Goal: Check status: Check status

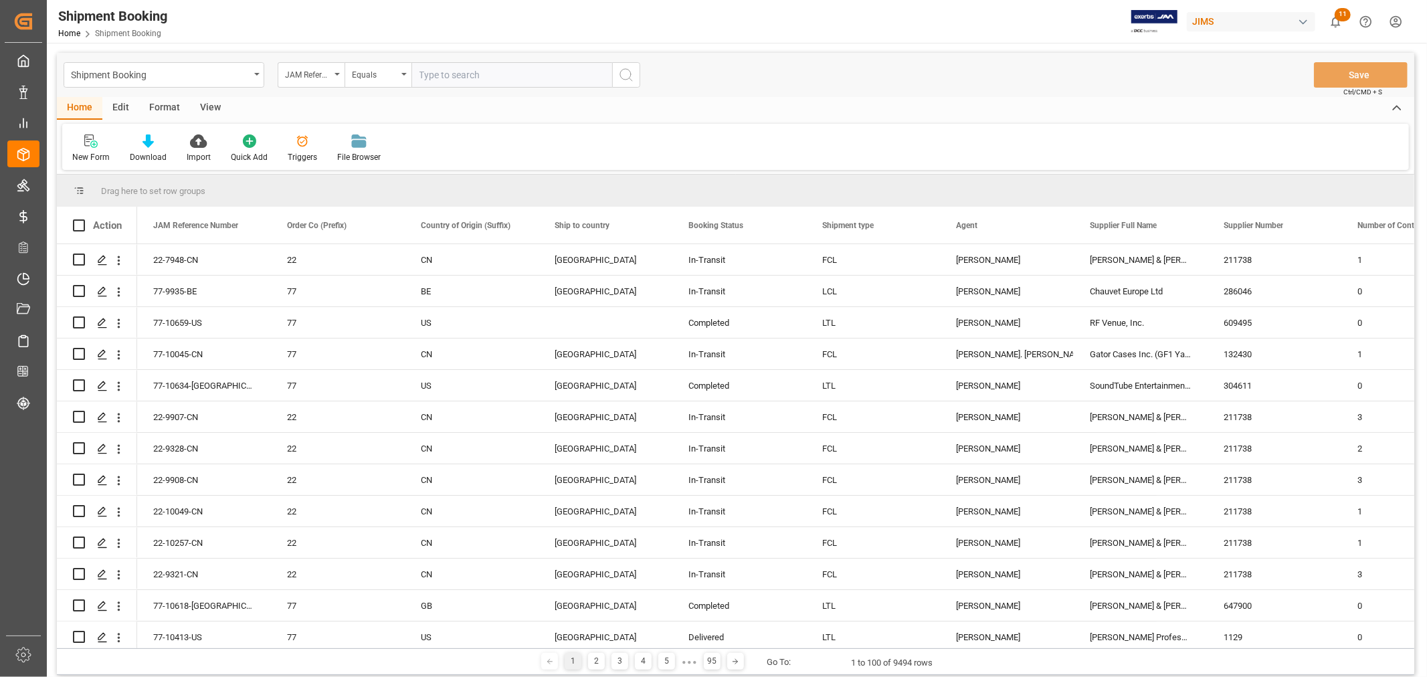
click at [590, 70] on input "text" at bounding box center [511, 74] width 201 height 25
type input "77-10094-cn"
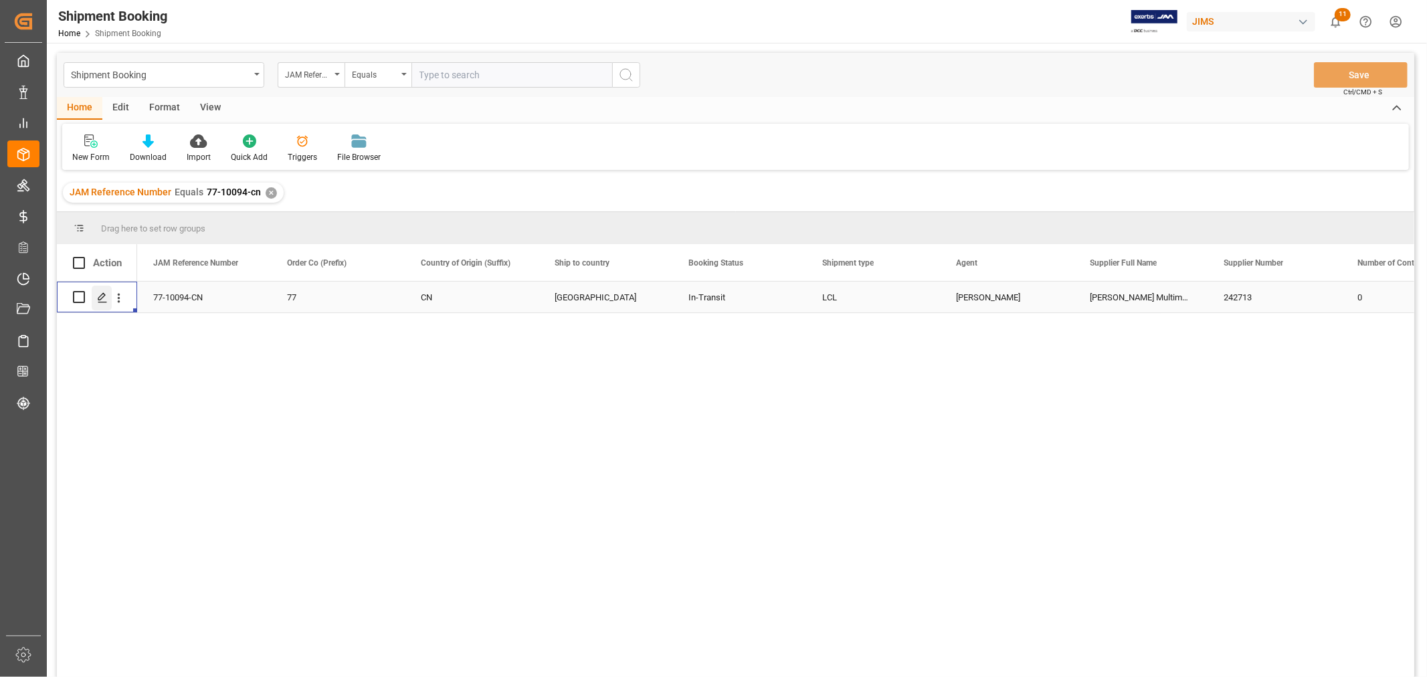
click at [101, 301] on icon "Press SPACE to select this row." at bounding box center [102, 297] width 11 height 11
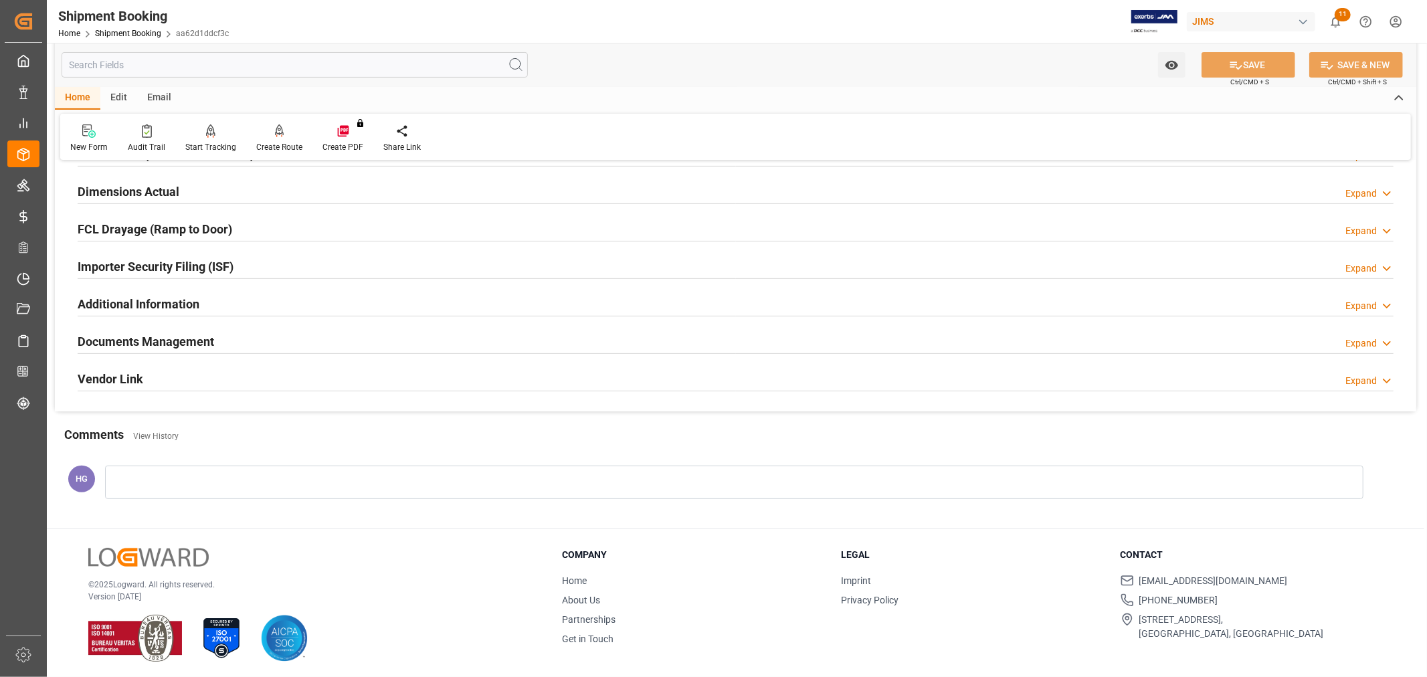
scroll to position [328, 0]
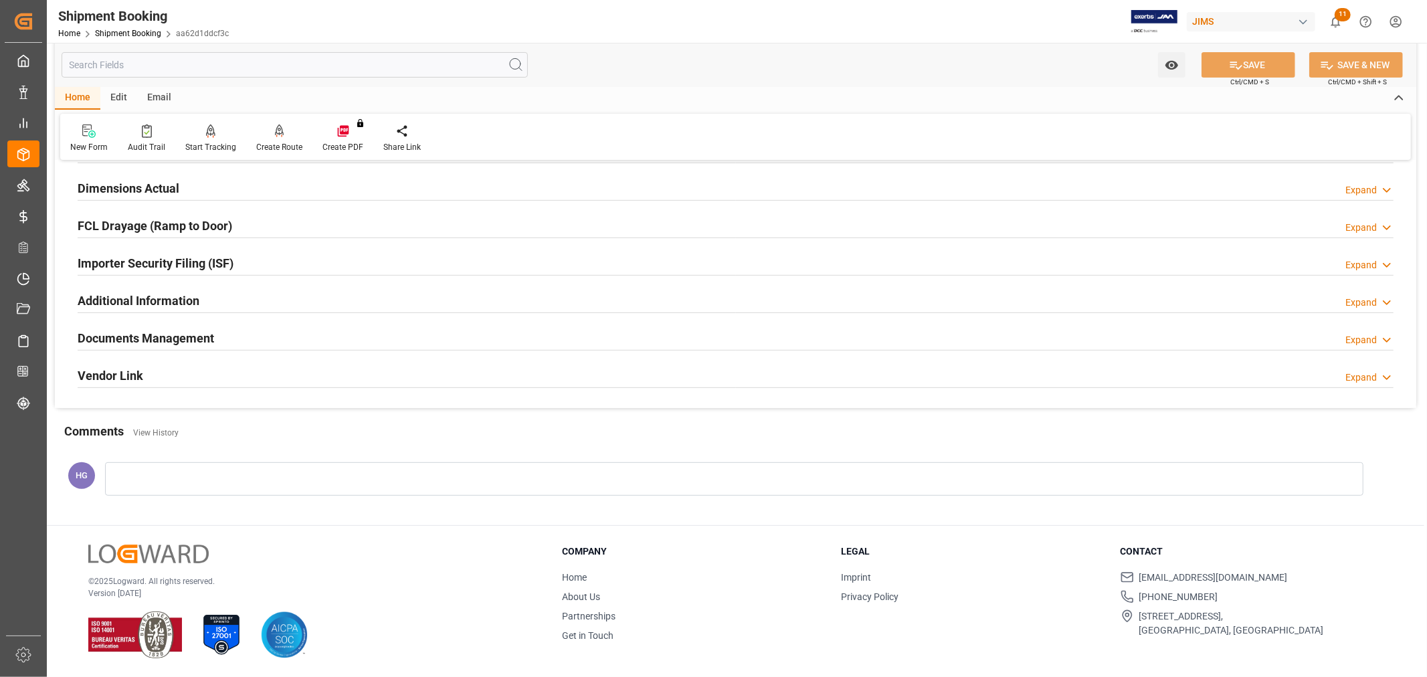
click at [154, 339] on h2 "Documents Management" at bounding box center [146, 338] width 136 height 18
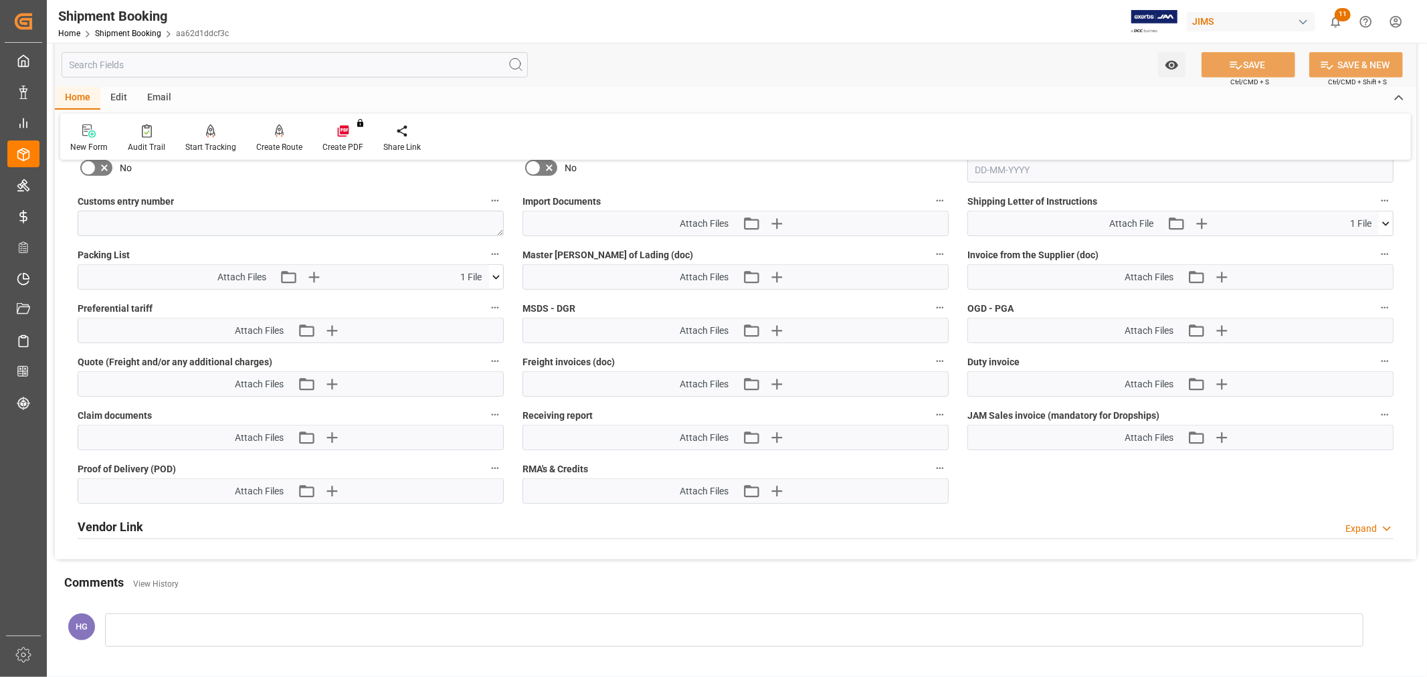
scroll to position [626, 0]
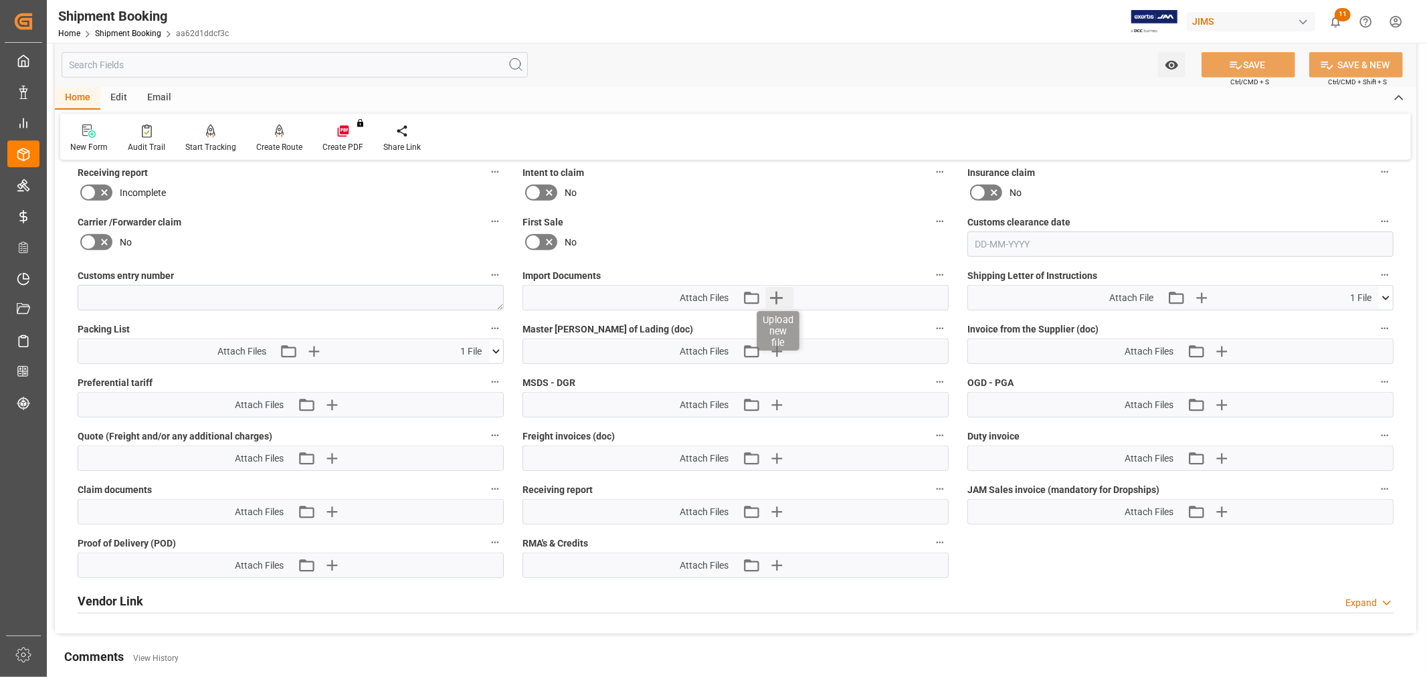
click at [777, 296] on icon "button" at bounding box center [776, 298] width 13 height 13
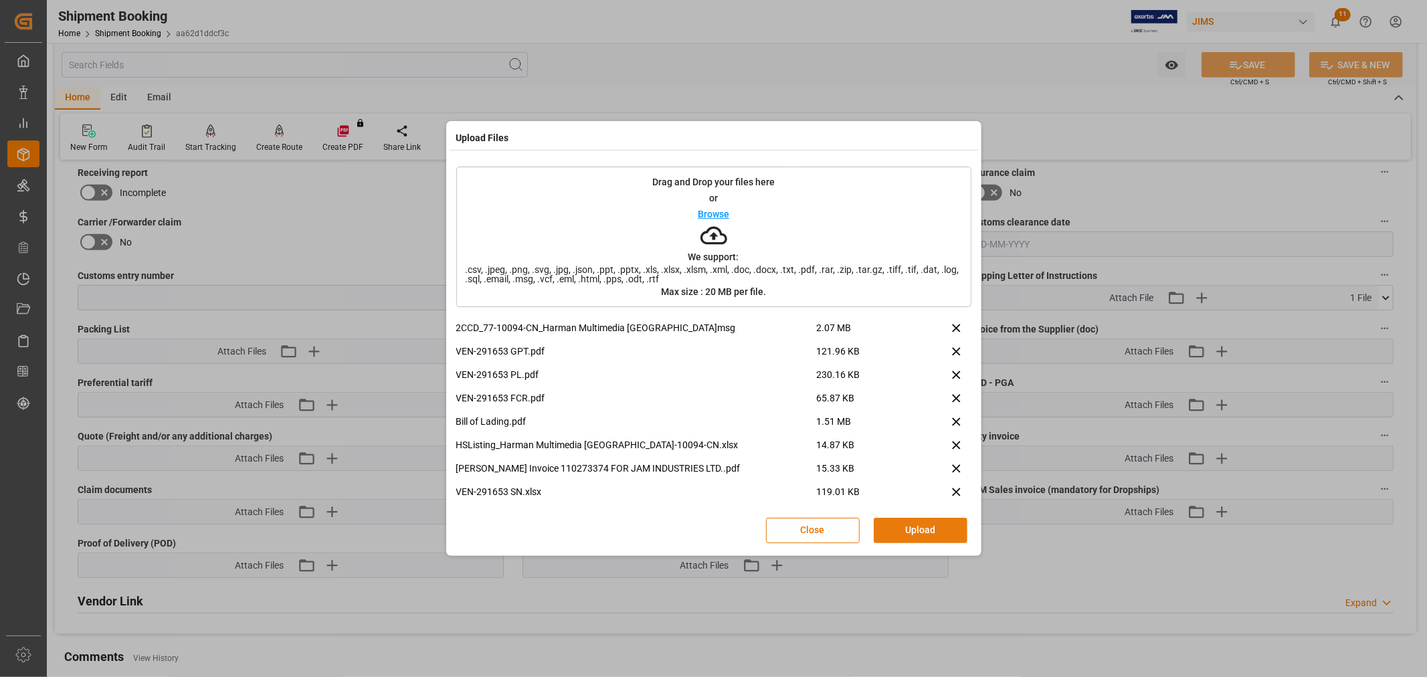
click at [906, 529] on button "Upload" at bounding box center [921, 530] width 94 height 25
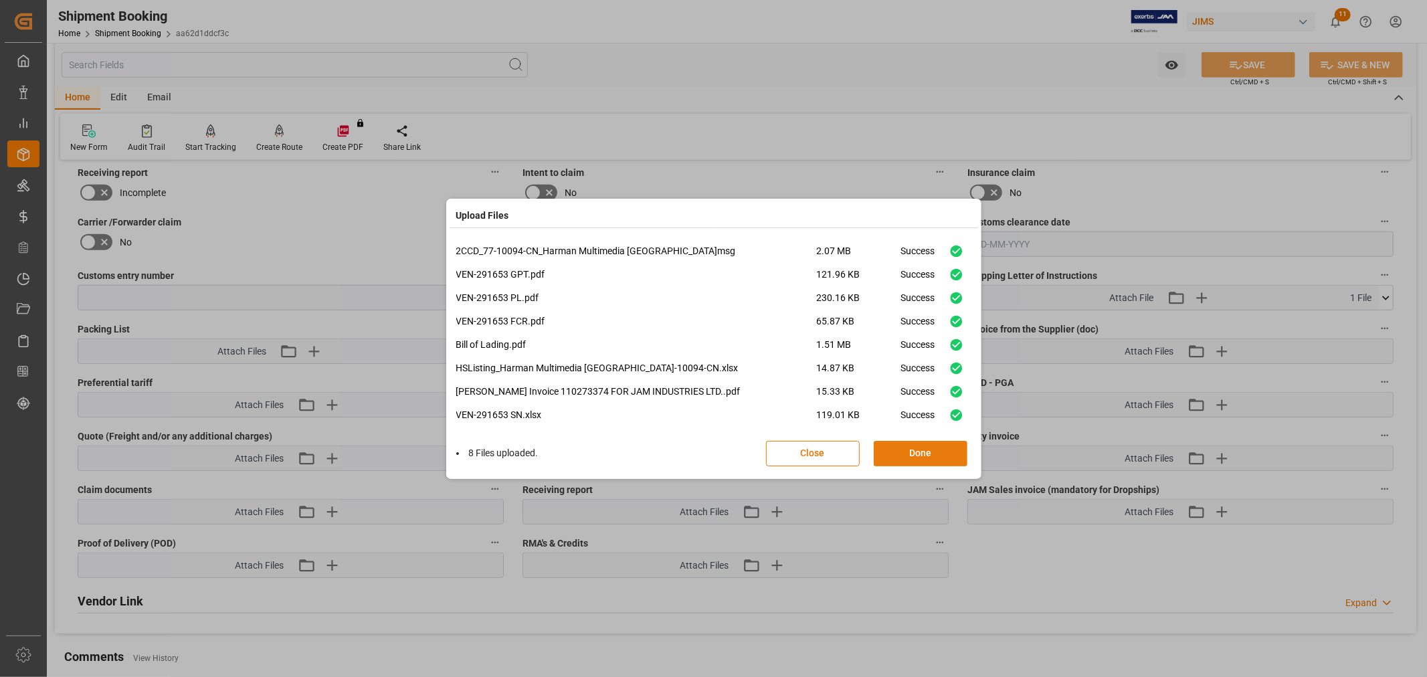
click at [930, 451] on button "Done" at bounding box center [921, 453] width 94 height 25
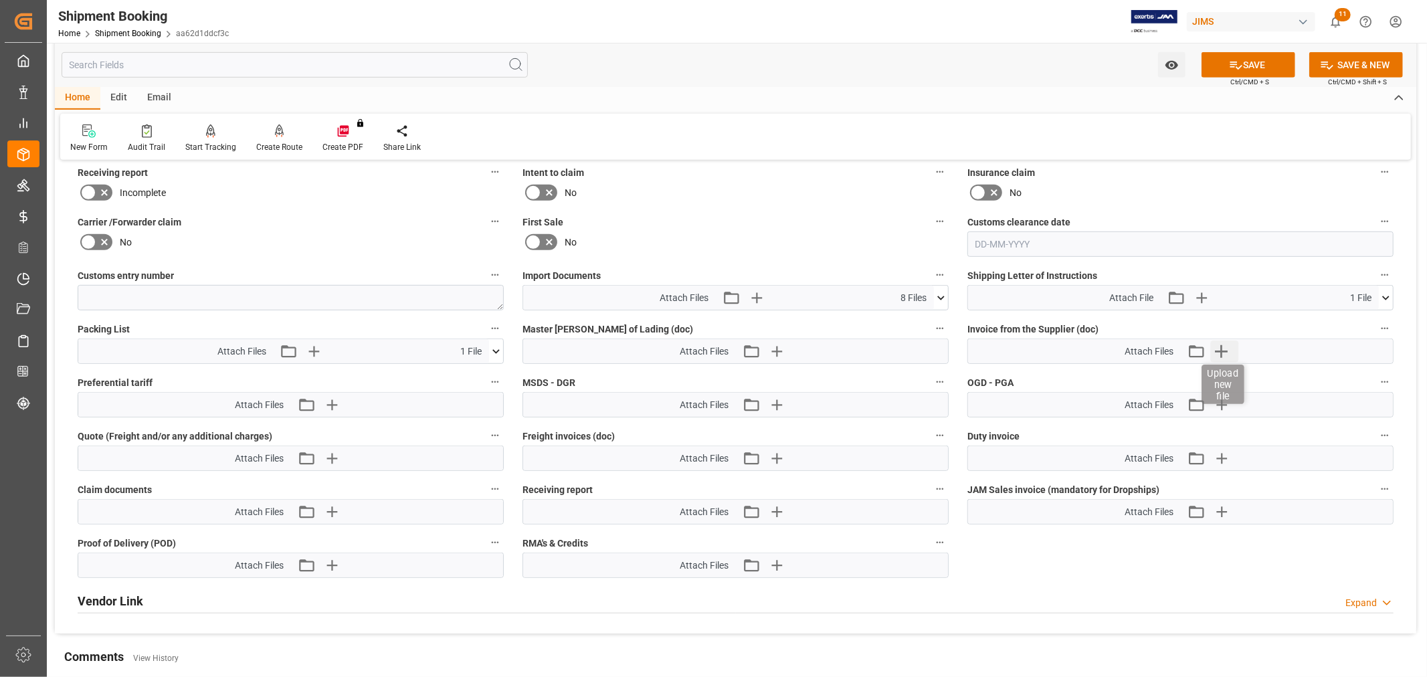
click at [1228, 347] on icon "button" at bounding box center [1220, 351] width 21 height 21
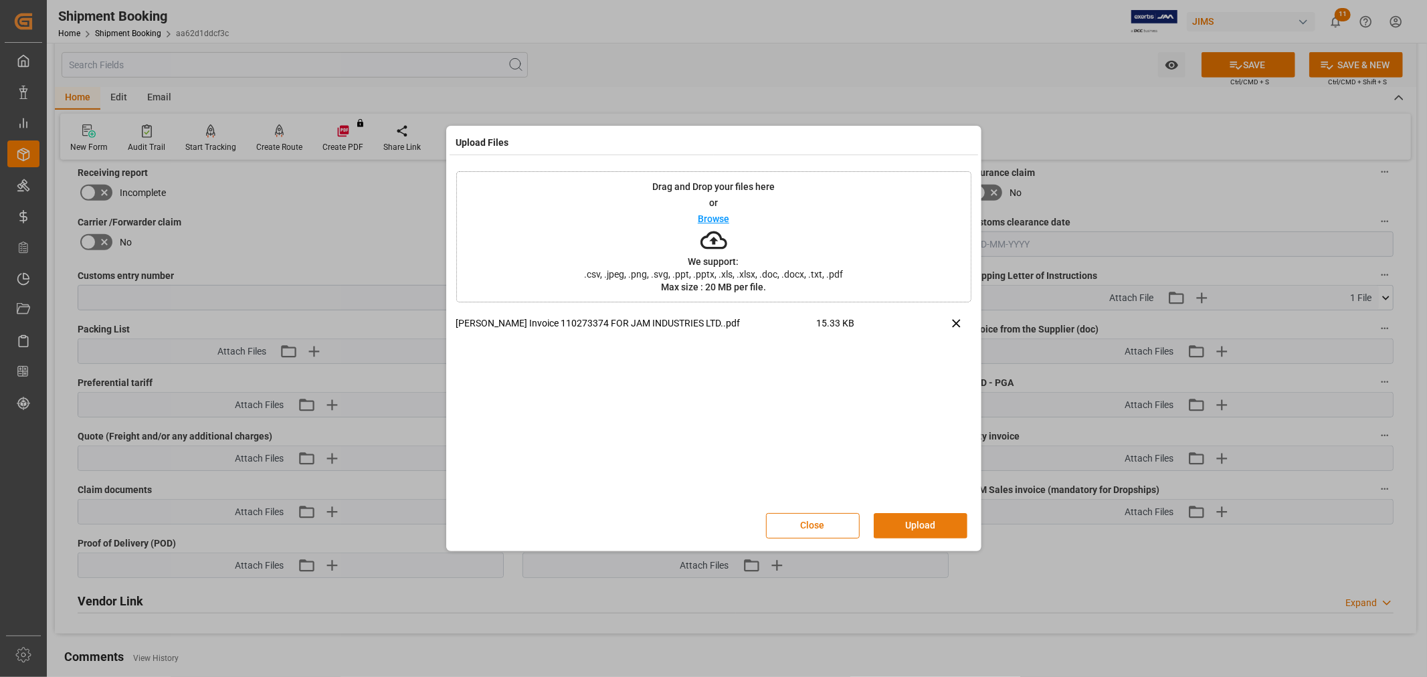
click at [925, 522] on button "Upload" at bounding box center [921, 525] width 94 height 25
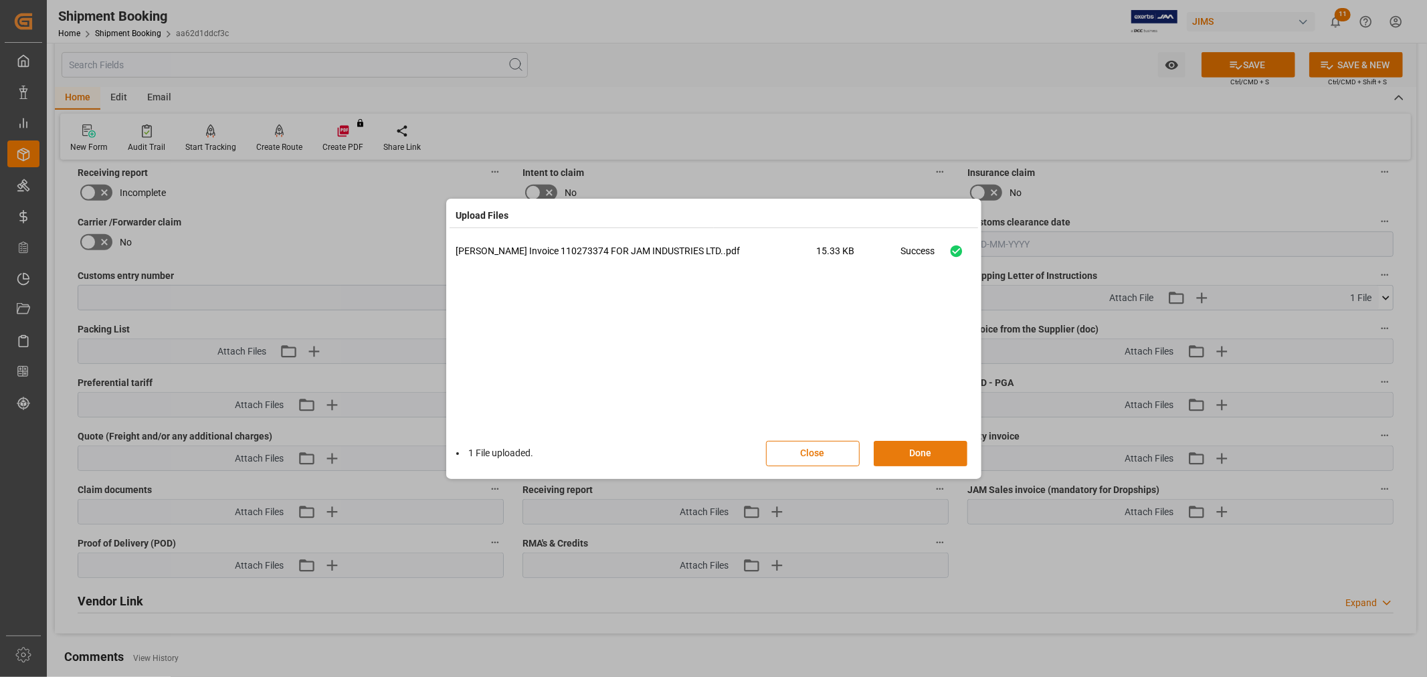
click at [929, 456] on button "Done" at bounding box center [921, 453] width 94 height 25
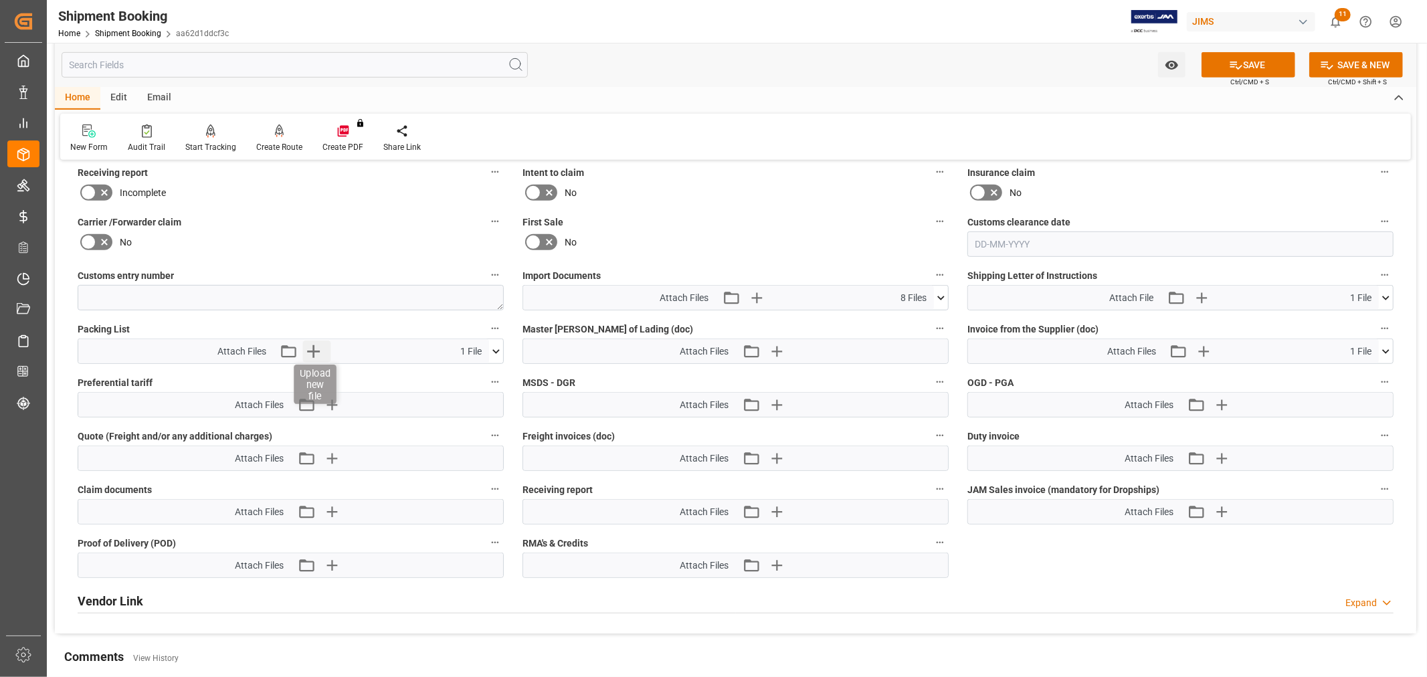
click at [309, 341] on icon "button" at bounding box center [313, 351] width 21 height 21
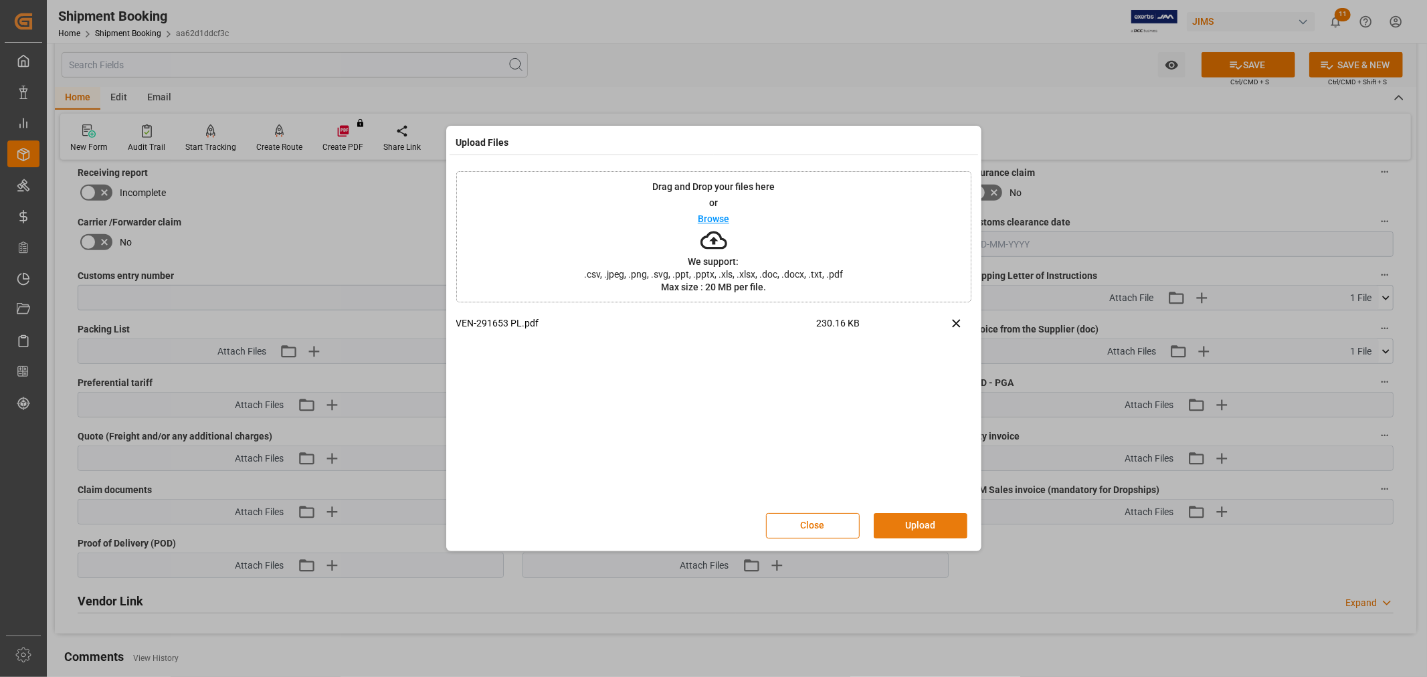
click at [926, 524] on button "Upload" at bounding box center [921, 525] width 94 height 25
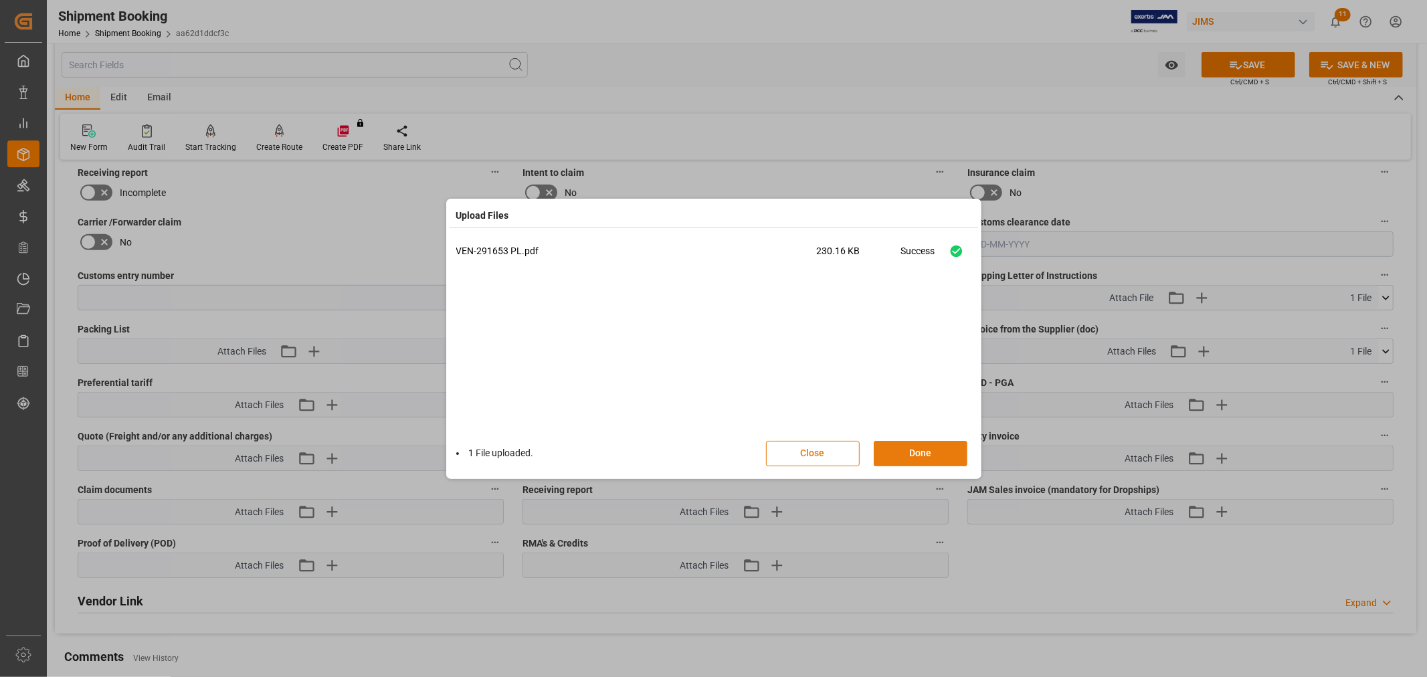
click at [915, 453] on button "Done" at bounding box center [921, 453] width 94 height 25
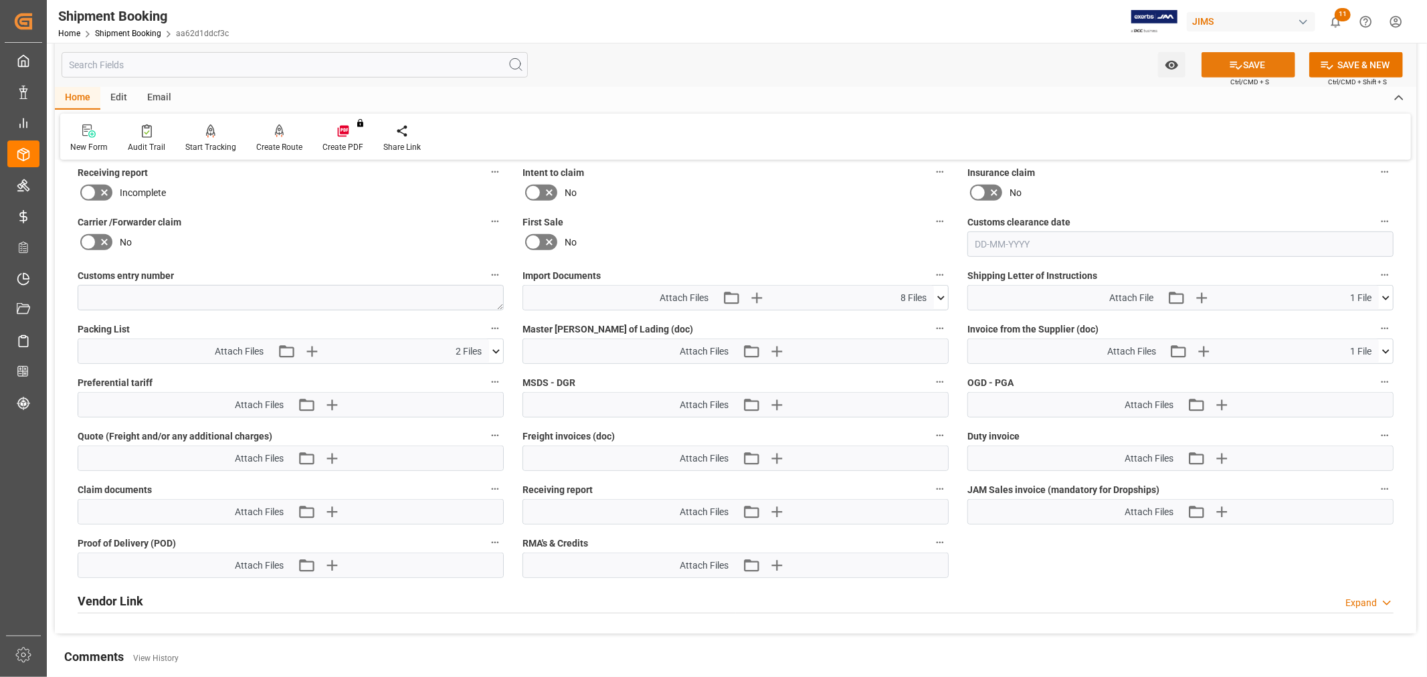
click at [1240, 68] on icon at bounding box center [1236, 65] width 14 height 14
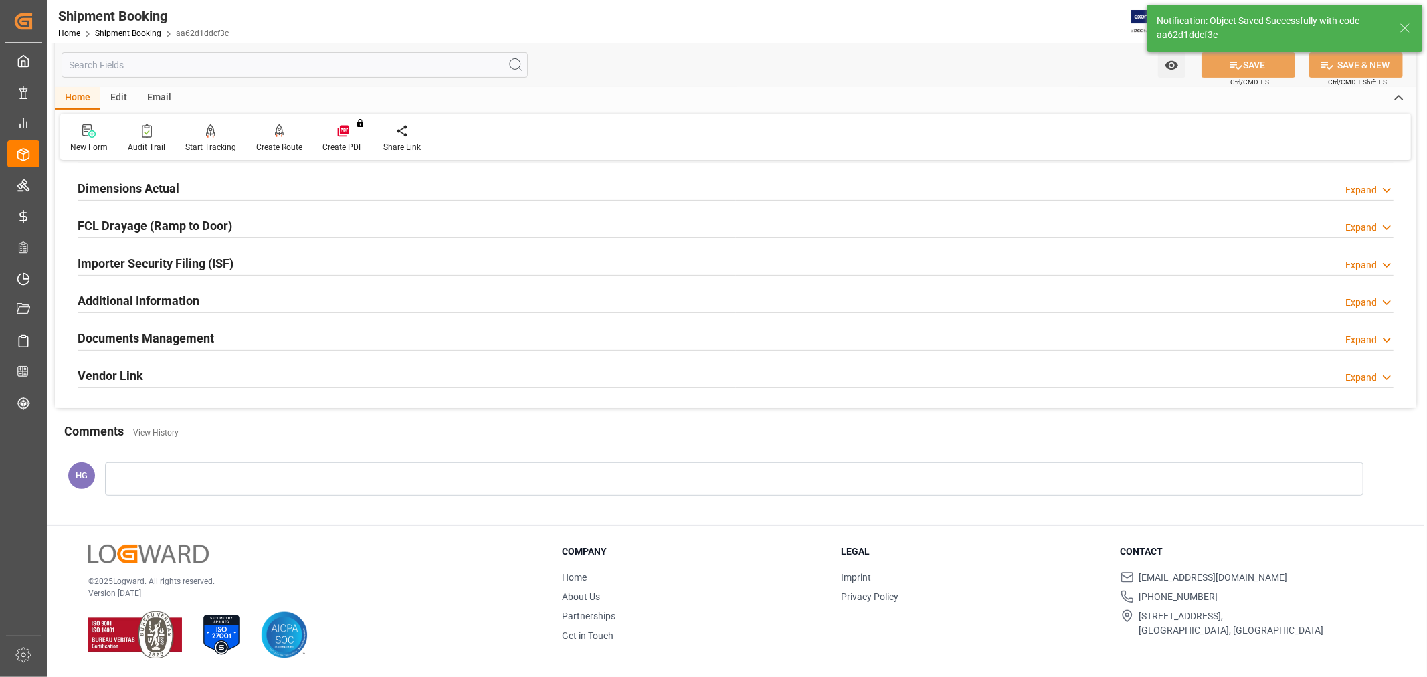
scroll to position [328, 0]
click at [187, 343] on h2 "Documents Management" at bounding box center [146, 338] width 136 height 18
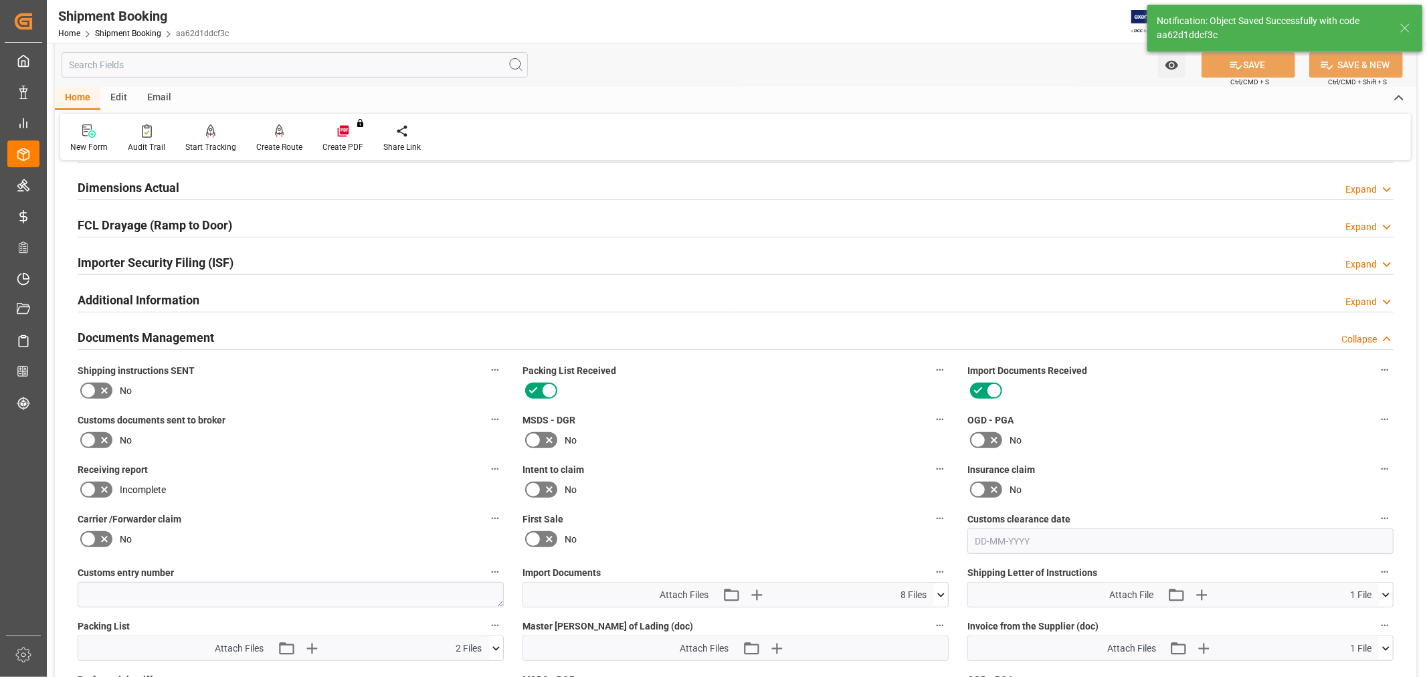
scroll to position [551, 0]
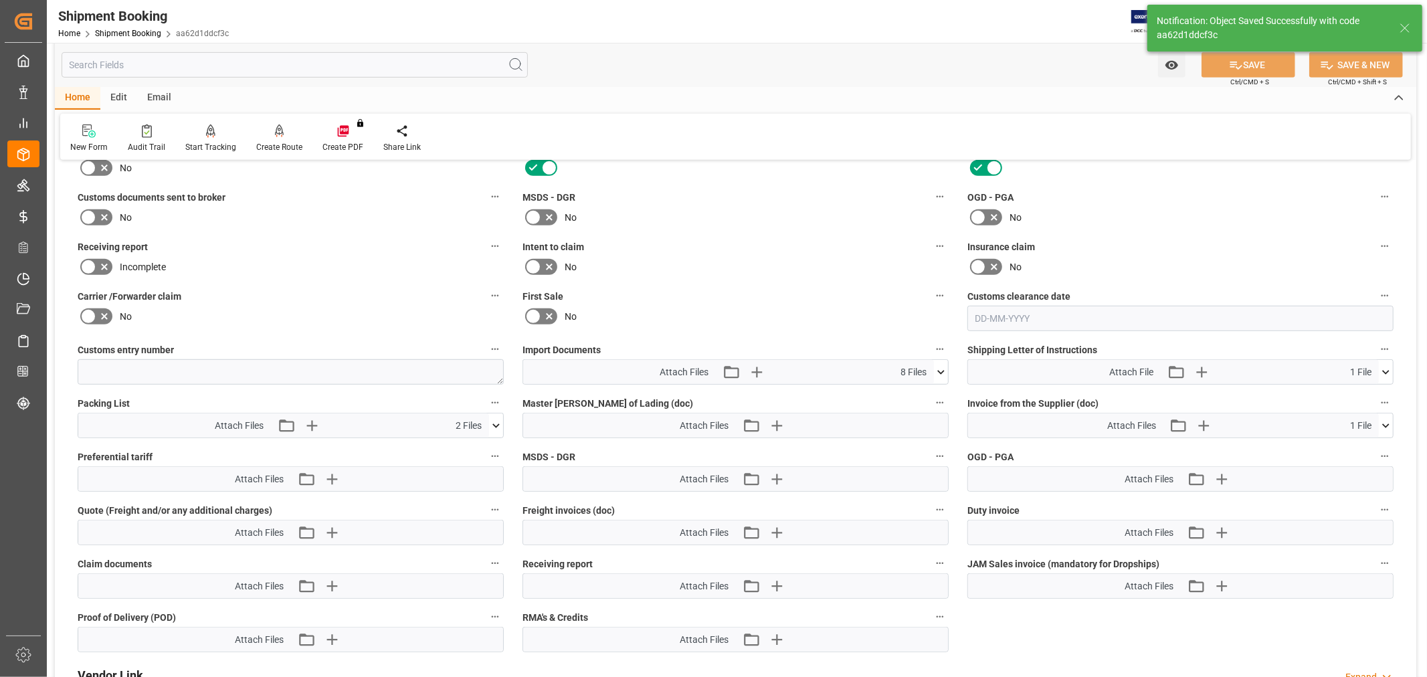
click at [102, 209] on icon at bounding box center [104, 217] width 16 height 16
click at [0, 0] on input "checkbox" at bounding box center [0, 0] width 0 height 0
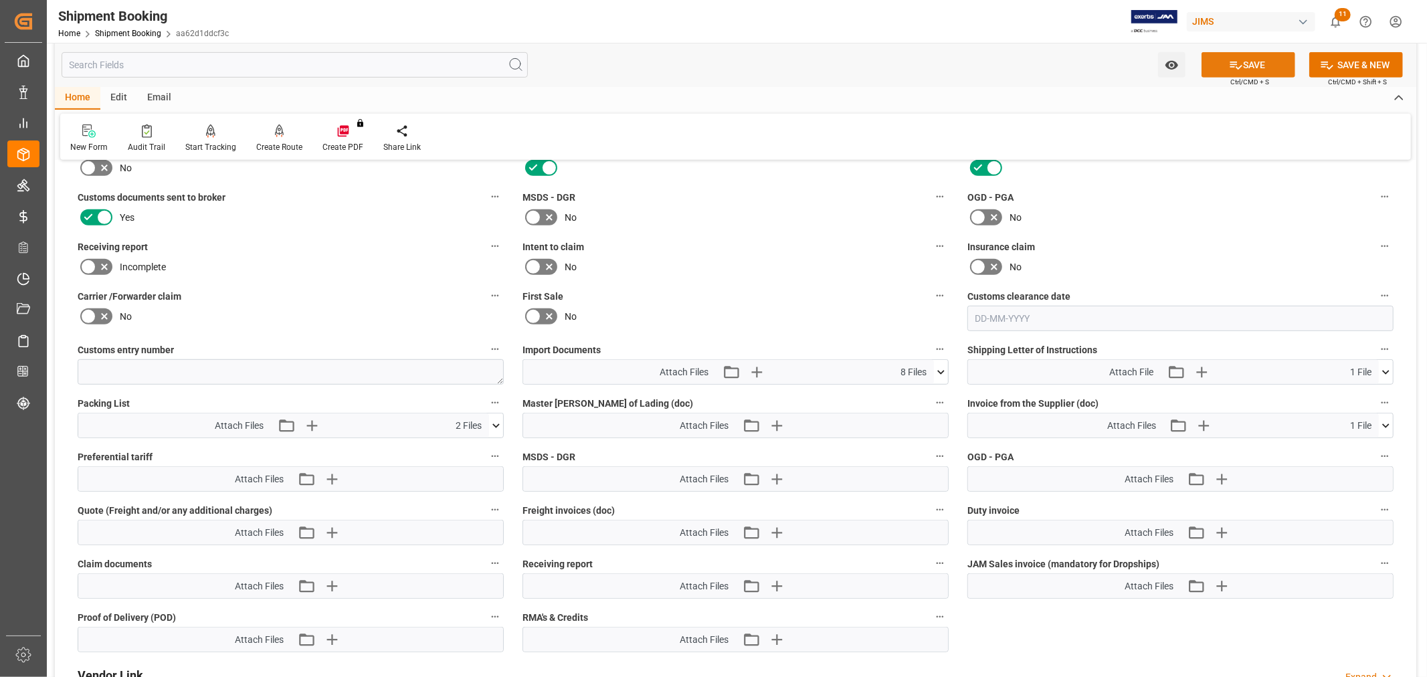
click at [1231, 67] on icon at bounding box center [1236, 66] width 12 height 8
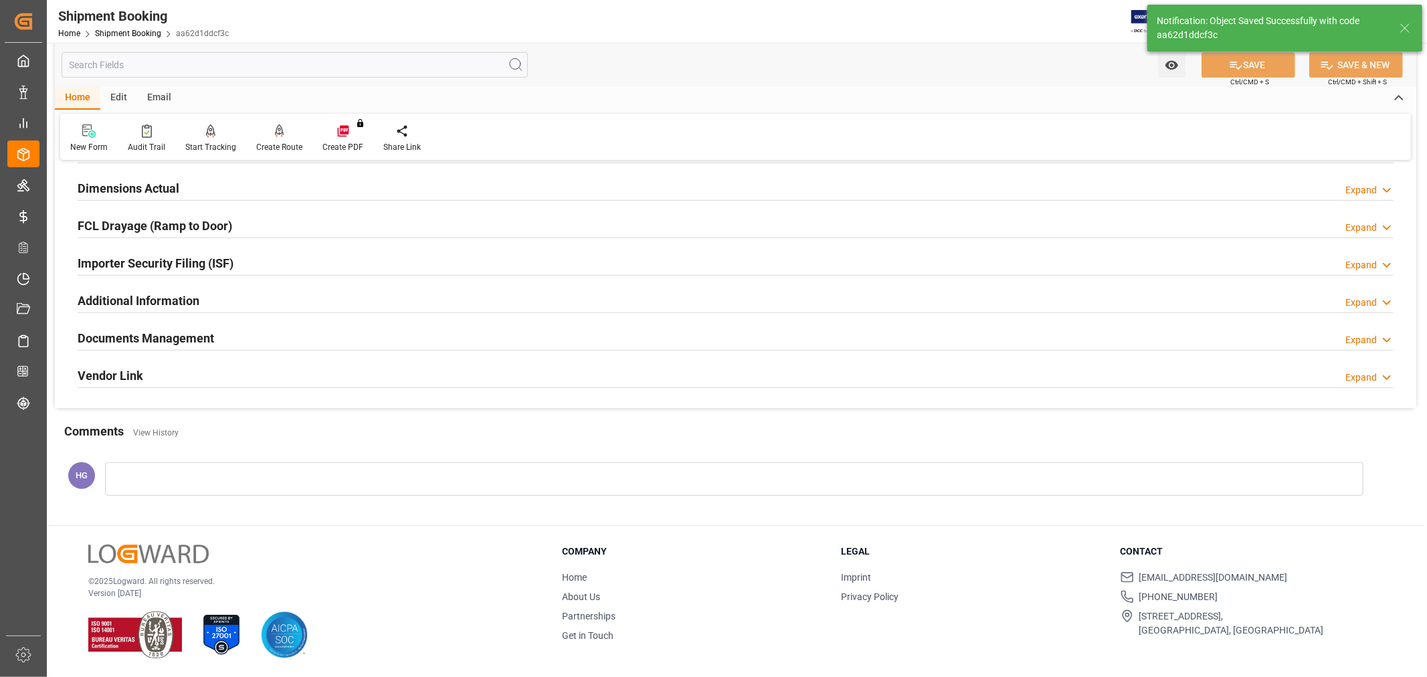
scroll to position [328, 0]
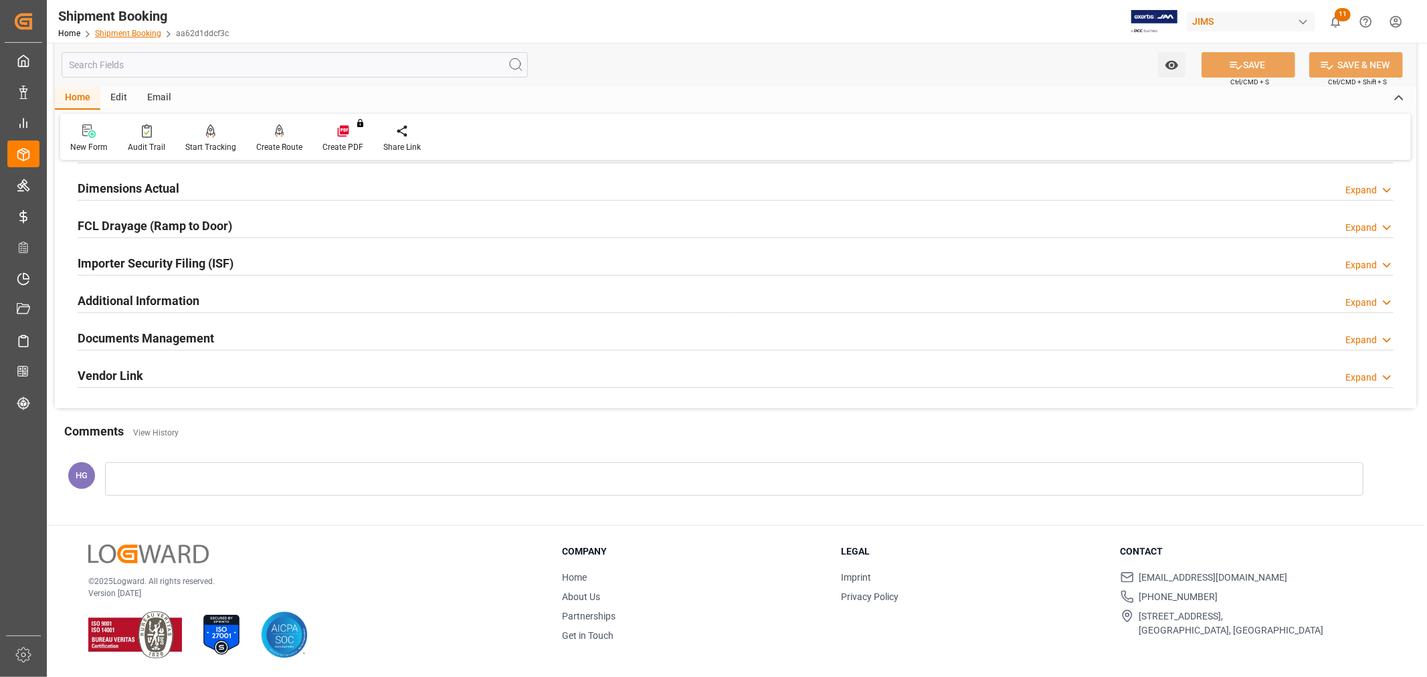
click at [103, 37] on link "Shipment Booking" at bounding box center [128, 33] width 66 height 9
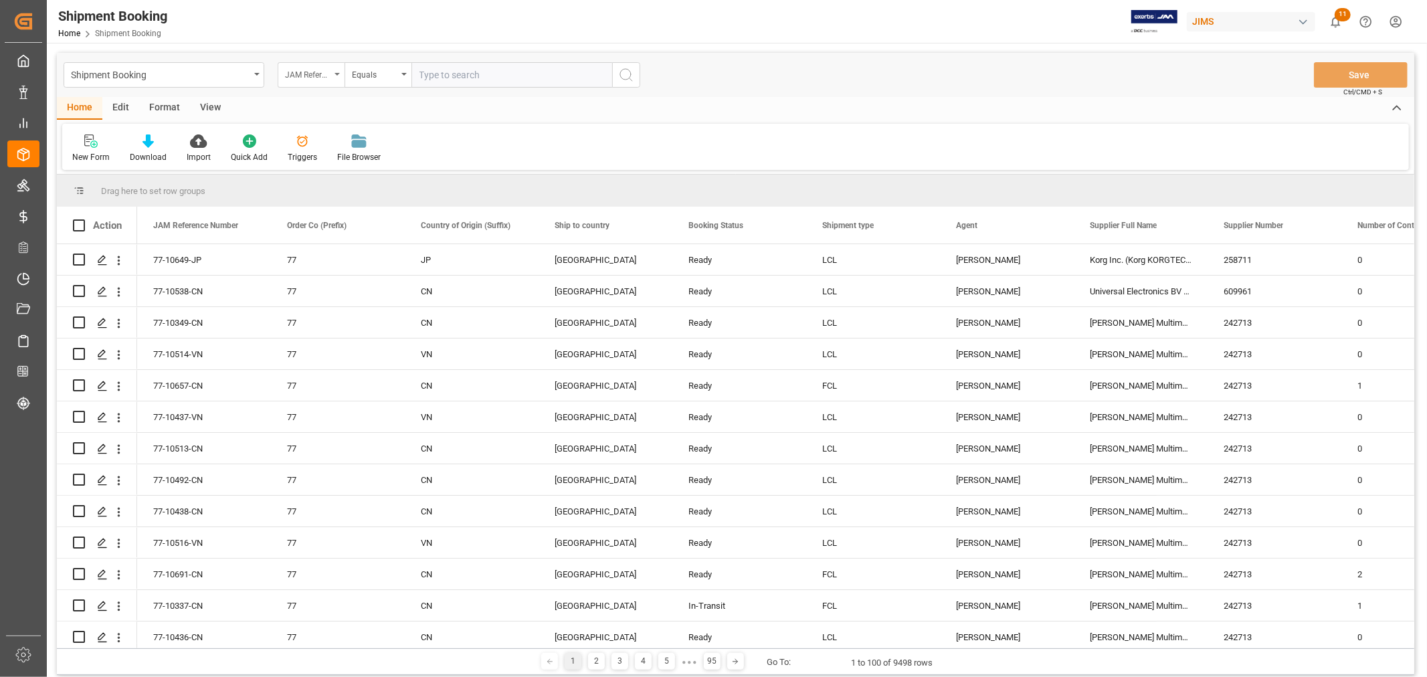
click at [298, 76] on div "JAM Reference Number" at bounding box center [307, 73] width 45 height 15
type input "agent"
click at [310, 136] on div "Agent" at bounding box center [377, 136] width 199 height 28
click at [472, 84] on button "Select Items" at bounding box center [511, 74] width 201 height 25
type input "hui"
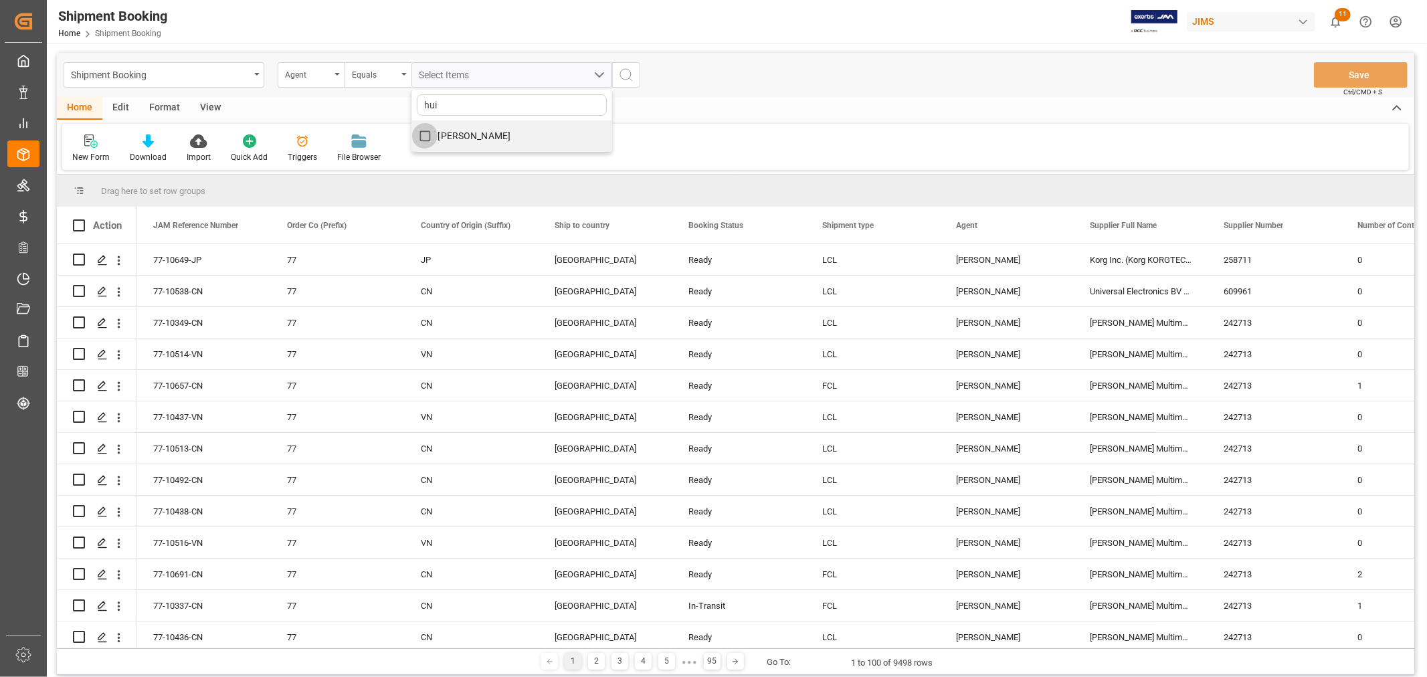
click at [433, 134] on input "HuiXin Gao" at bounding box center [425, 136] width 26 height 26
checkbox input "true"
click at [630, 77] on icon "search button" at bounding box center [626, 75] width 16 height 16
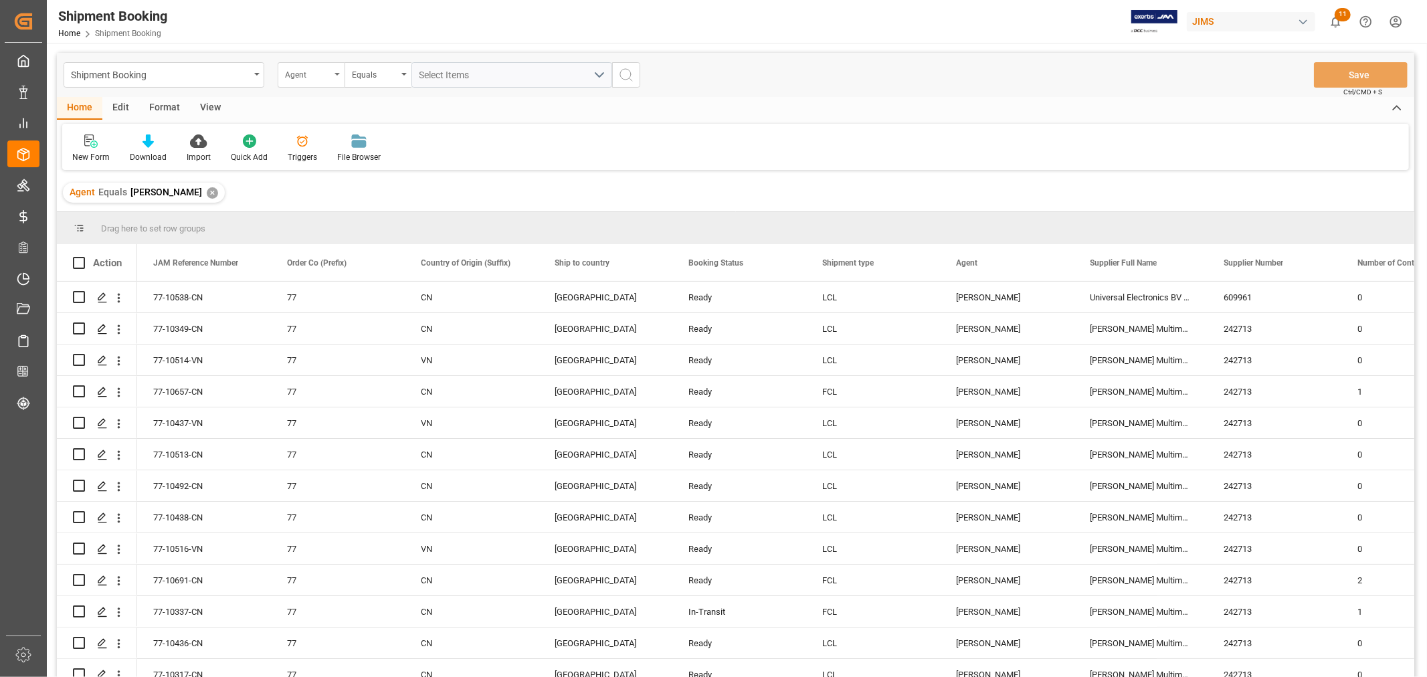
click at [308, 77] on div "Agent" at bounding box center [307, 73] width 45 height 15
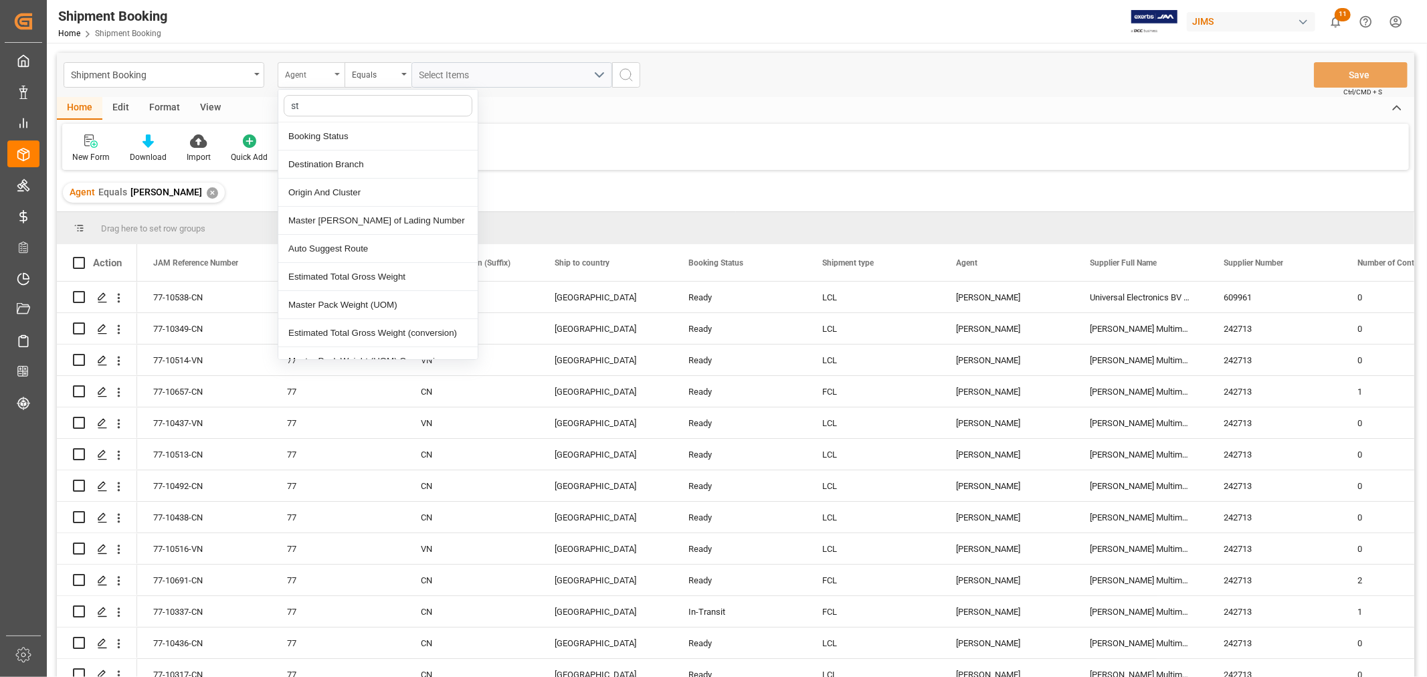
type input "sta"
click at [309, 135] on div "Booking Status" at bounding box center [377, 136] width 199 height 28
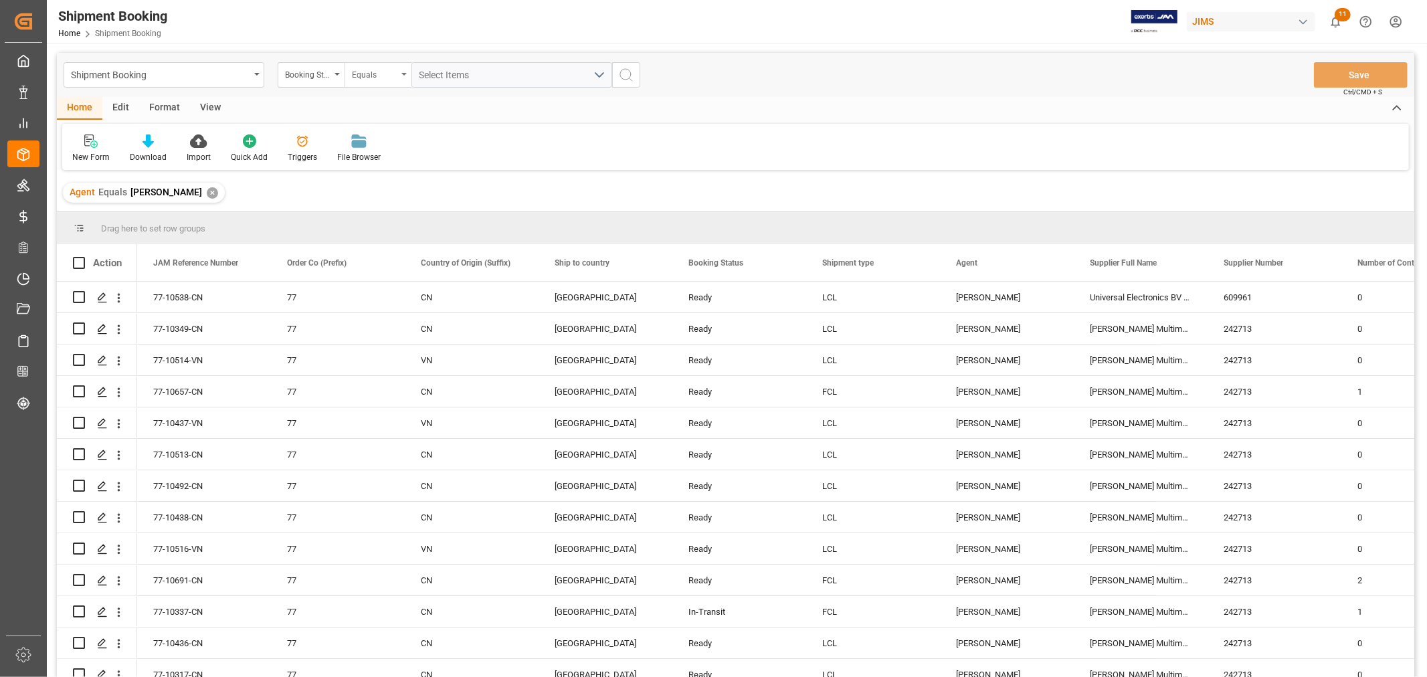
click at [370, 74] on div "Equals" at bounding box center [374, 73] width 45 height 15
click at [366, 192] on div "Contains" at bounding box center [444, 193] width 199 height 28
click at [480, 75] on div "Select Items" at bounding box center [506, 75] width 174 height 14
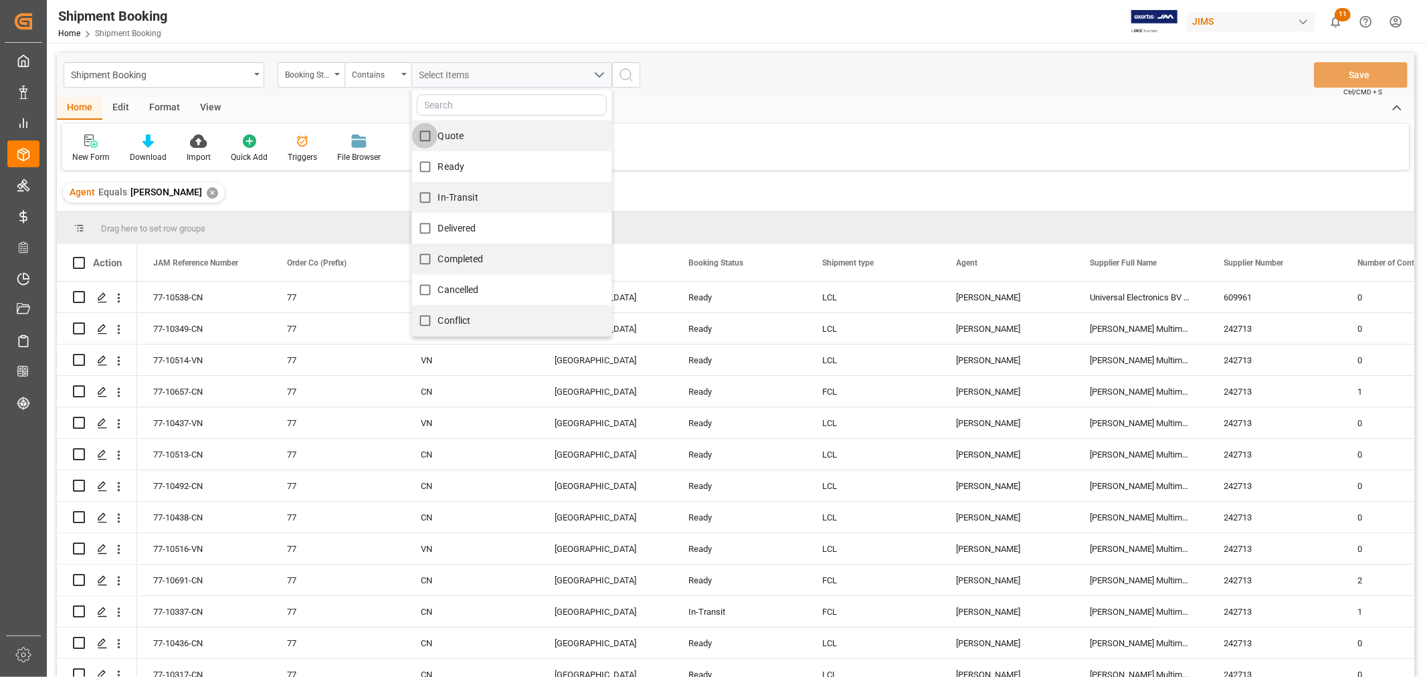
click at [421, 140] on input "Quote" at bounding box center [425, 136] width 26 height 26
checkbox input "true"
click at [426, 169] on input "Ready" at bounding box center [425, 167] width 26 height 26
checkbox input "true"
click at [422, 197] on input "In-Transit" at bounding box center [425, 198] width 26 height 26
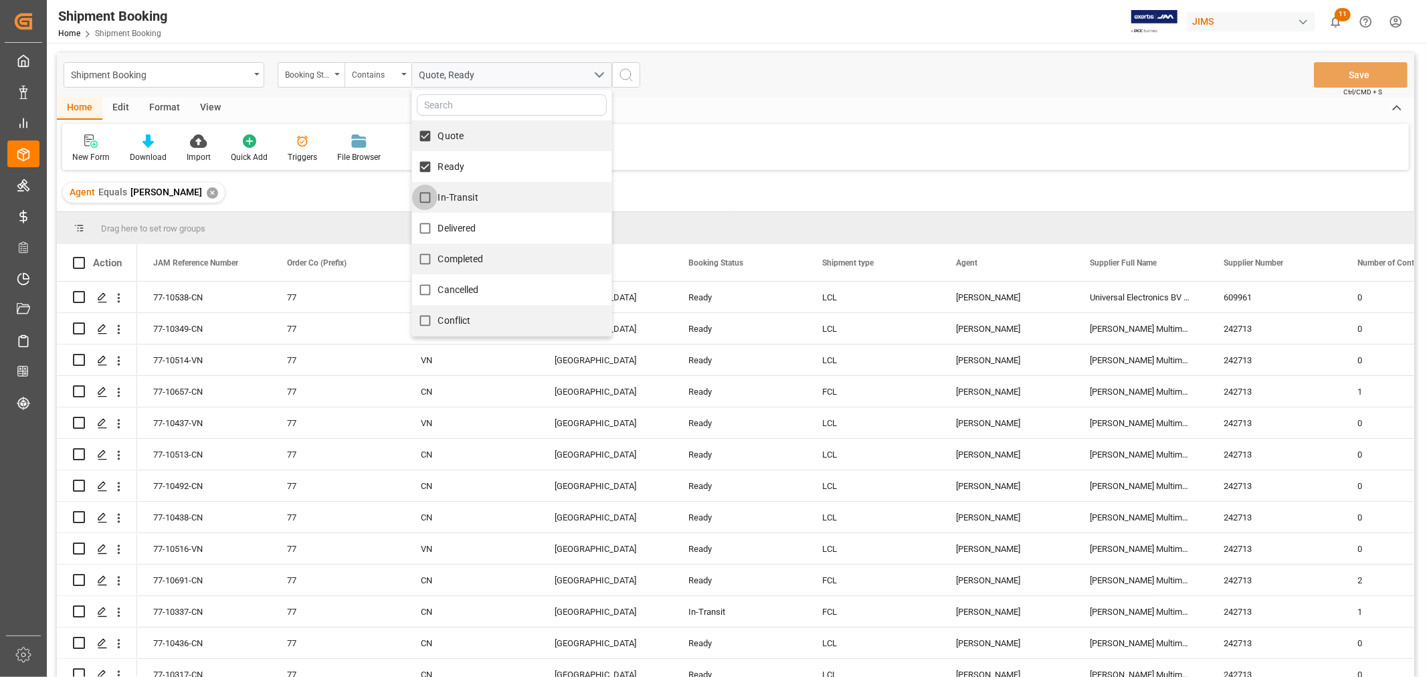
checkbox input "true"
click at [627, 71] on icon "search button" at bounding box center [626, 75] width 16 height 16
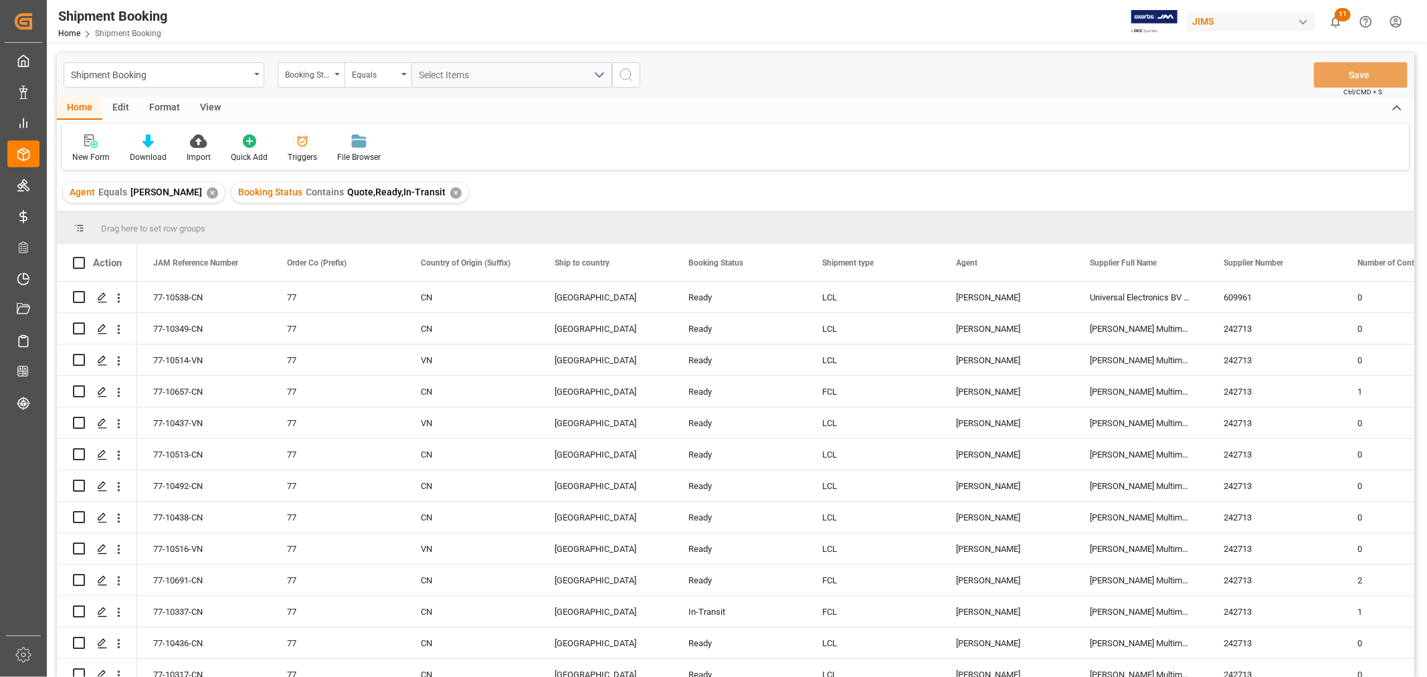
click at [201, 108] on div "View" at bounding box center [210, 108] width 41 height 23
click at [84, 145] on icon at bounding box center [85, 140] width 13 height 13
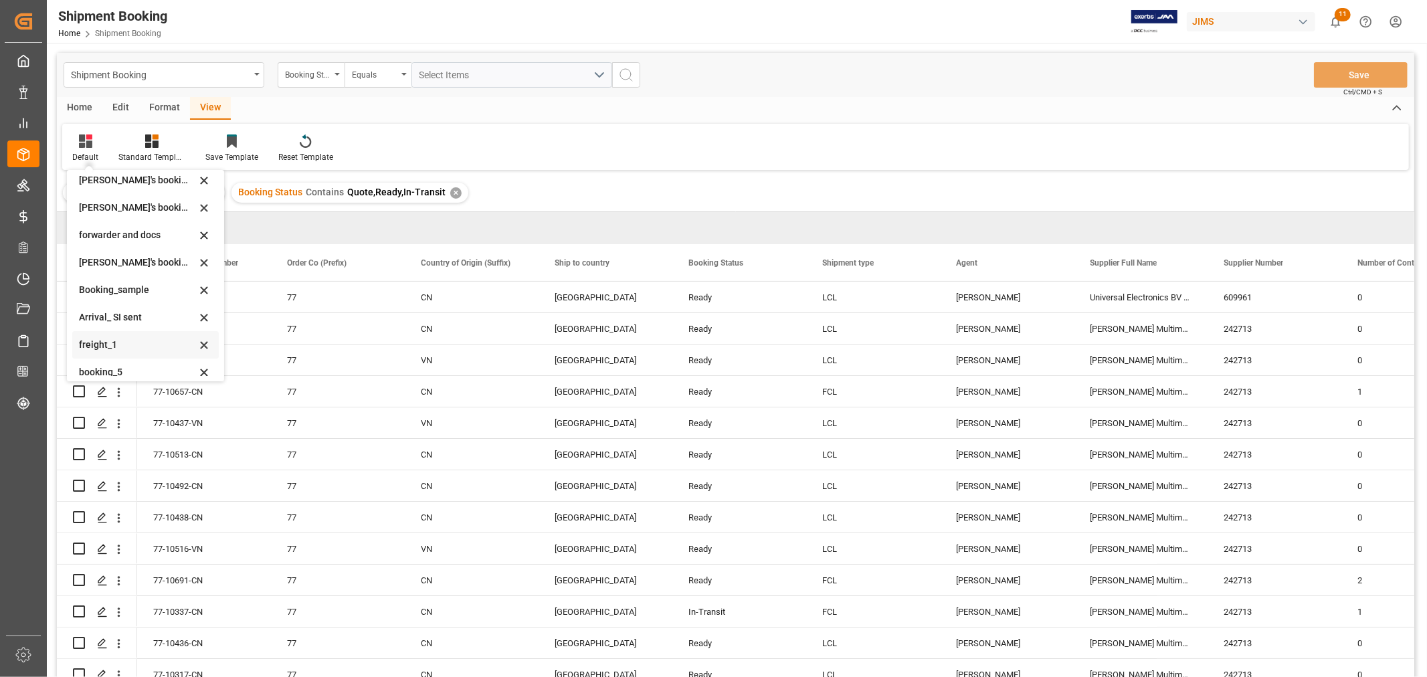
scroll to position [128, 0]
click at [110, 362] on div "booking_5" at bounding box center [137, 363] width 117 height 14
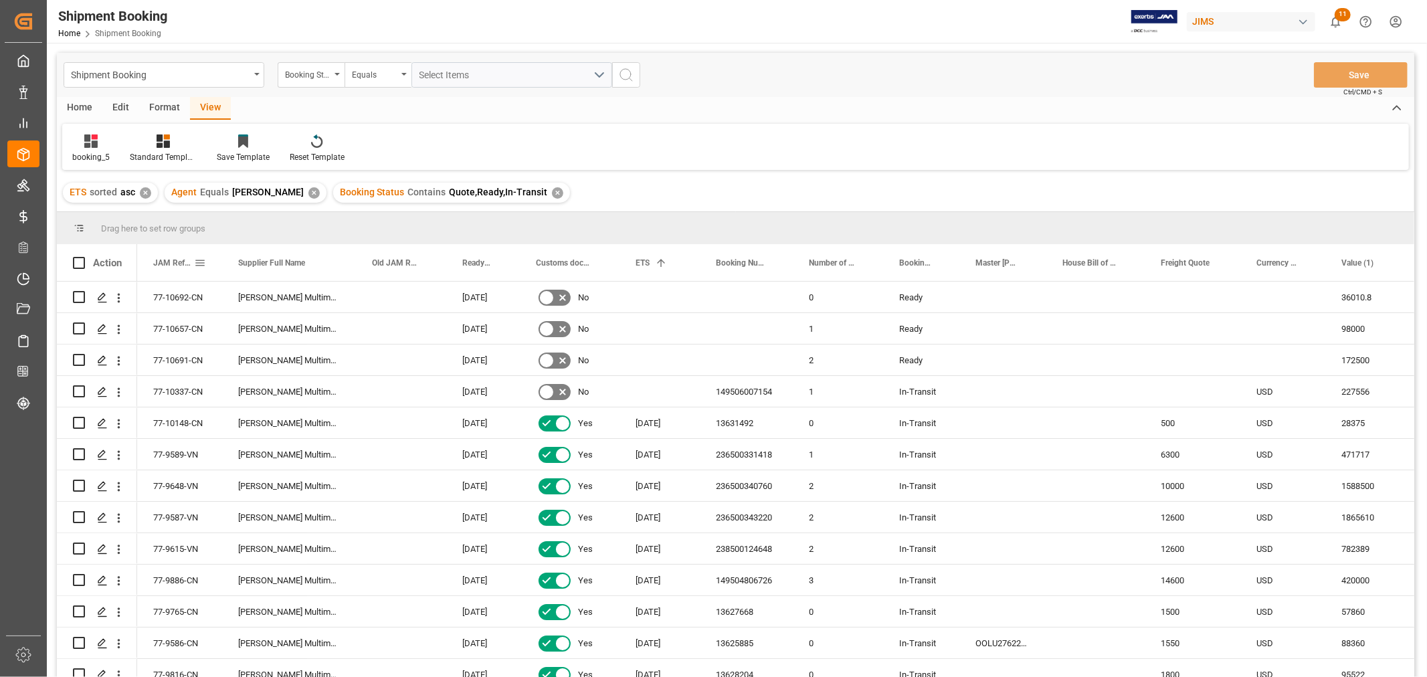
click at [170, 262] on span "JAM Reference Number" at bounding box center [173, 262] width 41 height 9
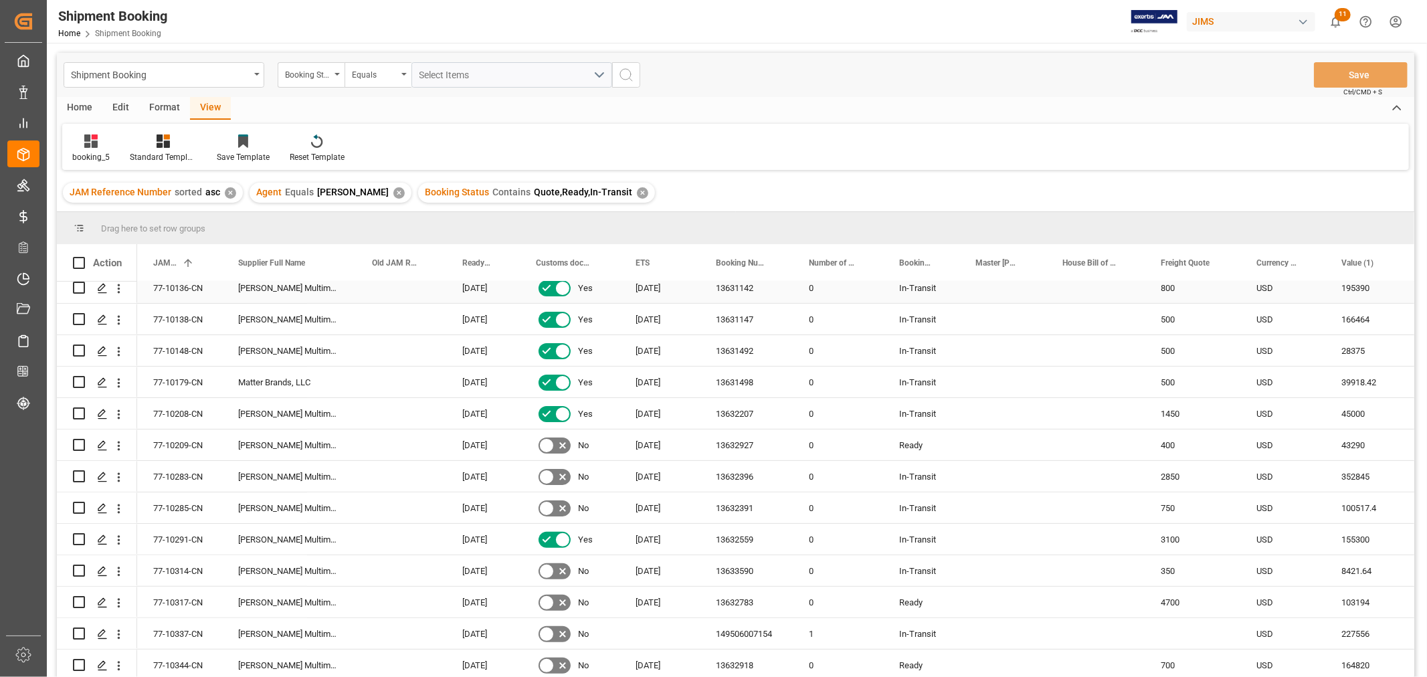
scroll to position [297, 0]
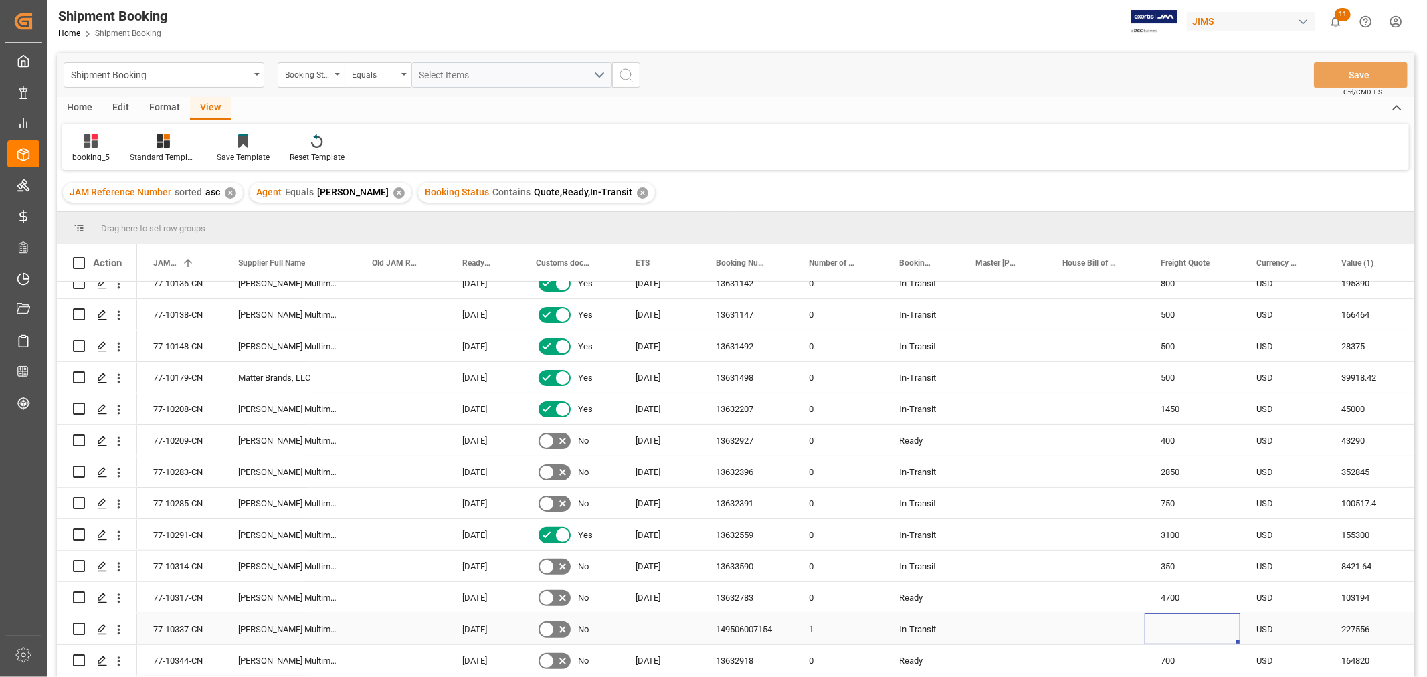
click at [1179, 626] on div "Press SPACE to select this row." at bounding box center [1193, 628] width 96 height 31
click at [1183, 628] on div "Press SPACE to select this row." at bounding box center [1193, 628] width 96 height 31
click at [1184, 628] on div "Press SPACE to select this row." at bounding box center [1193, 628] width 96 height 31
click at [1185, 626] on input "Press SPACE to select this row." at bounding box center [1192, 636] width 74 height 25
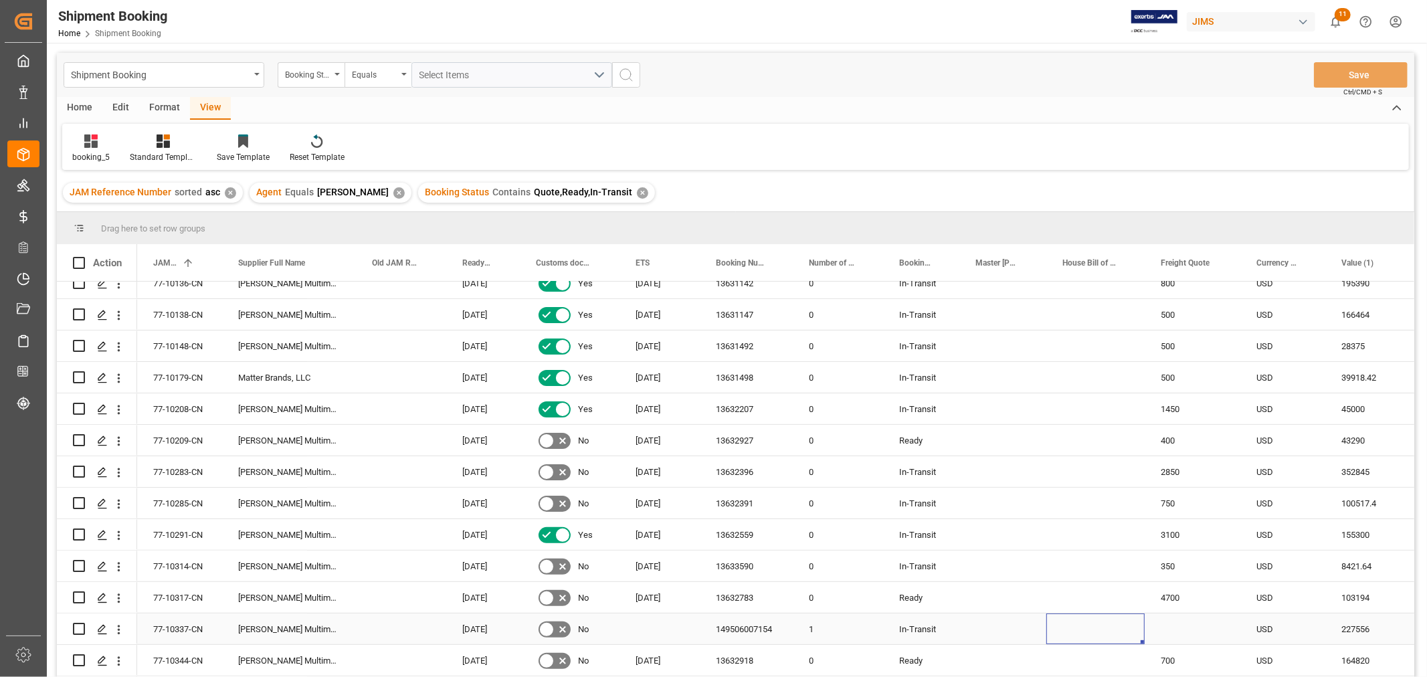
click at [1078, 626] on div "Press SPACE to select this row." at bounding box center [1095, 628] width 98 height 31
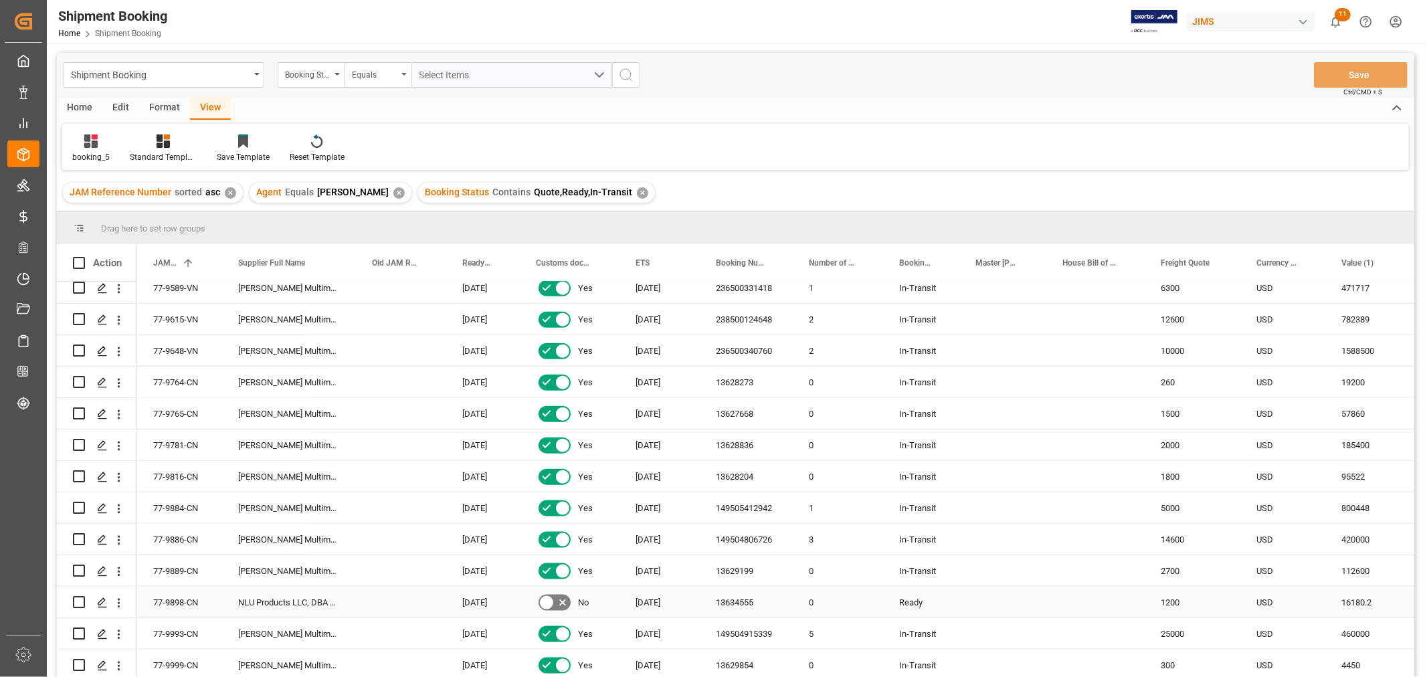
scroll to position [1396, 0]
click at [1187, 261] on span "Freight Quote" at bounding box center [1185, 262] width 49 height 9
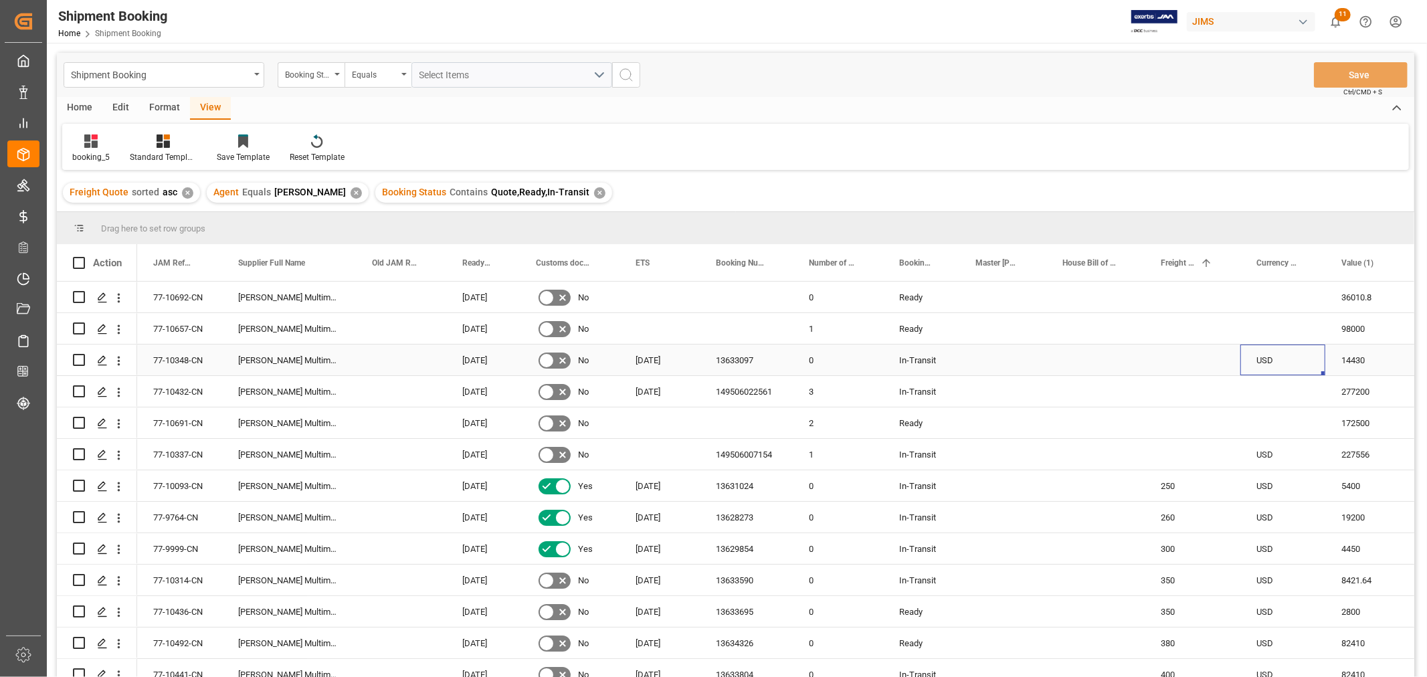
click at [1260, 359] on div "USD" at bounding box center [1282, 360] width 85 height 31
click at [1286, 290] on div "Press SPACE to select this row." at bounding box center [1282, 297] width 85 height 31
click at [1266, 328] on div "Press SPACE to select this row." at bounding box center [1282, 328] width 85 height 31
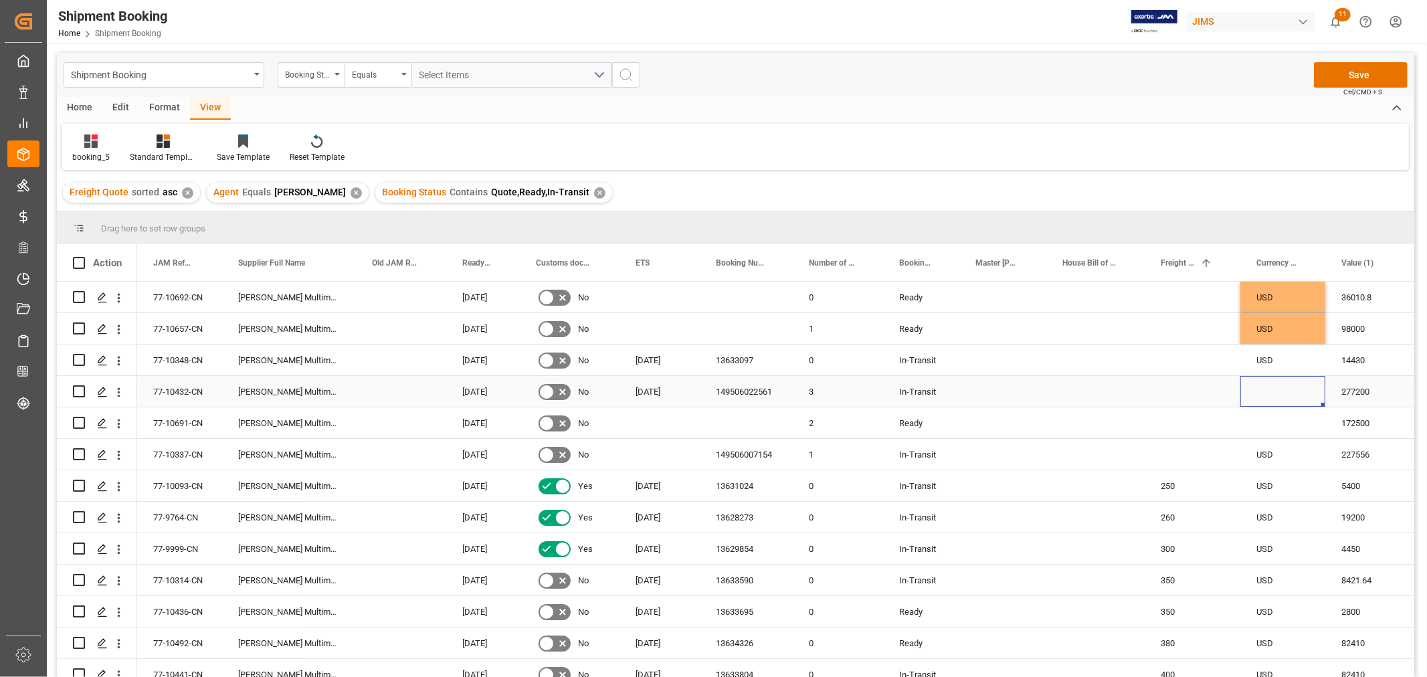
click at [1270, 385] on div "Press SPACE to select this row." at bounding box center [1282, 391] width 85 height 31
click at [1273, 427] on div "Press SPACE to select this row." at bounding box center [1282, 422] width 85 height 31
click at [1203, 432] on div "Press SPACE to select this row." at bounding box center [1193, 422] width 96 height 31
click at [1334, 67] on button "Save" at bounding box center [1361, 74] width 94 height 25
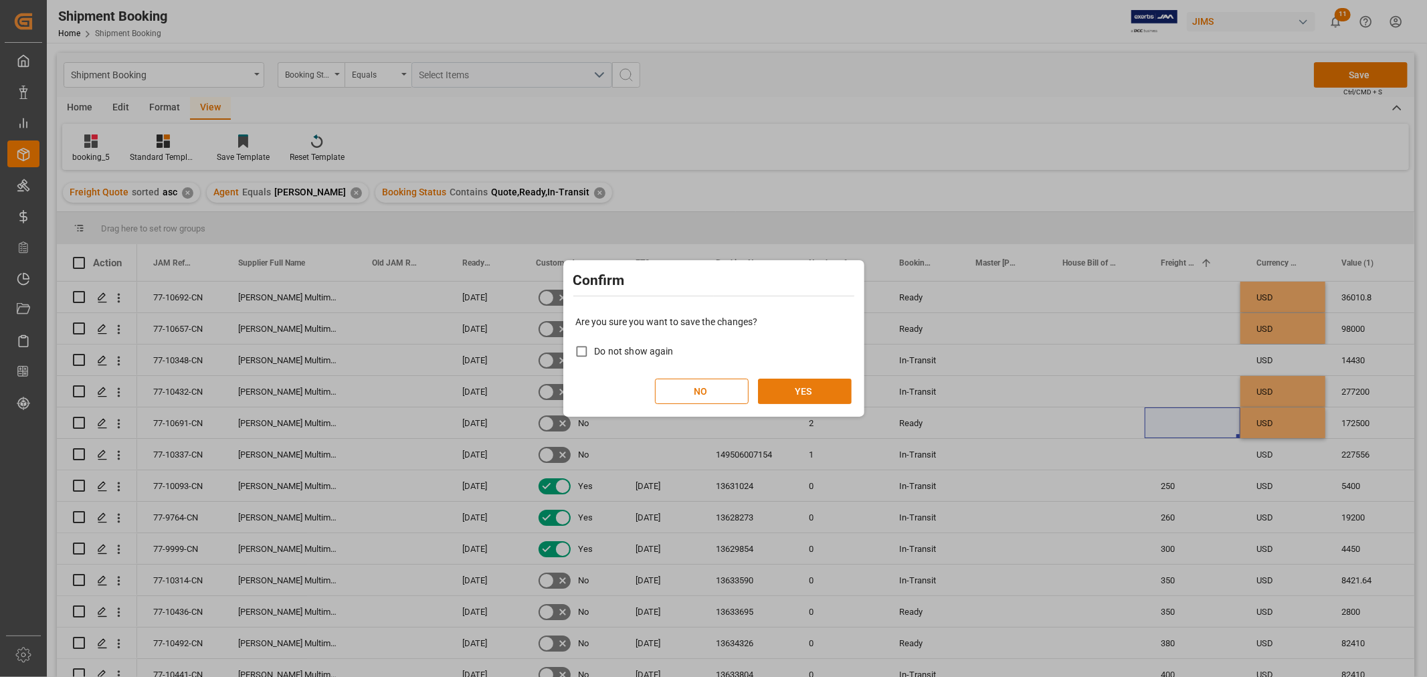
click at [830, 379] on button "YES" at bounding box center [805, 391] width 94 height 25
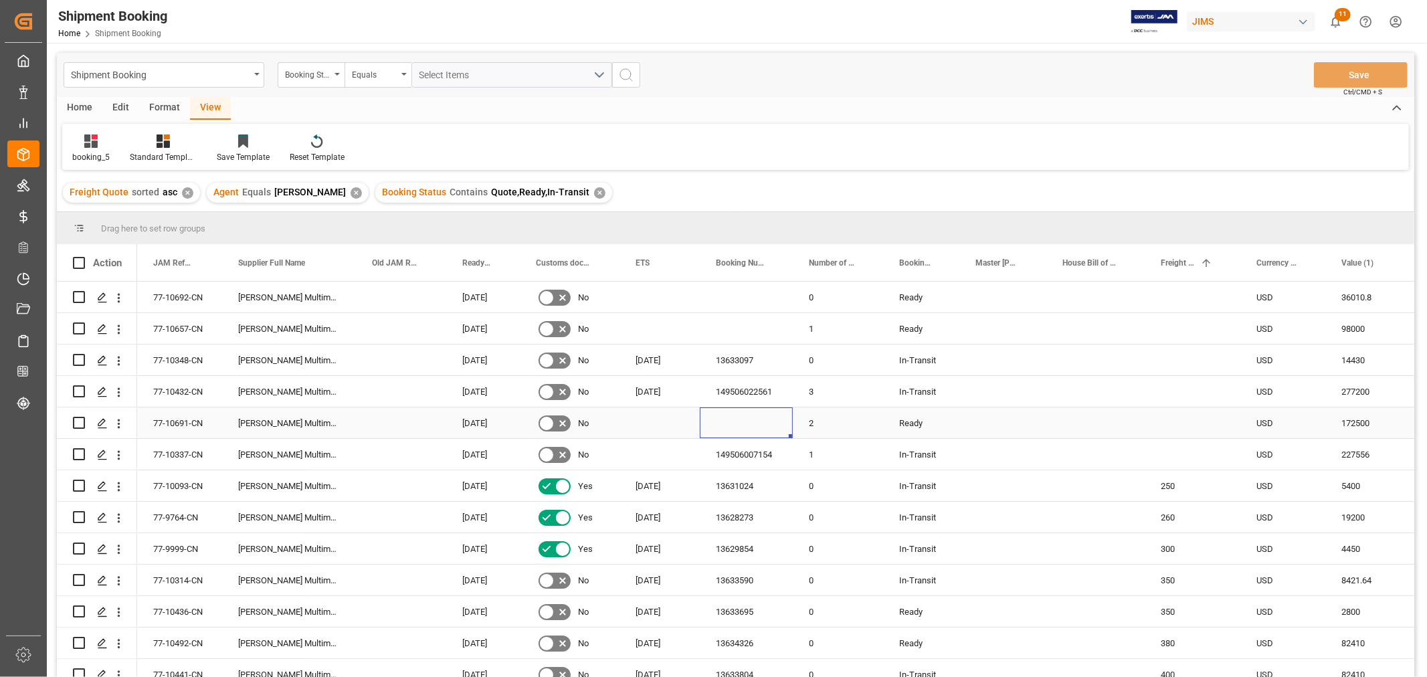
click at [739, 421] on div "Press SPACE to select this row." at bounding box center [746, 422] width 93 height 31
click at [185, 422] on div "77-10691-CN" at bounding box center [179, 422] width 85 height 31
click at [759, 389] on div "149506022561" at bounding box center [746, 391] width 93 height 31
click at [741, 452] on div "149506007154" at bounding box center [746, 454] width 93 height 31
click at [641, 457] on div "Press SPACE to select this row." at bounding box center [659, 454] width 80 height 31
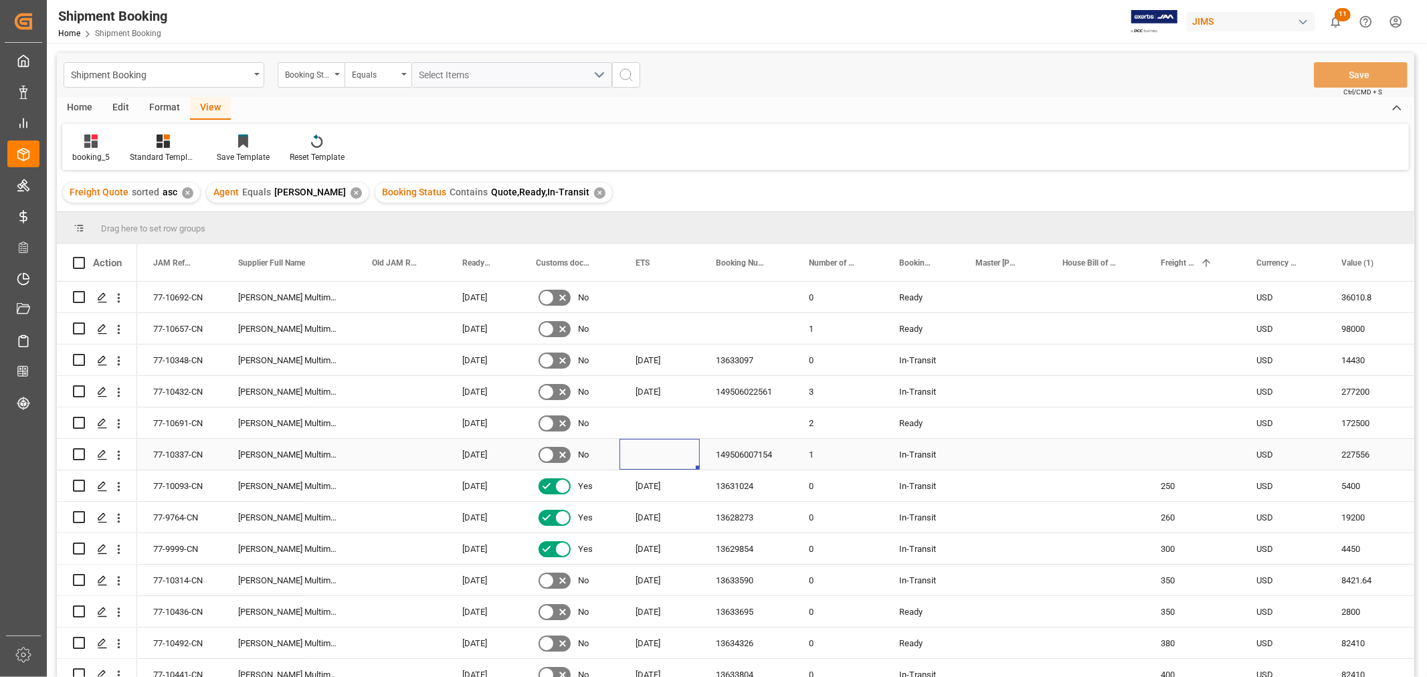
click at [641, 457] on div "Press SPACE to select this row." at bounding box center [659, 454] width 80 height 31
click at [751, 417] on span "29" at bounding box center [751, 419] width 9 height 9
type input "29-08-2025"
click at [846, 453] on div "1" at bounding box center [838, 454] width 90 height 31
click at [1024, 449] on div "Press SPACE to select this row." at bounding box center [1002, 454] width 87 height 31
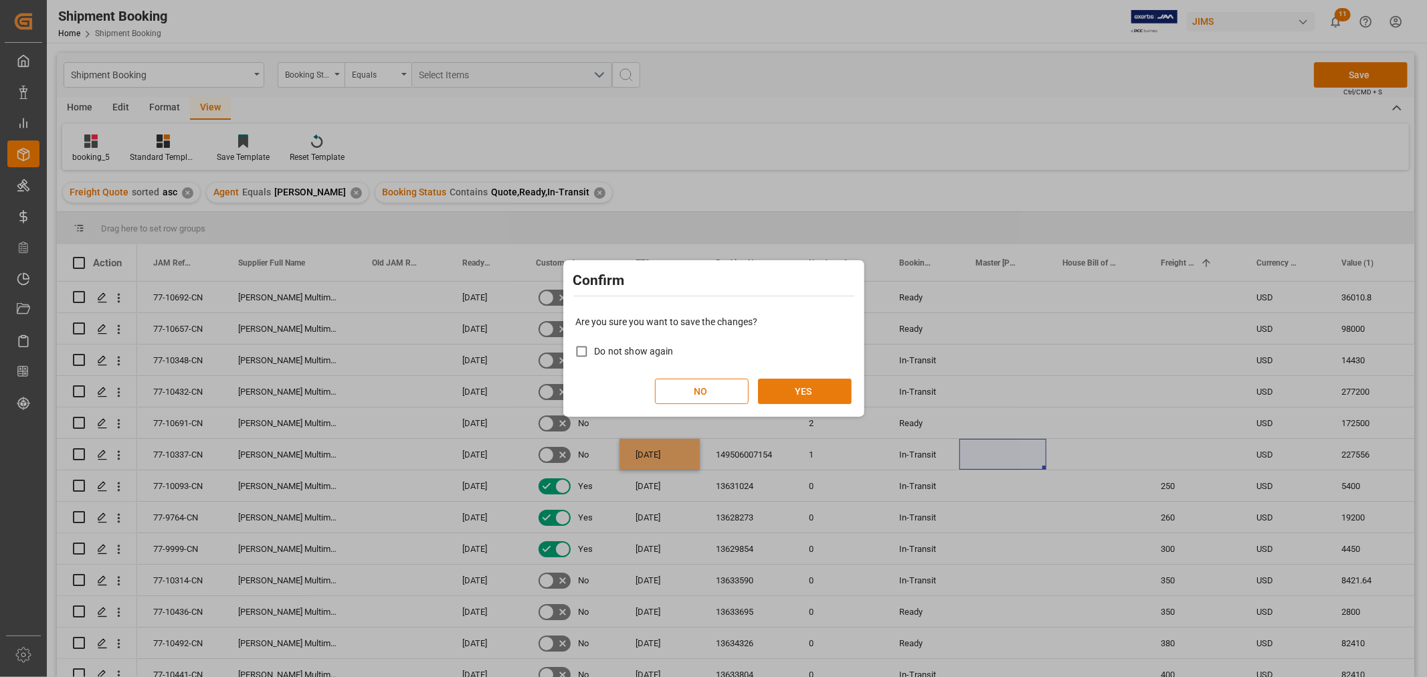
click at [817, 389] on button "YES" at bounding box center [805, 391] width 94 height 25
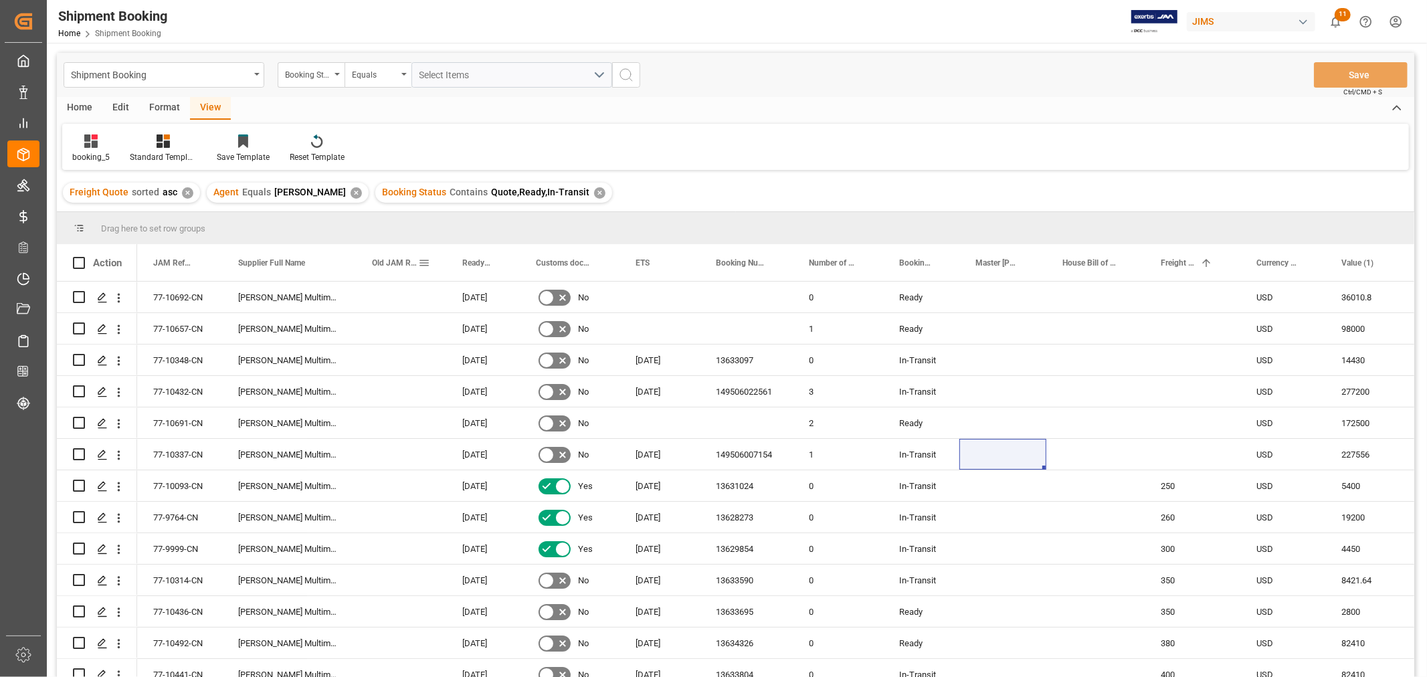
click at [422, 261] on span at bounding box center [424, 263] width 12 height 12
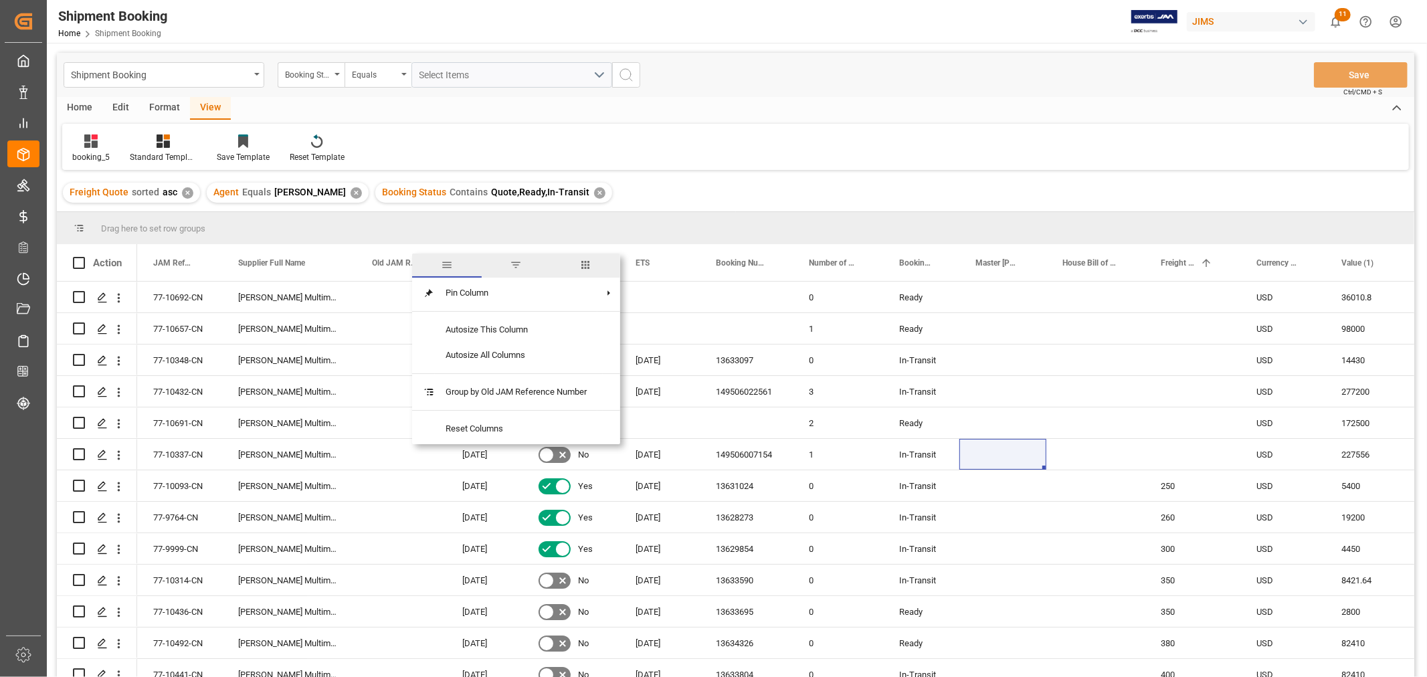
click at [586, 269] on span "columns" at bounding box center [585, 265] width 12 height 12
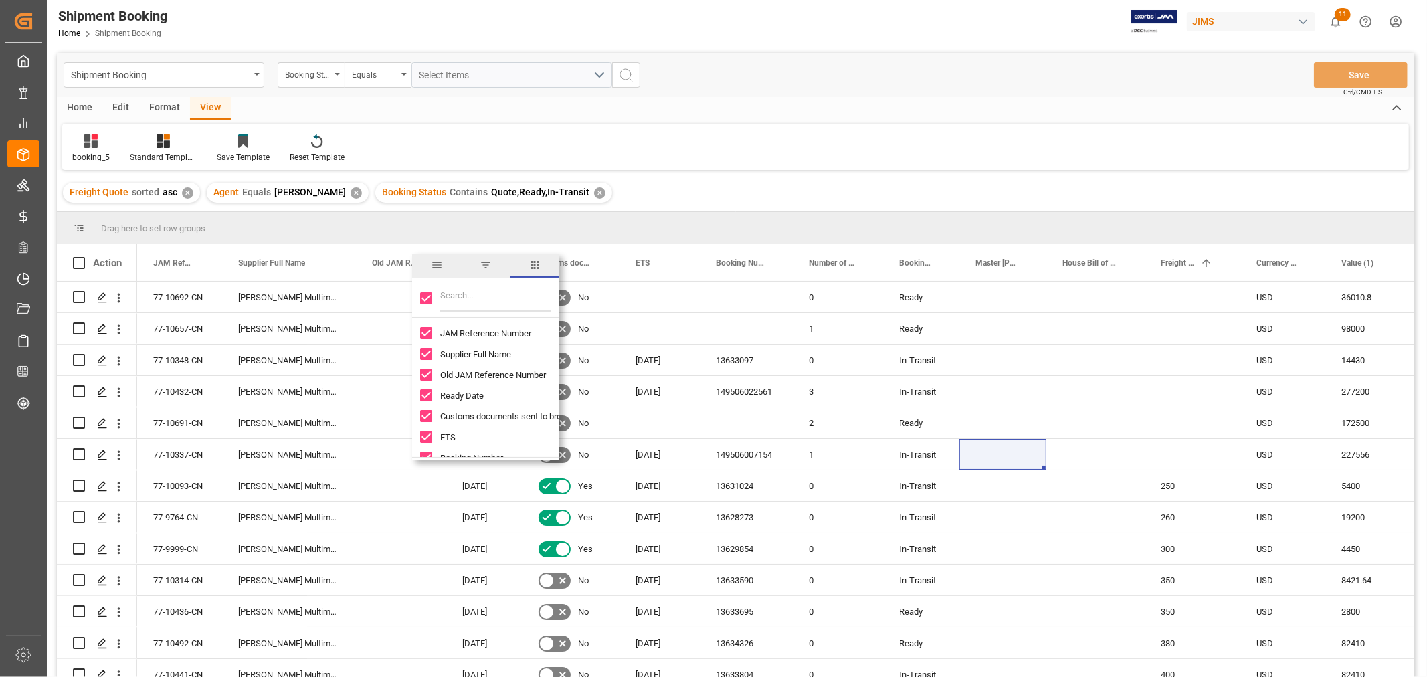
click at [426, 301] on input "Toggle Select All Columns" at bounding box center [426, 298] width 12 height 12
checkbox input "false"
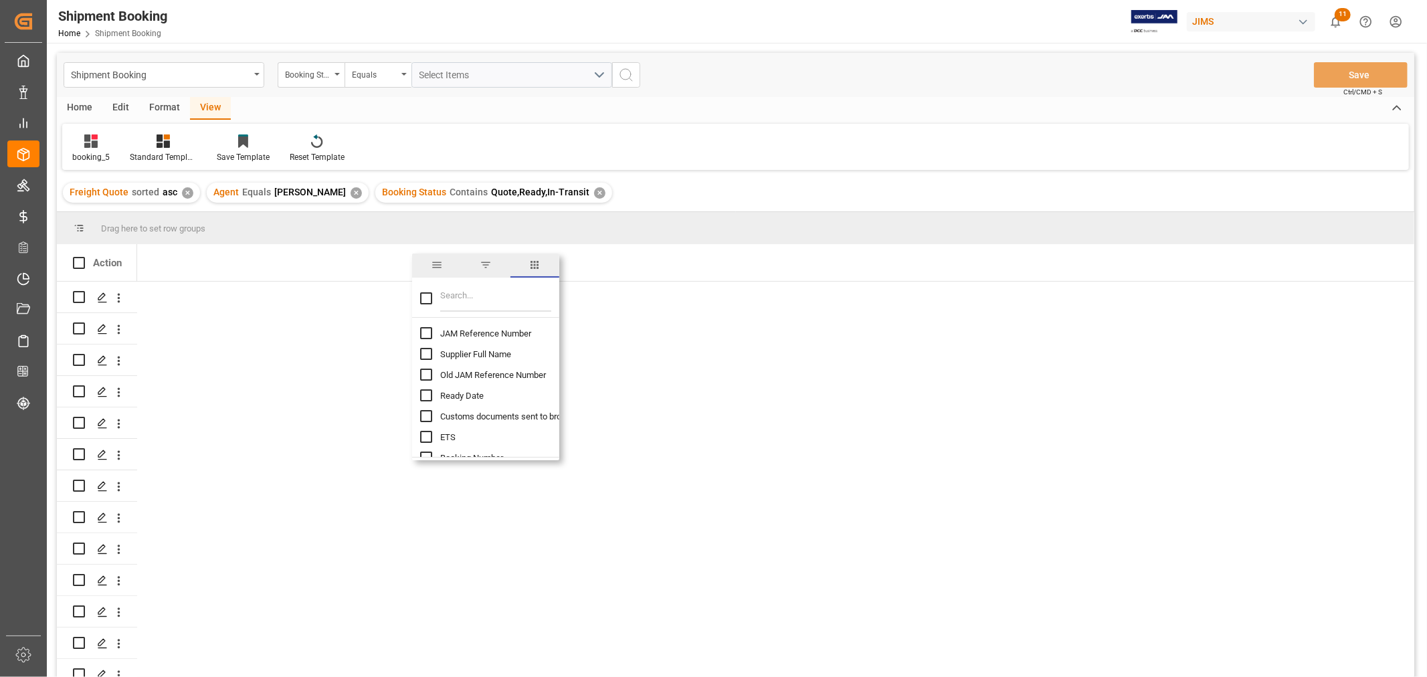
checkbox input "false"
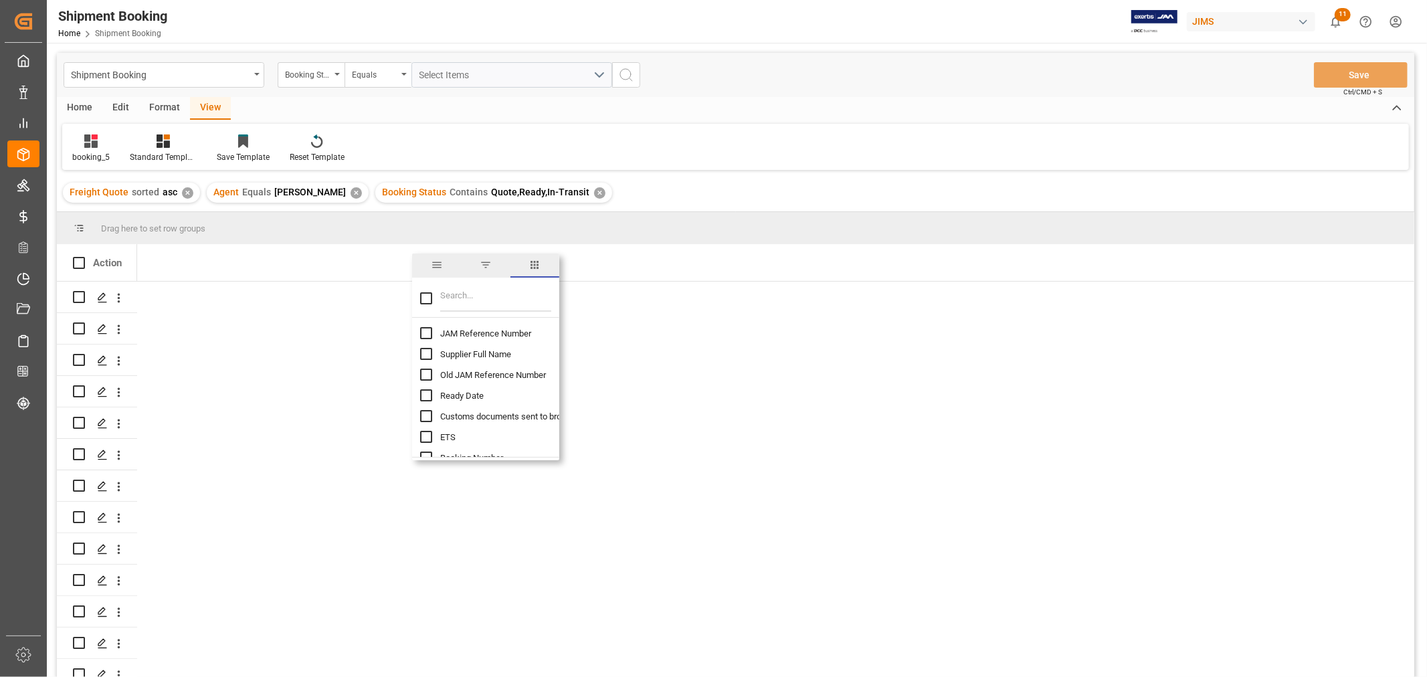
checkbox input "false"
click at [424, 332] on input "JAM Reference Number column toggle visibility (hidden)" at bounding box center [426, 333] width 12 height 12
checkbox input "true"
checkbox input "false"
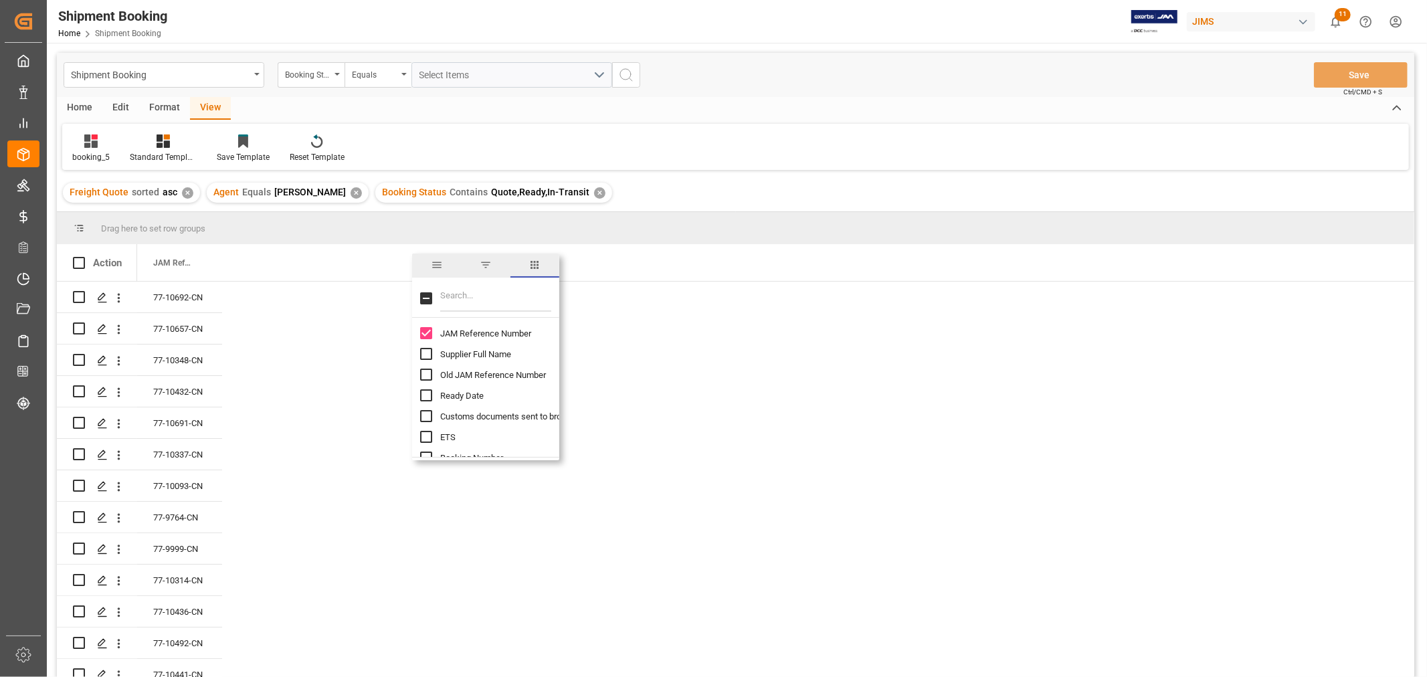
click at [424, 352] on input "Supplier Full Name column toggle visibility (hidden)" at bounding box center [426, 354] width 12 height 12
checkbox input "true"
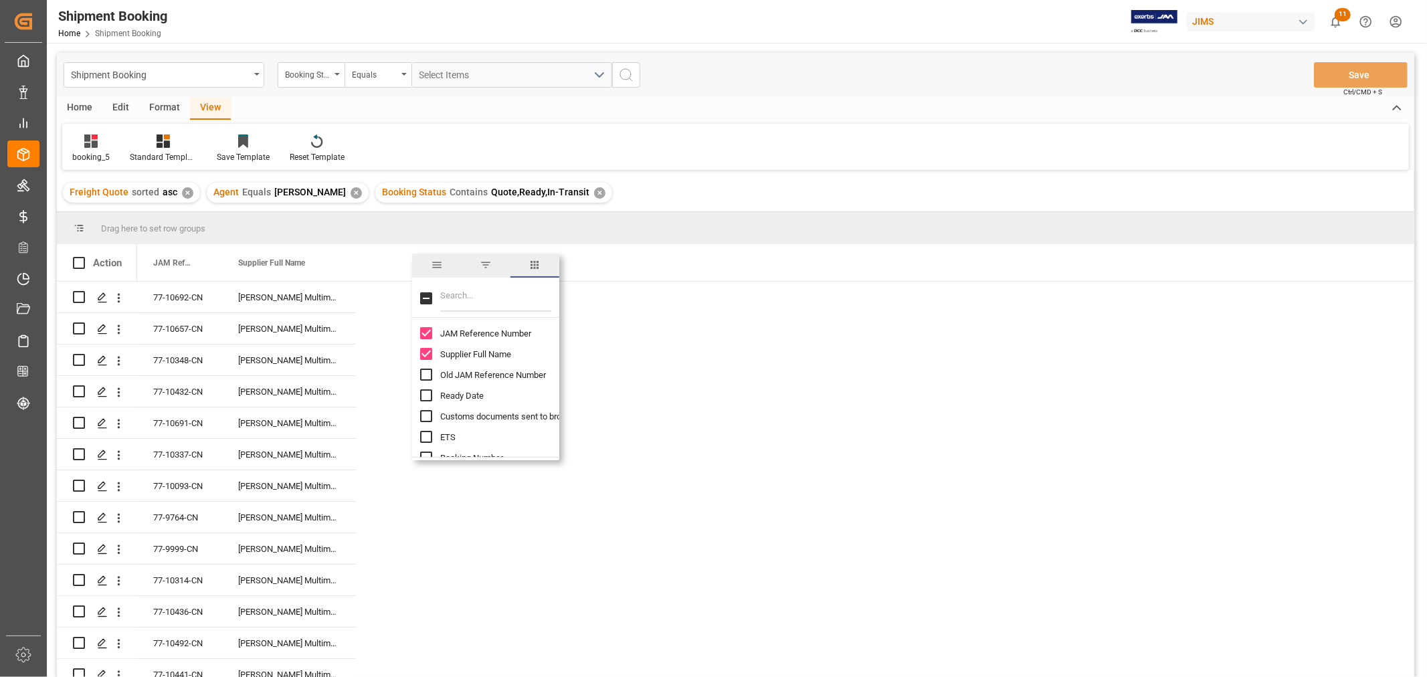
click at [450, 298] on input "Filter Columns Input" at bounding box center [495, 298] width 111 height 27
type input "inco"
click at [424, 334] on input "Incoterm column toggle visibility (hidden)" at bounding box center [426, 333] width 12 height 12
checkbox input "true"
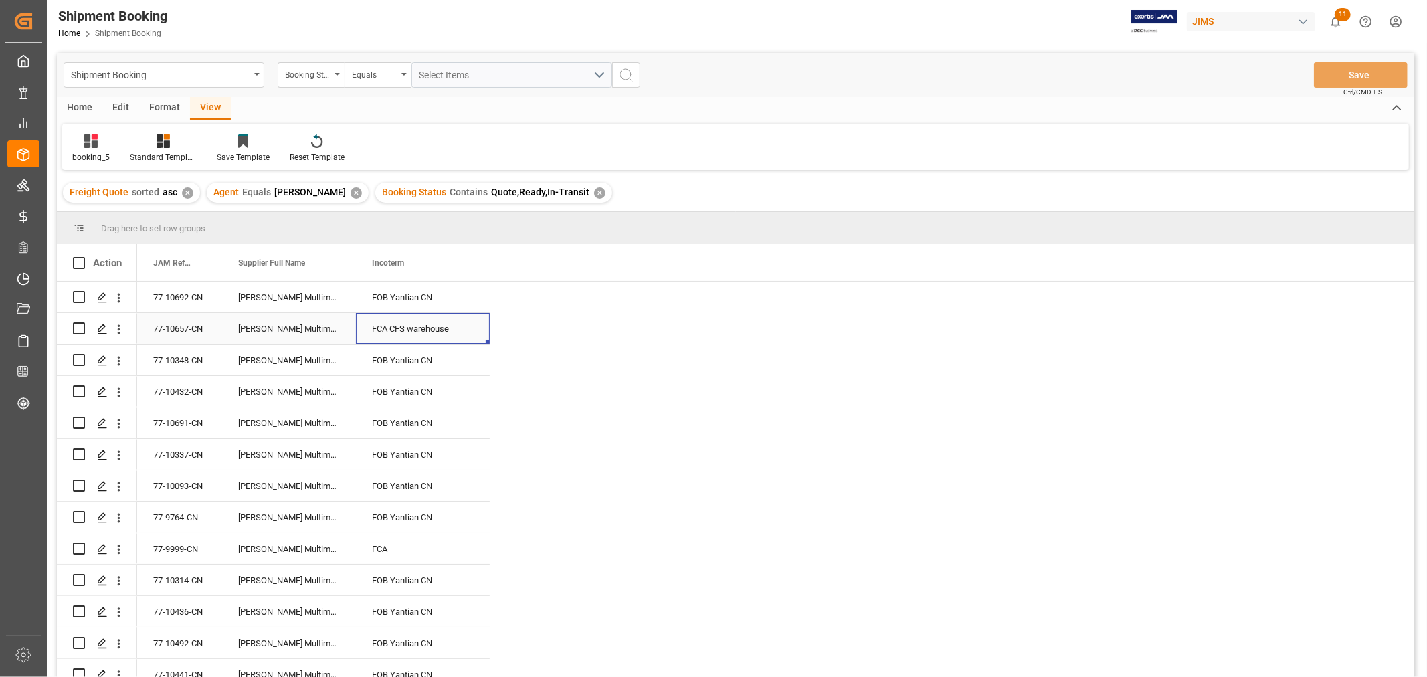
click at [410, 326] on div "FCA CFS warehouse" at bounding box center [423, 328] width 134 height 31
click at [407, 300] on div "FOB Yantian CN" at bounding box center [423, 297] width 134 height 31
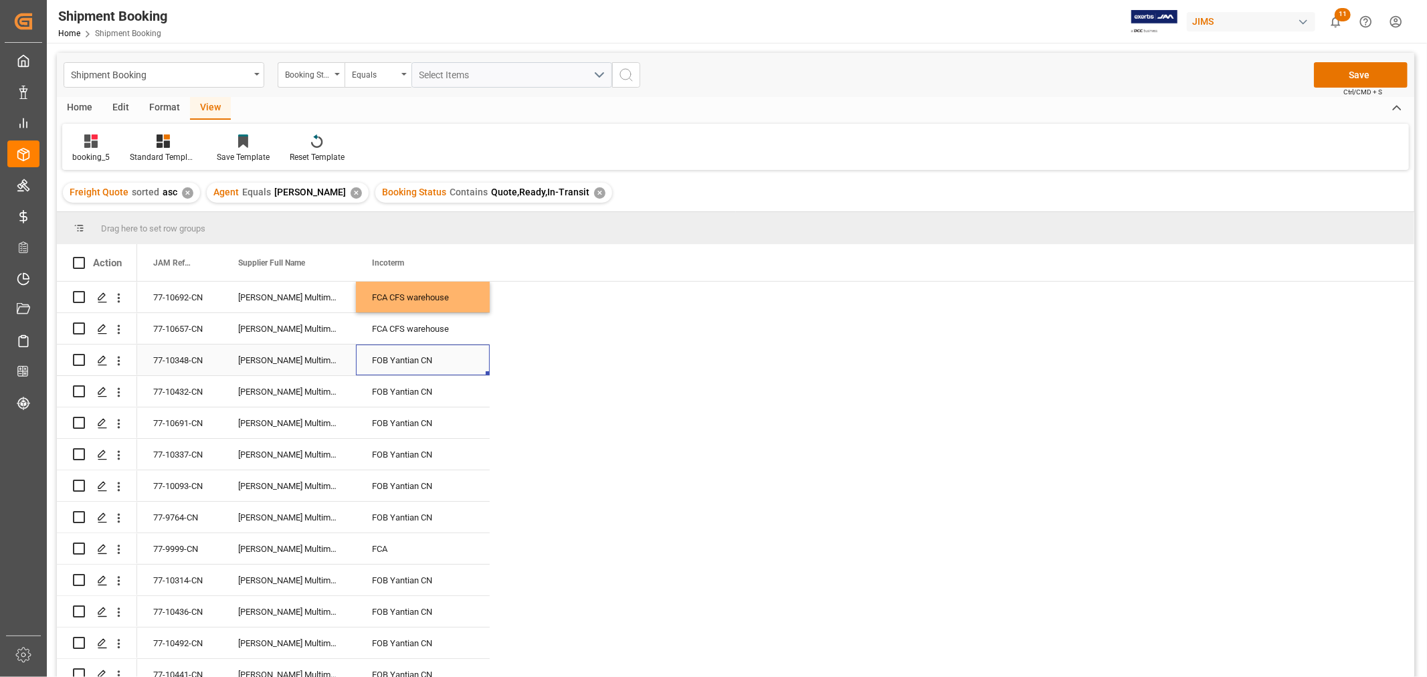
click at [406, 365] on div "FOB Yantian CN" at bounding box center [423, 360] width 134 height 31
click at [447, 420] on div "FOB Yantian CN" at bounding box center [423, 422] width 134 height 31
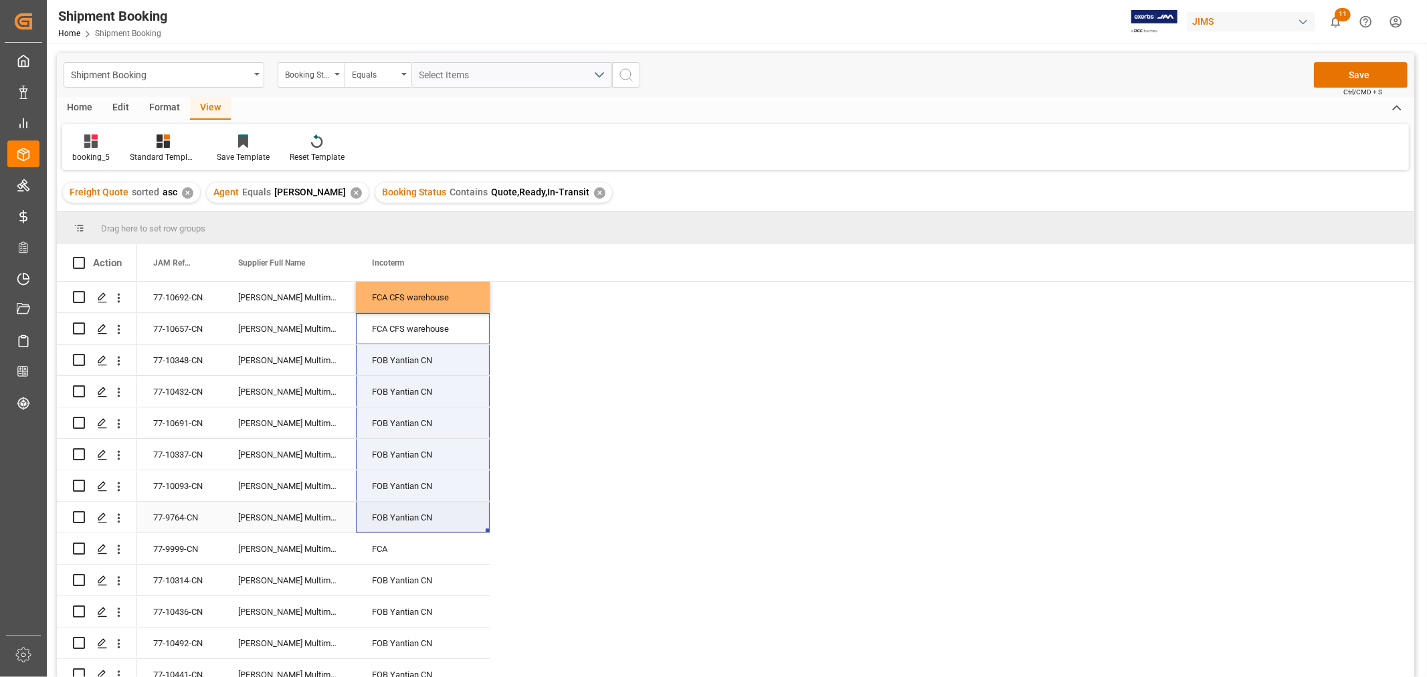
drag, startPoint x: 415, startPoint y: 322, endPoint x: 415, endPoint y: 506, distance: 184.6
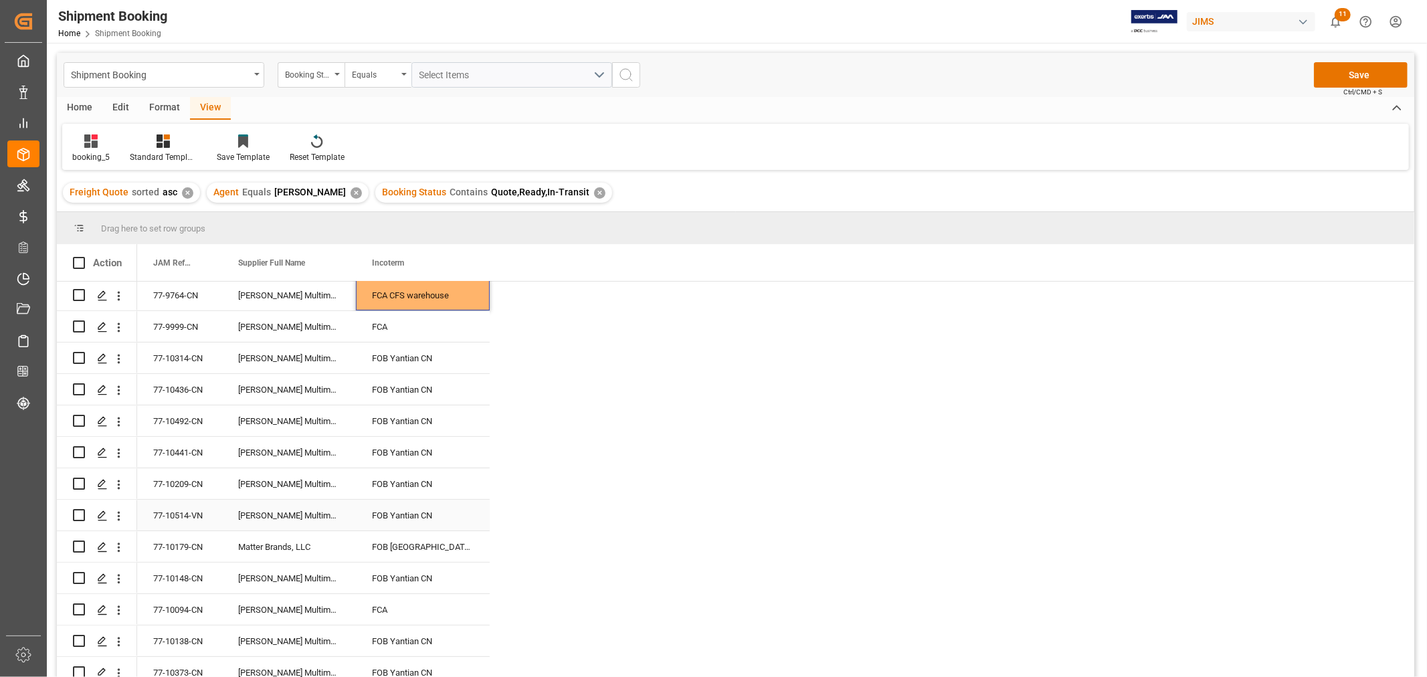
scroll to position [223, 0]
click at [419, 353] on div "FOB Yantian CN" at bounding box center [423, 357] width 134 height 31
click at [443, 423] on div "FOB Yantian CN" at bounding box center [423, 420] width 134 height 31
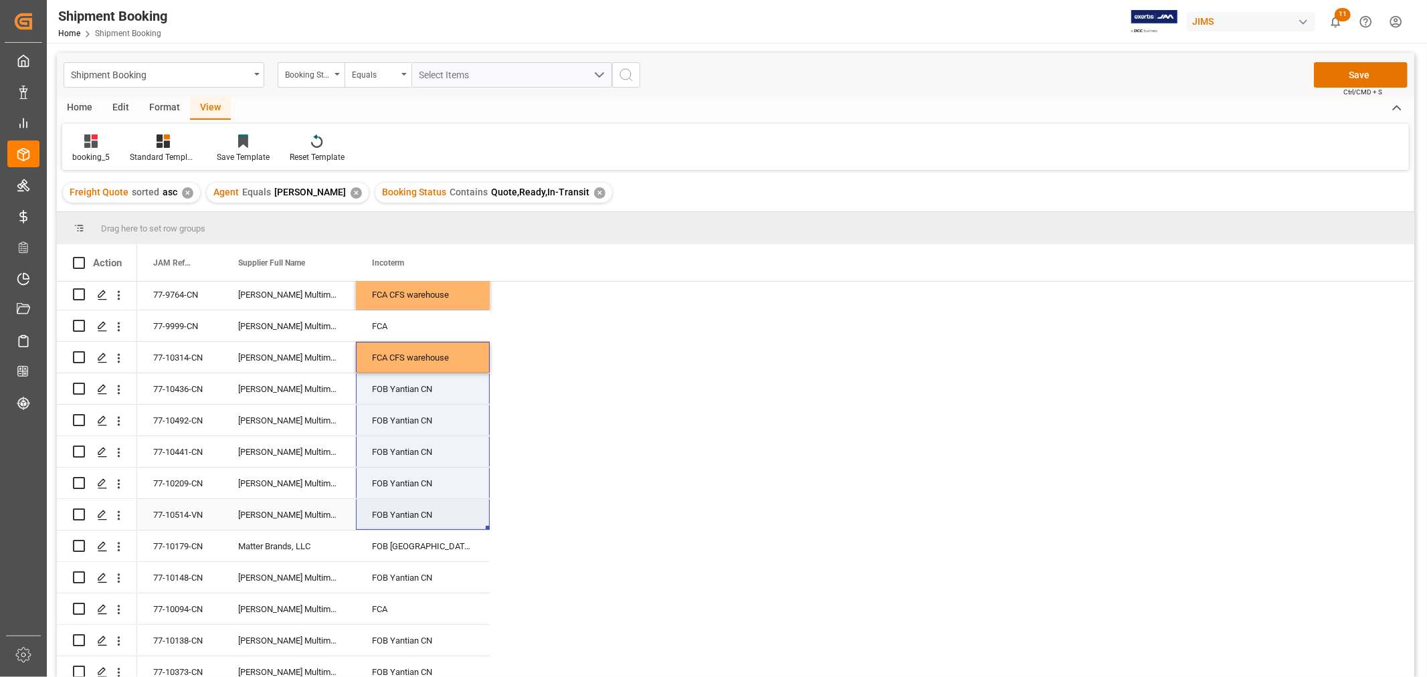
drag, startPoint x: 425, startPoint y: 352, endPoint x: 427, endPoint y: 500, distance: 147.9
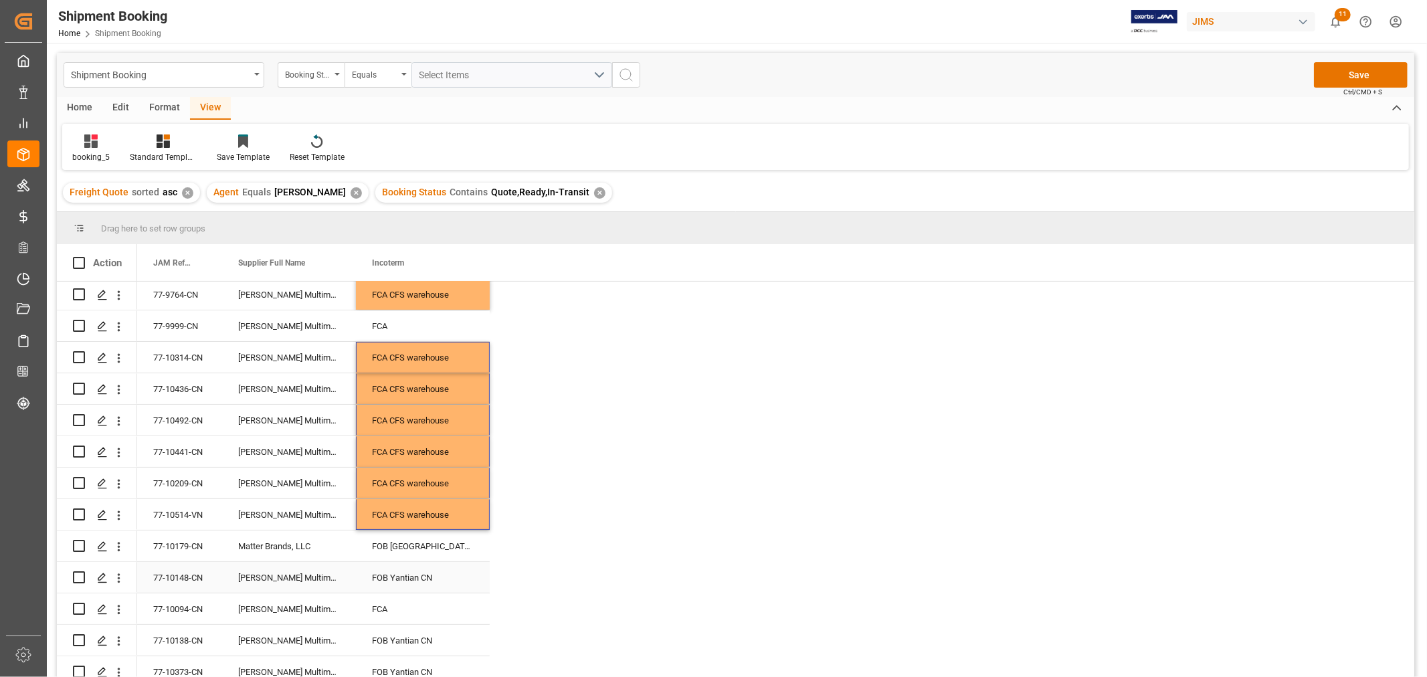
click at [408, 578] on div "FOB Yantian CN" at bounding box center [423, 577] width 134 height 31
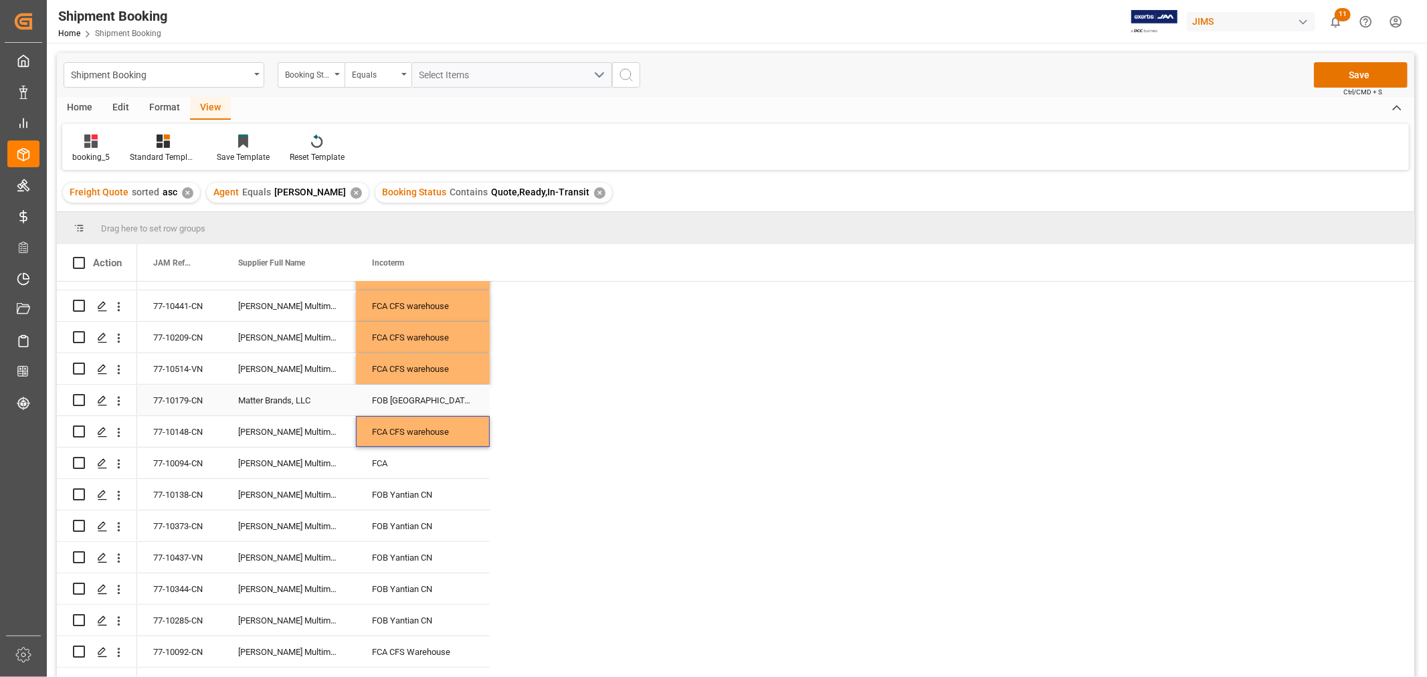
scroll to position [371, 0]
click at [405, 480] on div "FOB Yantian CN" at bounding box center [423, 491] width 134 height 31
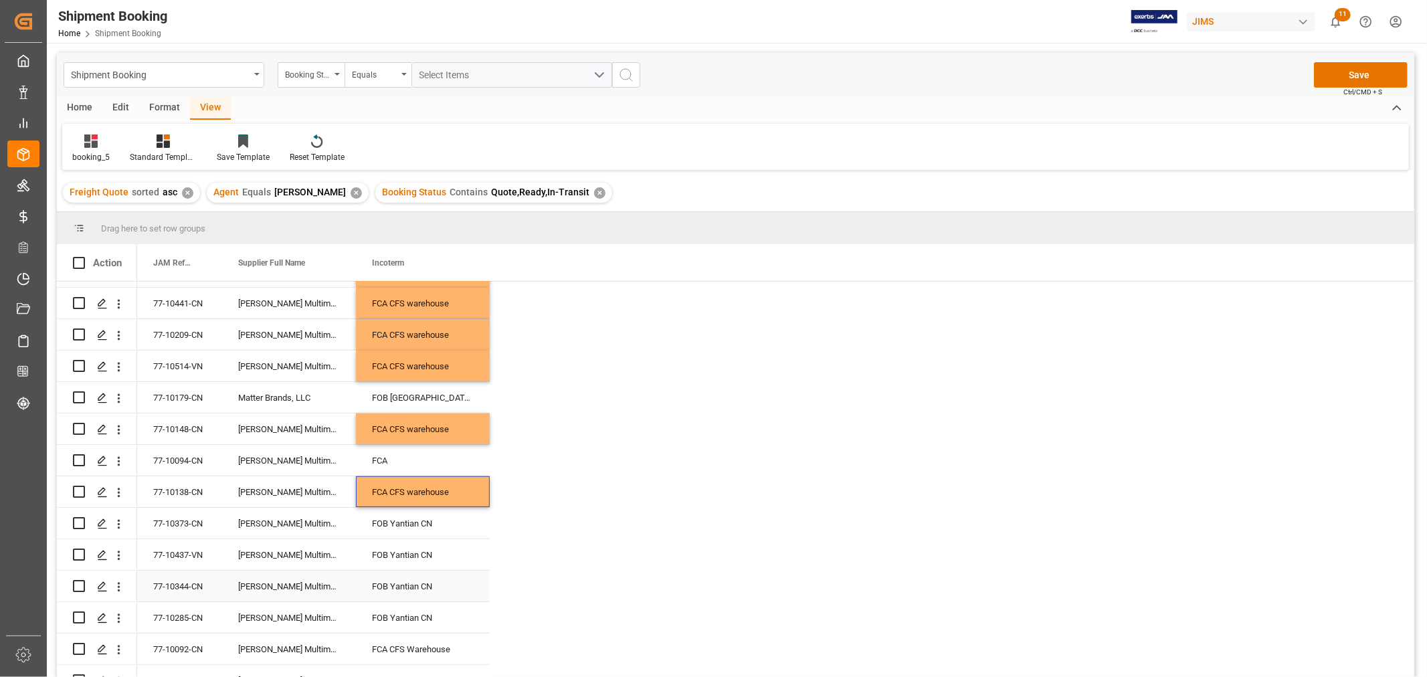
click at [477, 571] on div "FOB Yantian CN" at bounding box center [423, 586] width 134 height 31
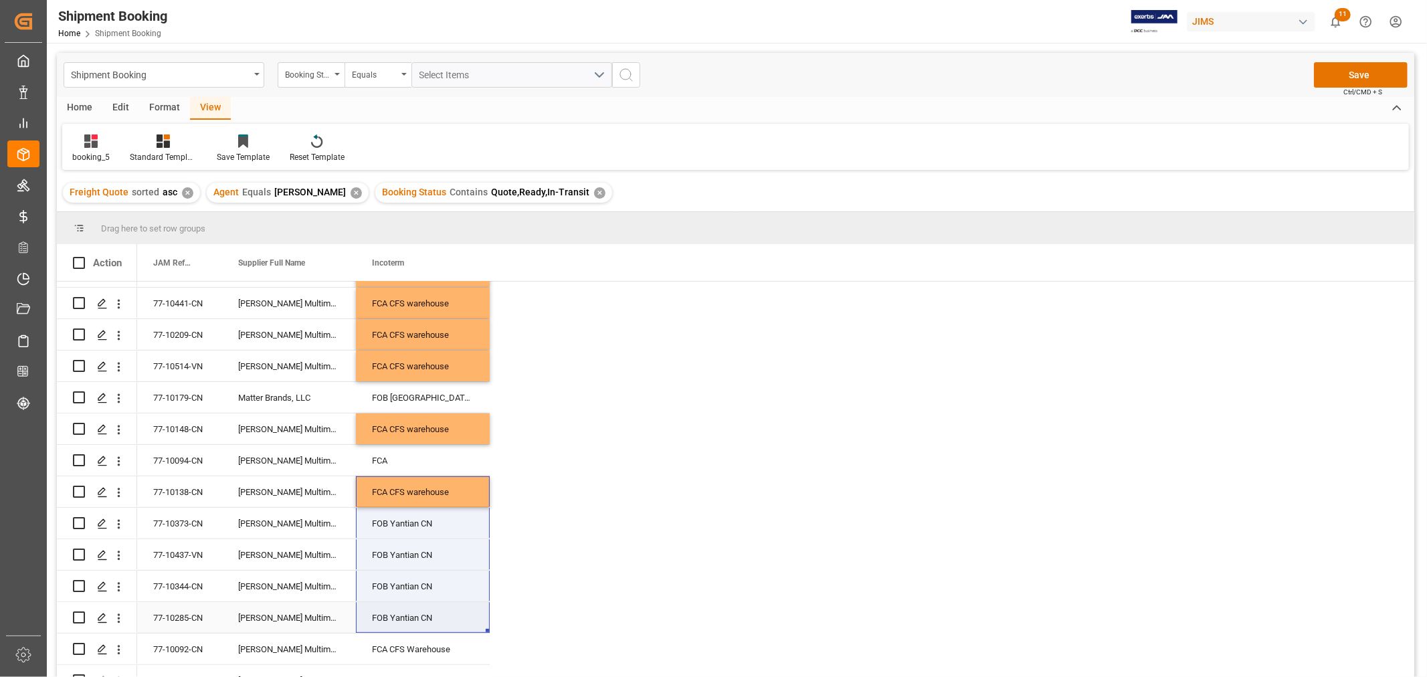
drag, startPoint x: 423, startPoint y: 484, endPoint x: 429, endPoint y: 606, distance: 122.5
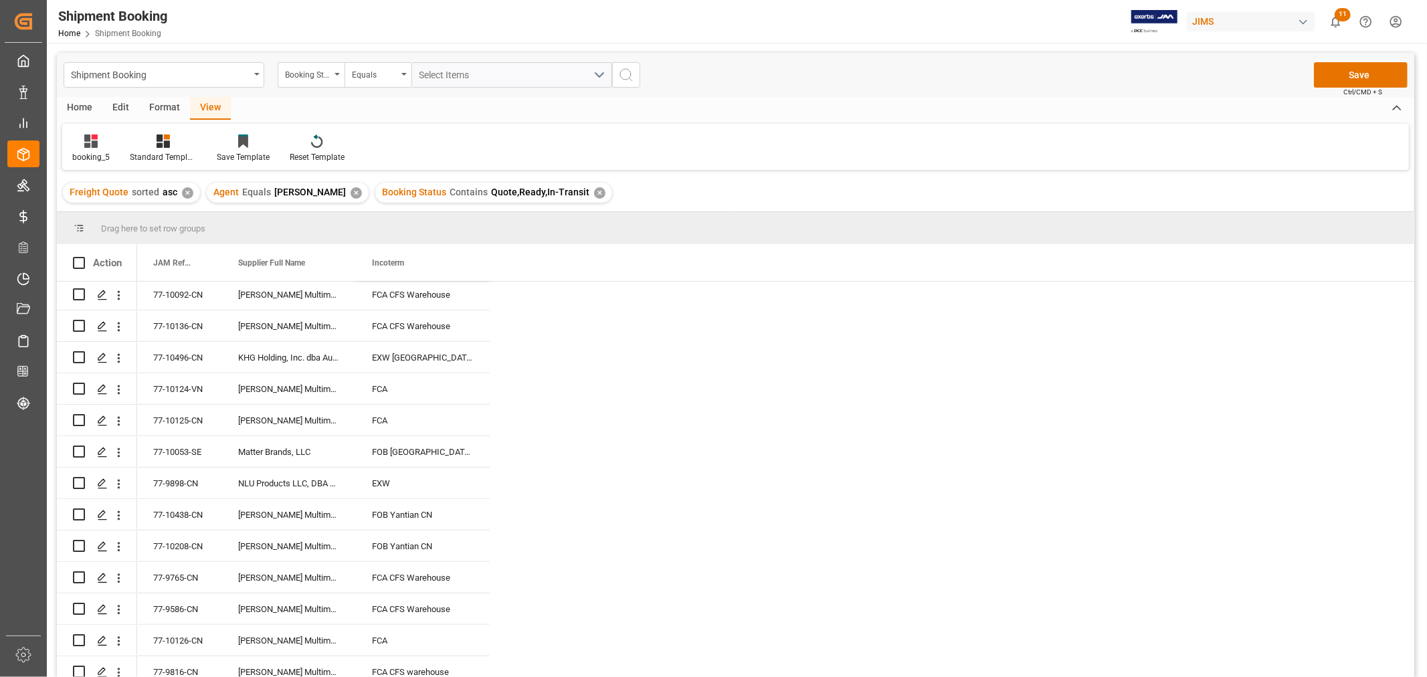
scroll to position [743, 0]
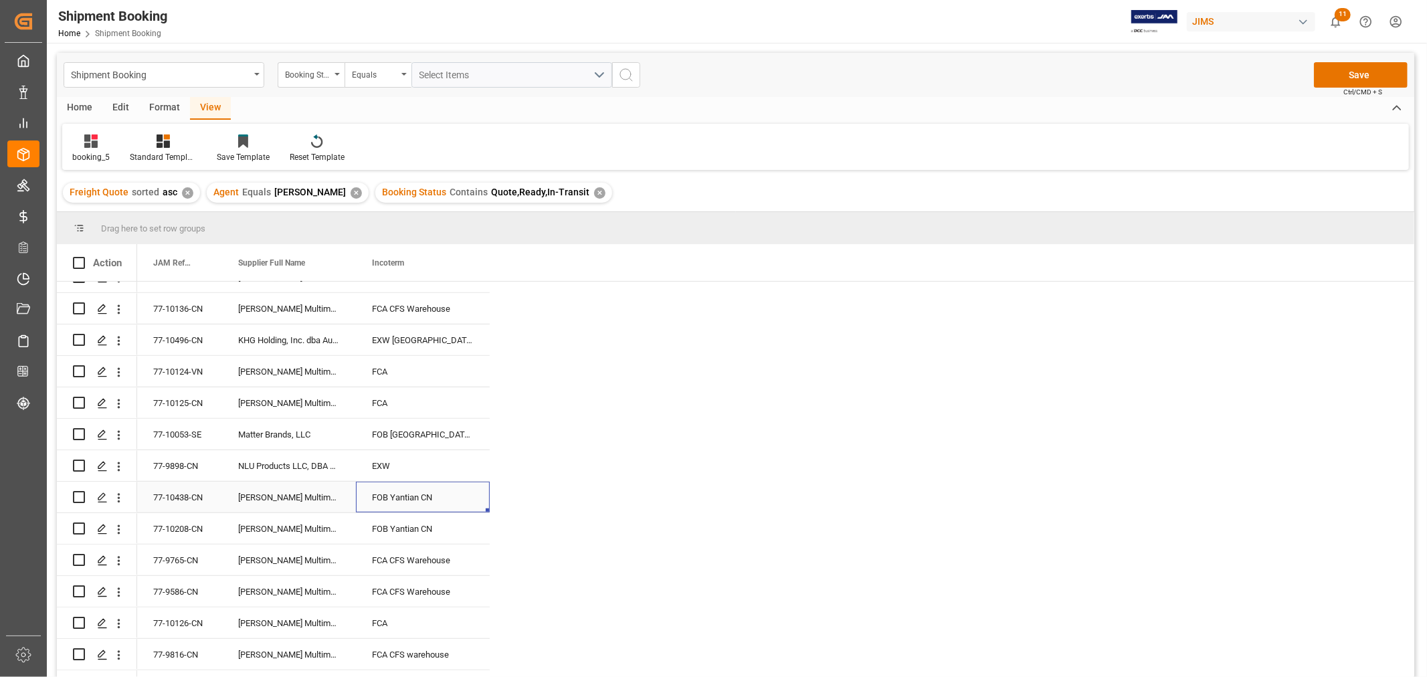
click at [391, 490] on div "FOB Yantian CN" at bounding box center [423, 497] width 134 height 31
click at [399, 524] on div "FOB Yantian CN" at bounding box center [423, 528] width 134 height 31
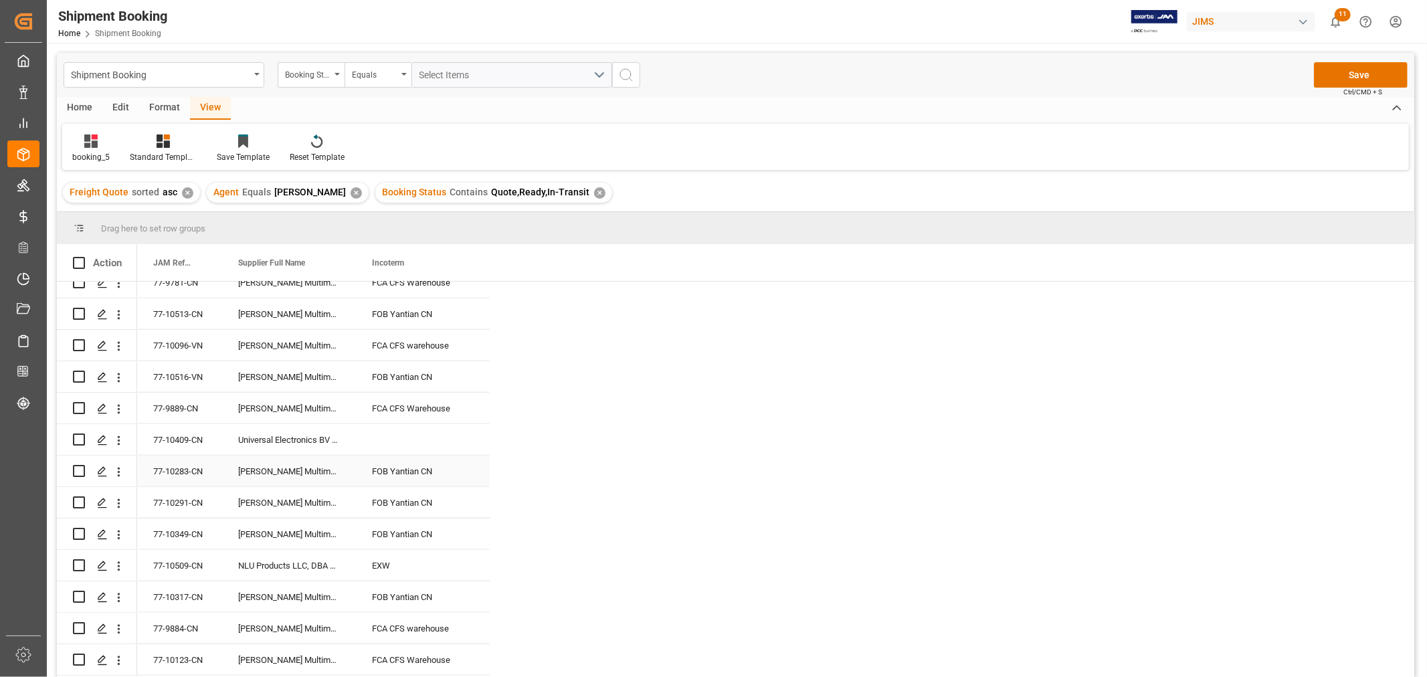
scroll to position [1189, 0]
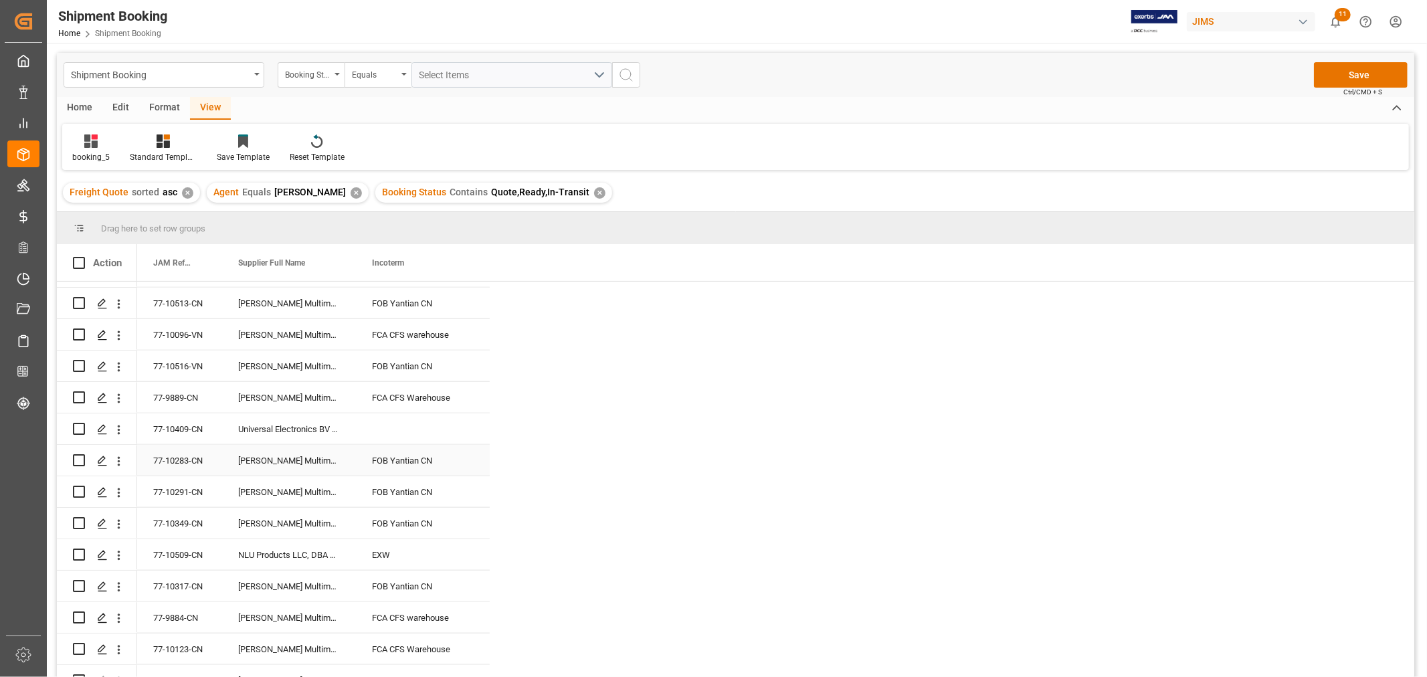
click at [393, 449] on div "FOB Yantian CN" at bounding box center [423, 460] width 134 height 31
click at [423, 500] on div "FOB Yantian CN" at bounding box center [423, 491] width 134 height 31
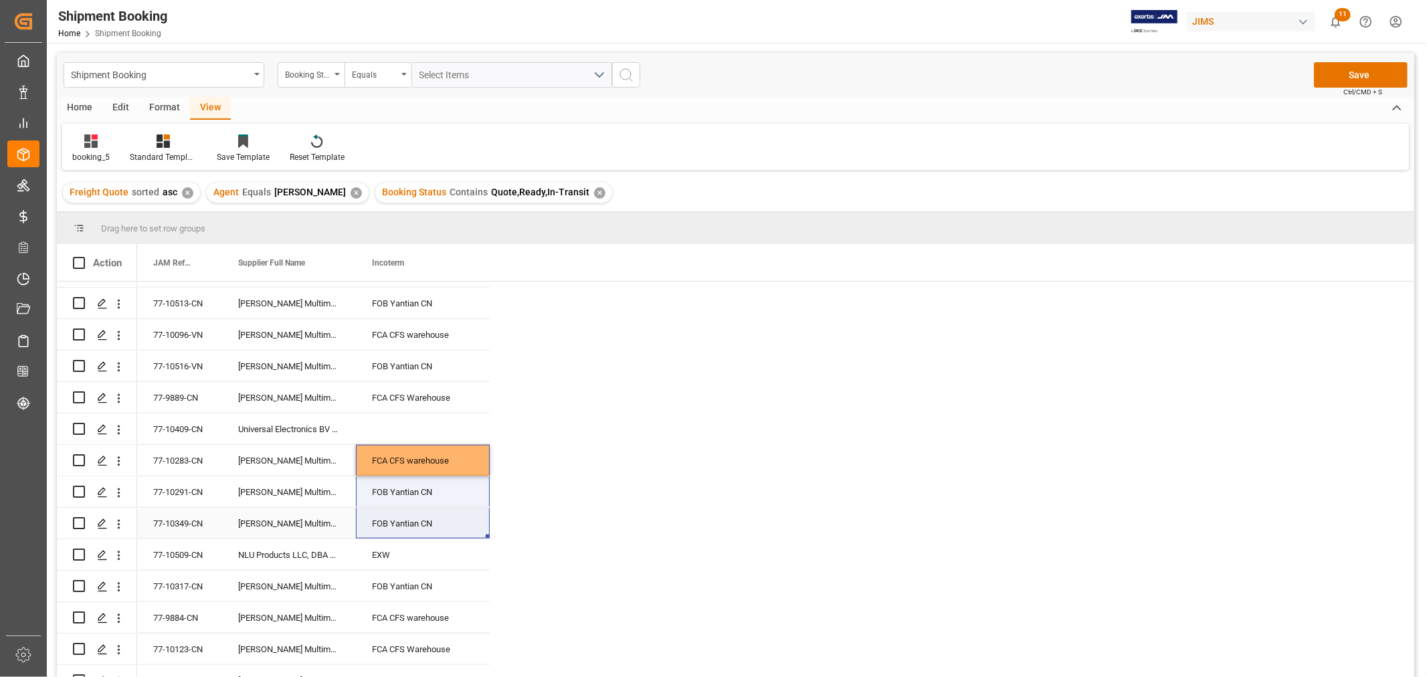
drag, startPoint x: 425, startPoint y: 450, endPoint x: 425, endPoint y: 512, distance: 62.2
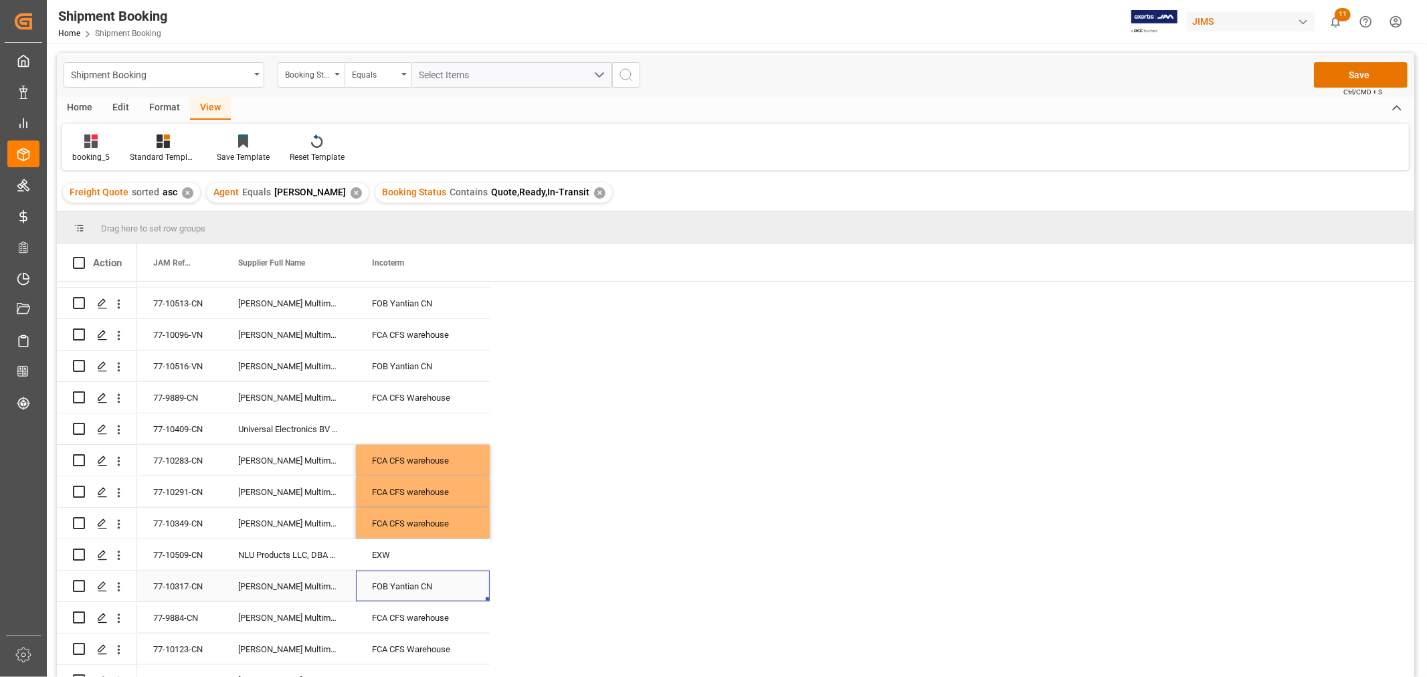
click at [427, 582] on div "FOB Yantian CN" at bounding box center [423, 586] width 134 height 31
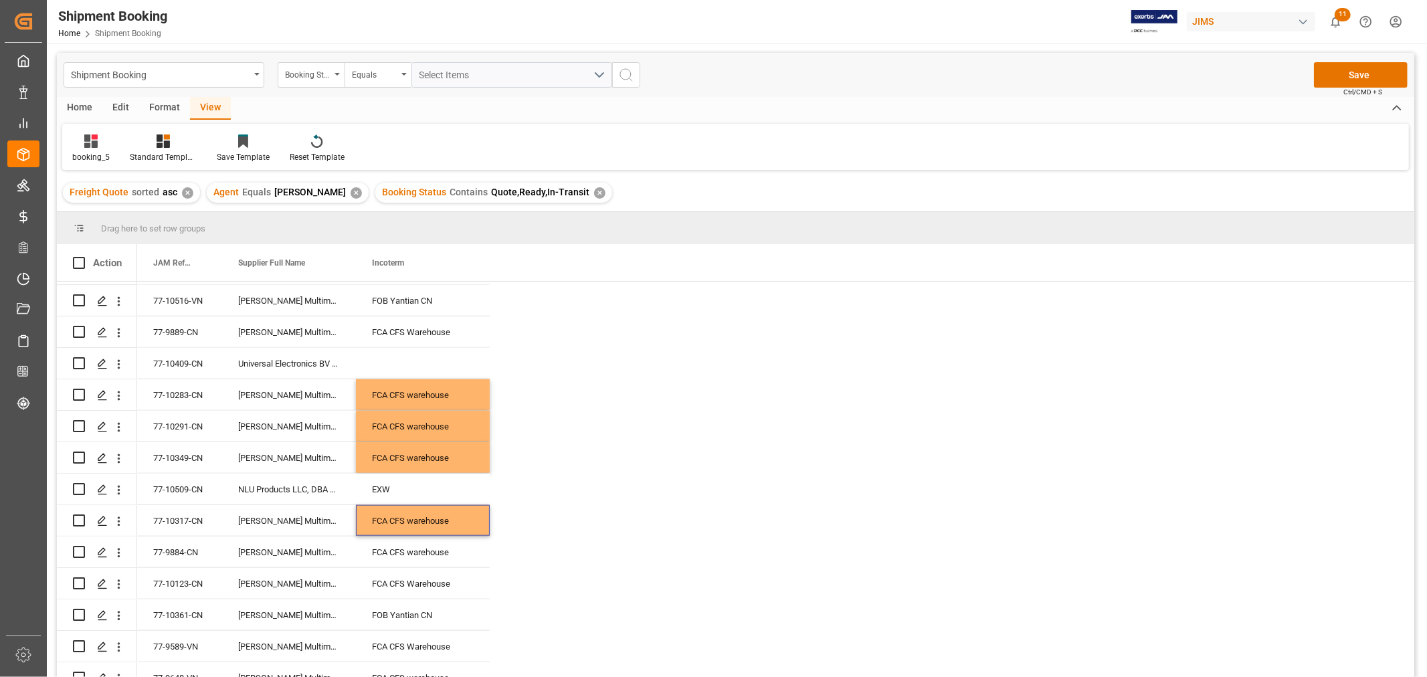
scroll to position [1338, 0]
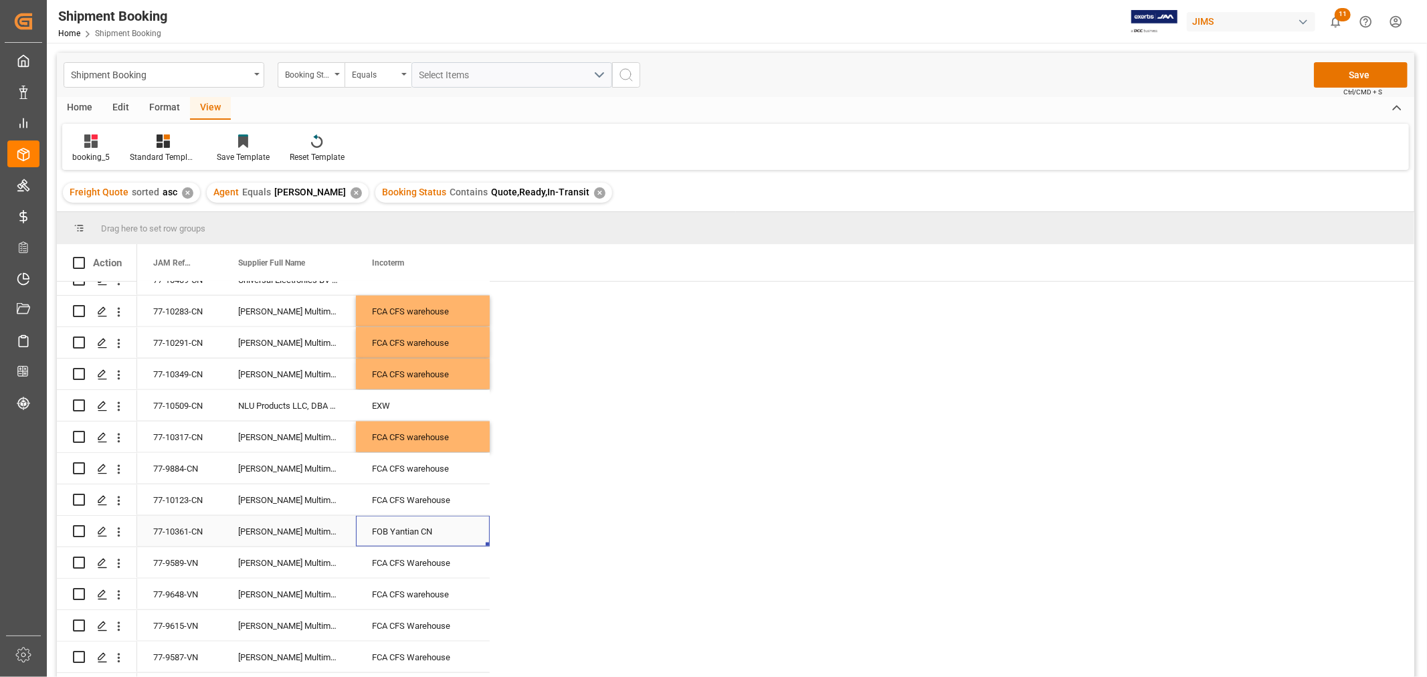
click at [415, 522] on div "FOB Yantian CN" at bounding box center [423, 531] width 134 height 31
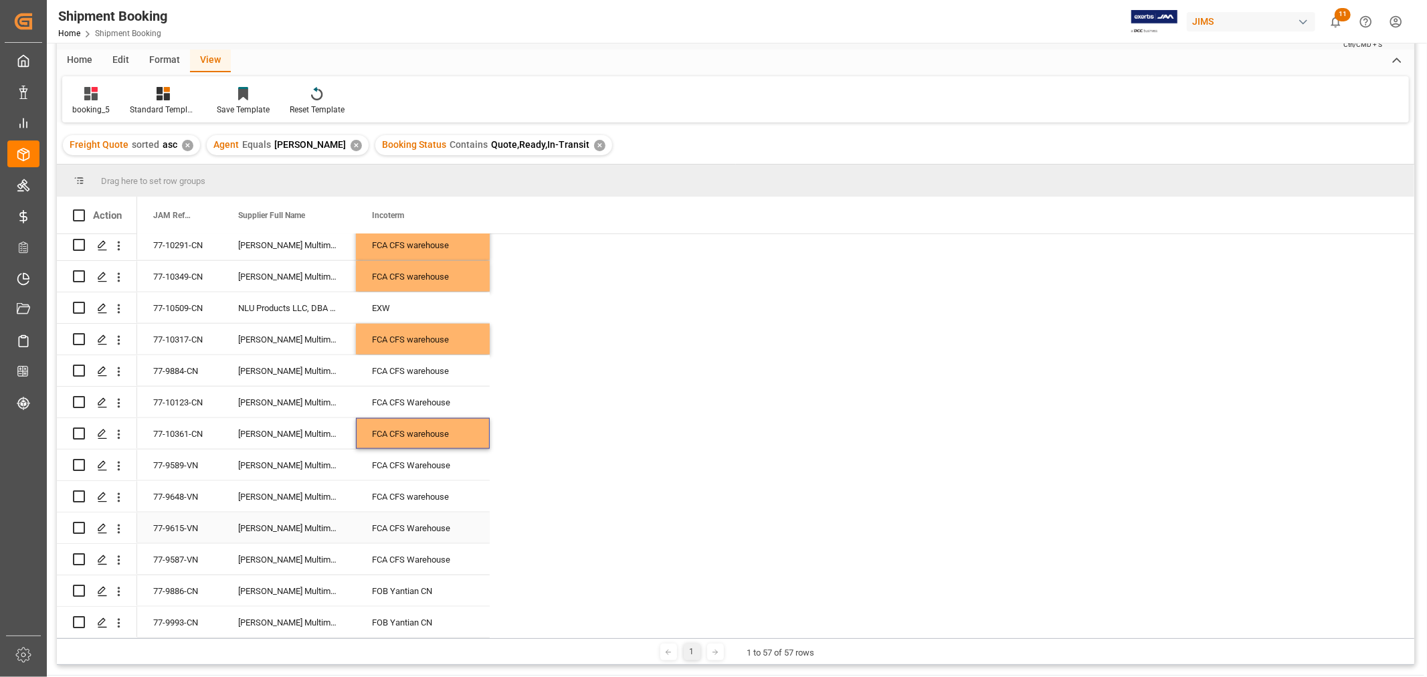
scroll to position [74, 0]
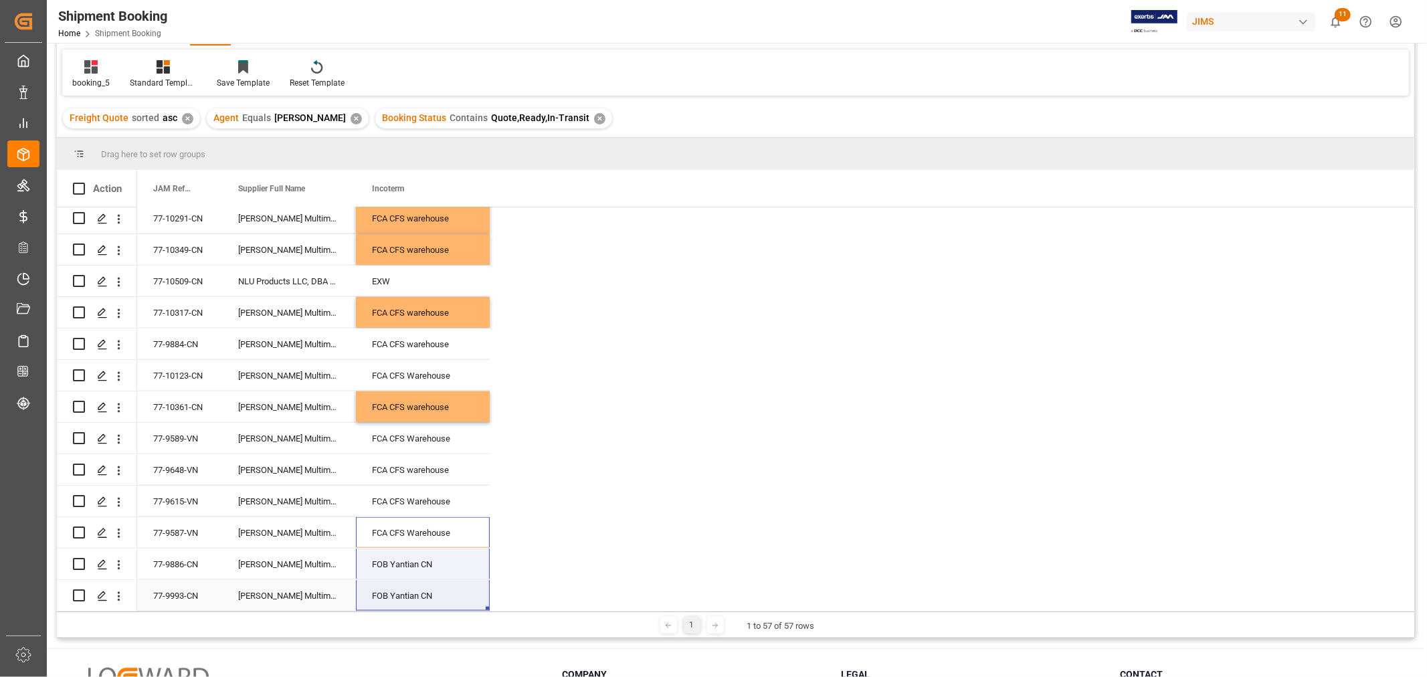
drag, startPoint x: 419, startPoint y: 522, endPoint x: 419, endPoint y: 593, distance: 70.9
click at [409, 344] on div "FCA CFS warehouse" at bounding box center [423, 343] width 134 height 31
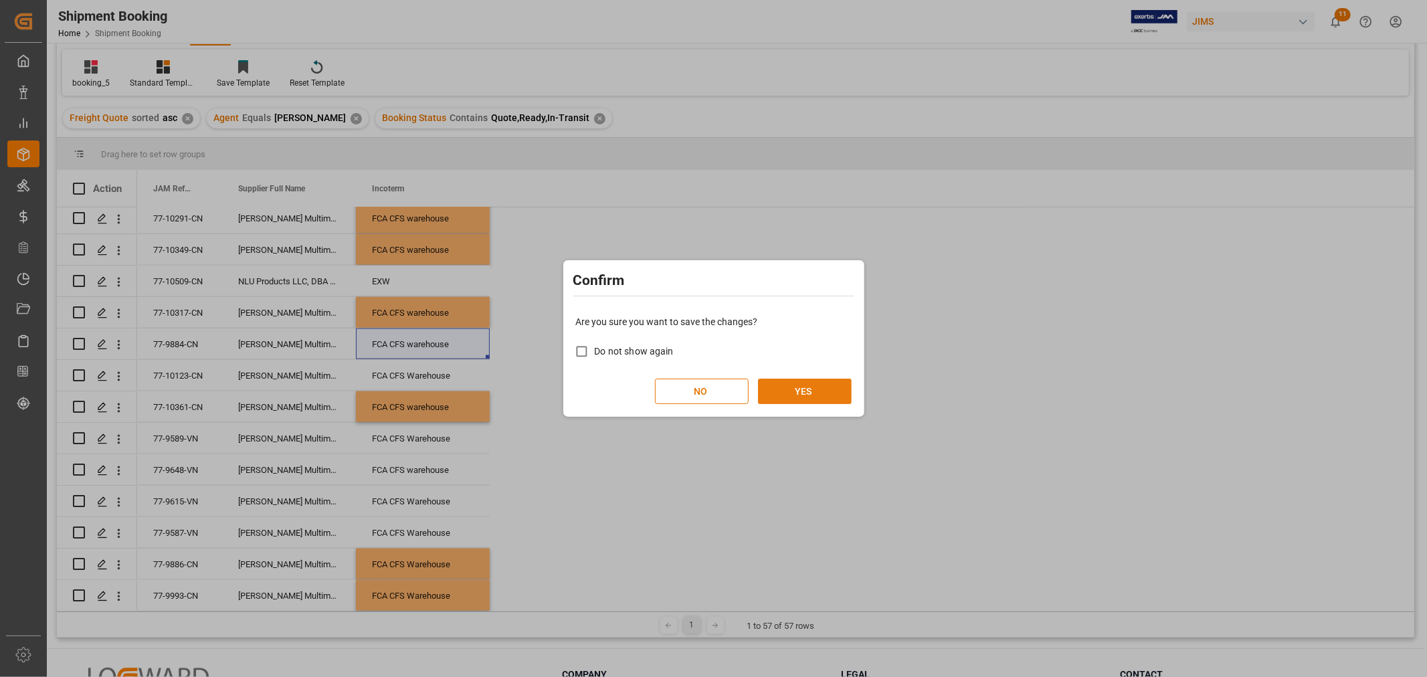
click at [793, 385] on button "YES" at bounding box center [805, 391] width 94 height 25
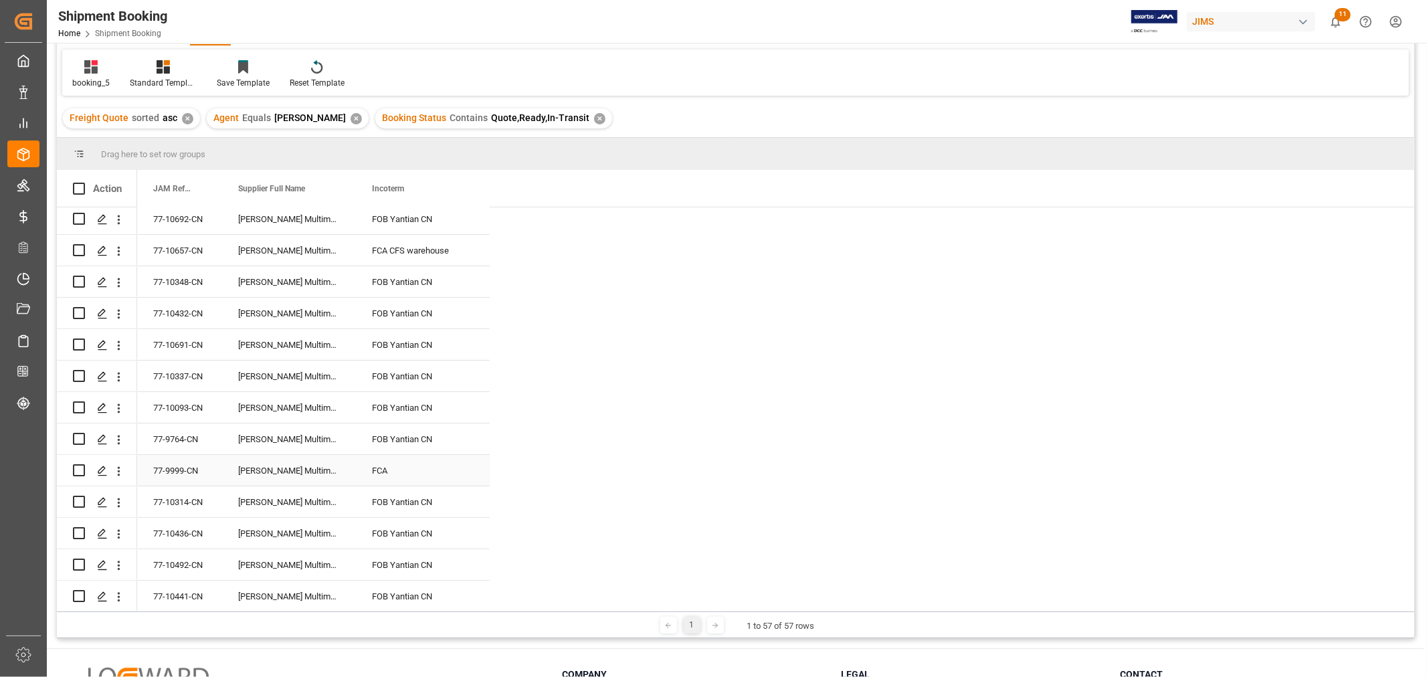
scroll to position [0, 0]
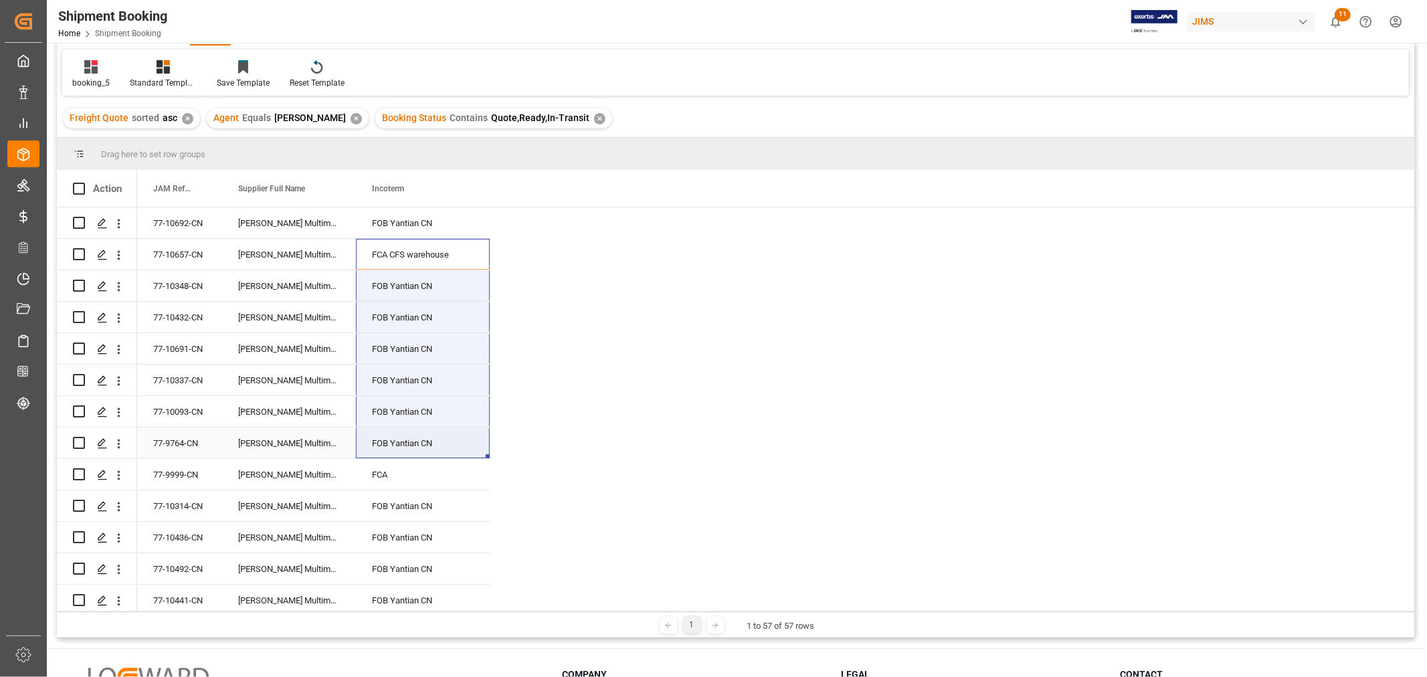
drag, startPoint x: 421, startPoint y: 253, endPoint x: 433, endPoint y: 444, distance: 191.7
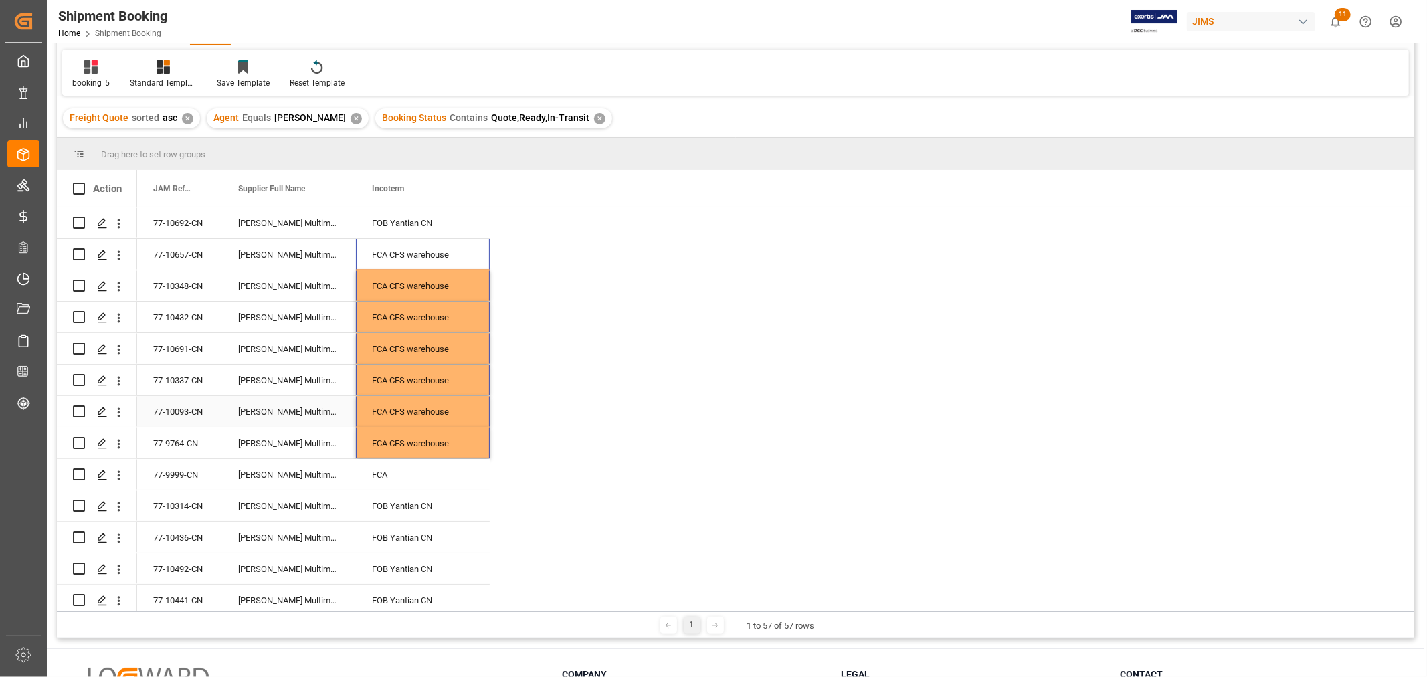
click at [265, 399] on div "Harman Multimedia China" at bounding box center [289, 411] width 134 height 31
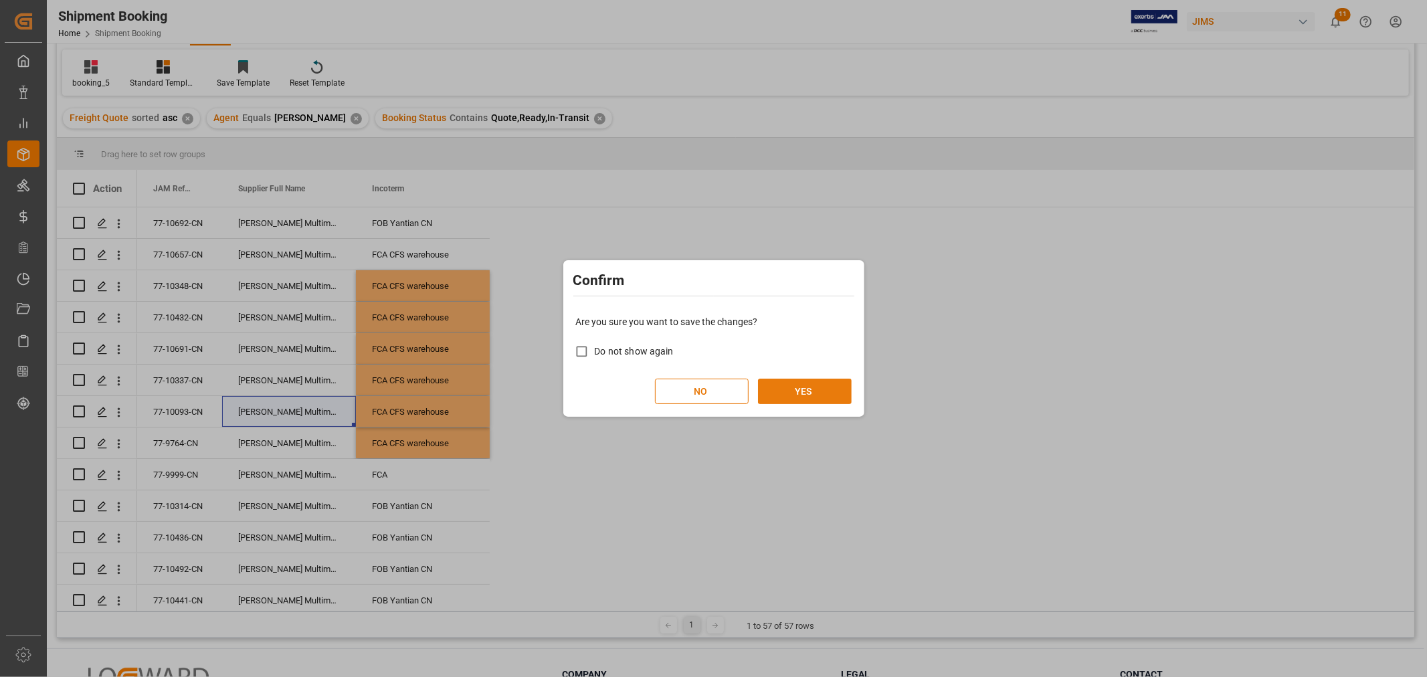
click at [790, 392] on button "YES" at bounding box center [805, 391] width 94 height 25
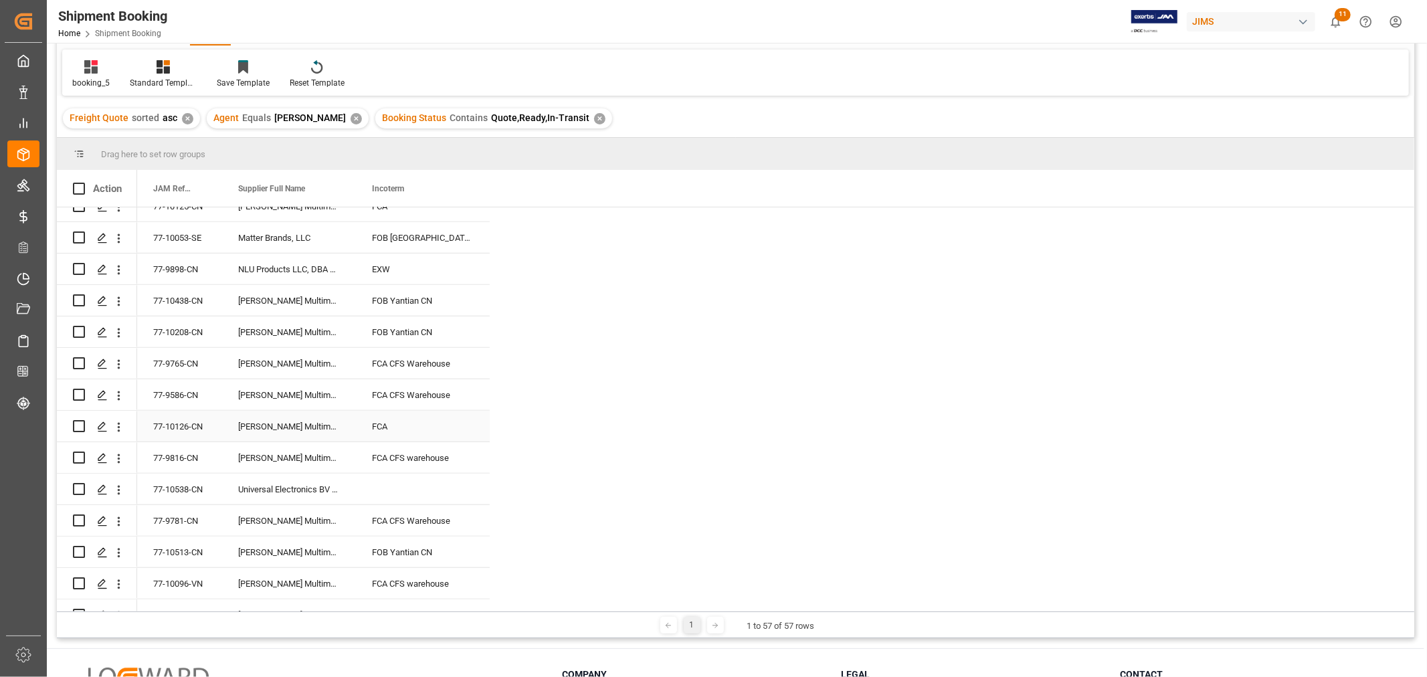
scroll to position [892, 0]
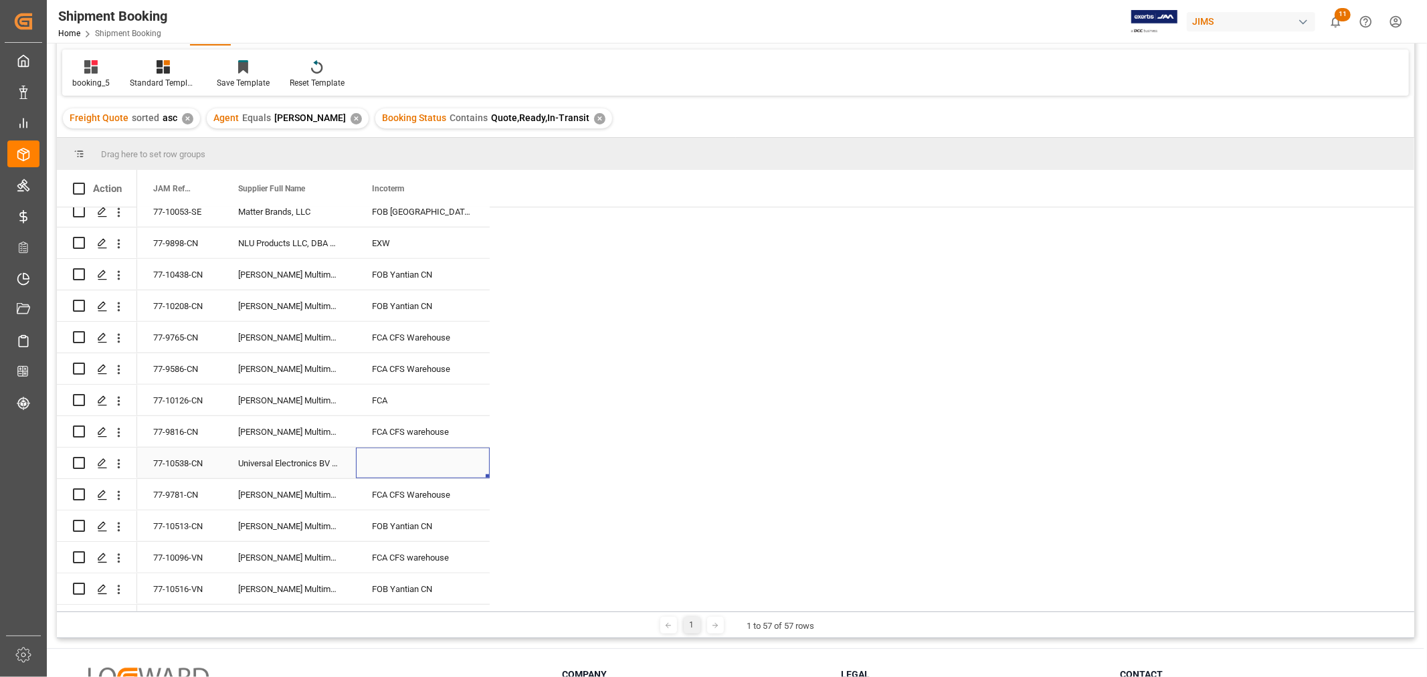
click at [403, 463] on div "Press SPACE to select this row." at bounding box center [423, 463] width 134 height 31
click at [174, 455] on div "77-10538-CN" at bounding box center [179, 463] width 85 height 31
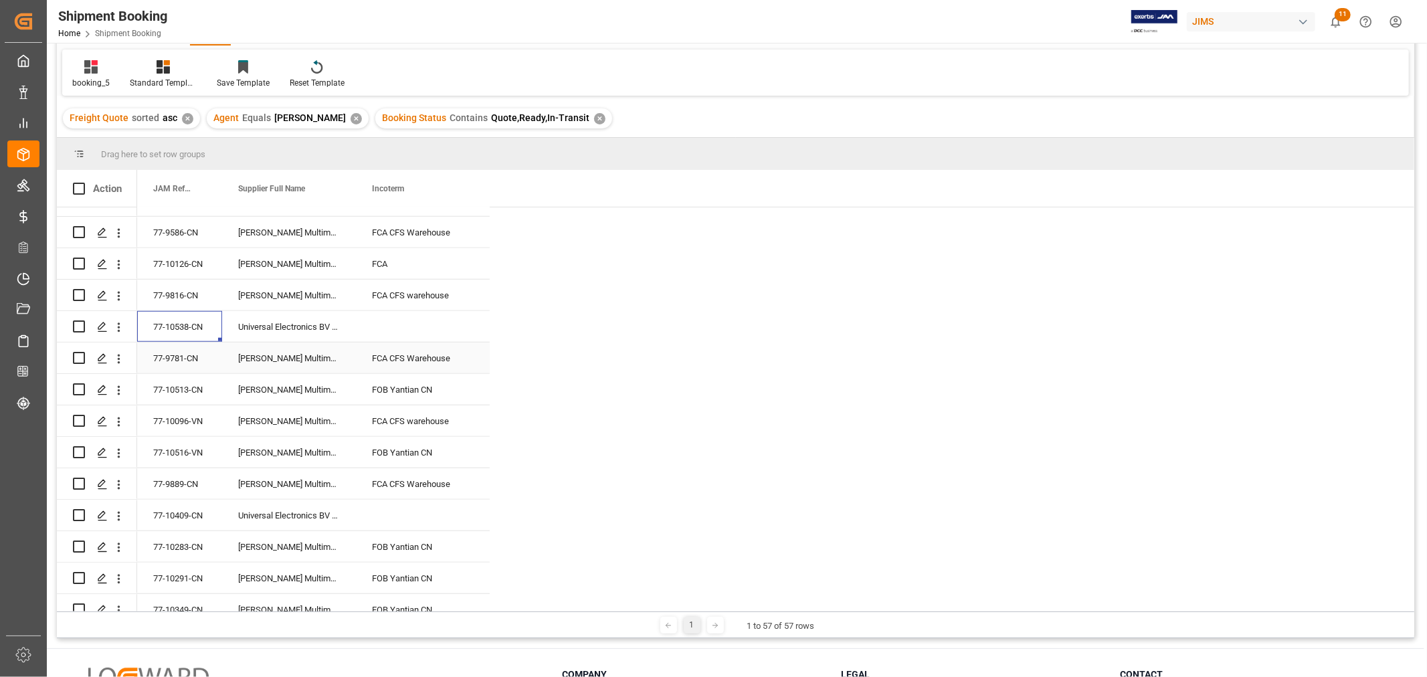
scroll to position [1040, 0]
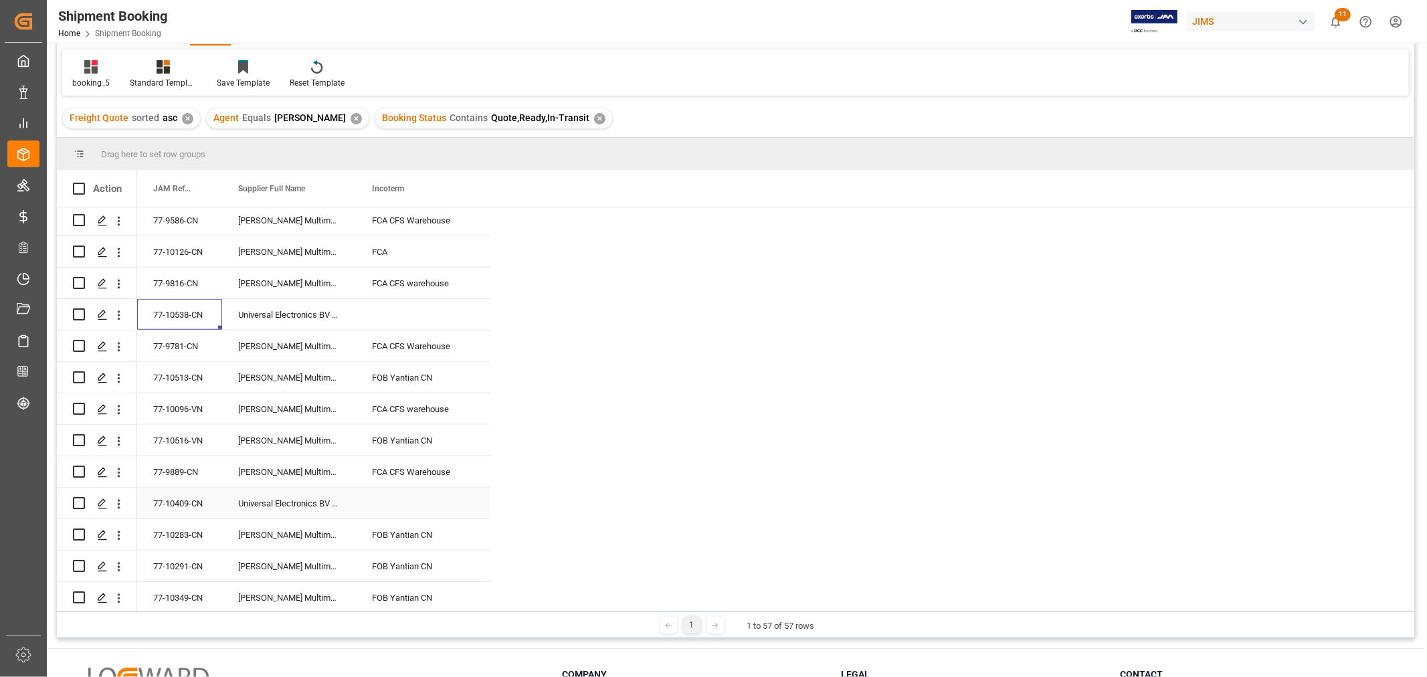
click at [172, 496] on div "77-10409-CN" at bounding box center [179, 503] width 85 height 31
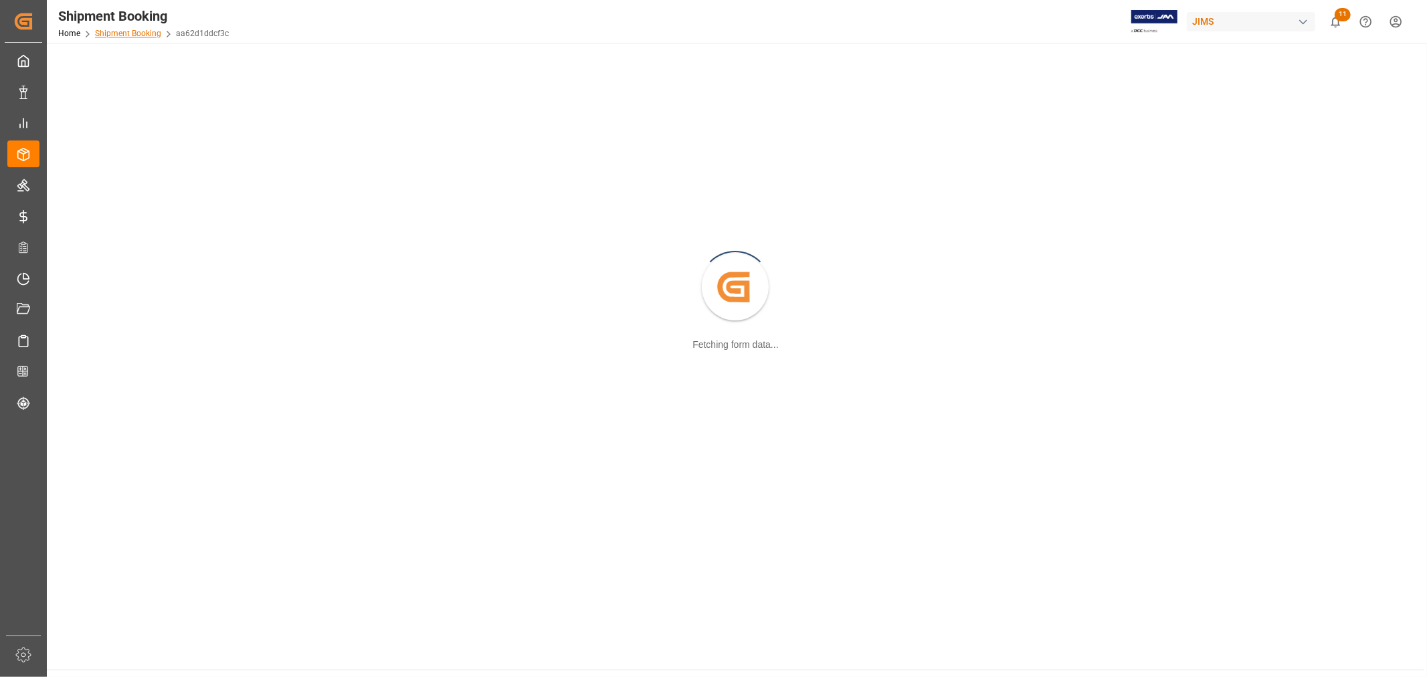
click at [145, 35] on link "Shipment Booking" at bounding box center [128, 33] width 66 height 9
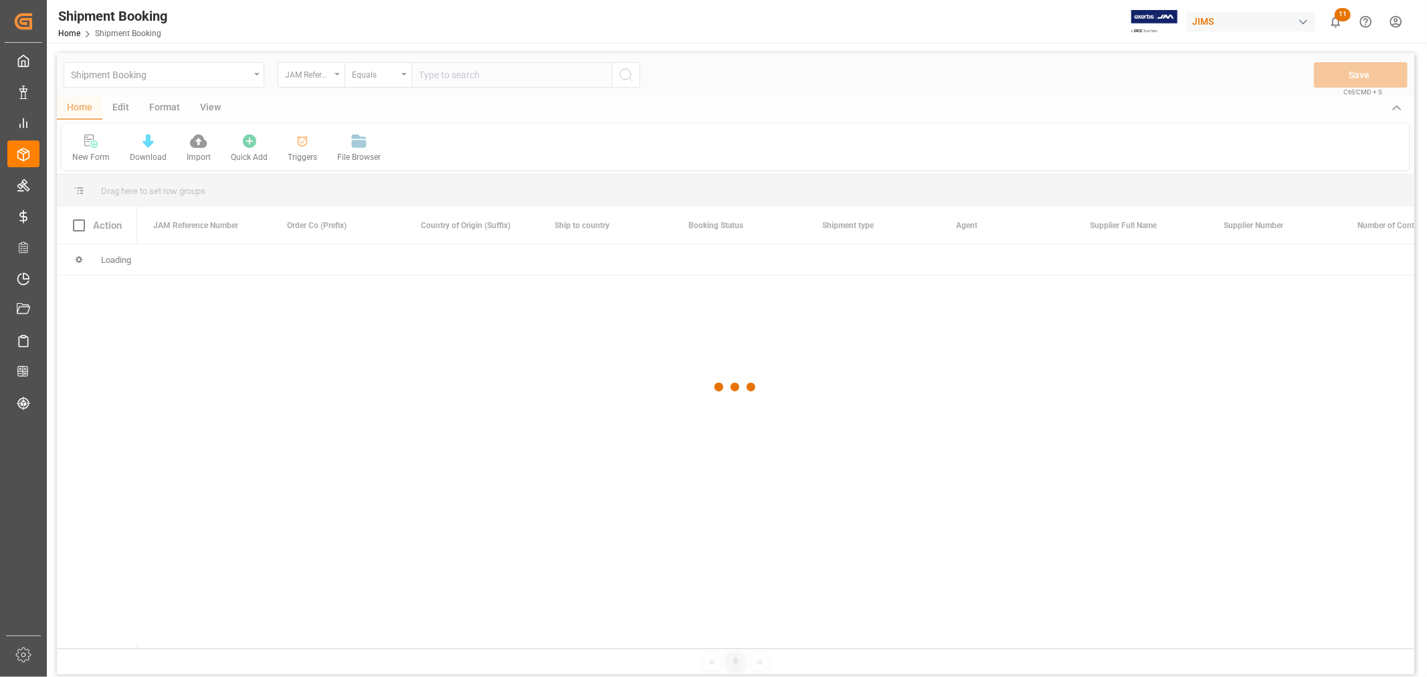
click at [179, 79] on div at bounding box center [735, 387] width 1357 height 669
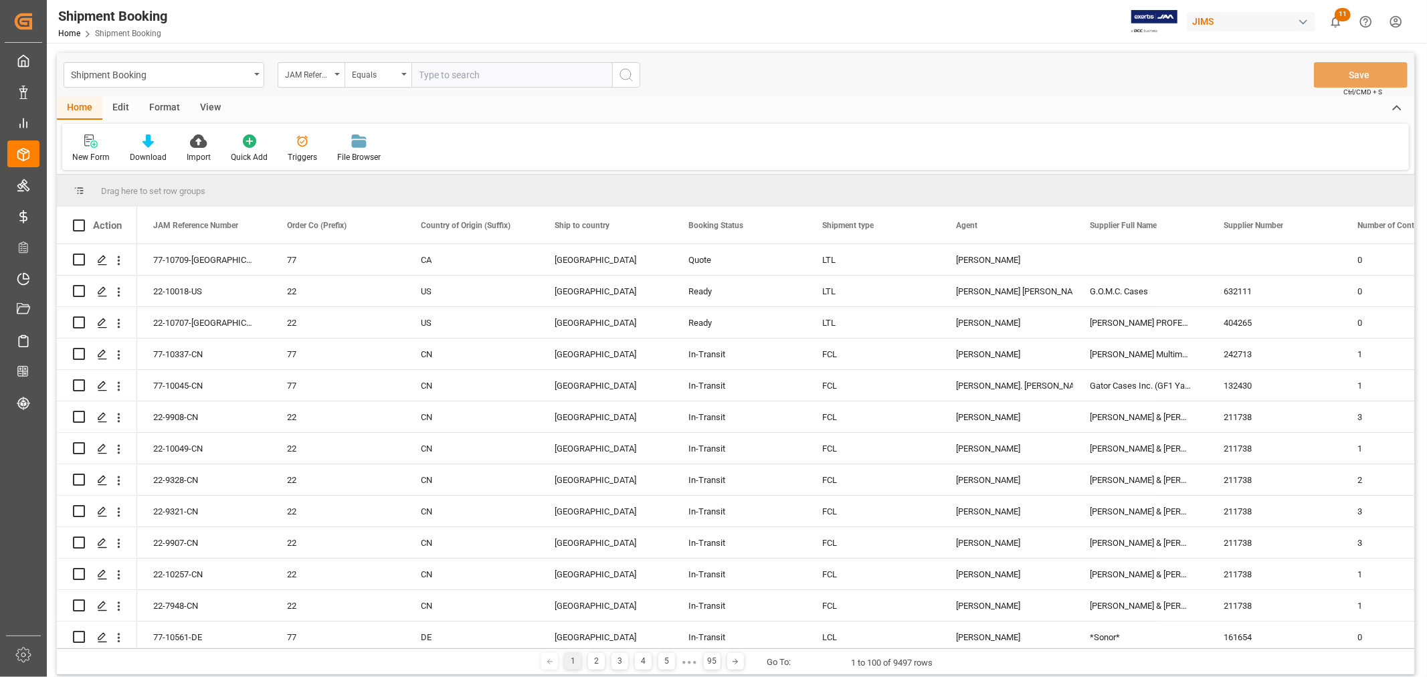
click at [179, 79] on div "Shipment Booking" at bounding box center [160, 74] width 179 height 17
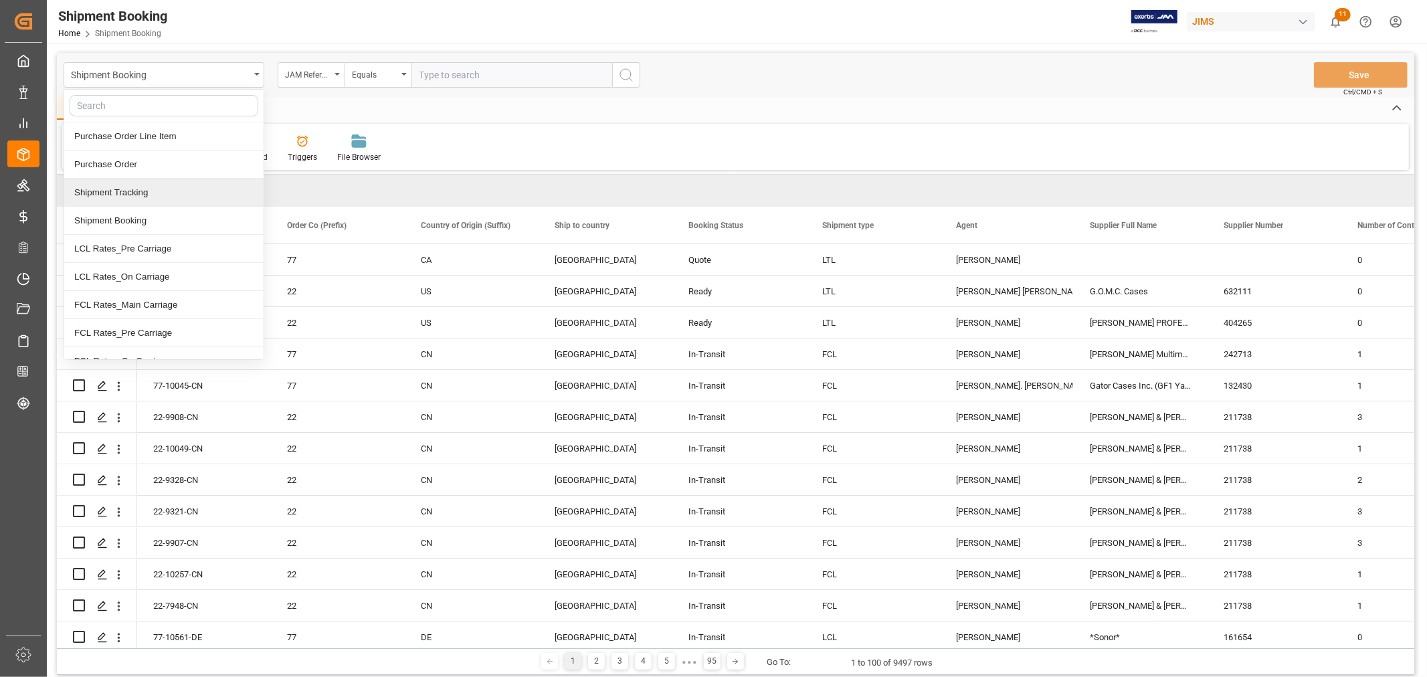
click at [170, 197] on div "Shipment Tracking" at bounding box center [163, 193] width 199 height 28
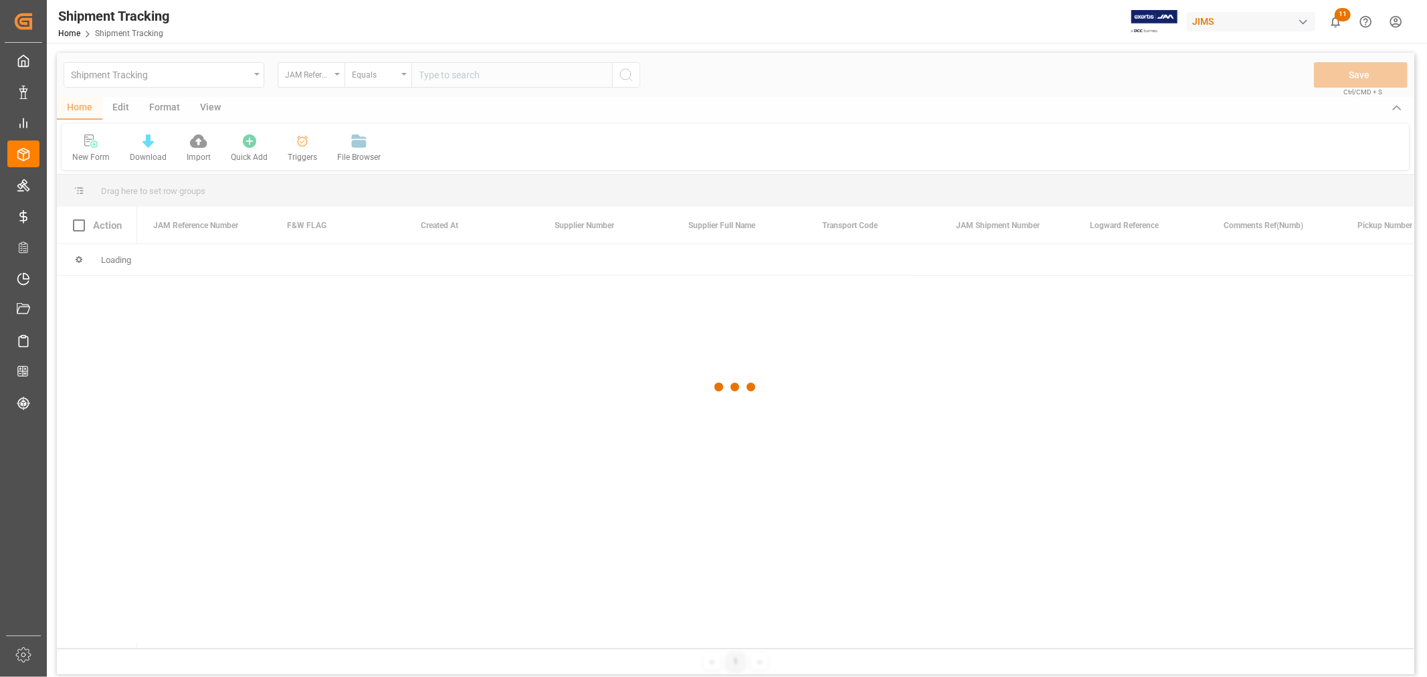
click at [434, 82] on div at bounding box center [735, 387] width 1357 height 669
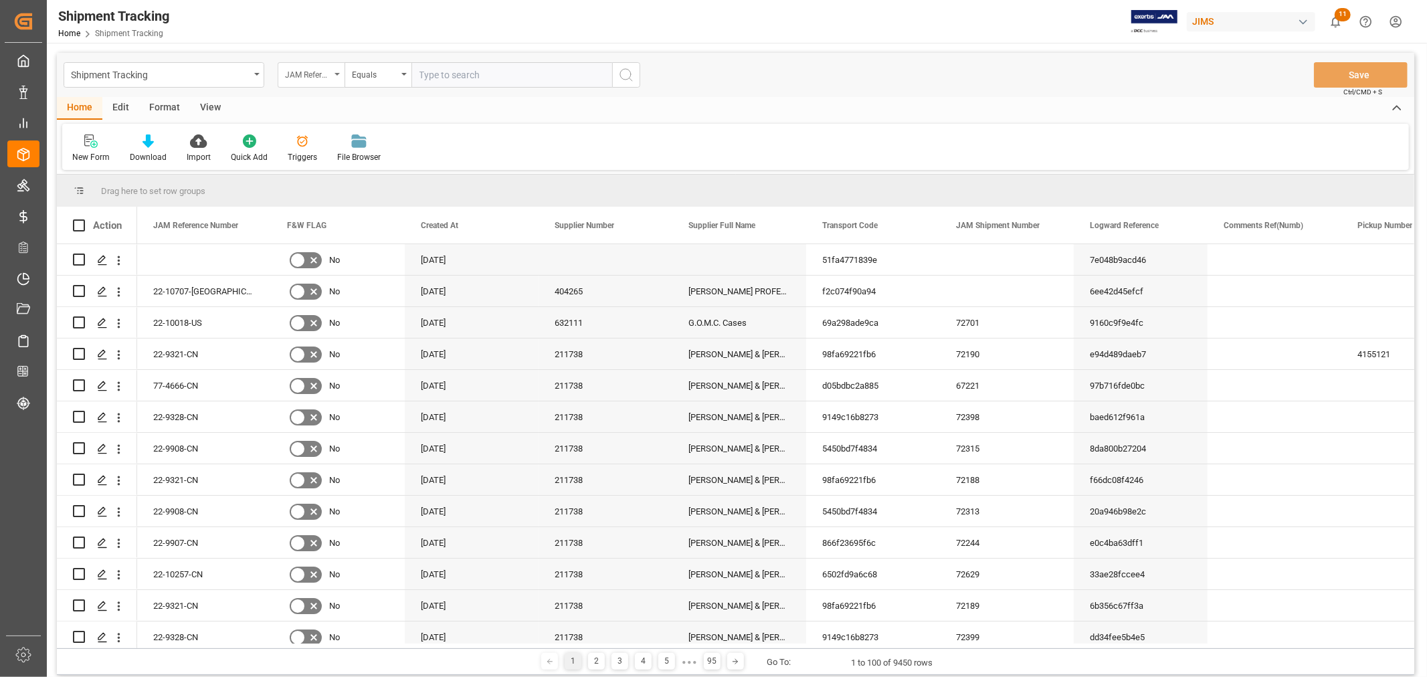
click at [324, 70] on div "JAM Reference Number" at bounding box center [307, 73] width 45 height 15
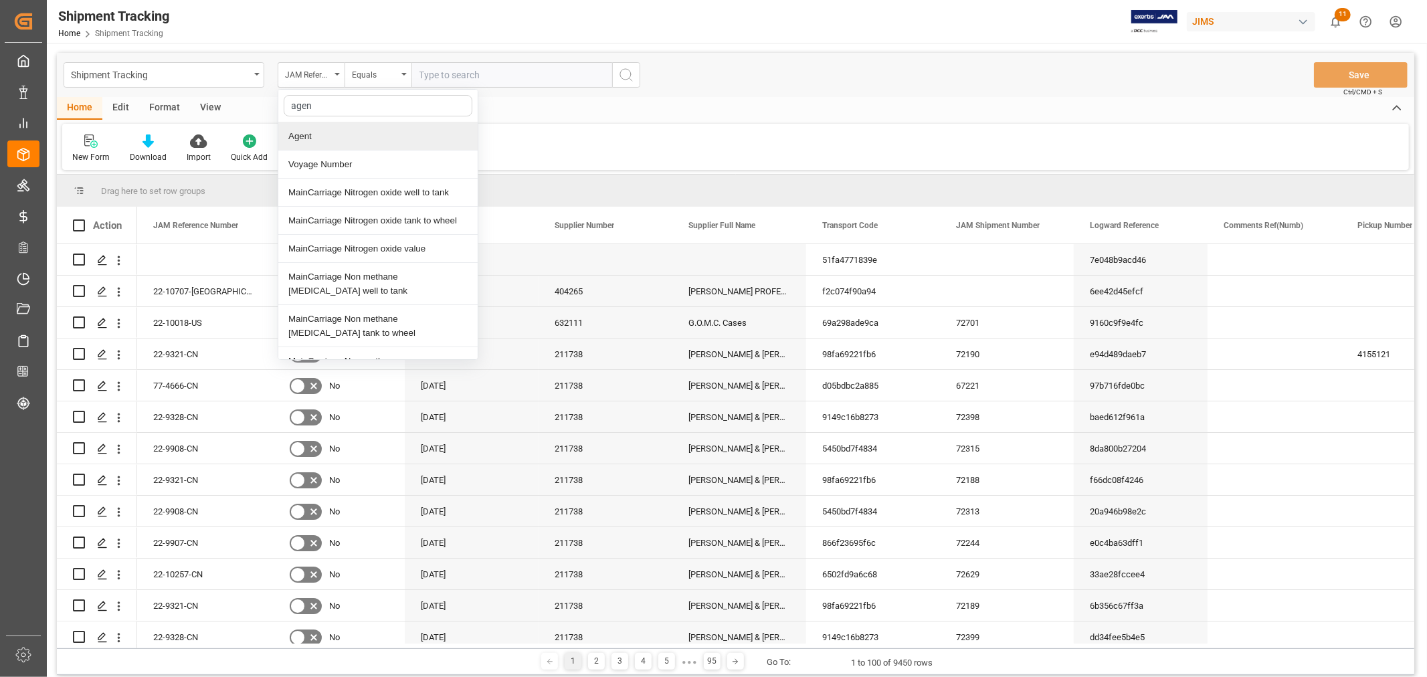
type input "agent"
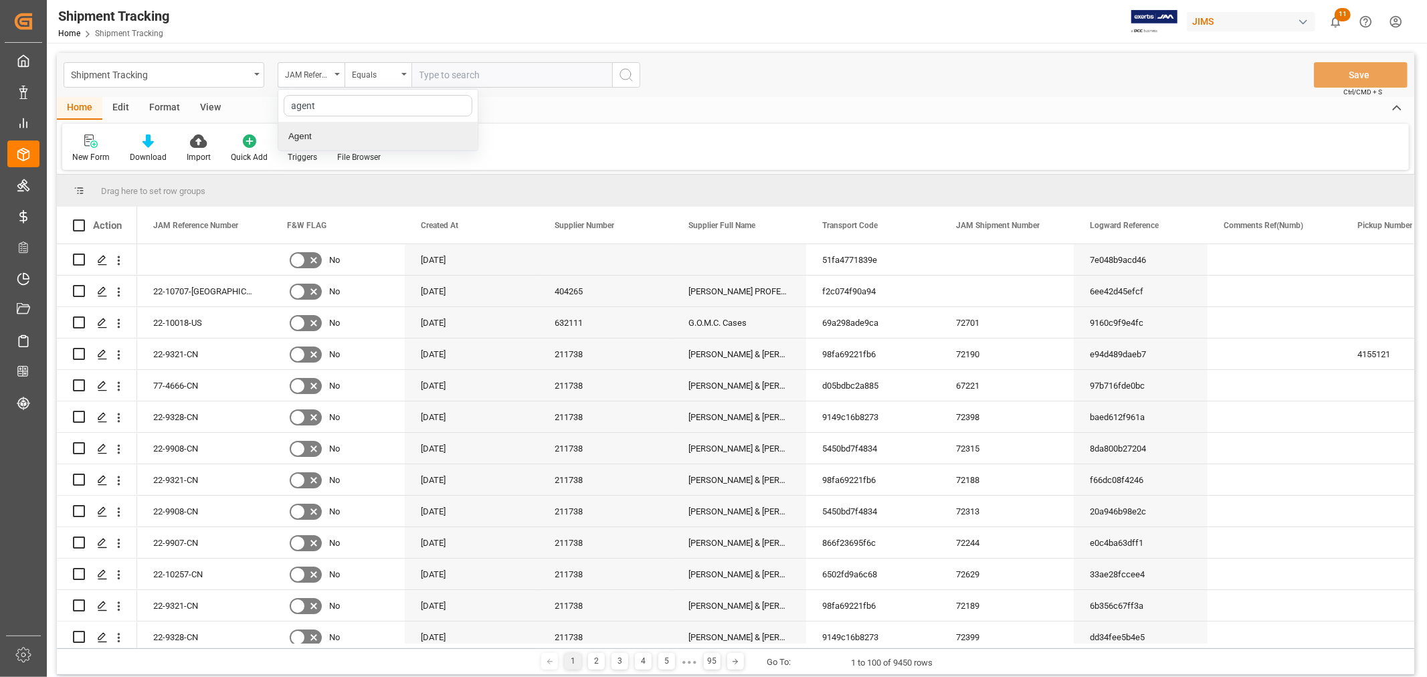
click at [310, 138] on div "Agent" at bounding box center [377, 136] width 199 height 28
drag, startPoint x: 446, startPoint y: 66, endPoint x: 449, endPoint y: 76, distance: 11.2
click at [447, 66] on button "Select Items" at bounding box center [511, 74] width 201 height 25
type input "hui"
click at [467, 142] on span "HuiXin Gao" at bounding box center [474, 136] width 73 height 14
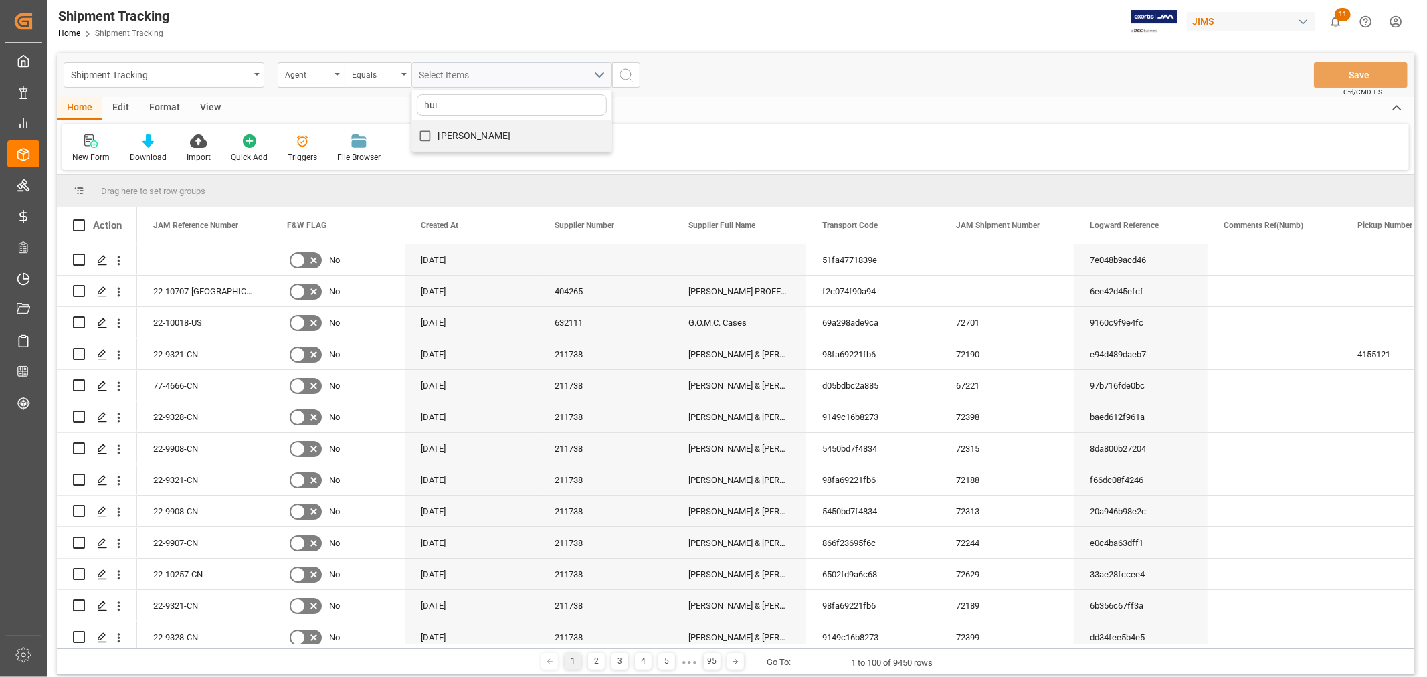
click at [438, 142] on input "HuiXin Gao" at bounding box center [425, 136] width 26 height 26
checkbox input "true"
click at [634, 79] on icon "search button" at bounding box center [626, 75] width 16 height 16
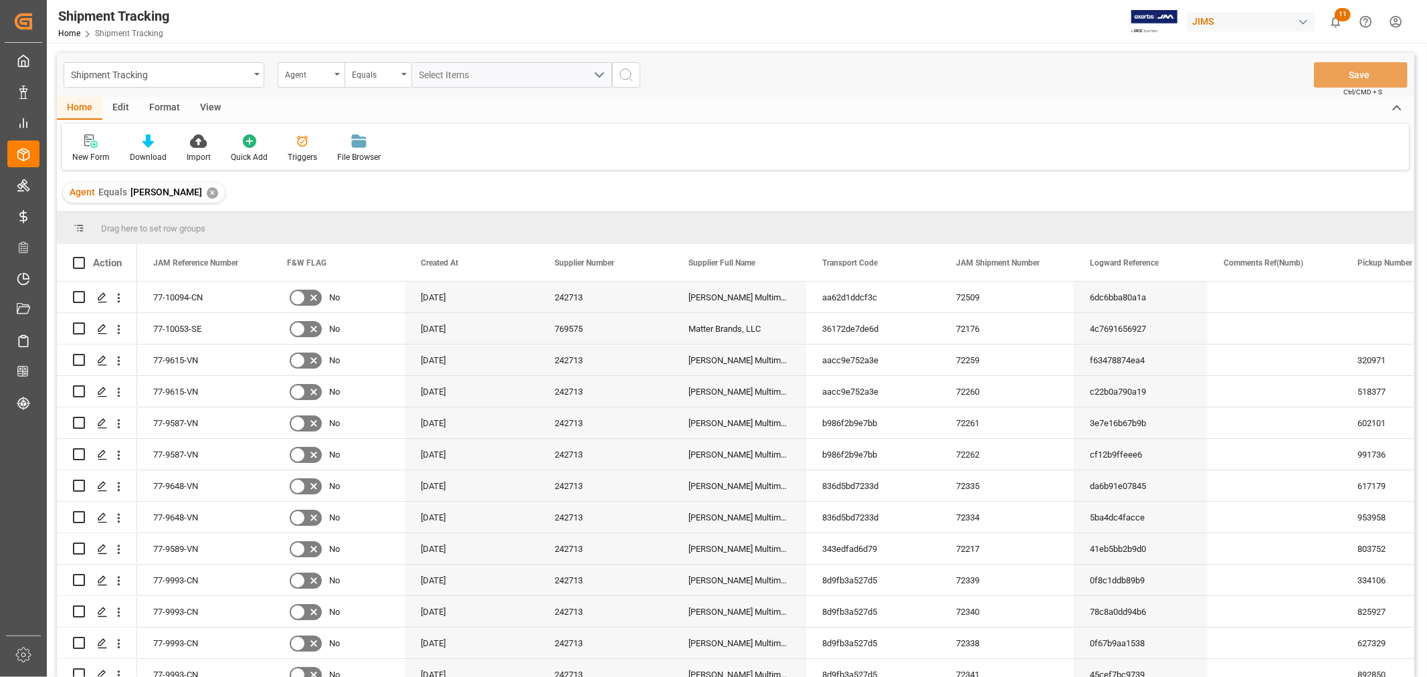
click at [212, 107] on div "View" at bounding box center [210, 108] width 41 height 23
click at [97, 145] on div at bounding box center [85, 141] width 26 height 14
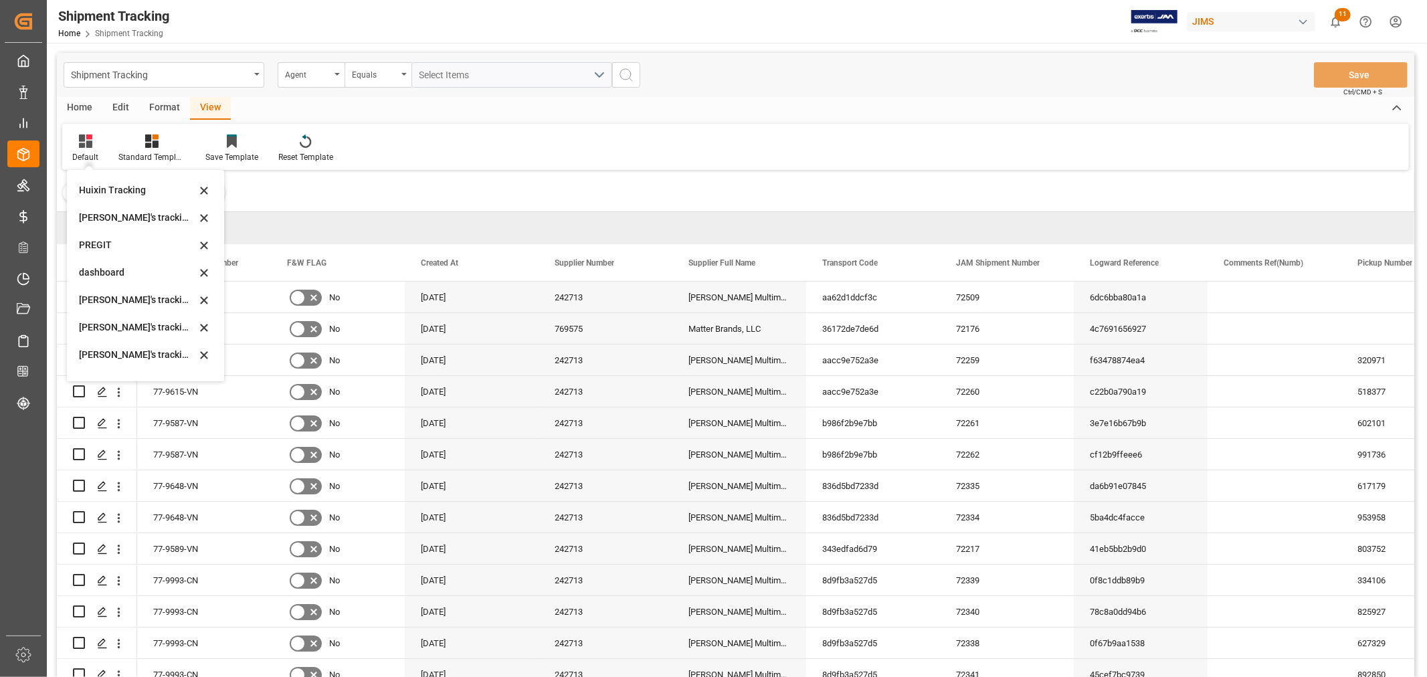
scroll to position [223, 0]
click at [141, 262] on div "Huixin's tracking all # _5" at bounding box center [137, 268] width 117 height 14
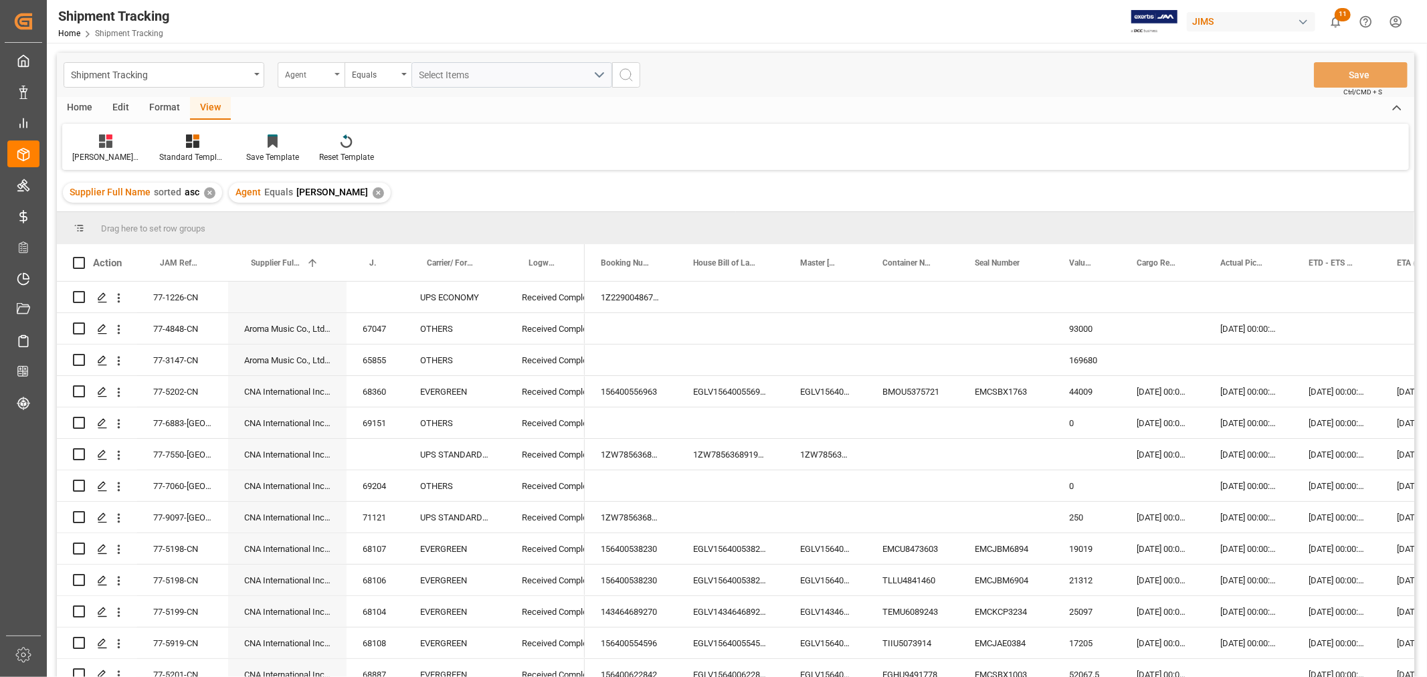
click at [336, 76] on div "Agent" at bounding box center [311, 74] width 67 height 25
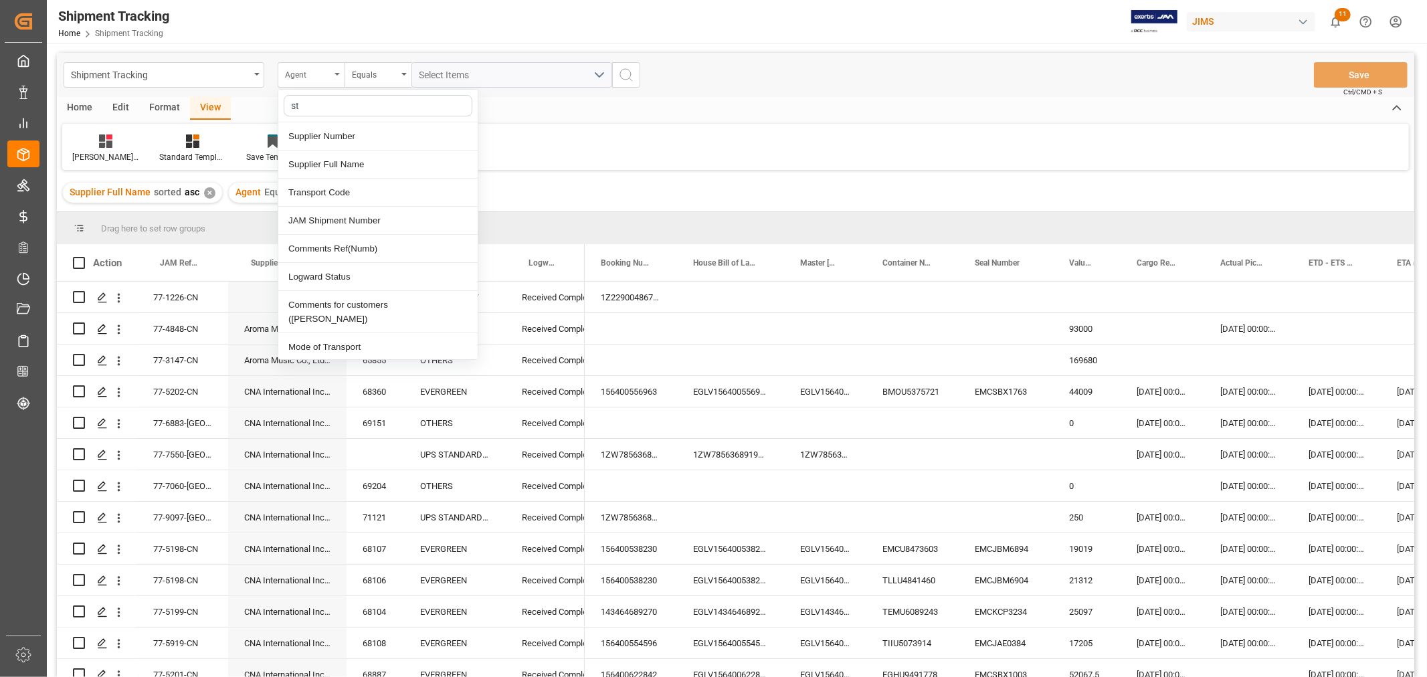
type input "sta"
click at [345, 138] on div "Logward Status" at bounding box center [377, 136] width 199 height 28
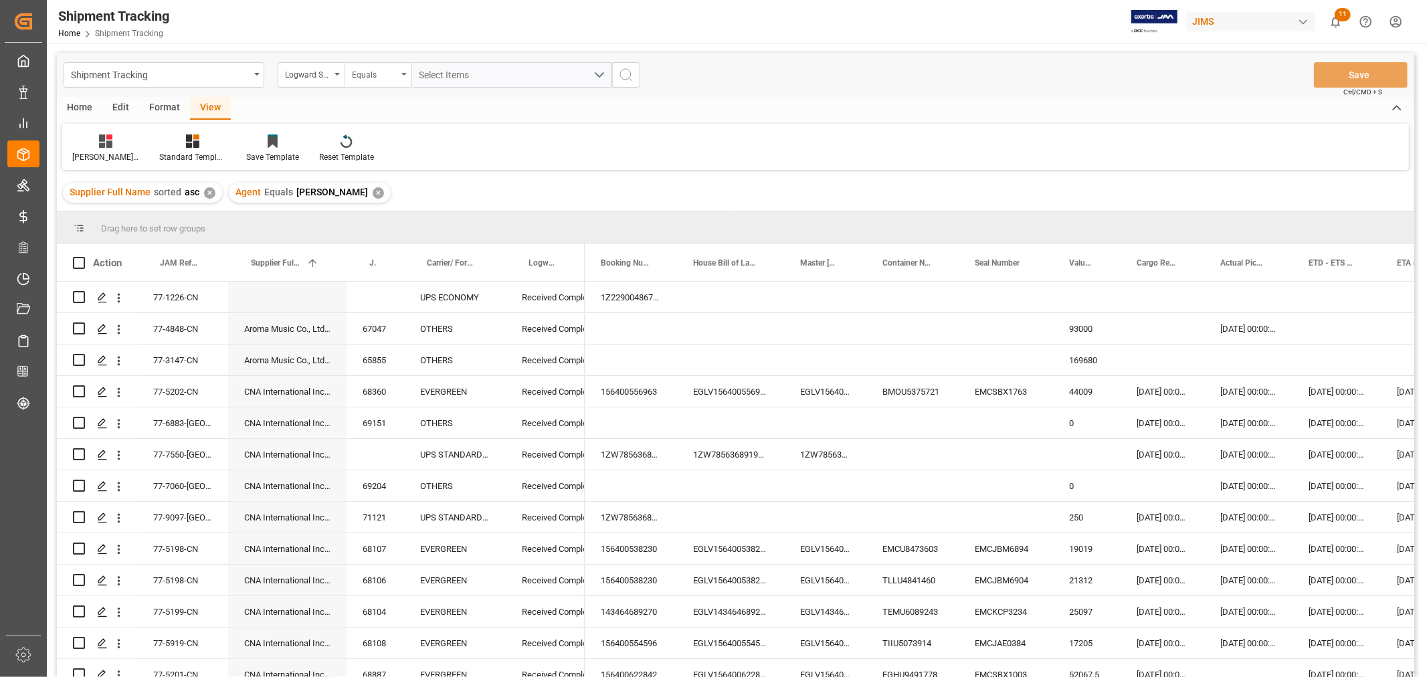
click at [406, 75] on icon "open menu" at bounding box center [403, 74] width 5 height 3
click at [404, 193] on div "Contains" at bounding box center [444, 193] width 199 height 28
click at [440, 74] on span "Select Items" at bounding box center [447, 75] width 57 height 11
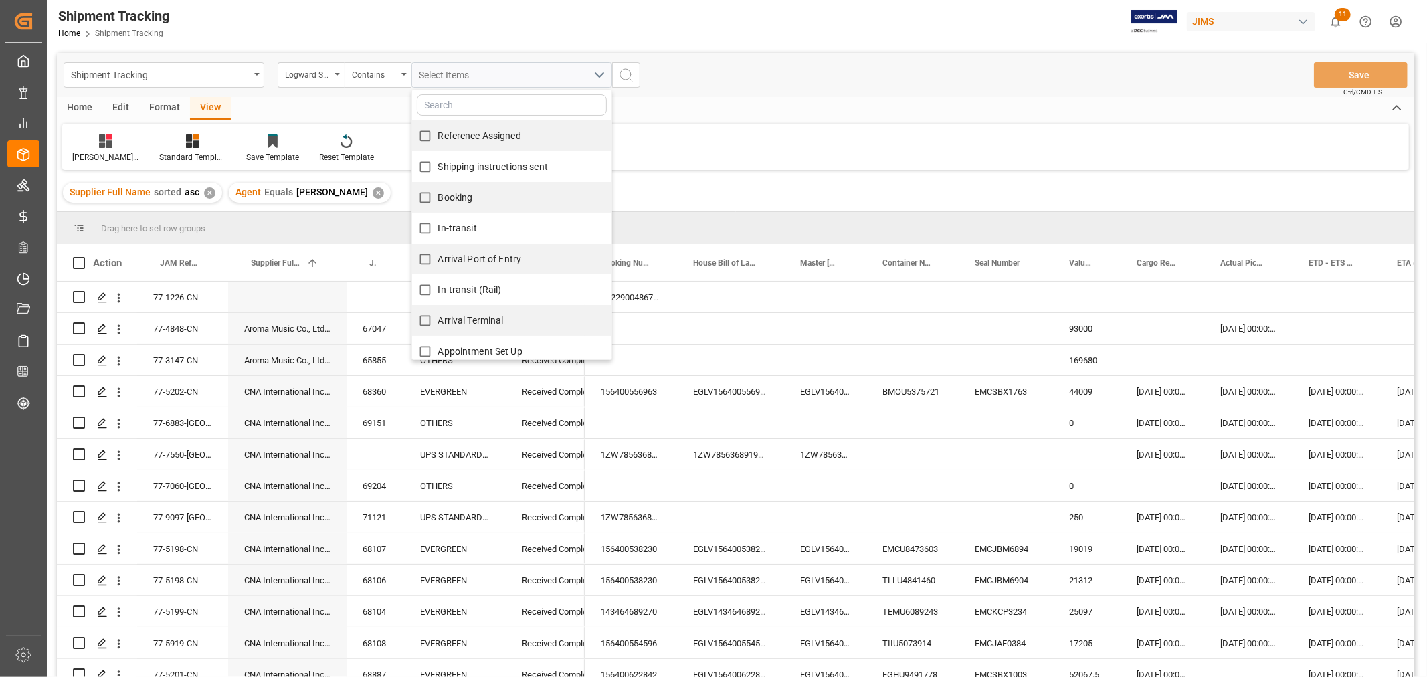
click at [460, 136] on span "Reference Assigned" at bounding box center [479, 135] width 83 height 11
click at [438, 136] on input "Reference Assigned" at bounding box center [425, 136] width 26 height 26
checkbox input "true"
click at [460, 169] on span "Shipping instructions sent" at bounding box center [493, 166] width 110 height 11
click at [438, 169] on input "Shipping instructions sent" at bounding box center [425, 167] width 26 height 26
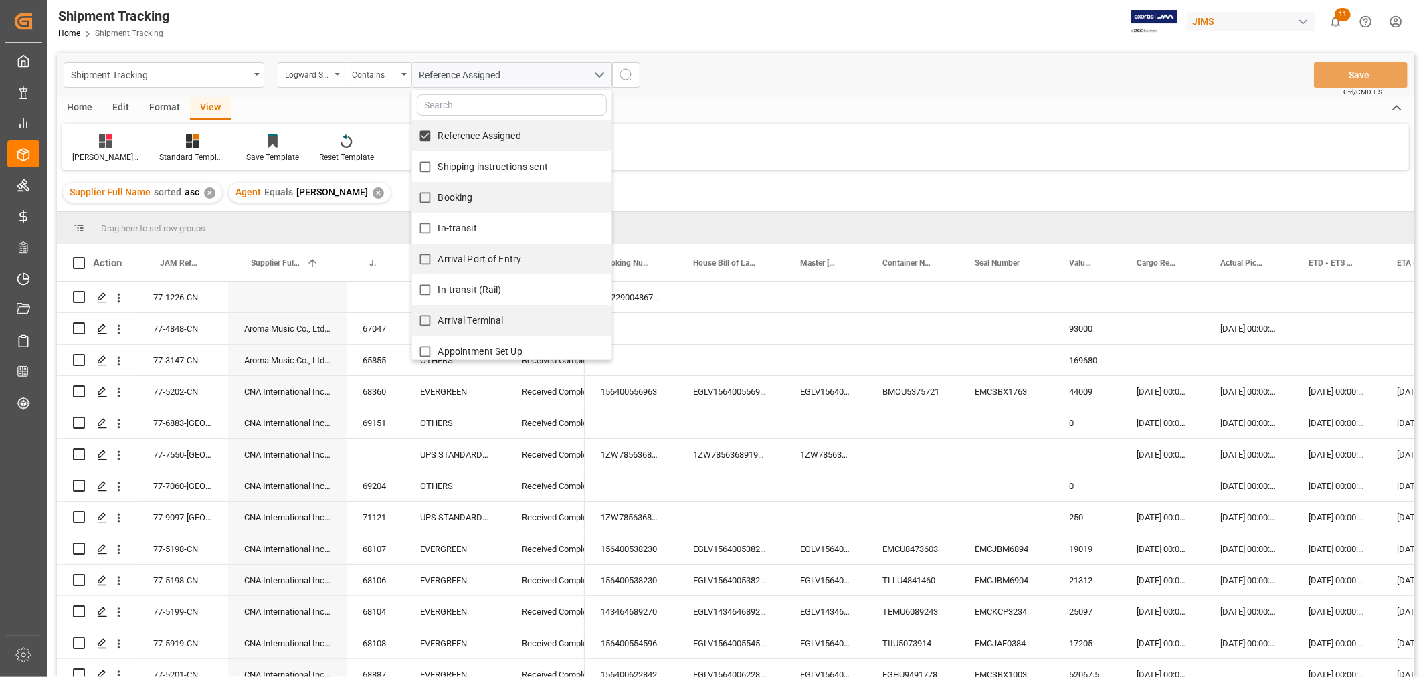
checkbox input "true"
click at [452, 194] on span "Booking" at bounding box center [455, 197] width 35 height 11
click at [438, 194] on input "Booking" at bounding box center [425, 198] width 26 height 26
checkbox input "true"
click at [456, 226] on span "In-transit" at bounding box center [457, 228] width 39 height 11
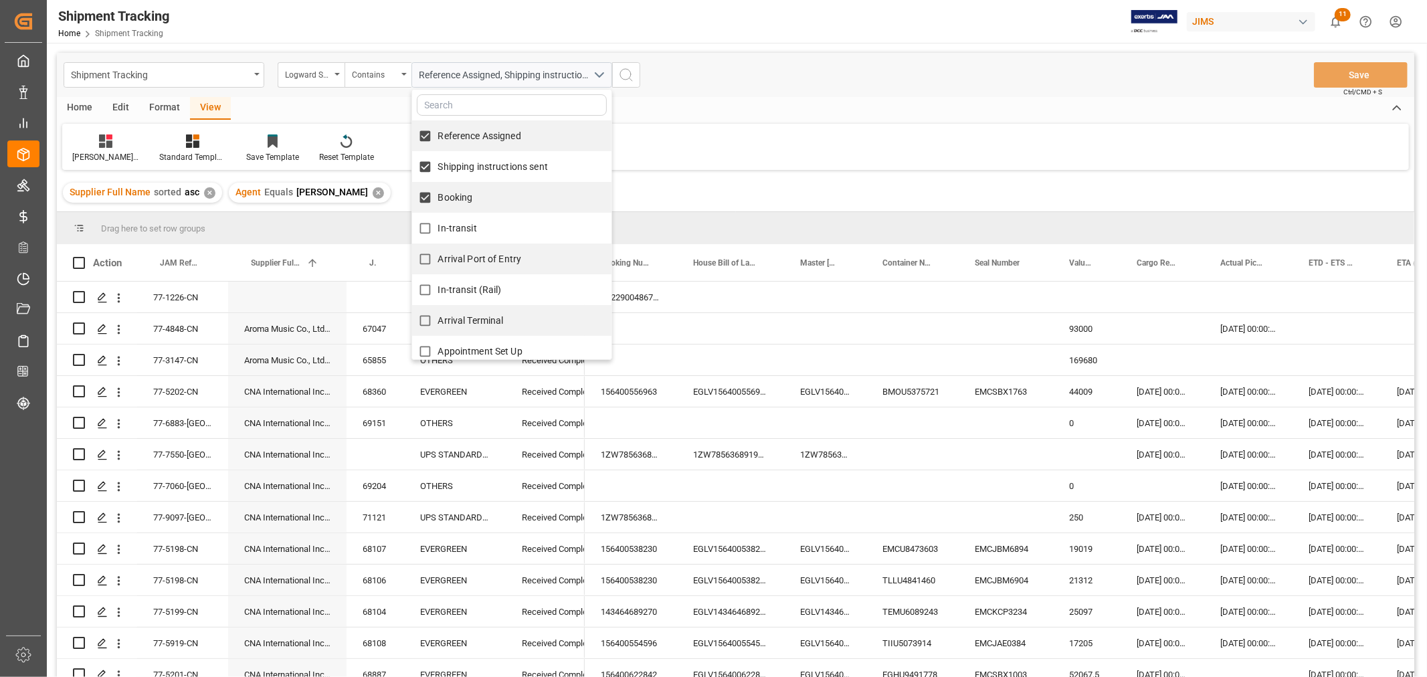
click at [438, 226] on input "In-transit" at bounding box center [425, 228] width 26 height 26
checkbox input "true"
click at [470, 260] on span "Arrival Port of Entry" at bounding box center [480, 259] width 84 height 11
click at [438, 260] on input "Arrival Port of Entry" at bounding box center [425, 259] width 26 height 26
checkbox input "true"
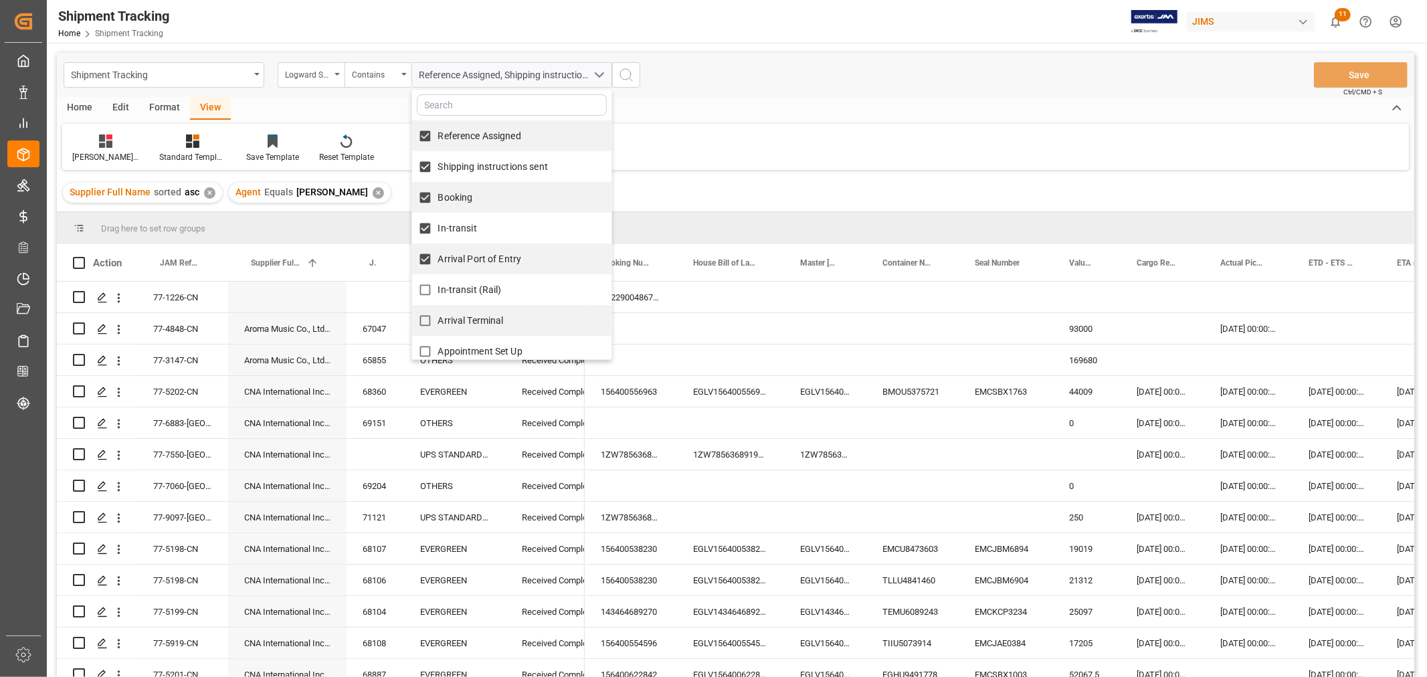
click at [480, 286] on span "In-transit (Rail)" at bounding box center [470, 289] width 64 height 11
click at [487, 310] on label "Arrival Terminal" at bounding box center [458, 321] width 92 height 26
click at [438, 310] on input "Arrival Terminal" at bounding box center [425, 321] width 26 height 26
checkbox input "true"
click at [436, 288] on input "In-transit (Rail)" at bounding box center [425, 290] width 26 height 26
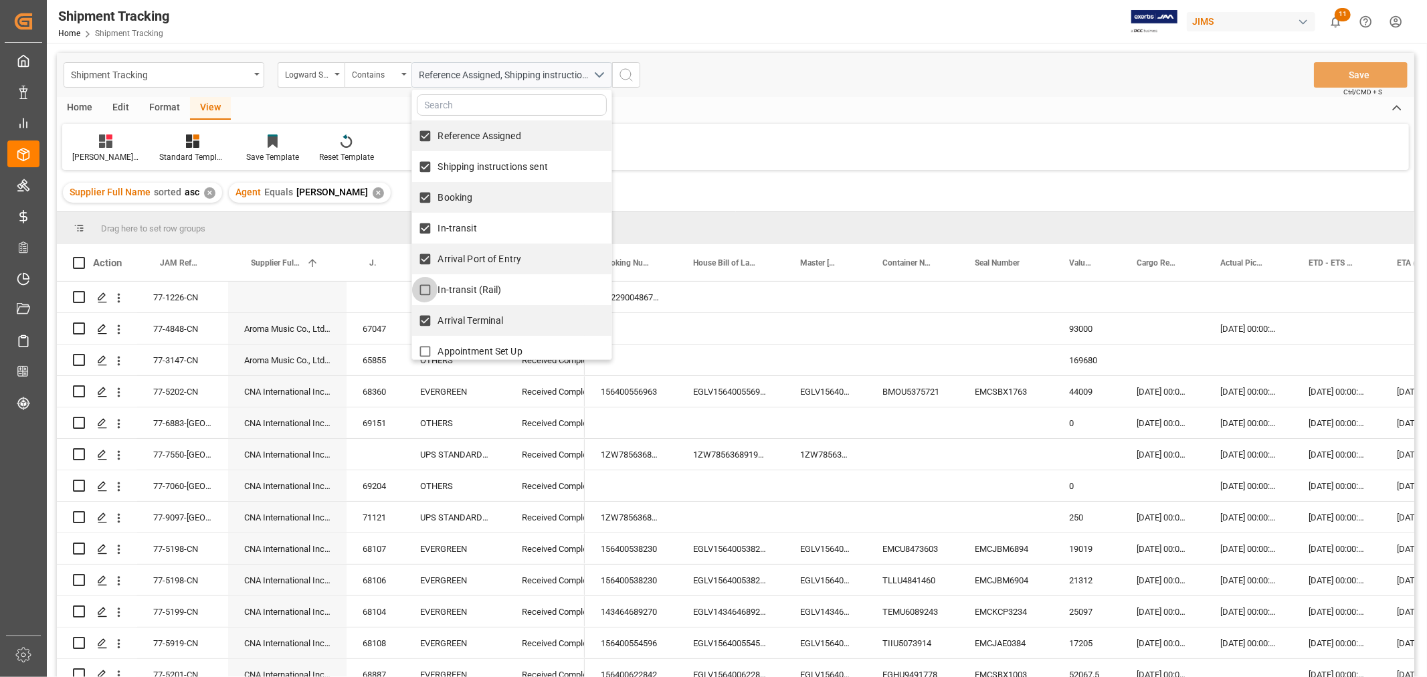
checkbox input "true"
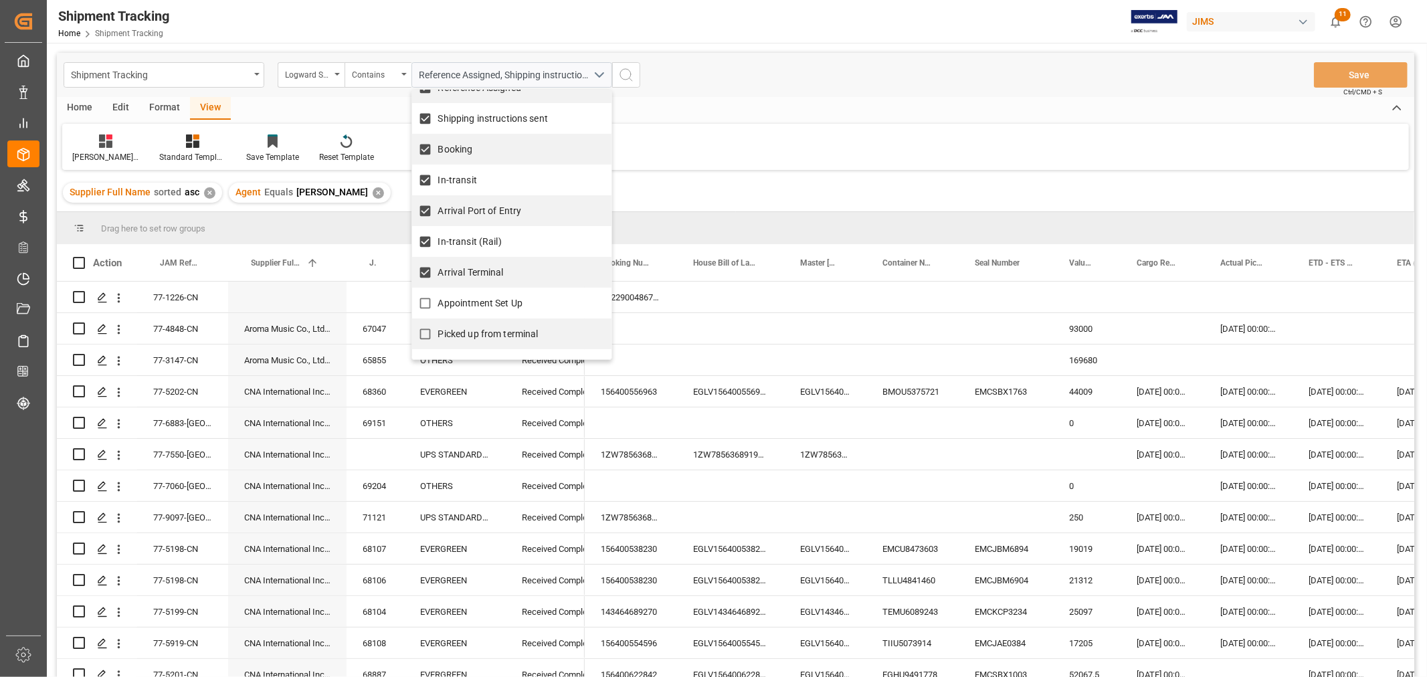
scroll to position [74, 0]
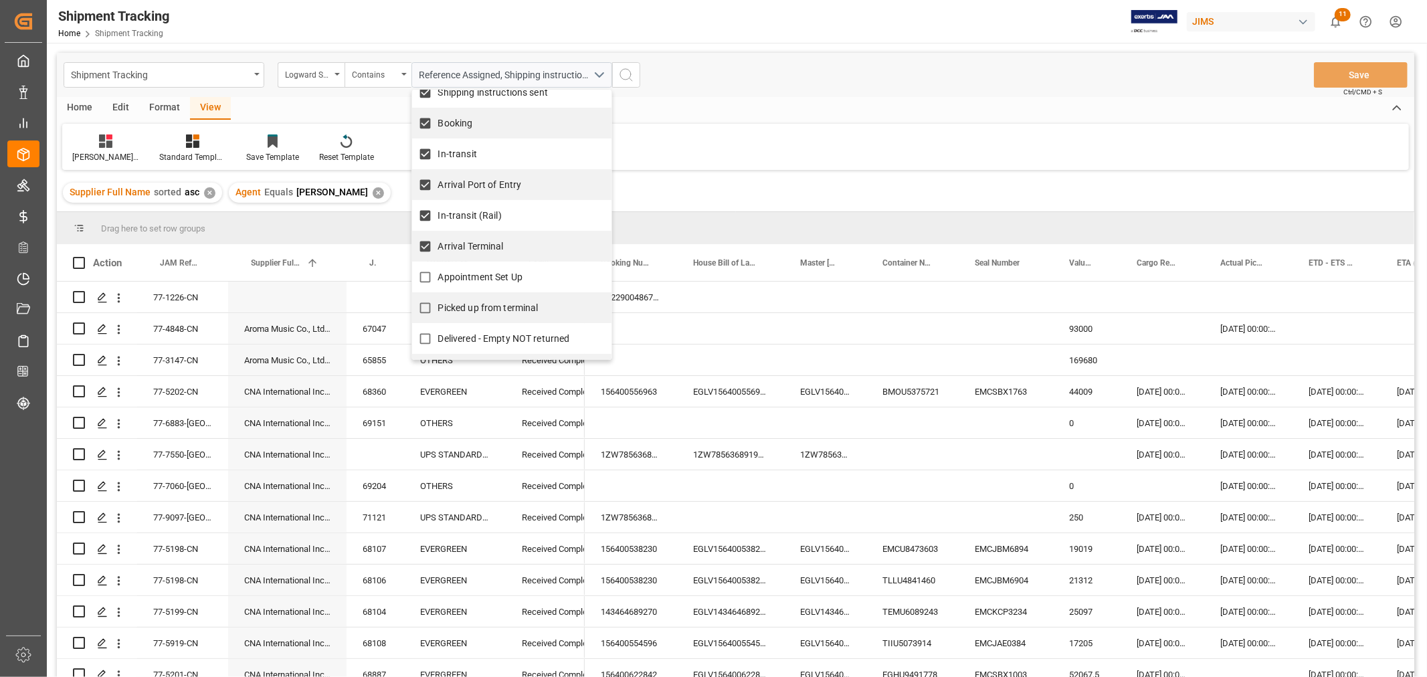
click at [480, 273] on span "Appointment Set Up" at bounding box center [480, 277] width 84 height 11
click at [438, 273] on input "Appointment Set Up" at bounding box center [425, 277] width 26 height 26
checkbox input "true"
click at [482, 302] on span "Picked up from terminal" at bounding box center [488, 307] width 100 height 11
click at [438, 301] on input "Picked up from terminal" at bounding box center [425, 308] width 26 height 26
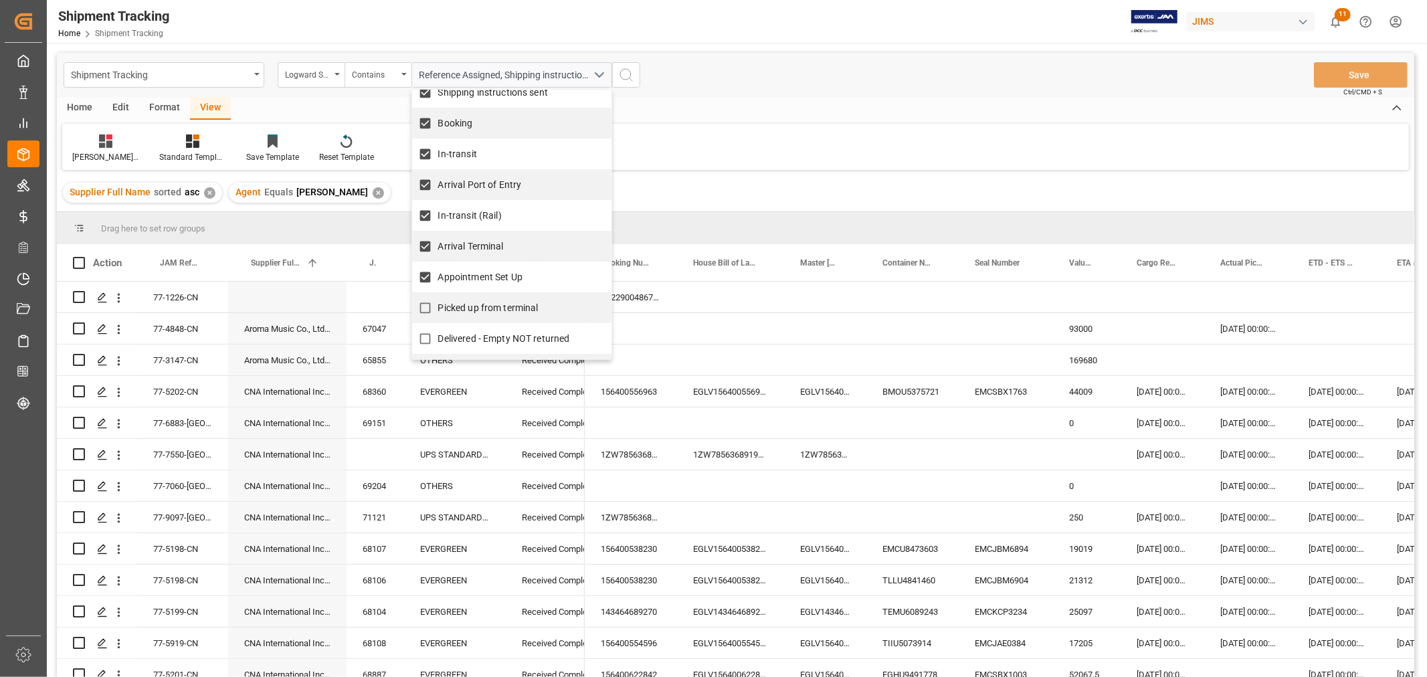
checkbox input "true"
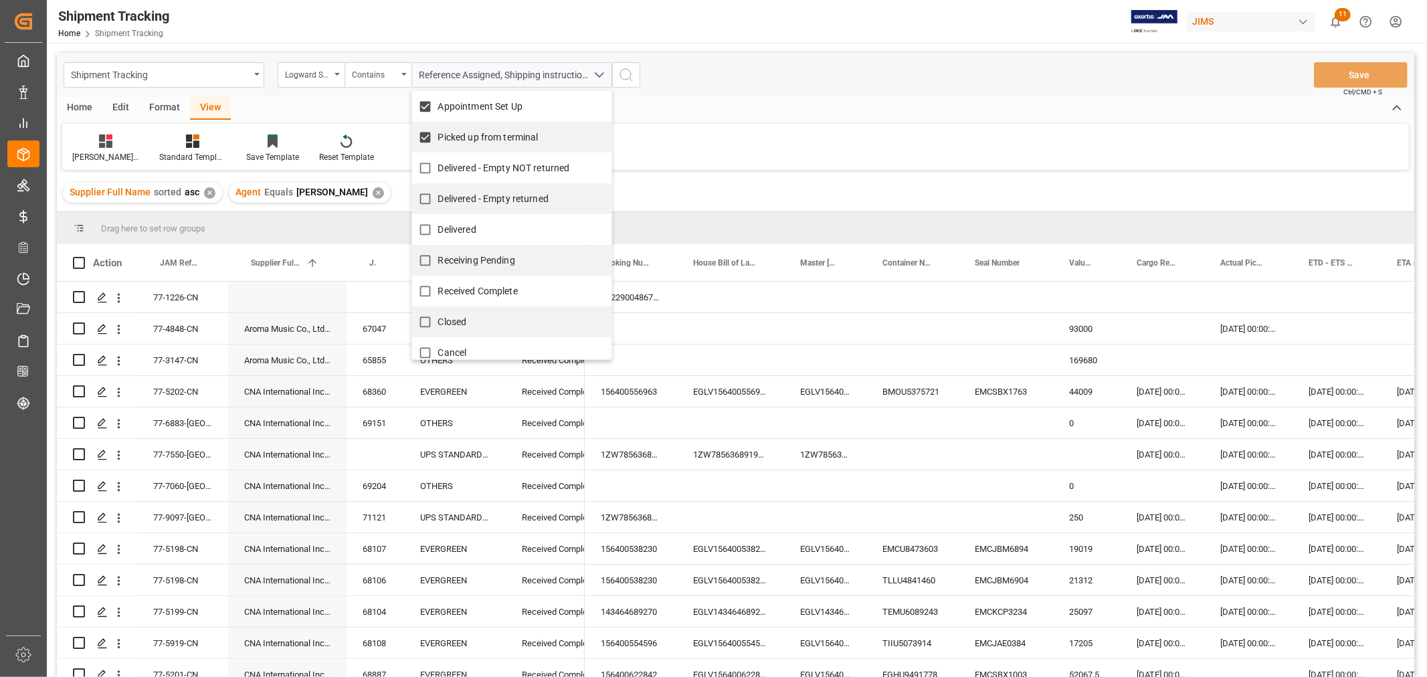
scroll to position [253, 0]
click at [625, 74] on icon "search button" at bounding box center [626, 75] width 16 height 16
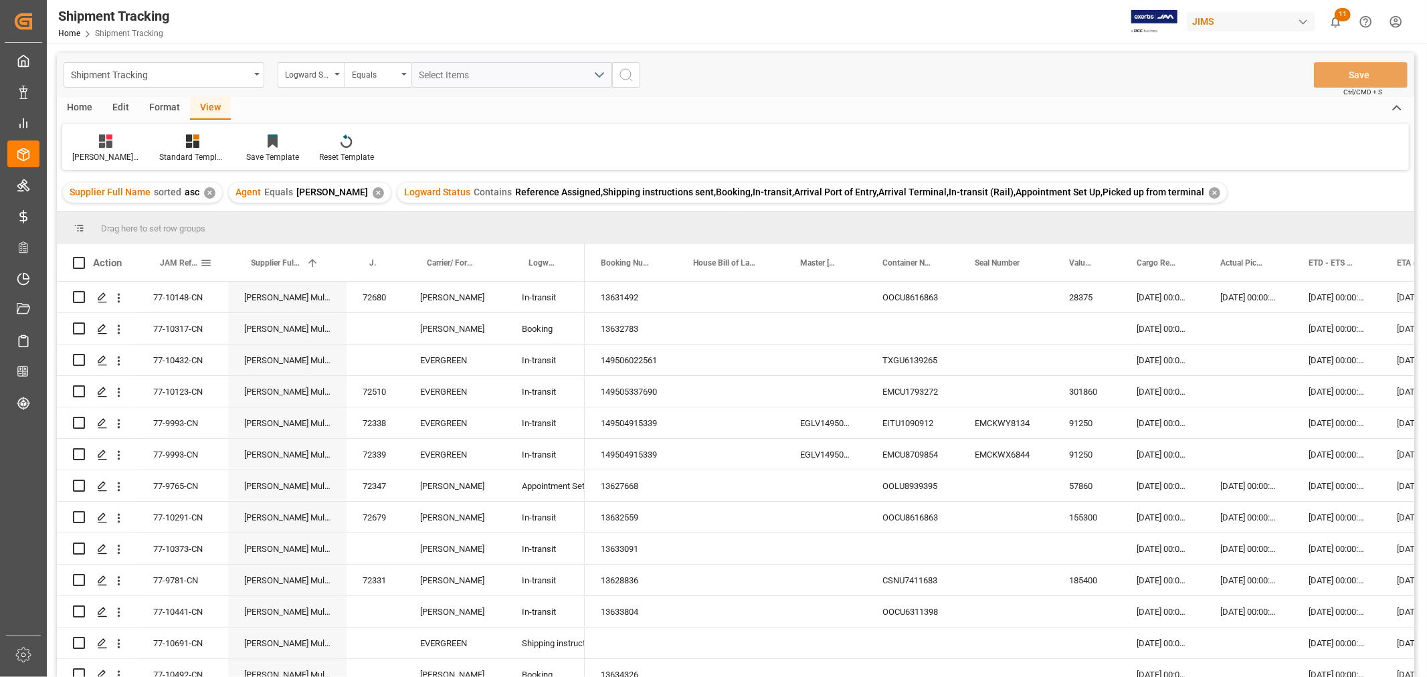
click at [177, 264] on span "JAM Reference Number" at bounding box center [180, 262] width 40 height 9
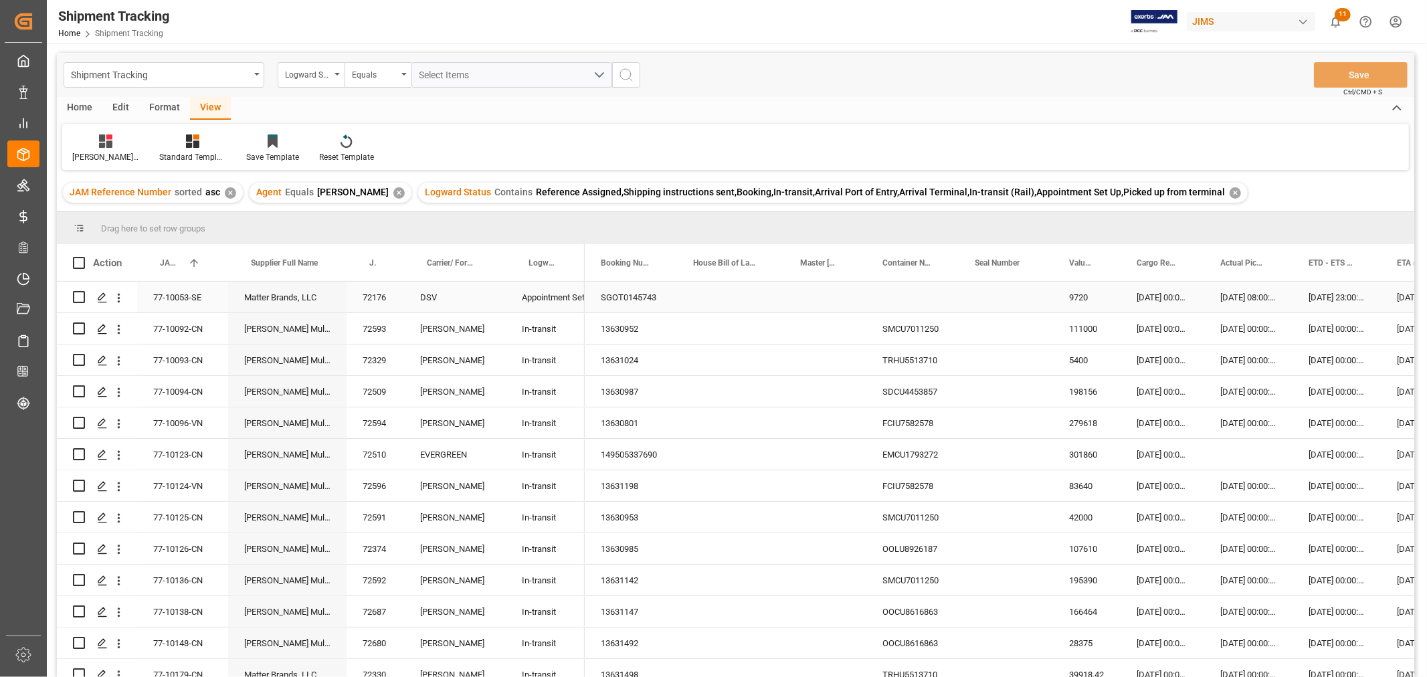
click at [725, 290] on div "Press SPACE to select this row." at bounding box center [730, 297] width 107 height 31
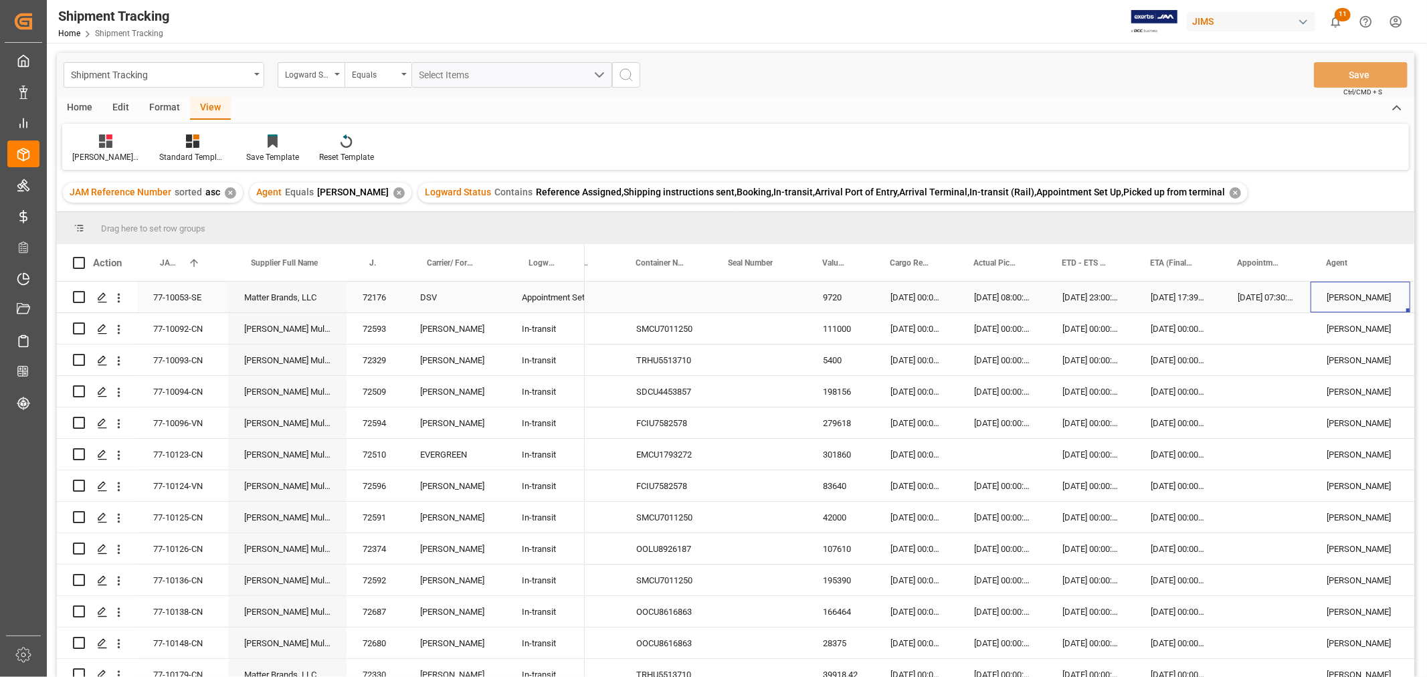
scroll to position [0, 246]
click at [1246, 297] on div "26-08-2025 07:30:00" at bounding box center [1266, 297] width 89 height 31
click at [1165, 293] on div "27-08-2025 17:39:00" at bounding box center [1178, 297] width 87 height 31
click at [1161, 324] on div "23-09-2025 00:00:00" at bounding box center [1178, 328] width 87 height 31
click at [1354, 78] on button "Save" at bounding box center [1361, 74] width 94 height 25
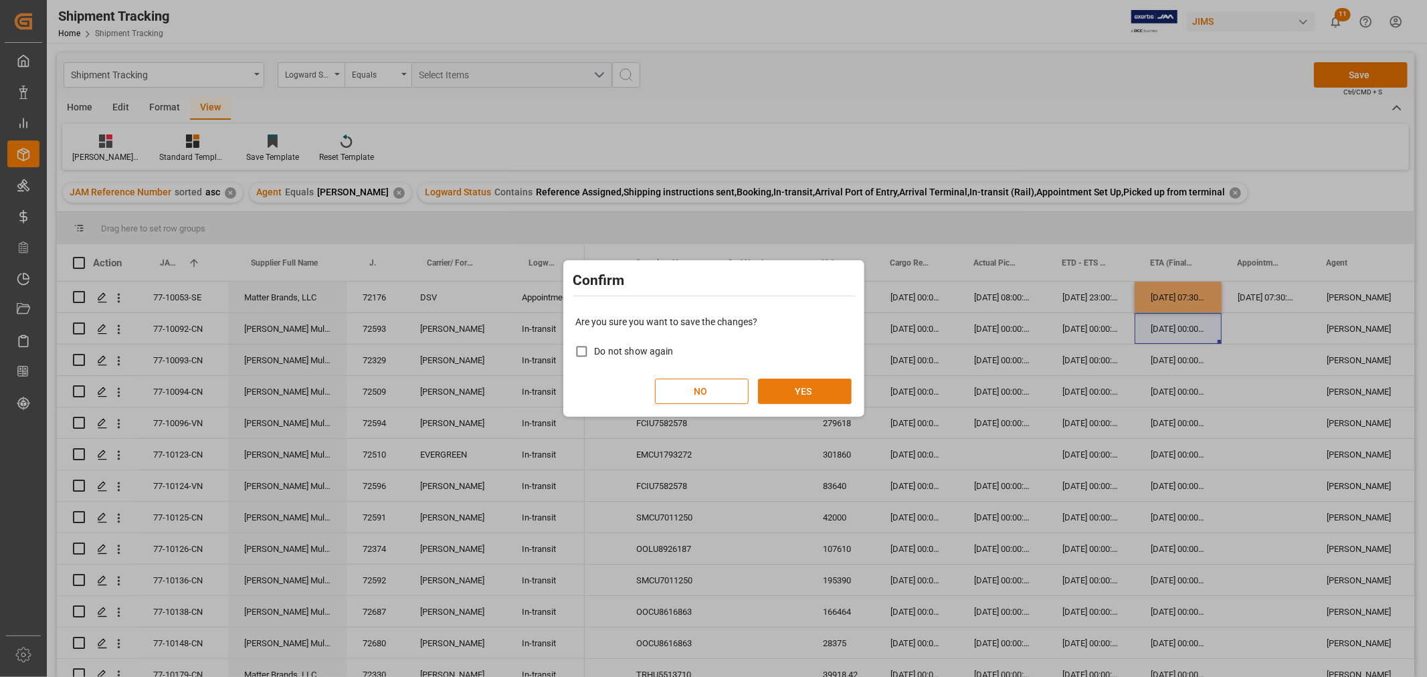
click at [803, 391] on button "YES" at bounding box center [805, 391] width 94 height 25
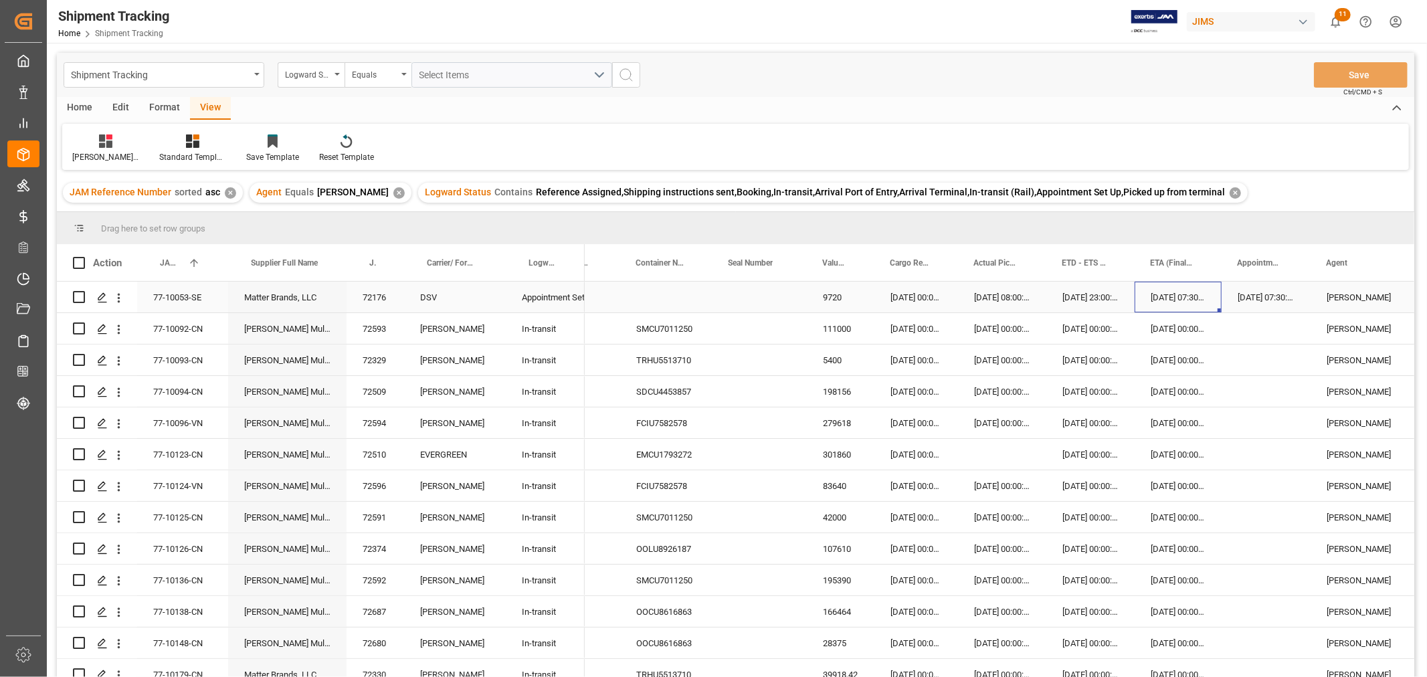
click at [1171, 299] on div "26-08-2025 07:30:00" at bounding box center [1178, 297] width 87 height 31
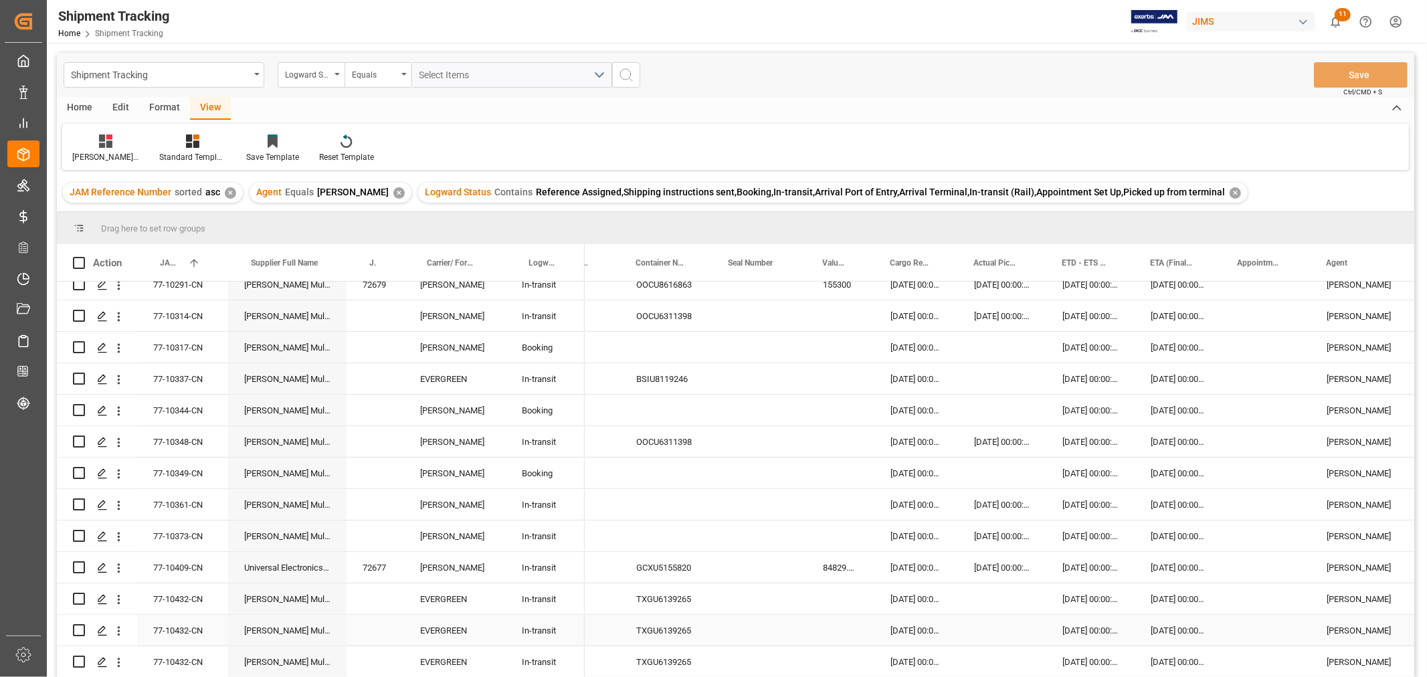
scroll to position [510, 0]
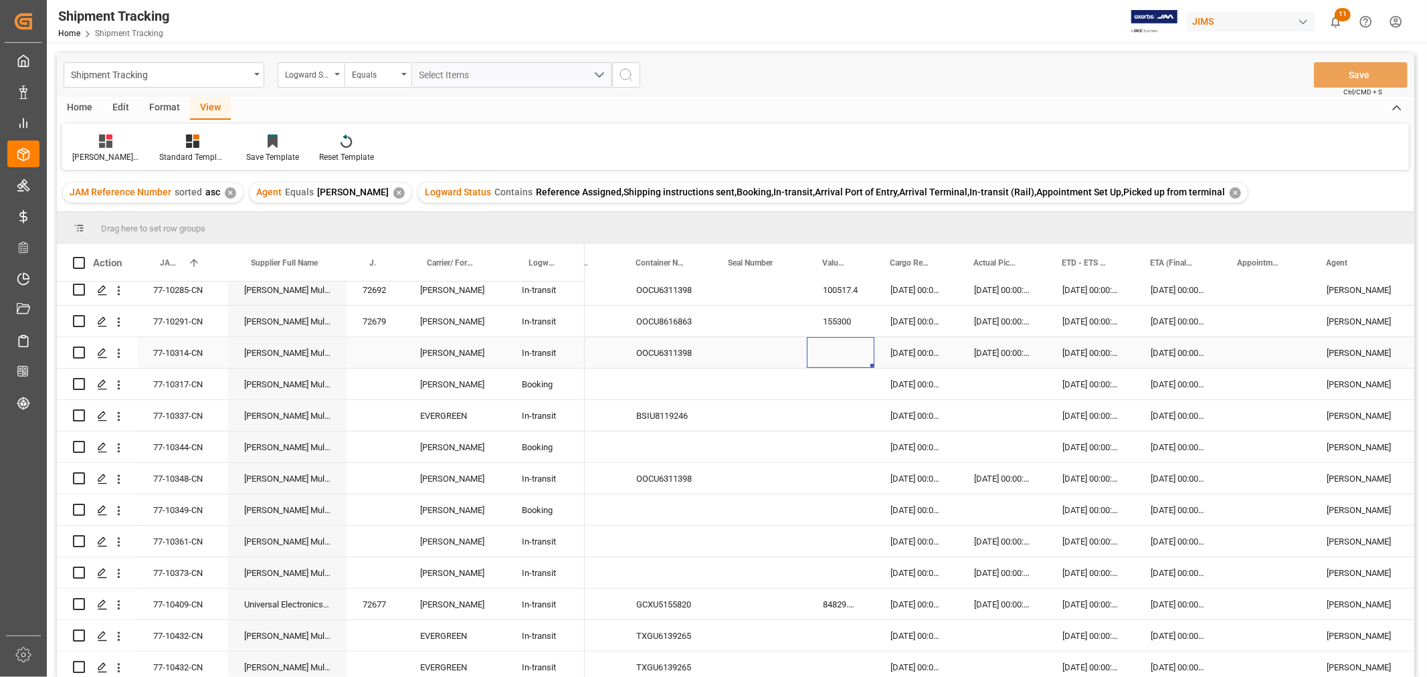
click at [843, 359] on div "Press SPACE to select this row." at bounding box center [841, 352] width 68 height 31
click at [840, 348] on div "Press SPACE to select this row." at bounding box center [841, 352] width 68 height 31
click at [835, 376] on div "Press SPACE to select this row." at bounding box center [841, 384] width 68 height 31
click at [835, 352] on div "$8,421.64" at bounding box center [841, 352] width 68 height 31
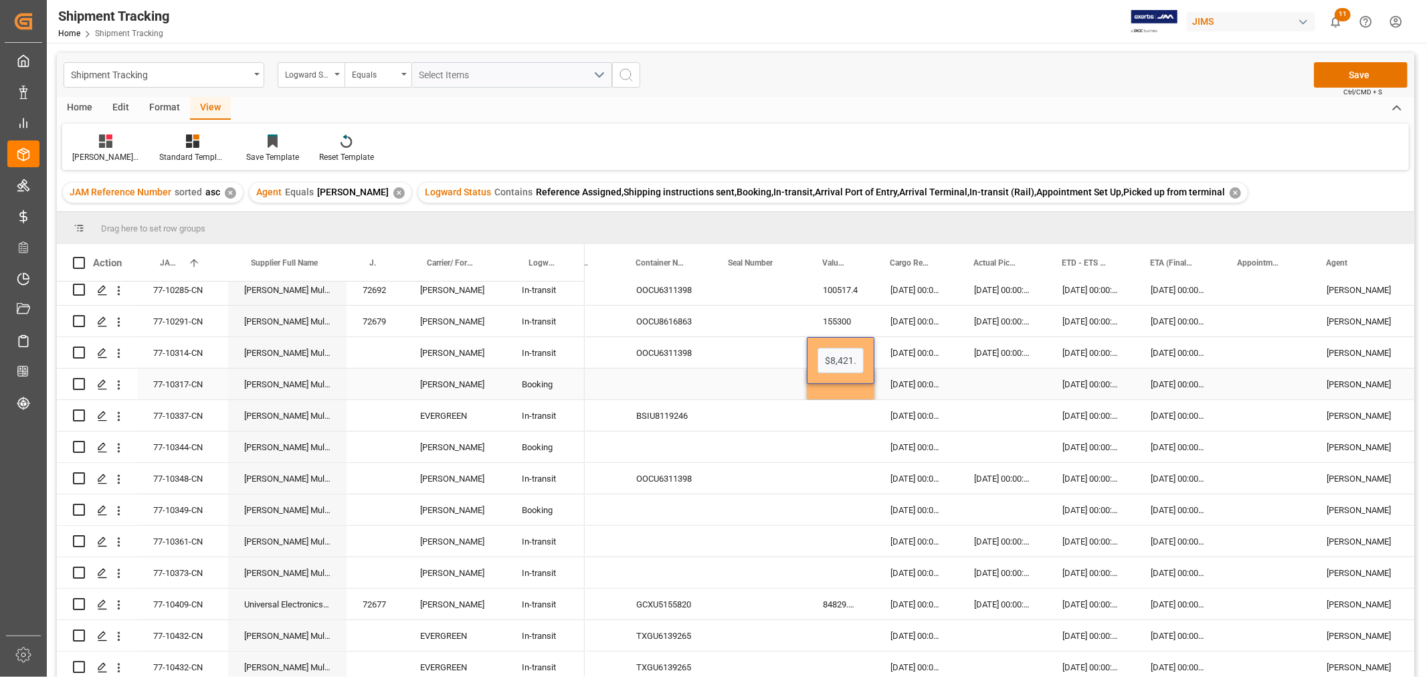
click at [838, 392] on div "Press SPACE to select this row." at bounding box center [841, 384] width 68 height 31
click at [847, 349] on div "$8,421.64" at bounding box center [841, 352] width 68 height 31
click at [848, 384] on div "Press SPACE to select this row." at bounding box center [841, 384] width 68 height 31
click at [838, 359] on div "8421.64" at bounding box center [841, 352] width 68 height 31
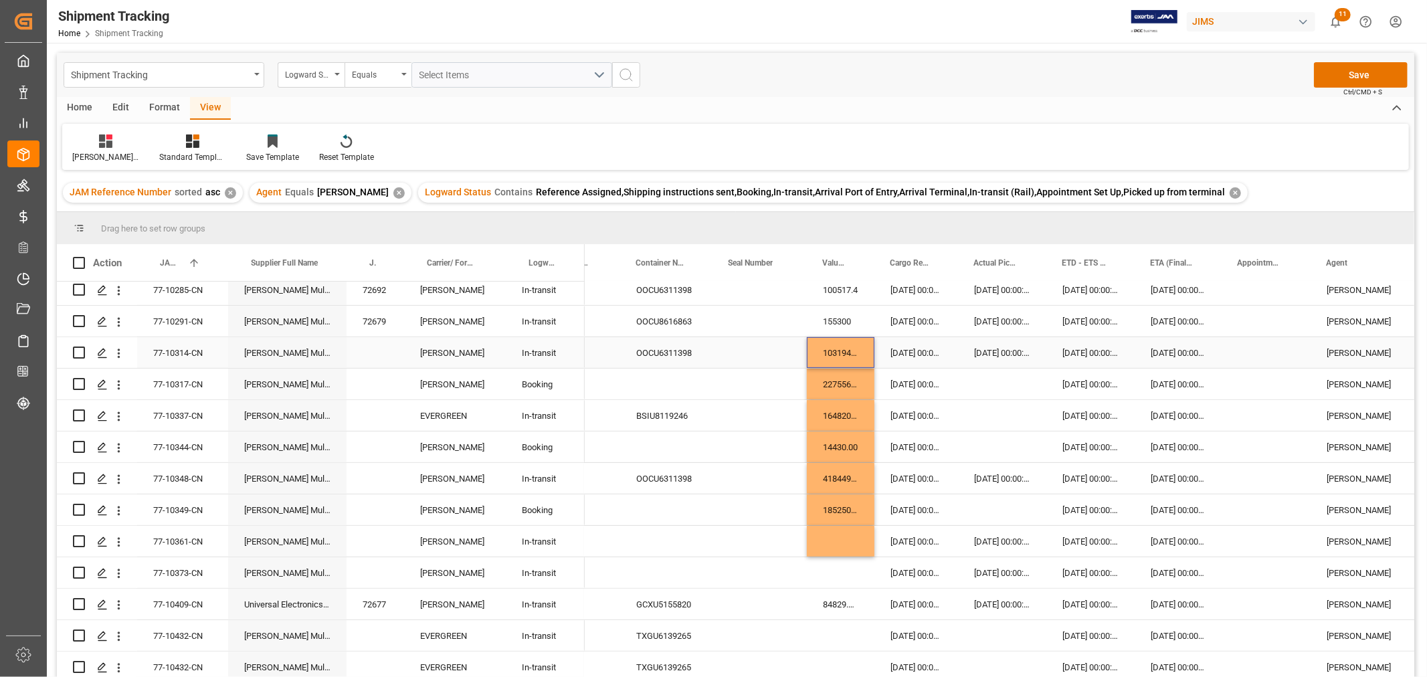
click at [820, 351] on div "103194.00" at bounding box center [841, 352] width 68 height 31
click at [840, 571] on div "Press SPACE to select this row." at bounding box center [841, 572] width 68 height 31
click at [840, 571] on input "Press SPACE to select this row." at bounding box center [841, 580] width 46 height 25
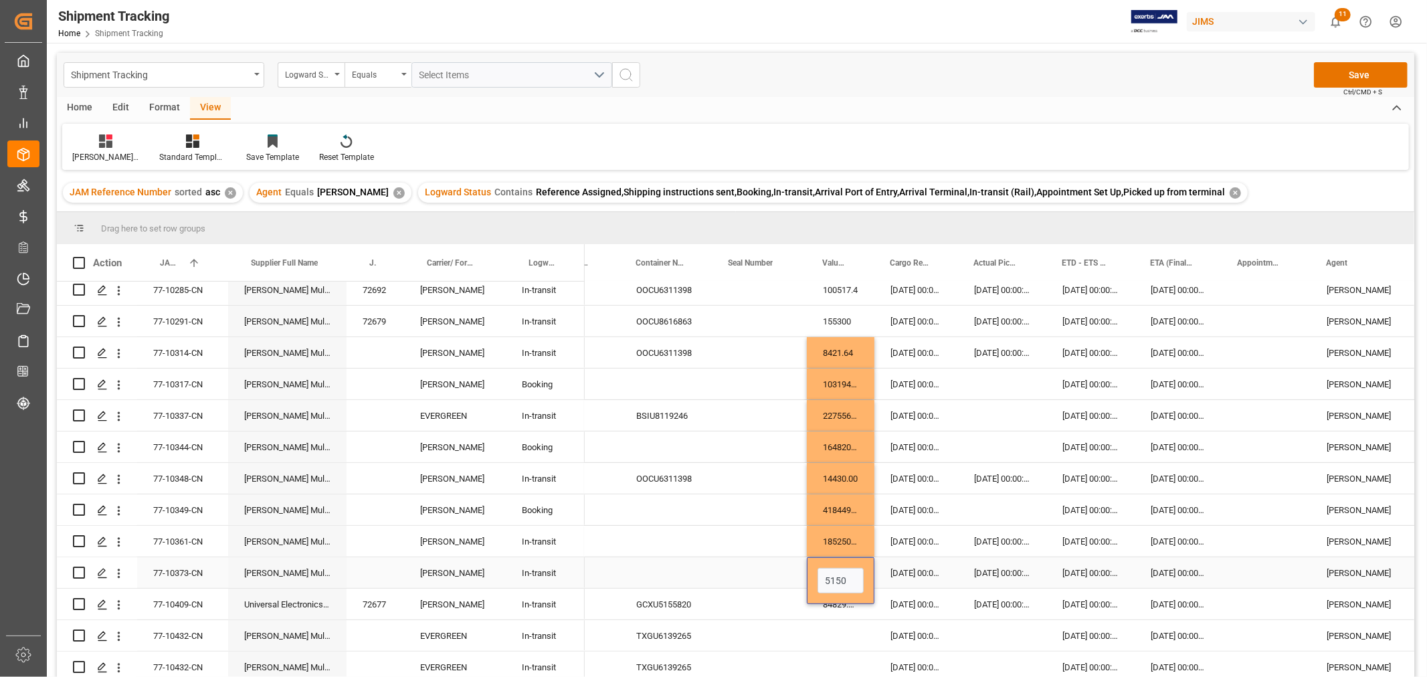
type input "51500"
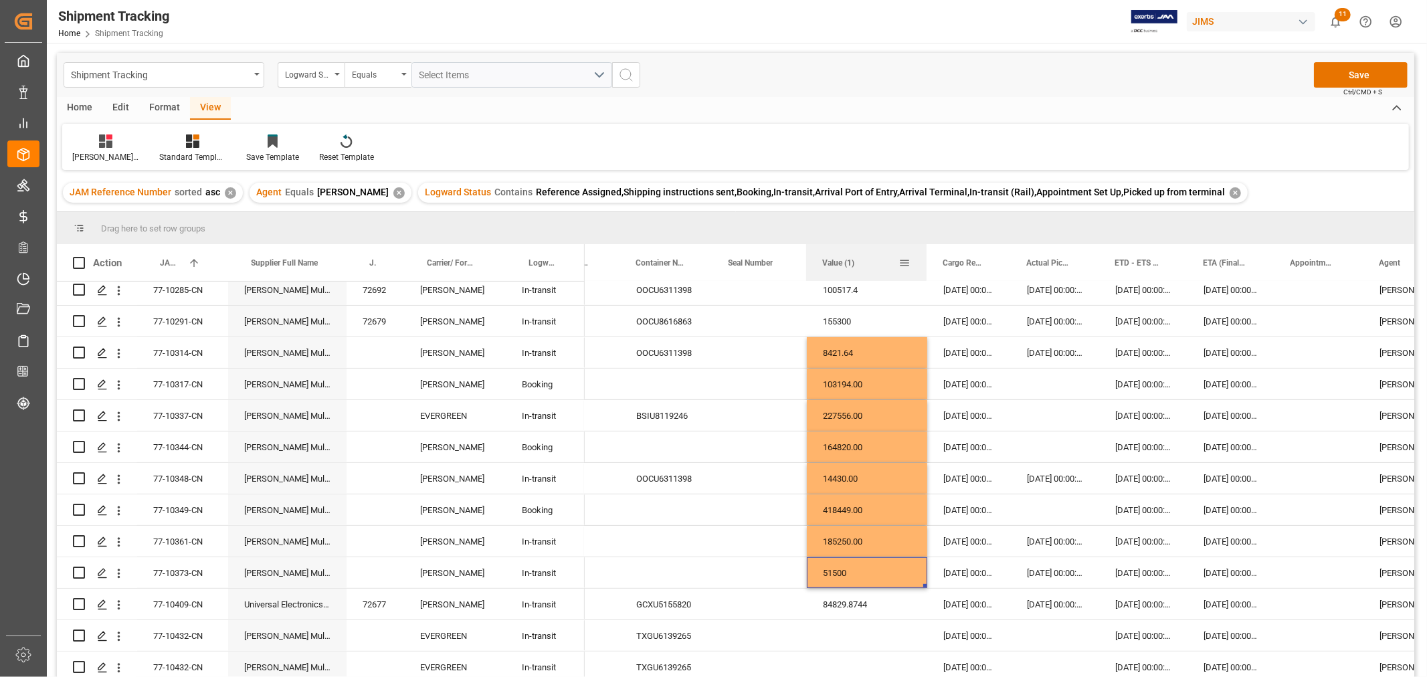
drag, startPoint x: 870, startPoint y: 253, endPoint x: 923, endPoint y: 248, distance: 53.1
click at [924, 248] on div at bounding box center [926, 262] width 5 height 37
click at [844, 636] on div "Press SPACE to select this row." at bounding box center [867, 635] width 120 height 31
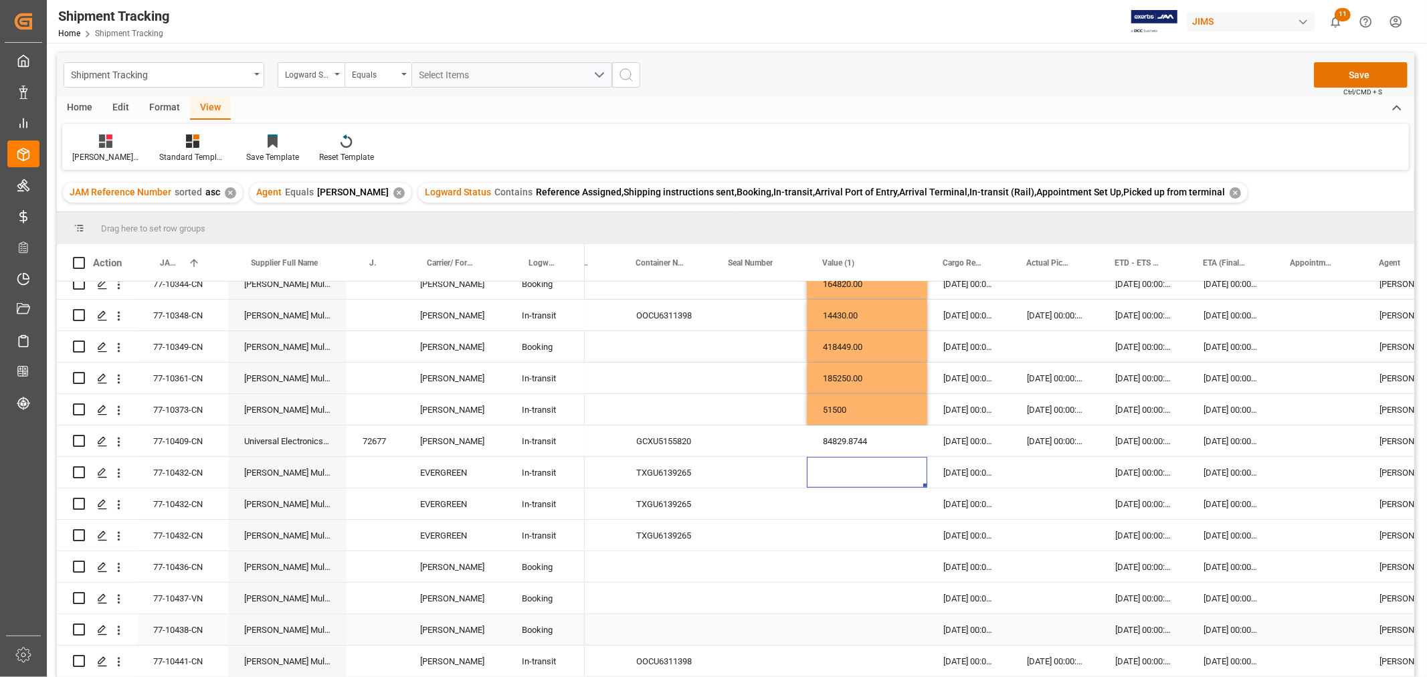
scroll to position [733, 0]
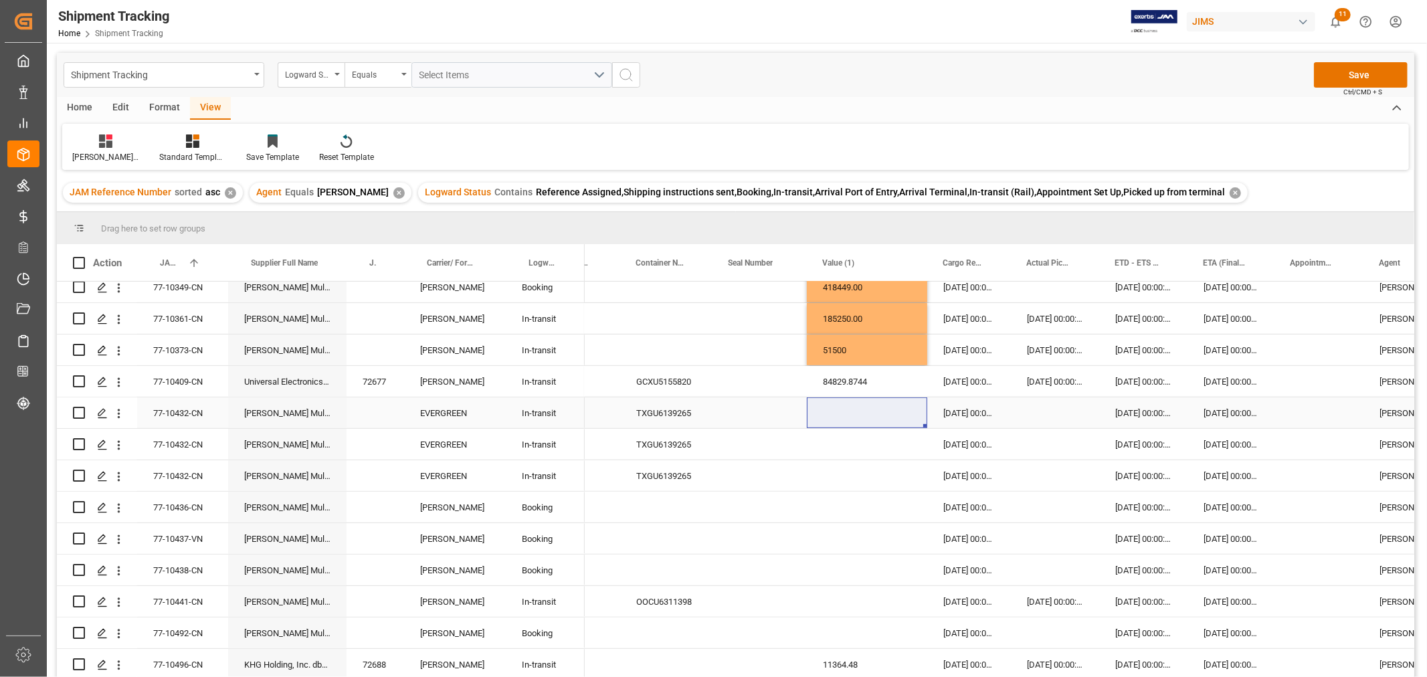
click at [868, 411] on div "Press SPACE to select this row." at bounding box center [867, 412] width 120 height 31
click at [867, 452] on div "Press SPACE to select this row." at bounding box center [867, 444] width 120 height 31
click at [852, 474] on div "Press SPACE to select this row." at bounding box center [867, 475] width 120 height 31
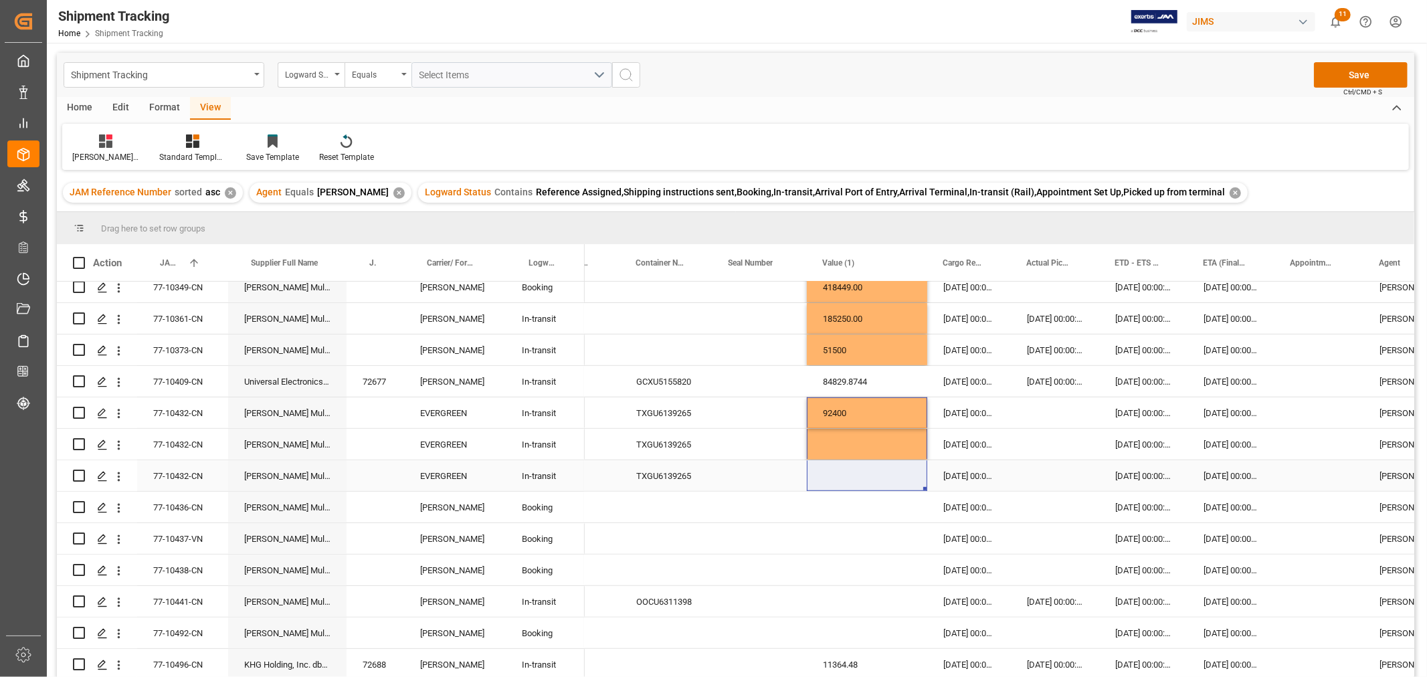
drag, startPoint x: 870, startPoint y: 412, endPoint x: 868, endPoint y: 463, distance: 50.9
click at [868, 463] on div "9720 10-07-2025 00:00:00 18-07-2025 08:00:00 07-08-2025 23:00:00 26-08-2025 07:…" at bounding box center [1394, 633] width 2111 height 2170
click at [868, 506] on div "Press SPACE to select this row." at bounding box center [867, 507] width 120 height 31
click at [864, 506] on div "Press SPACE to select this row." at bounding box center [867, 507] width 120 height 31
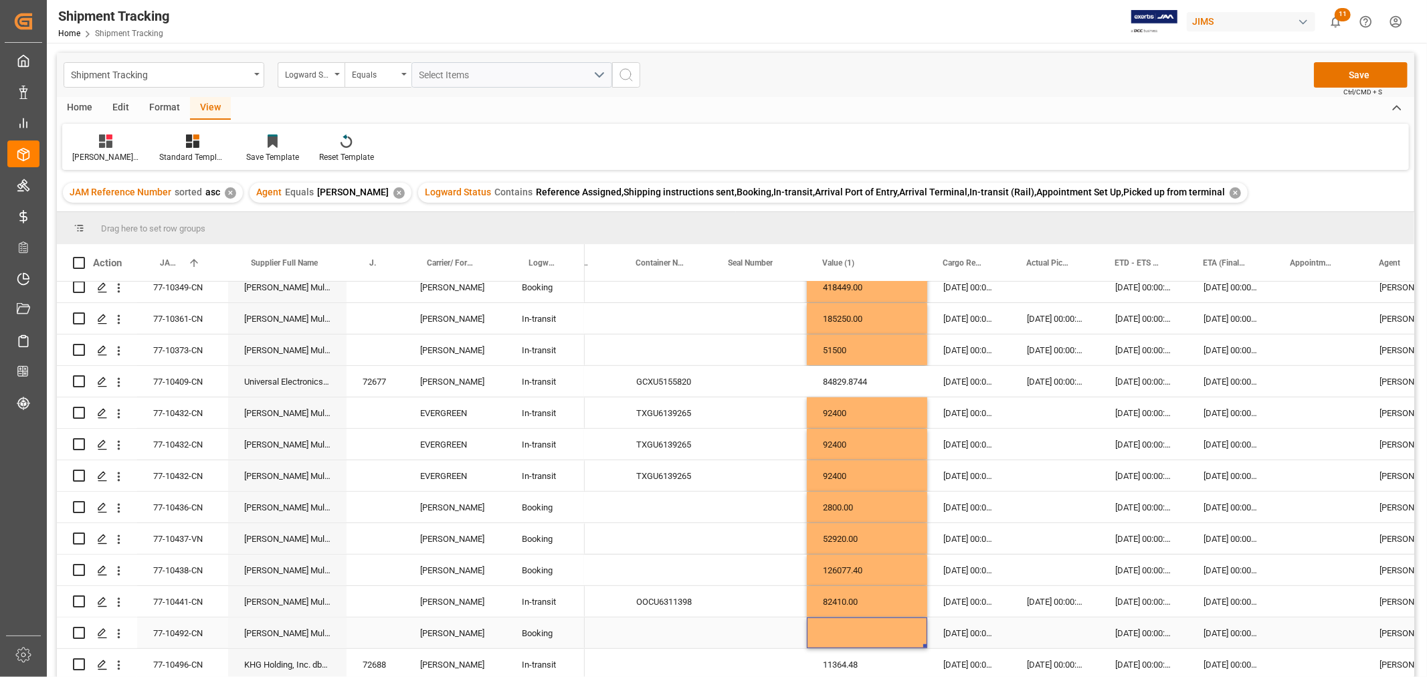
click at [864, 624] on div "Press SPACE to select this row." at bounding box center [867, 632] width 120 height 31
drag, startPoint x: 860, startPoint y: 594, endPoint x: 868, endPoint y: 632, distance: 38.8
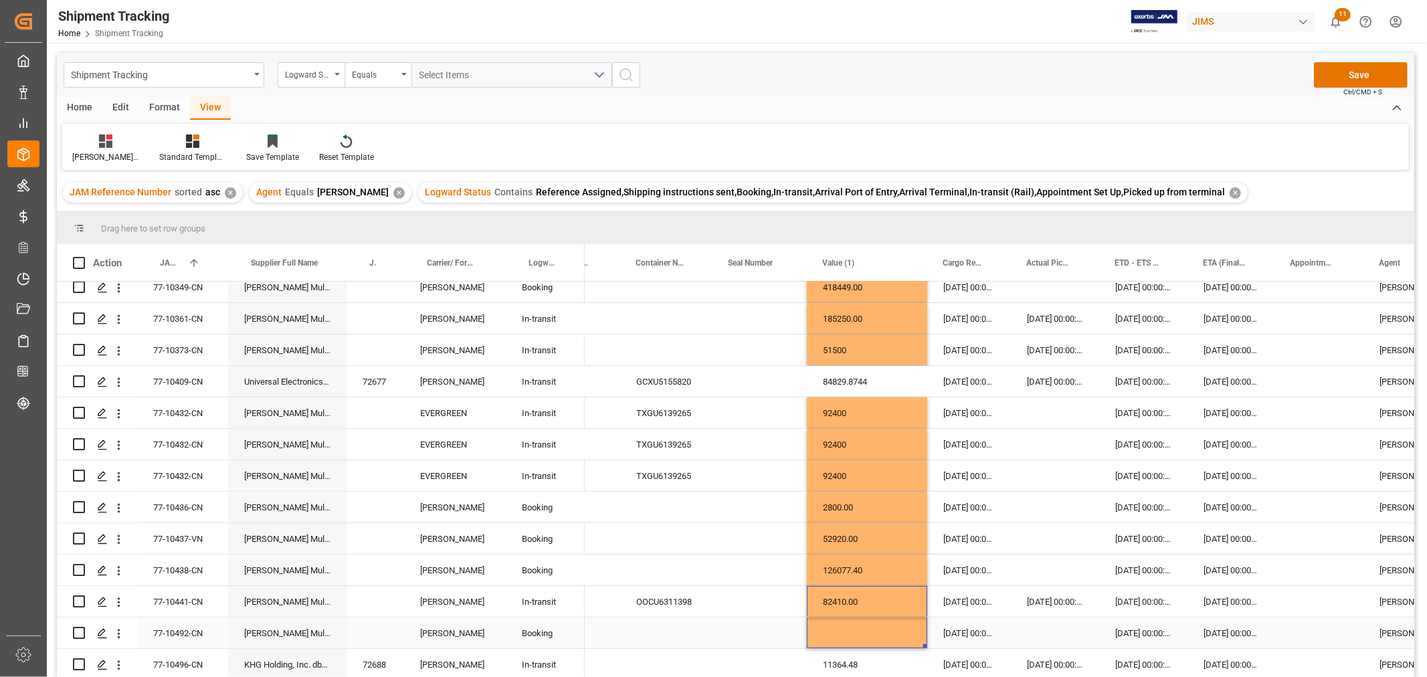
click at [867, 632] on div "9720 10-07-2025 00:00:00 18-07-2025 08:00:00 07-08-2025 23:00:00 26-08-2025 07:…" at bounding box center [1394, 633] width 2111 height 2170
click at [882, 624] on div "82410.00" at bounding box center [867, 632] width 120 height 31
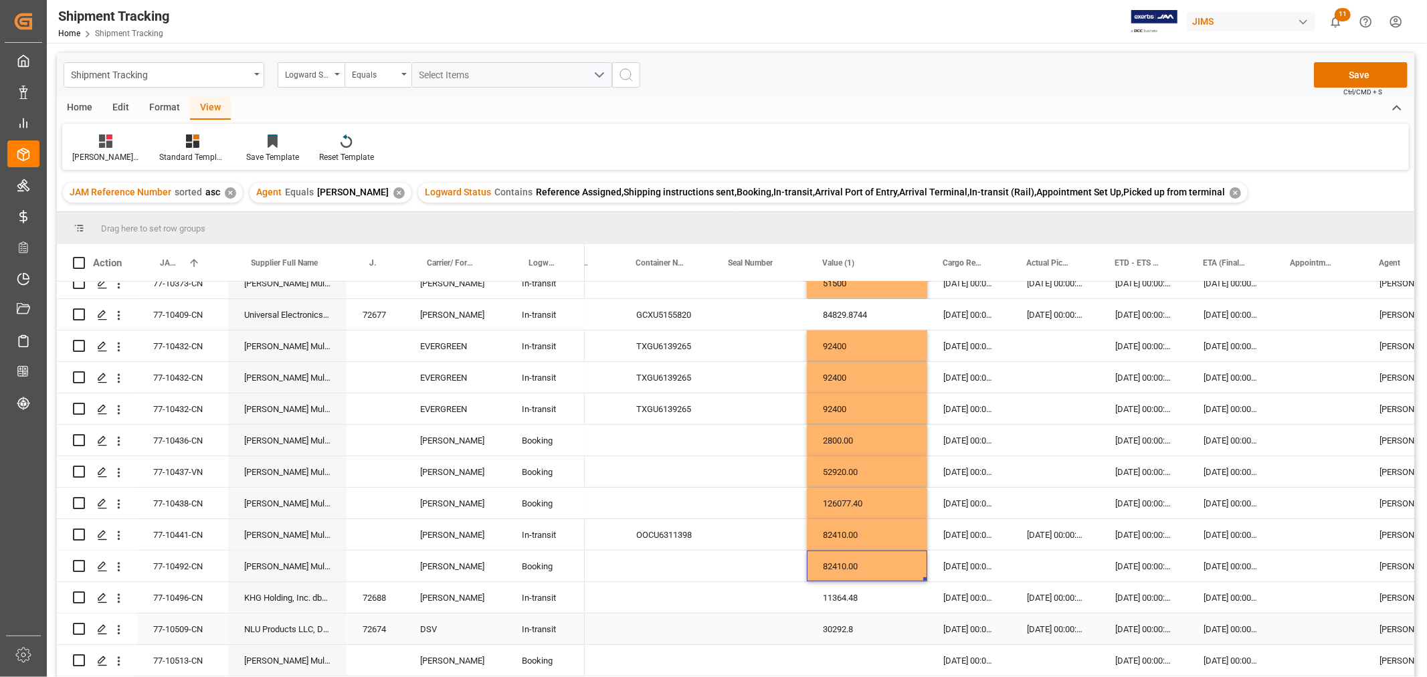
scroll to position [882, 0]
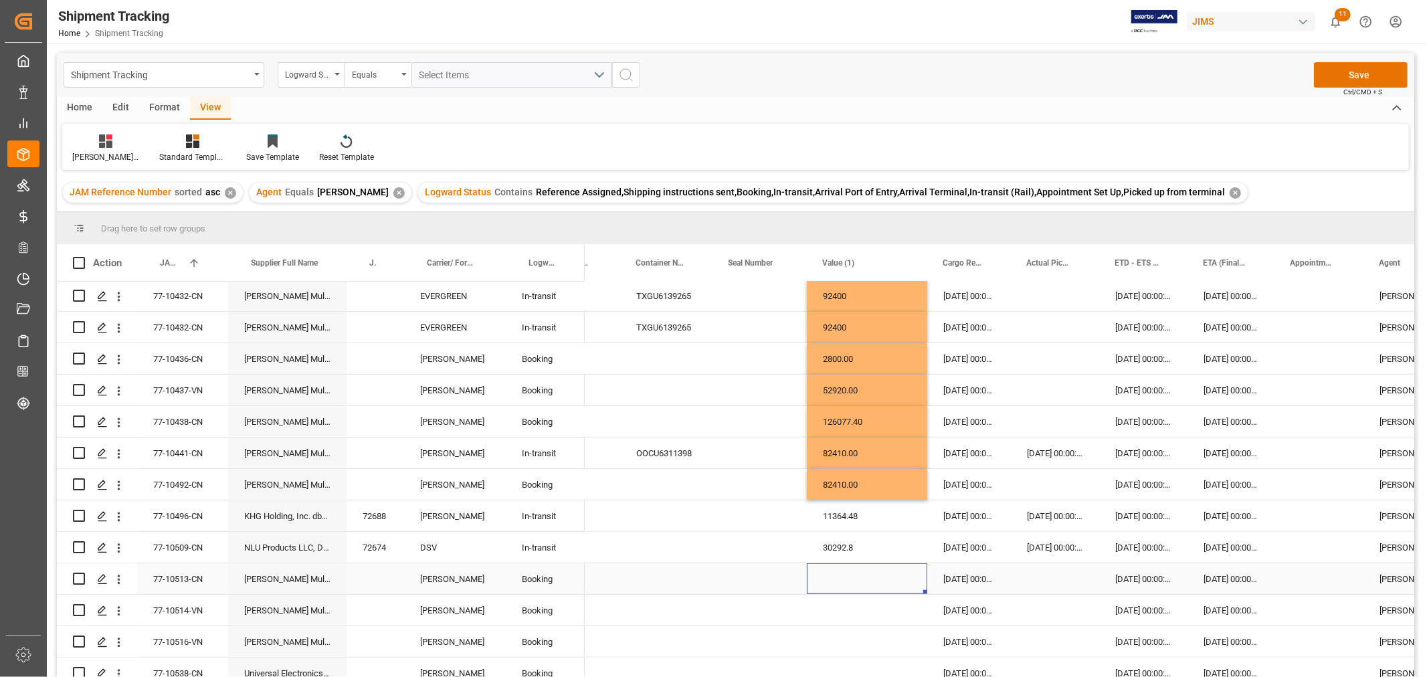
click at [859, 577] on div "Press SPACE to select this row." at bounding box center [867, 578] width 120 height 31
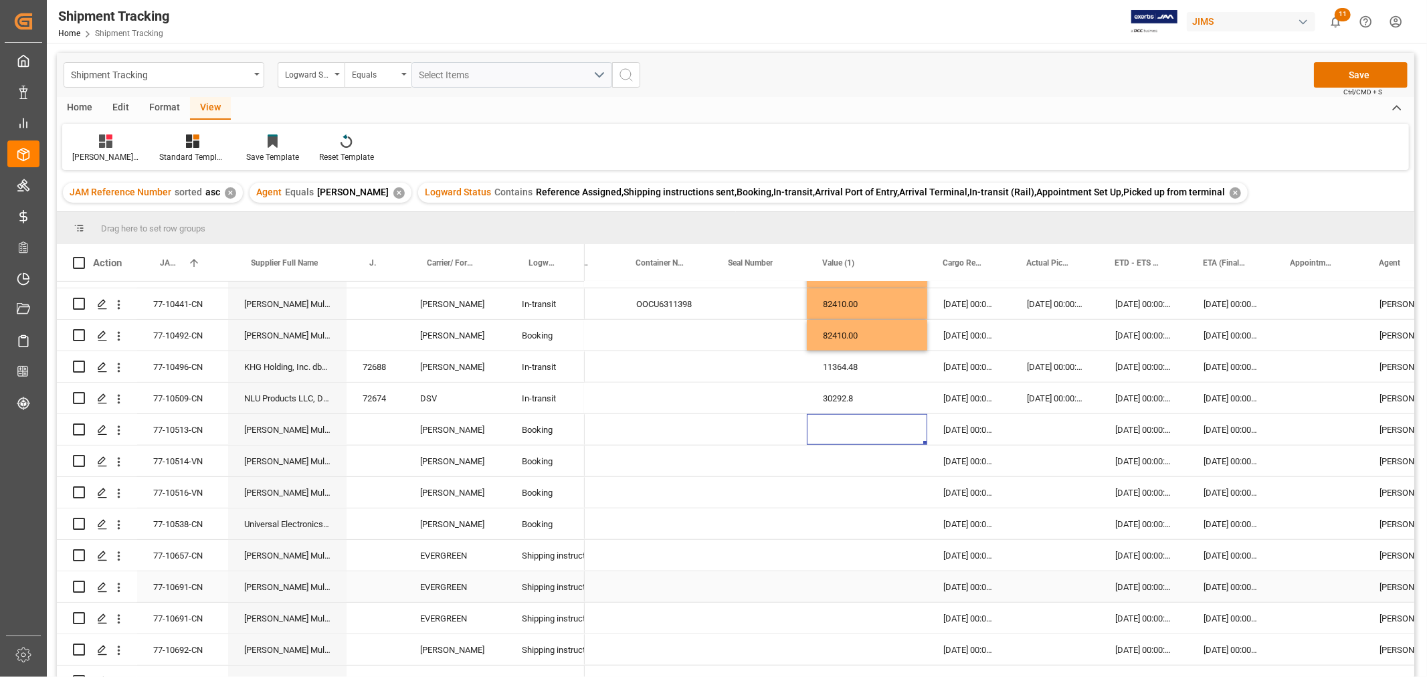
scroll to position [1105, 0]
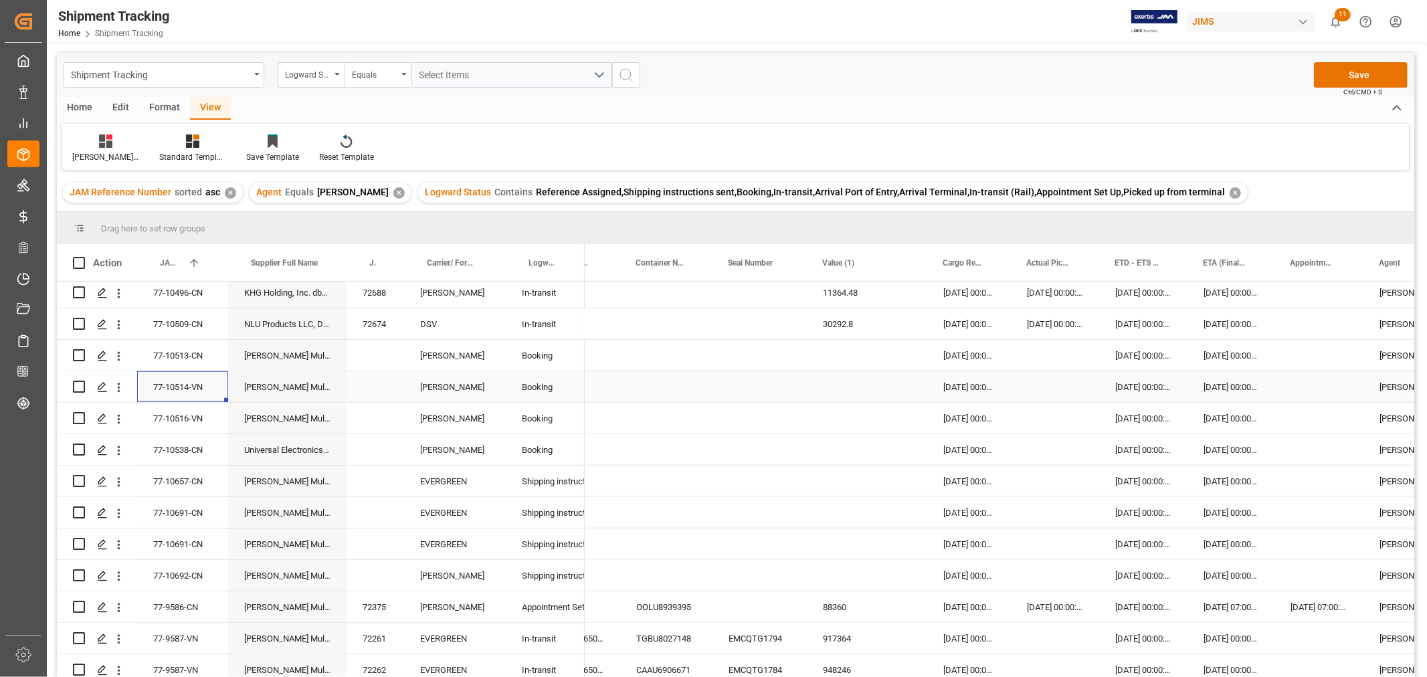
click at [181, 383] on div "77-10514-VN" at bounding box center [182, 386] width 91 height 31
click at [179, 365] on div "77-10513-CN" at bounding box center [182, 355] width 91 height 31
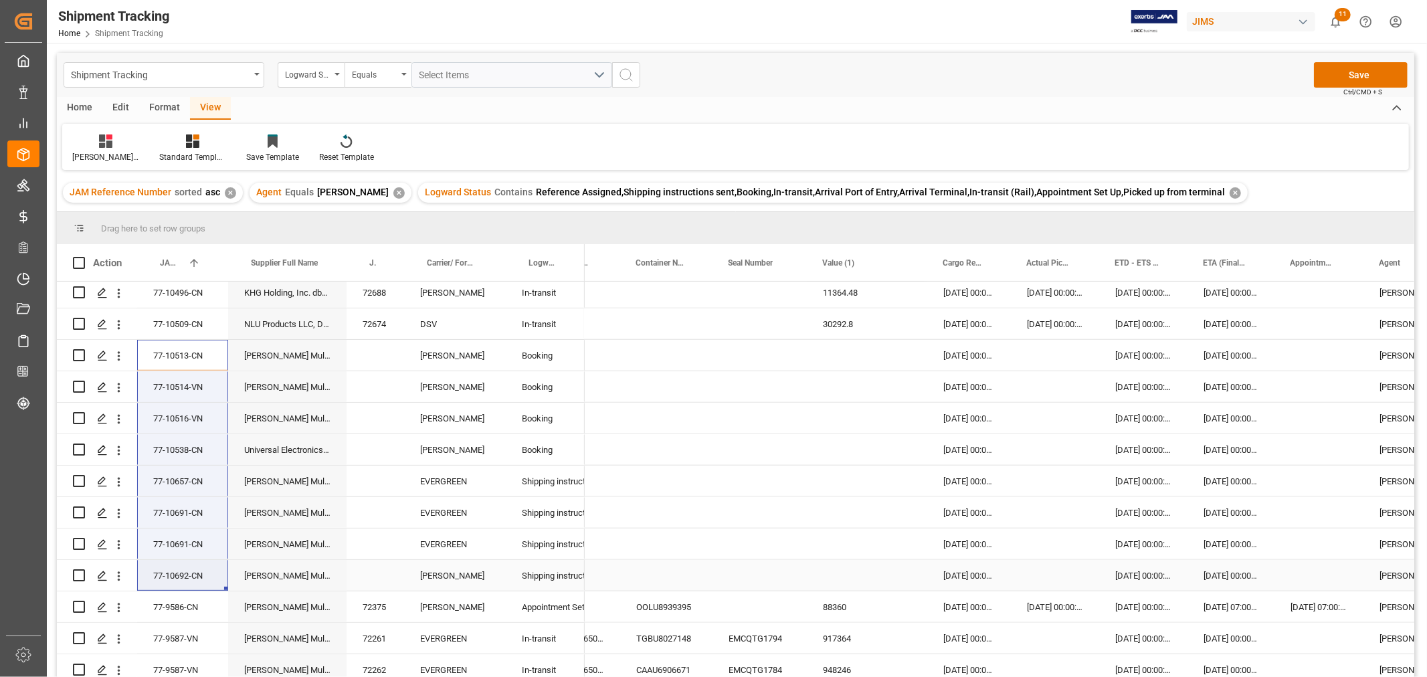
drag, startPoint x: 175, startPoint y: 351, endPoint x: 165, endPoint y: 565, distance: 213.6
click at [165, 565] on div "77-10053-SE Matter Brands, LLC 72176 DSV Appointment Set Up 77-10092-CN Harman …" at bounding box center [321, 261] width 528 height 2170
click at [840, 350] on div "Press SPACE to select this row." at bounding box center [867, 355] width 120 height 31
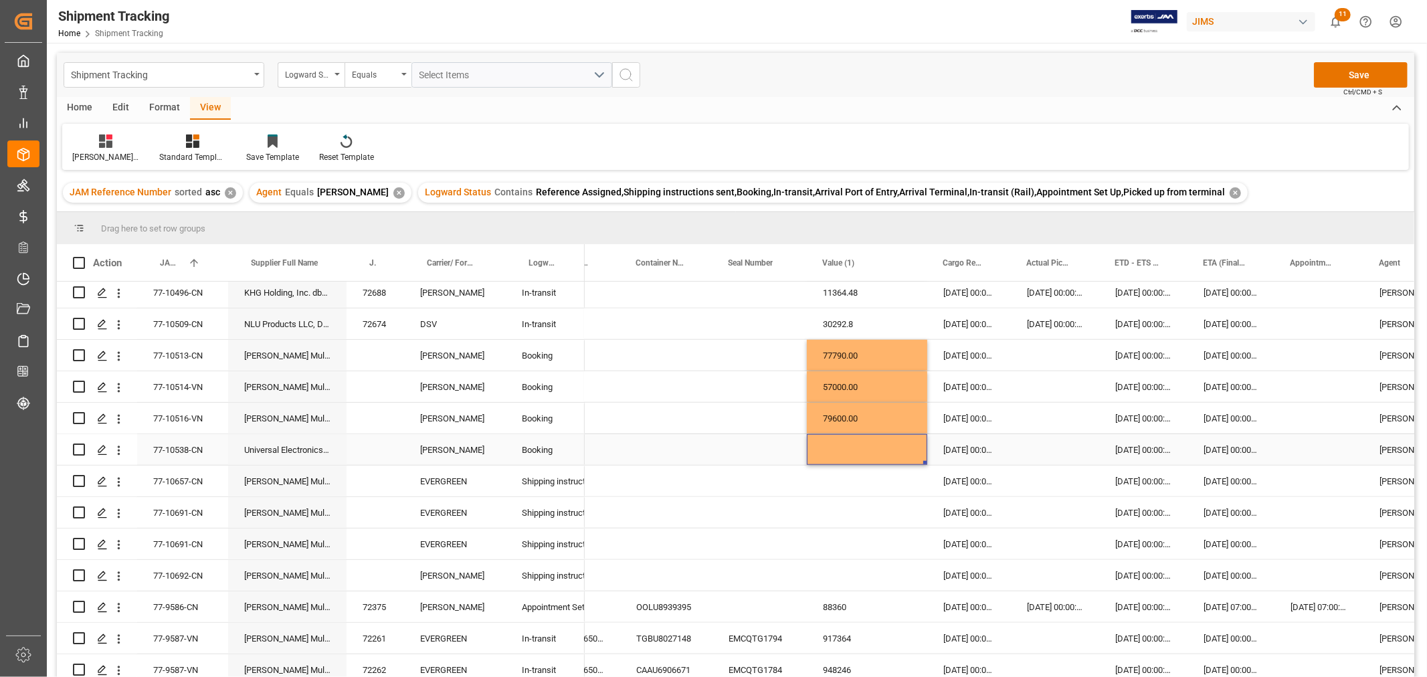
click at [853, 453] on div "Press SPACE to select this row." at bounding box center [867, 449] width 120 height 31
click at [853, 452] on div "Press SPACE to select this row." at bounding box center [867, 449] width 120 height 31
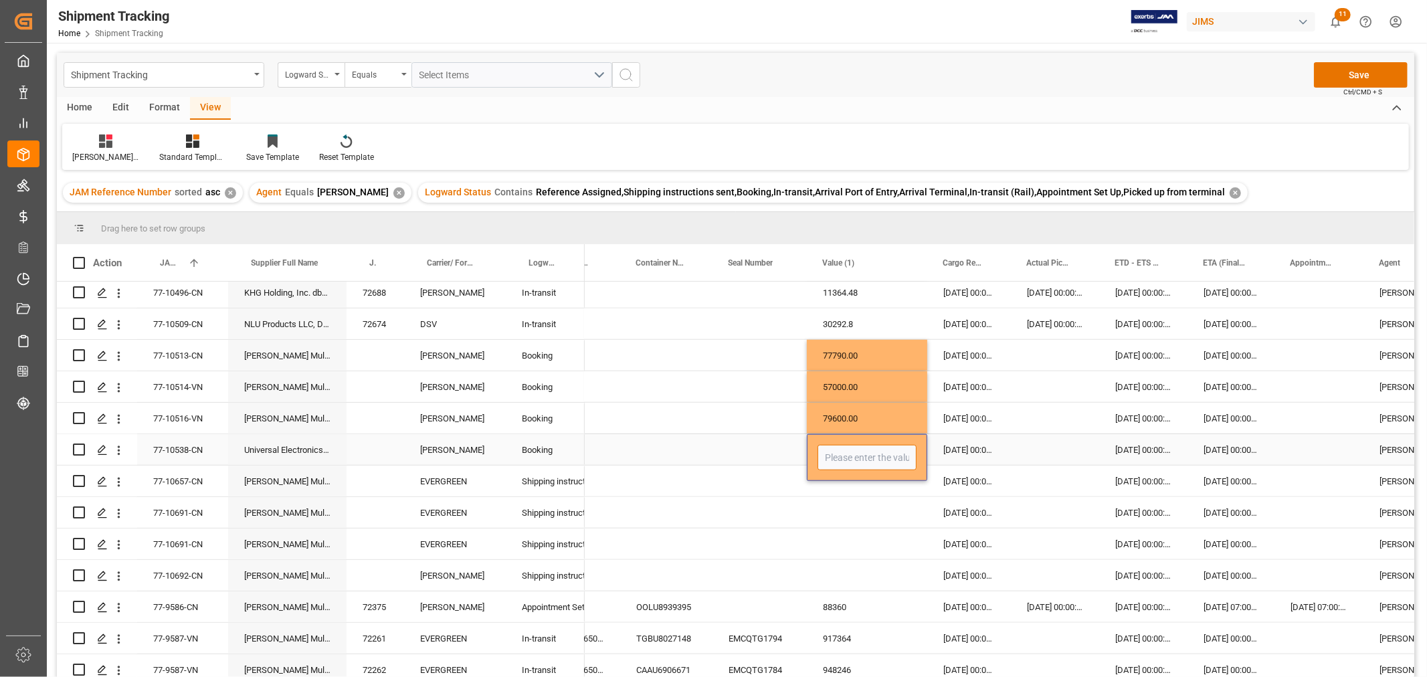
click at [853, 452] on input "Press SPACE to select this row." at bounding box center [867, 457] width 99 height 25
click at [844, 495] on div "Press SPACE to select this row." at bounding box center [867, 481] width 120 height 31
click at [845, 493] on div "Press SPACE to select this row." at bounding box center [867, 481] width 120 height 31
click at [851, 484] on div "Press SPACE to select this row." at bounding box center [867, 481] width 120 height 31
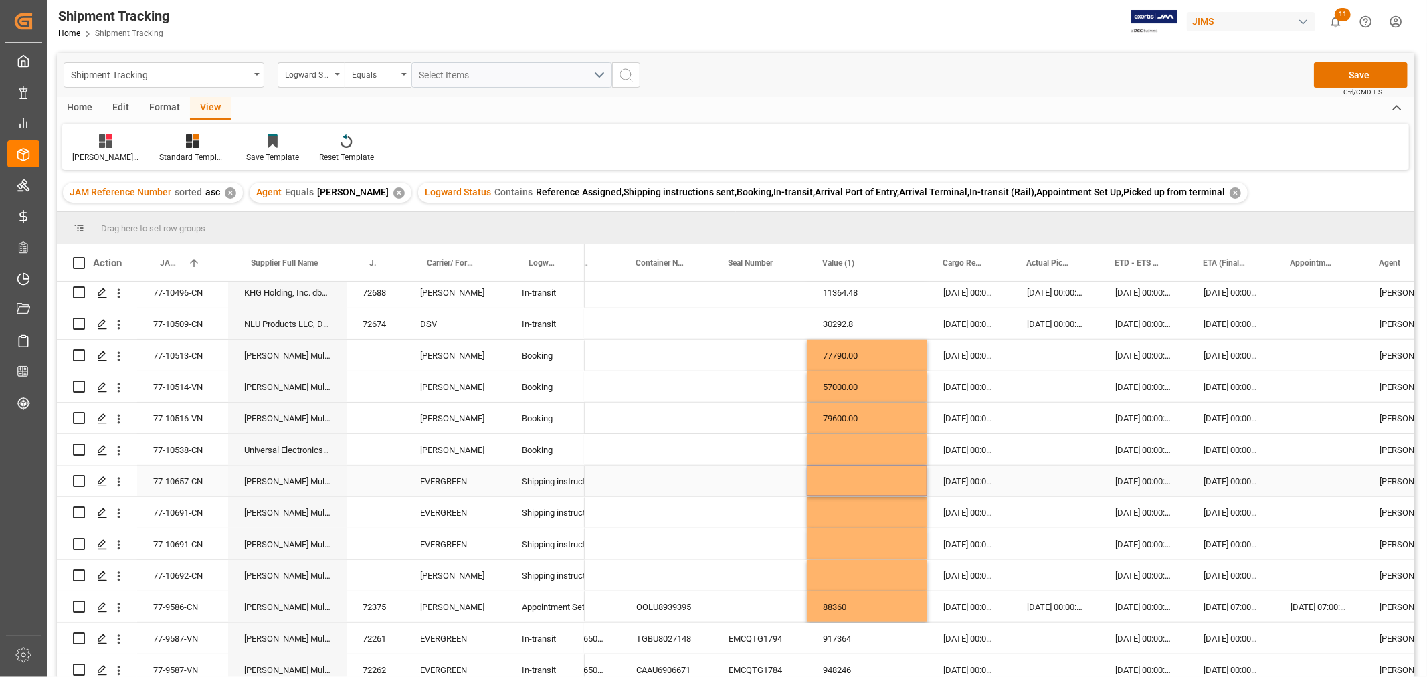
click at [825, 480] on div "Press SPACE to select this row." at bounding box center [867, 481] width 120 height 31
click at [838, 567] on div "Press SPACE to select this row." at bounding box center [867, 575] width 120 height 31
click at [839, 579] on input "Press SPACE to select this row." at bounding box center [867, 583] width 99 height 25
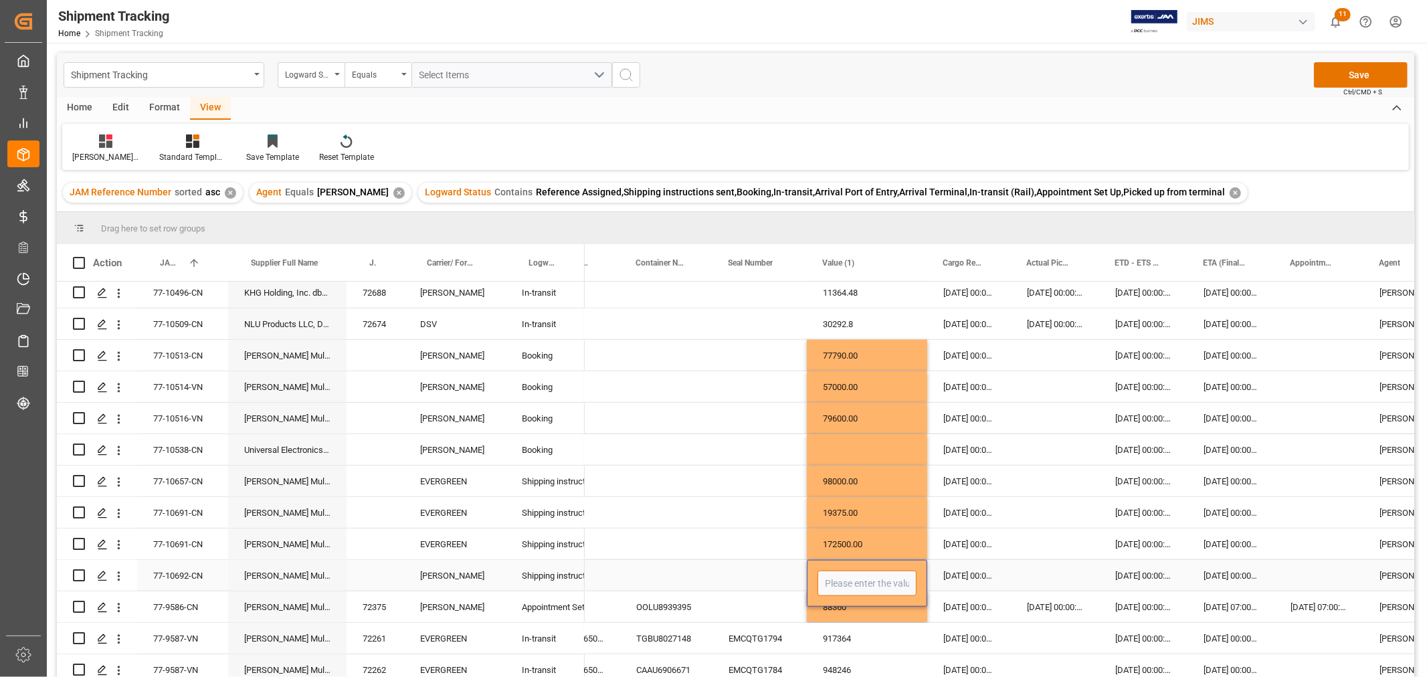
click at [839, 579] on input "Press SPACE to select this row." at bounding box center [867, 583] width 99 height 25
type input "36010"
click at [765, 581] on div "Press SPACE to select this row." at bounding box center [759, 575] width 94 height 31
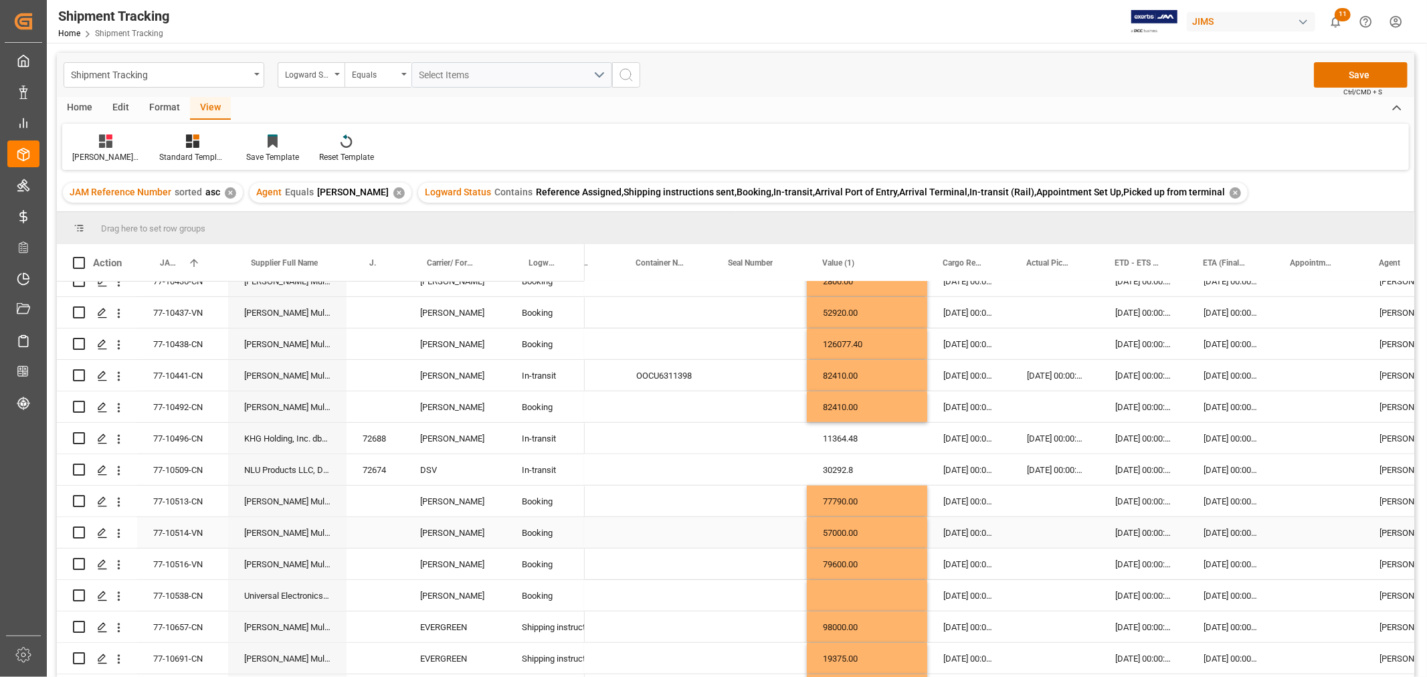
scroll to position [957, 0]
click at [769, 513] on div "Press SPACE to select this row." at bounding box center [759, 503] width 94 height 31
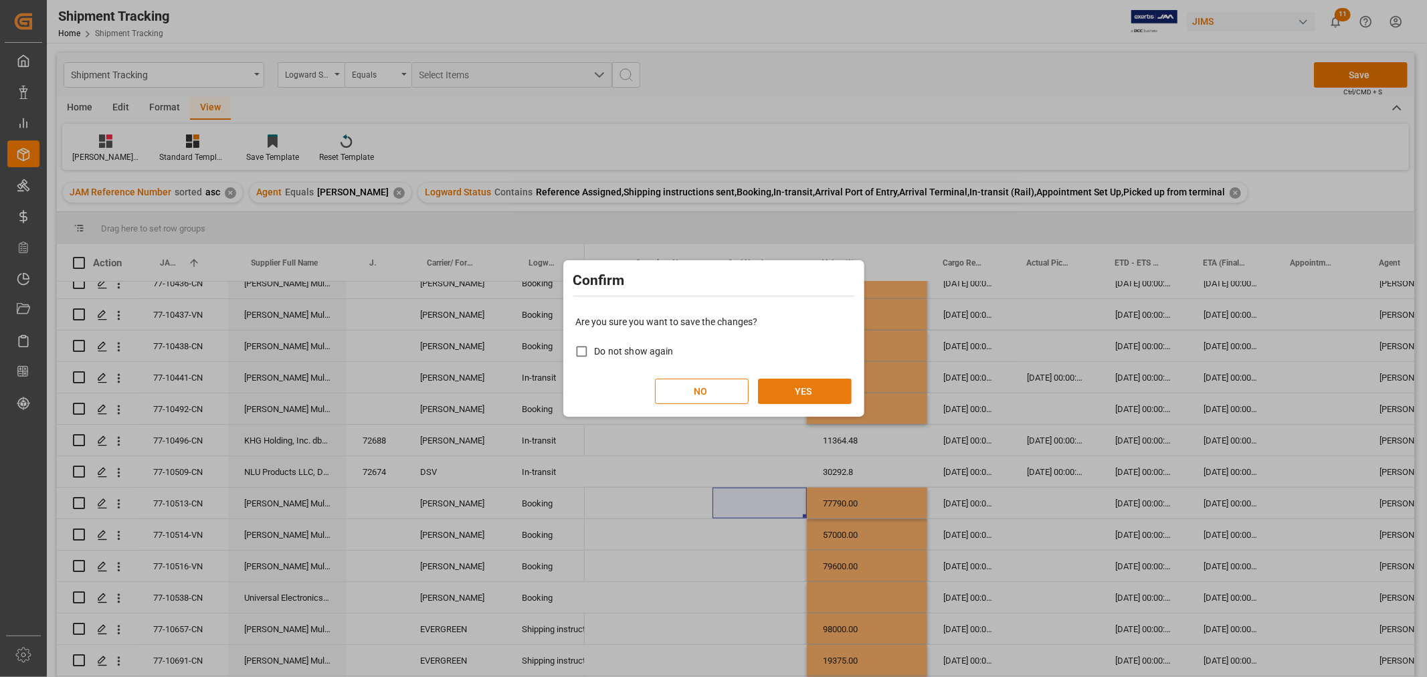
click at [788, 393] on button "YES" at bounding box center [805, 391] width 94 height 25
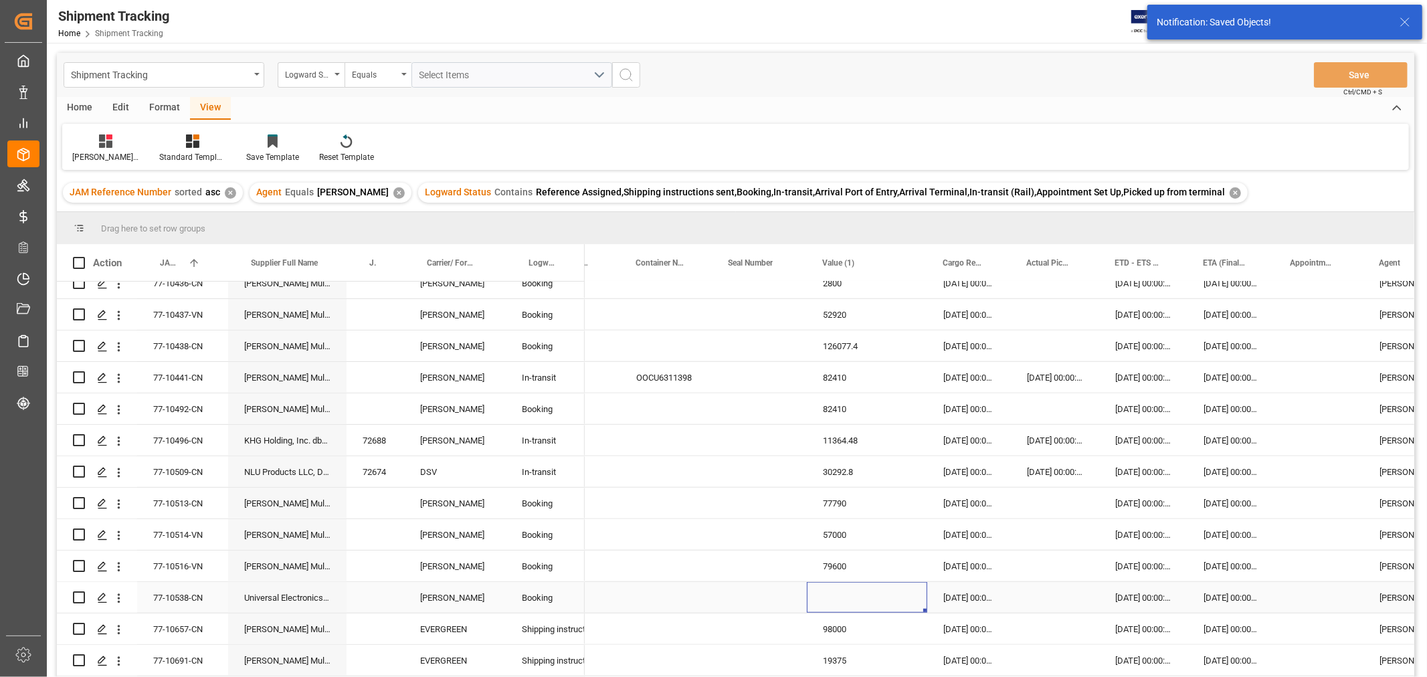
click at [851, 596] on div "Press SPACE to select this row." at bounding box center [867, 597] width 120 height 31
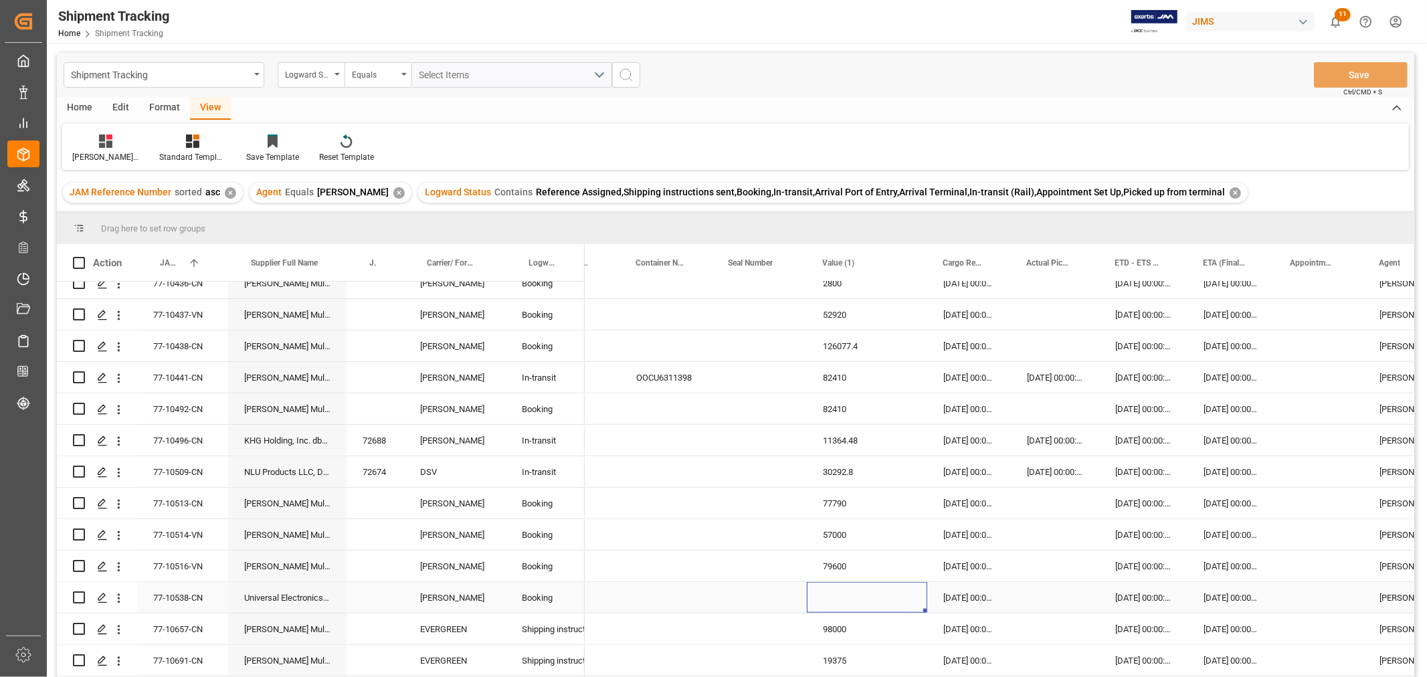
click at [202, 593] on div "77-10538-CN" at bounding box center [182, 597] width 91 height 31
click at [834, 606] on div "Press SPACE to select this row." at bounding box center [867, 597] width 120 height 31
click at [834, 605] on div "Press SPACE to select this row." at bounding box center [867, 597] width 120 height 31
click at [838, 606] on input "Press SPACE to select this row." at bounding box center [867, 605] width 99 height 25
click at [834, 604] on input "Press SPACE to select this row." at bounding box center [867, 605] width 99 height 25
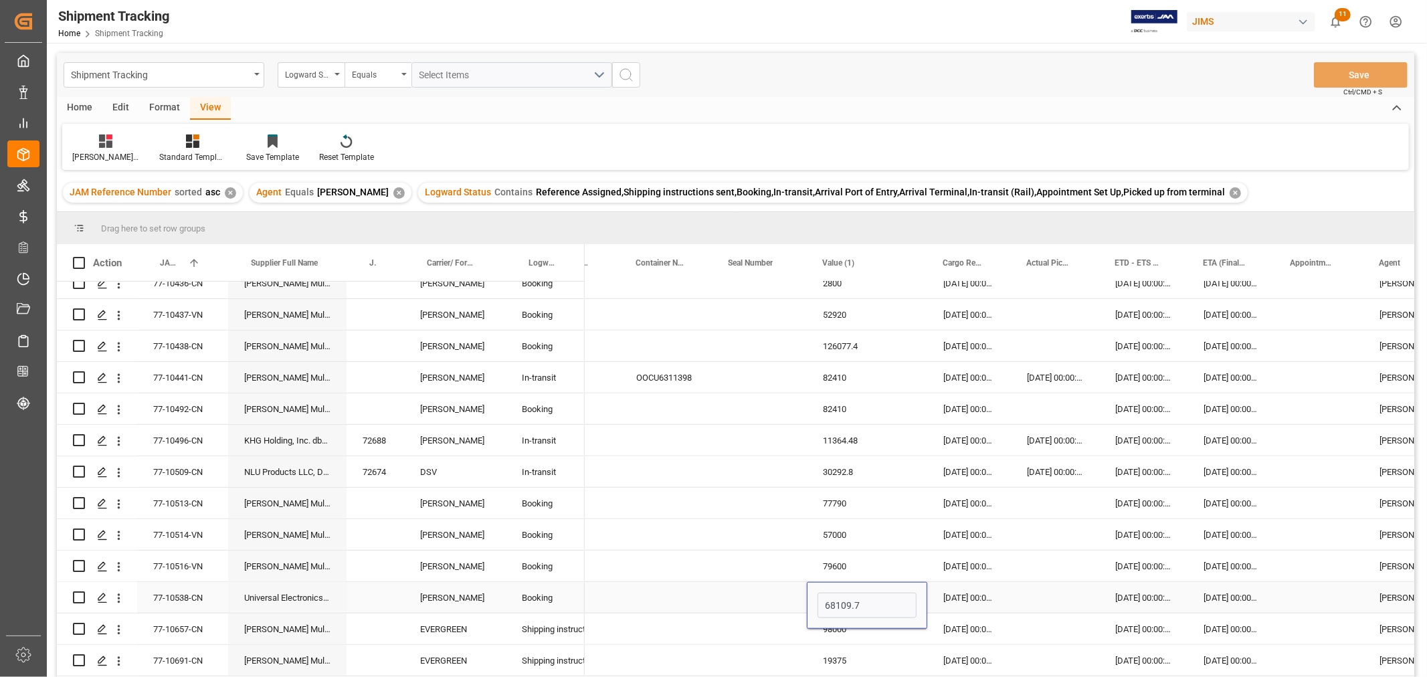
type input "68109.75"
click at [775, 592] on div "Press SPACE to select this row." at bounding box center [759, 597] width 94 height 31
click at [1345, 70] on button "Save" at bounding box center [1361, 74] width 94 height 25
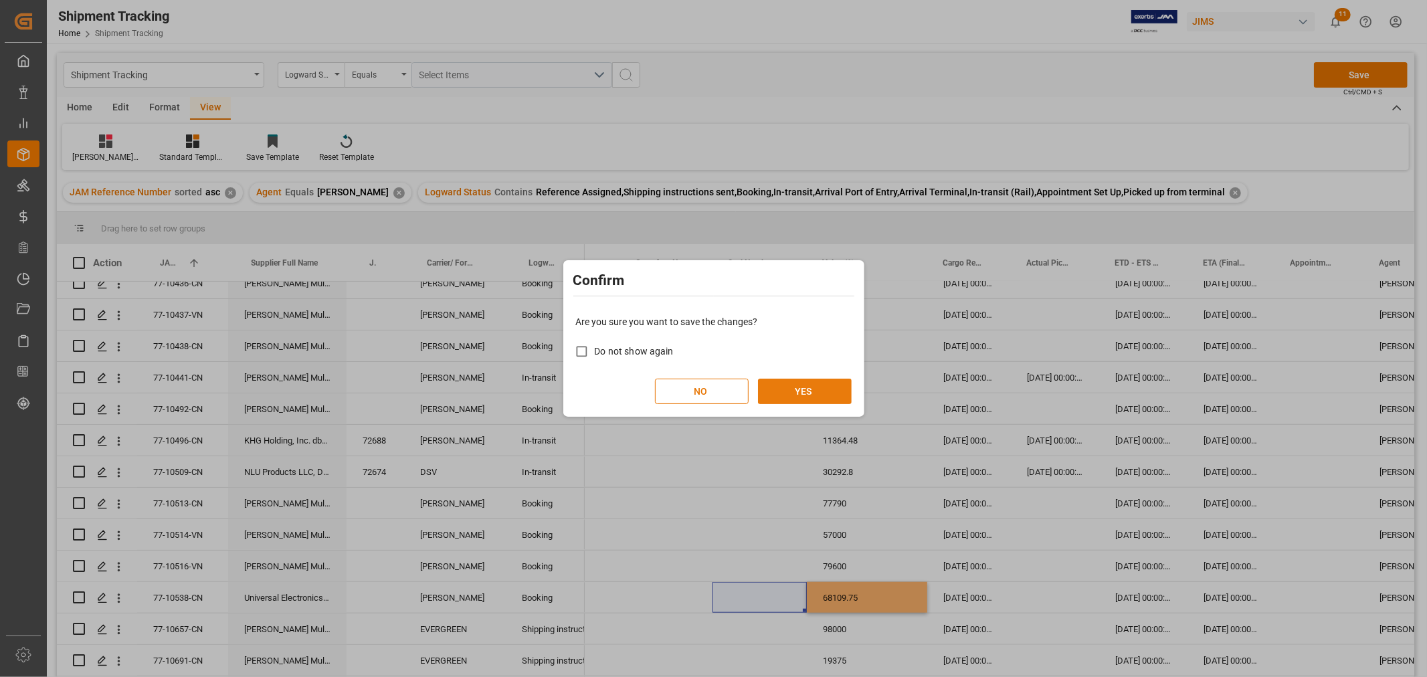
click at [806, 392] on button "YES" at bounding box center [805, 391] width 94 height 25
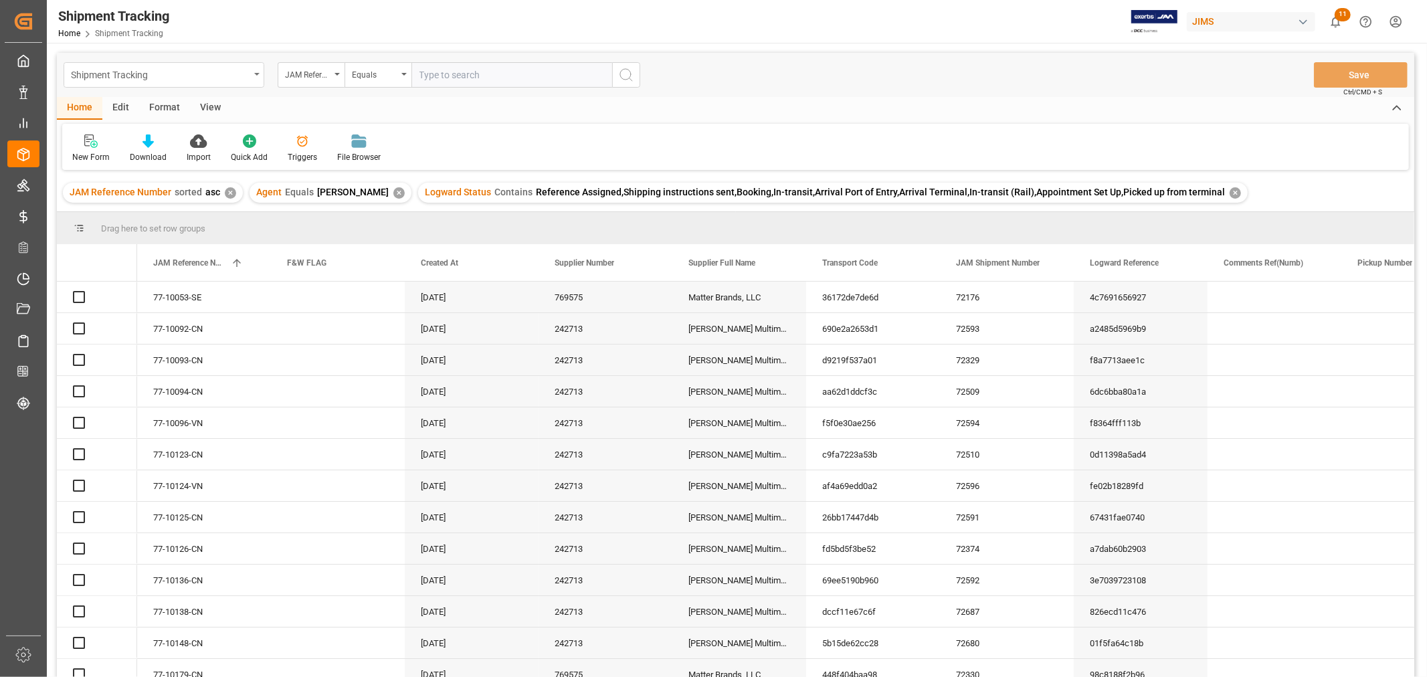
click at [199, 76] on div "Shipment Tracking" at bounding box center [160, 74] width 179 height 17
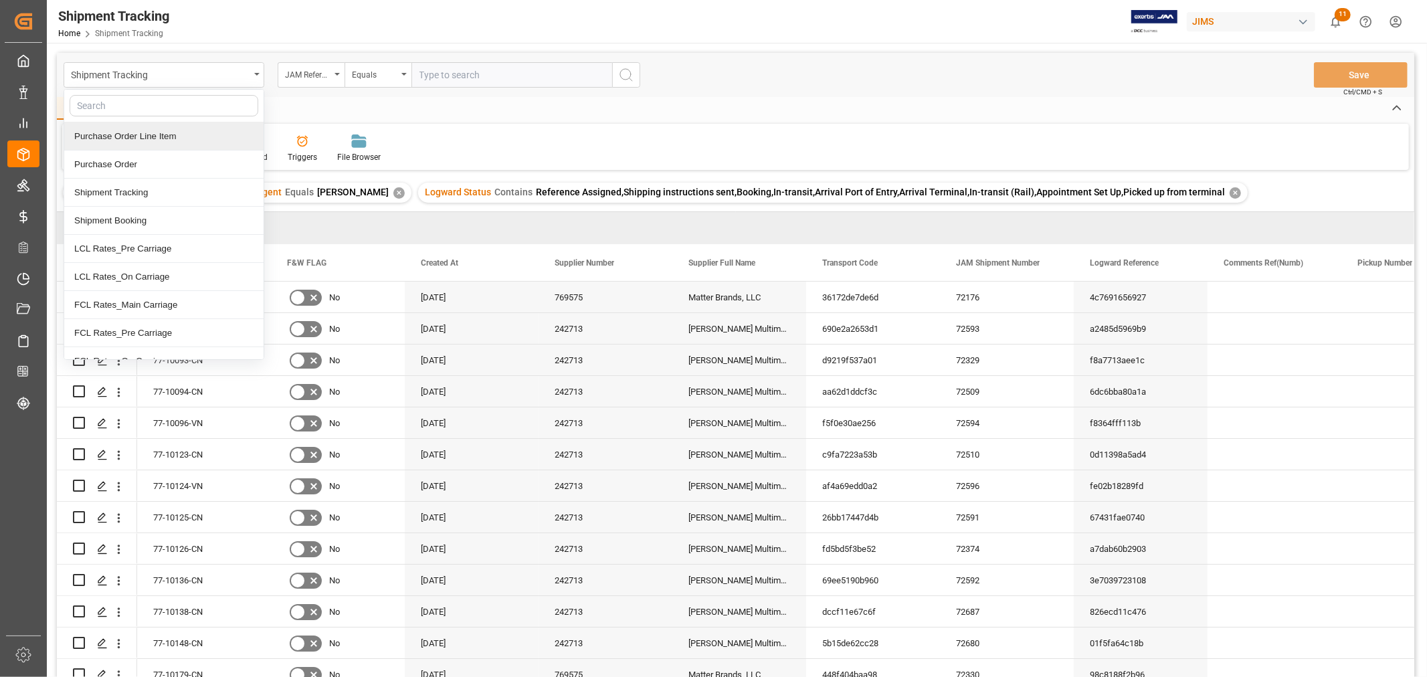
click at [158, 136] on div "Purchase Order Line Item" at bounding box center [163, 136] width 199 height 28
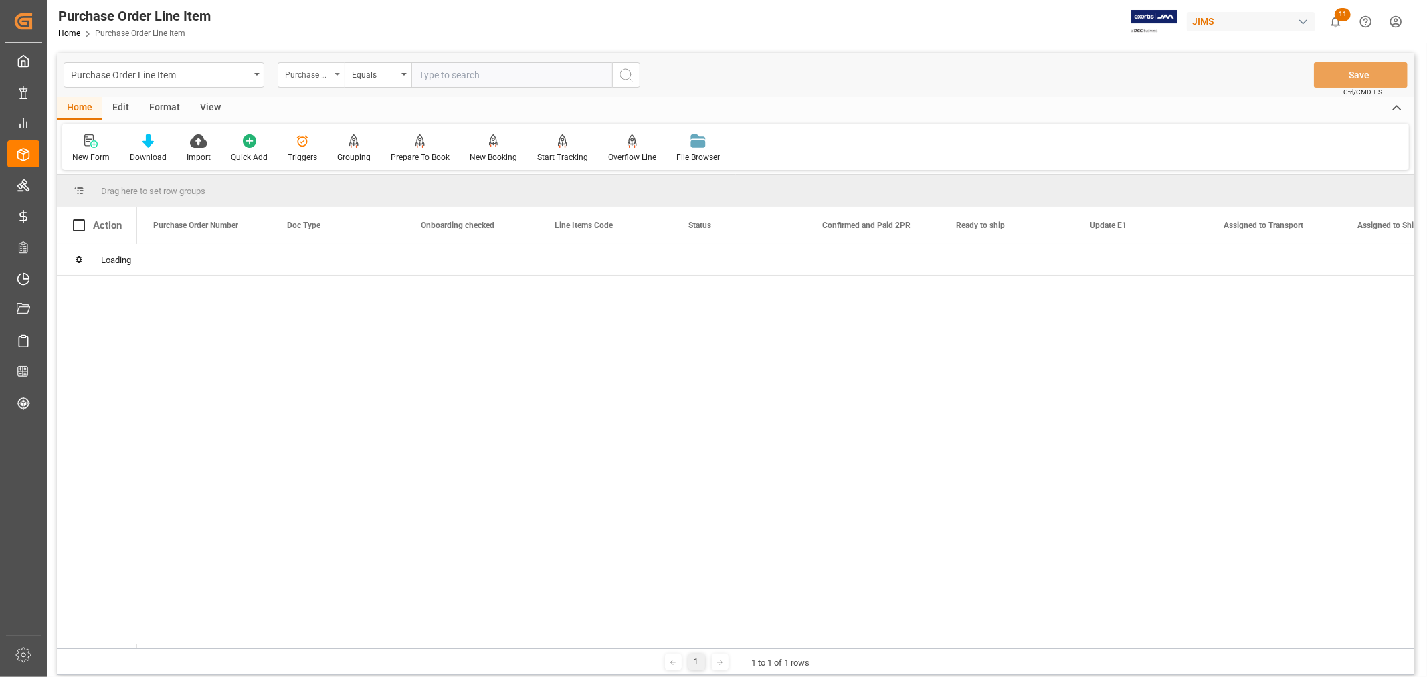
click at [304, 79] on div "Purchase Order Number" at bounding box center [307, 73] width 45 height 15
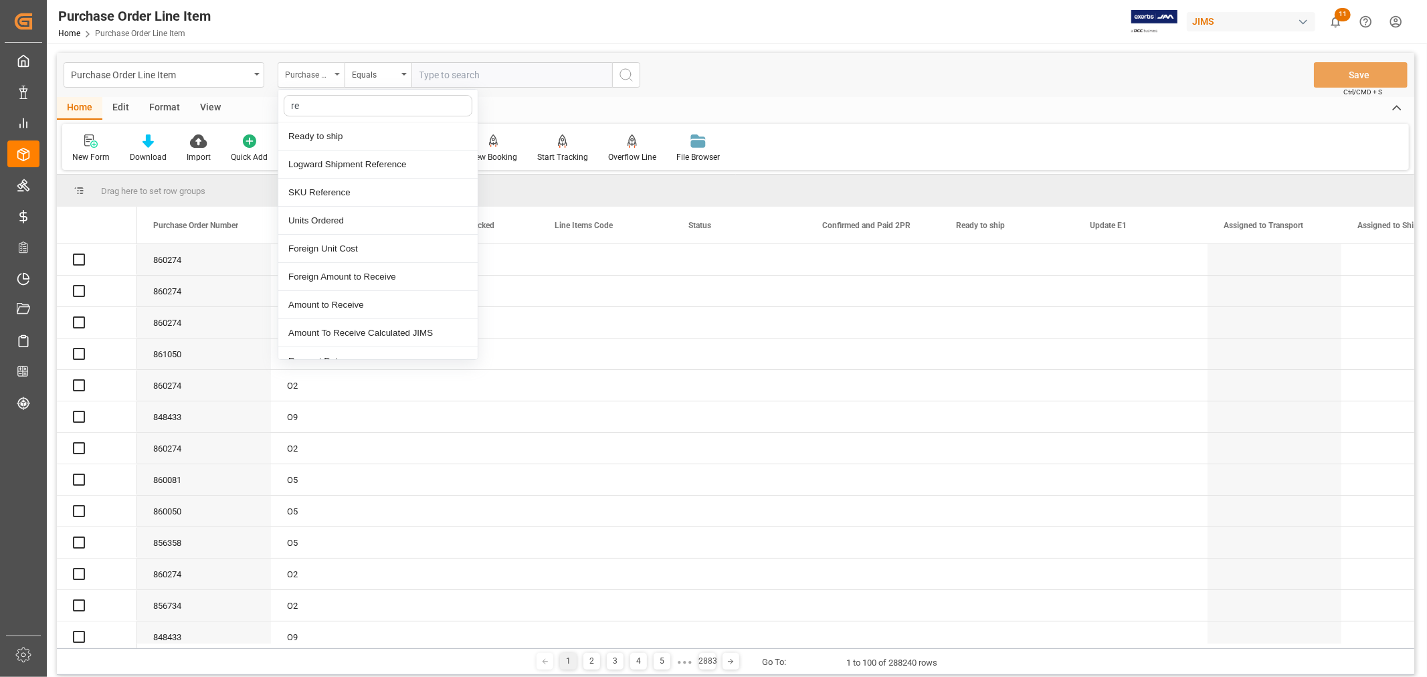
type input "ref"
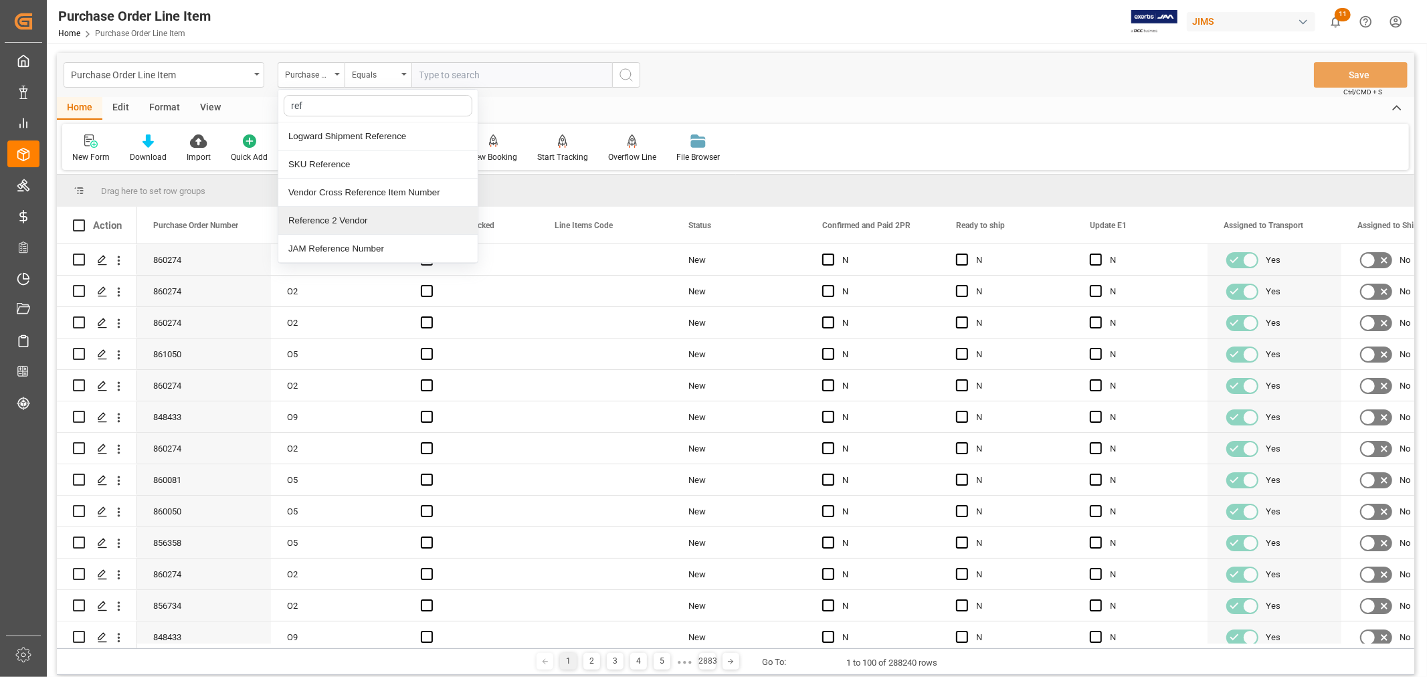
drag, startPoint x: 318, startPoint y: 219, endPoint x: 359, endPoint y: 162, distance: 69.6
click at [321, 213] on div "Reference 2 Vendor" at bounding box center [377, 221] width 199 height 28
click at [443, 74] on input "text" at bounding box center [511, 74] width 201 height 25
paste input "77-10538-CN"
type input "77-10538-CN"
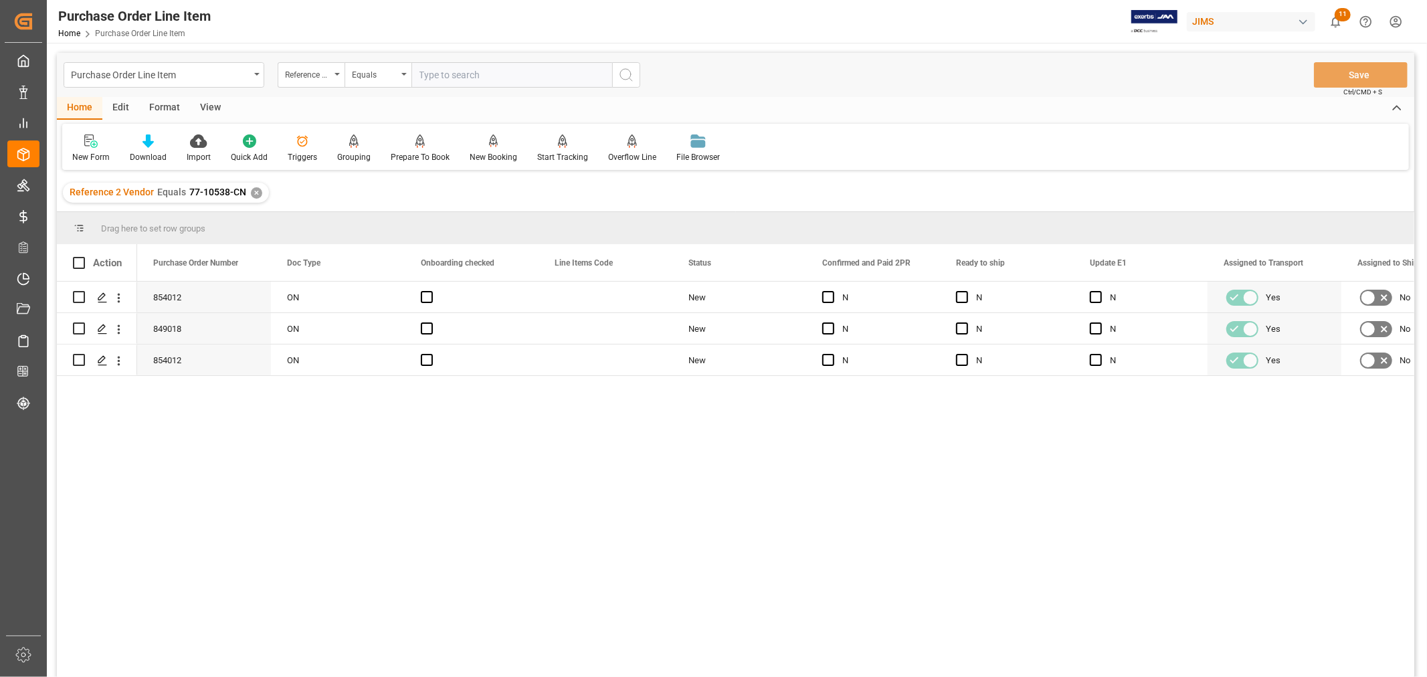
click at [209, 108] on div "View" at bounding box center [210, 108] width 41 height 23
click at [82, 151] on div "Default" at bounding box center [85, 157] width 26 height 12
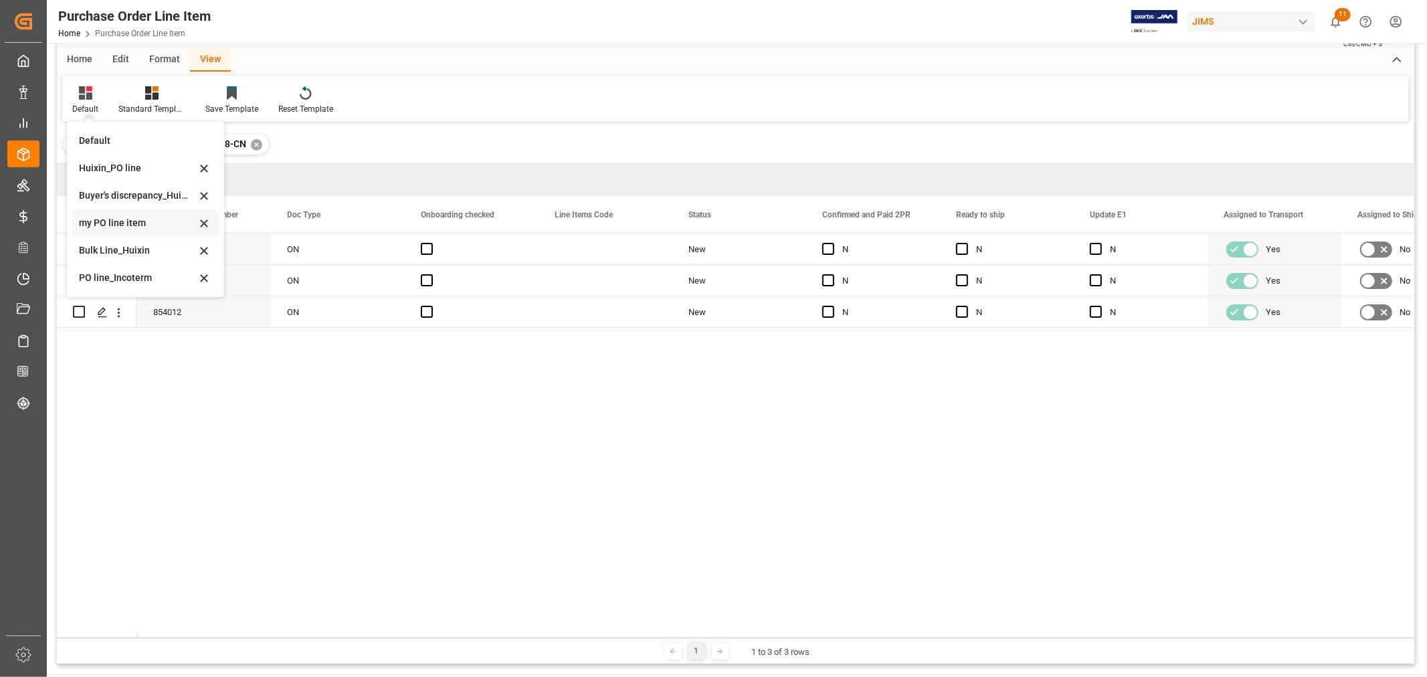
scroll to position [74, 0]
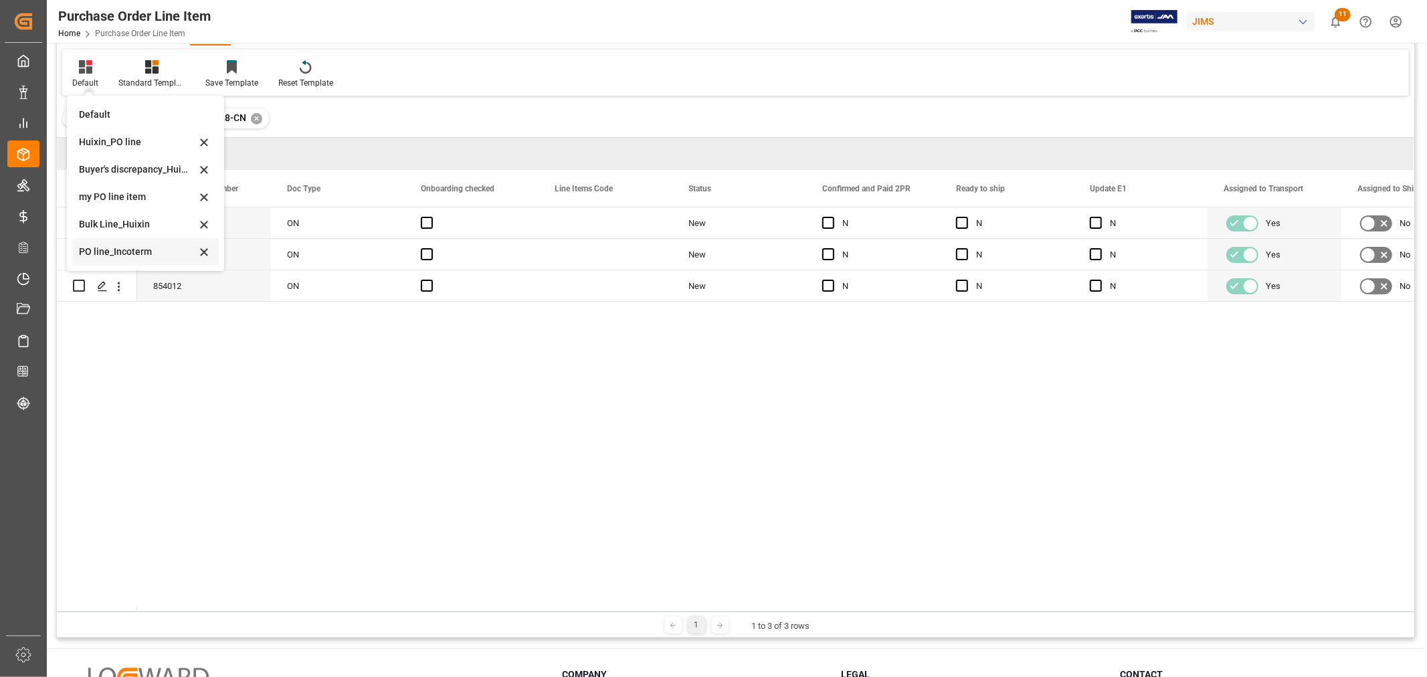
click at [127, 251] on div "PO line_Incoterm" at bounding box center [137, 252] width 117 height 14
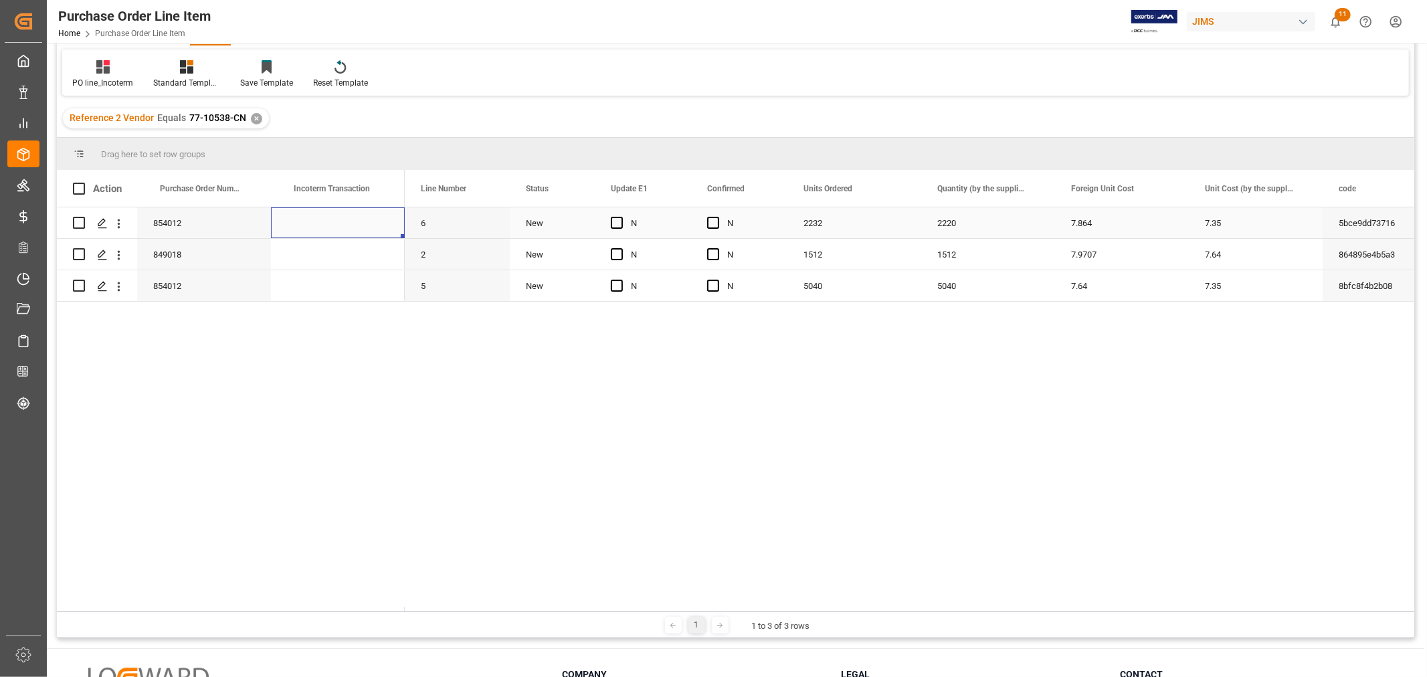
click at [333, 224] on div "Press SPACE to select this row." at bounding box center [338, 222] width 134 height 31
click at [333, 224] on input "Press SPACE to select this row." at bounding box center [338, 230] width 112 height 25
type input "FOB"
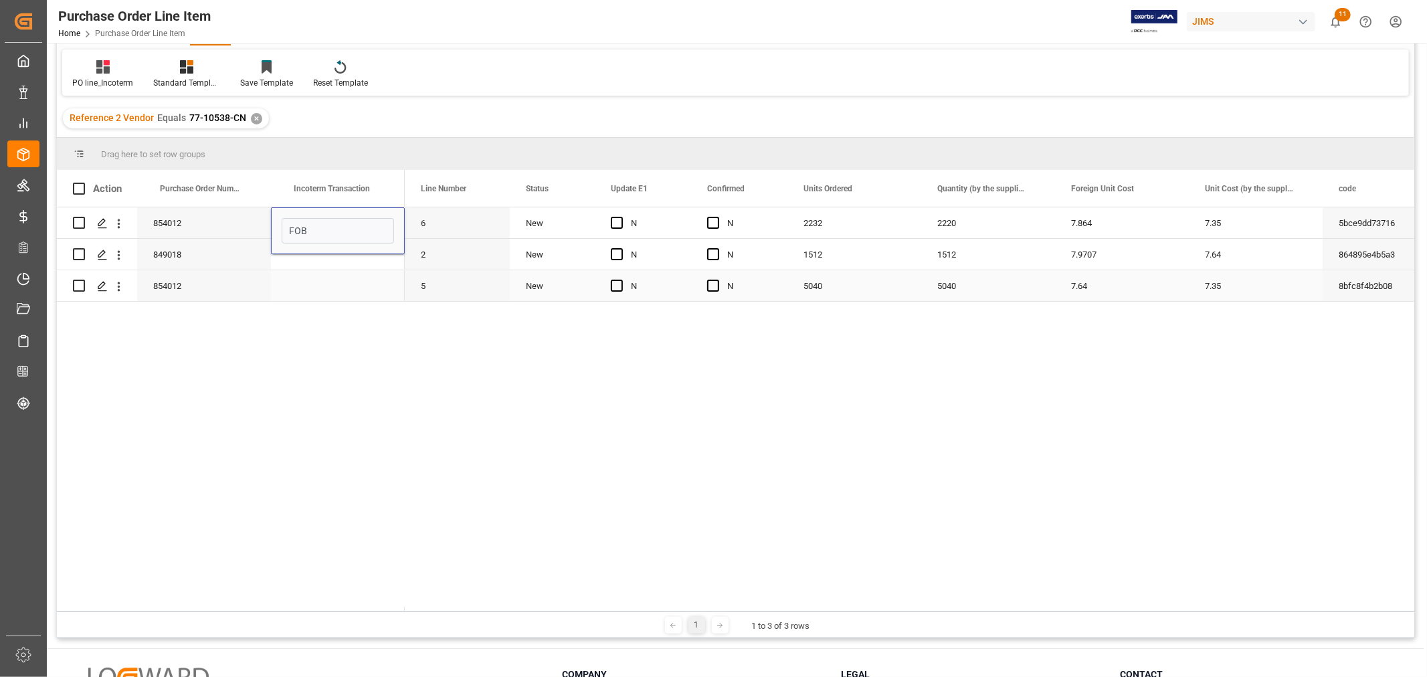
click at [359, 288] on div "Press SPACE to select this row." at bounding box center [338, 285] width 134 height 31
drag, startPoint x: 344, startPoint y: 221, endPoint x: 341, endPoint y: 282, distance: 61.6
click at [342, 281] on div "854012 FOB 849018 854012" at bounding box center [231, 254] width 348 height 94
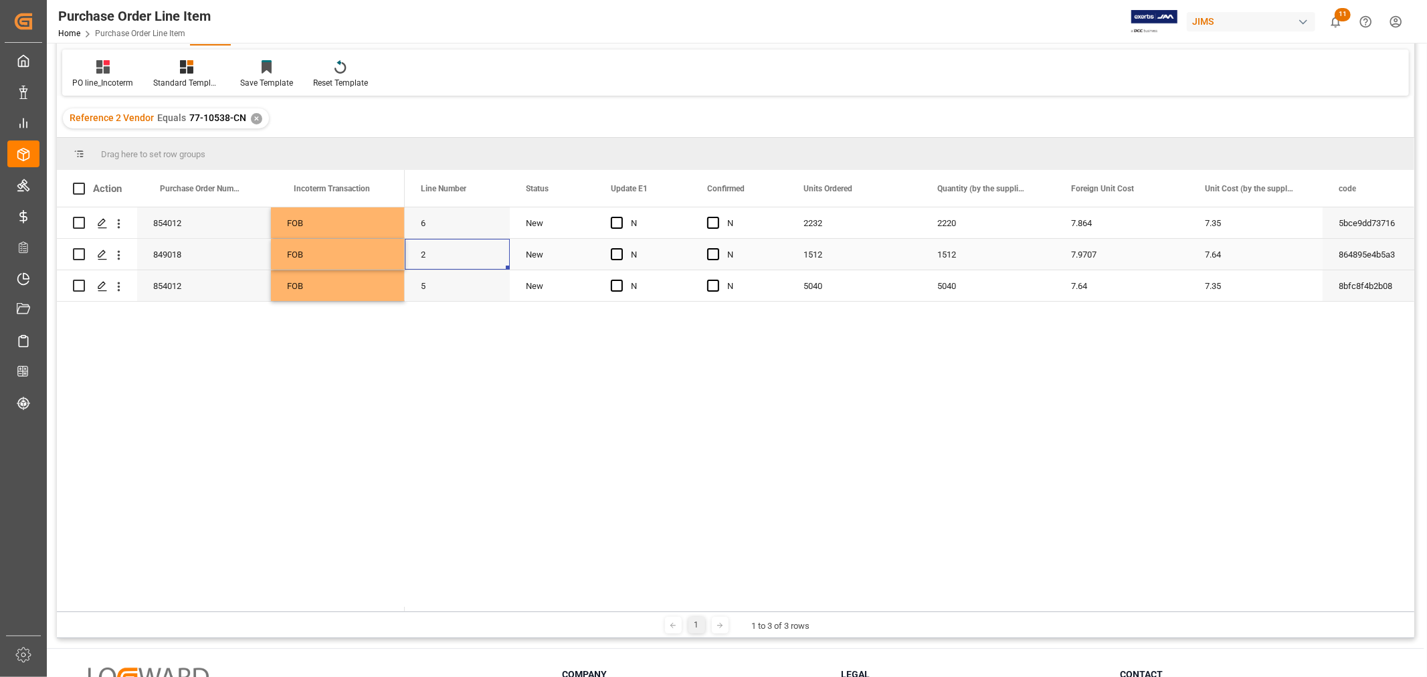
click at [458, 246] on div "2" at bounding box center [457, 254] width 105 height 31
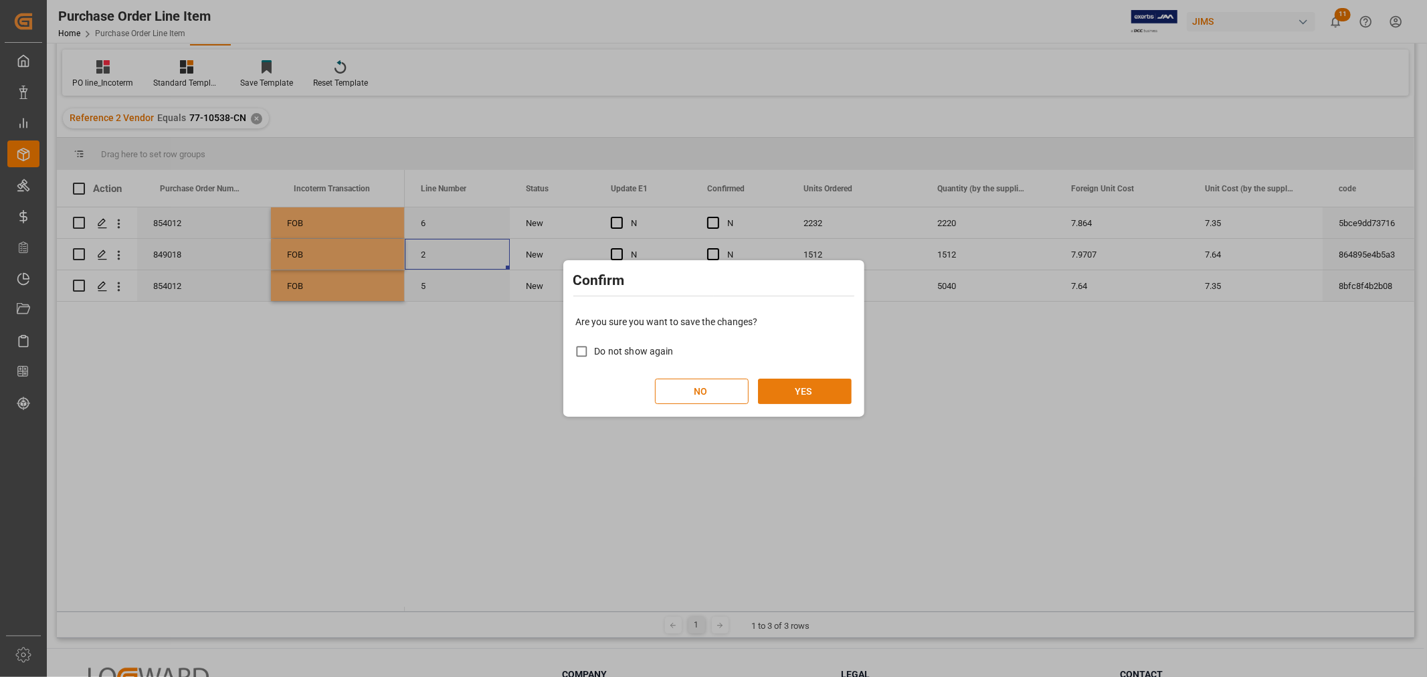
click at [803, 383] on button "YES" at bounding box center [805, 391] width 94 height 25
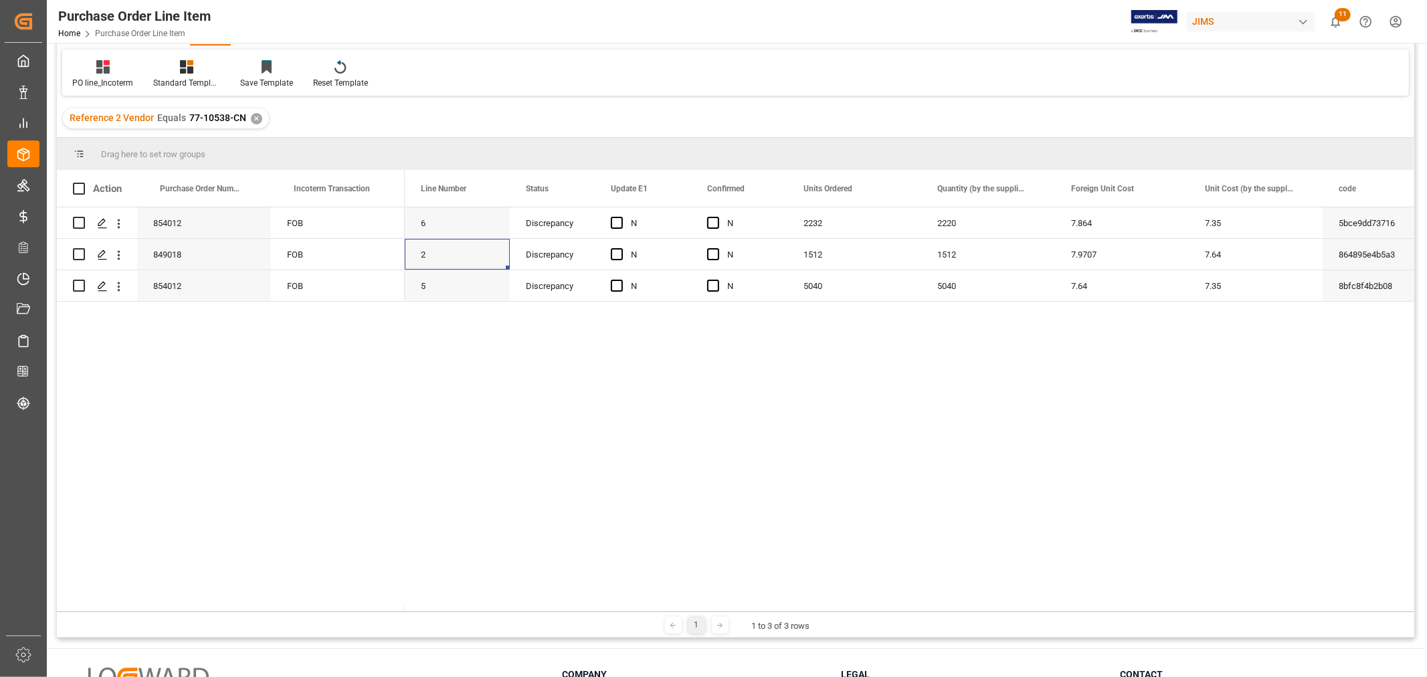
click at [255, 115] on div "✕" at bounding box center [256, 118] width 11 height 11
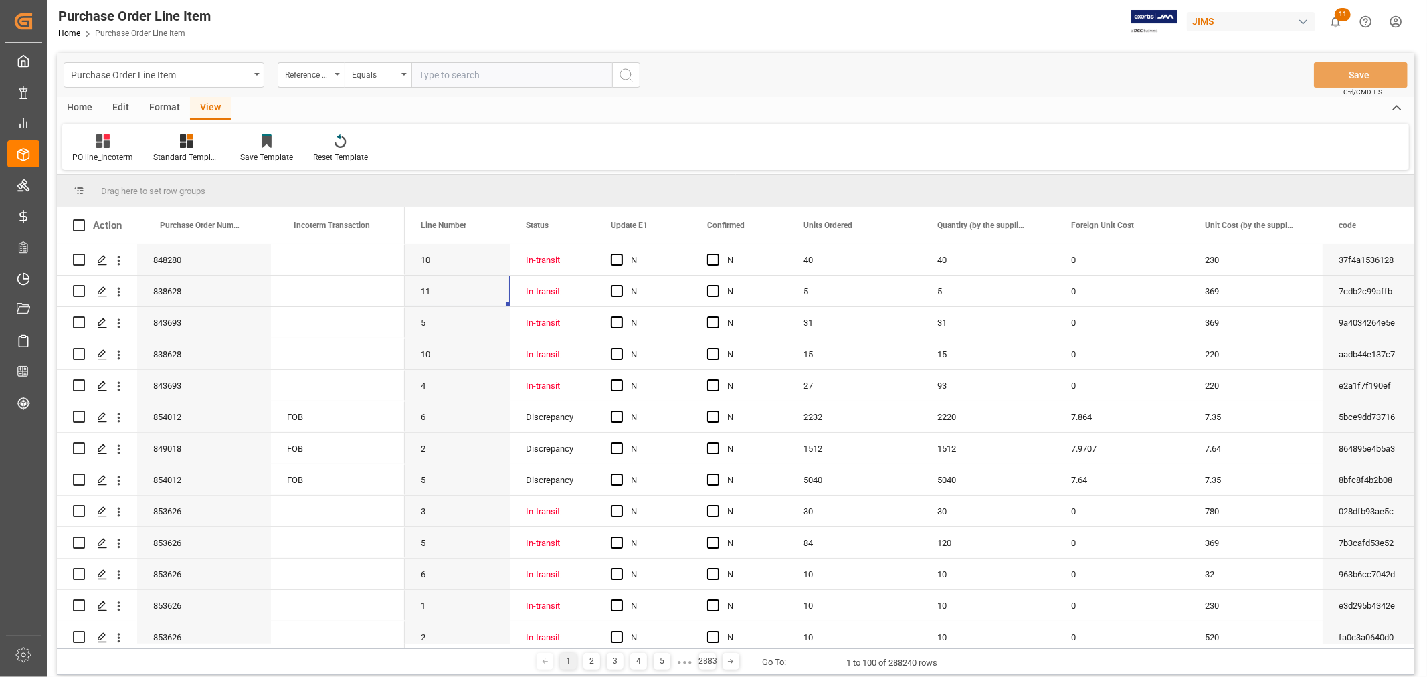
click at [428, 75] on input "text" at bounding box center [511, 74] width 201 height 25
paste input "77-10409-CN"
type input "77-10409-CN"
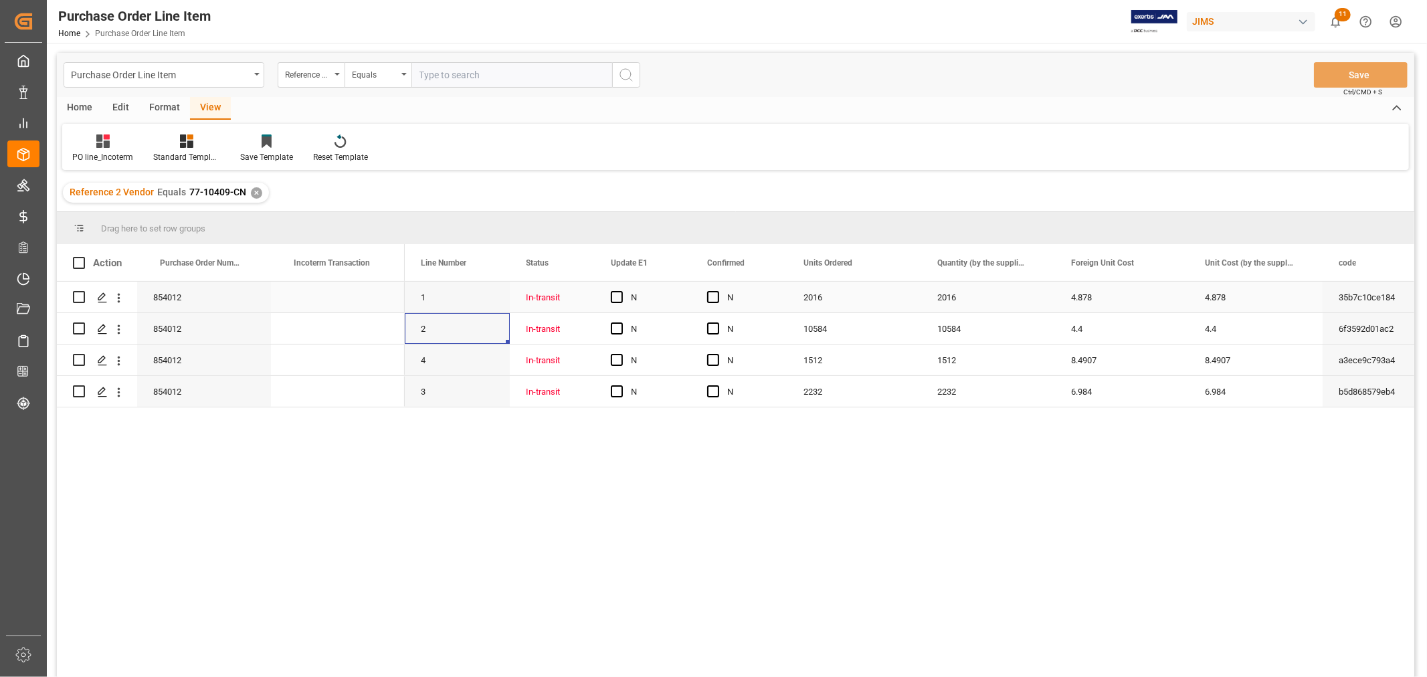
click at [330, 301] on div "Press SPACE to select this row." at bounding box center [338, 297] width 134 height 31
click at [329, 300] on div "Press SPACE to select this row." at bounding box center [338, 297] width 134 height 31
click at [329, 300] on input "Press SPACE to select this row." at bounding box center [338, 304] width 112 height 25
type input "FOB"
click at [326, 367] on div "Press SPACE to select this row." at bounding box center [338, 360] width 134 height 31
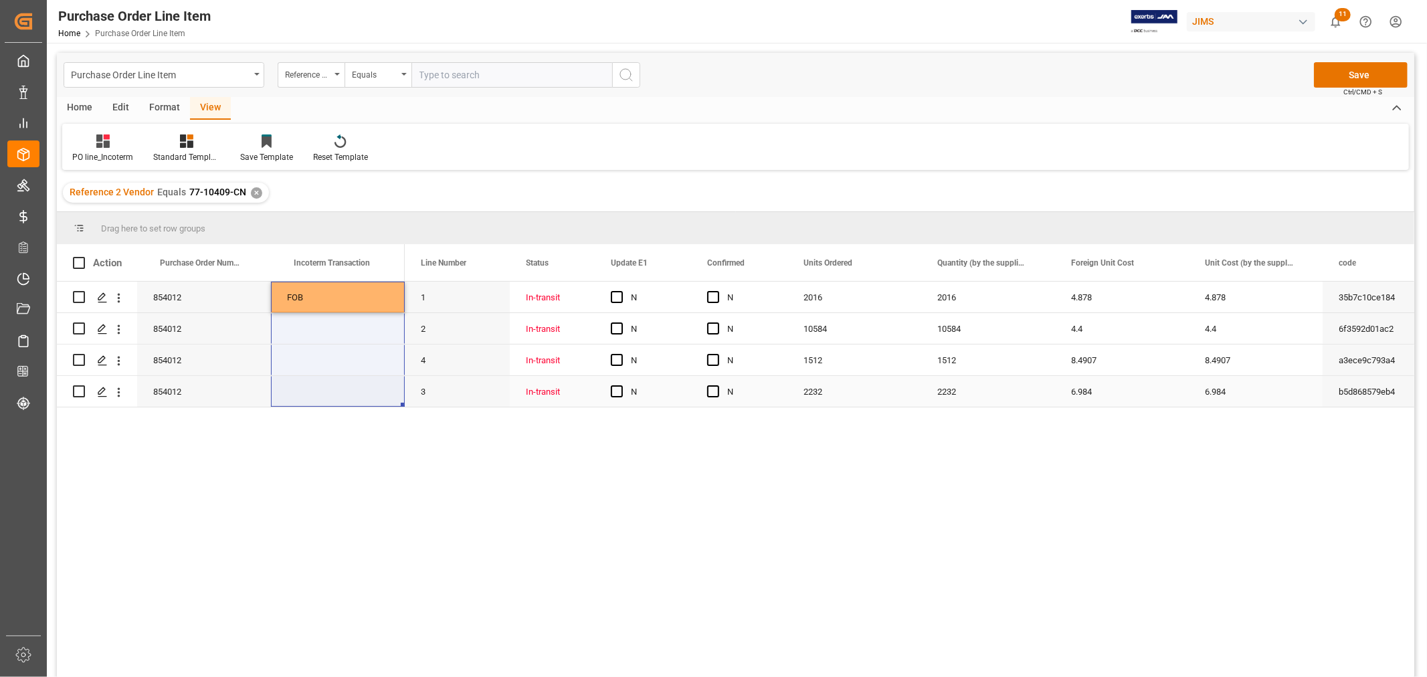
drag, startPoint x: 332, startPoint y: 294, endPoint x: 345, endPoint y: 389, distance: 95.9
click at [345, 389] on div "854012 FOB 854012 854012 854012" at bounding box center [231, 345] width 348 height 126
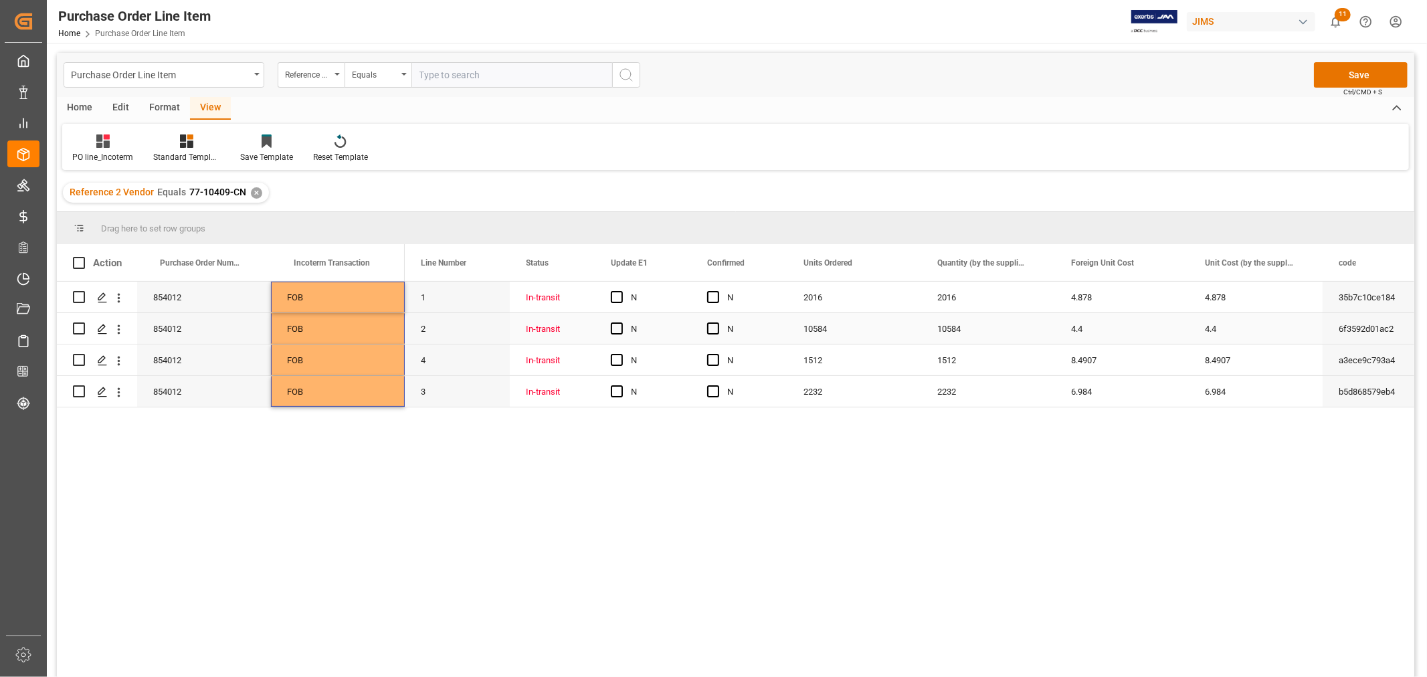
click at [487, 326] on div "2" at bounding box center [457, 328] width 105 height 31
click at [1333, 77] on button "Save" at bounding box center [1361, 74] width 94 height 25
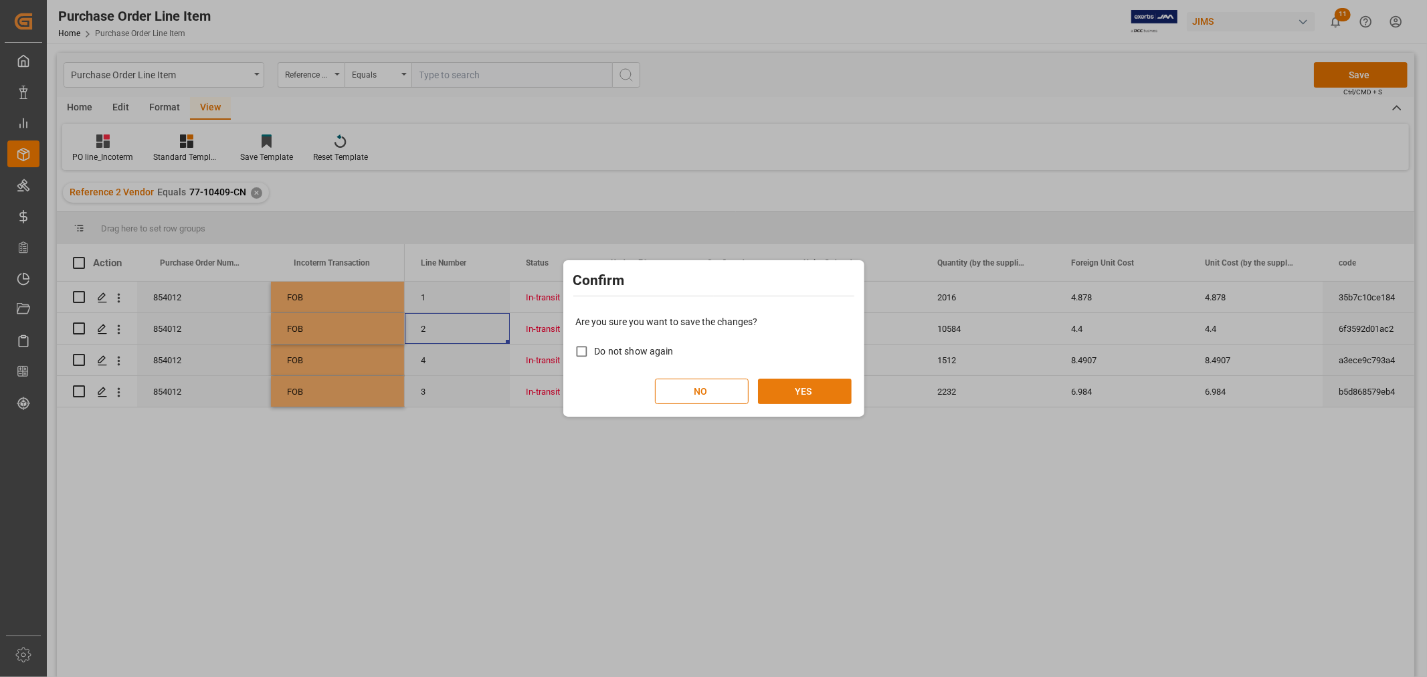
click at [799, 391] on button "YES" at bounding box center [805, 391] width 94 height 25
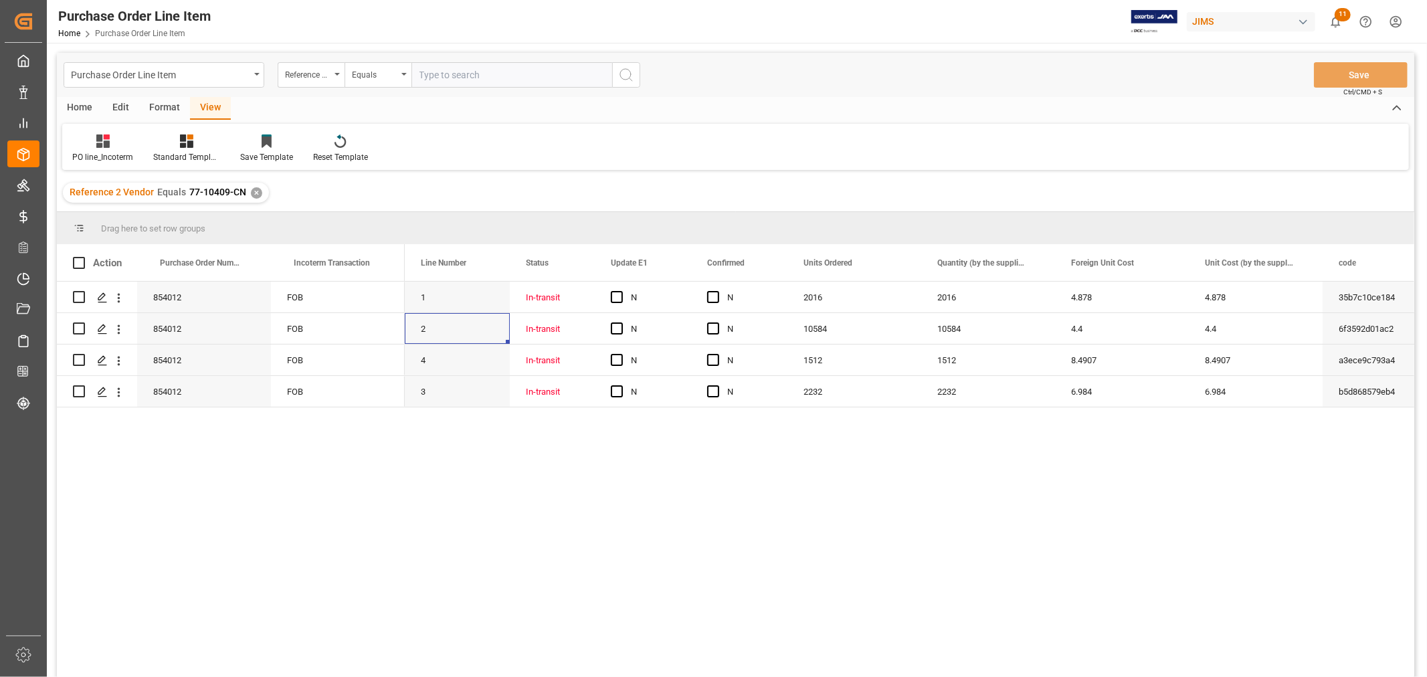
click at [753, 585] on div "1 In-transit N N 2016 2016 4.878 4.878 35b7c10ce184 URC2140 2 In-transit N N 10…" at bounding box center [910, 484] width 1010 height 404
click at [258, 192] on div "✕" at bounding box center [256, 192] width 11 height 11
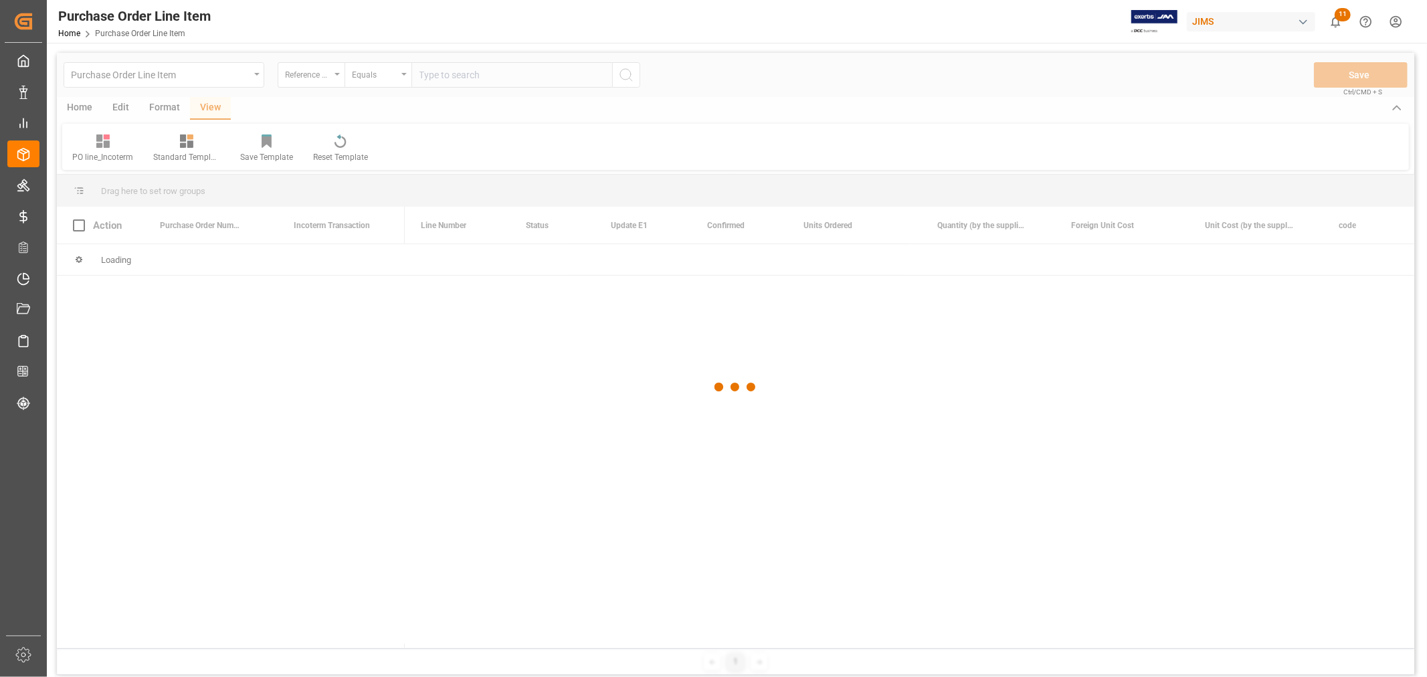
click at [332, 78] on div at bounding box center [735, 387] width 1357 height 669
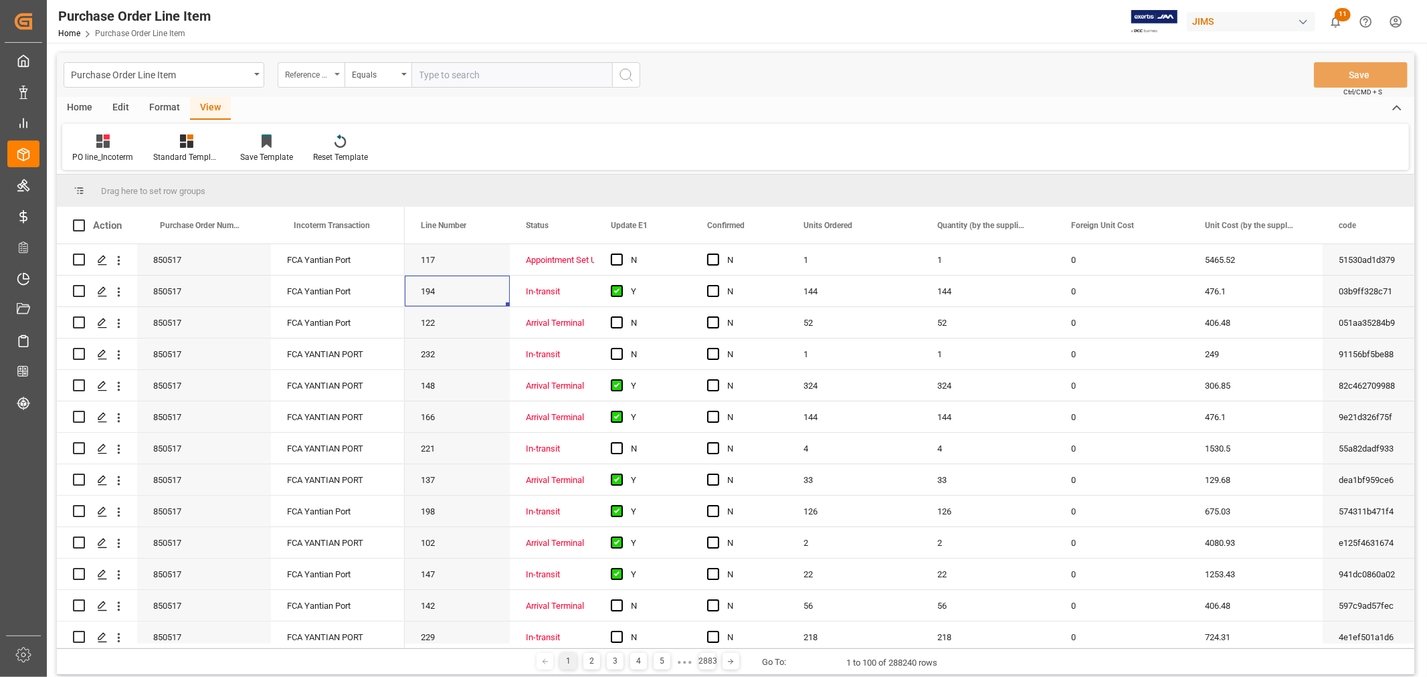
click at [336, 71] on div "Reference 2 Vendor" at bounding box center [311, 74] width 67 height 25
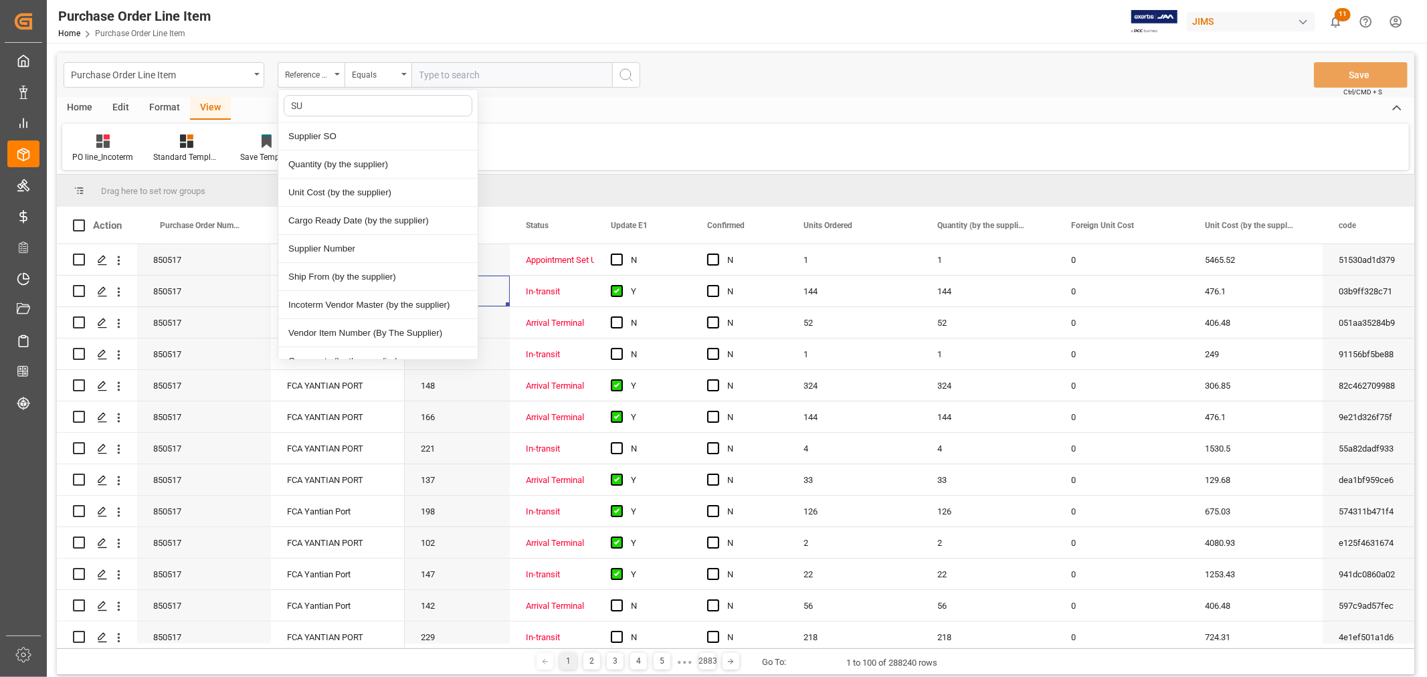
type input "SUP"
click at [337, 248] on div "Supplier Number" at bounding box center [377, 249] width 199 height 28
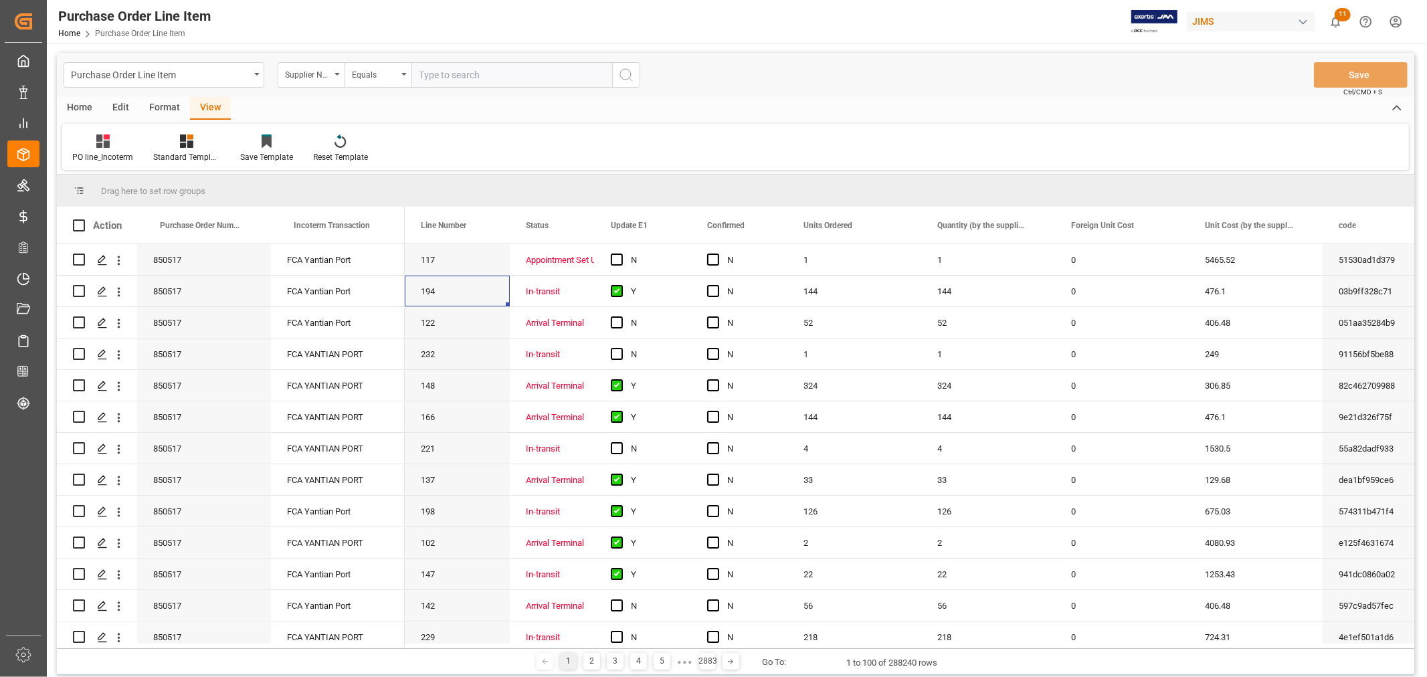
click at [440, 72] on input "text" at bounding box center [511, 74] width 201 height 25
type input "242713"
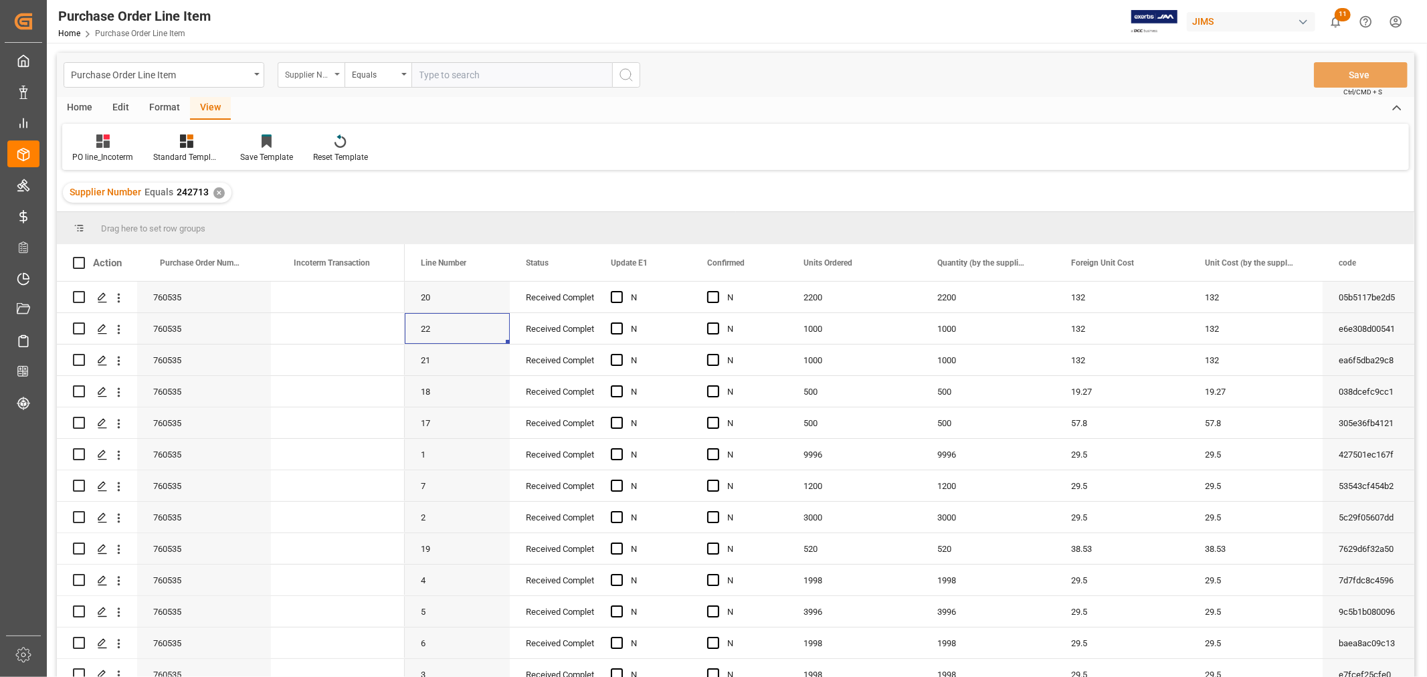
click at [315, 72] on div "Supplier Number" at bounding box center [307, 73] width 45 height 15
type input "STA"
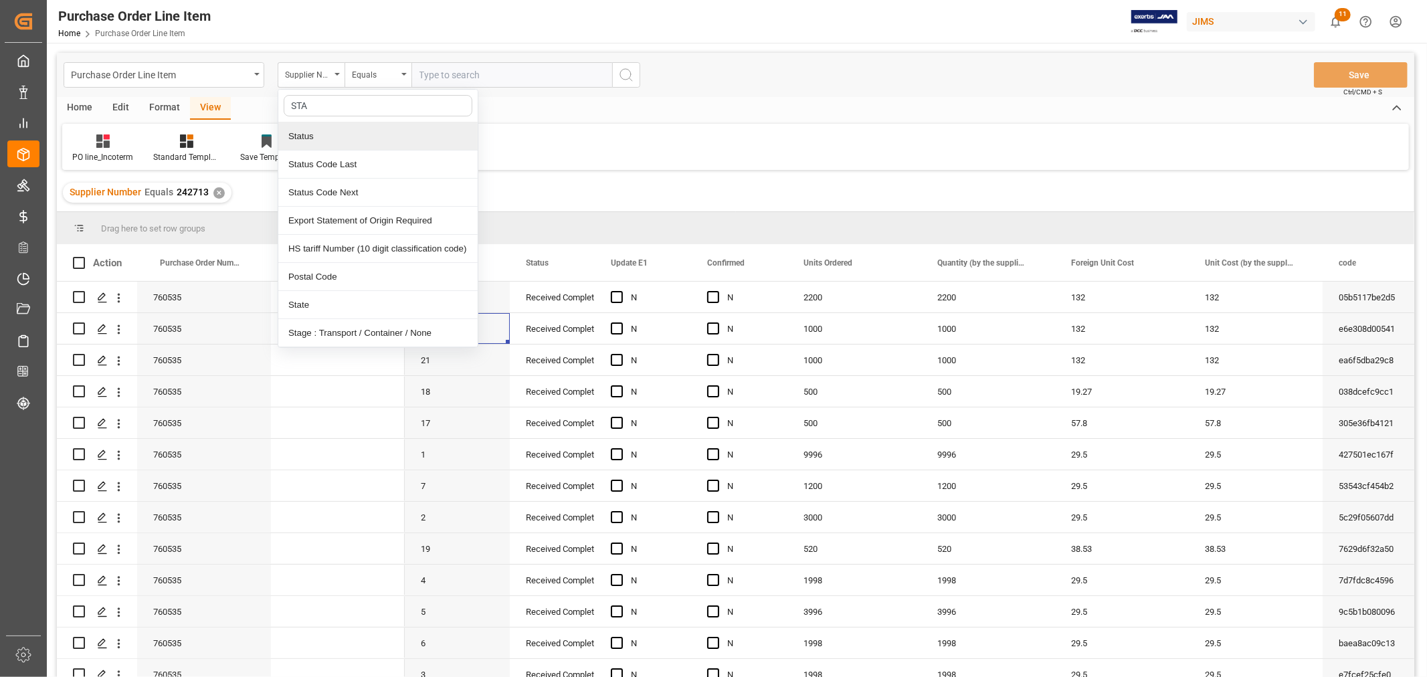
click at [306, 131] on div "Status" at bounding box center [377, 136] width 199 height 28
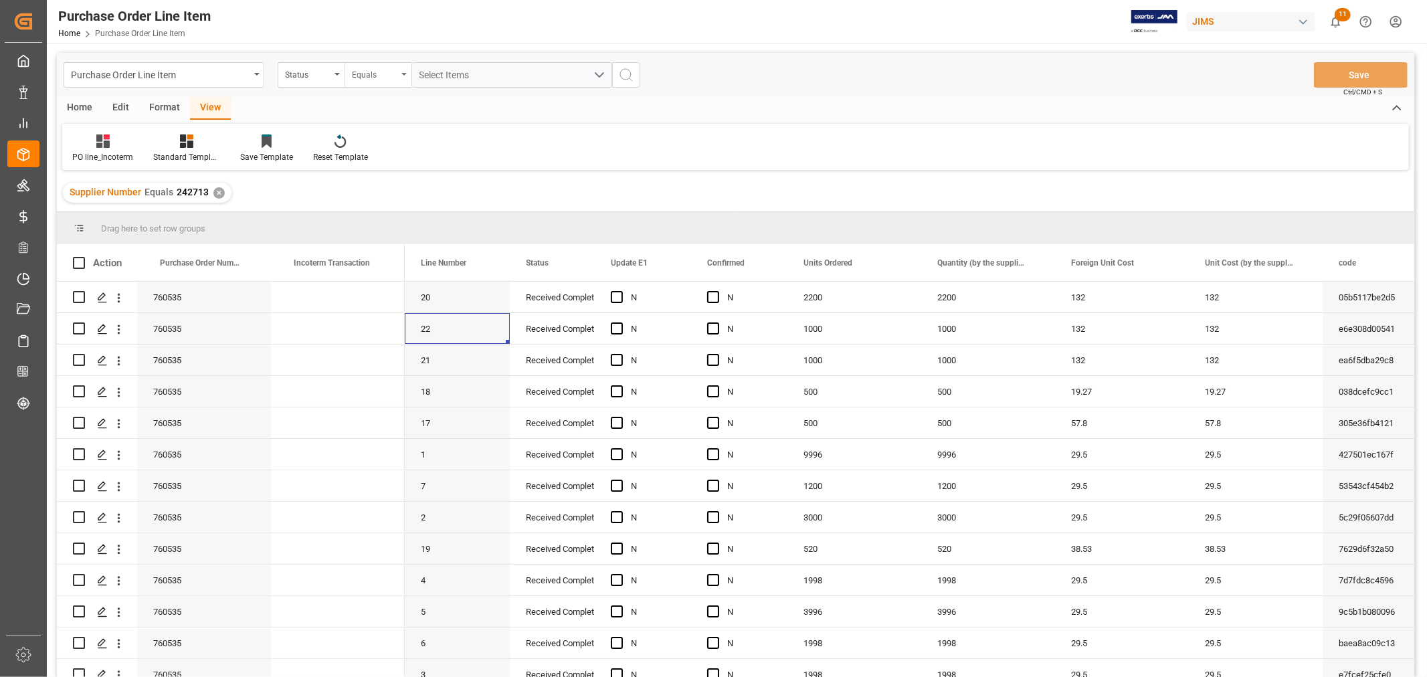
click at [409, 71] on div "Equals" at bounding box center [378, 74] width 67 height 25
click at [373, 201] on div "Contains" at bounding box center [444, 193] width 199 height 28
click at [602, 72] on button "Select Items" at bounding box center [511, 74] width 201 height 25
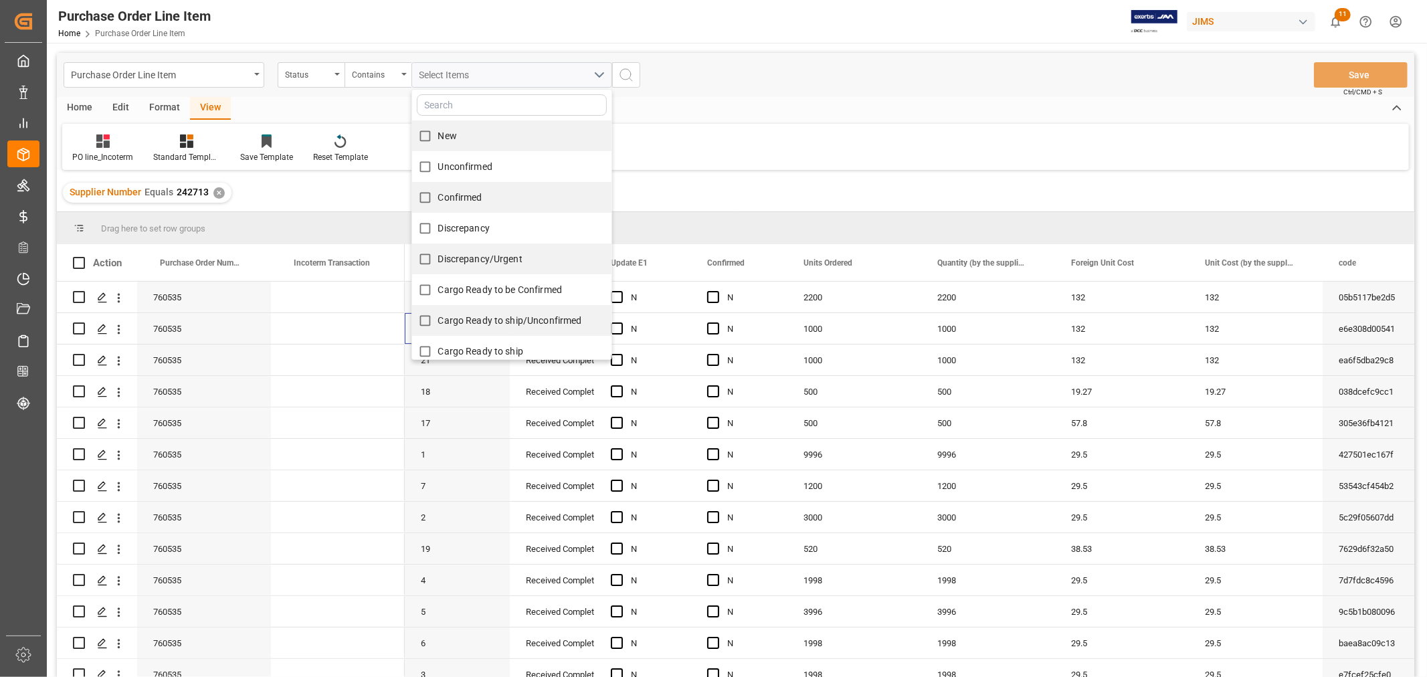
click at [432, 142] on input "New" at bounding box center [425, 136] width 26 height 26
checkbox input "true"
click at [429, 164] on input "Unconfirmed" at bounding box center [425, 167] width 26 height 26
checkbox input "true"
click at [429, 194] on input "Confirmed" at bounding box center [425, 198] width 26 height 26
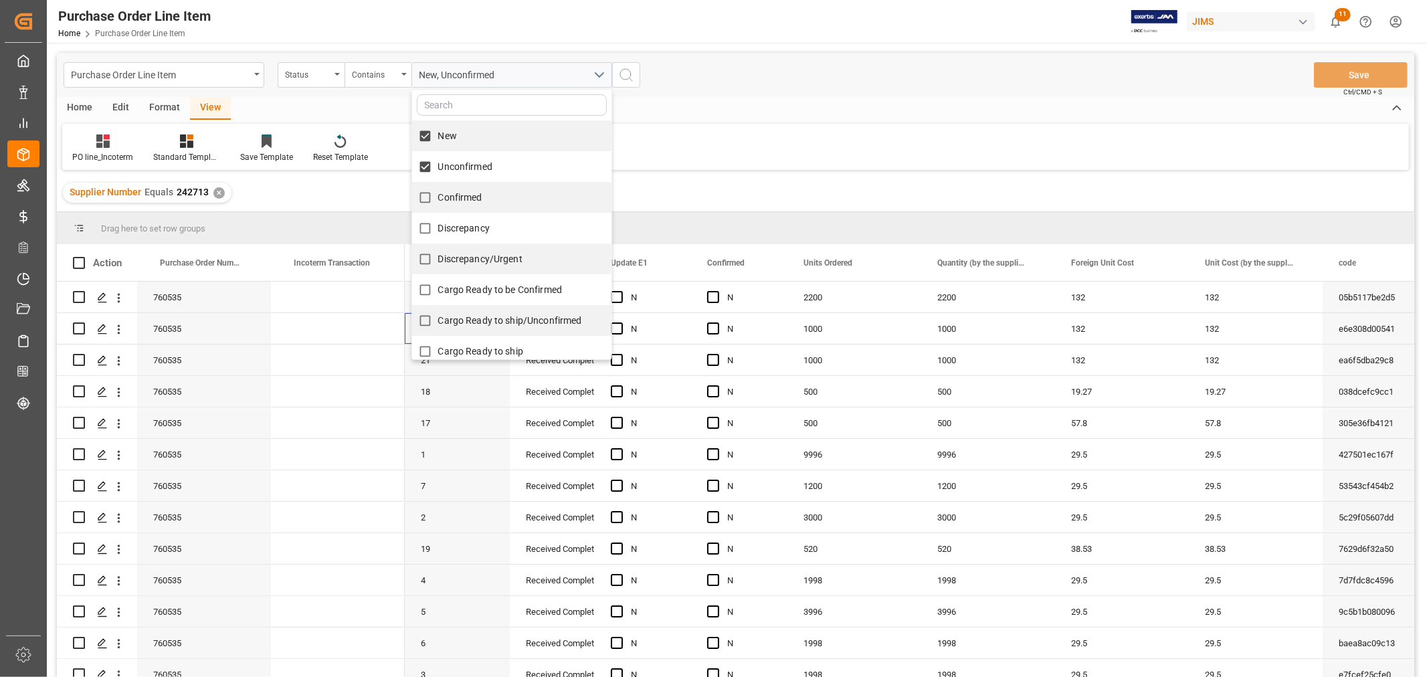
checkbox input "true"
click at [436, 232] on input "Discrepancy" at bounding box center [425, 228] width 26 height 26
checkbox input "true"
click at [438, 258] on input "Discrepancy/Urgent" at bounding box center [425, 259] width 26 height 26
checkbox input "true"
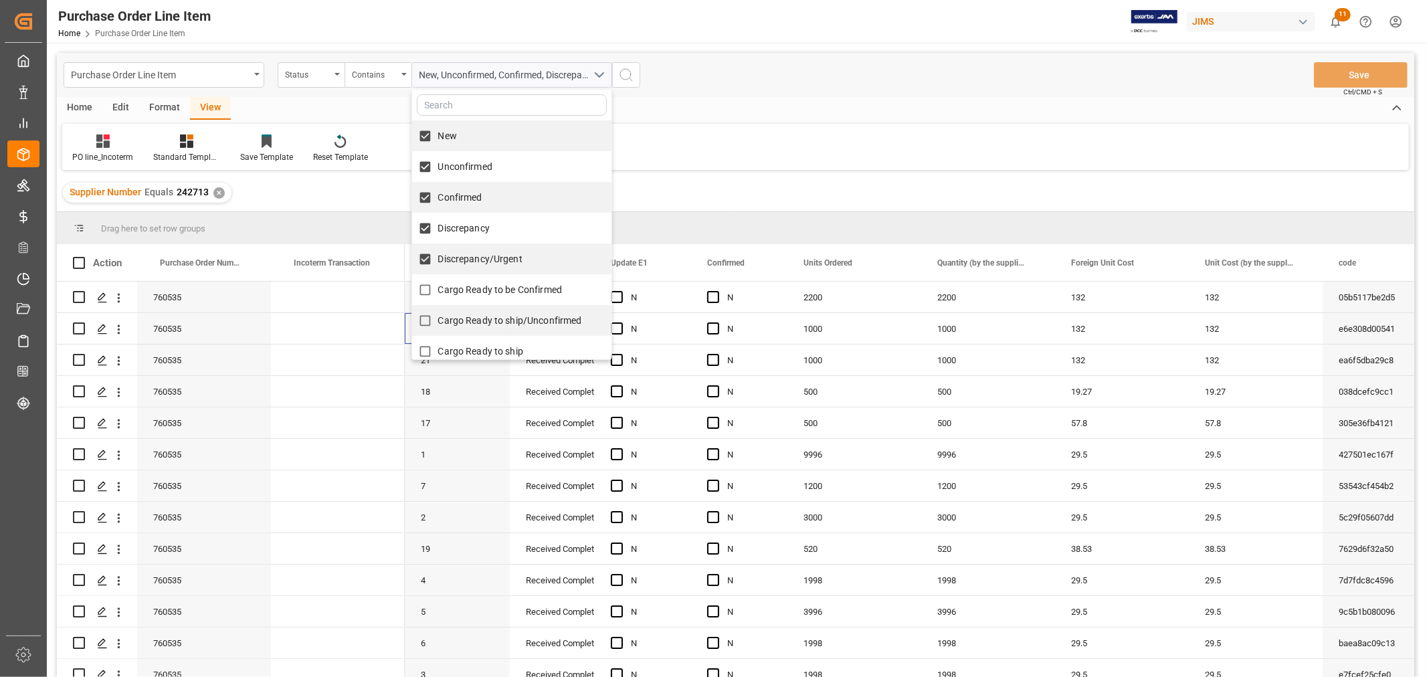
click at [432, 286] on input "Cargo Ready to be Confirmed" at bounding box center [425, 290] width 26 height 26
checkbox input "true"
click at [433, 317] on input "Cargo Ready to ship/Unconfirmed" at bounding box center [425, 321] width 26 height 26
checkbox input "true"
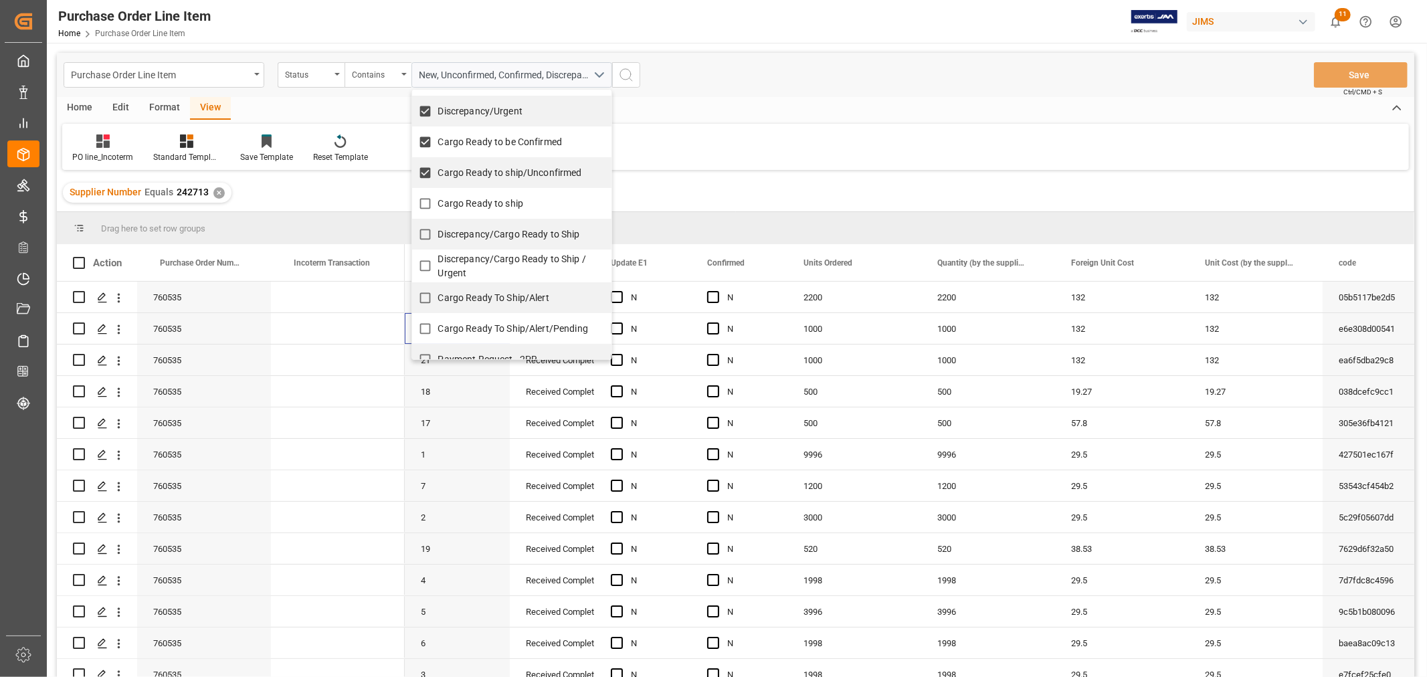
scroll to position [149, 0]
click at [423, 201] on input "Cargo Ready to ship" at bounding box center [425, 203] width 26 height 26
checkbox input "true"
click at [427, 237] on input "Discrepancy/Cargo Ready to Ship" at bounding box center [425, 234] width 26 height 26
checkbox input "true"
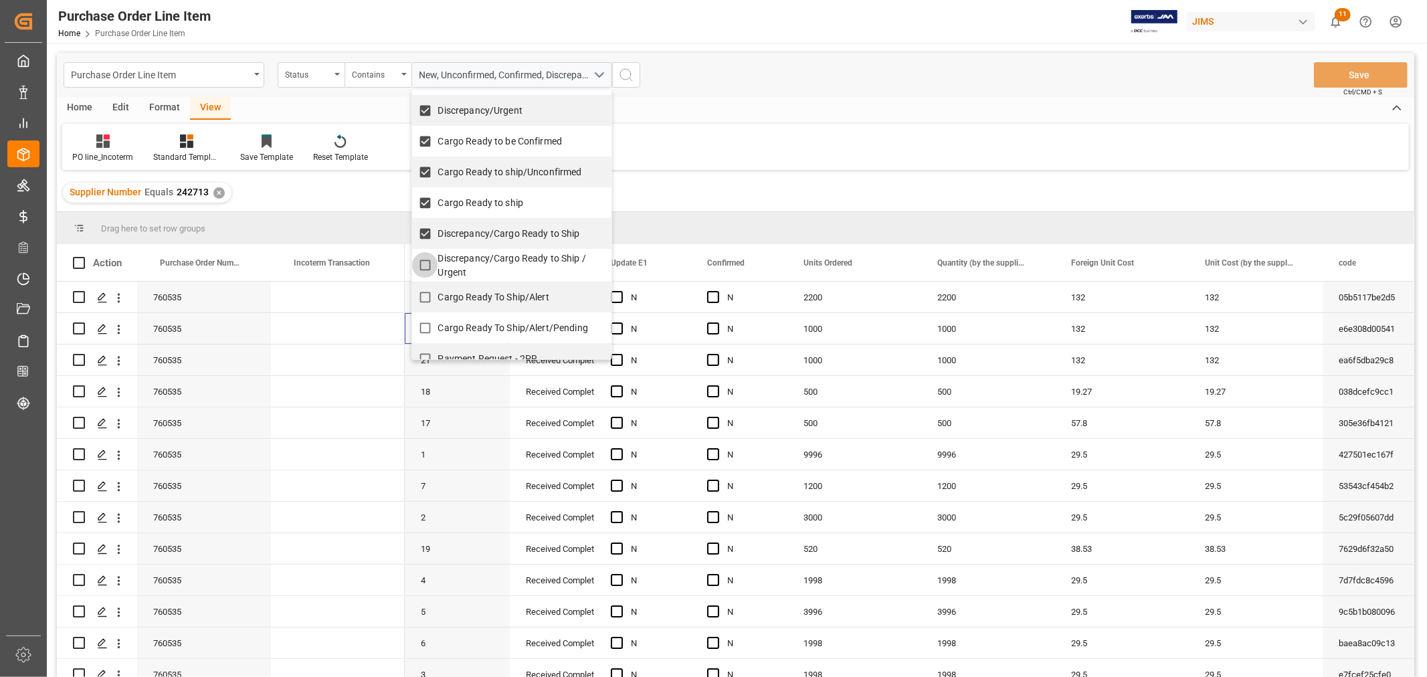
click at [425, 269] on input "Discrepancy/Cargo Ready to Ship / Urgent" at bounding box center [425, 265] width 26 height 26
checkbox input "true"
click at [424, 297] on input "Cargo Ready To Ship/Alert" at bounding box center [425, 297] width 26 height 26
checkbox input "true"
click at [427, 324] on input "Cargo Ready To Ship/Alert/Pending" at bounding box center [425, 328] width 26 height 26
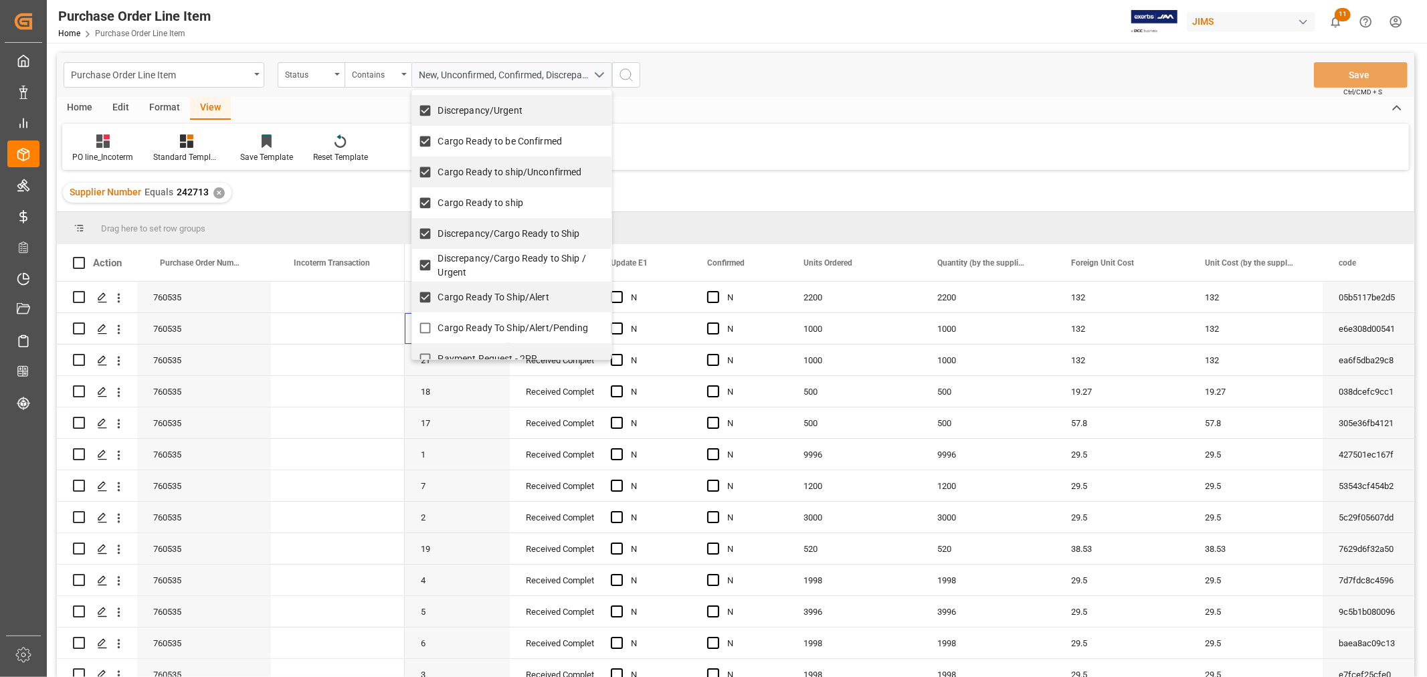
checkbox input "true"
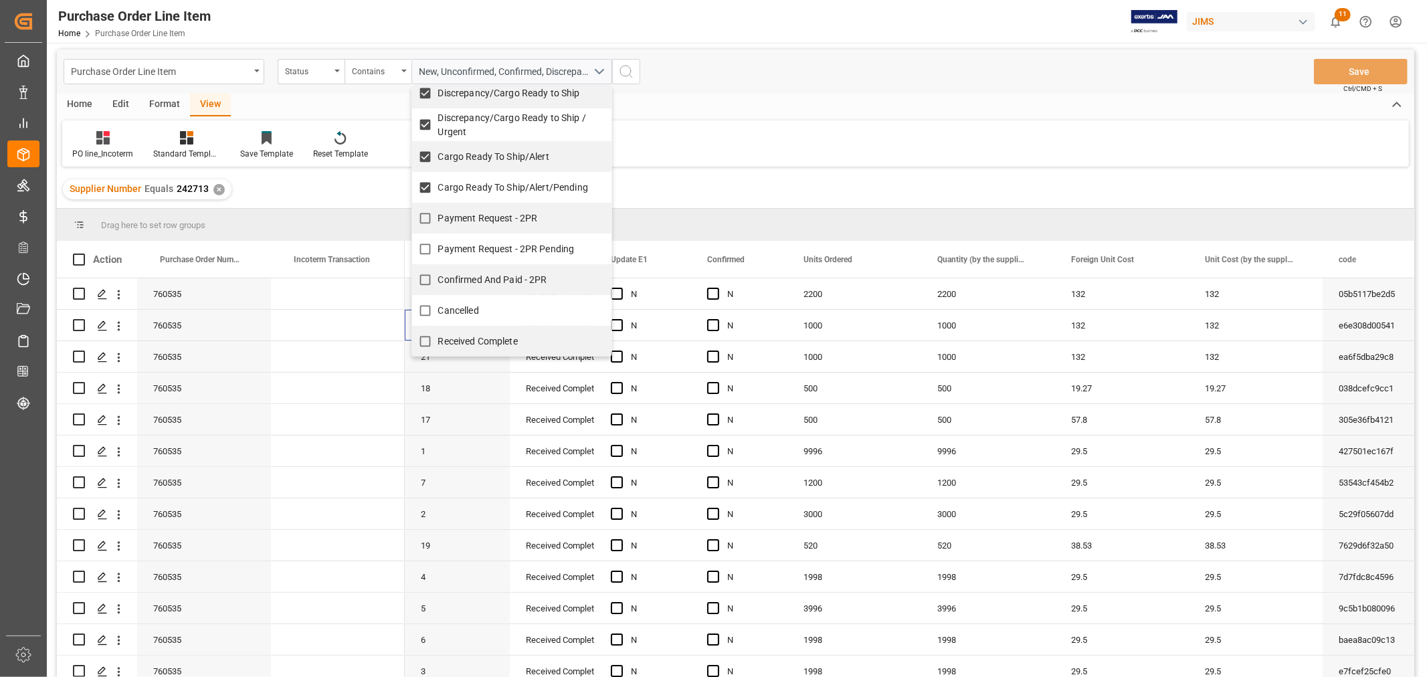
scroll to position [0, 0]
click at [422, 221] on input "Payment Request - 2PR" at bounding box center [425, 222] width 26 height 26
checkbox input "true"
click at [427, 256] on input "Payment Request - 2PR Pending" at bounding box center [425, 253] width 26 height 26
checkbox input "true"
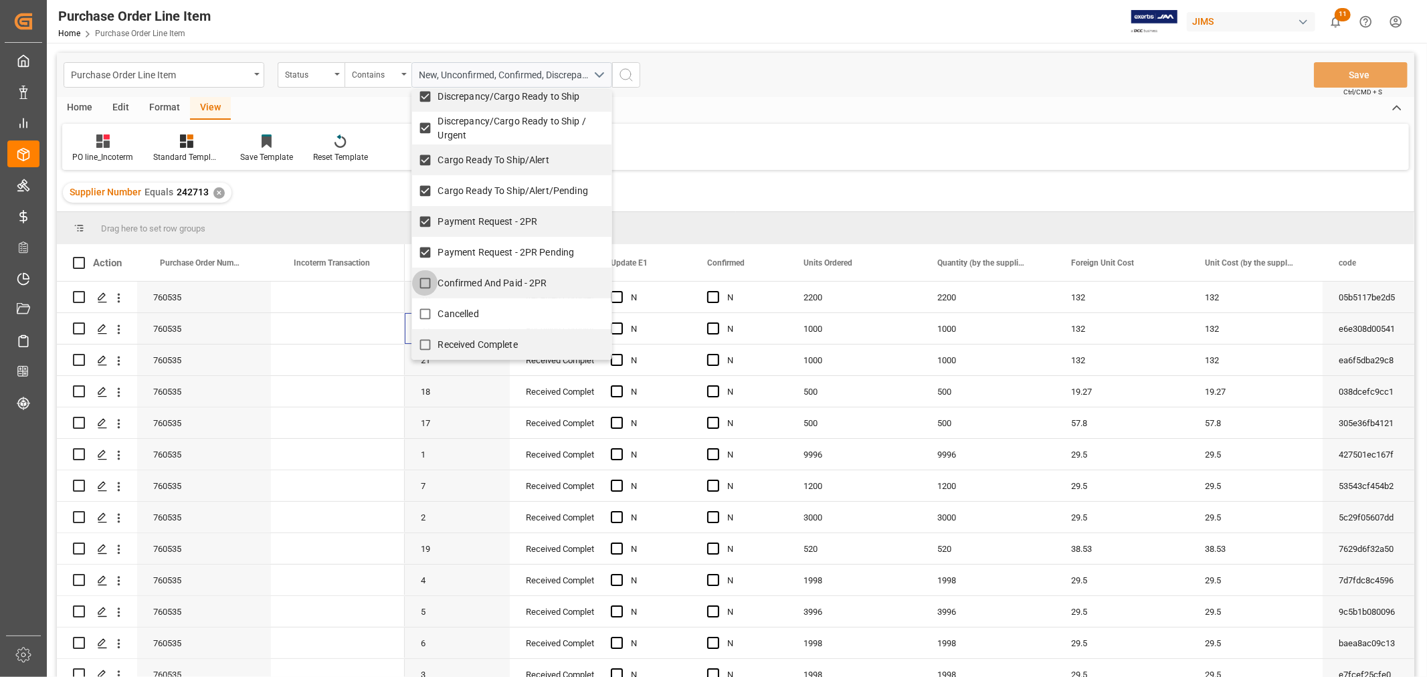
click at [425, 283] on input "Confirmed And Paid - 2PR" at bounding box center [425, 283] width 26 height 26
checkbox input "true"
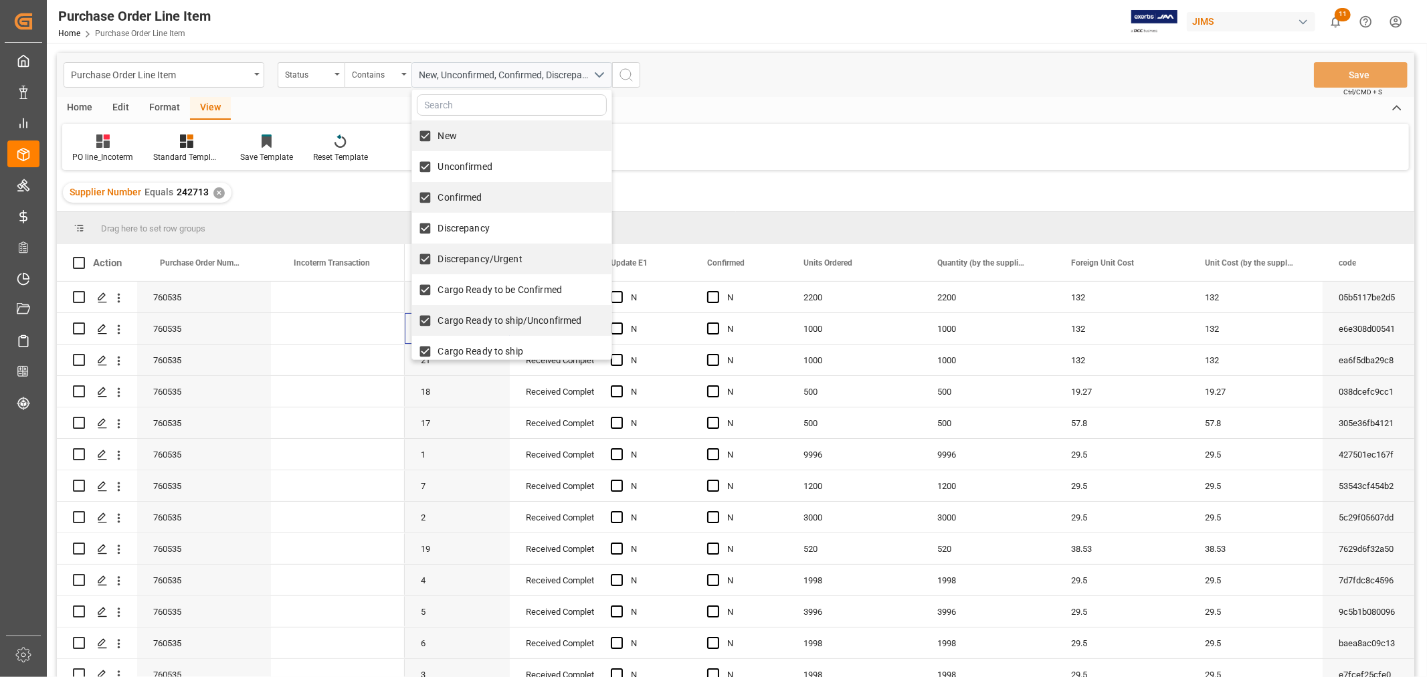
click at [624, 76] on icon "search button" at bounding box center [626, 75] width 16 height 16
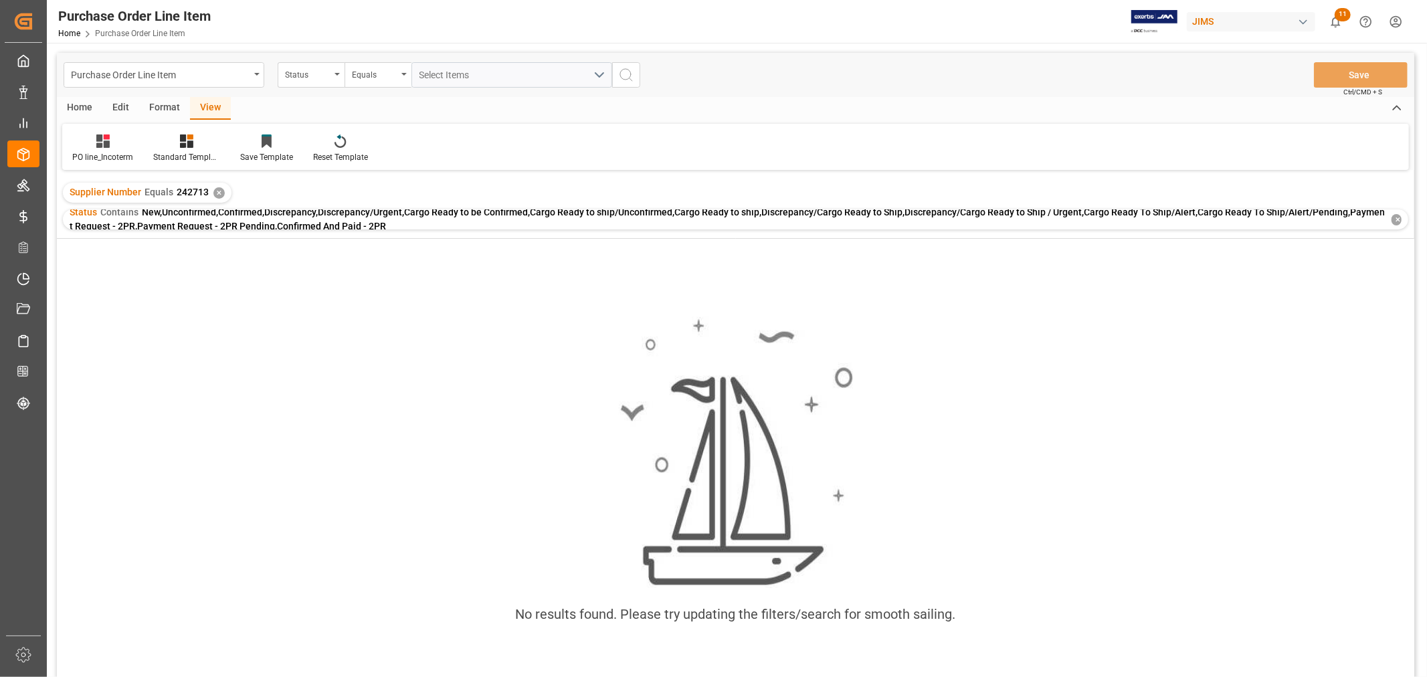
click at [369, 219] on span "New,Unconfirmed,Confirmed,Discrepancy,Discrepancy/Urgent,Cargo Ready to be Conf…" at bounding box center [727, 219] width 1315 height 25
click at [1400, 218] on div "✕" at bounding box center [1397, 219] width 10 height 11
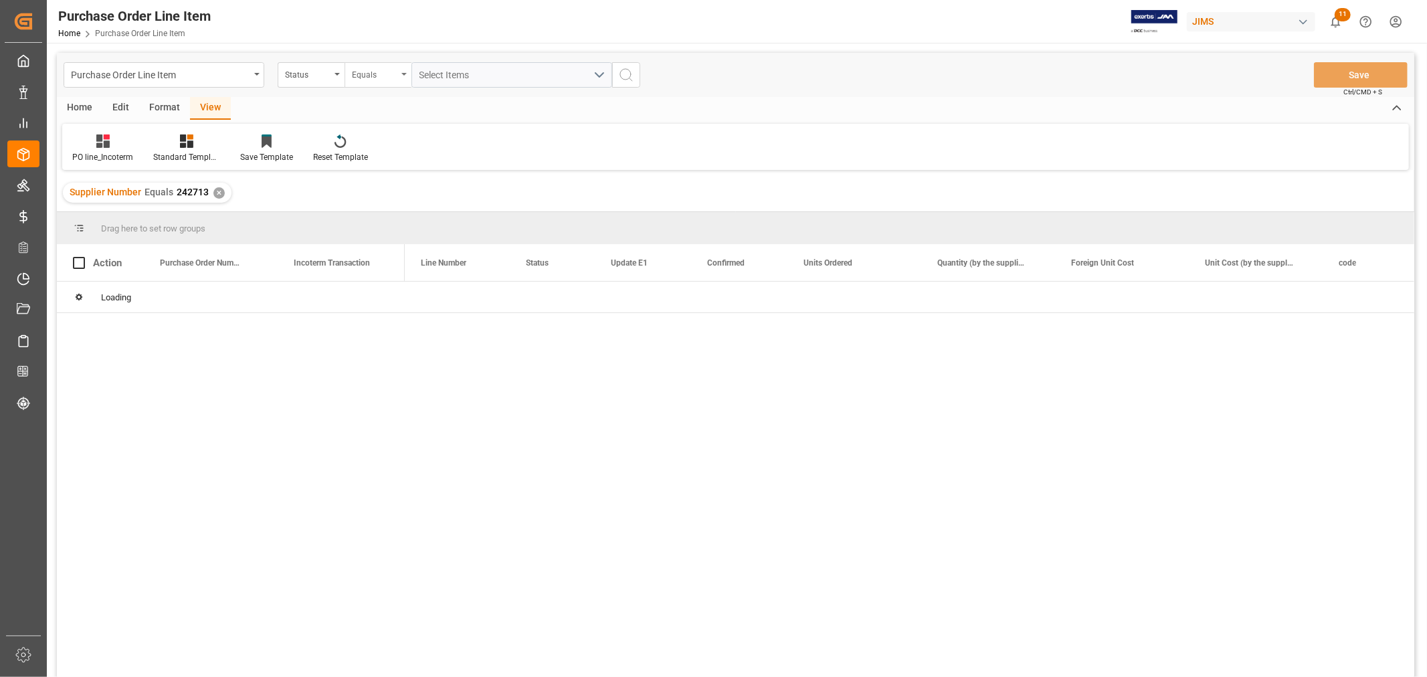
click at [366, 70] on div "Equals" at bounding box center [374, 73] width 45 height 15
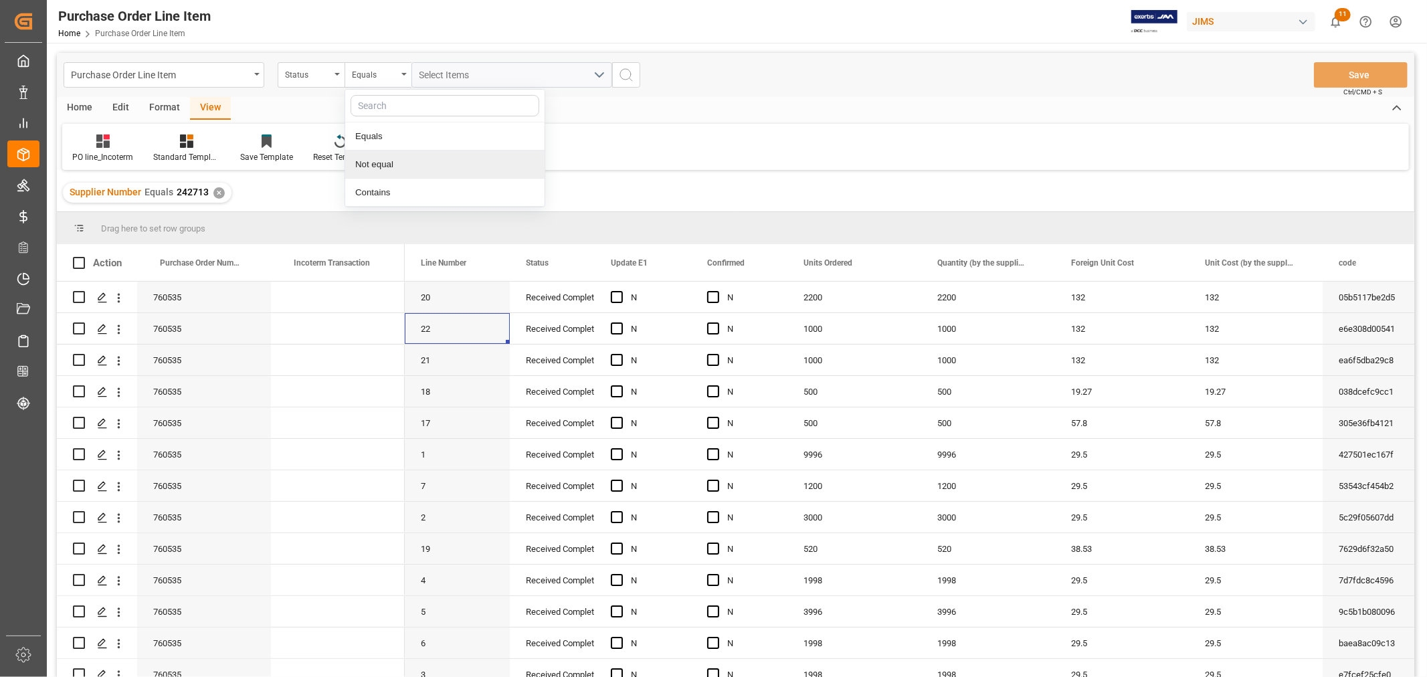
drag, startPoint x: 397, startPoint y: 195, endPoint x: 397, endPoint y: 162, distance: 32.8
click at [397, 162] on div "Equals Not equal Contains" at bounding box center [445, 148] width 201 height 118
click at [397, 161] on div "Not equal" at bounding box center [444, 165] width 199 height 28
click at [517, 74] on div "Select Items" at bounding box center [506, 75] width 174 height 14
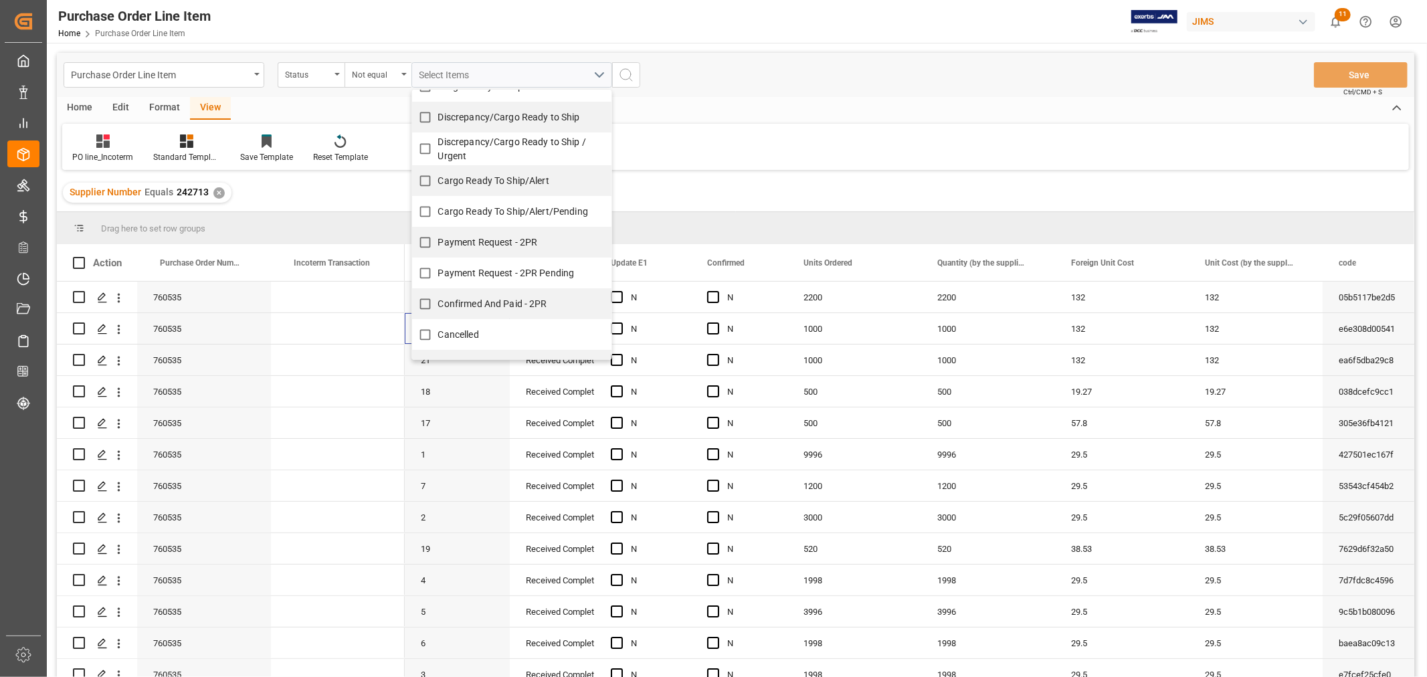
scroll to position [286, 0]
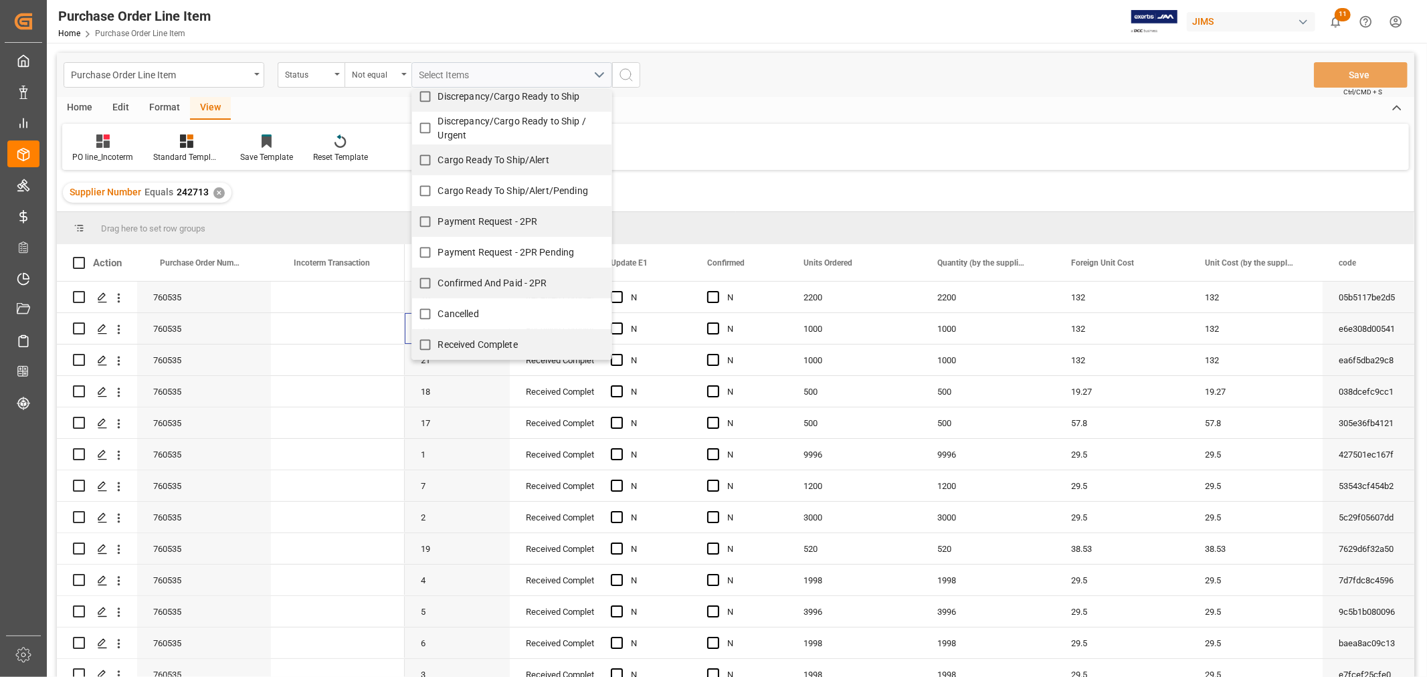
click at [436, 345] on input "Received Complete" at bounding box center [425, 345] width 26 height 26
checkbox input "true"
click at [629, 74] on icon "search button" at bounding box center [626, 75] width 16 height 16
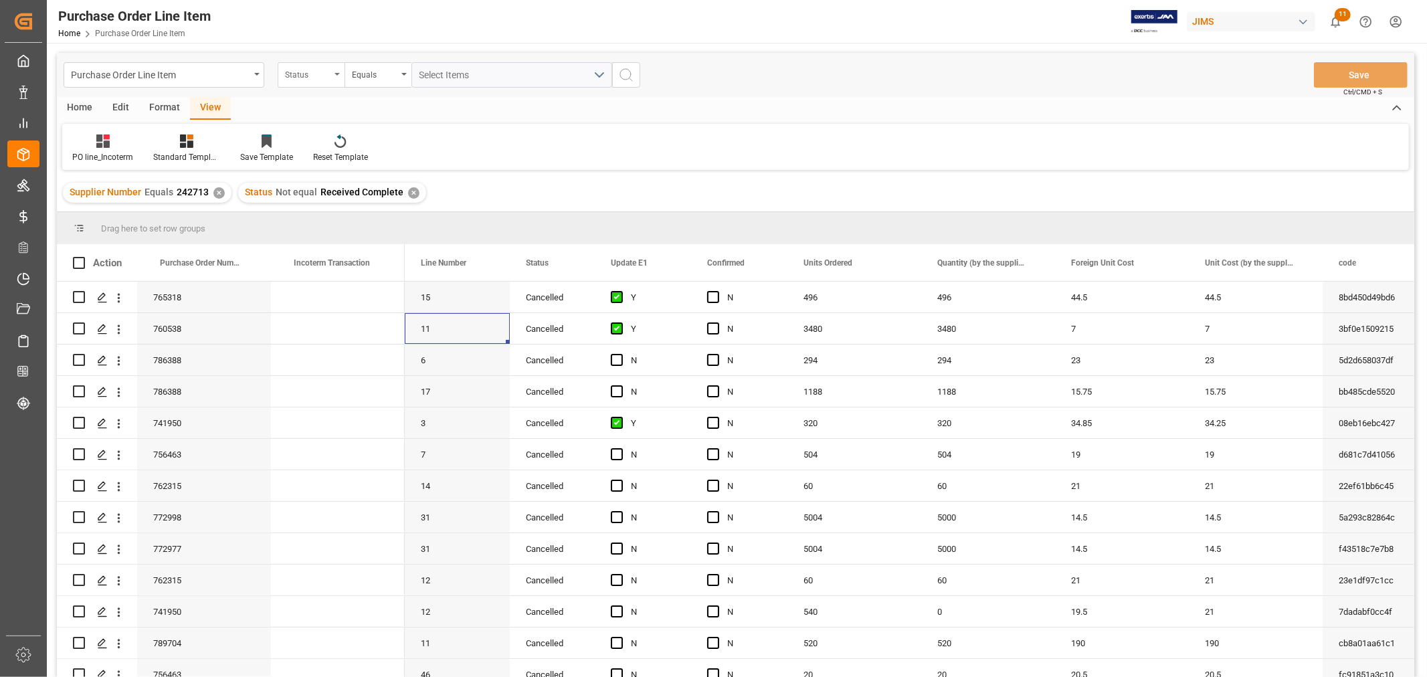
click at [310, 72] on div "Status" at bounding box center [307, 73] width 45 height 15
type input "D"
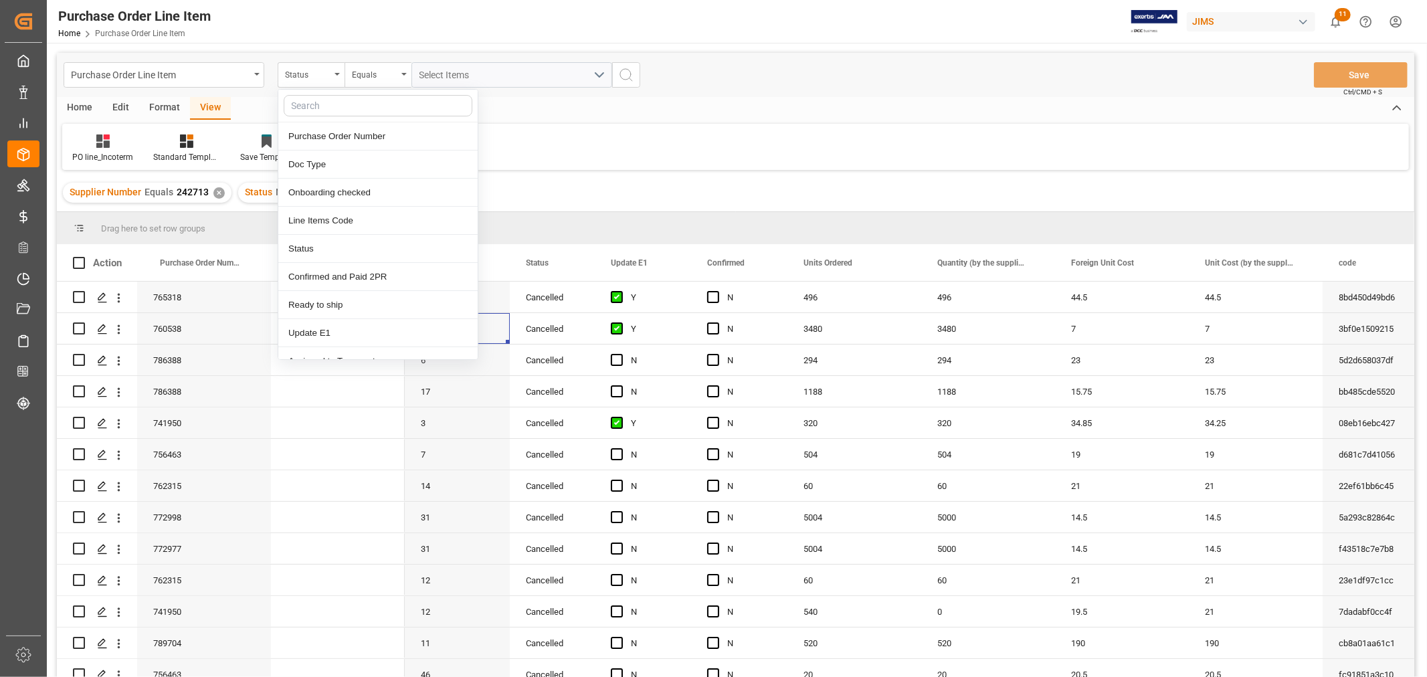
click at [686, 120] on div "Home Edit Format View PO line_Incoterm Standard Templates Save Template Reset T…" at bounding box center [735, 133] width 1357 height 73
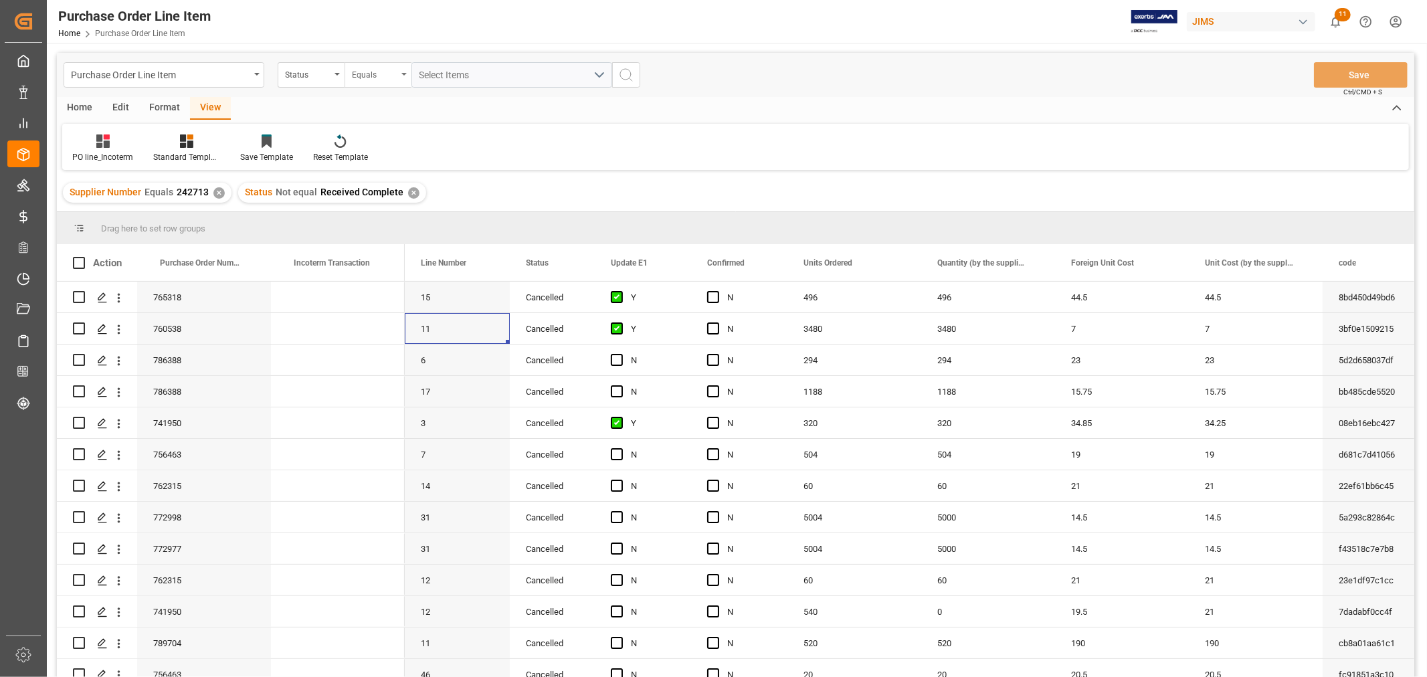
click at [379, 74] on div "Equals" at bounding box center [374, 73] width 45 height 15
click at [375, 165] on div "Not equal" at bounding box center [444, 165] width 199 height 28
click at [459, 71] on span "Select Items" at bounding box center [447, 75] width 57 height 11
type input "CANC"
click at [438, 134] on input "Cancelled" at bounding box center [425, 136] width 26 height 26
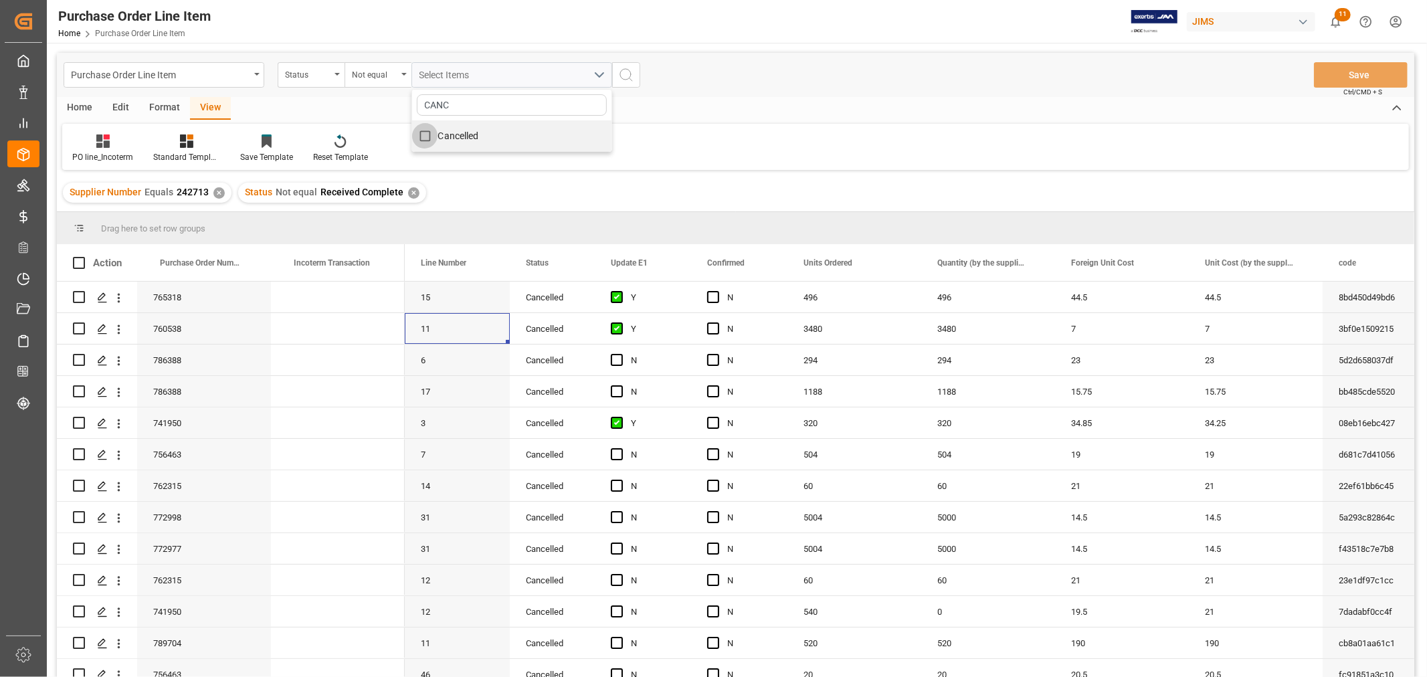
checkbox input "true"
click at [630, 72] on circle "search button" at bounding box center [625, 74] width 11 height 11
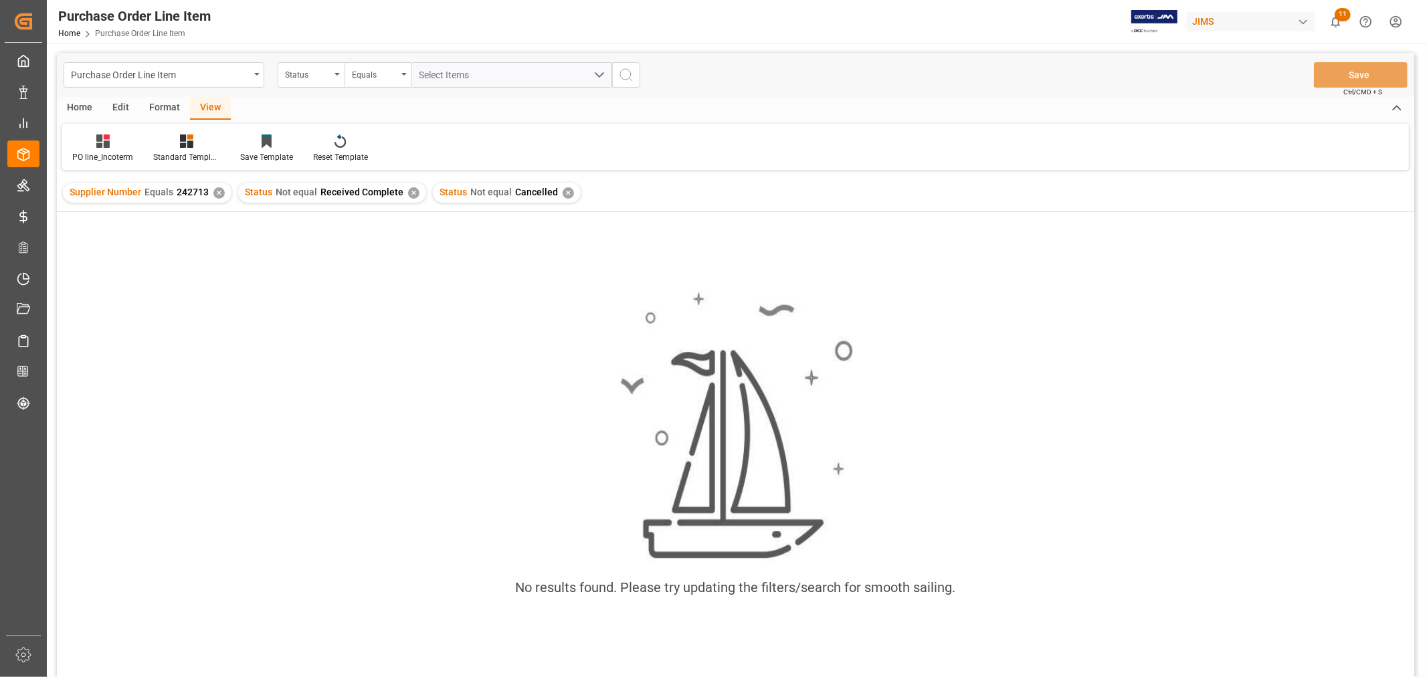
click at [563, 189] on div "✕" at bounding box center [568, 192] width 11 height 11
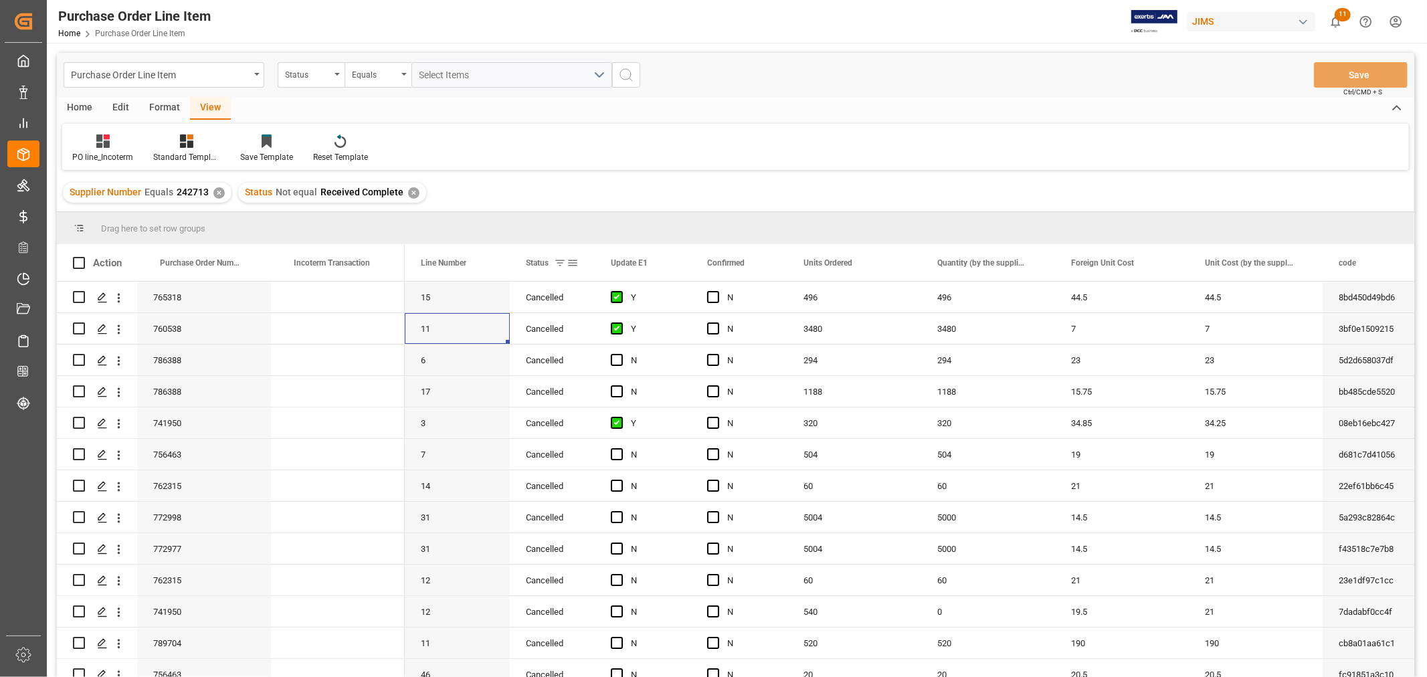
click at [574, 262] on span at bounding box center [573, 263] width 12 height 12
click at [607, 395] on span "Group by Status" at bounding box center [635, 391] width 104 height 25
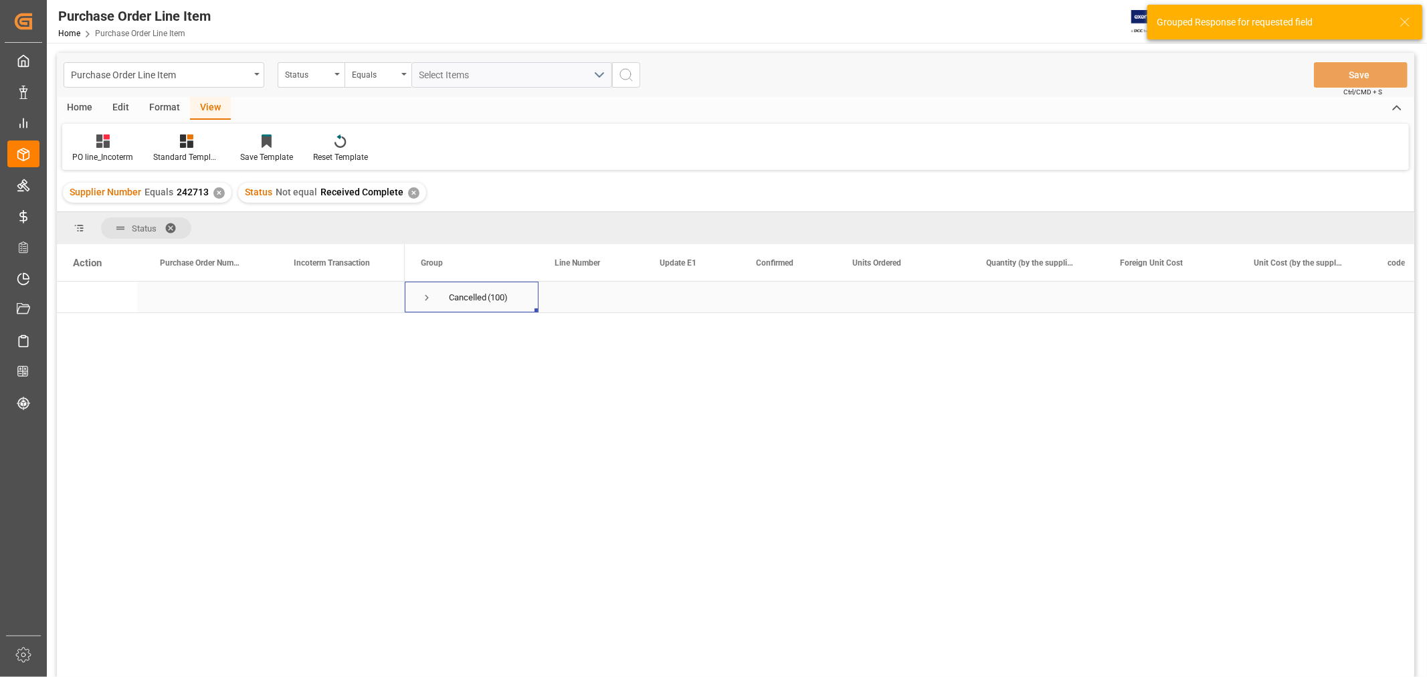
click at [425, 297] on span "Press SPACE to select this row." at bounding box center [427, 298] width 12 height 12
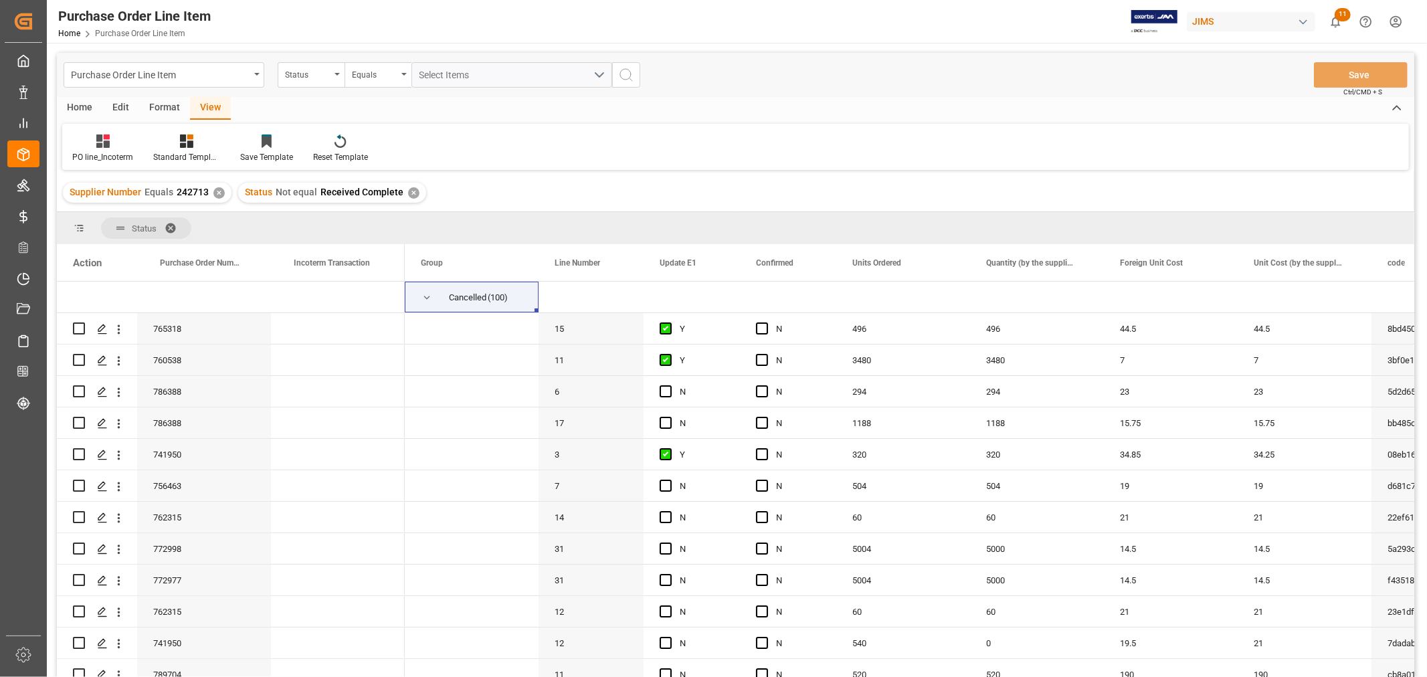
click at [408, 195] on div "✕" at bounding box center [413, 192] width 11 height 11
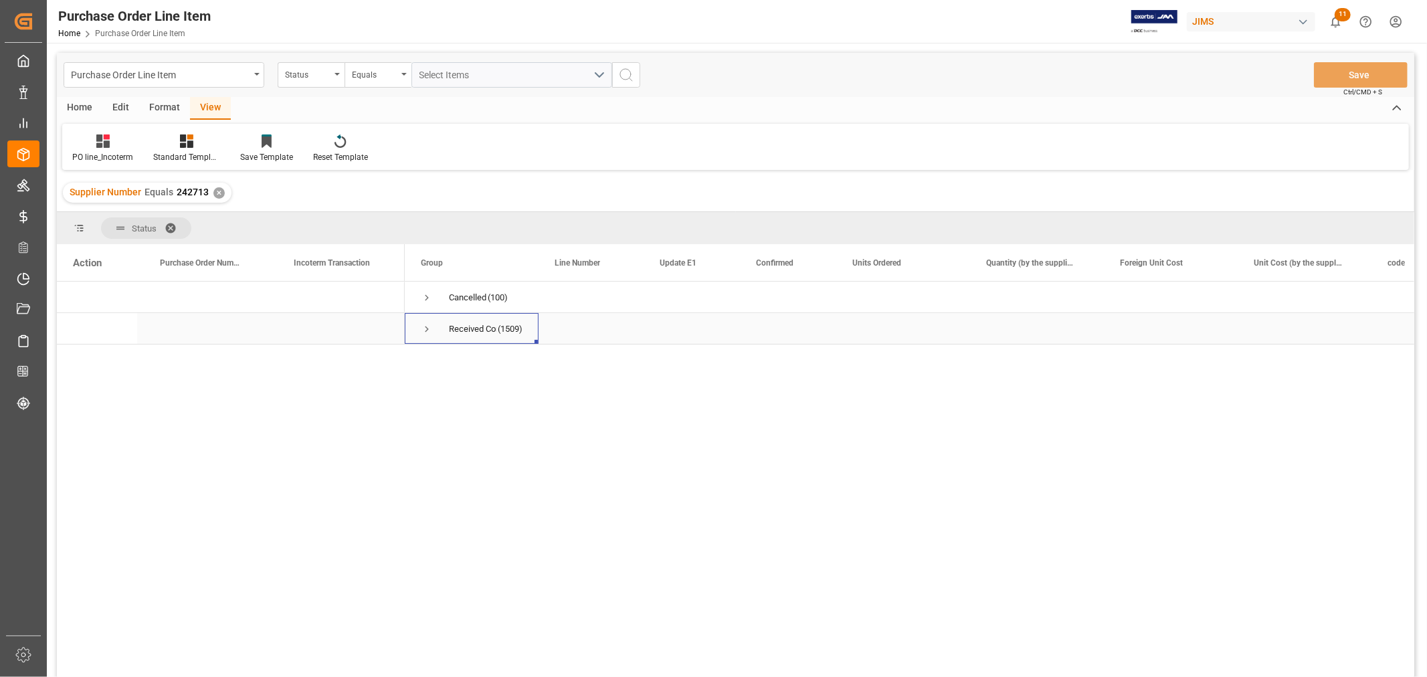
click at [421, 324] on span "Press SPACE to select this row." at bounding box center [427, 329] width 12 height 12
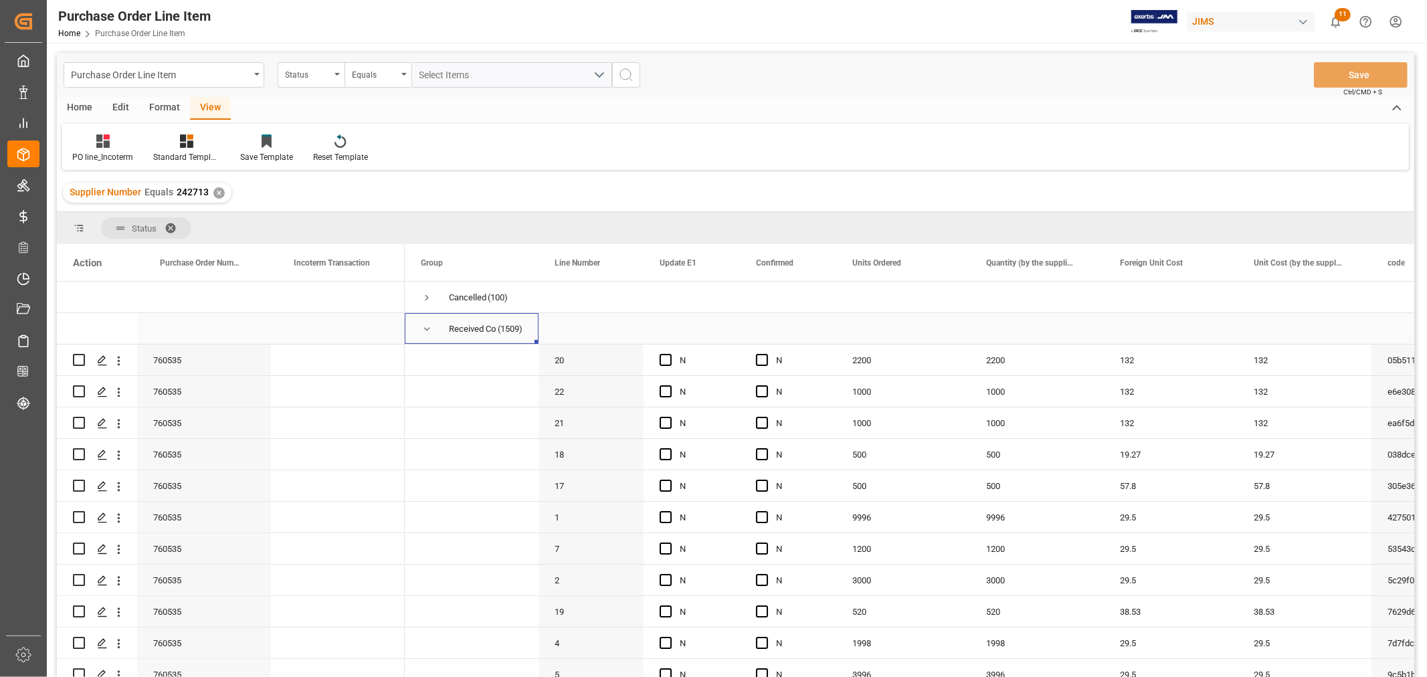
click at [421, 330] on span "Press SPACE to select this row." at bounding box center [427, 329] width 12 height 12
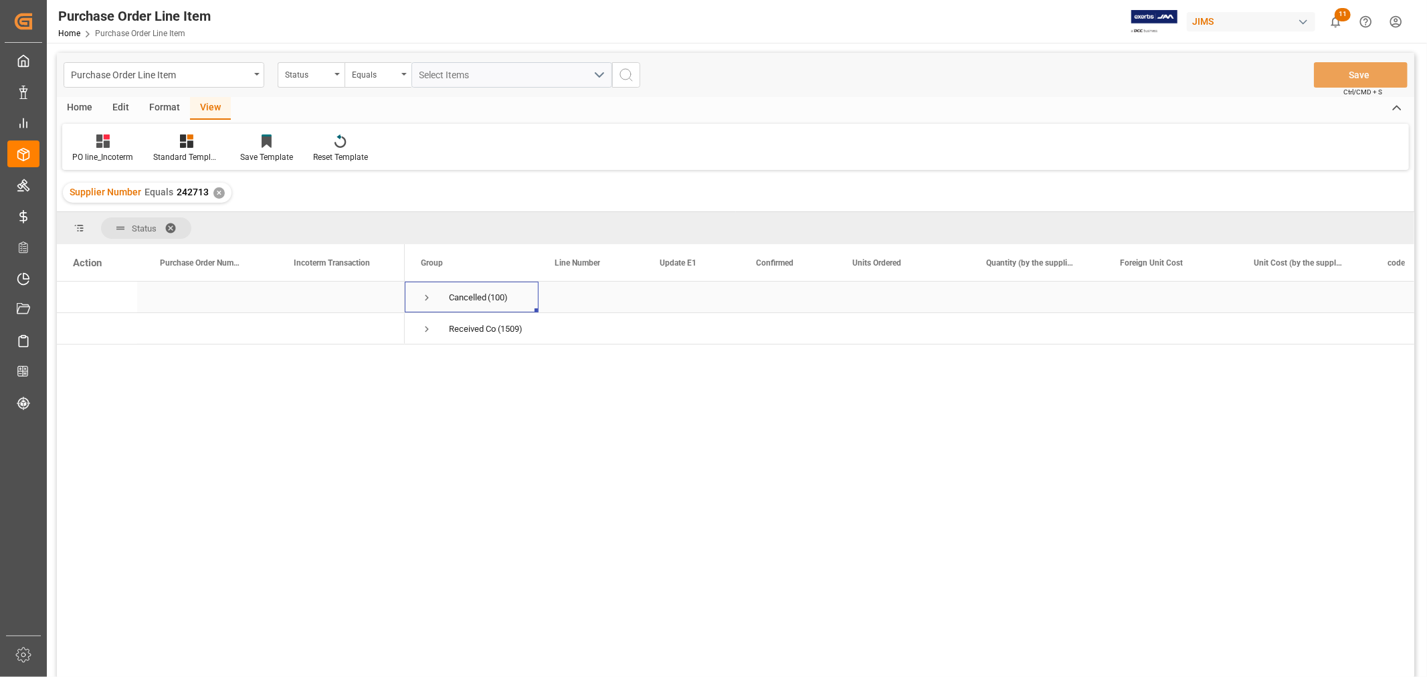
click at [423, 297] on span "Press SPACE to select this row." at bounding box center [427, 298] width 12 height 12
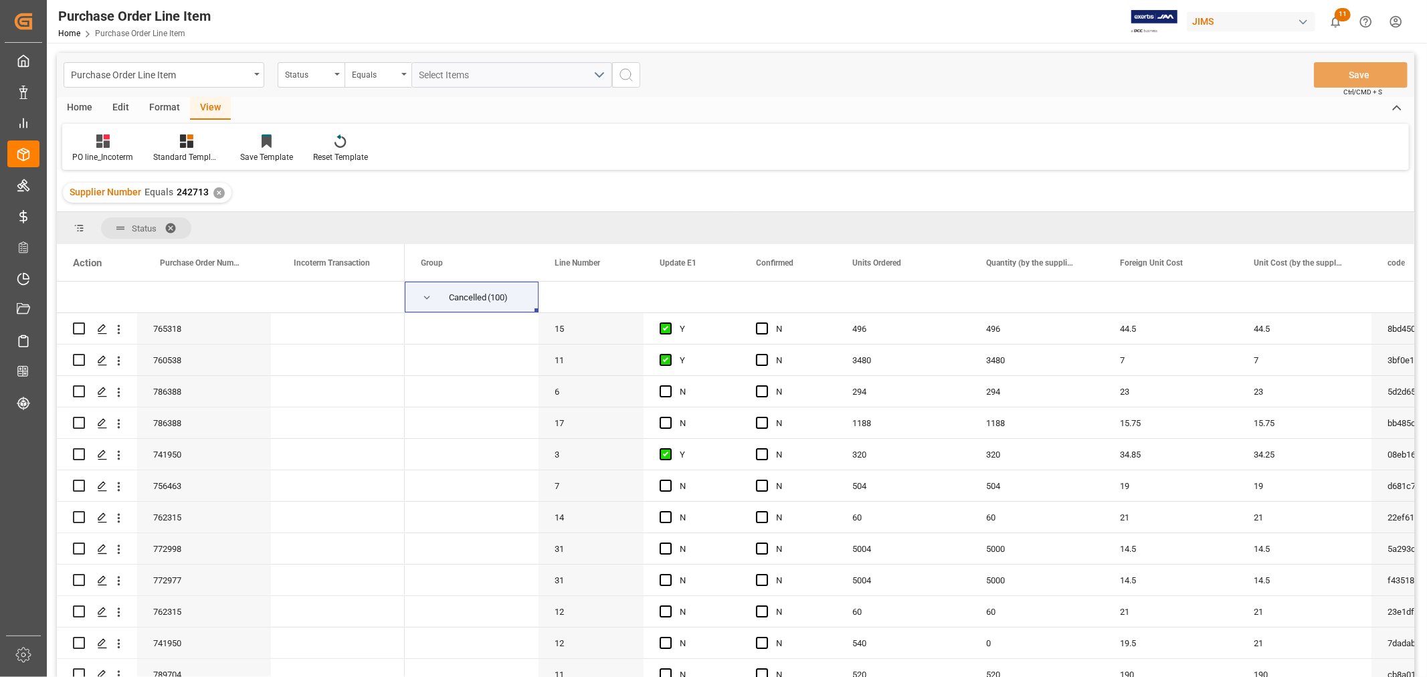
click at [215, 193] on div "✕" at bounding box center [218, 192] width 11 height 11
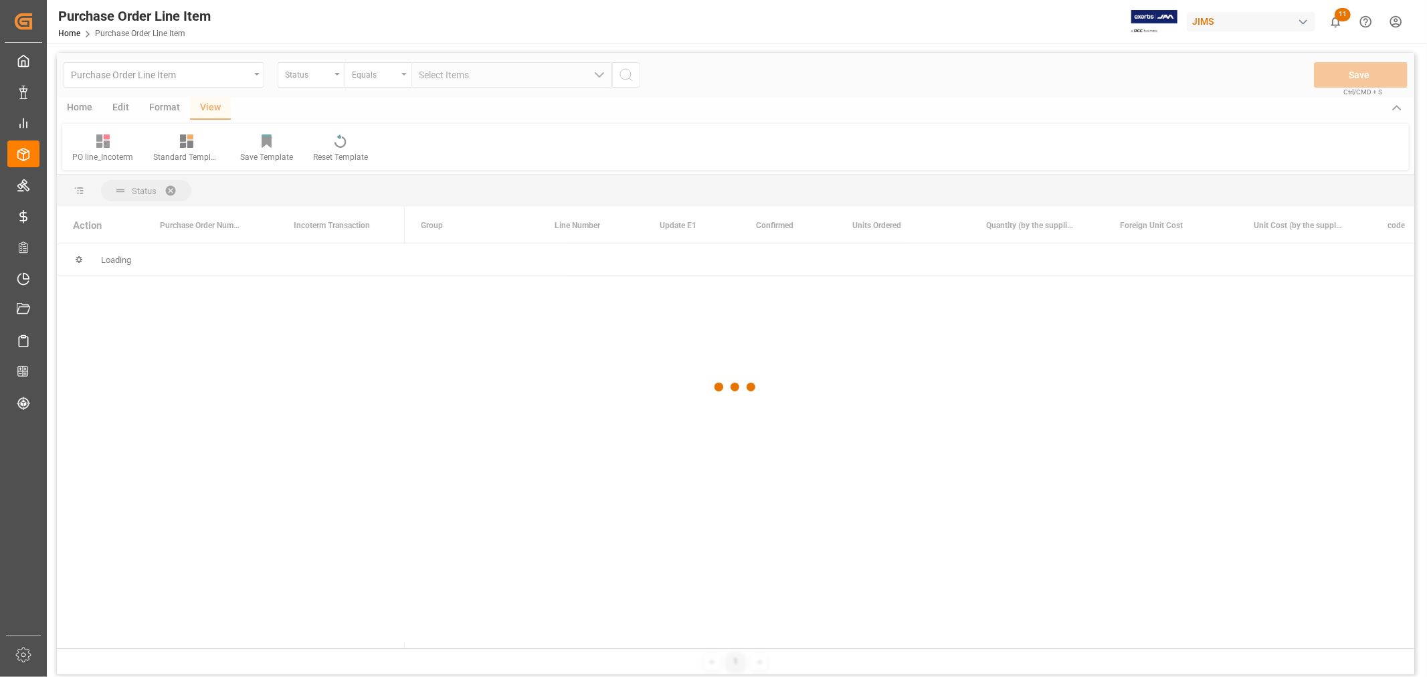
click at [324, 78] on div at bounding box center [735, 387] width 1357 height 669
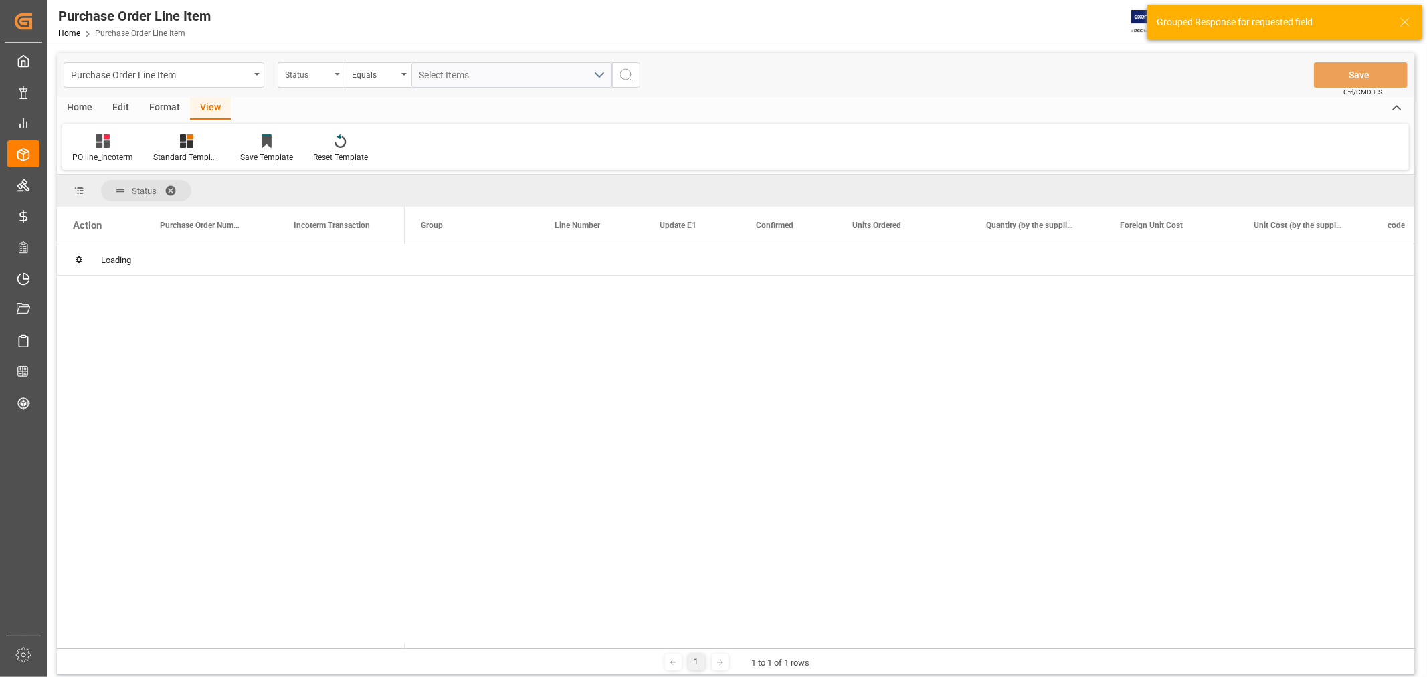
click at [337, 74] on icon "open menu" at bounding box center [336, 74] width 5 height 3
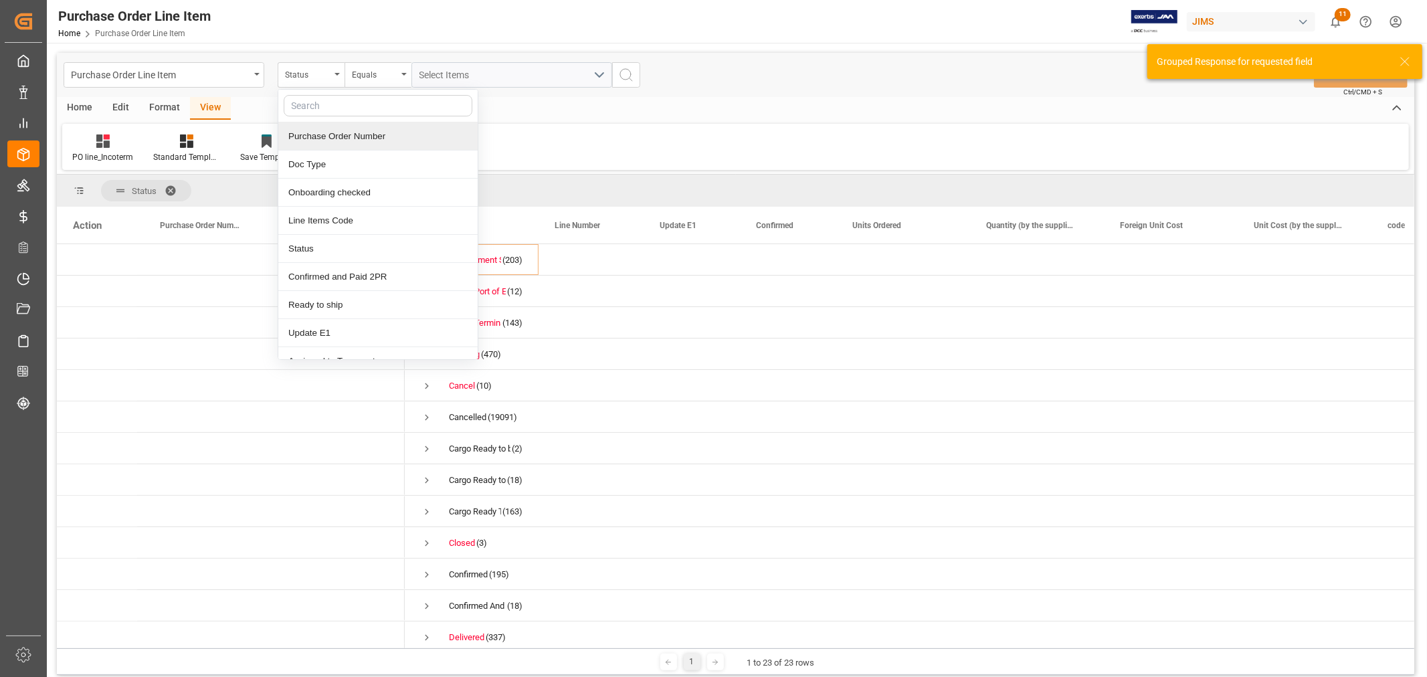
click at [330, 129] on div "Purchase Order Number" at bounding box center [377, 136] width 199 height 28
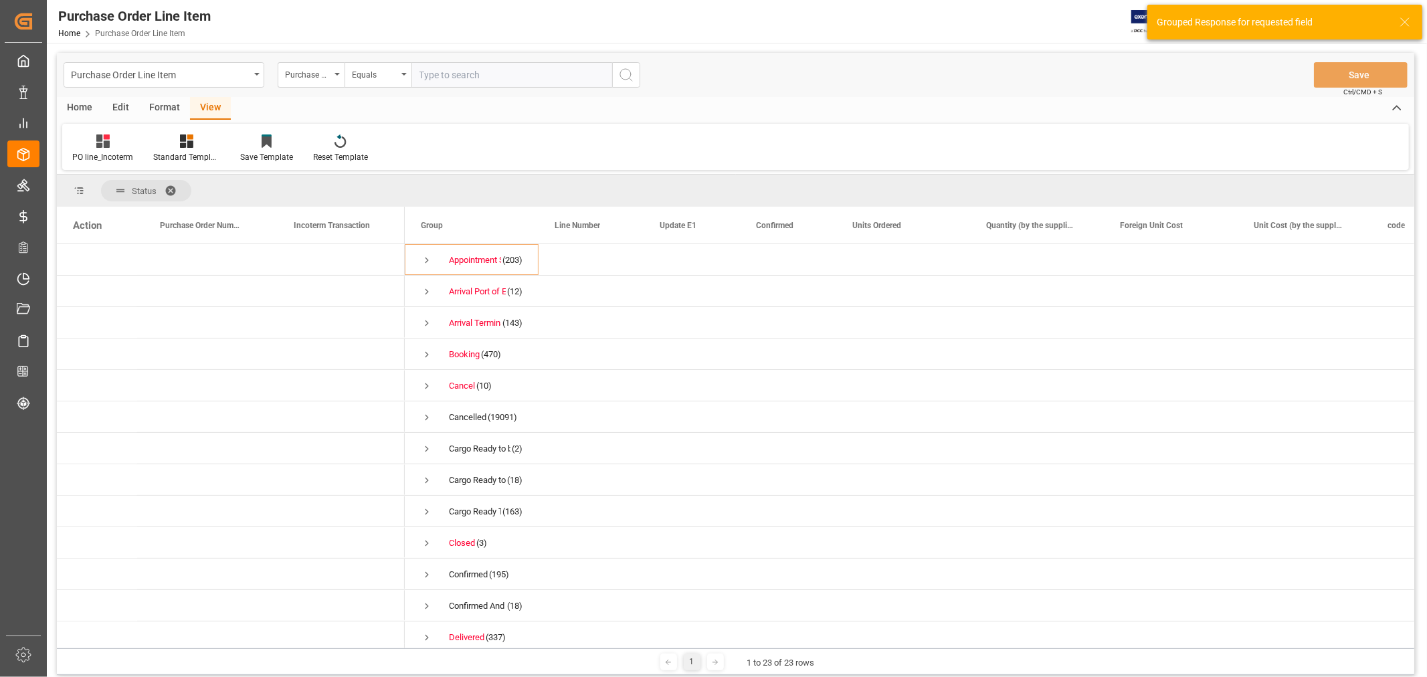
click at [451, 74] on input "text" at bounding box center [511, 74] width 201 height 25
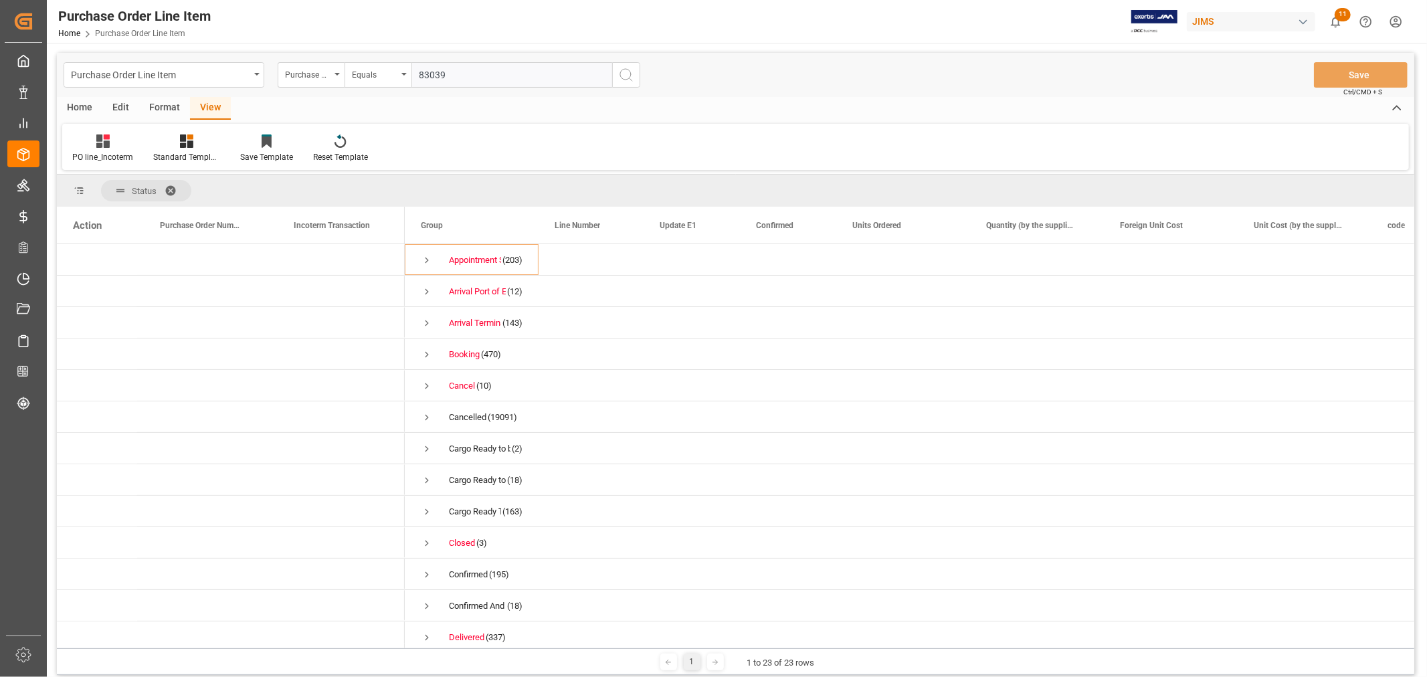
type input "830394"
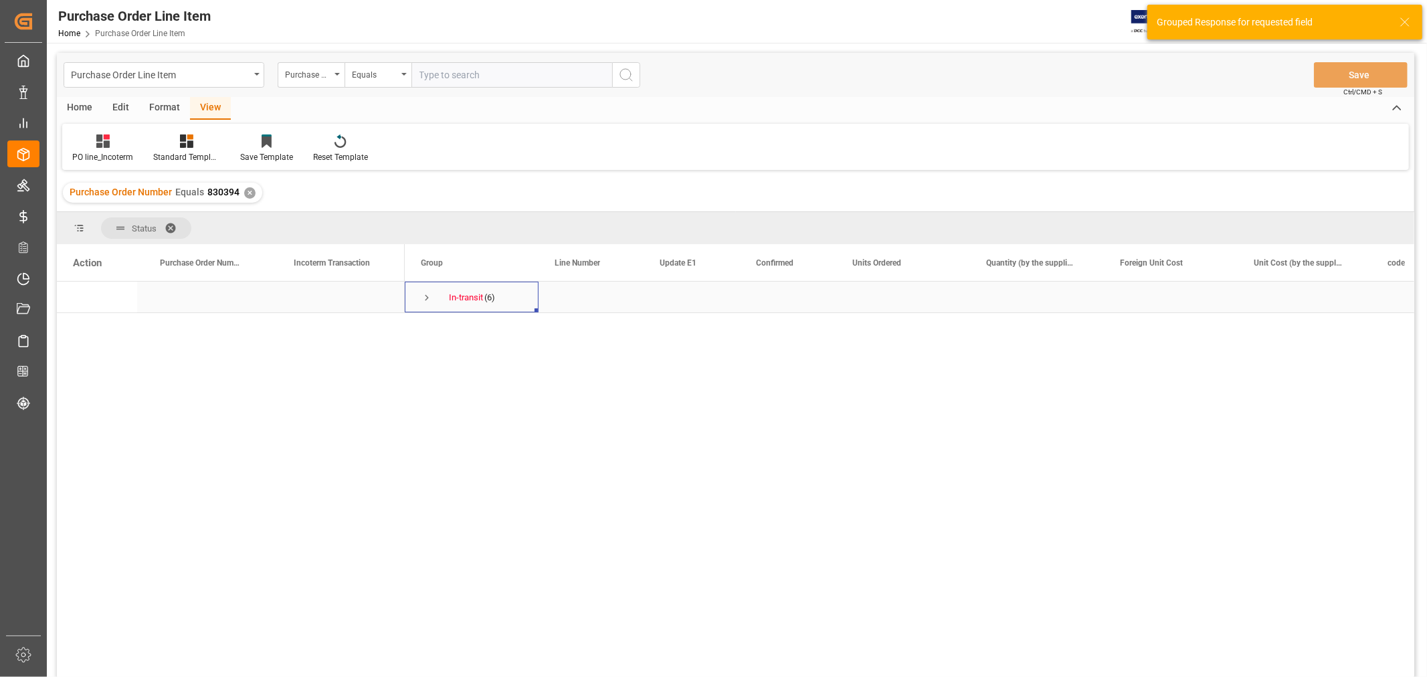
click at [423, 298] on span "Press SPACE to select this row." at bounding box center [427, 298] width 12 height 12
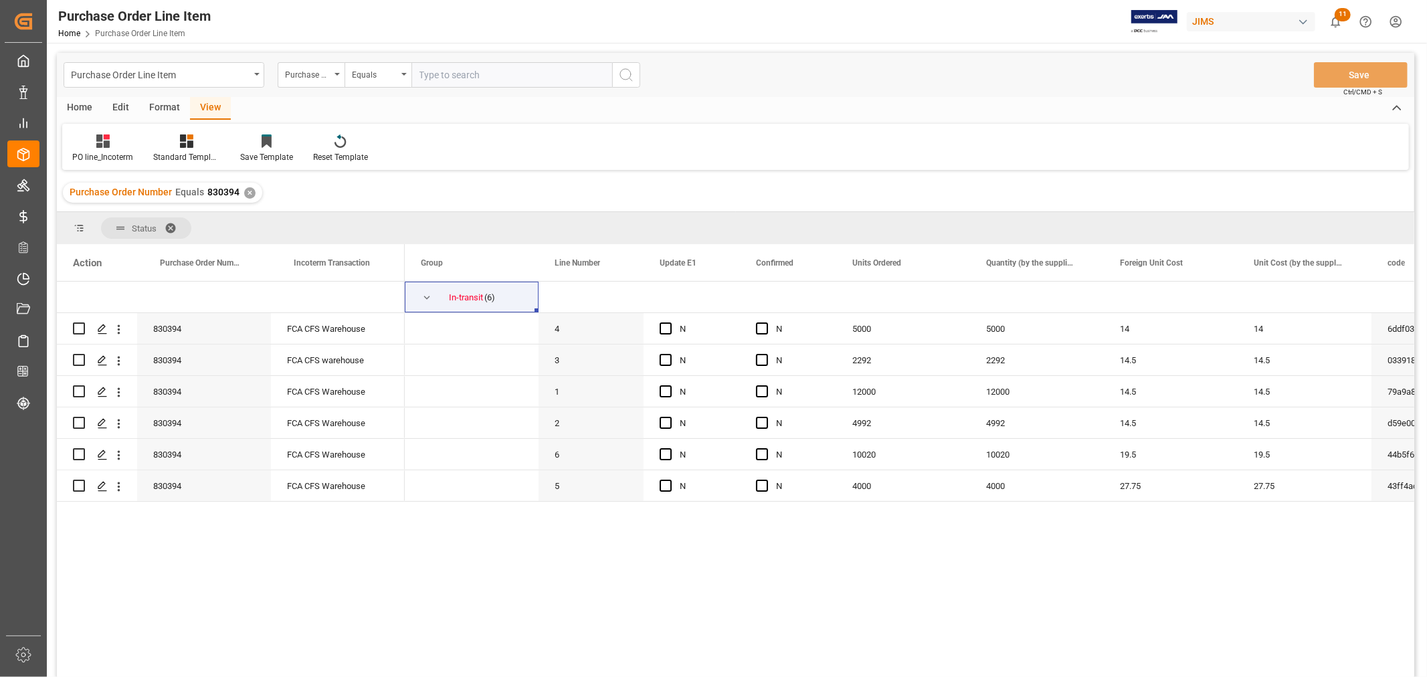
click at [252, 190] on div "✕" at bounding box center [249, 192] width 11 height 11
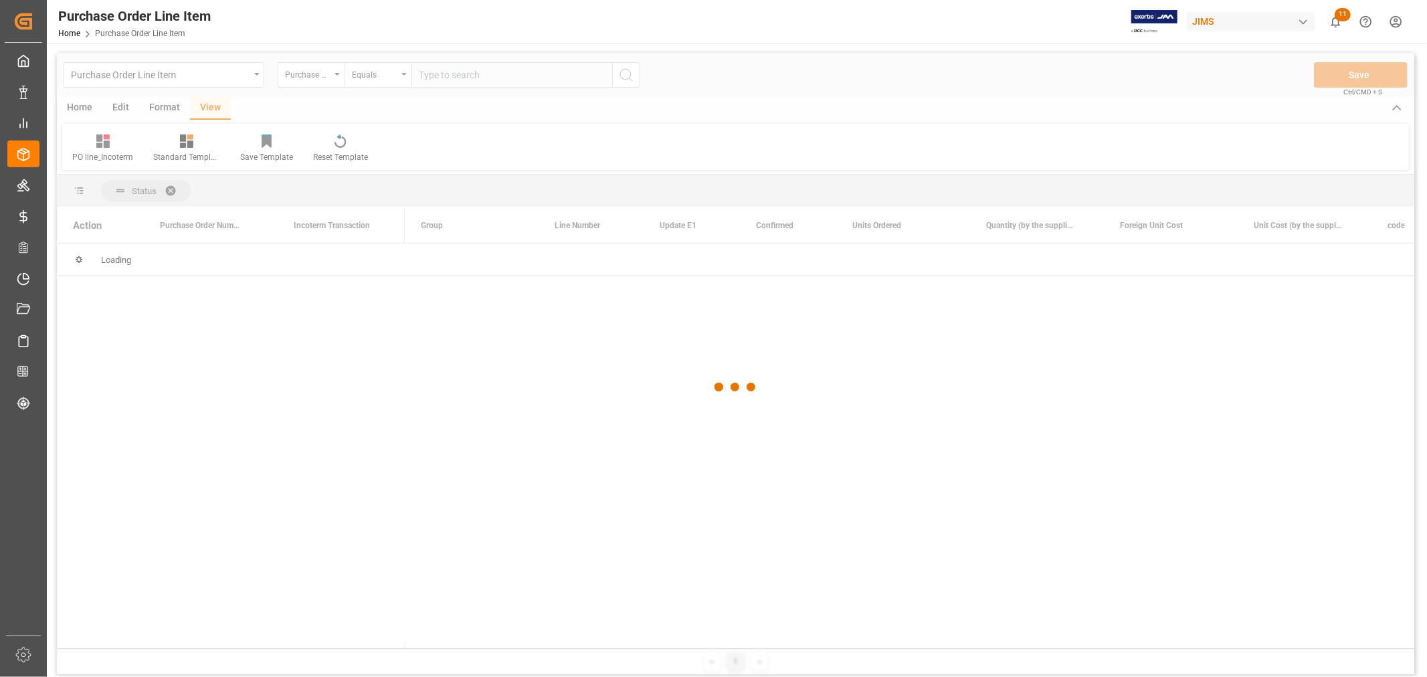
click at [442, 75] on div at bounding box center [735, 387] width 1357 height 669
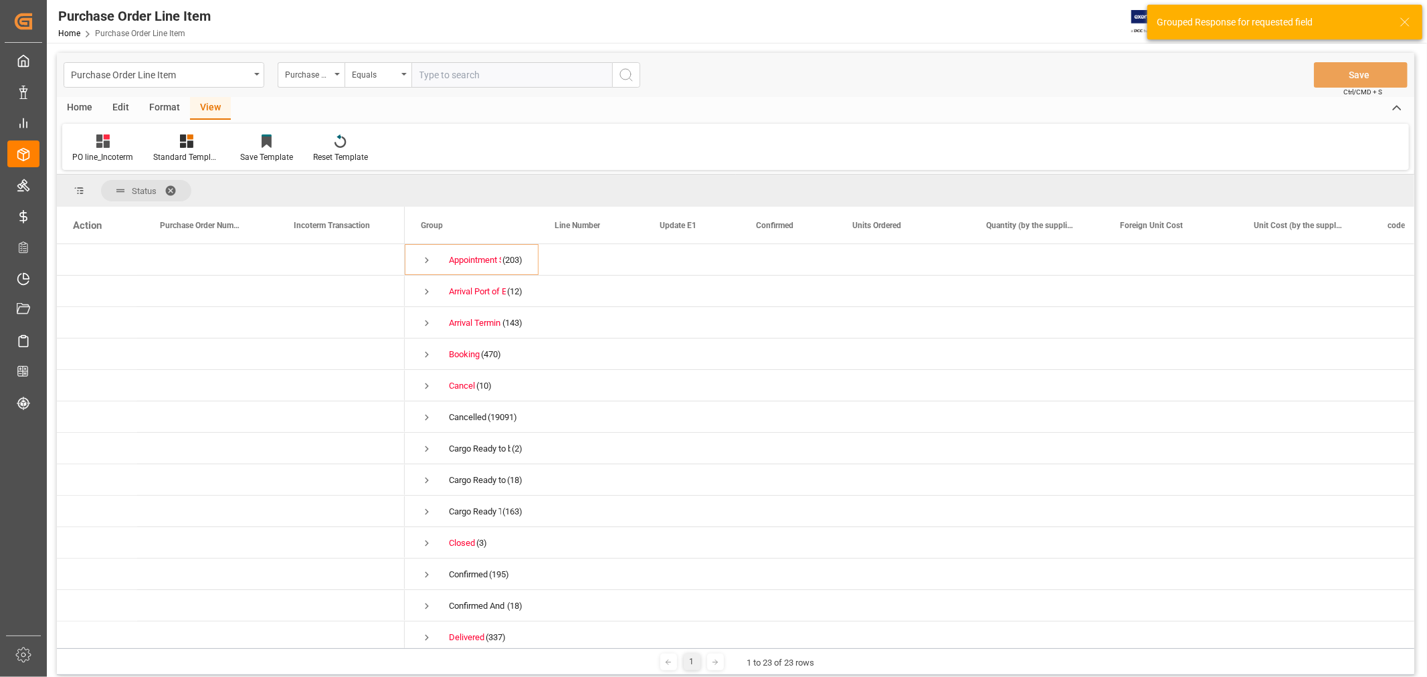
click at [435, 71] on input "text" at bounding box center [511, 74] width 201 height 25
paste input "830395"
type input "830395"
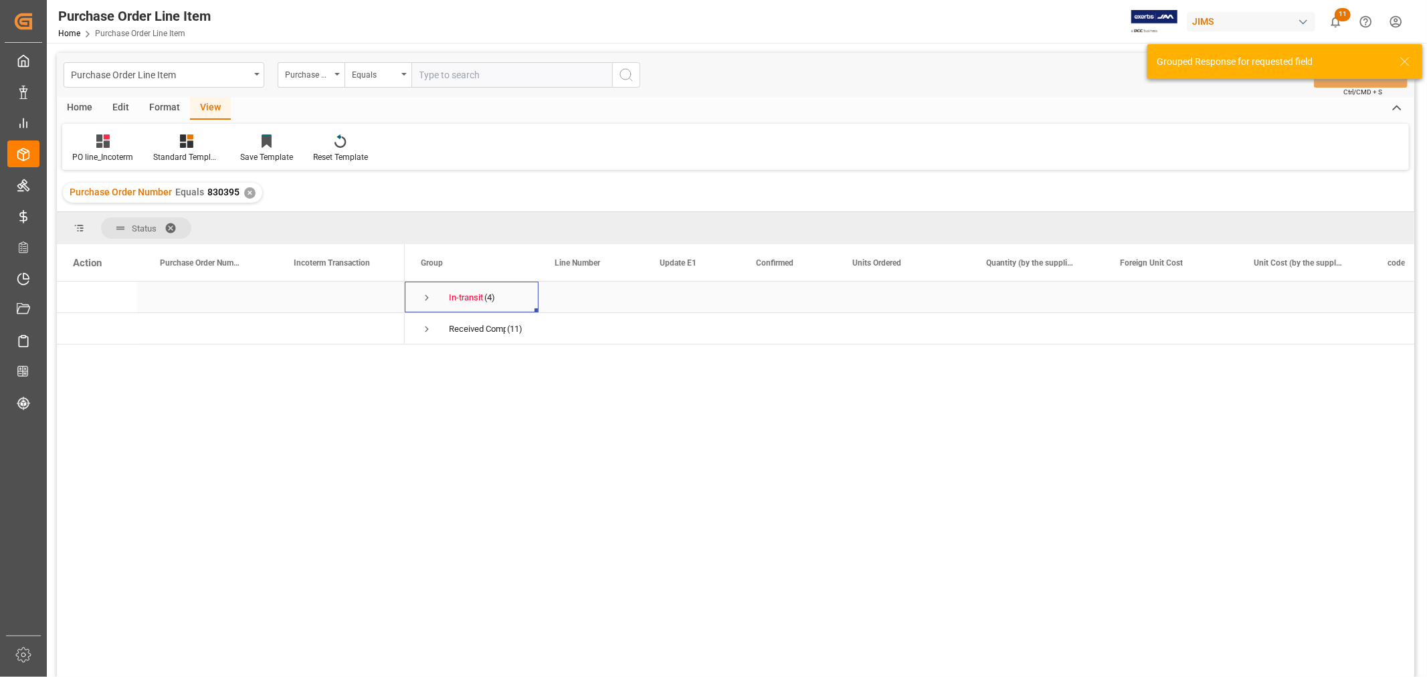
click at [428, 295] on span "Press SPACE to select this row." at bounding box center [427, 298] width 12 height 12
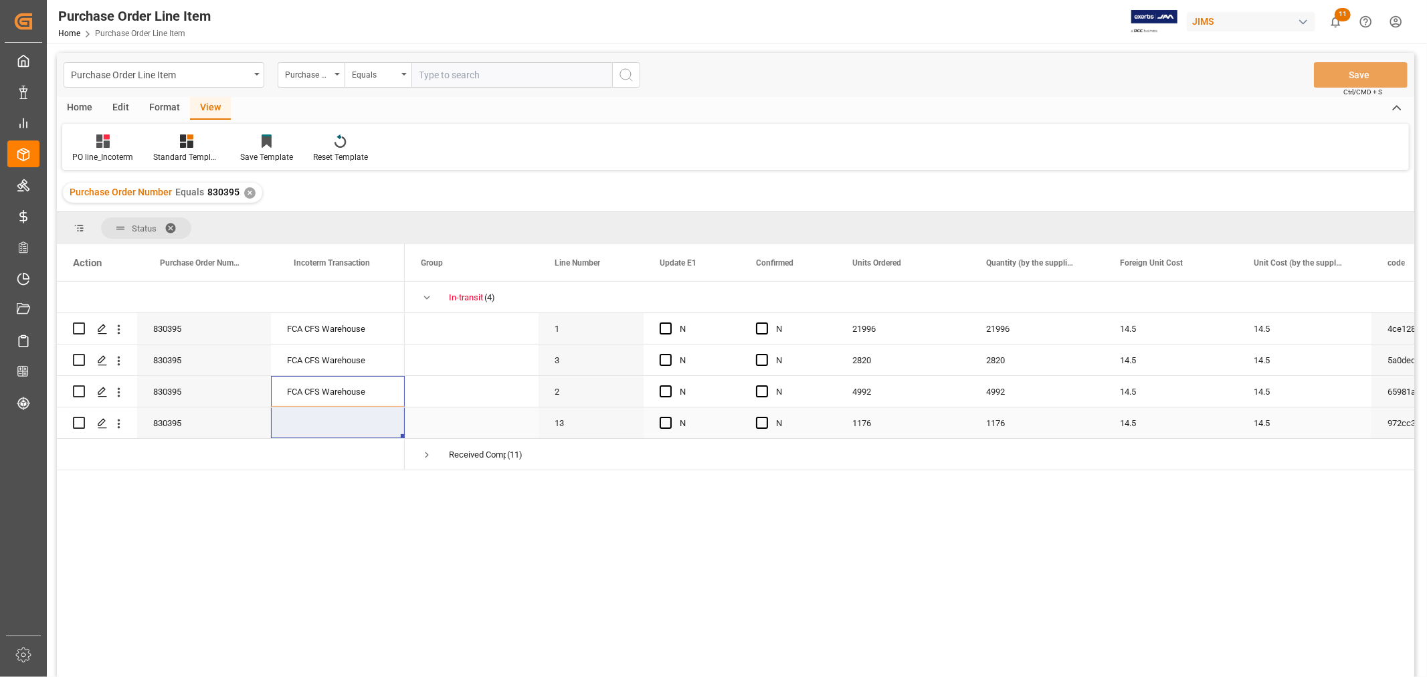
drag, startPoint x: 335, startPoint y: 392, endPoint x: 340, endPoint y: 412, distance: 20.6
click at [340, 412] on div "830395 FCA CFS Warehouse 830395 FCA CFS Warehouse 830395 FCA CFS Warehouse" at bounding box center [231, 376] width 348 height 189
click at [451, 395] on span "Press SPACE to select this row." at bounding box center [472, 391] width 102 height 29
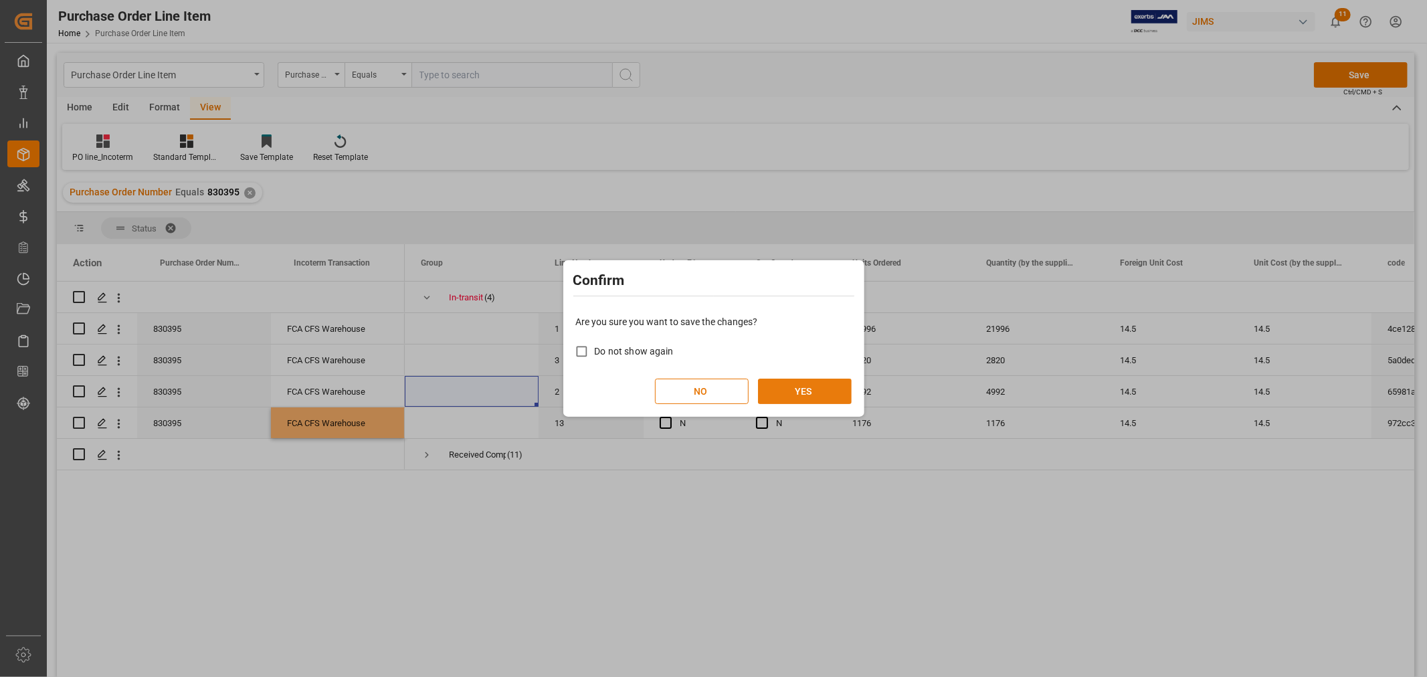
click at [814, 382] on button "YES" at bounding box center [805, 391] width 94 height 25
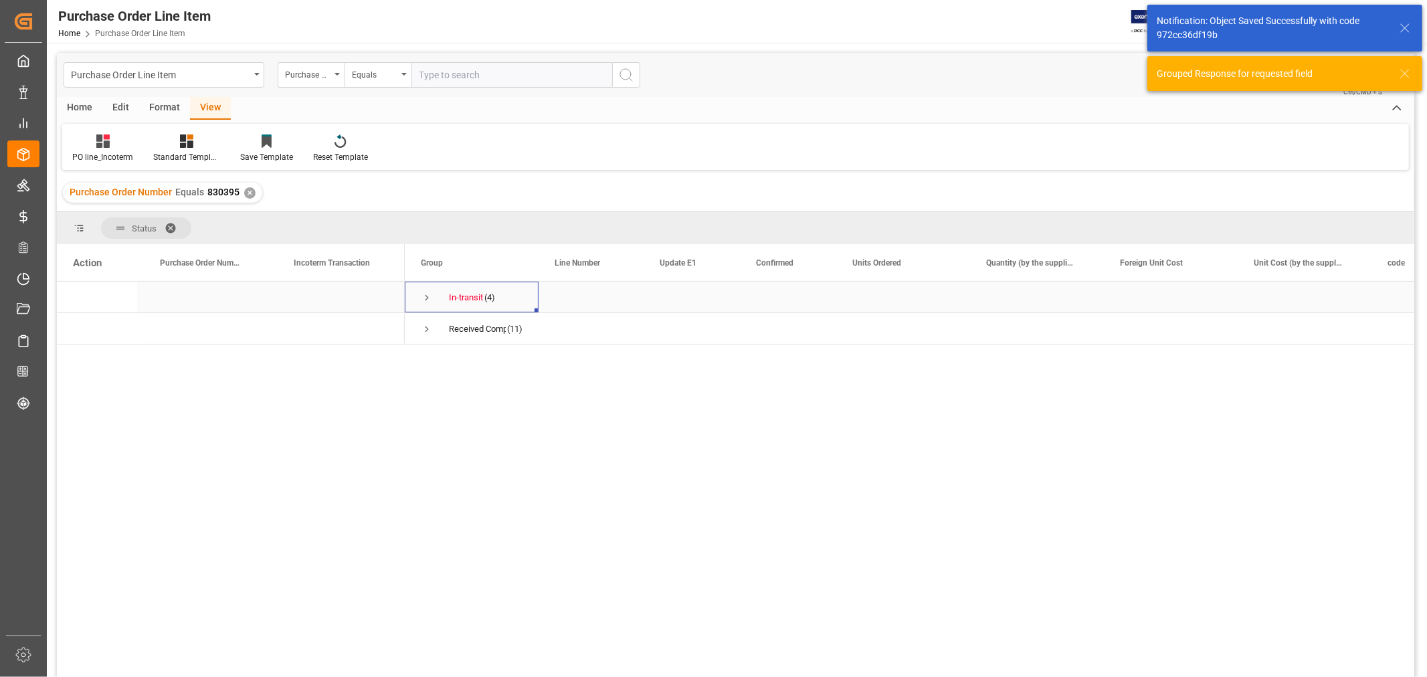
click at [425, 297] on span "Press SPACE to select this row." at bounding box center [427, 298] width 12 height 12
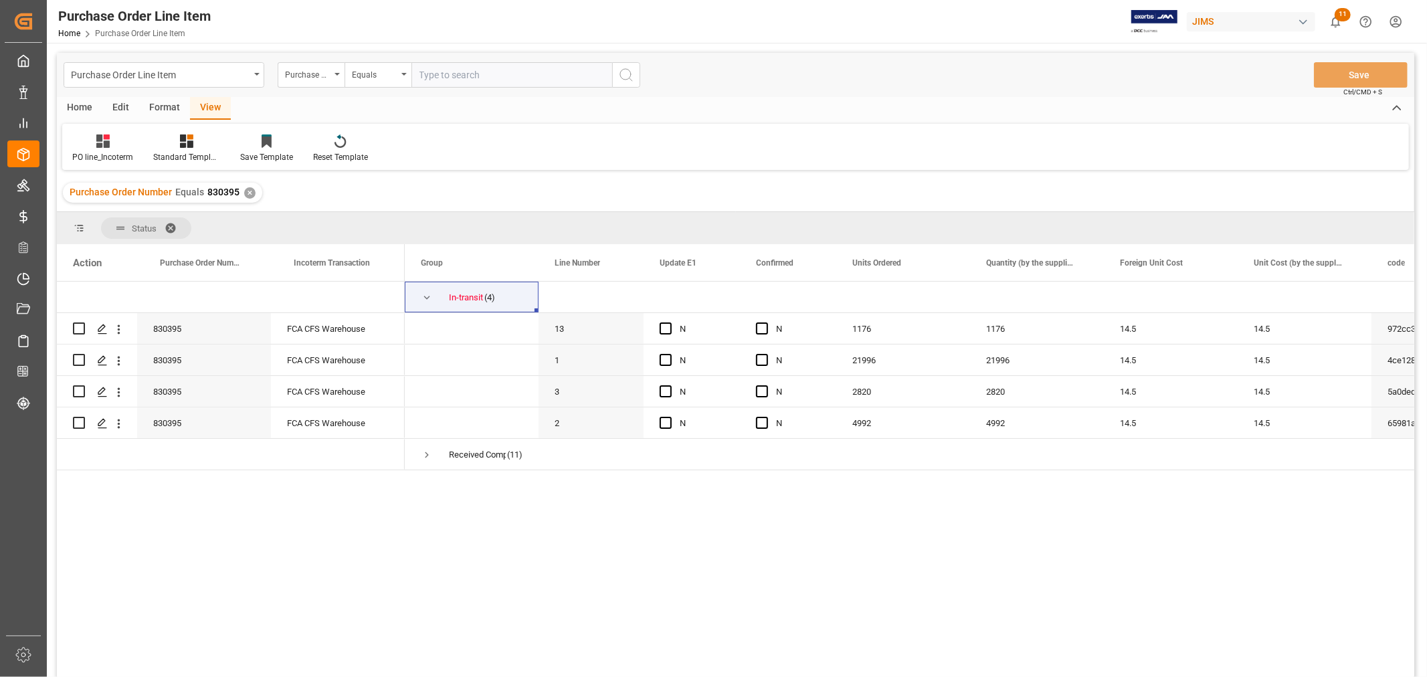
click at [245, 188] on div "✕" at bounding box center [249, 192] width 11 height 11
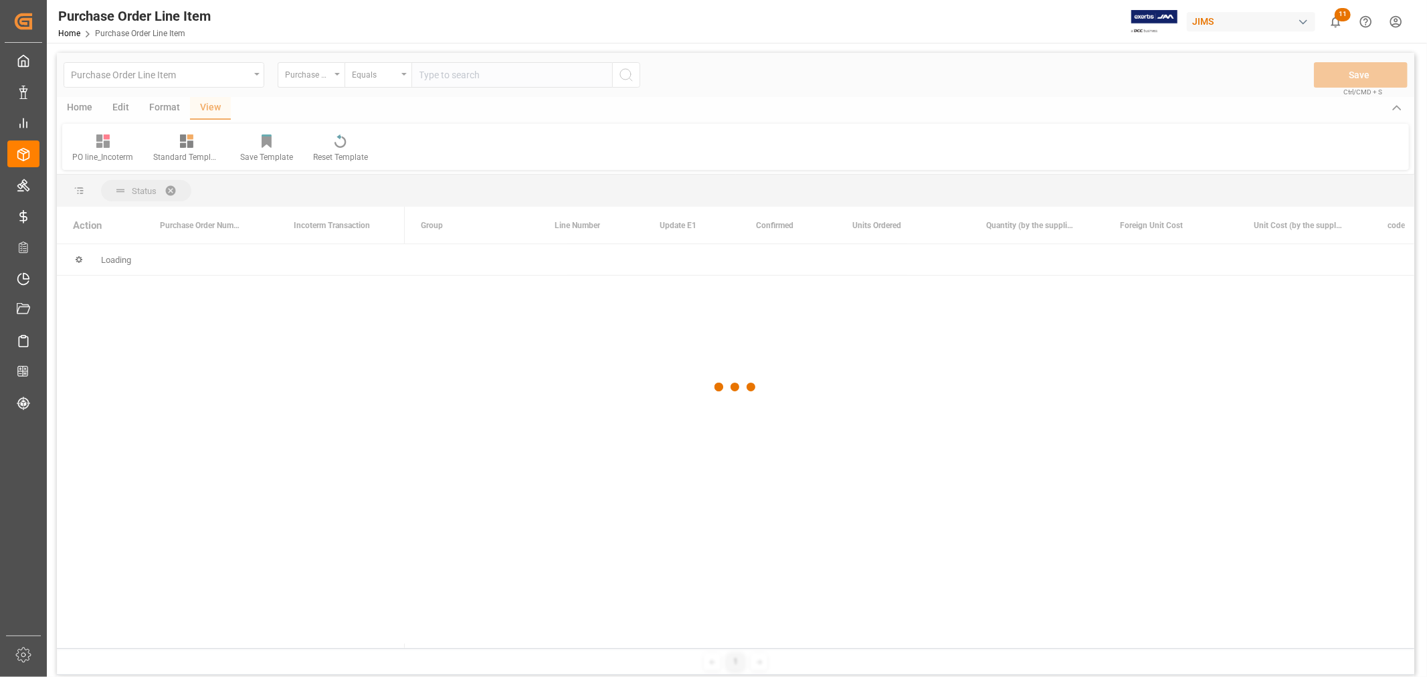
click at [446, 69] on div at bounding box center [735, 387] width 1357 height 669
click at [446, 72] on input "text" at bounding box center [511, 74] width 201 height 25
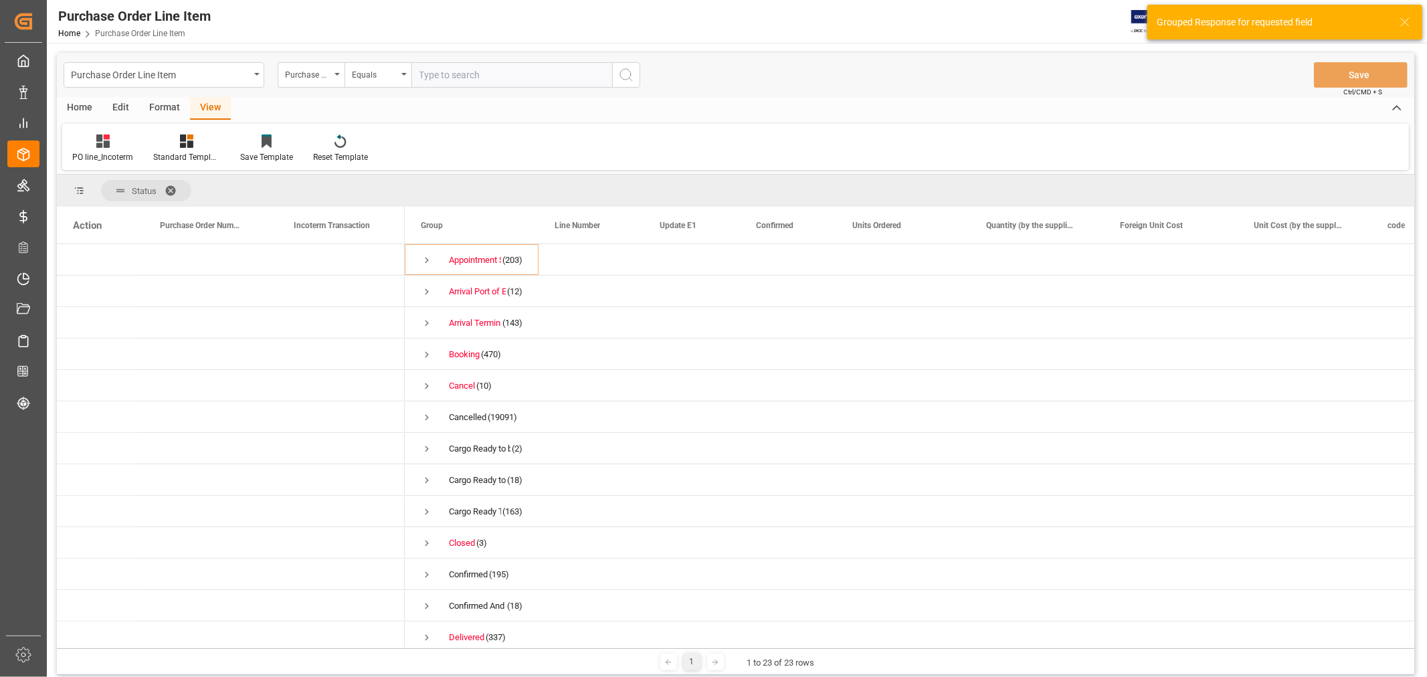
paste input "841101"
type input "841101"
click at [630, 71] on circle "search button" at bounding box center [625, 74] width 11 height 11
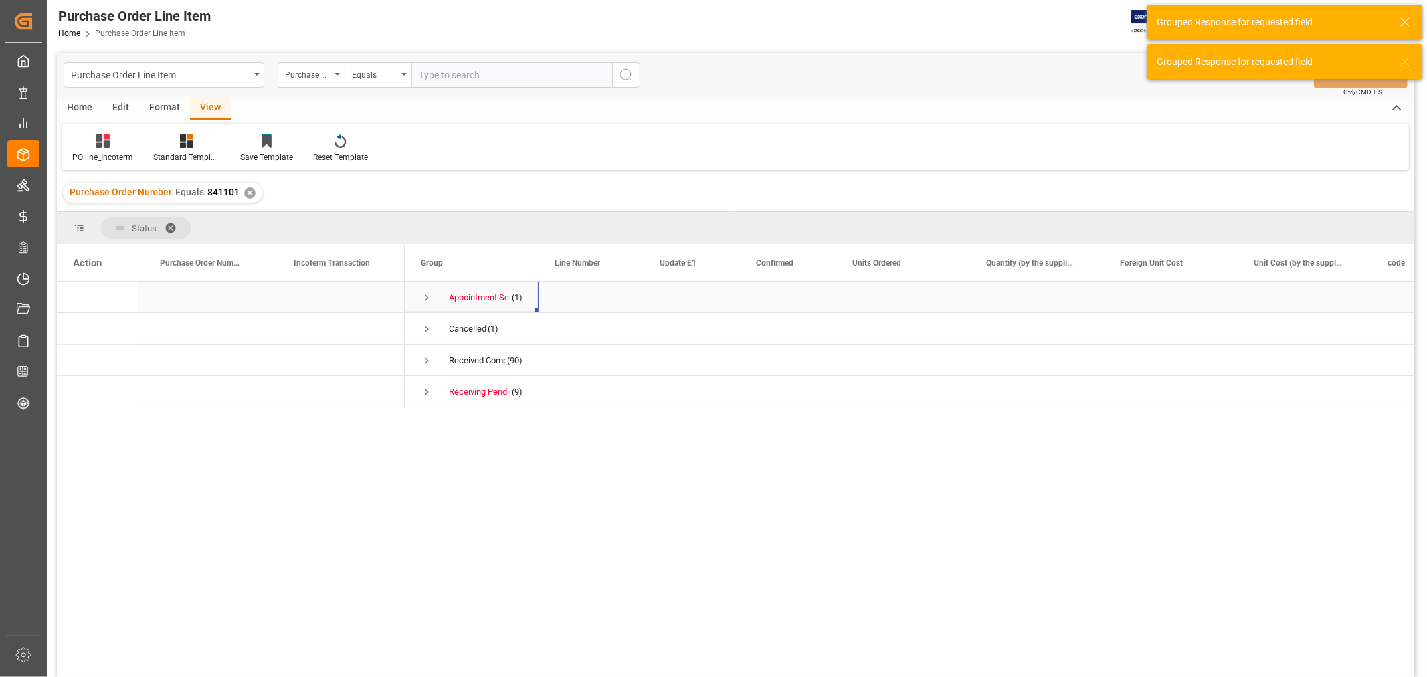
click at [423, 296] on span "Press SPACE to select this row." at bounding box center [427, 298] width 12 height 12
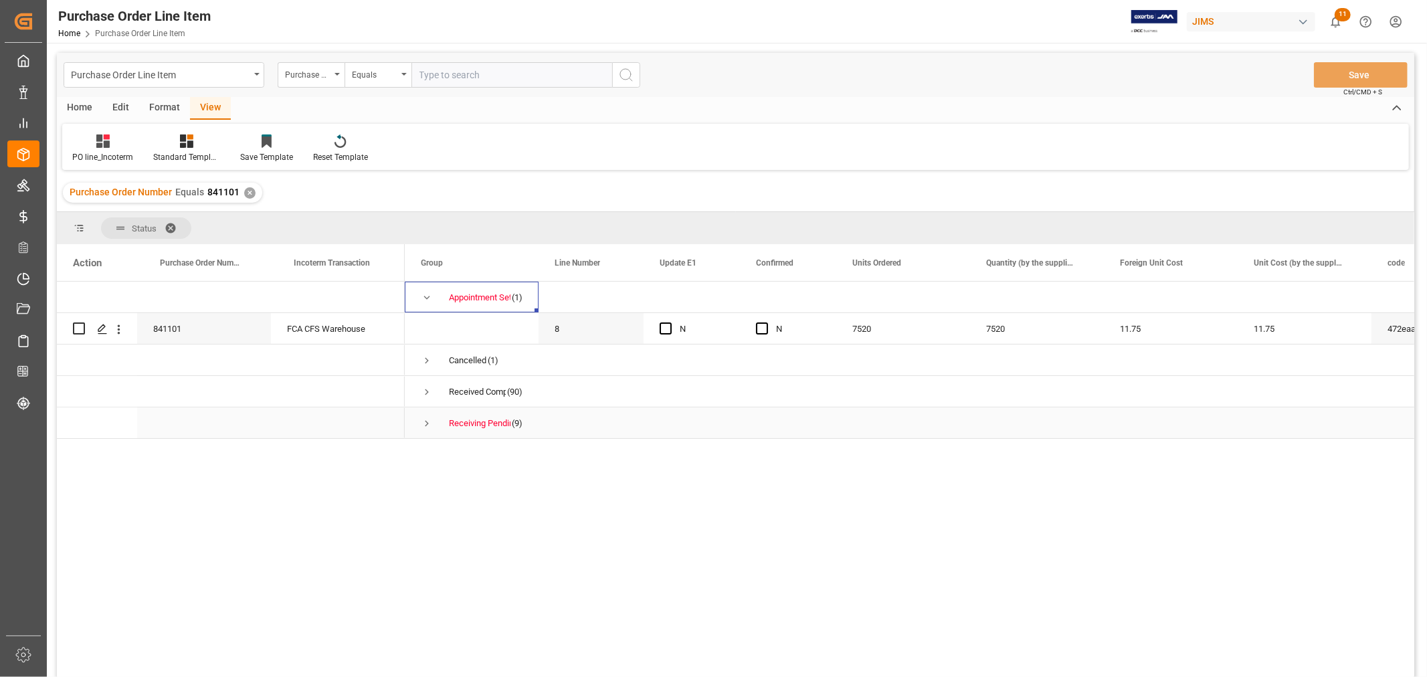
click at [427, 424] on span "Press SPACE to select this row." at bounding box center [427, 423] width 12 height 12
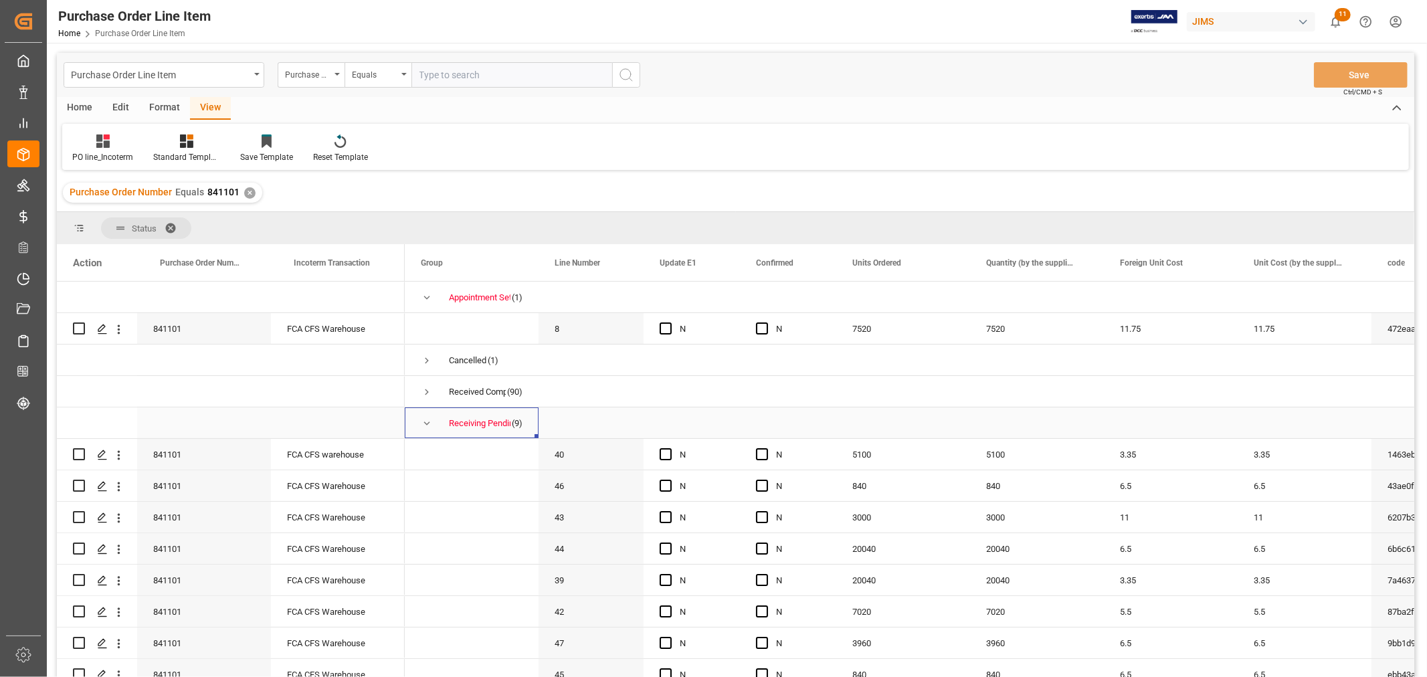
scroll to position [44, 0]
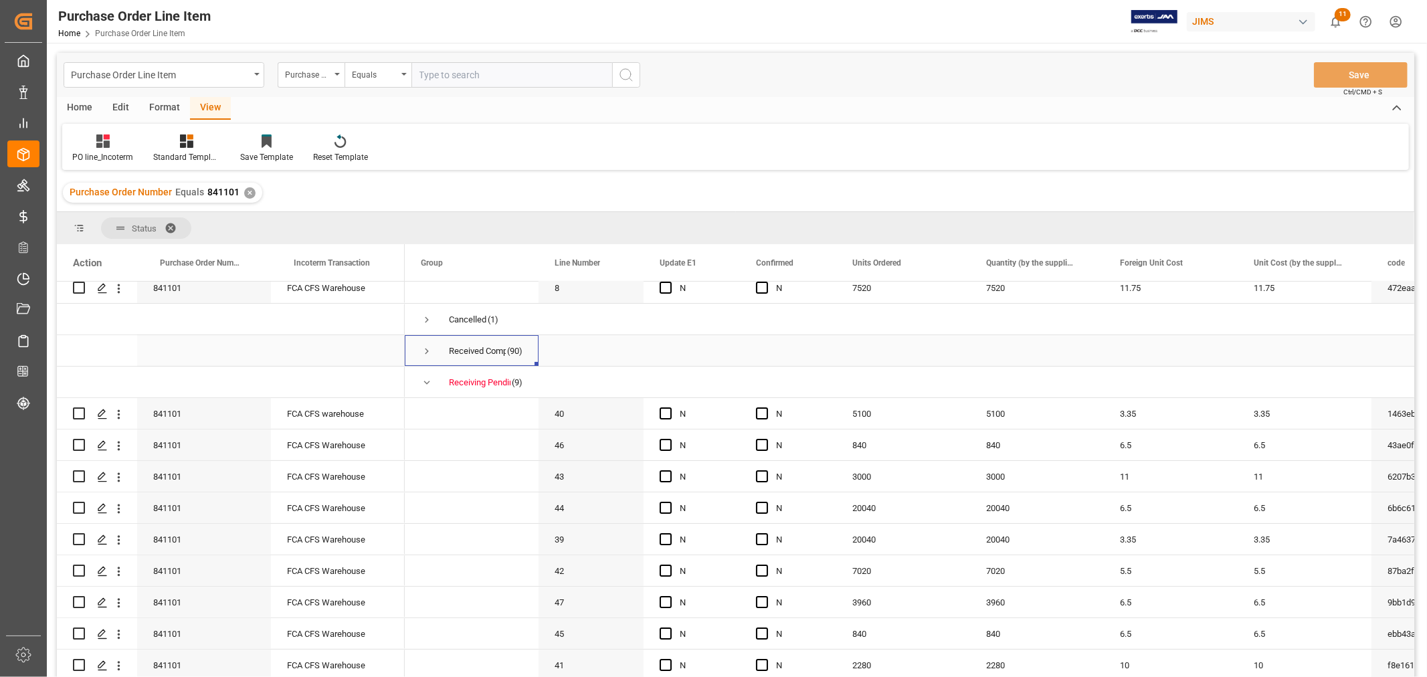
click at [428, 345] on span "Press SPACE to select this row." at bounding box center [427, 351] width 12 height 12
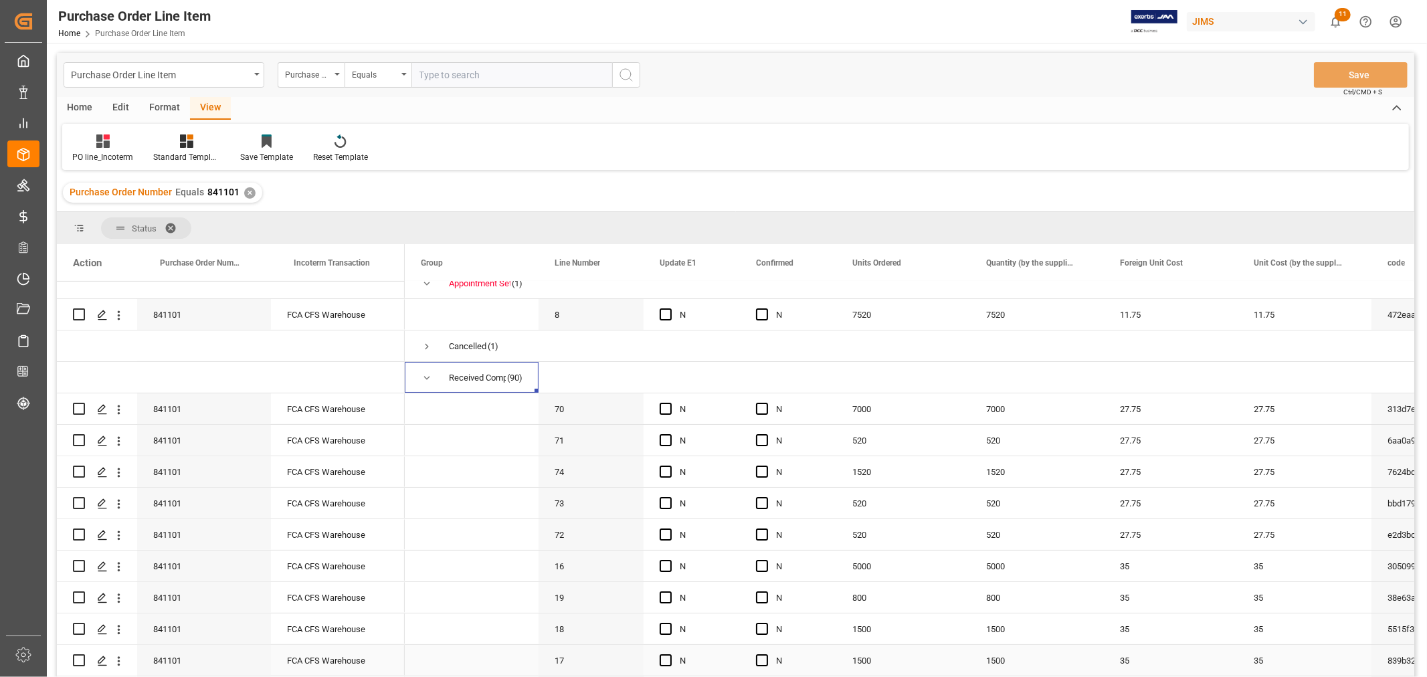
scroll to position [0, 0]
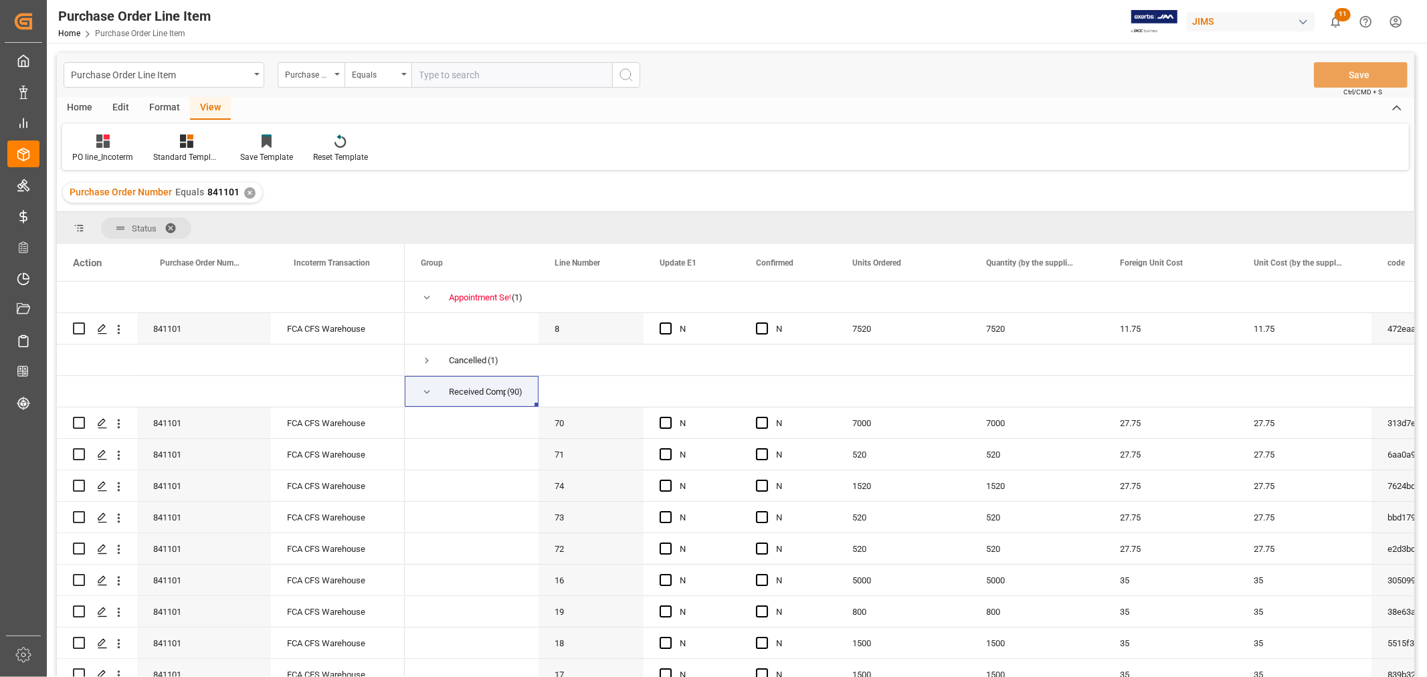
drag, startPoint x: 244, startPoint y: 187, endPoint x: 350, endPoint y: 163, distance: 108.4
click at [244, 187] on div "✕" at bounding box center [249, 192] width 11 height 11
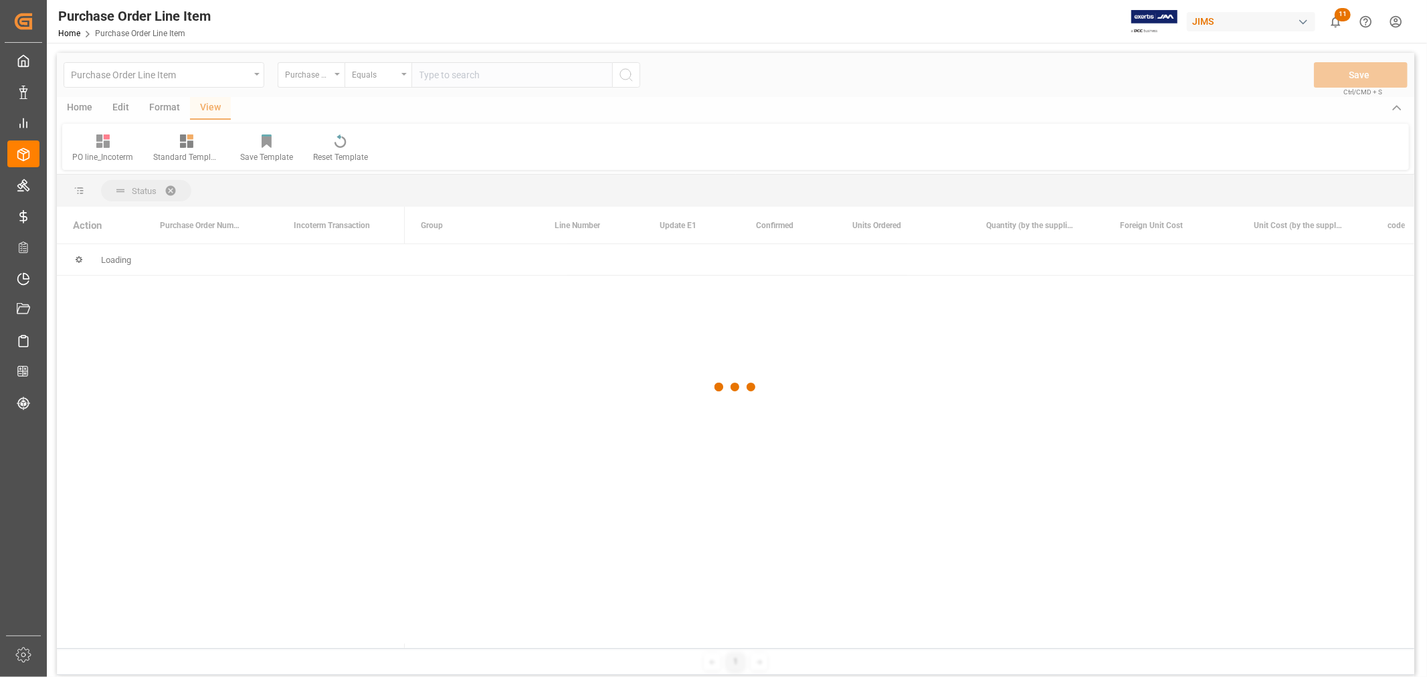
click at [440, 80] on div at bounding box center [735, 387] width 1357 height 669
click at [437, 76] on div at bounding box center [735, 387] width 1357 height 669
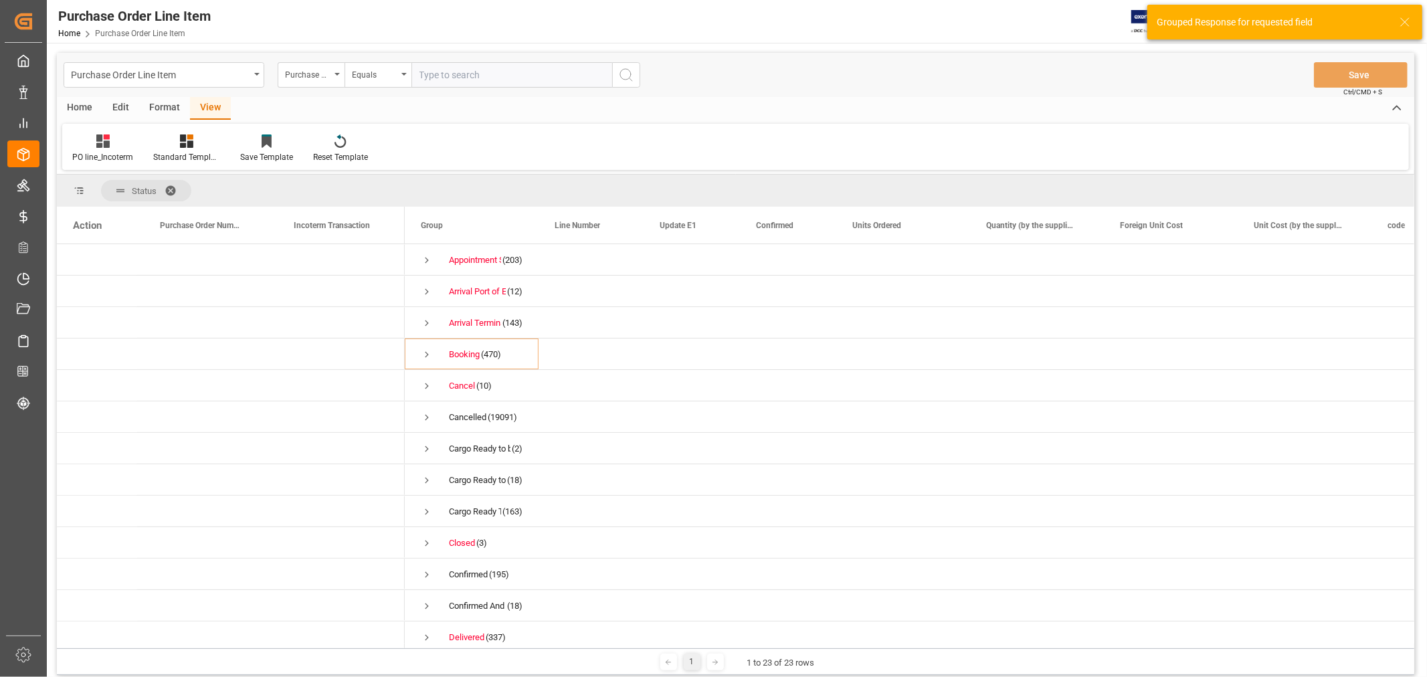
click at [437, 76] on input "text" at bounding box center [511, 74] width 201 height 25
paste input "841102"
type input "841102"
click at [624, 76] on icon "search button" at bounding box center [626, 75] width 16 height 16
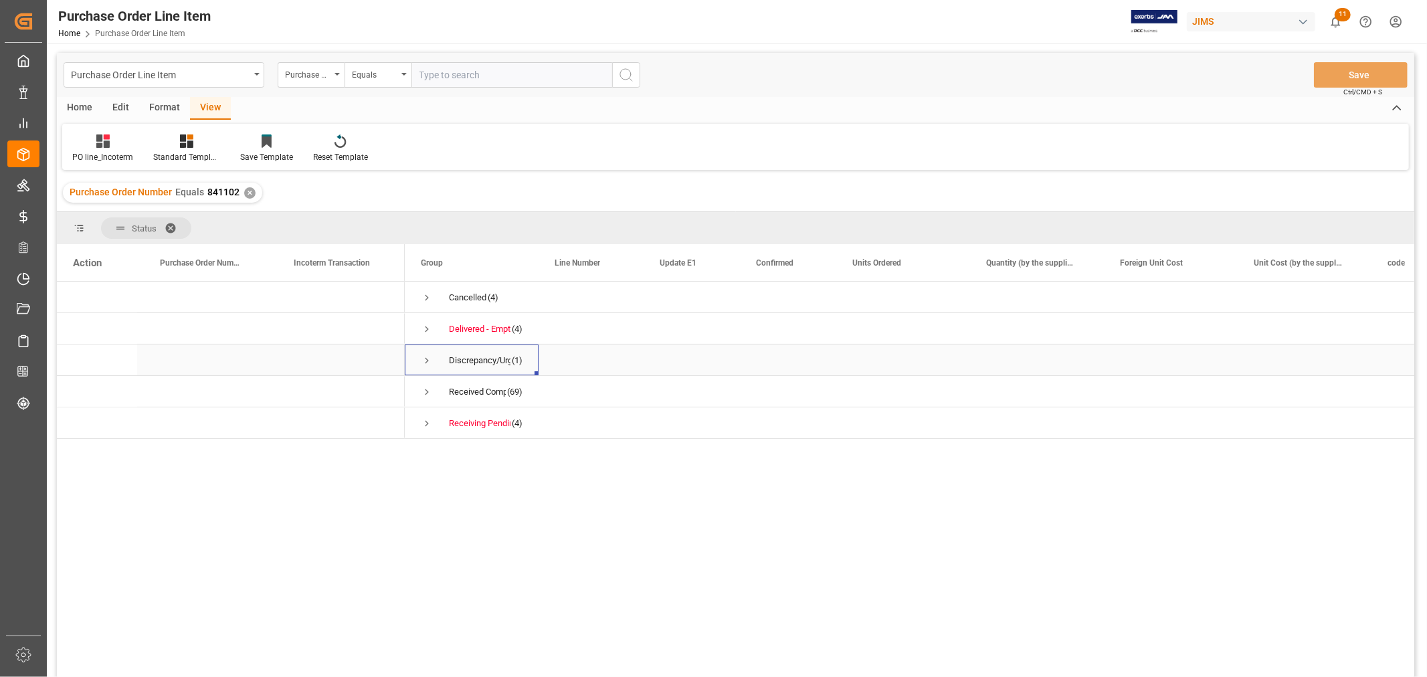
click at [423, 363] on span "Press SPACE to select this row." at bounding box center [427, 361] width 12 height 12
click at [245, 192] on div "✕" at bounding box center [249, 192] width 11 height 11
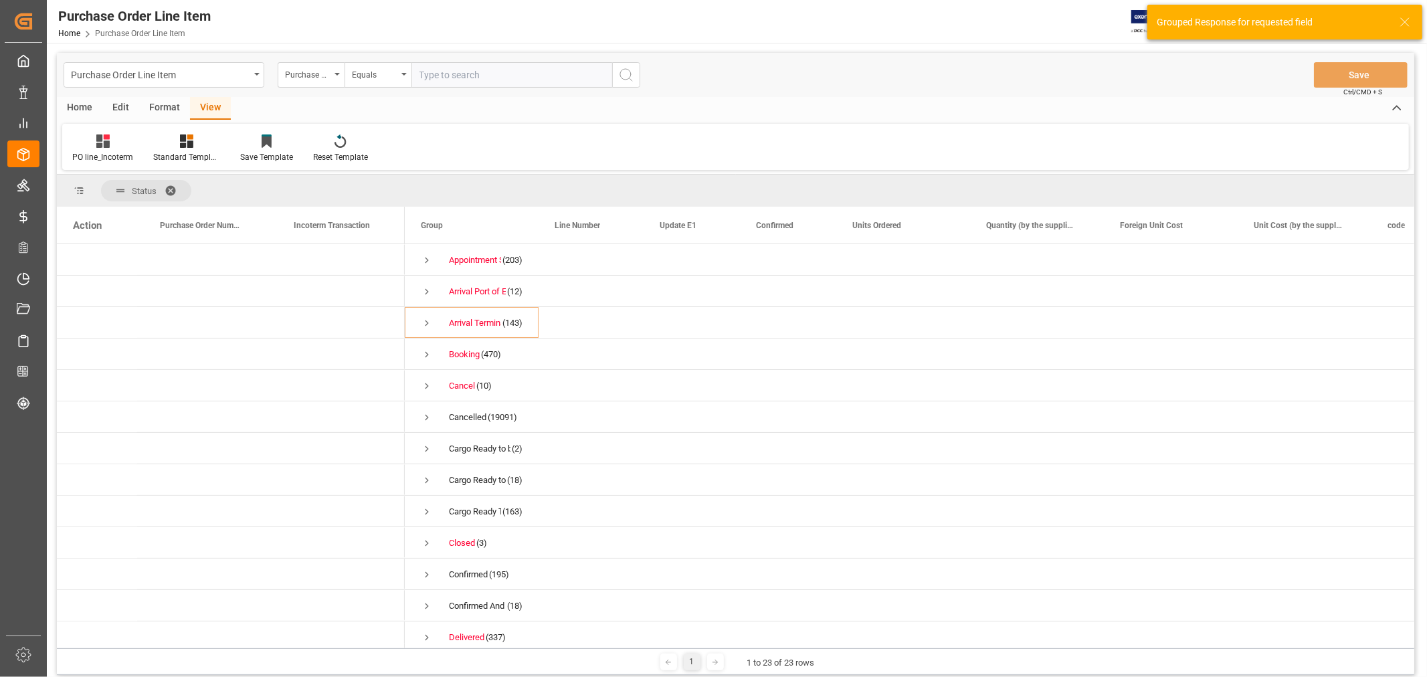
click at [435, 75] on input "text" at bounding box center [511, 74] width 201 height 25
paste input "841104"
type input "841104"
click at [624, 75] on icon "search button" at bounding box center [626, 75] width 16 height 16
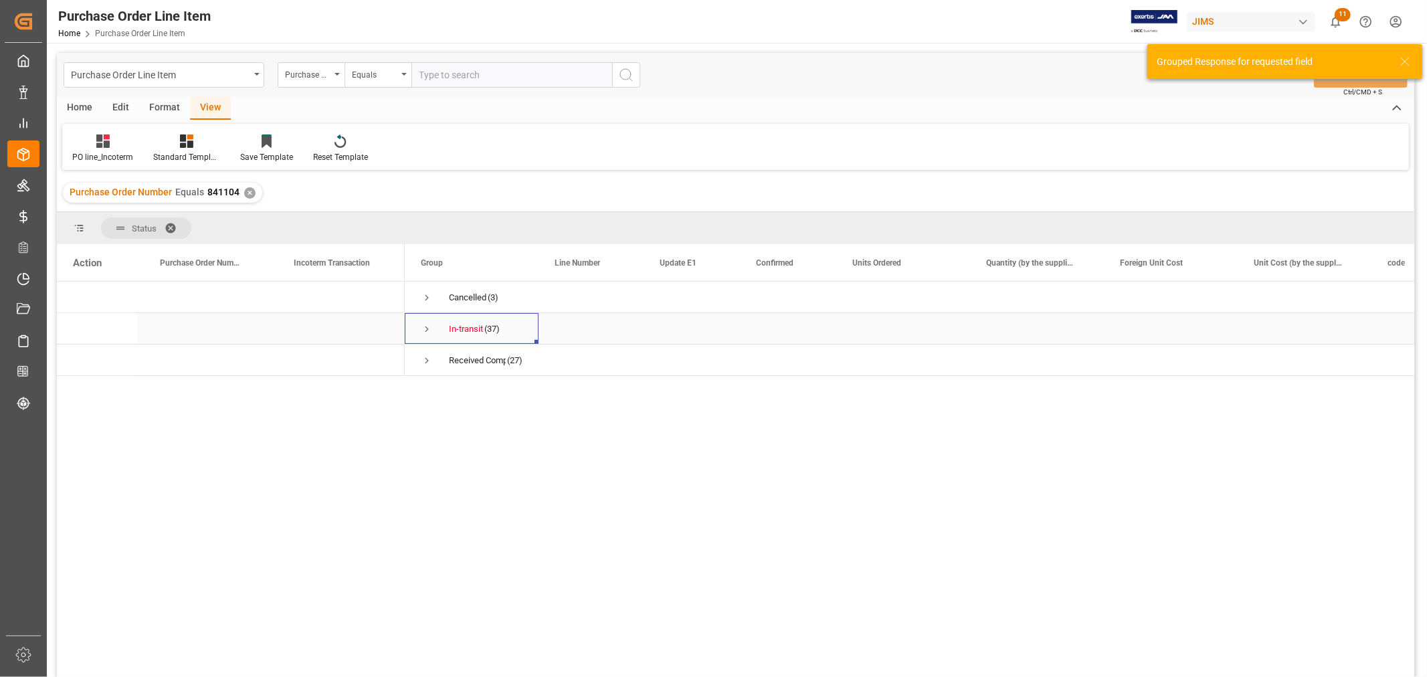
click at [423, 329] on span "Press SPACE to select this row." at bounding box center [427, 329] width 12 height 12
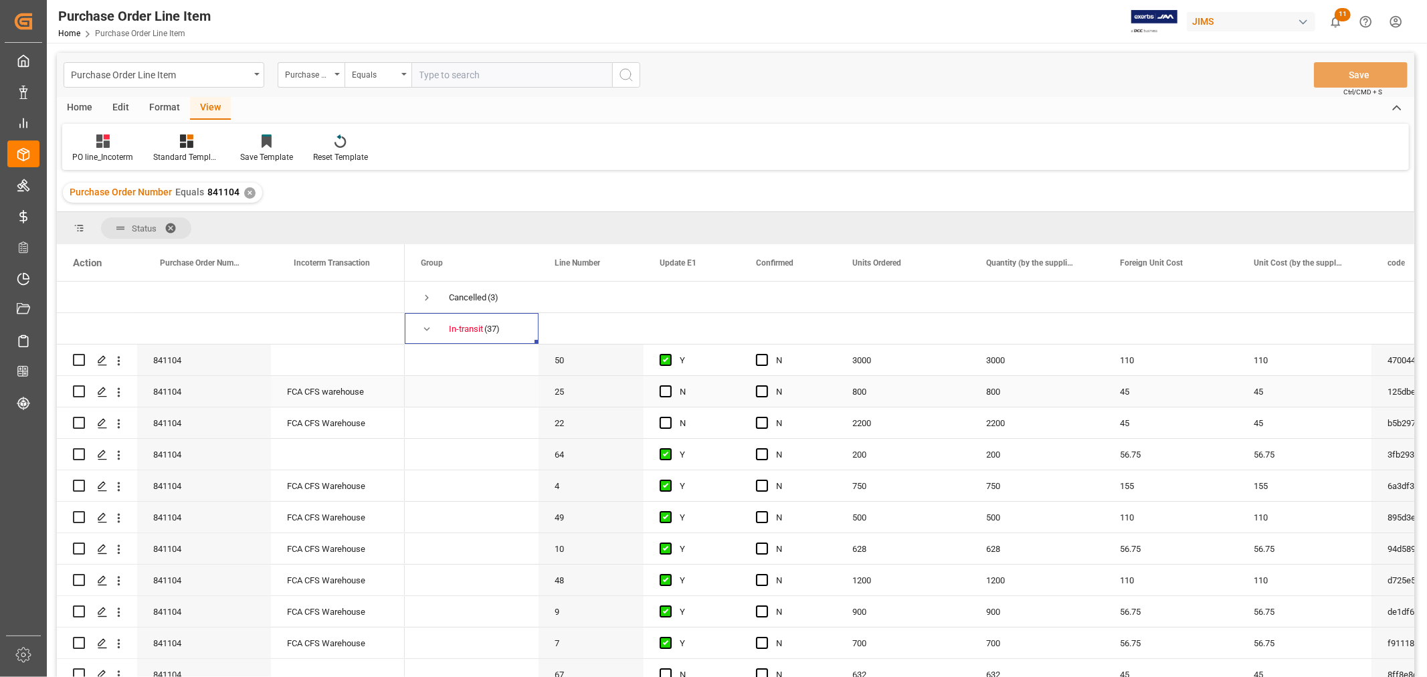
click at [330, 391] on div "FCA CFS warehouse" at bounding box center [338, 391] width 134 height 31
click at [315, 349] on div "Press SPACE to select this row." at bounding box center [338, 360] width 134 height 31
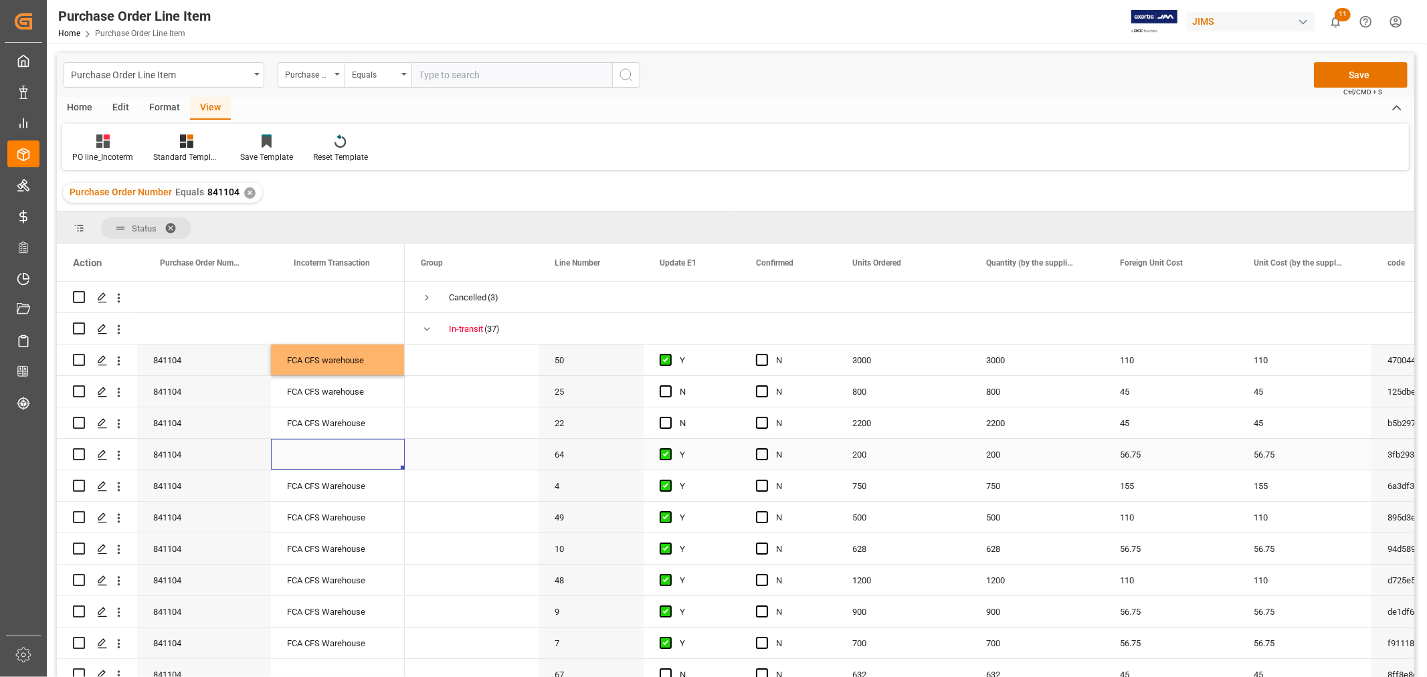
click at [326, 443] on div "Press SPACE to select this row." at bounding box center [338, 454] width 134 height 31
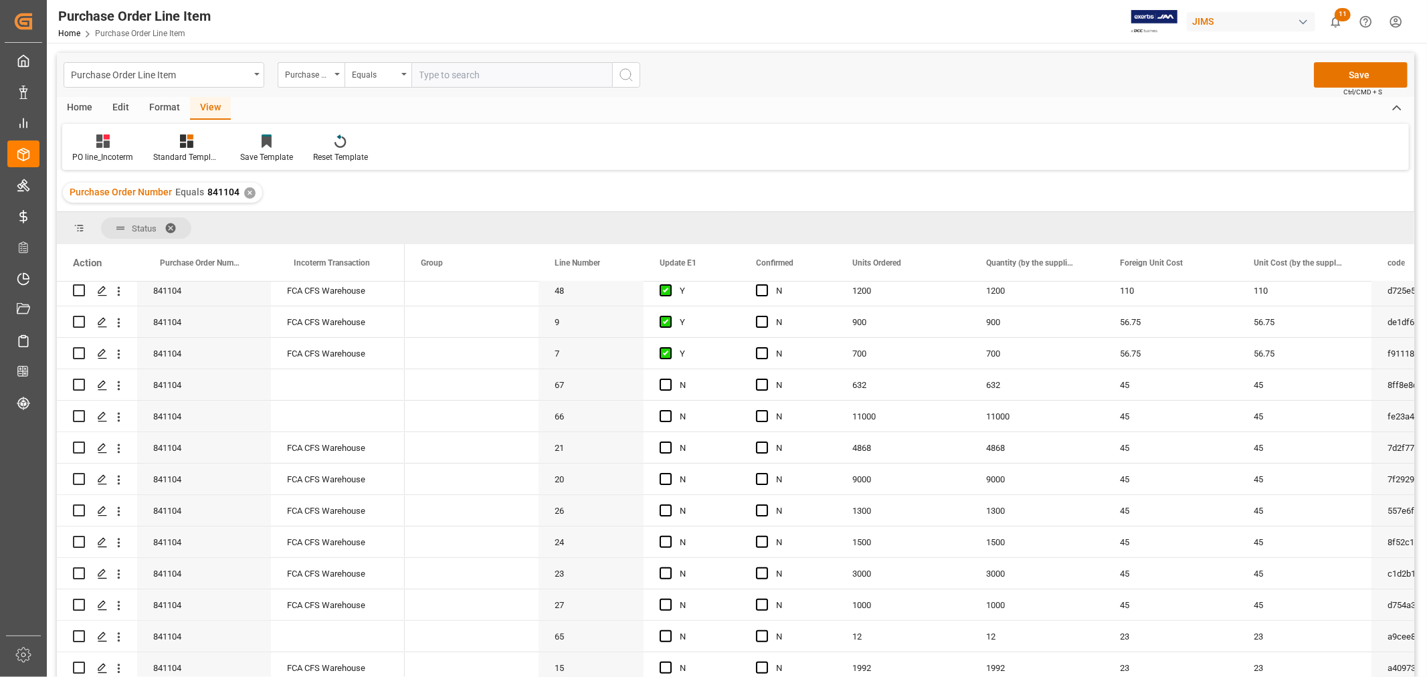
scroll to position [297, 0]
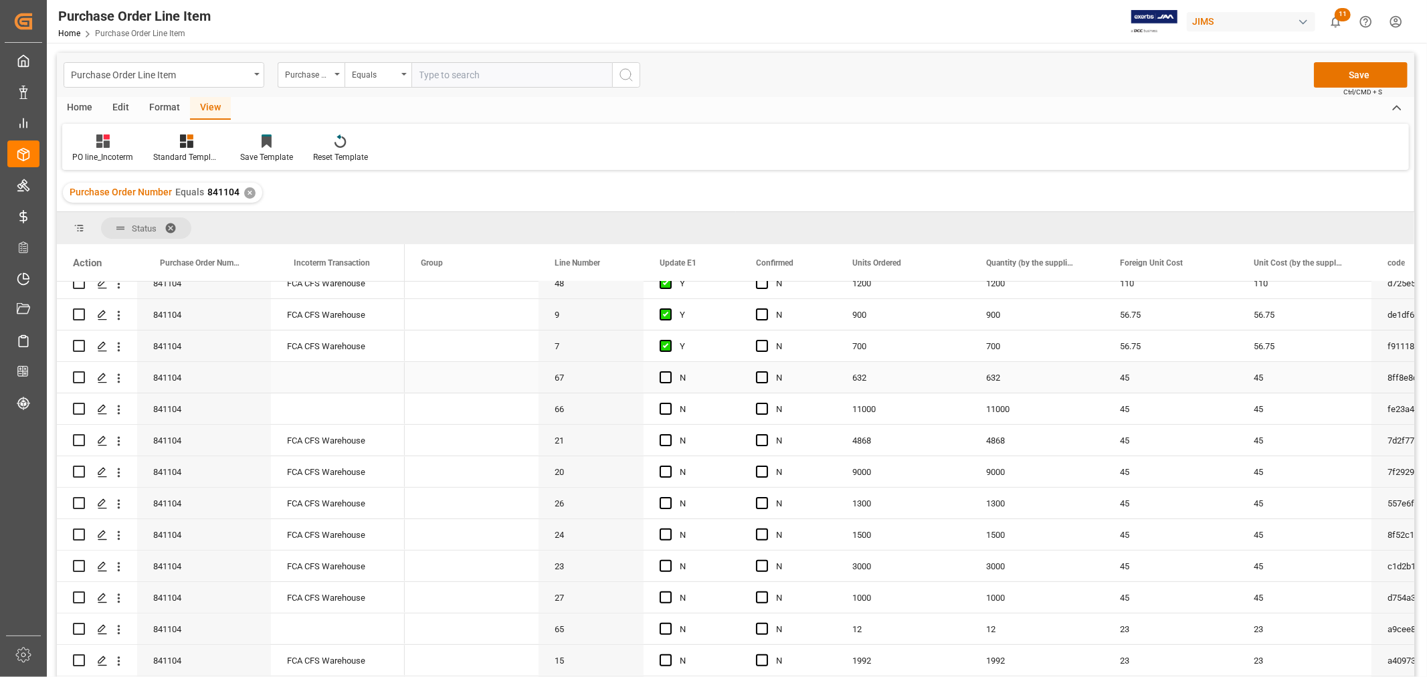
click at [322, 369] on div "Press SPACE to select this row." at bounding box center [338, 377] width 134 height 31
click at [328, 399] on div "Press SPACE to select this row." at bounding box center [338, 408] width 134 height 31
click at [343, 623] on div "Press SPACE to select this row." at bounding box center [338, 628] width 134 height 31
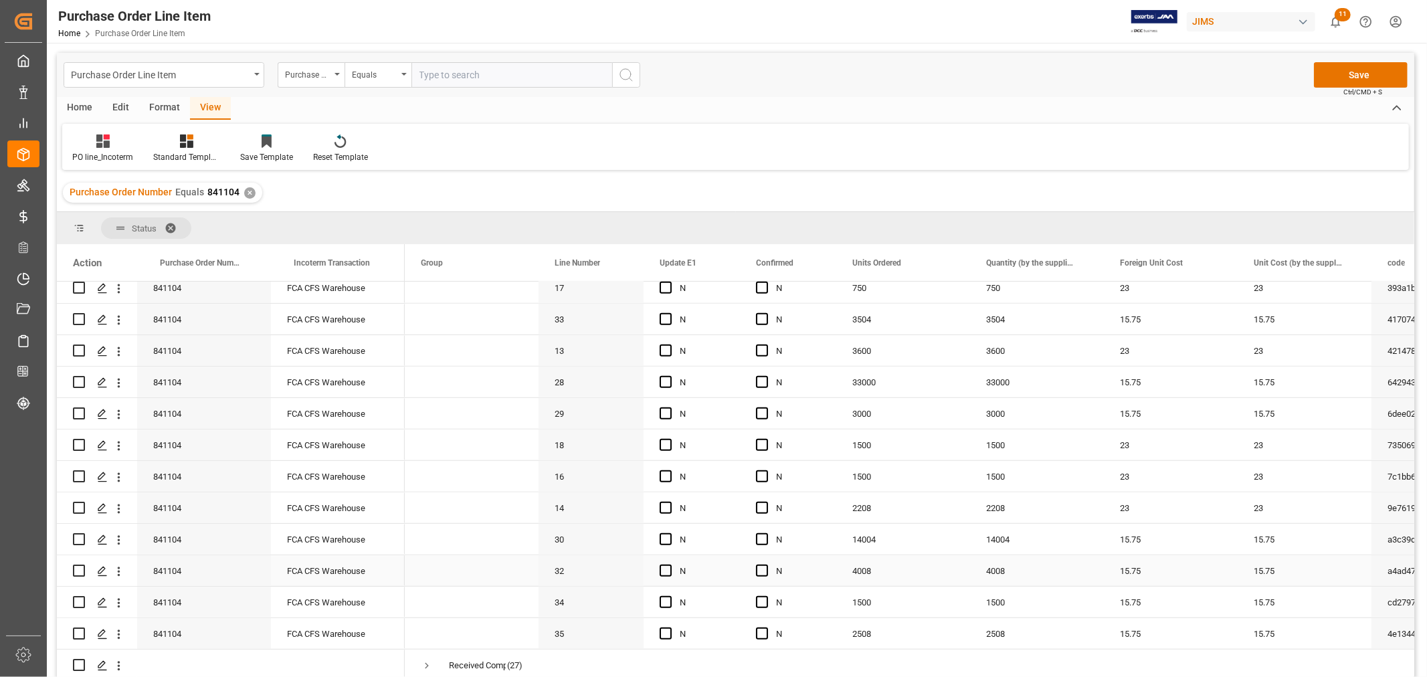
scroll to position [862, 0]
click at [1347, 68] on button "Save" at bounding box center [1361, 74] width 94 height 25
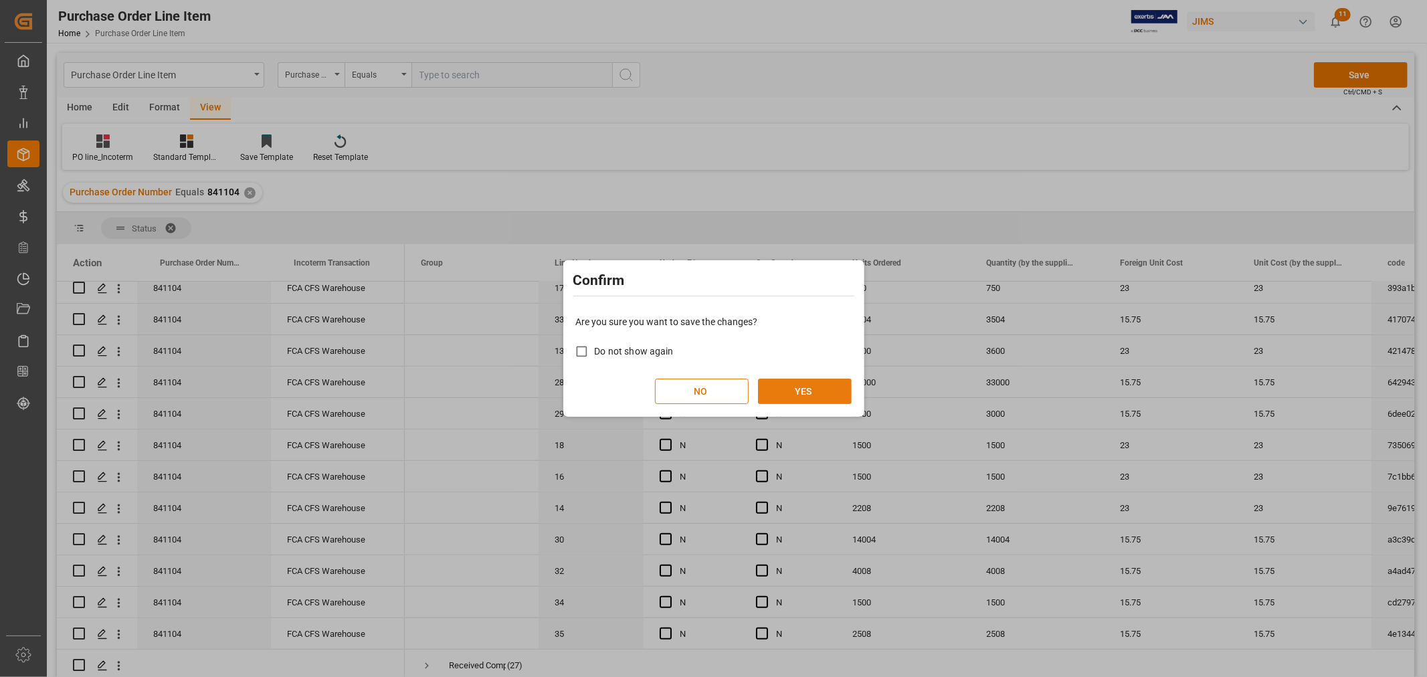
click at [805, 388] on button "YES" at bounding box center [805, 391] width 94 height 25
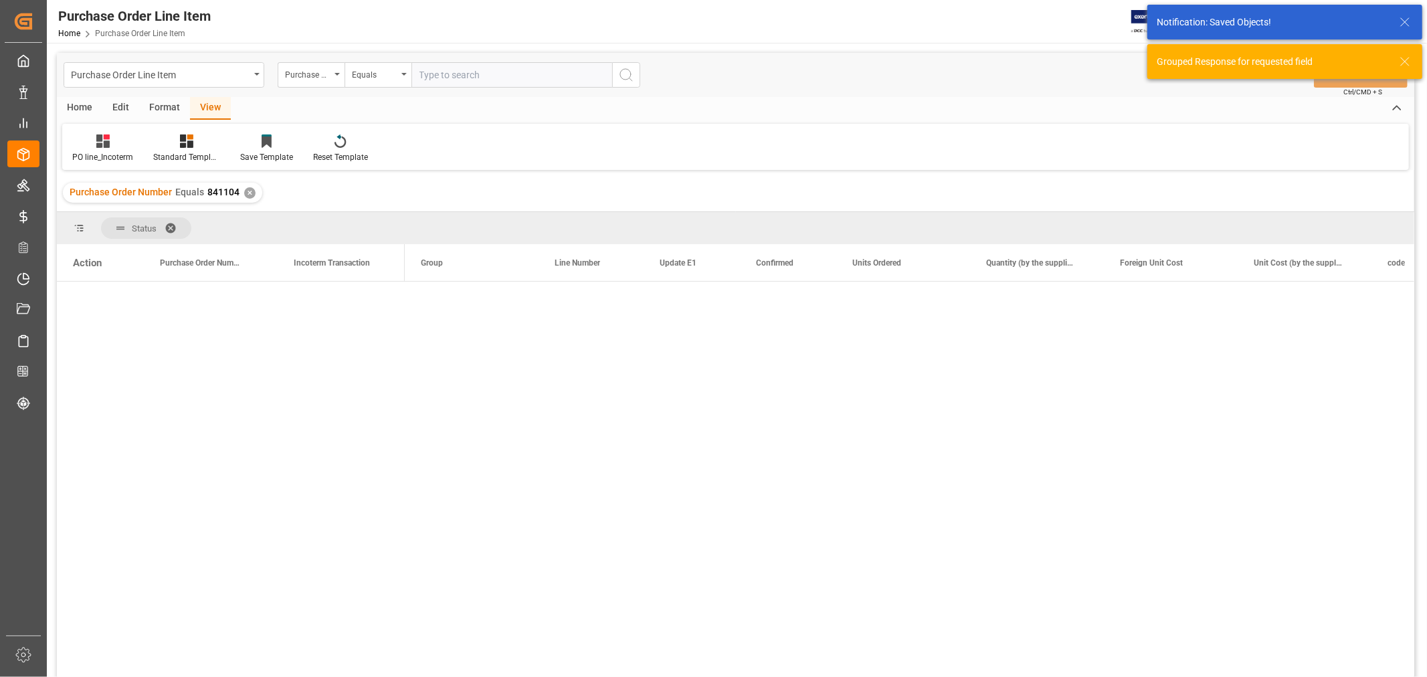
scroll to position [0, 0]
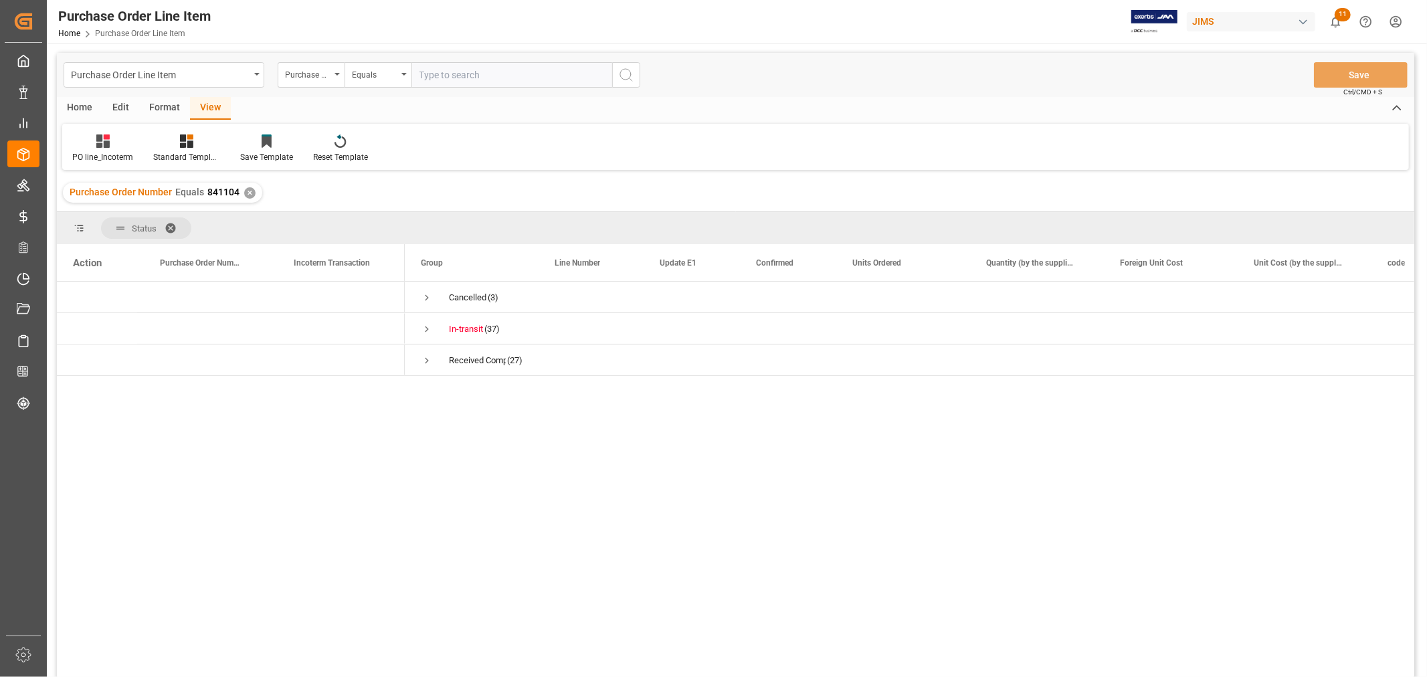
click at [251, 189] on div "✕" at bounding box center [249, 192] width 11 height 11
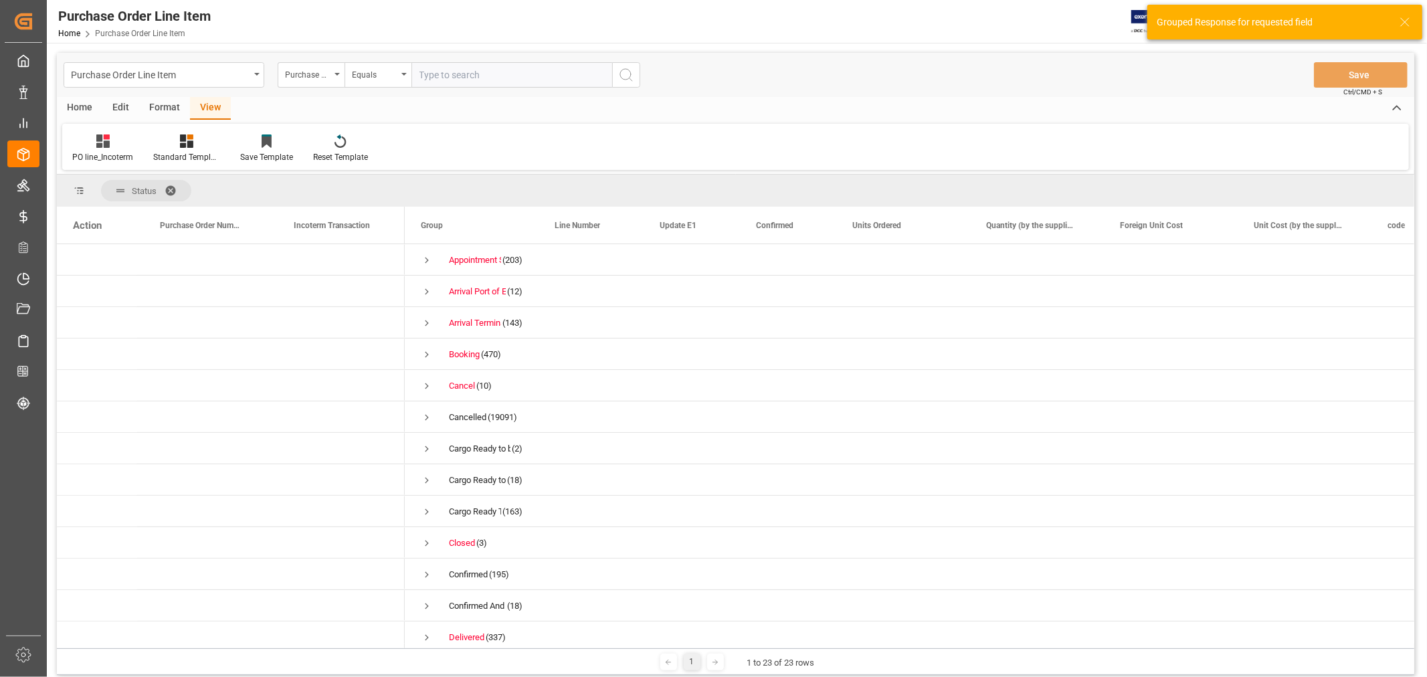
click at [438, 76] on input "text" at bounding box center [511, 74] width 201 height 25
paste input "845330"
type input "845330"
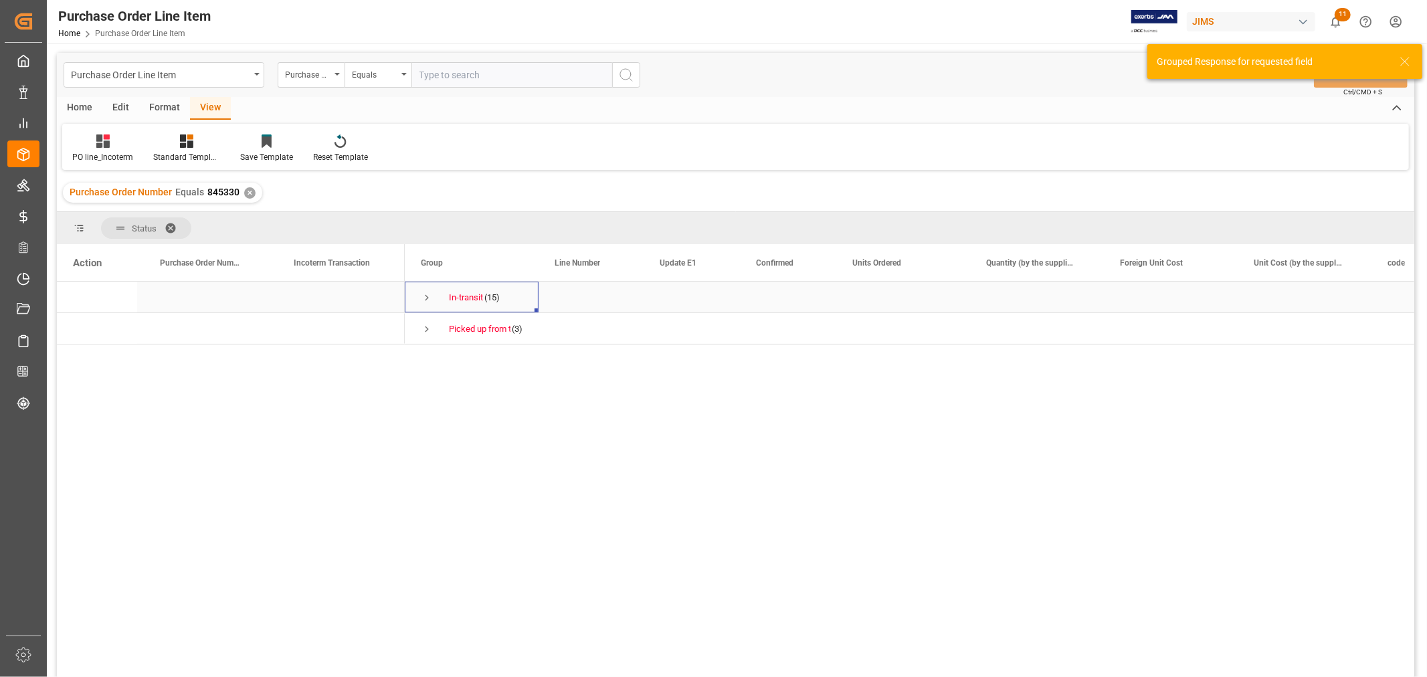
click at [423, 294] on span "Press SPACE to select this row." at bounding box center [427, 298] width 12 height 12
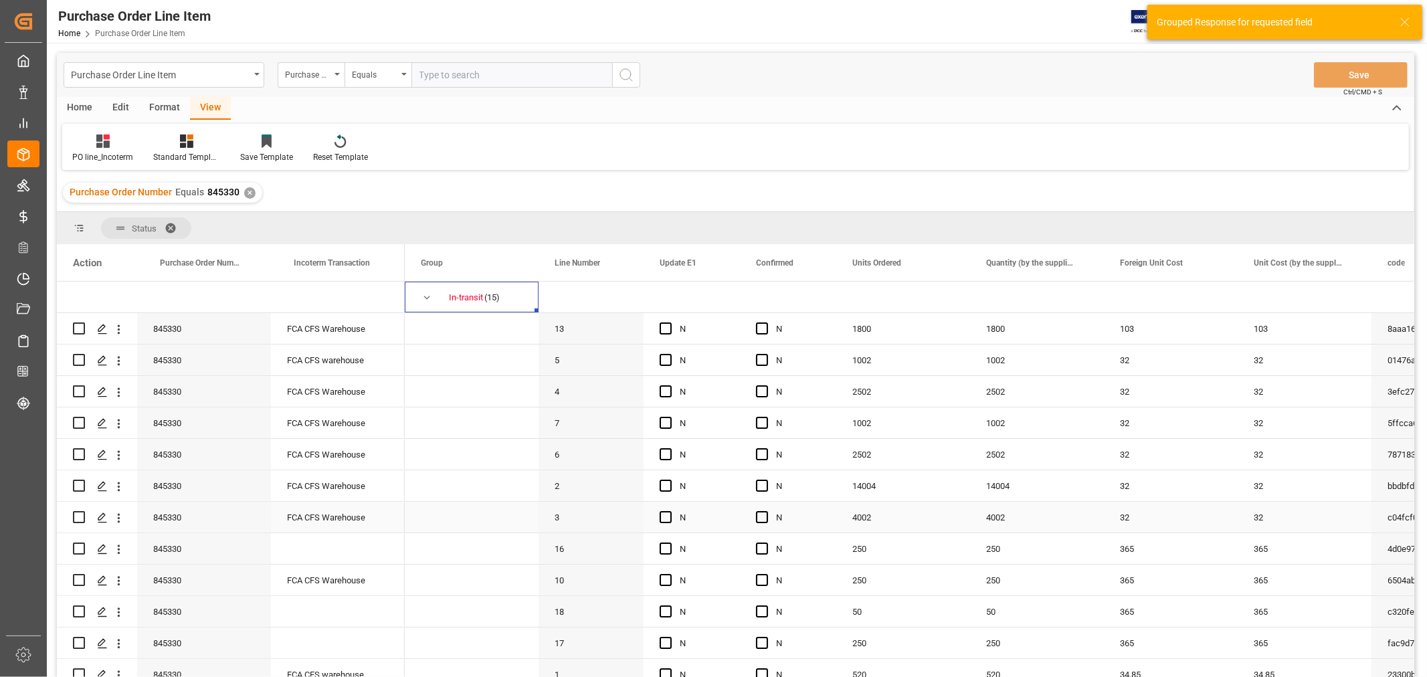
click at [311, 512] on div "FCA CFS Warehouse" at bounding box center [338, 517] width 134 height 31
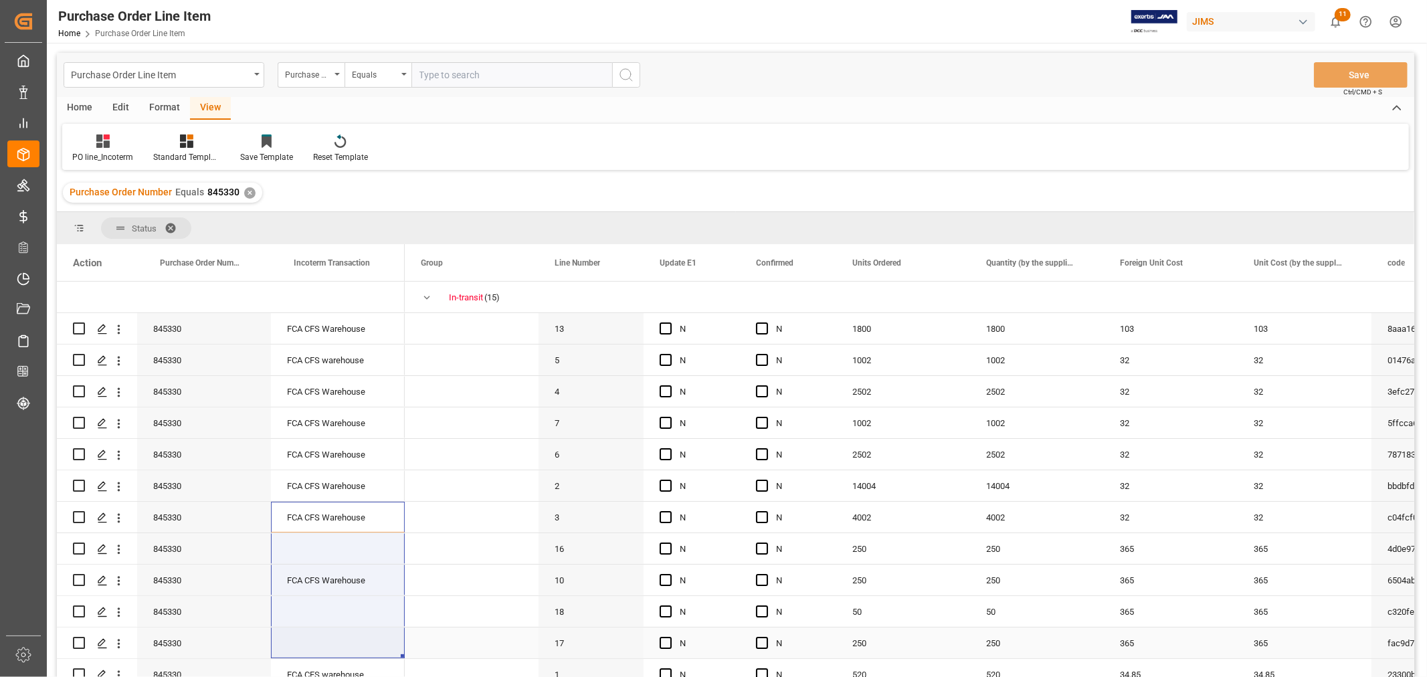
drag, startPoint x: 341, startPoint y: 510, endPoint x: 350, endPoint y: 638, distance: 127.4
click at [350, 638] on div "845330 FCA CFS Warehouse 845330 FCA CFS warehouse 845330 FCA CFS Warehouse" at bounding box center [231, 549] width 348 height 535
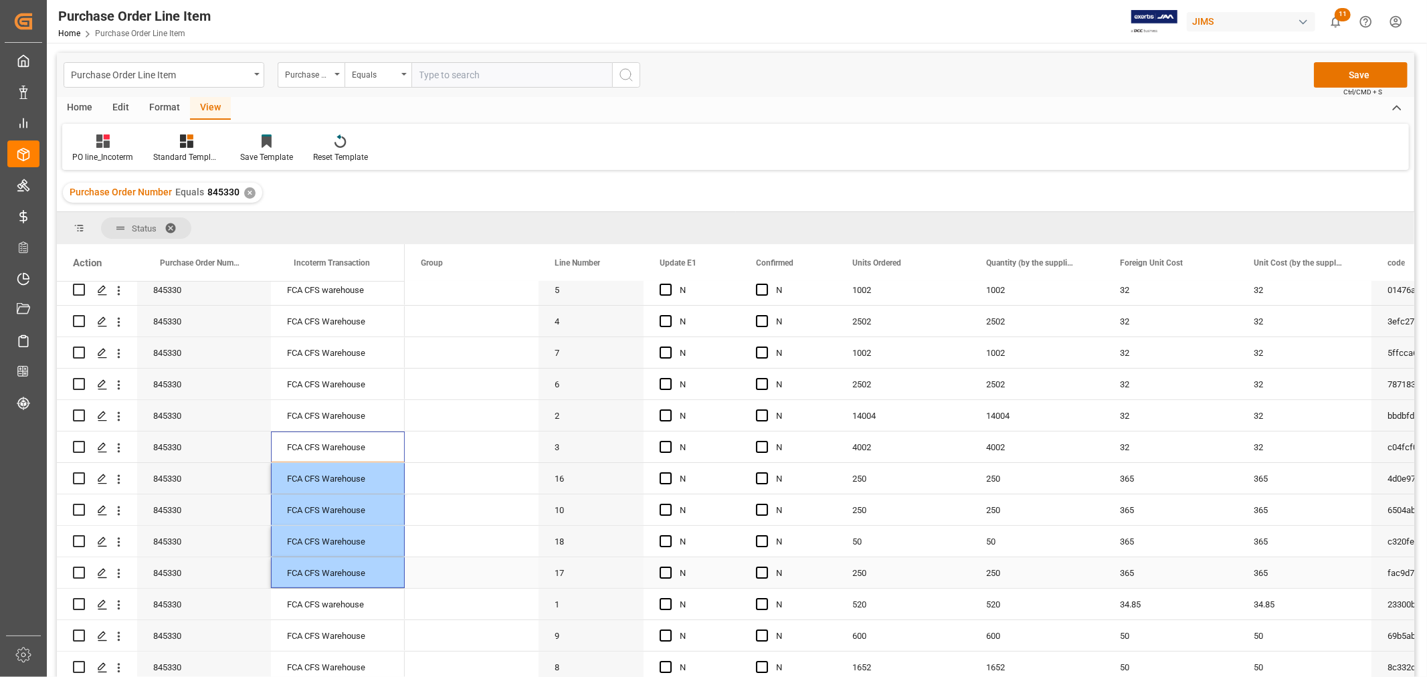
scroll to position [138, 0]
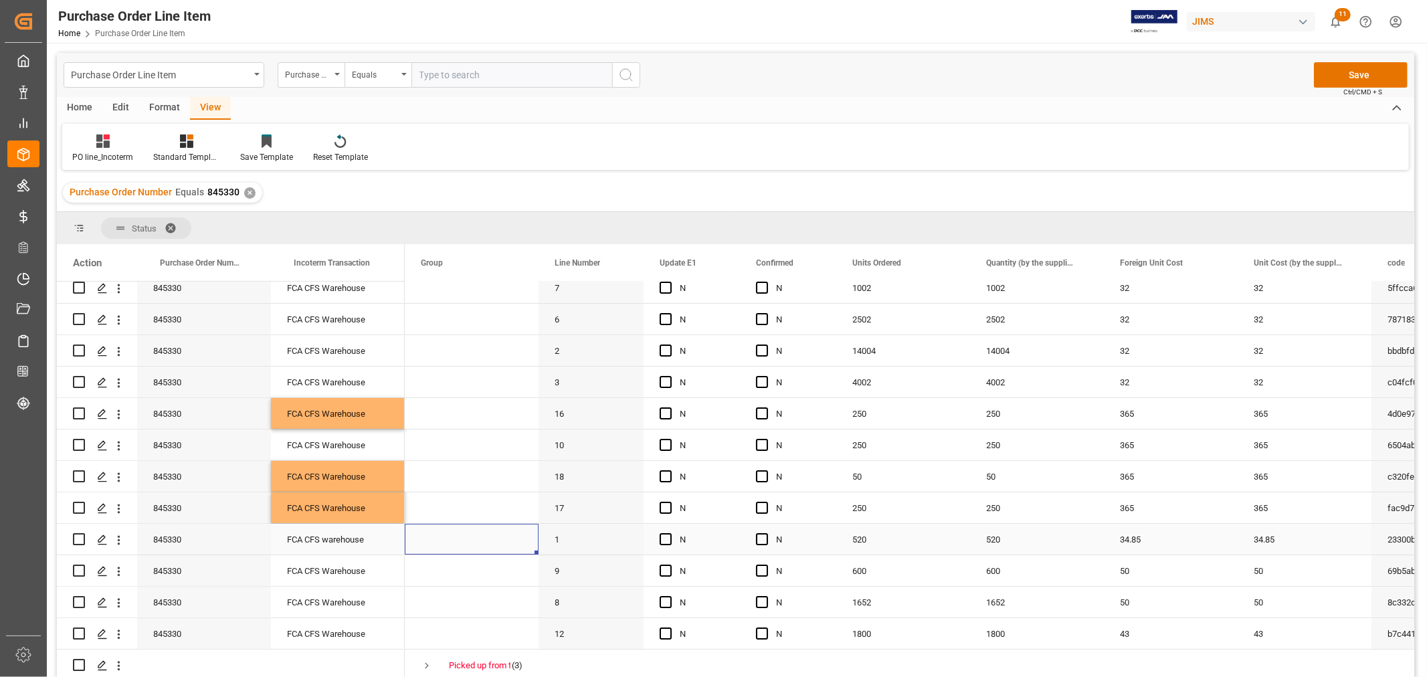
click at [462, 535] on span "Press SPACE to select this row." at bounding box center [472, 538] width 102 height 29
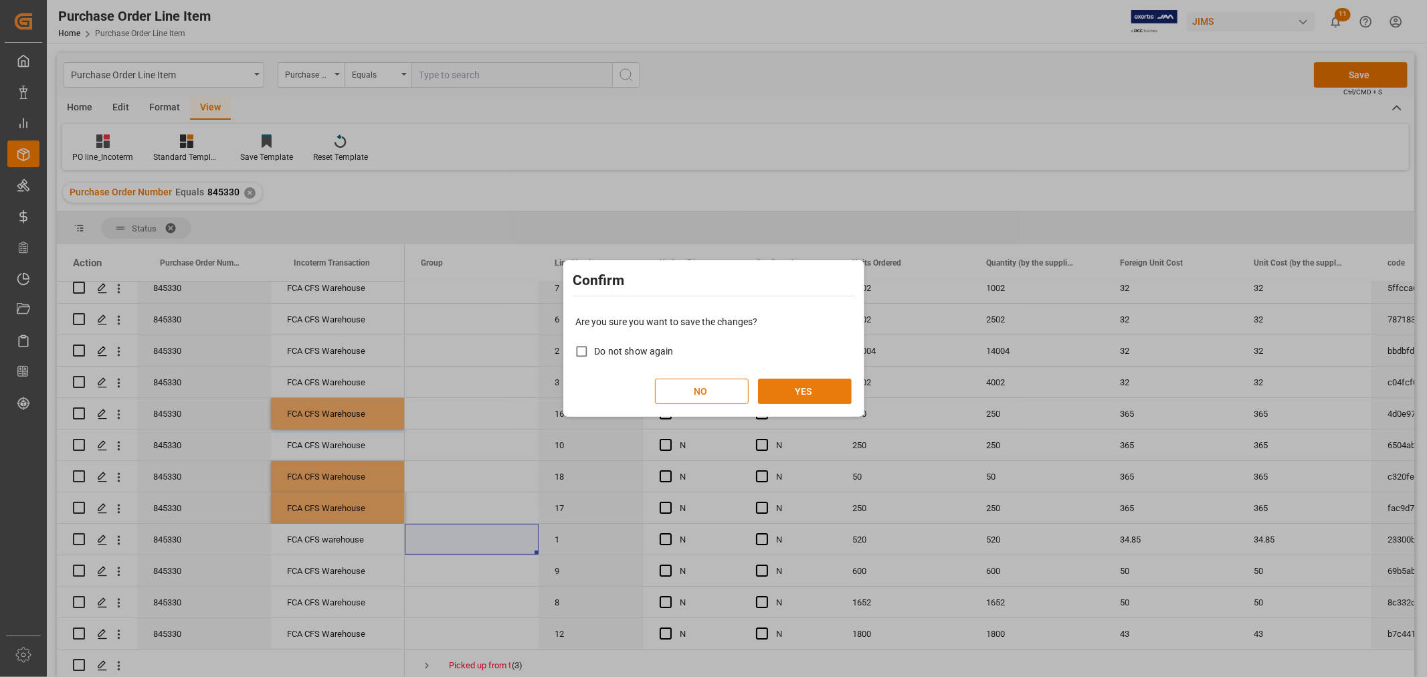
click at [798, 383] on button "YES" at bounding box center [805, 391] width 94 height 25
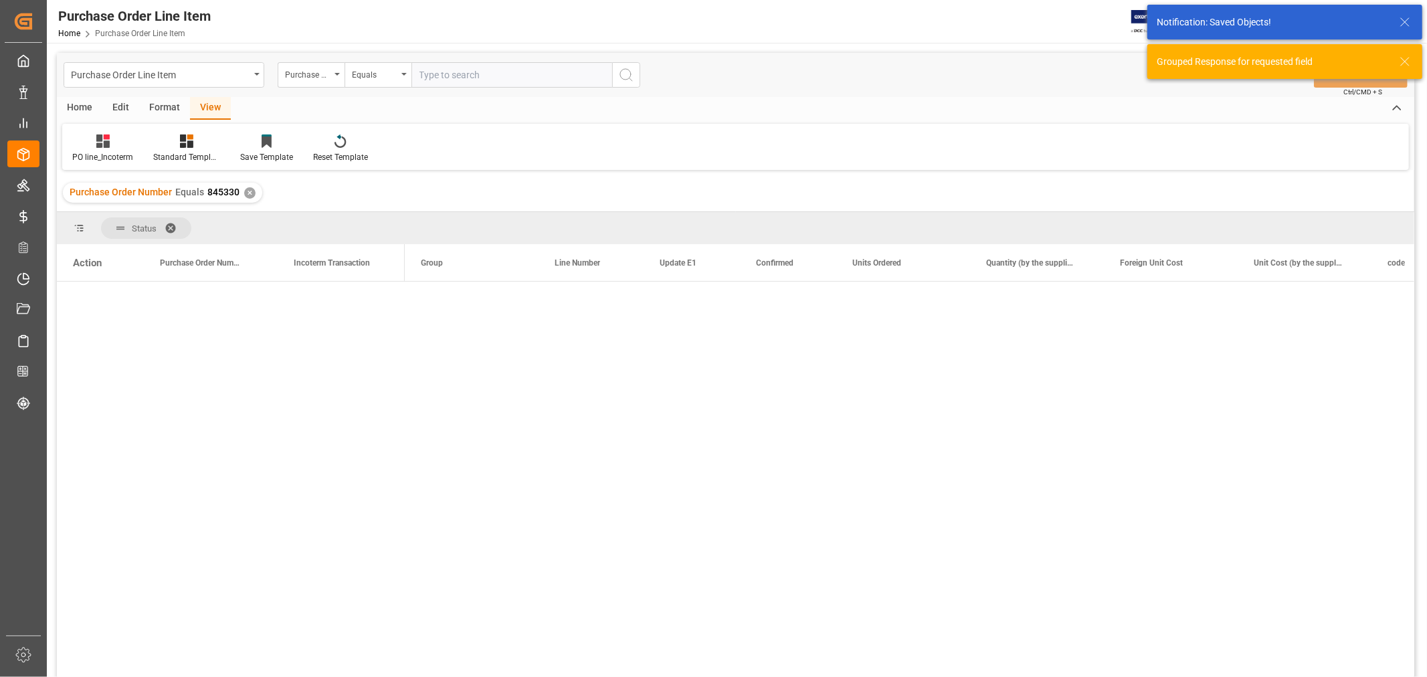
scroll to position [0, 0]
click at [426, 295] on span "Press SPACE to select this row." at bounding box center [427, 298] width 12 height 12
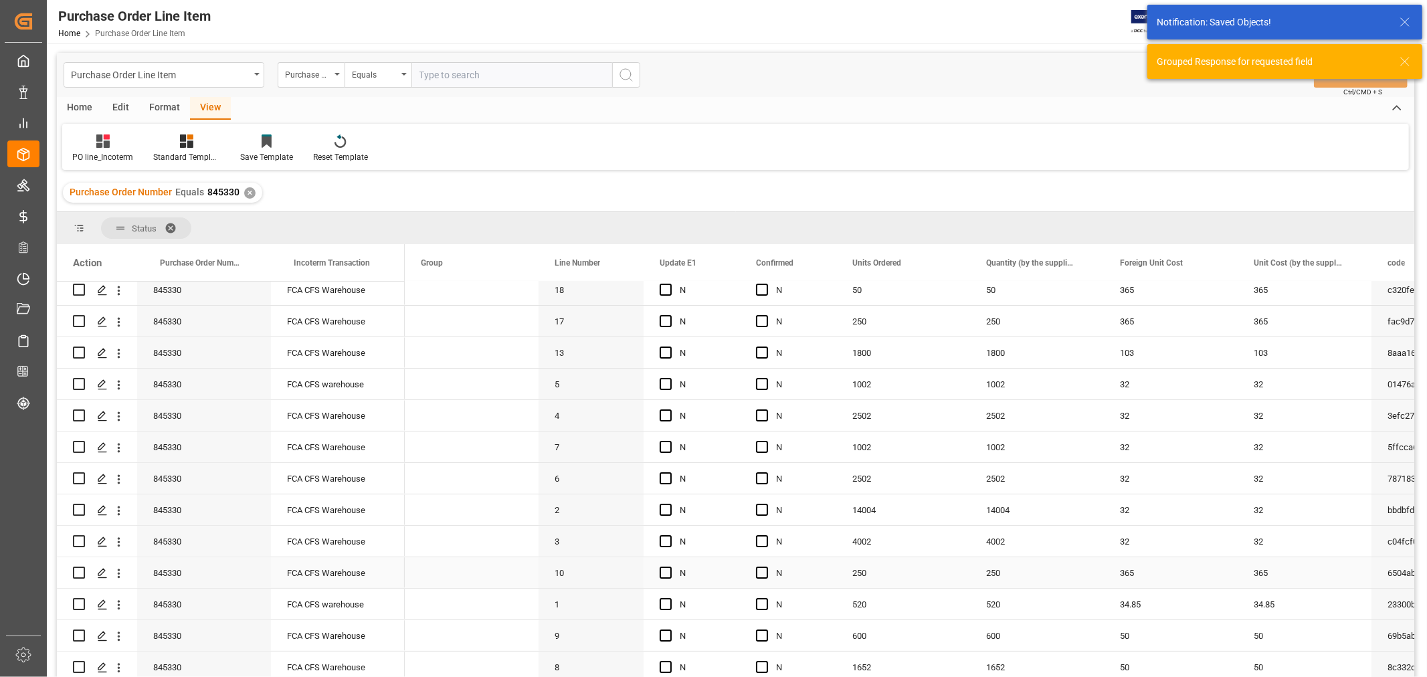
scroll to position [138, 0]
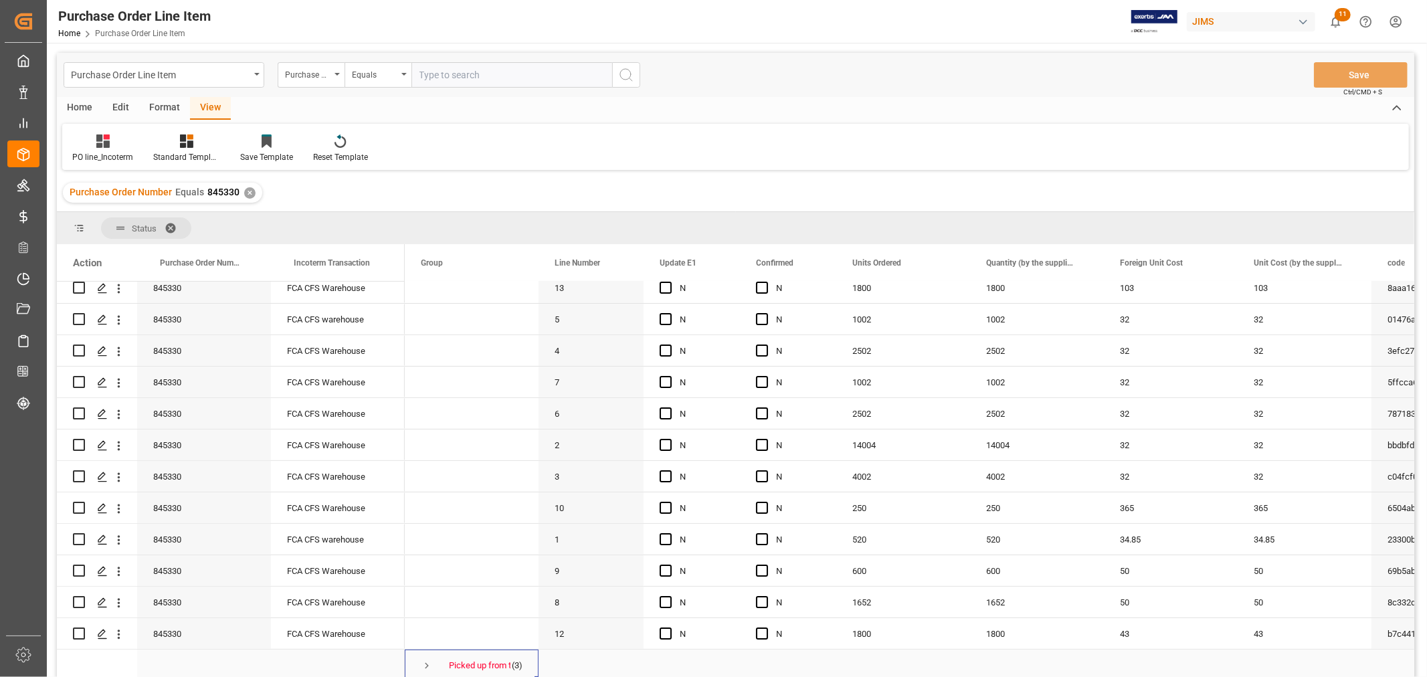
click at [425, 660] on span "Press SPACE to select this row." at bounding box center [427, 666] width 12 height 12
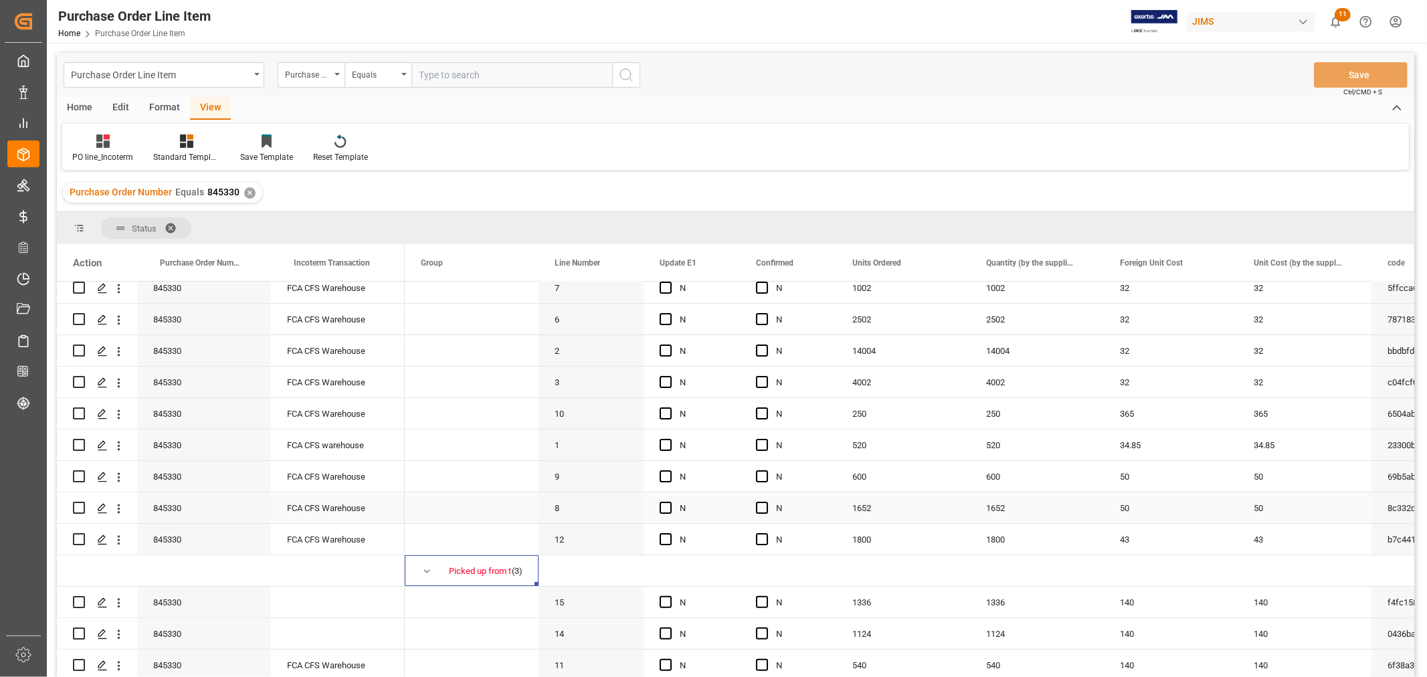
scroll to position [197, 0]
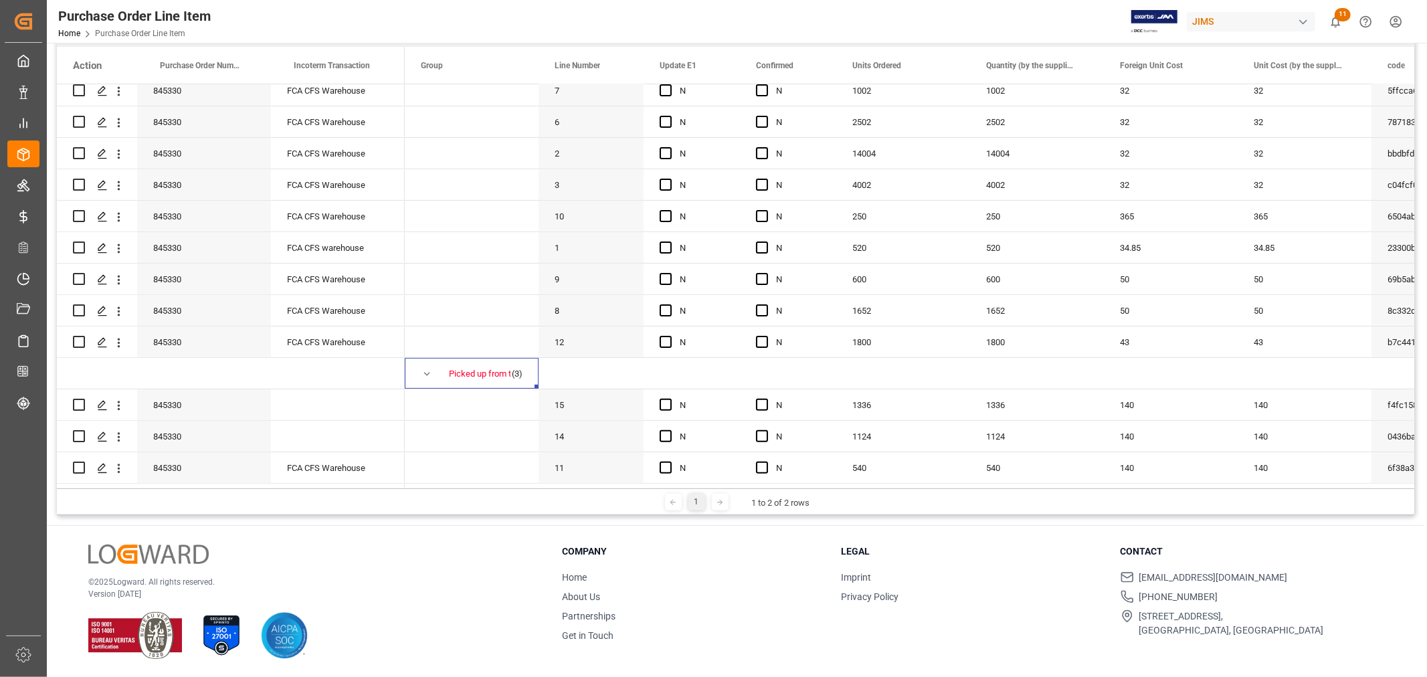
drag, startPoint x: 320, startPoint y: 488, endPoint x: 310, endPoint y: 471, distance: 19.8
click at [319, 488] on div "1 1 to 2 of 2 rows" at bounding box center [735, 501] width 1357 height 27
click at [316, 458] on div "FCA CFS Warehouse" at bounding box center [338, 467] width 134 height 31
drag, startPoint x: 294, startPoint y: 388, endPoint x: 301, endPoint y: 399, distance: 13.2
click at [295, 389] on div "Press SPACE to select this row." at bounding box center [338, 404] width 134 height 31
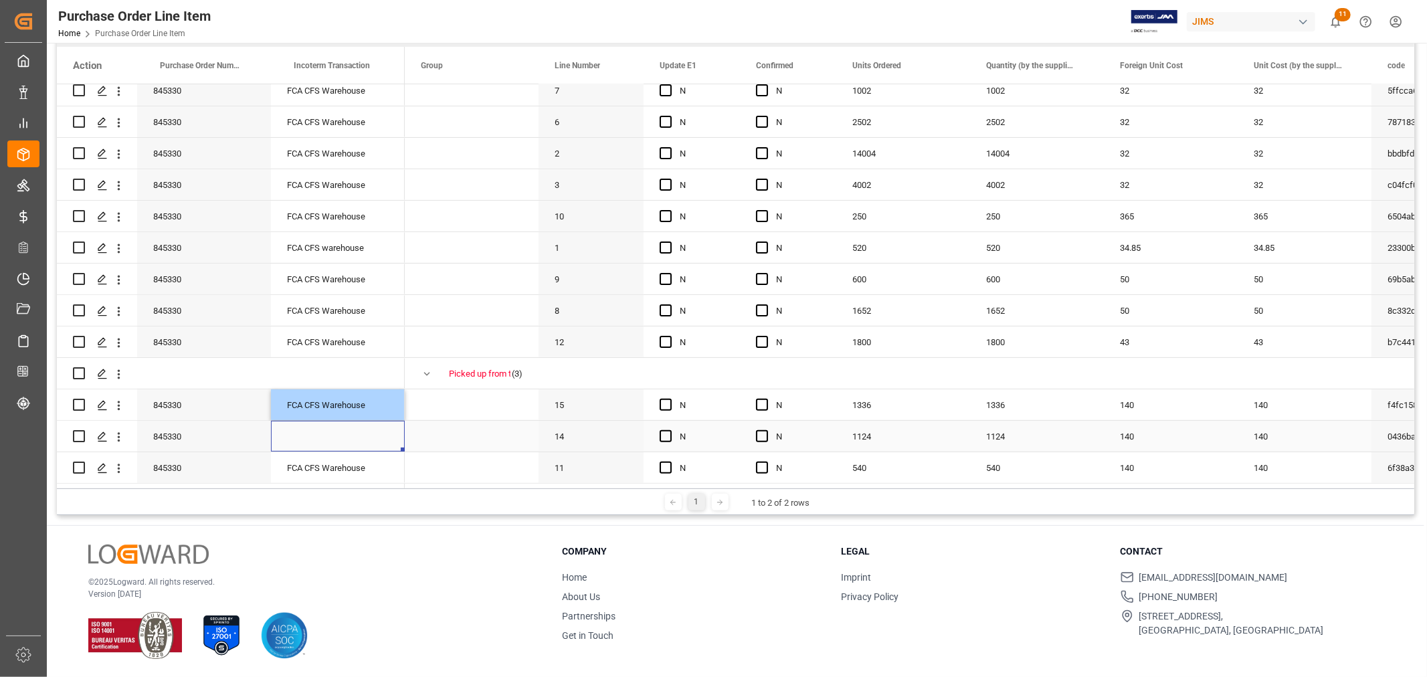
click at [316, 438] on div "Press SPACE to select this row." at bounding box center [338, 436] width 134 height 31
click at [454, 443] on span "Press SPACE to select this row." at bounding box center [472, 435] width 102 height 29
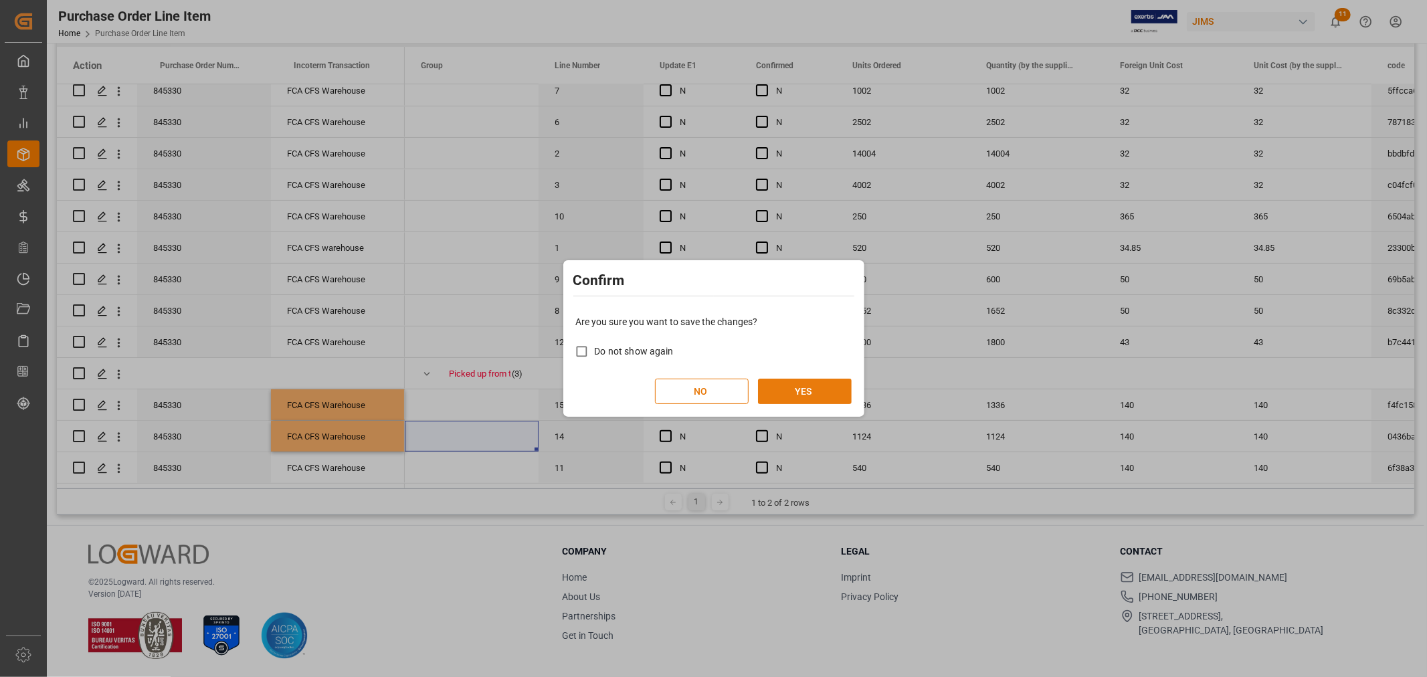
click at [790, 390] on button "YES" at bounding box center [805, 391] width 94 height 25
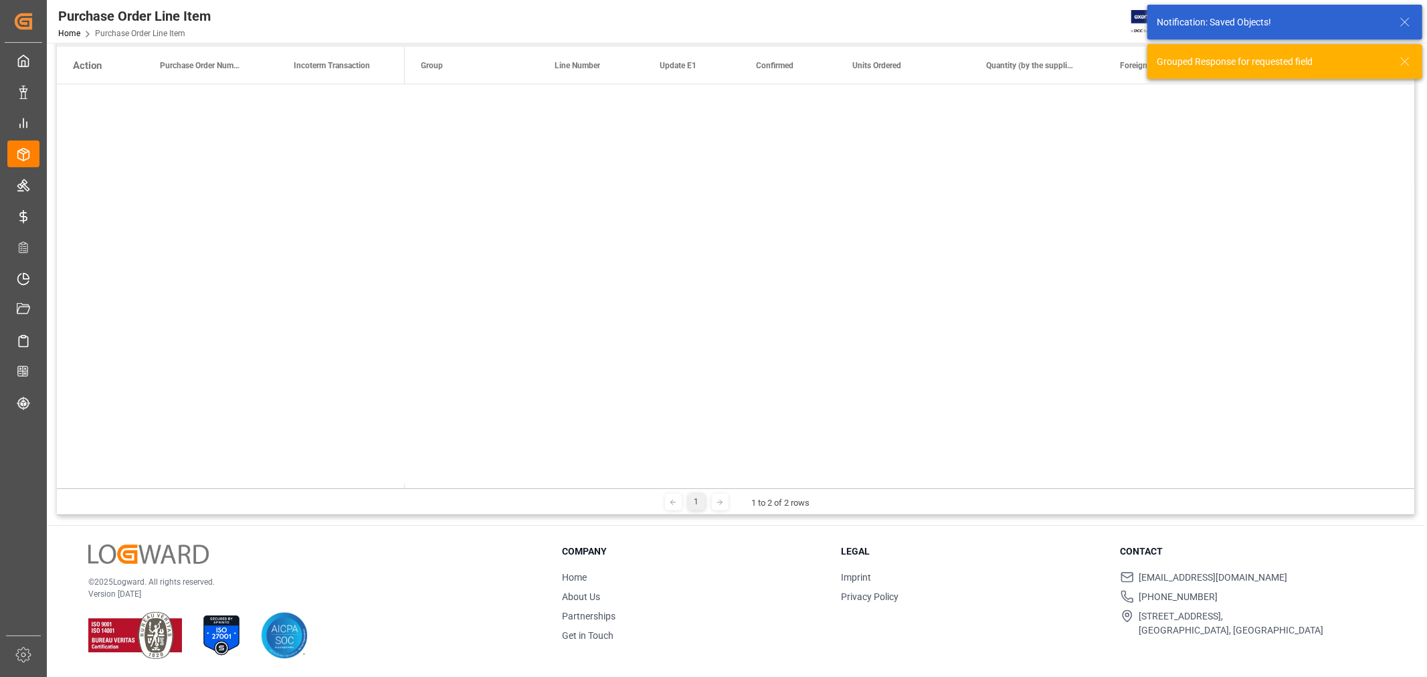
scroll to position [0, 0]
click at [426, 137] on span "Press SPACE to select this row." at bounding box center [427, 131] width 12 height 31
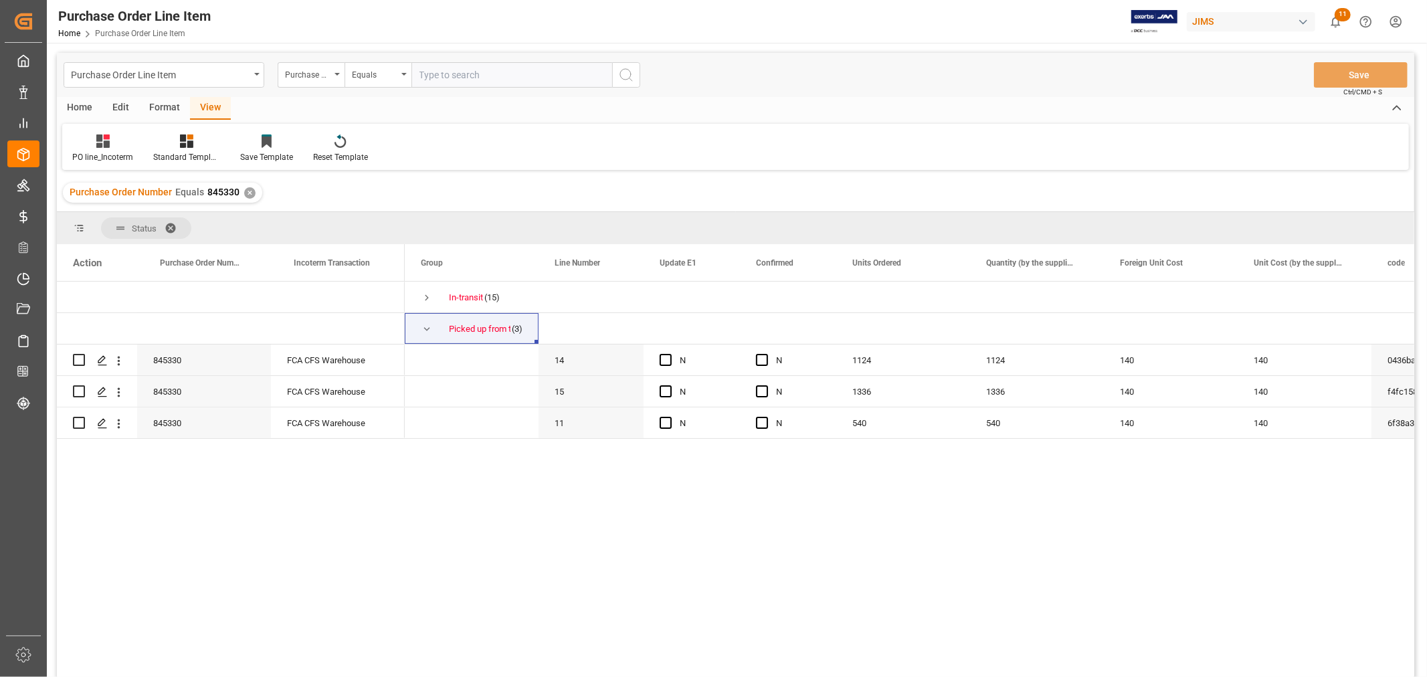
click at [246, 187] on div "✕" at bounding box center [249, 192] width 11 height 11
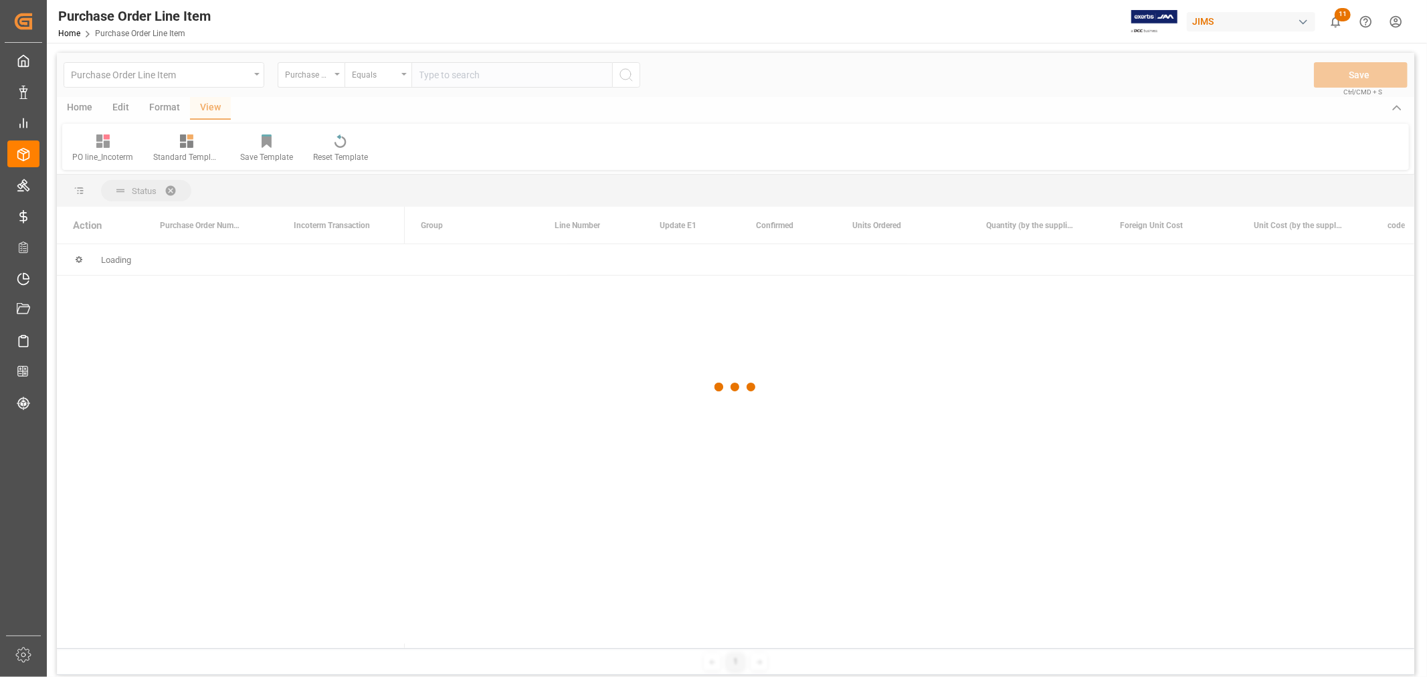
click at [426, 78] on div at bounding box center [735, 387] width 1357 height 669
click at [430, 75] on div at bounding box center [735, 387] width 1357 height 669
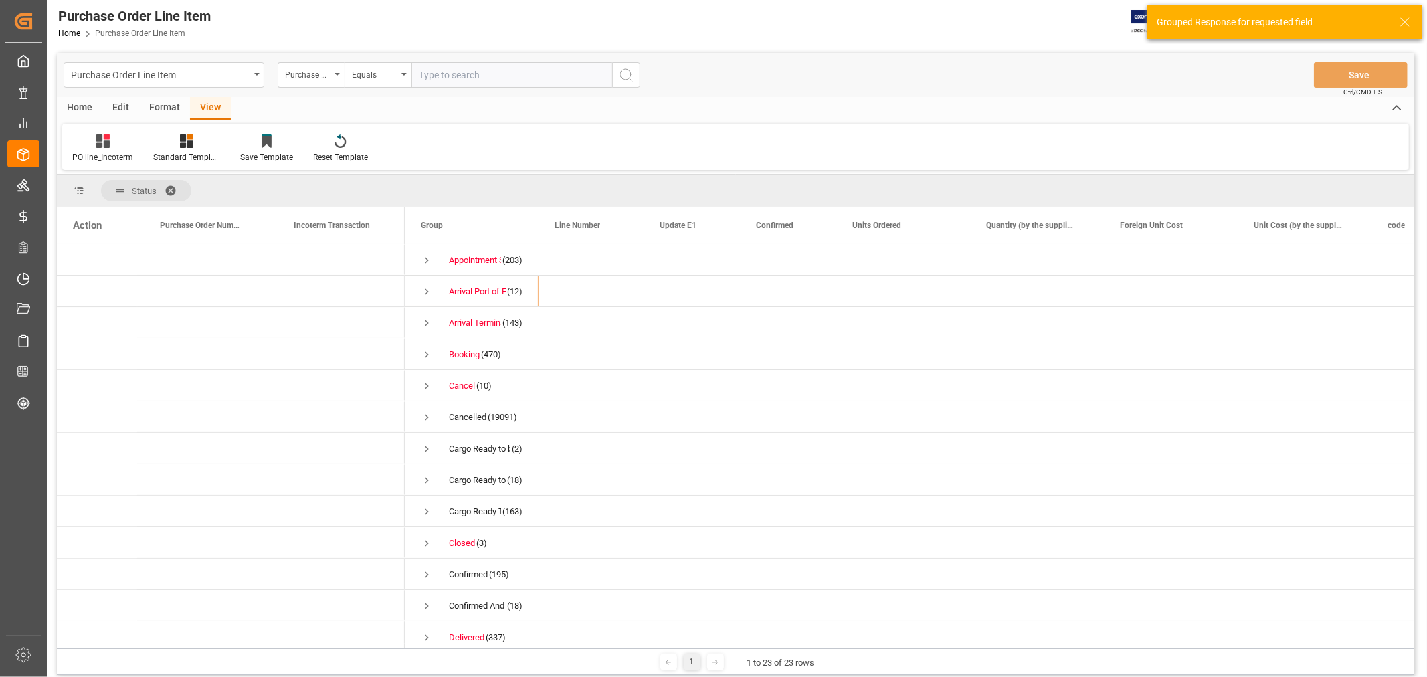
click at [430, 74] on input "text" at bounding box center [511, 74] width 201 height 25
paste input "845331"
type input "845331"
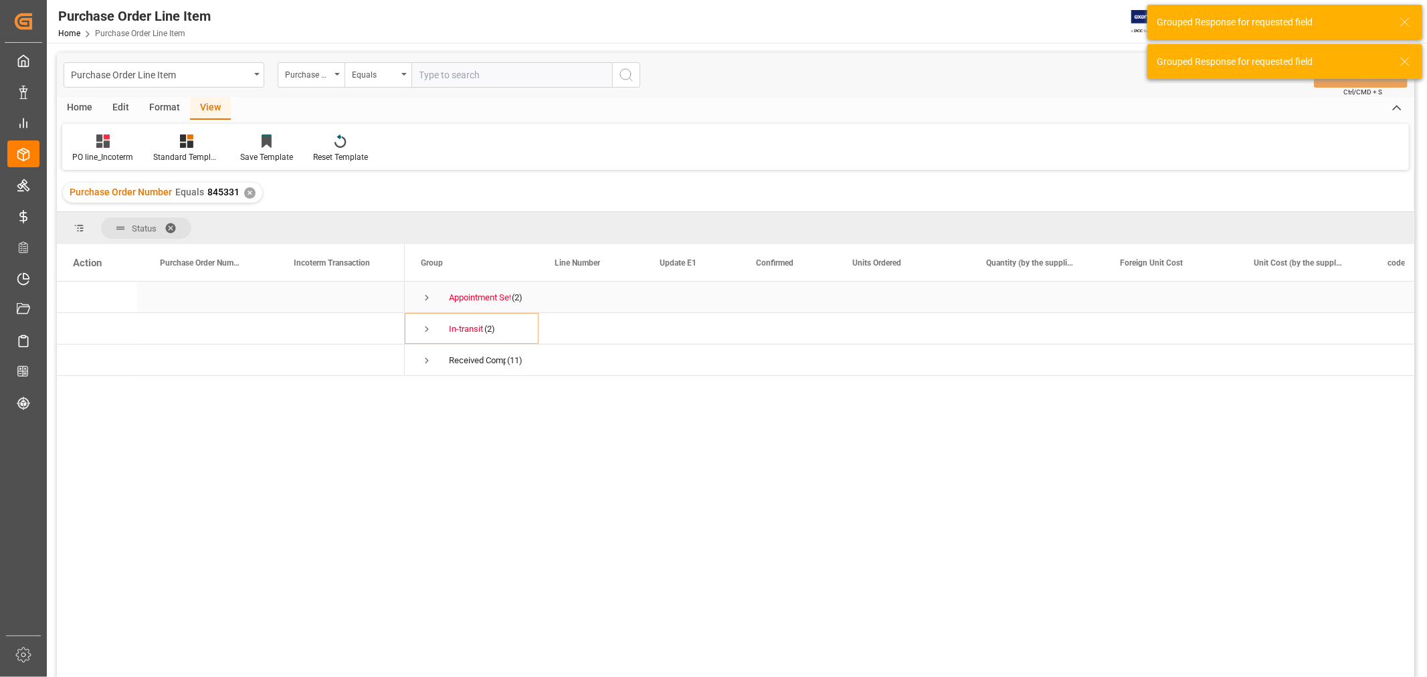
click at [424, 296] on span "Press SPACE to select this row." at bounding box center [427, 298] width 12 height 12
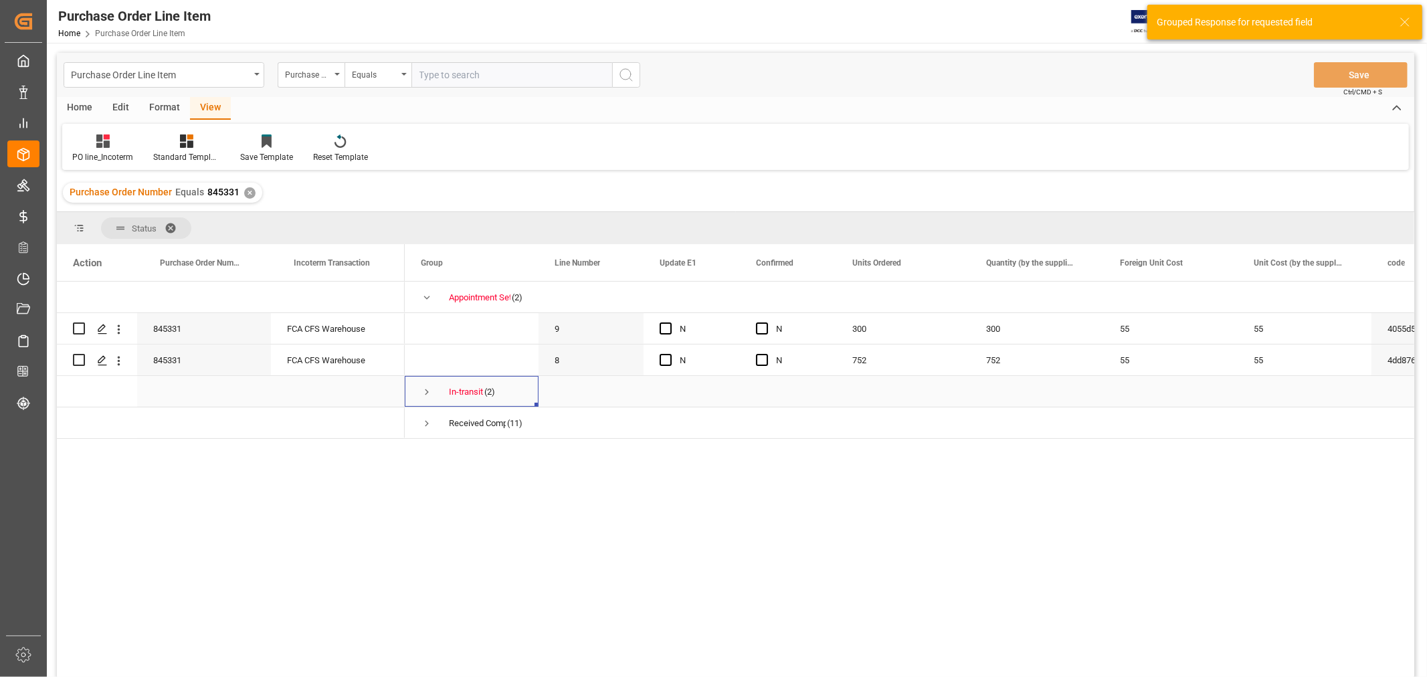
click at [425, 399] on span "Press SPACE to select this row." at bounding box center [427, 392] width 12 height 31
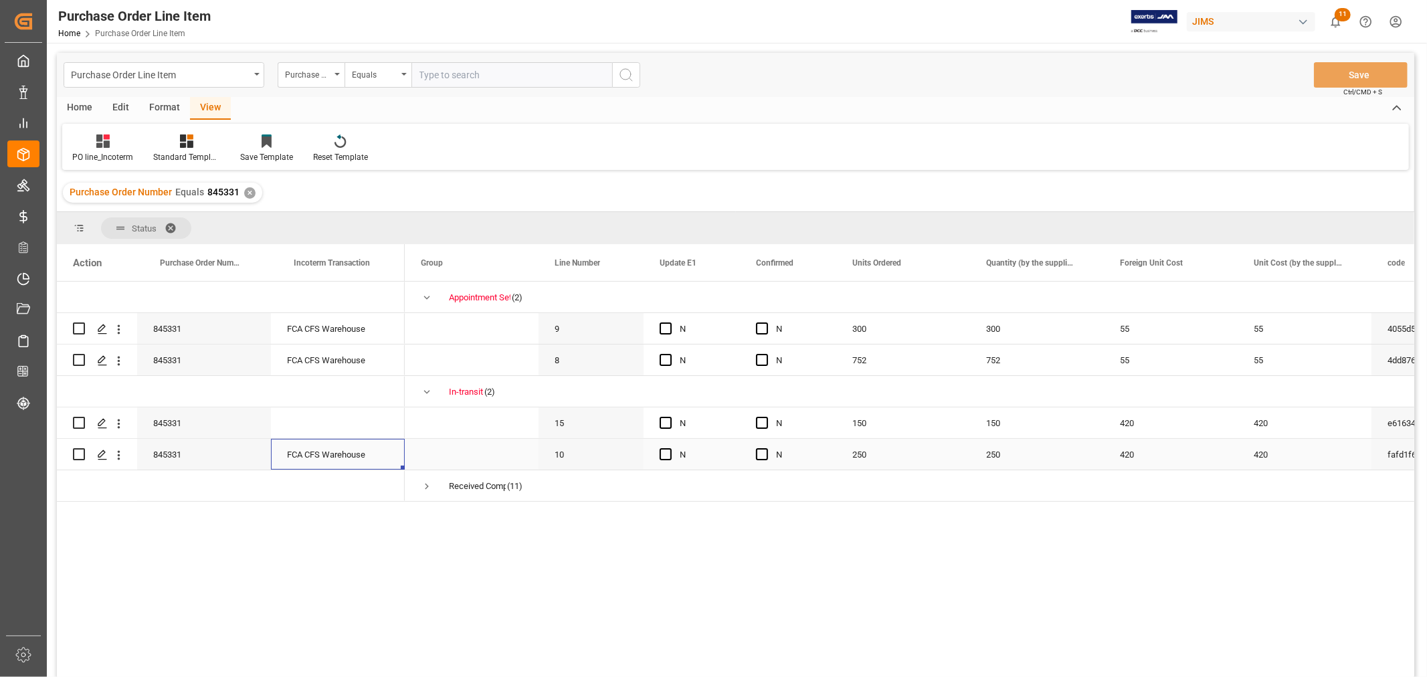
click at [311, 447] on div "FCA CFS Warehouse" at bounding box center [338, 454] width 134 height 31
click at [310, 431] on div "Press SPACE to select this row." at bounding box center [338, 422] width 134 height 31
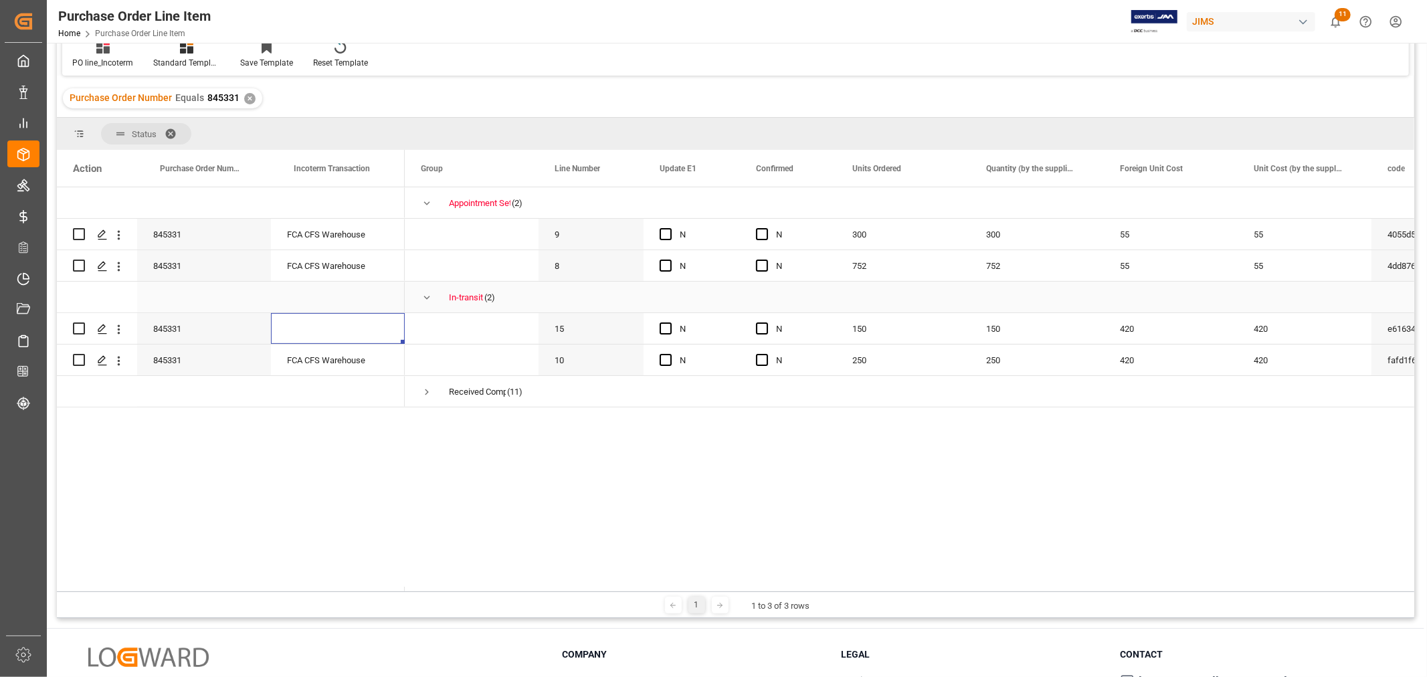
scroll to position [149, 0]
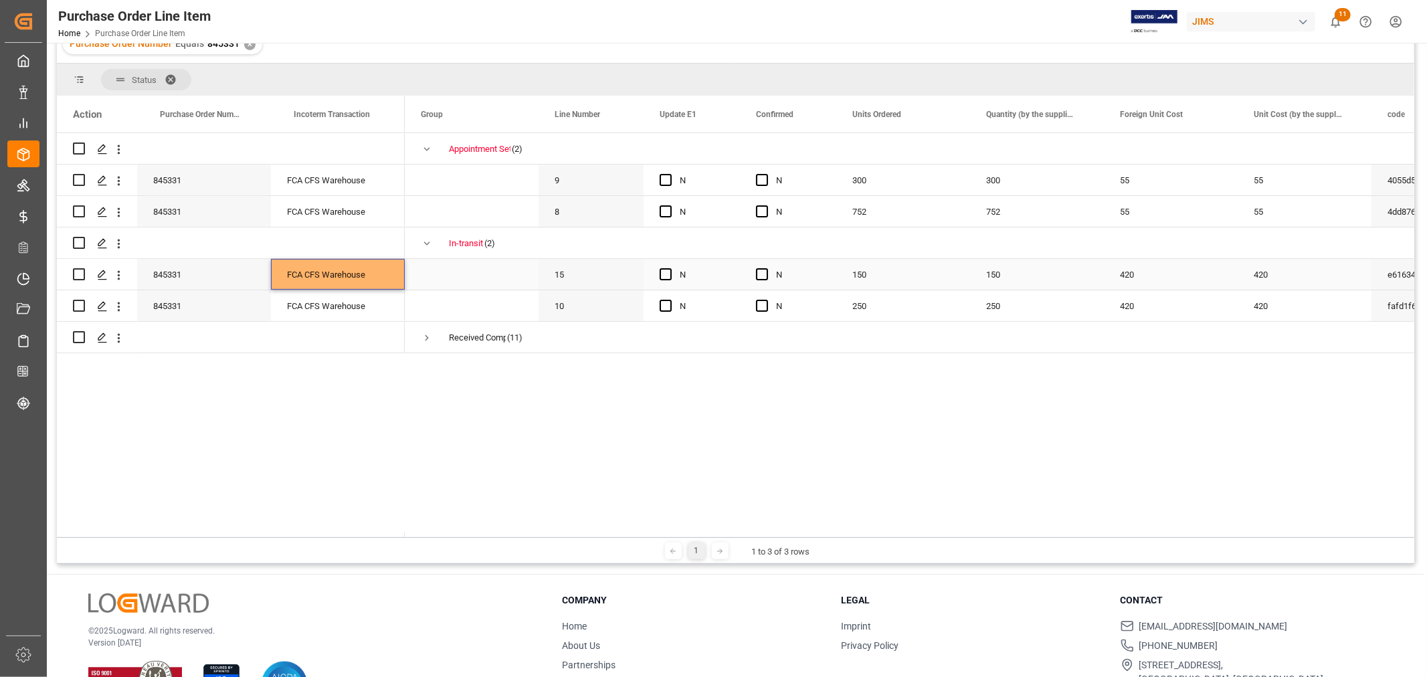
click at [466, 284] on span "Press SPACE to select this row." at bounding box center [472, 274] width 102 height 29
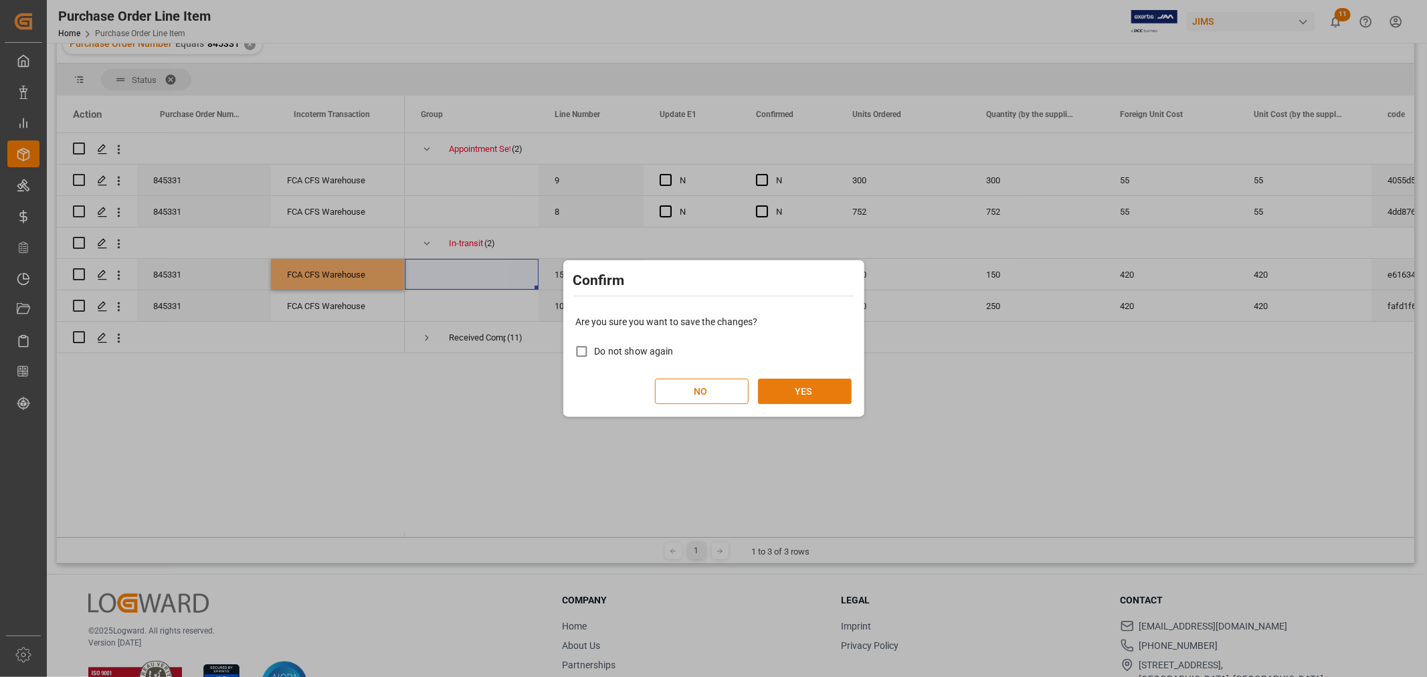
click at [786, 383] on button "YES" at bounding box center [805, 391] width 94 height 25
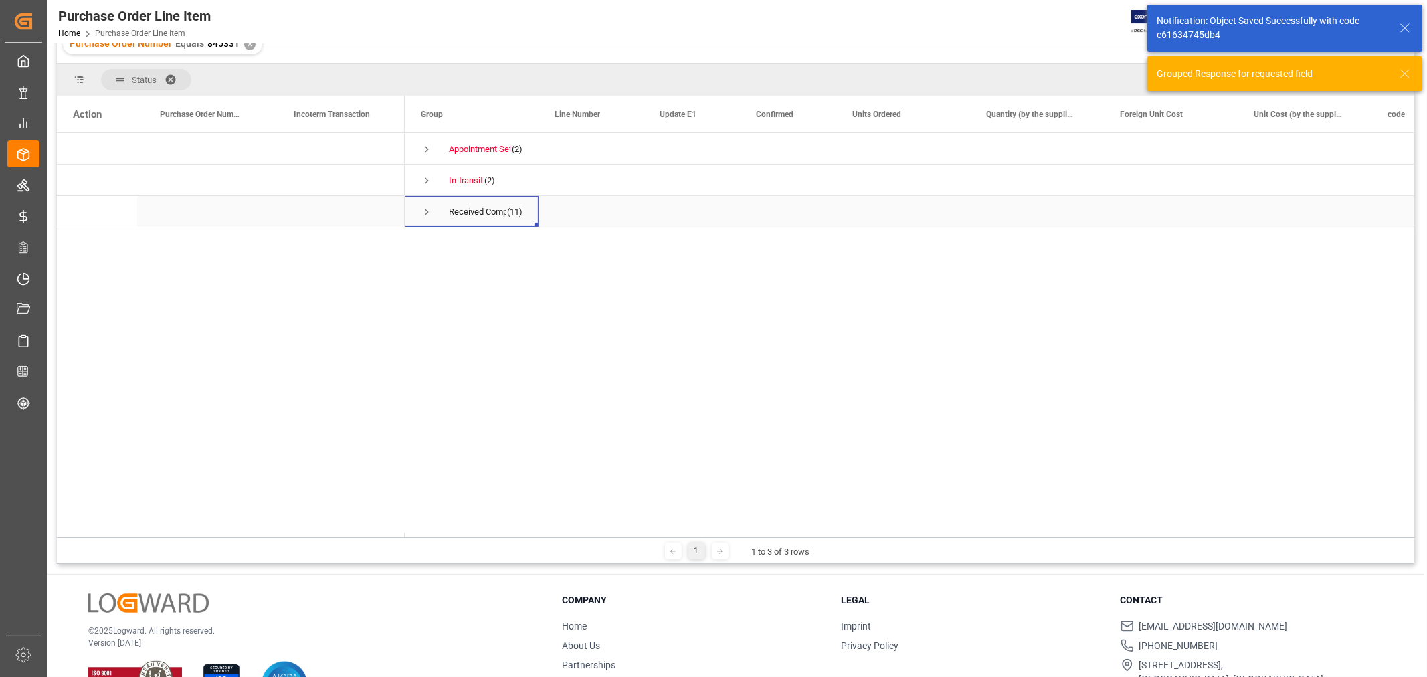
click at [427, 215] on span "Press SPACE to select this row." at bounding box center [427, 212] width 12 height 12
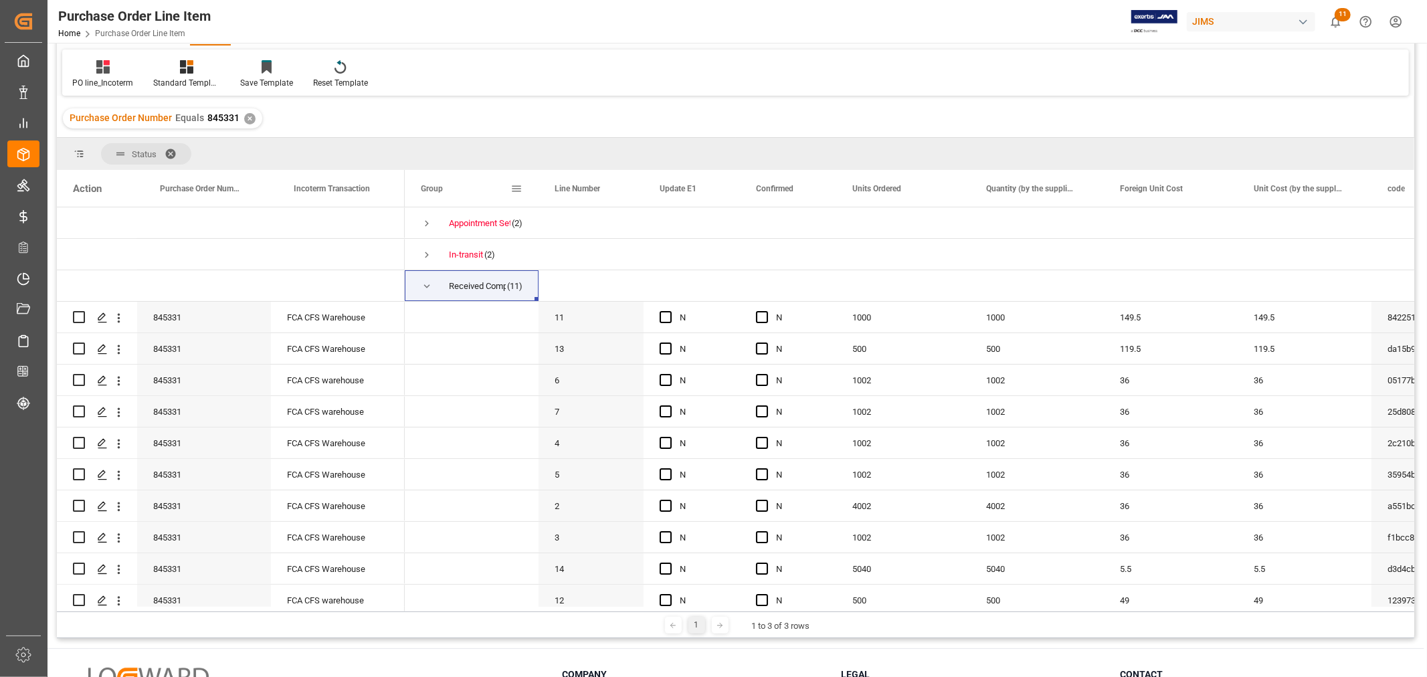
scroll to position [0, 0]
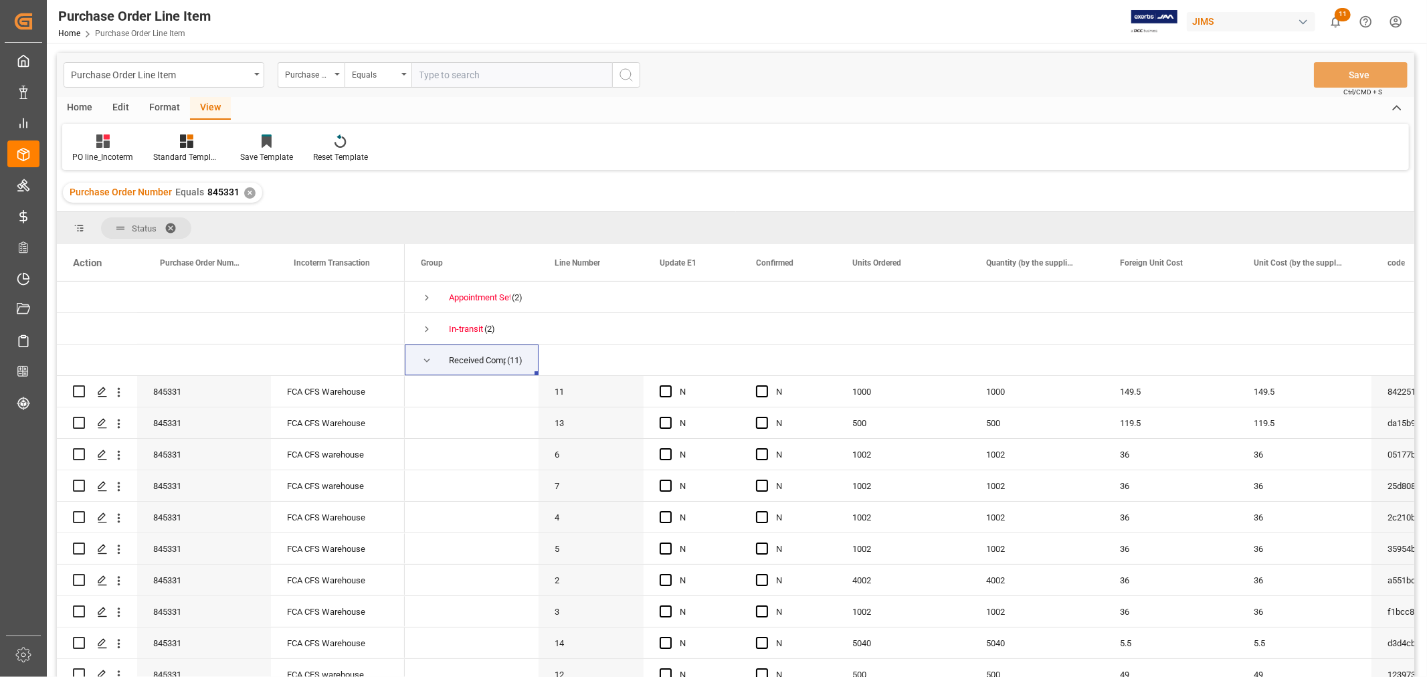
click at [250, 191] on div "✕" at bounding box center [249, 192] width 11 height 11
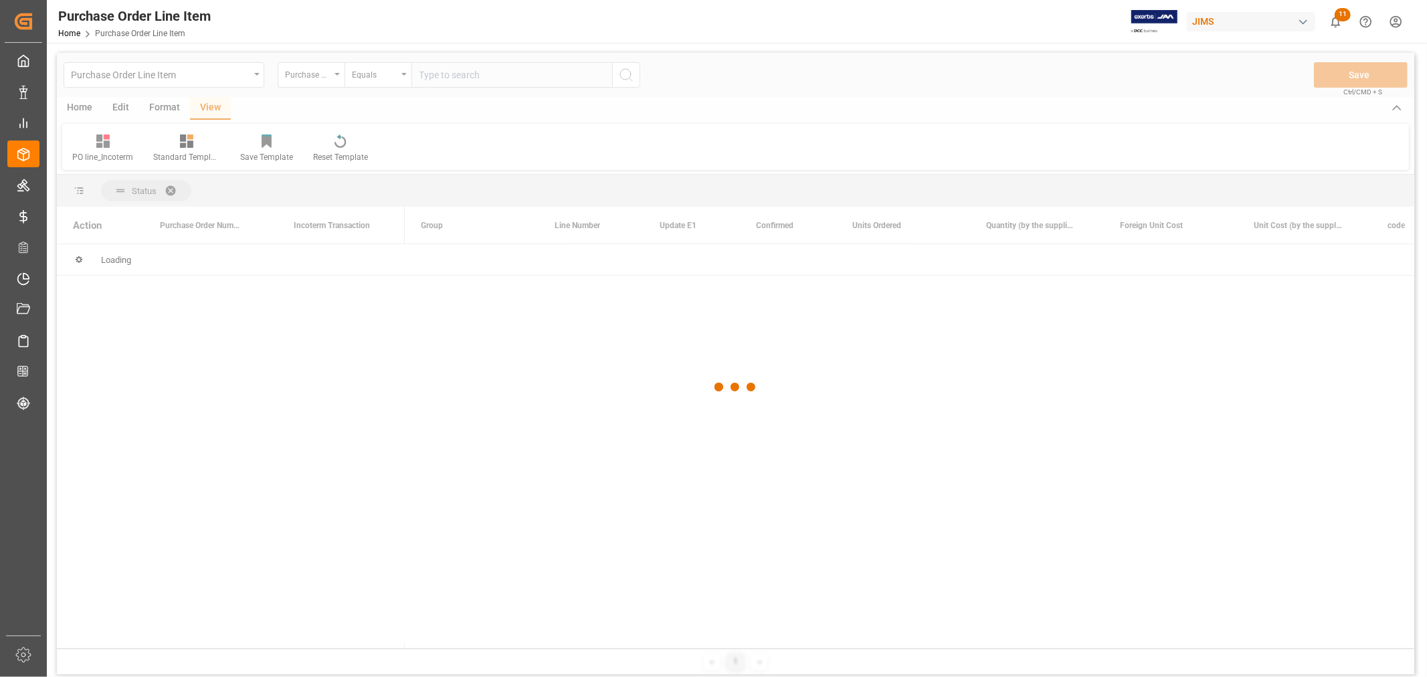
click at [520, 68] on div at bounding box center [735, 387] width 1357 height 669
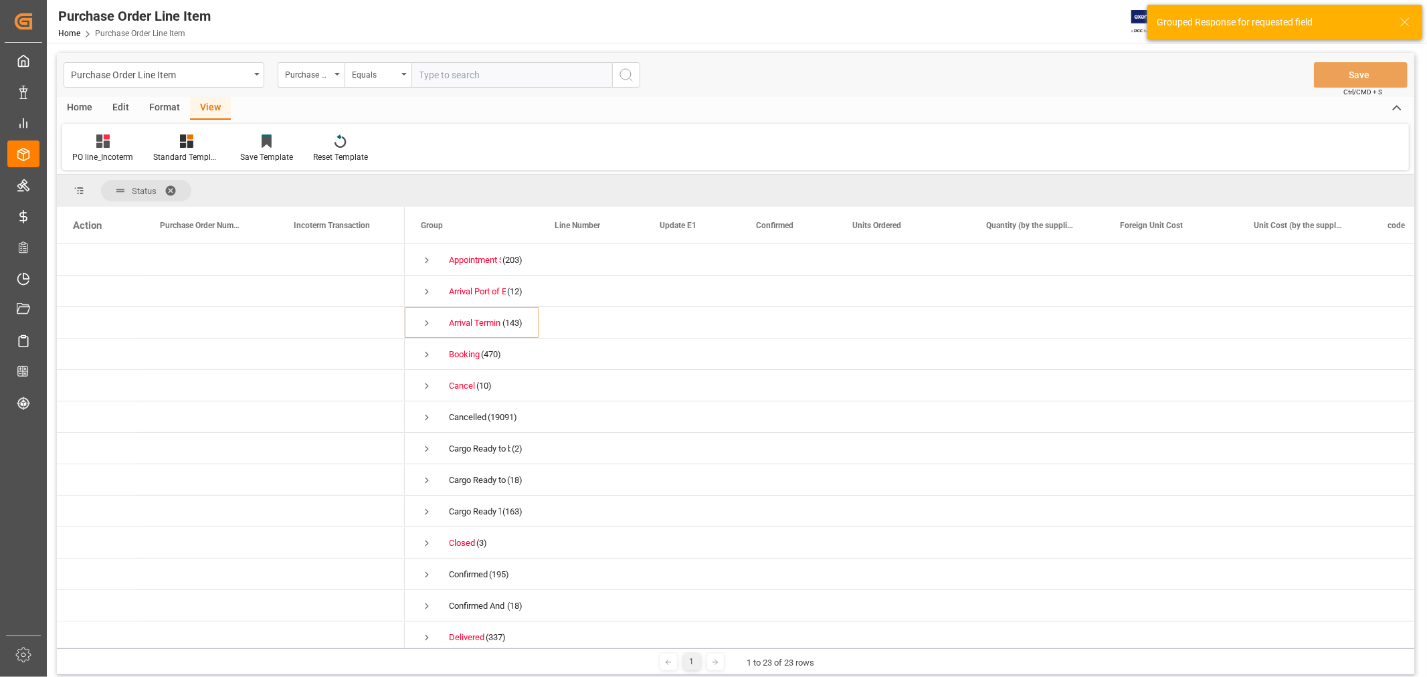
click at [517, 74] on input "text" at bounding box center [511, 74] width 201 height 25
paste input "850857"
type input "850857"
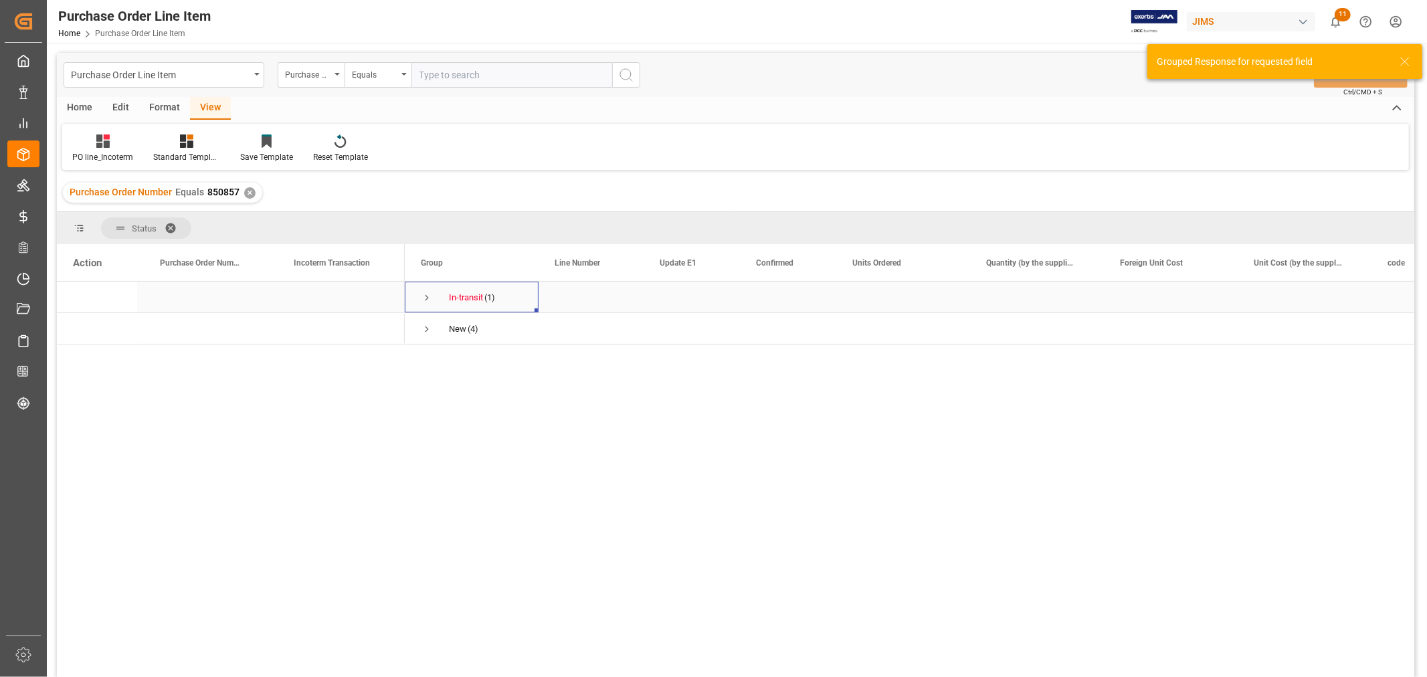
click at [431, 299] on span "Press SPACE to select this row." at bounding box center [427, 298] width 12 height 12
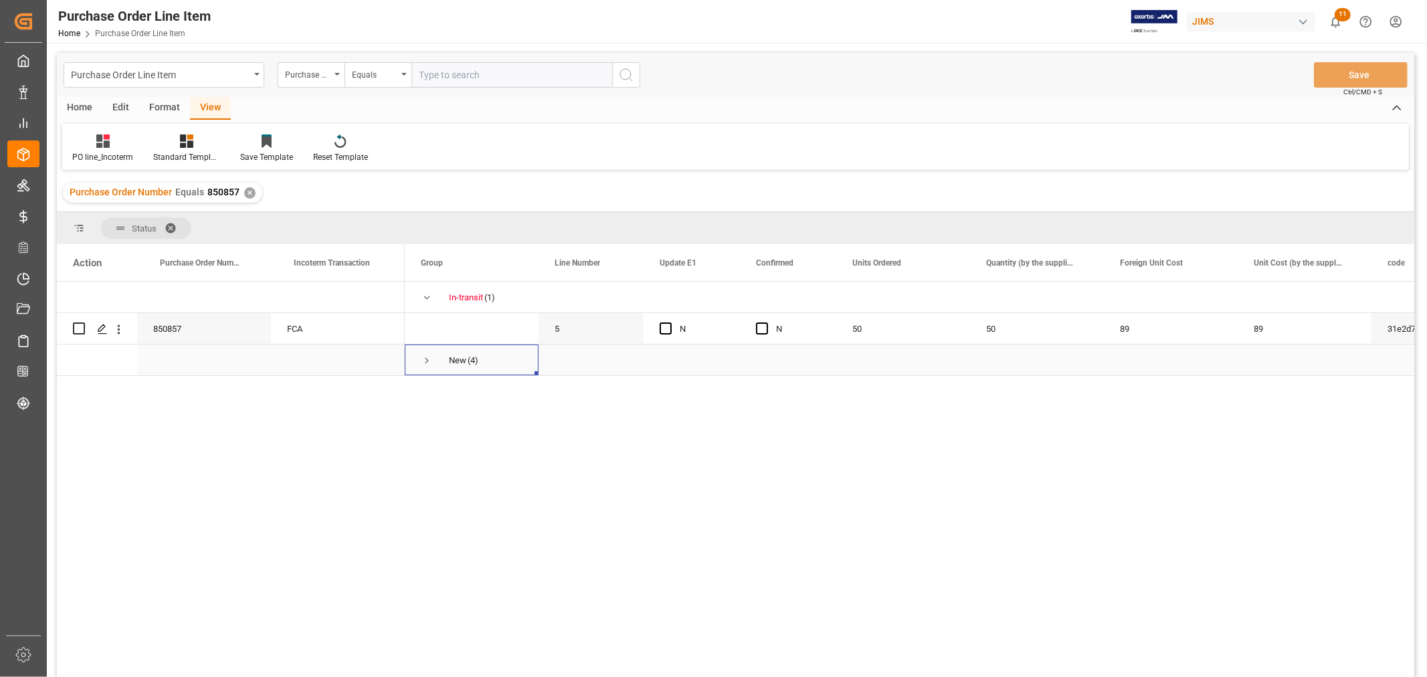
click at [424, 359] on span "Press SPACE to select this row." at bounding box center [427, 361] width 12 height 12
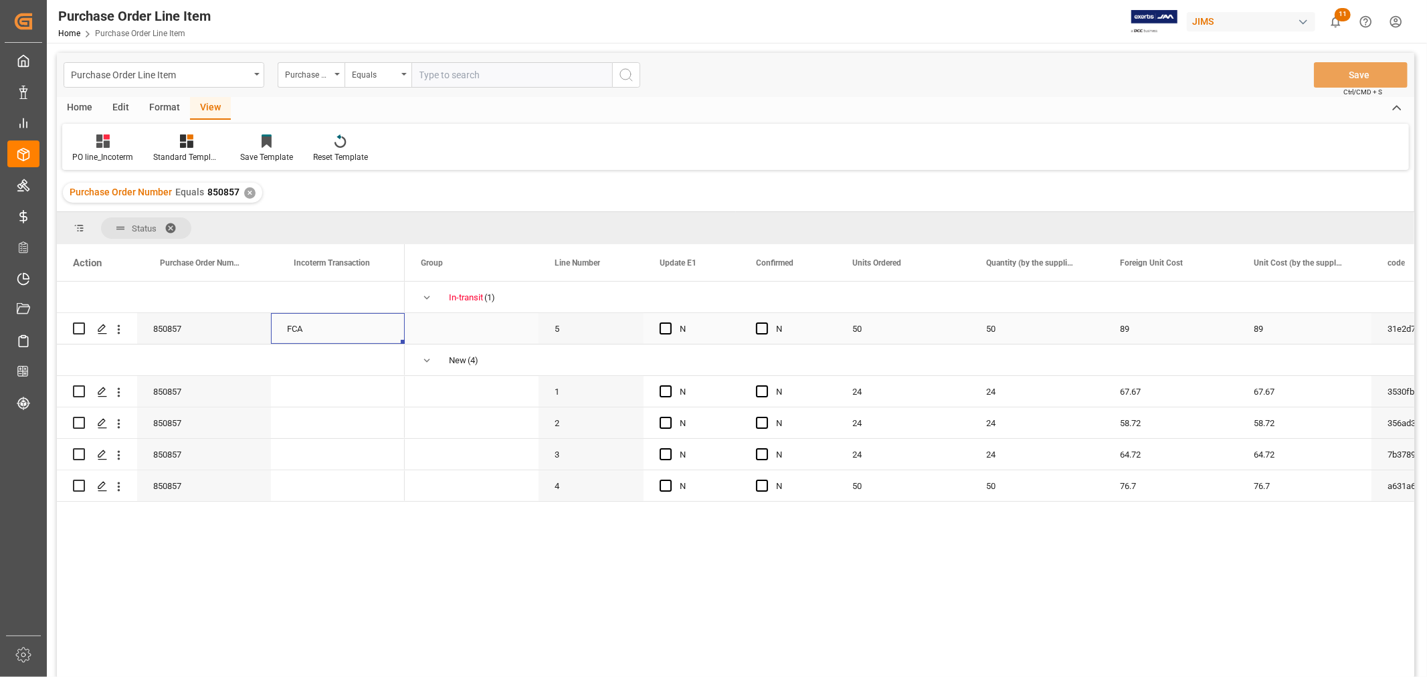
click at [300, 326] on div "FCA" at bounding box center [338, 328] width 134 height 31
click at [320, 393] on div "Press SPACE to select this row." at bounding box center [338, 391] width 134 height 31
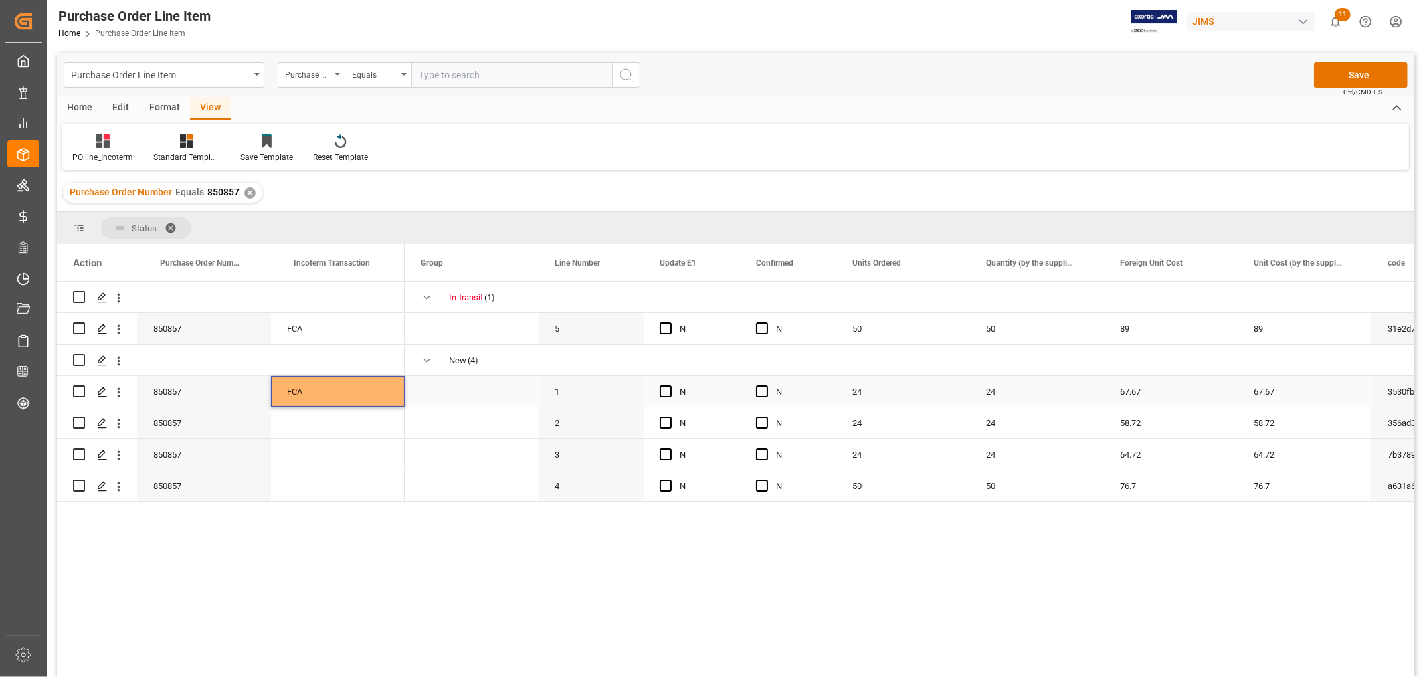
click at [320, 393] on div "FCA" at bounding box center [338, 391] width 134 height 31
click at [320, 393] on input "FCA" at bounding box center [338, 399] width 112 height 25
click at [329, 328] on div "FCA" at bounding box center [338, 328] width 134 height 31
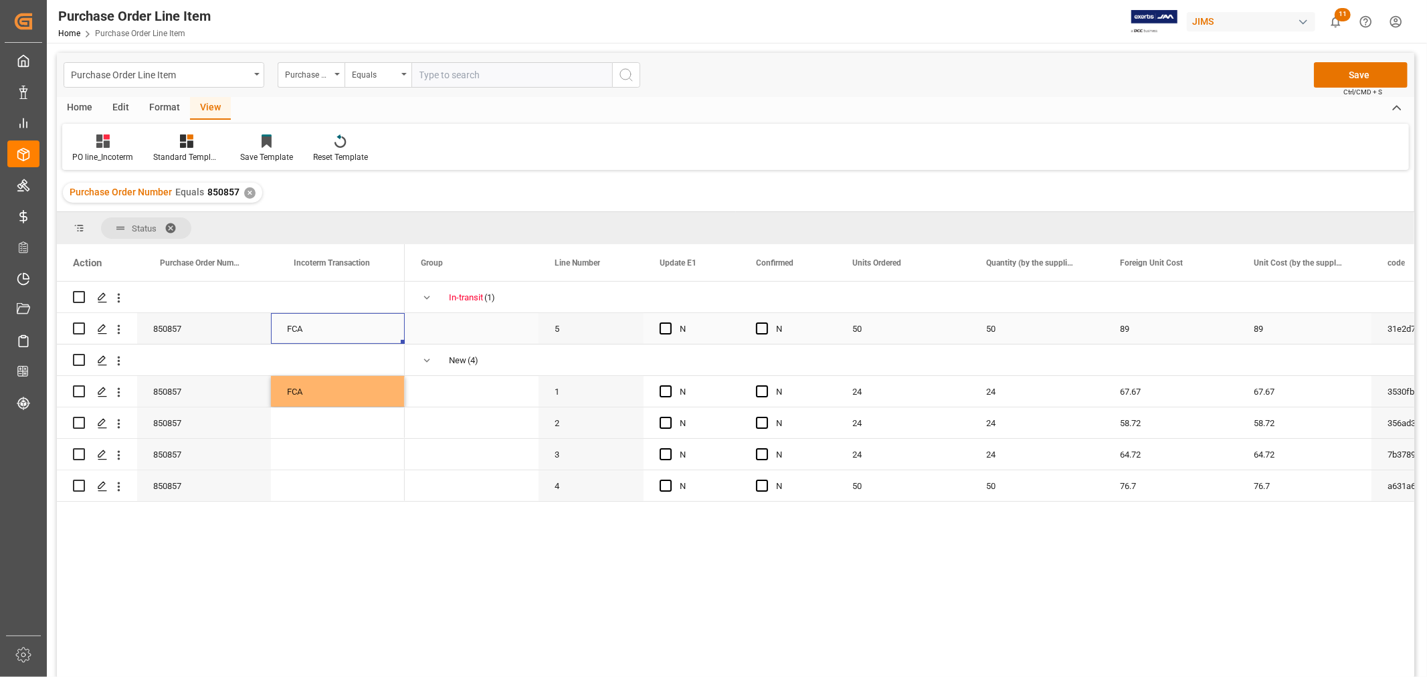
click at [329, 328] on div "FCA" at bounding box center [338, 328] width 134 height 31
click at [329, 328] on input "FCA" at bounding box center [338, 336] width 112 height 25
click at [329, 338] on input "FCA" at bounding box center [338, 336] width 112 height 25
type input "FCA CFS Warehouse"
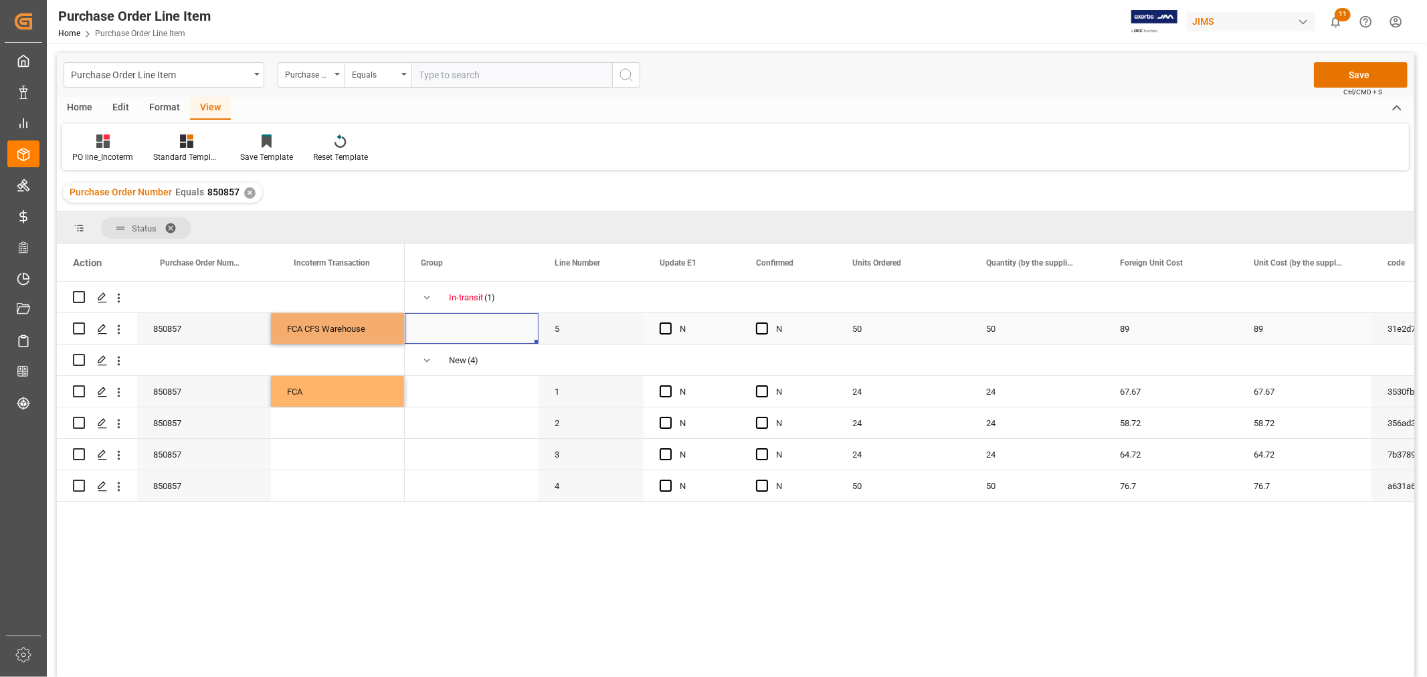
click at [485, 335] on span "Press SPACE to select this row." at bounding box center [472, 328] width 102 height 29
click at [353, 334] on div "FCA CFS Warehouse" at bounding box center [338, 328] width 134 height 31
click at [343, 390] on div "FCA" at bounding box center [338, 391] width 134 height 31
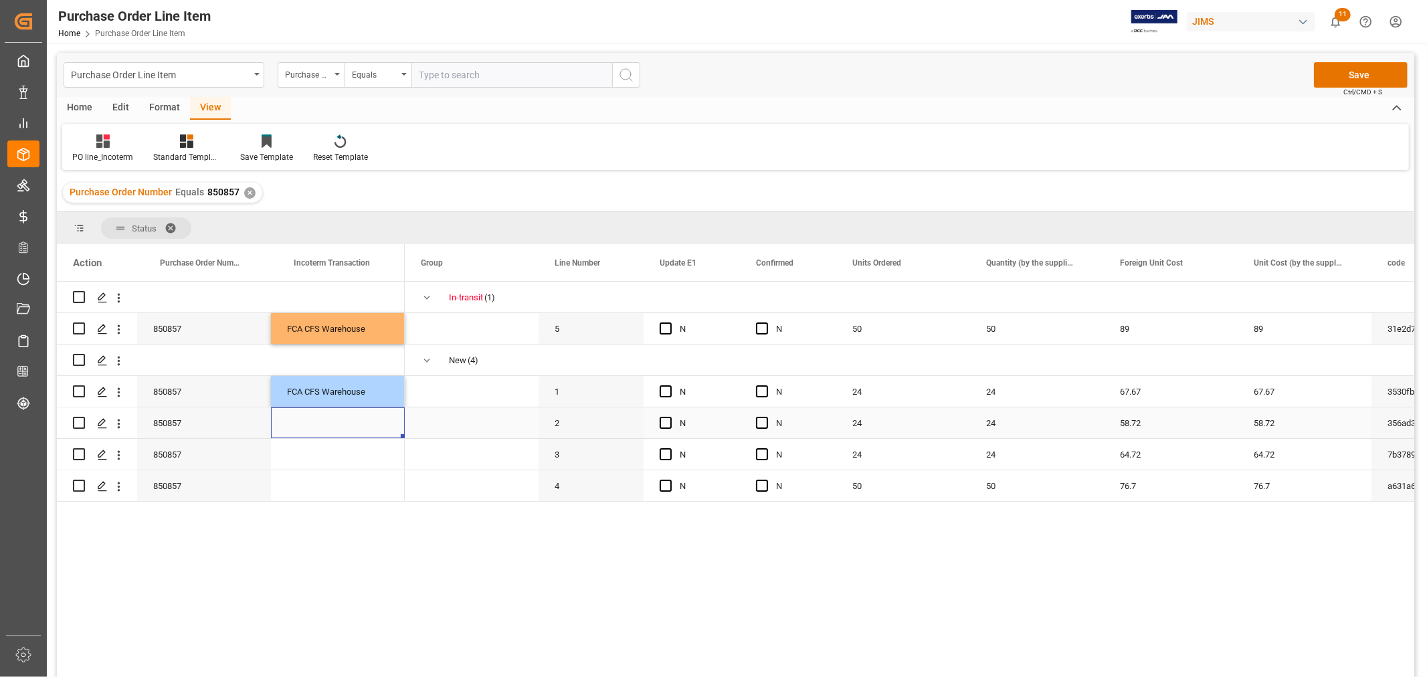
click at [343, 418] on div "Press SPACE to select this row." at bounding box center [338, 422] width 134 height 31
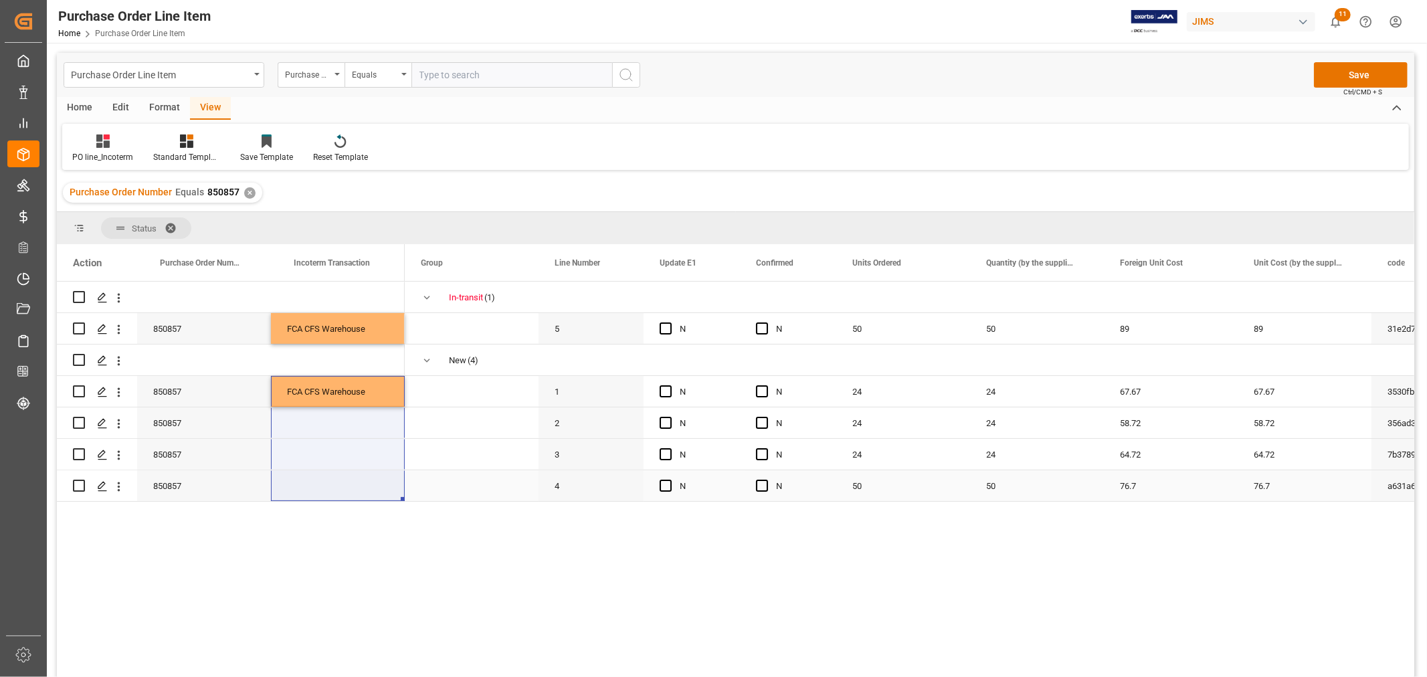
drag, startPoint x: 341, startPoint y: 392, endPoint x: 345, endPoint y: 482, distance: 89.7
click at [345, 482] on div "850857 FCA CFS Warehouse 850857 FCA CFS Warehouse 850857" at bounding box center [231, 392] width 348 height 220
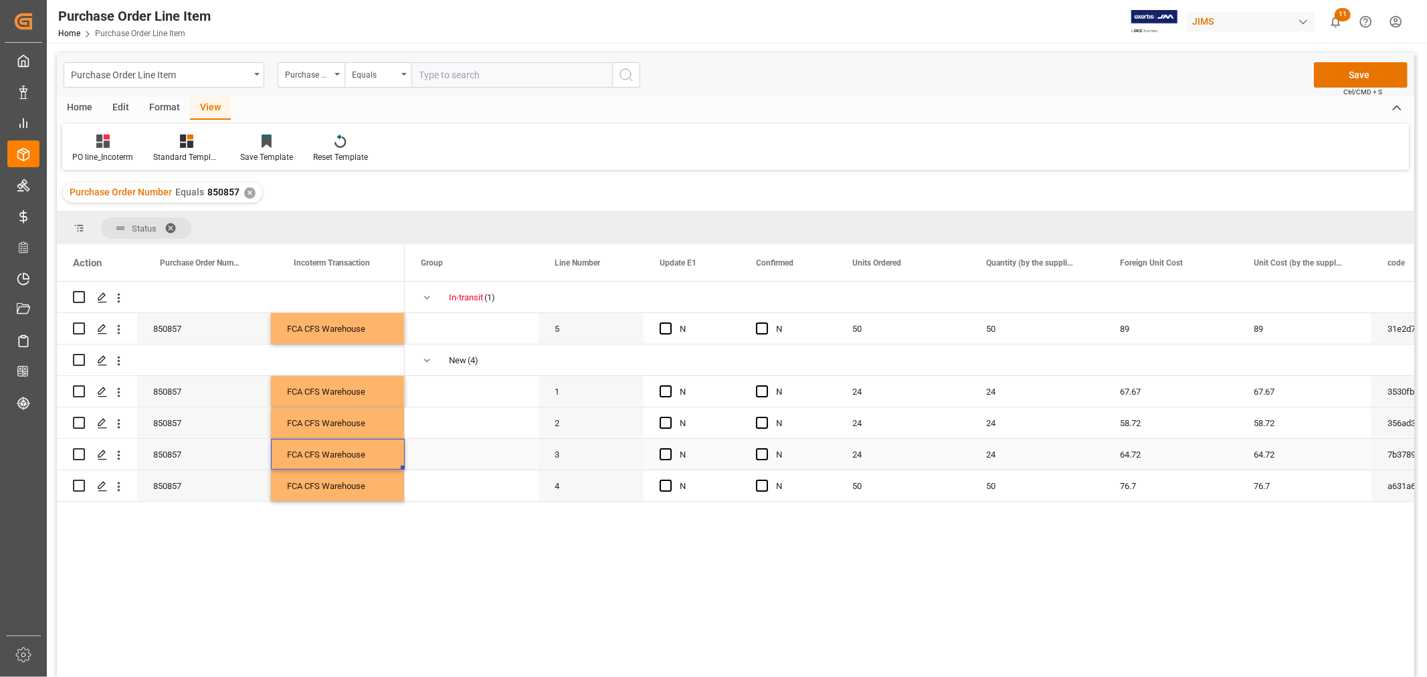
click at [393, 460] on div "FCA CFS Warehouse" at bounding box center [338, 454] width 134 height 31
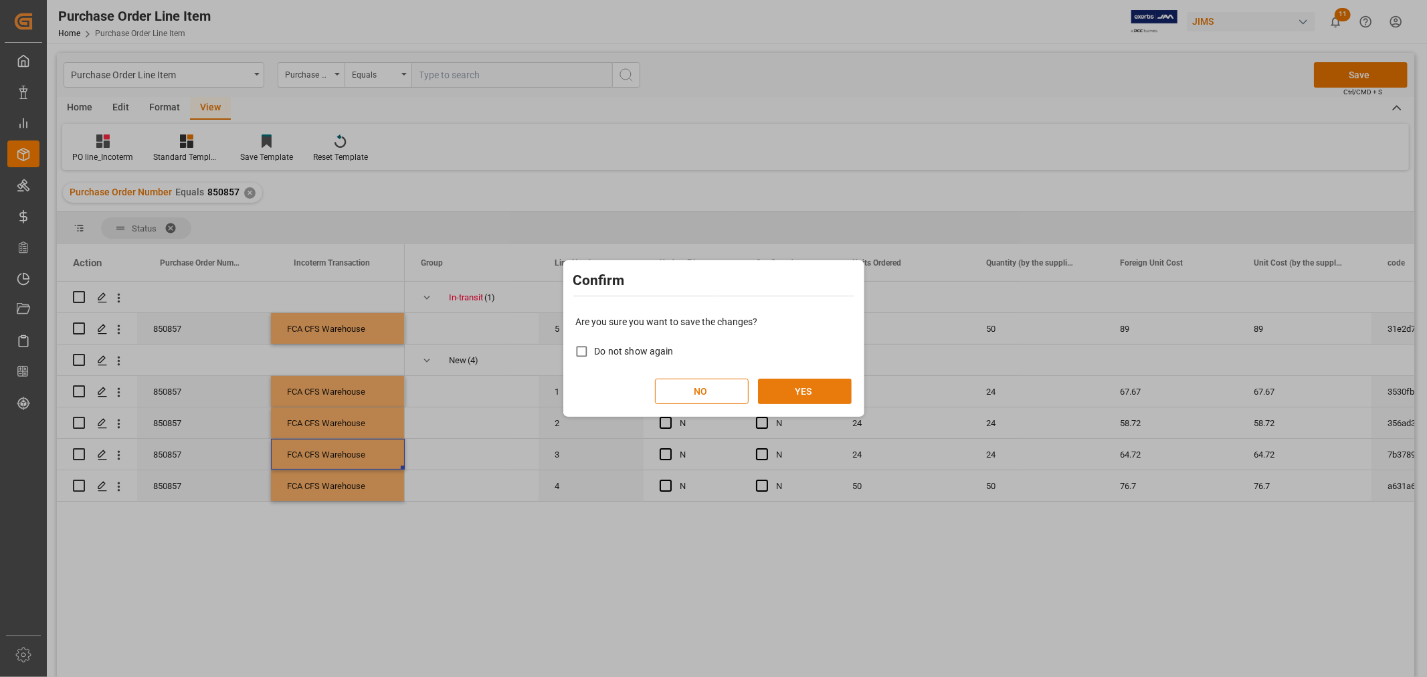
click at [820, 384] on button "YES" at bounding box center [805, 391] width 94 height 25
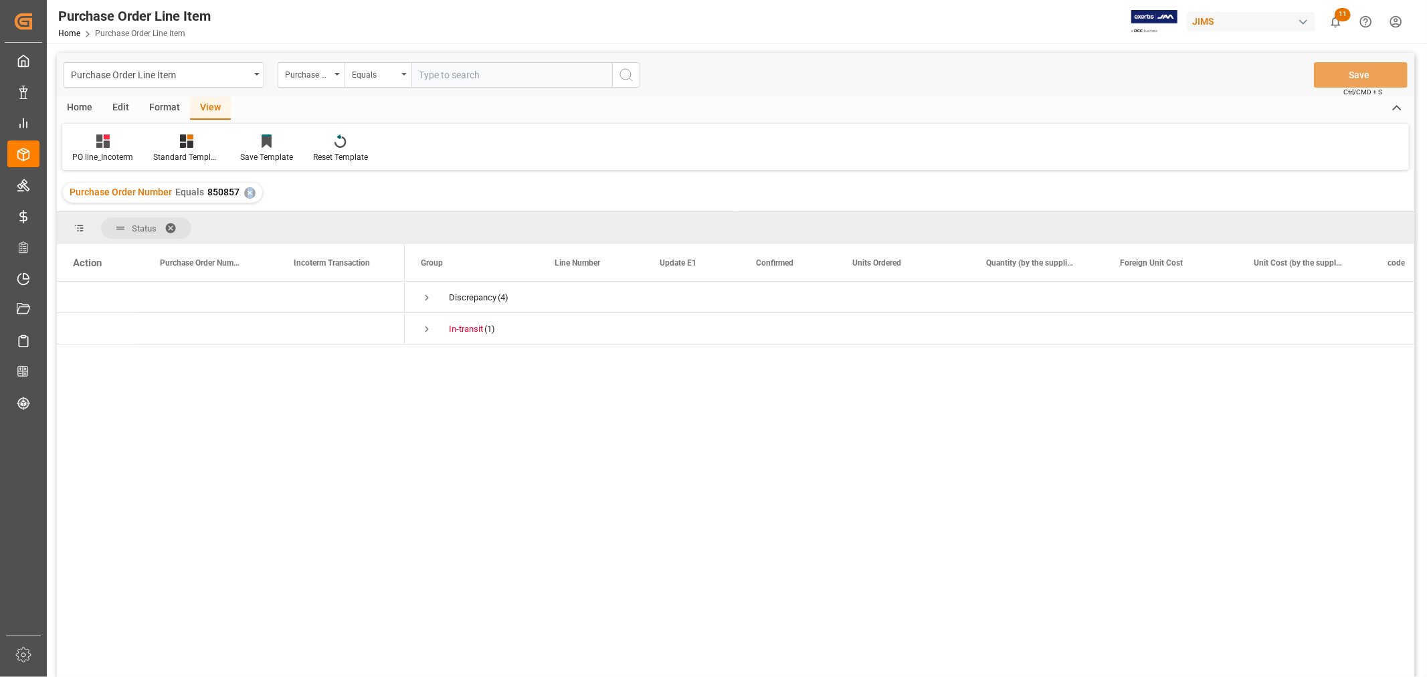
drag, startPoint x: 244, startPoint y: 188, endPoint x: 330, endPoint y: 182, distance: 86.5
click at [329, 176] on div "Purchase Order Number Equals 850857 ✕" at bounding box center [735, 192] width 1357 height 37
click at [426, 300] on span "Press SPACE to select this row." at bounding box center [427, 298] width 12 height 12
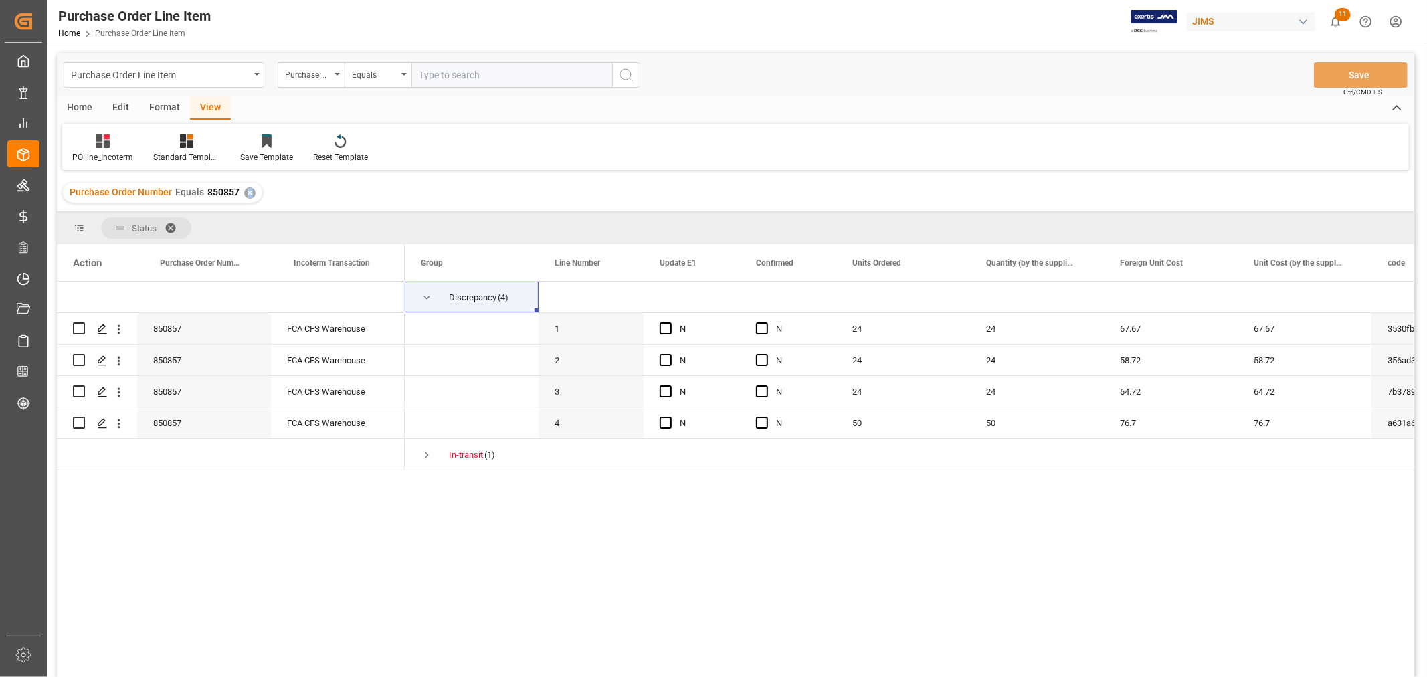
click at [246, 191] on div "✕" at bounding box center [249, 192] width 11 height 11
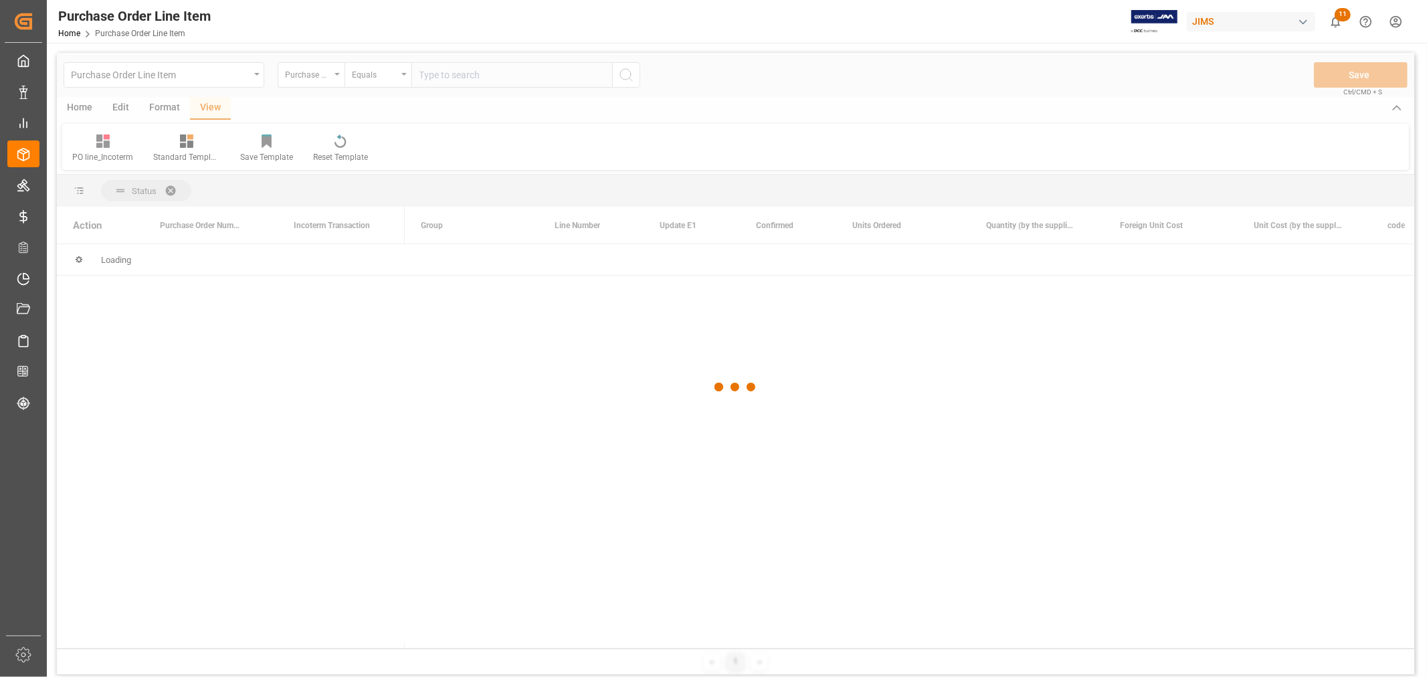
click at [436, 70] on div at bounding box center [735, 387] width 1357 height 669
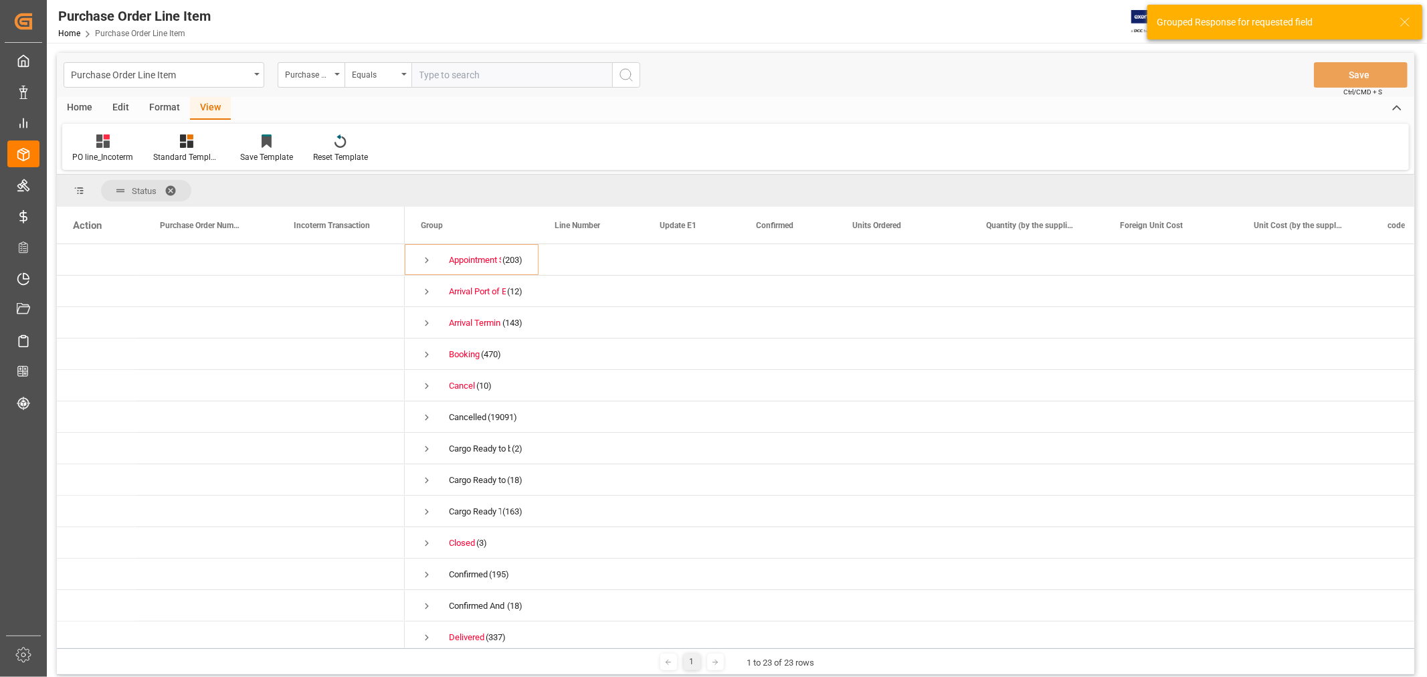
click at [432, 75] on input "text" at bounding box center [511, 74] width 201 height 25
paste input "852186"
type input "852186"
click at [628, 71] on icon "search button" at bounding box center [626, 75] width 16 height 16
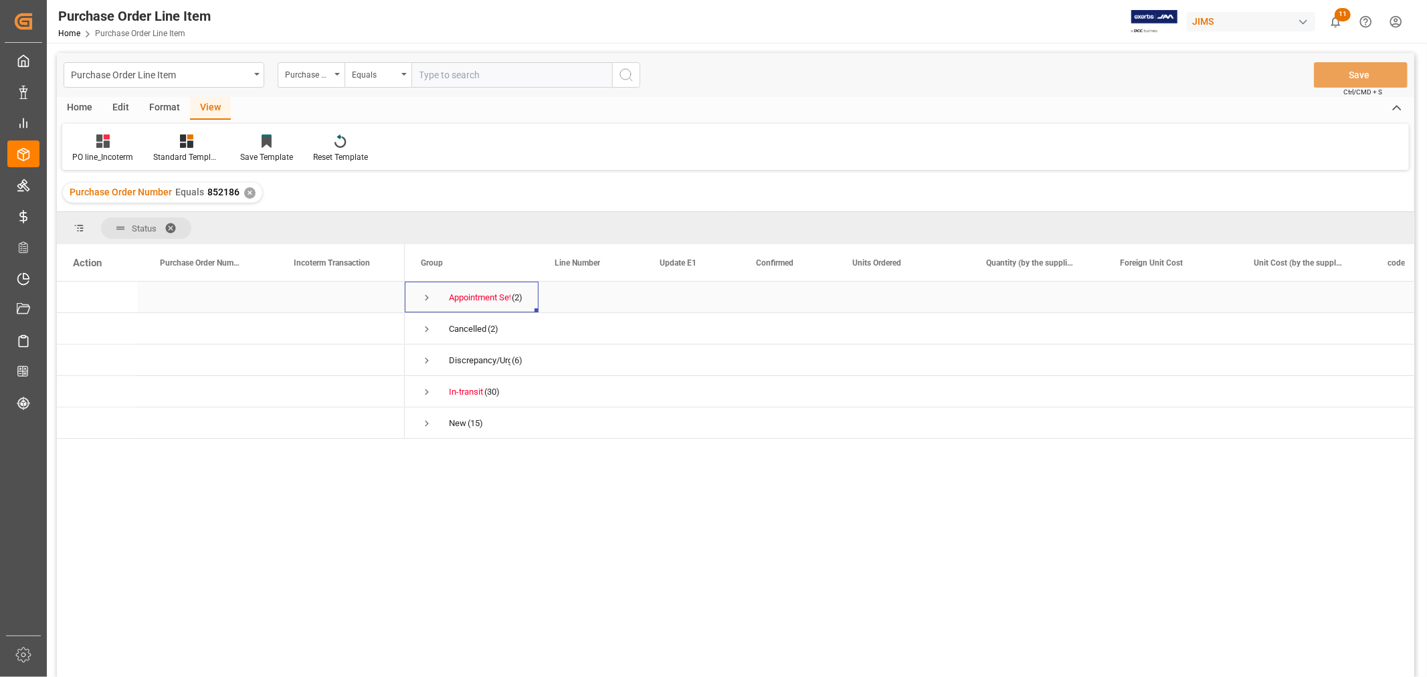
click at [426, 301] on span "Press SPACE to select this row." at bounding box center [427, 298] width 12 height 12
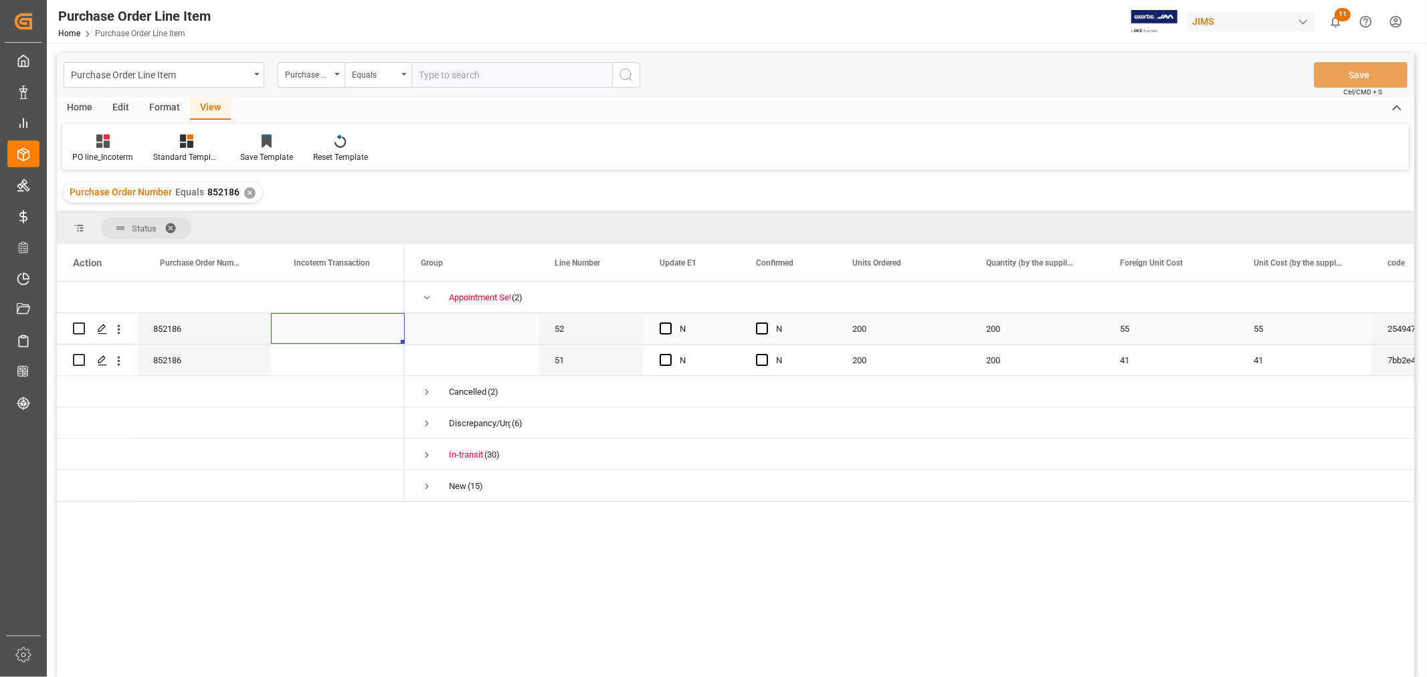
click at [314, 324] on div "Press SPACE to select this row." at bounding box center [338, 328] width 134 height 31
click at [314, 324] on input "Press SPACE to select this row." at bounding box center [338, 336] width 112 height 25
type input "8"
type input "C"
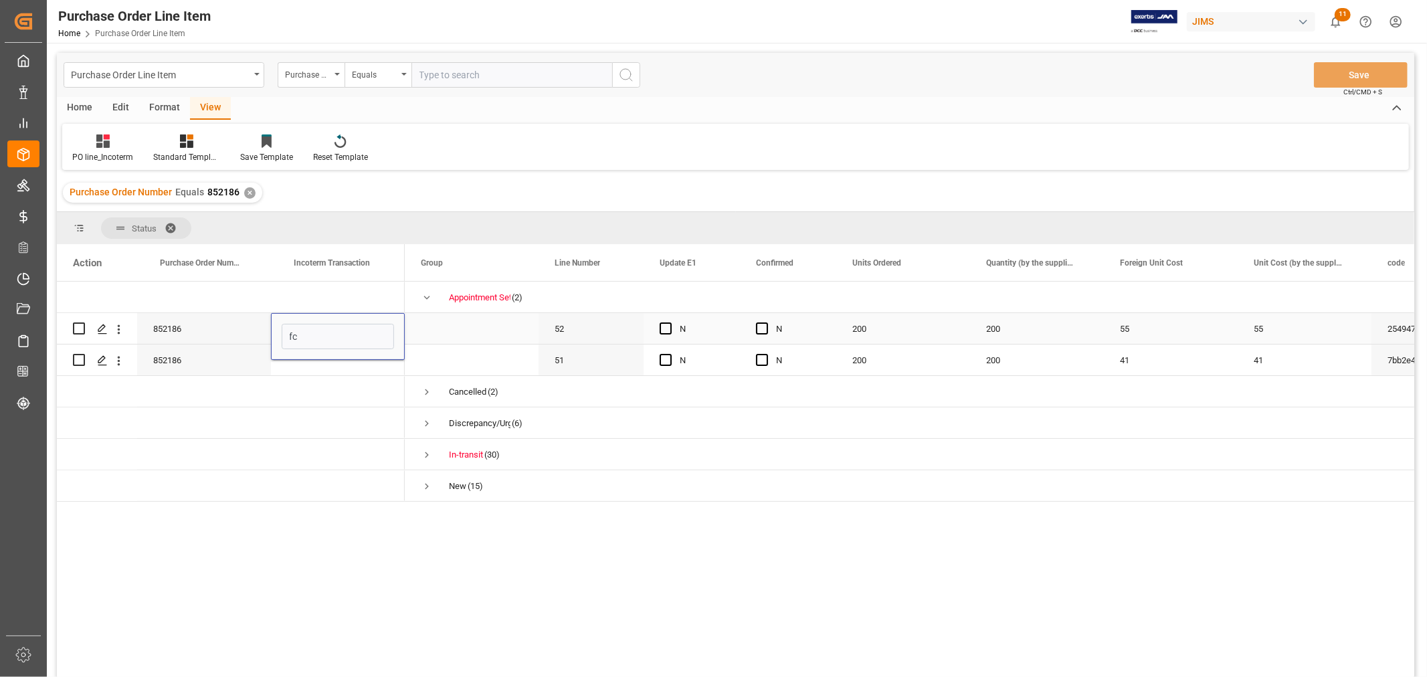
type input "f"
type input "FCA CFS Warehouse"
click at [409, 407] on div "Discrepancy/Urgent (6)" at bounding box center [472, 422] width 134 height 31
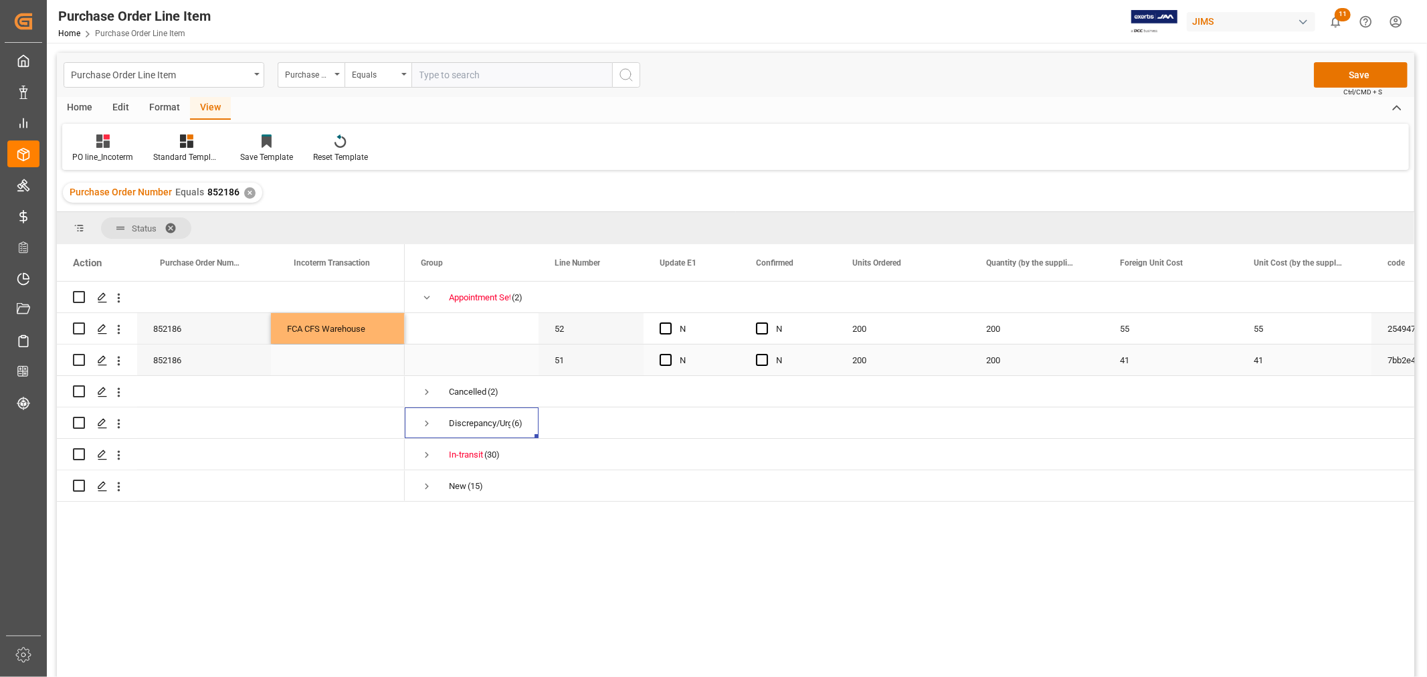
click at [338, 371] on div "Press SPACE to select this row." at bounding box center [338, 360] width 134 height 31
drag, startPoint x: 325, startPoint y: 326, endPoint x: 329, endPoint y: 353, distance: 27.7
click at [329, 353] on div at bounding box center [231, 392] width 348 height 220
click at [426, 420] on span "Press SPACE to select this row." at bounding box center [427, 423] width 12 height 12
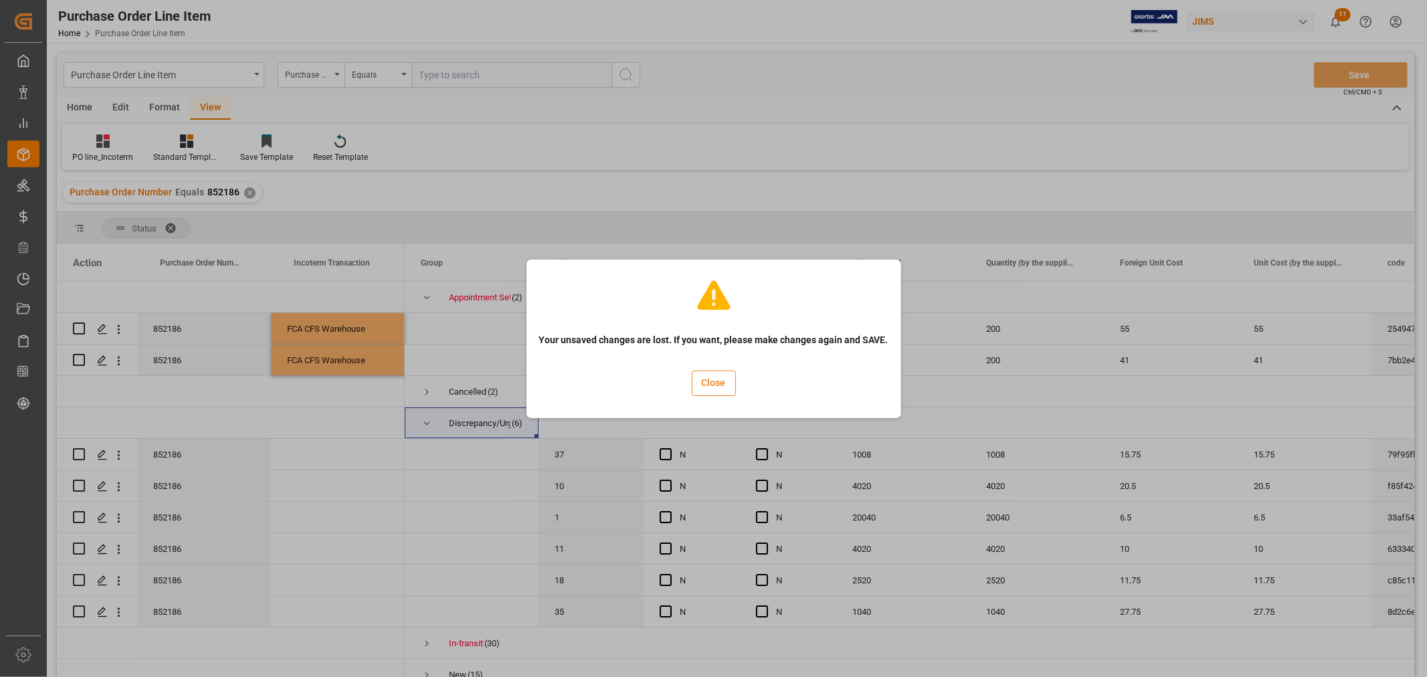
click at [733, 373] on button "Close" at bounding box center [714, 383] width 44 height 25
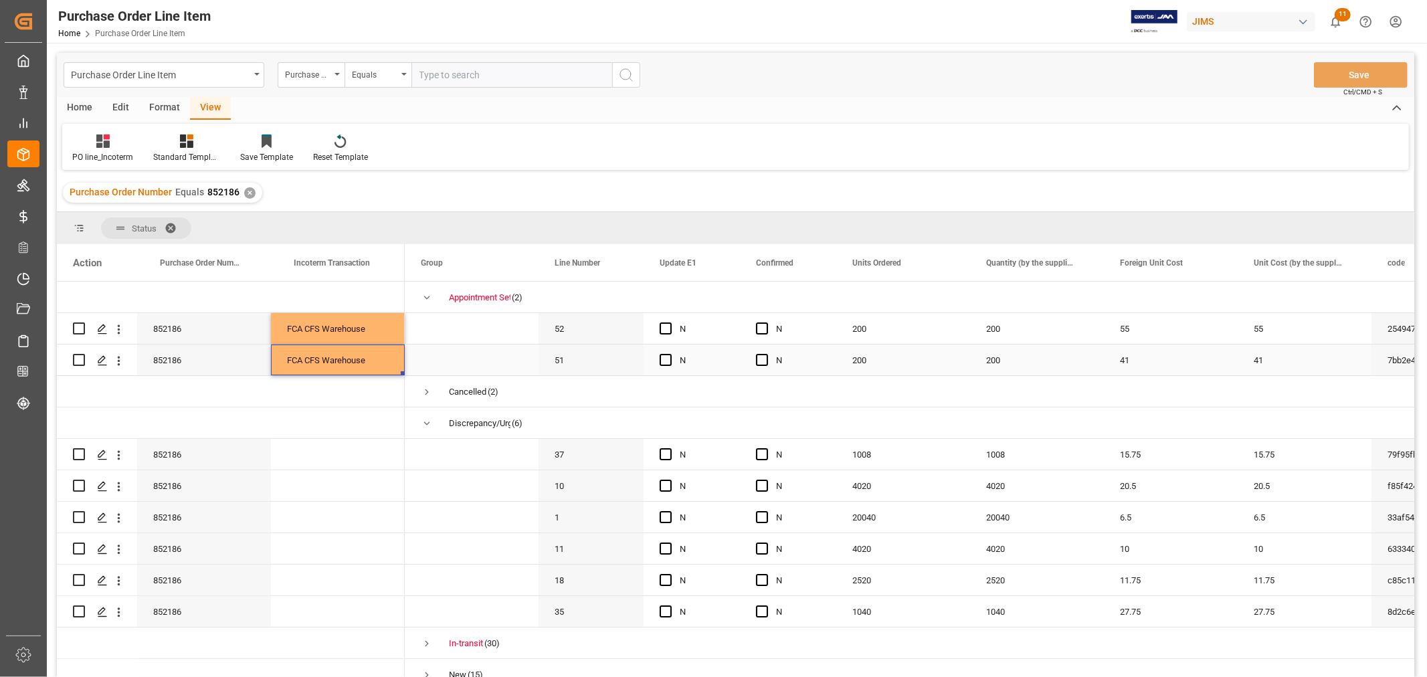
click at [340, 364] on div "FCA CFS Warehouse" at bounding box center [338, 360] width 134 height 31
click at [343, 448] on div "Press SPACE to select this row." at bounding box center [338, 454] width 134 height 31
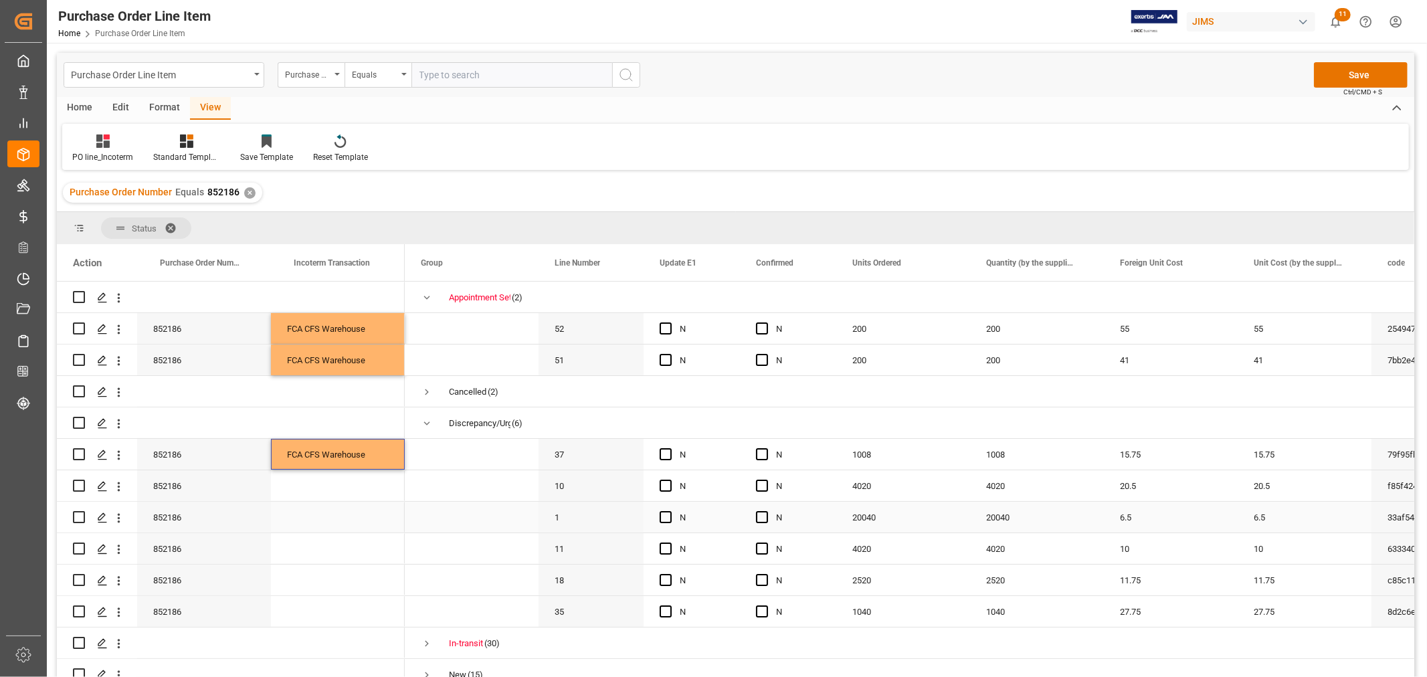
click at [356, 527] on div "Press SPACE to select this row." at bounding box center [338, 517] width 134 height 31
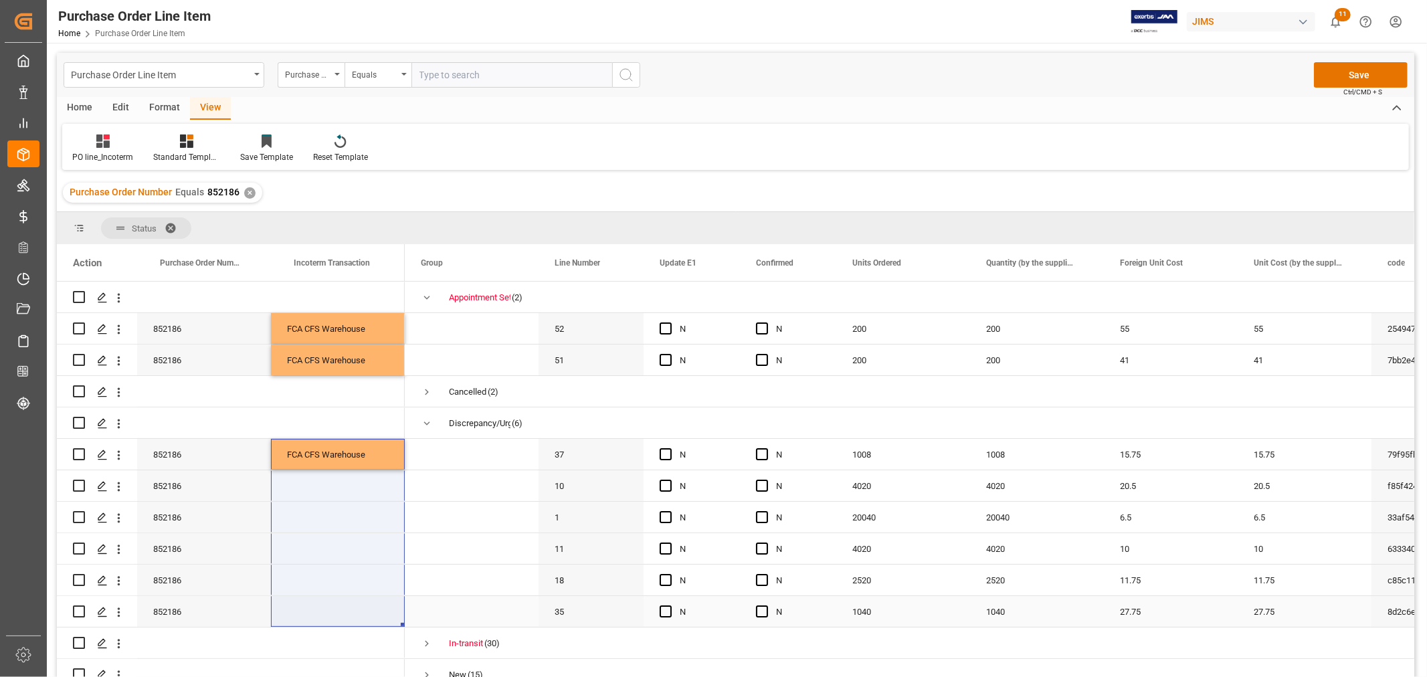
drag, startPoint x: 339, startPoint y: 450, endPoint x: 332, endPoint y: 619, distance: 168.7
click at [334, 618] on div at bounding box center [231, 486] width 348 height 409
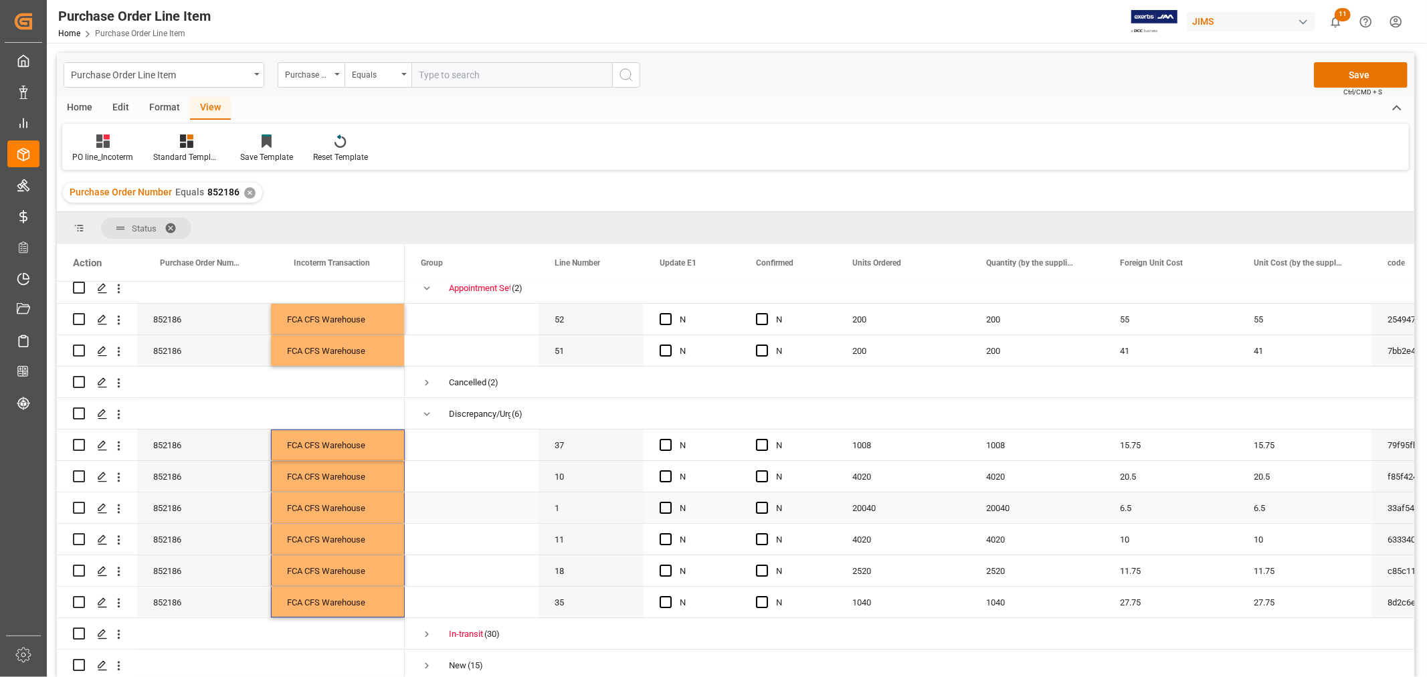
scroll to position [13, 0]
click at [428, 632] on span "Press SPACE to select this row." at bounding box center [427, 634] width 12 height 12
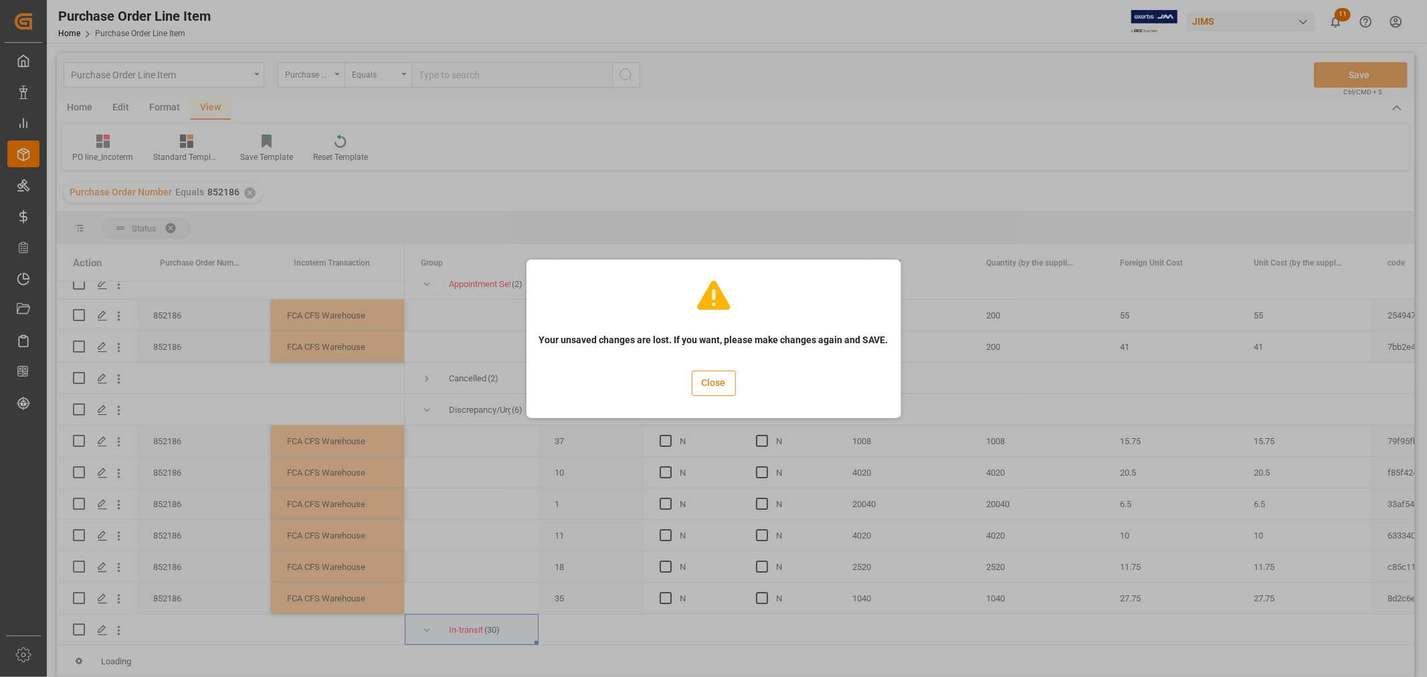
click at [703, 385] on button "Close" at bounding box center [714, 383] width 44 height 25
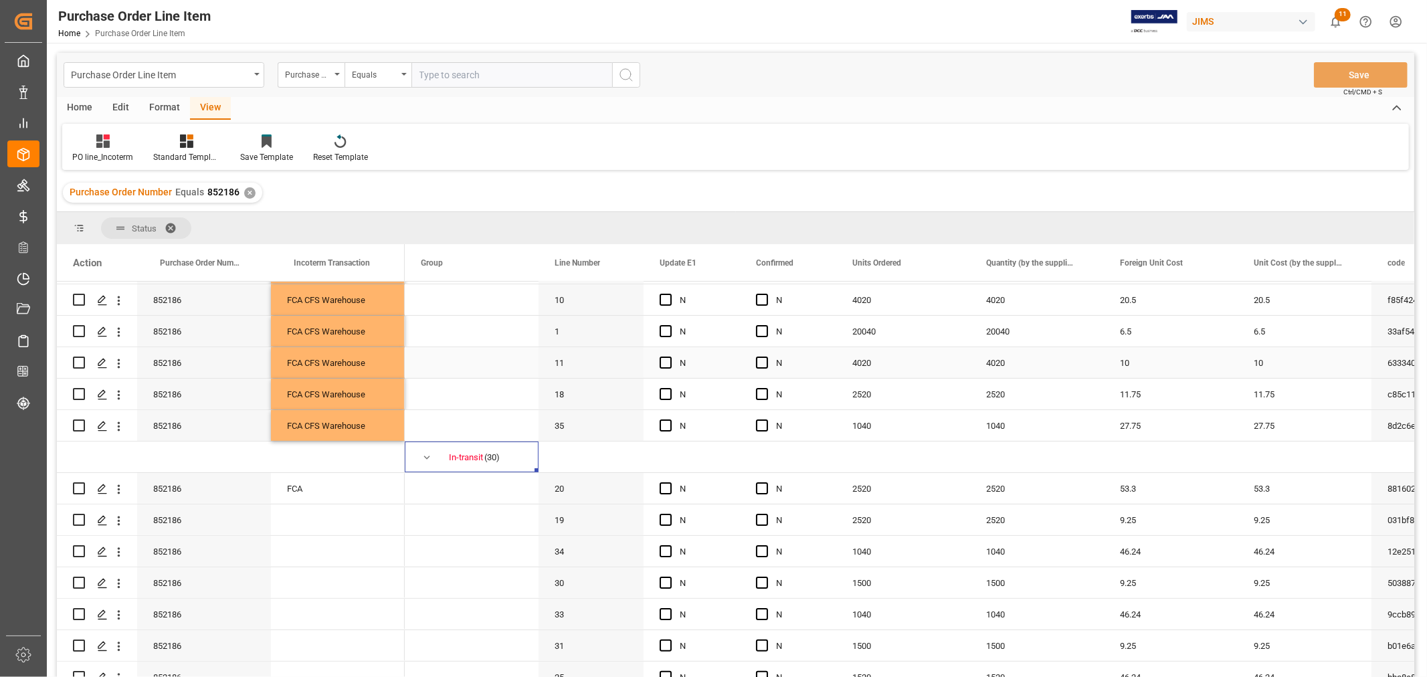
scroll to position [236, 0]
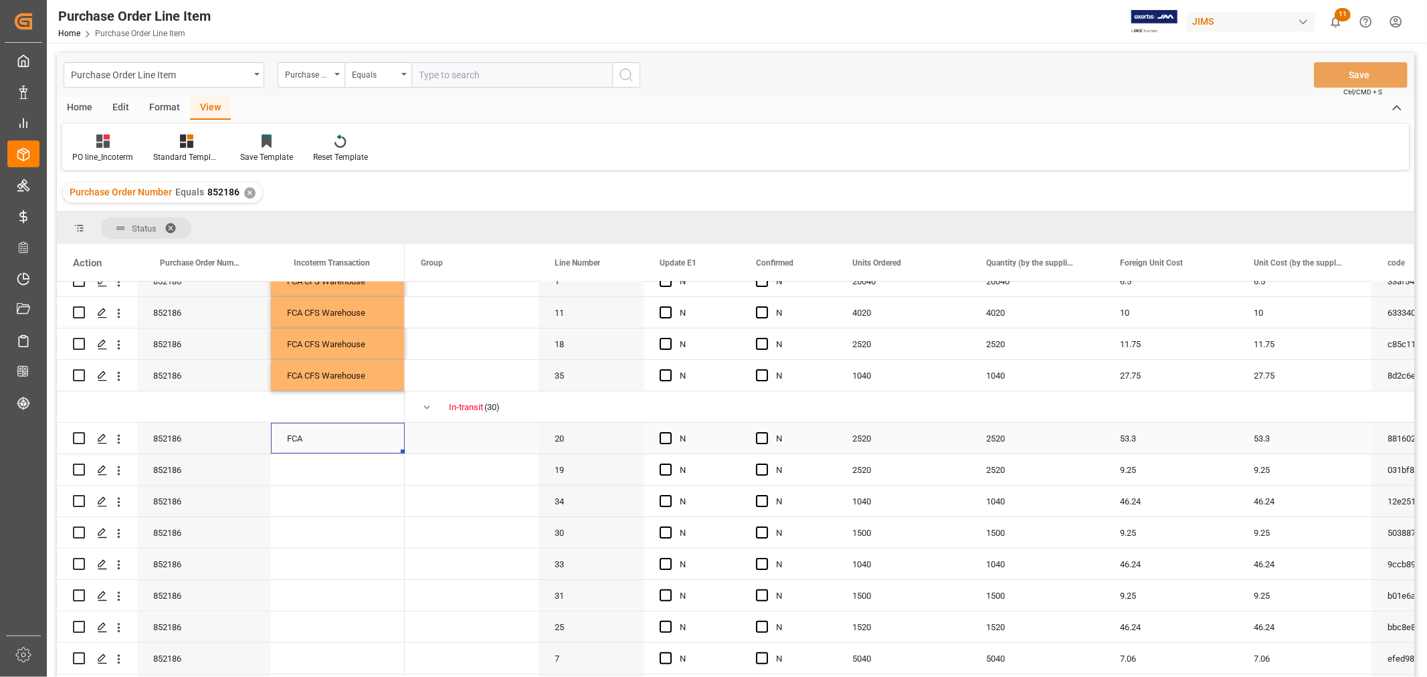
click at [309, 436] on div "FCA" at bounding box center [338, 438] width 134 height 31
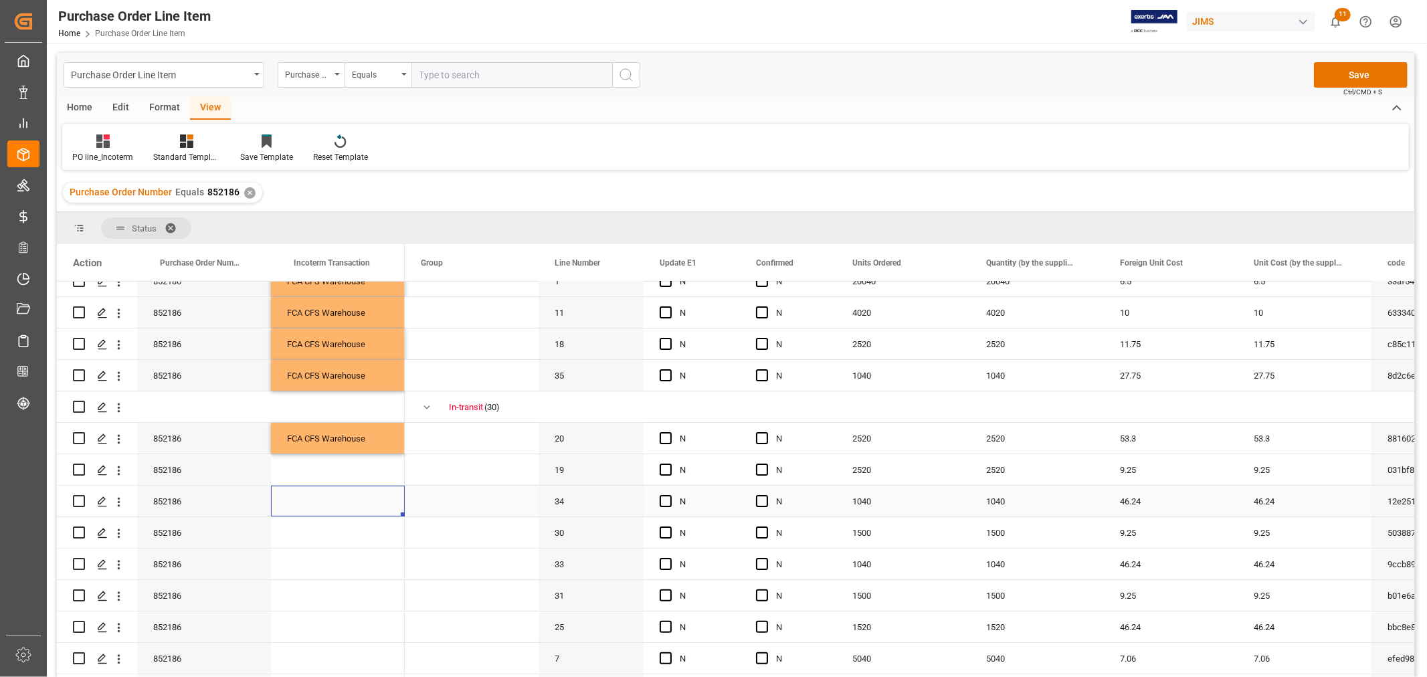
drag, startPoint x: 334, startPoint y: 496, endPoint x: 339, endPoint y: 479, distance: 18.0
click at [335, 496] on div "Press SPACE to select this row." at bounding box center [338, 501] width 134 height 31
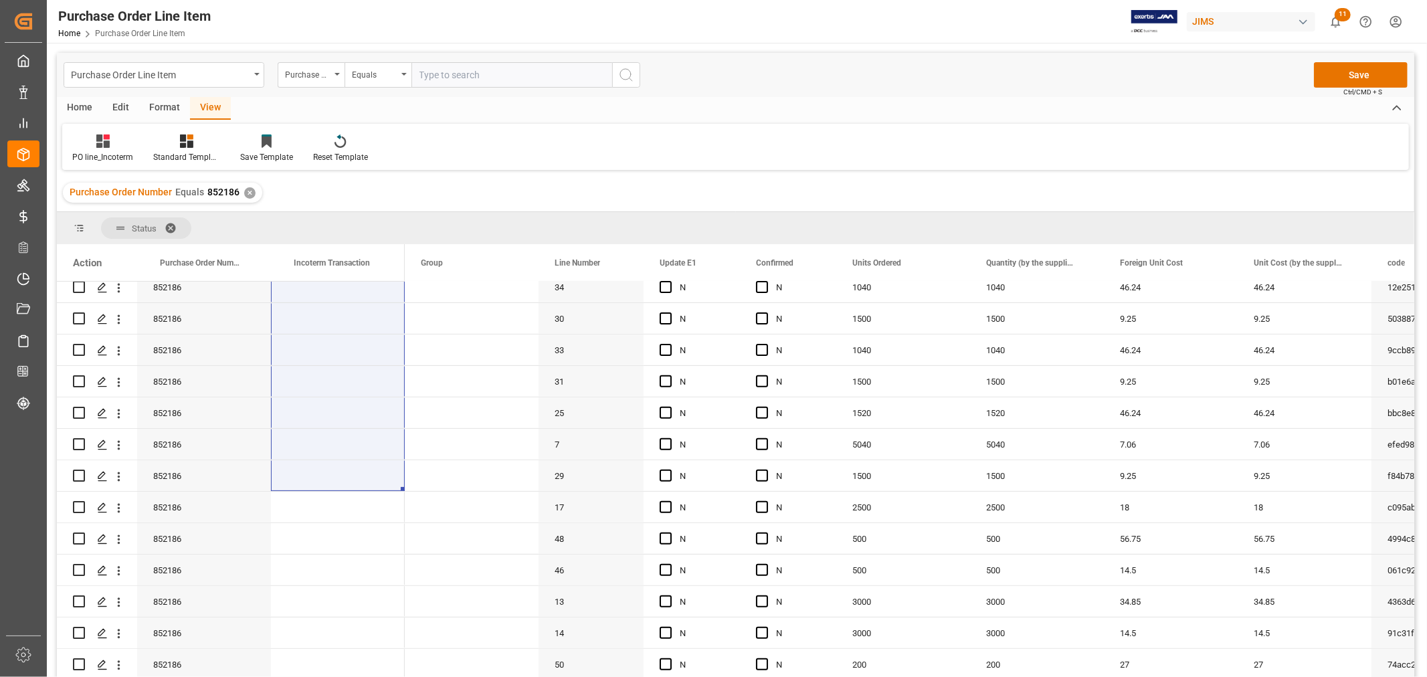
scroll to position [477, 0]
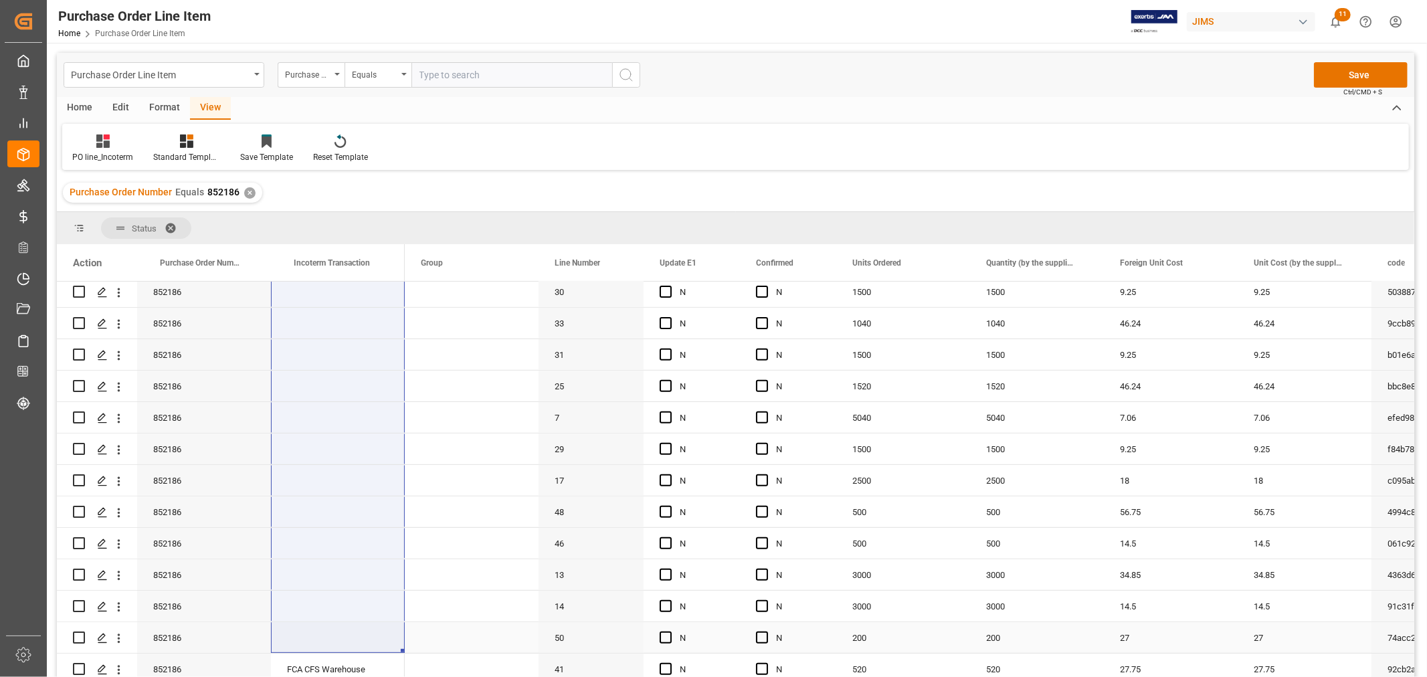
drag, startPoint x: 337, startPoint y: 435, endPoint x: 338, endPoint y: 636, distance: 201.4
click at [338, 636] on div "FCA" at bounding box center [231, 481] width 348 height 1352
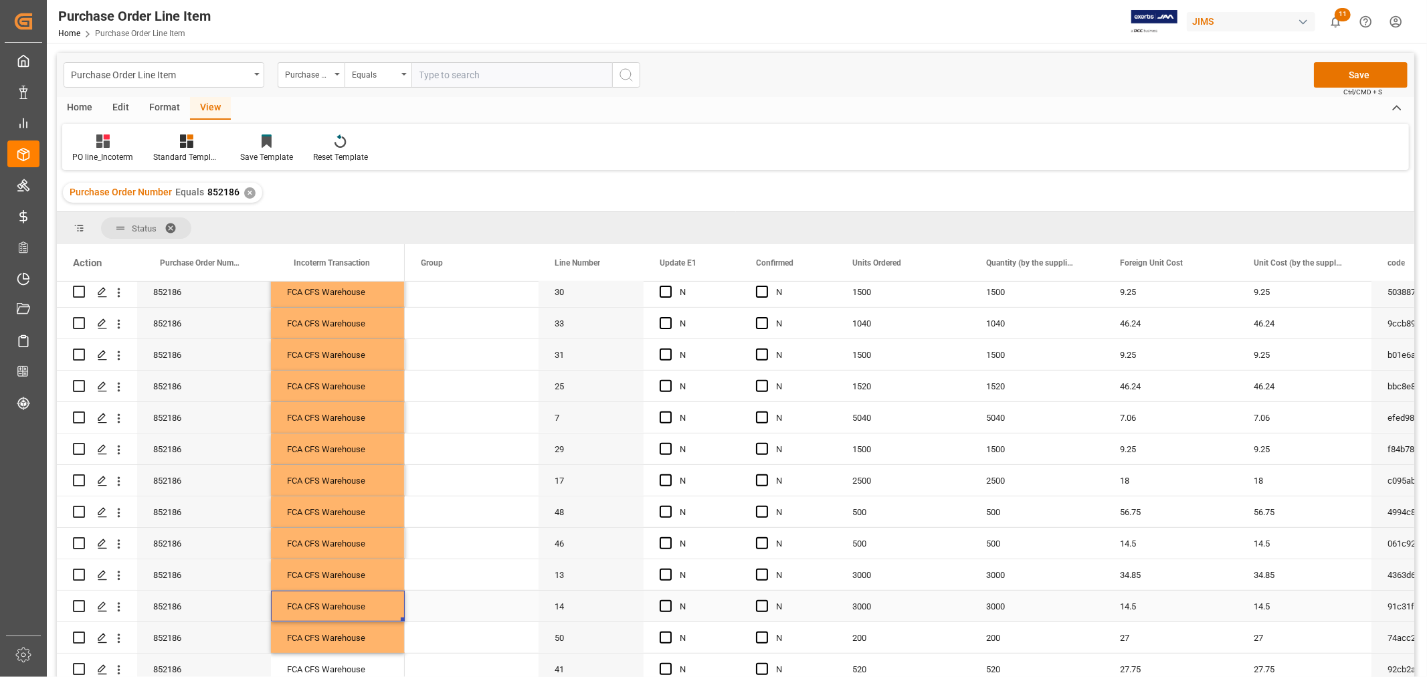
click at [390, 601] on div "FCA CFS Warehouse" at bounding box center [338, 606] width 134 height 31
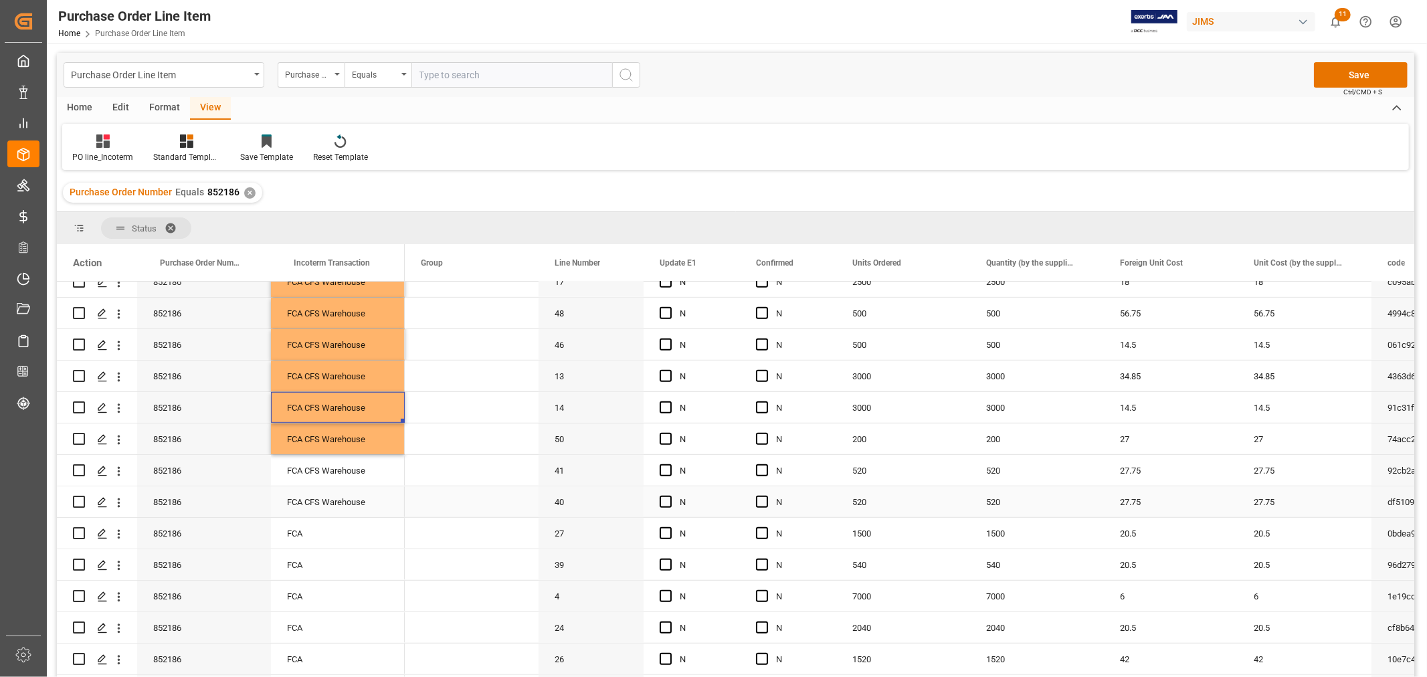
scroll to position [700, 0]
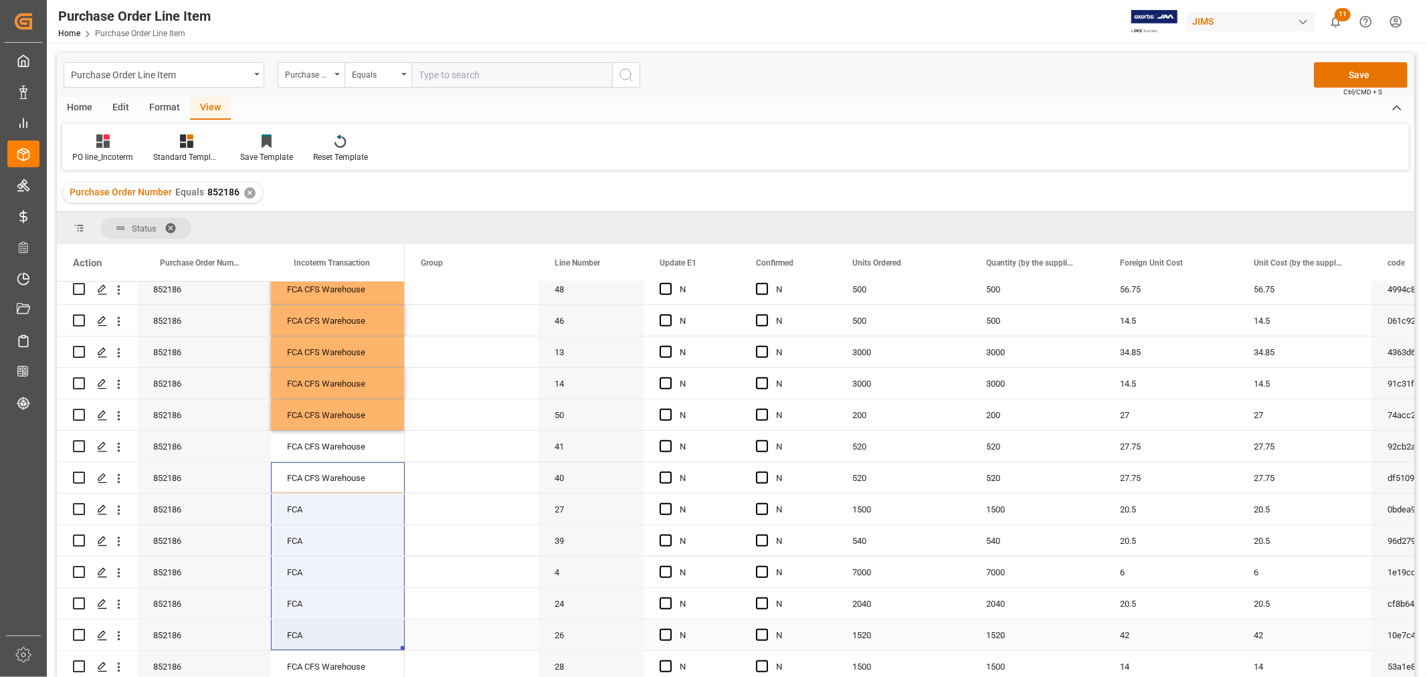
drag, startPoint x: 318, startPoint y: 472, endPoint x: 315, endPoint y: 630, distance: 157.9
click at [315, 630] on div "FCA" at bounding box center [231, 258] width 348 height 1352
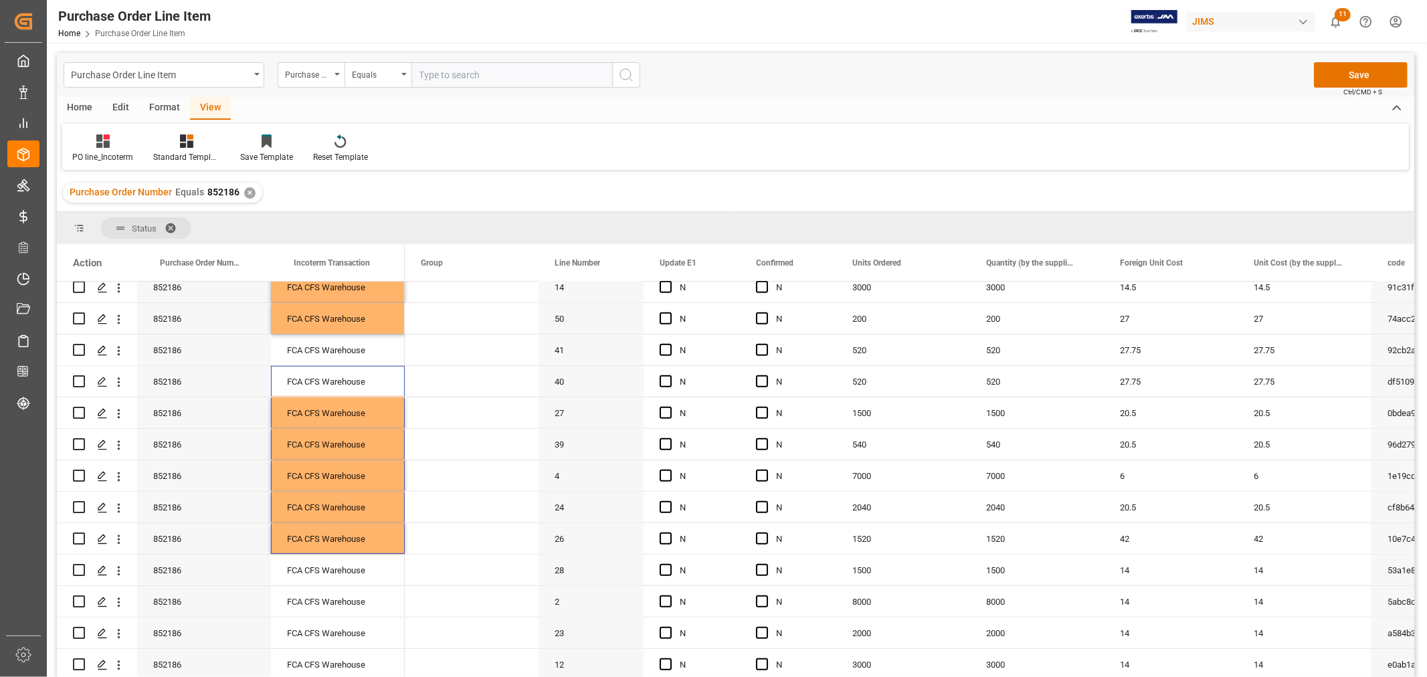
scroll to position [957, 0]
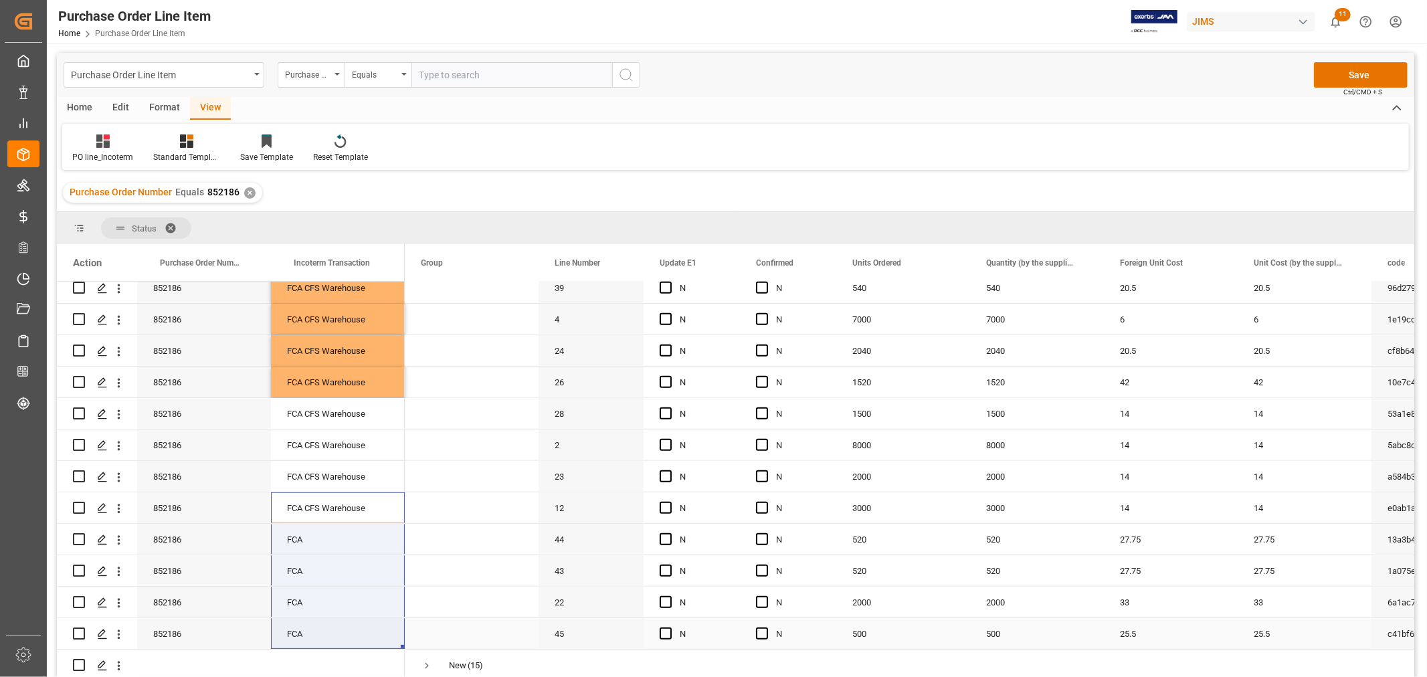
drag, startPoint x: 328, startPoint y: 503, endPoint x: 328, endPoint y: 639, distance: 135.8
click at [328, 639] on div "FCA" at bounding box center [231, 5] width 348 height 1352
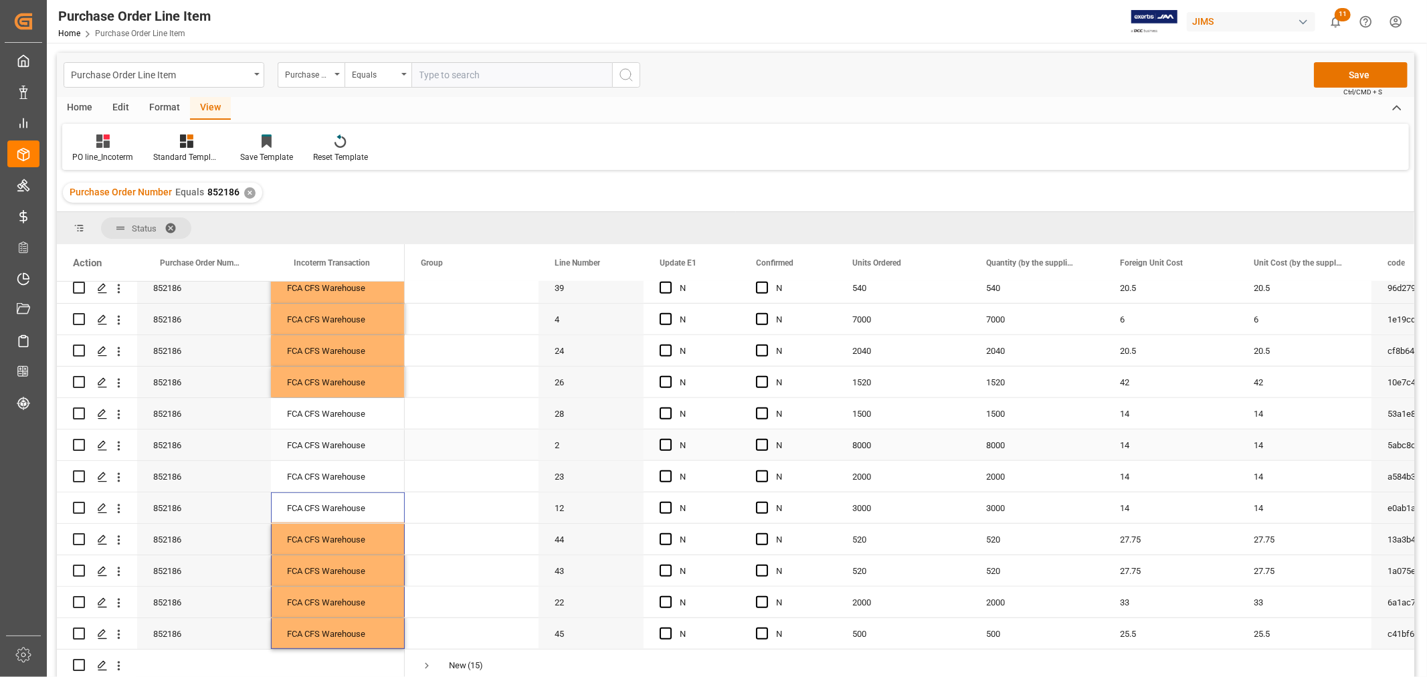
click at [498, 442] on span "Press SPACE to select this row." at bounding box center [472, 444] width 102 height 29
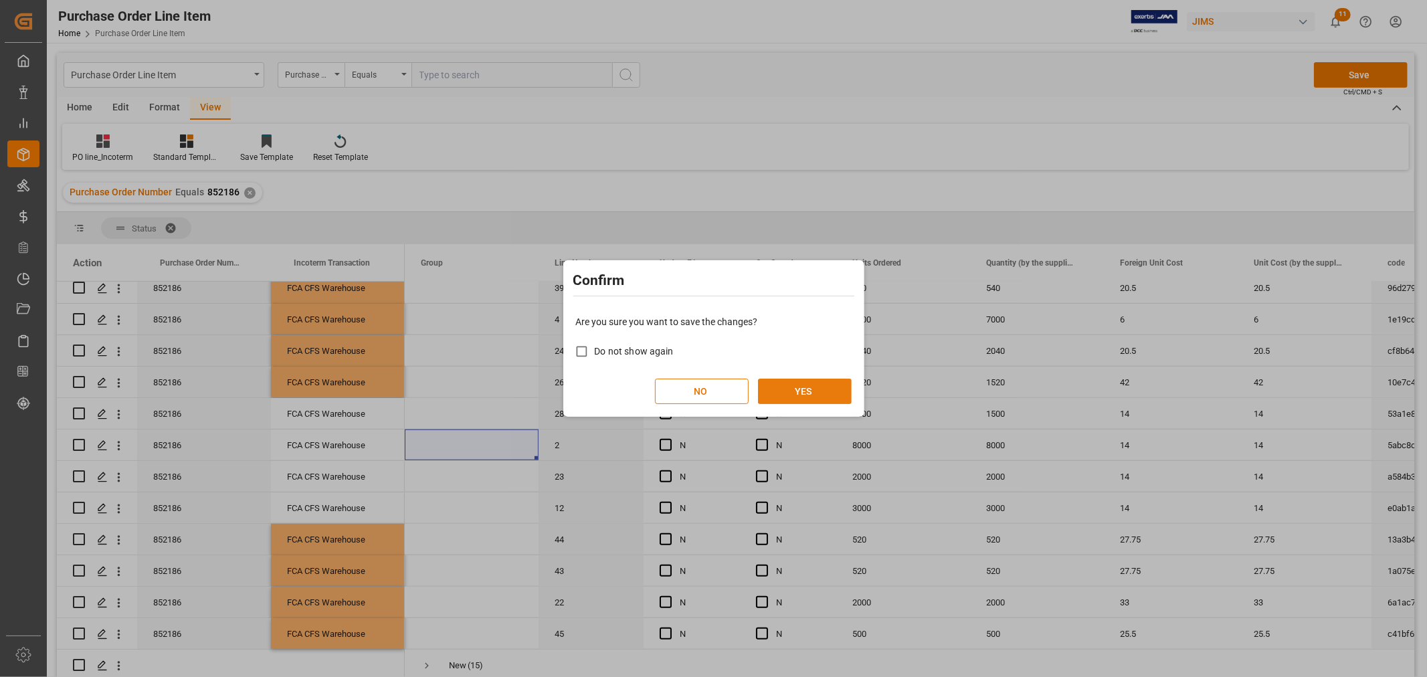
click at [781, 383] on button "YES" at bounding box center [805, 391] width 94 height 25
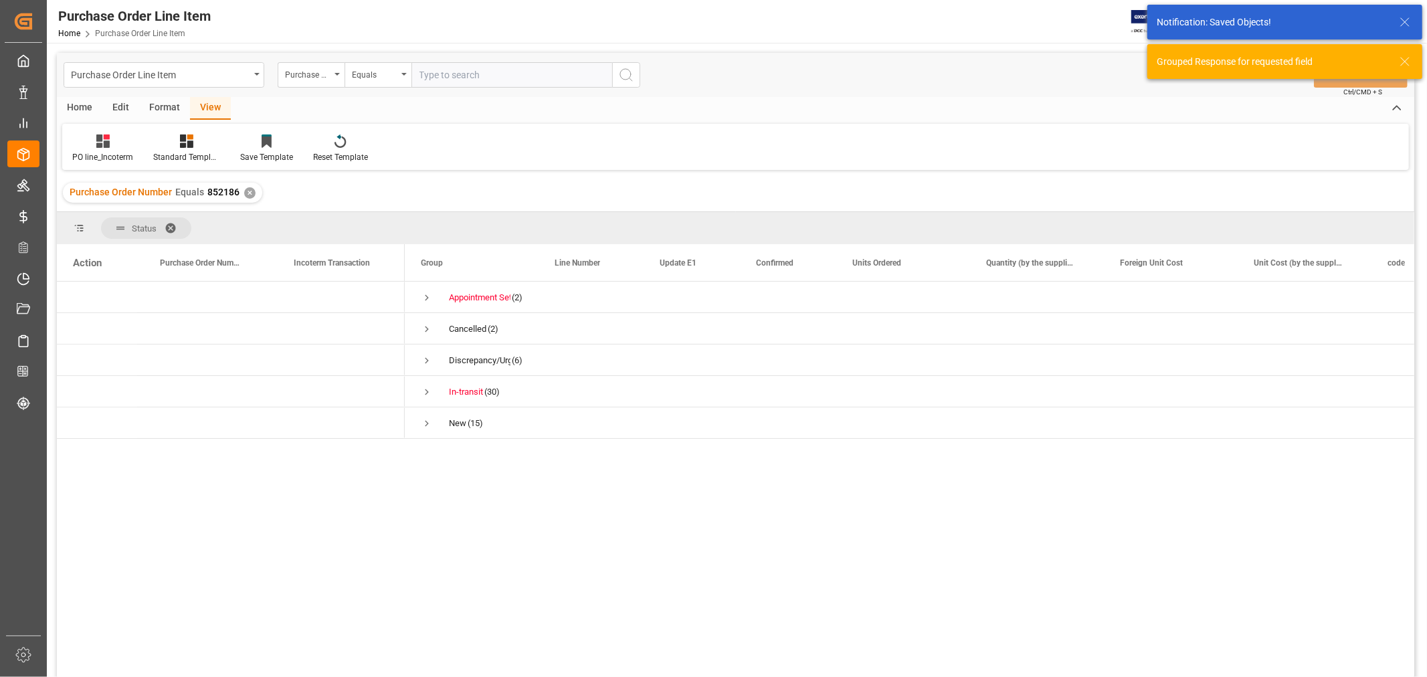
scroll to position [0, 0]
click at [416, 391] on div "In-transit (30)" at bounding box center [472, 391] width 134 height 31
click at [423, 391] on span "Press SPACE to select this row." at bounding box center [427, 392] width 12 height 12
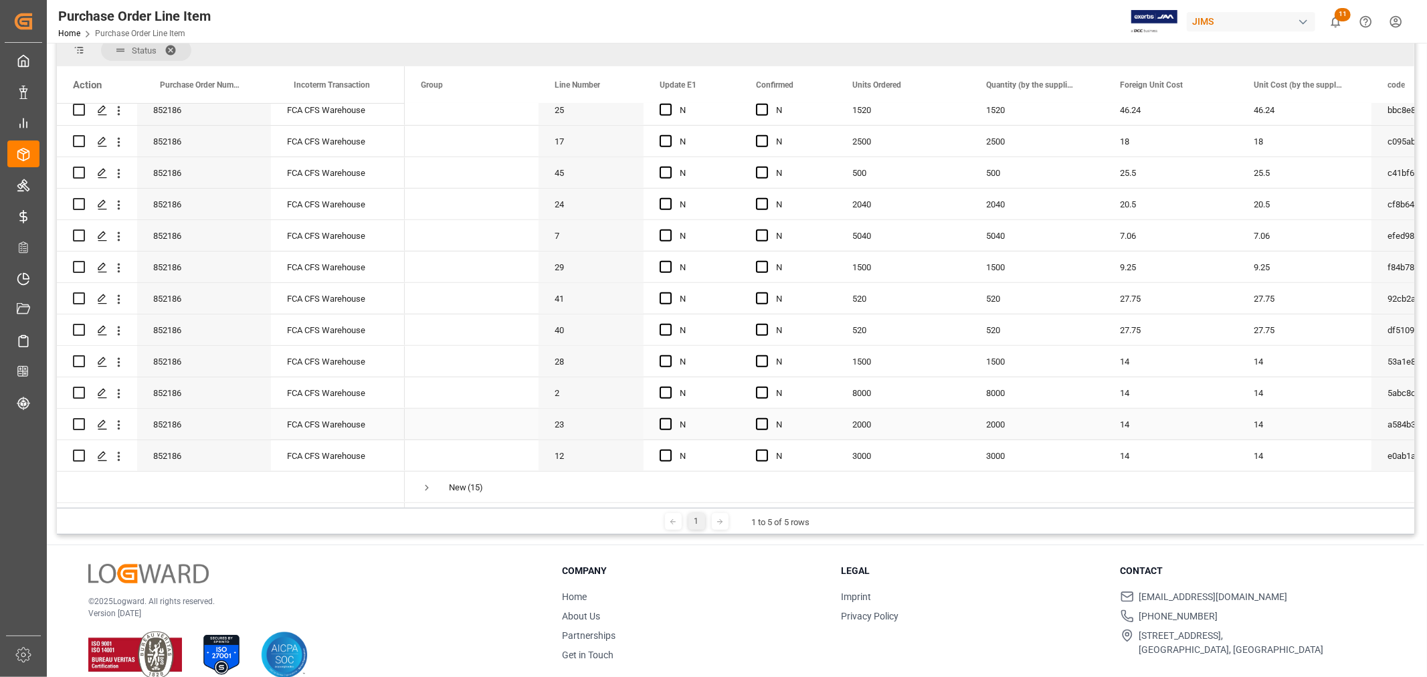
scroll to position [197, 0]
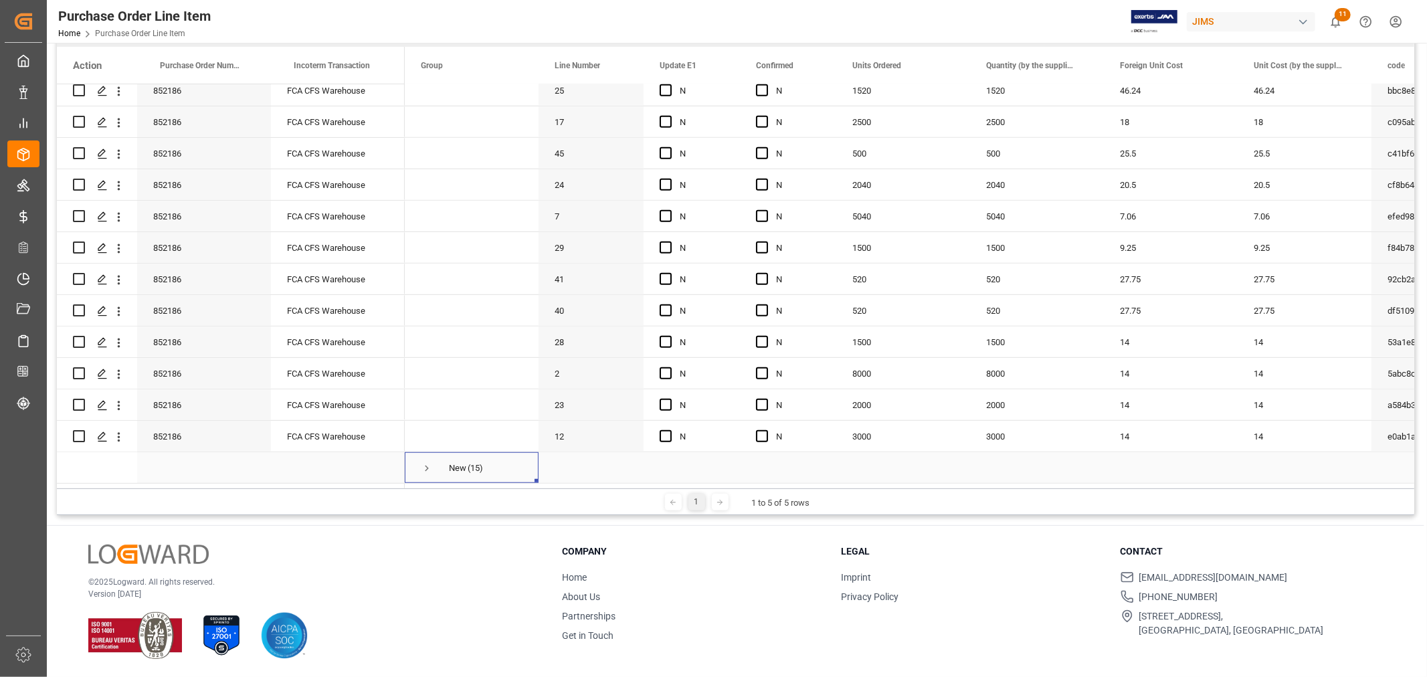
click at [426, 465] on span "Press SPACE to select this row." at bounding box center [427, 468] width 12 height 12
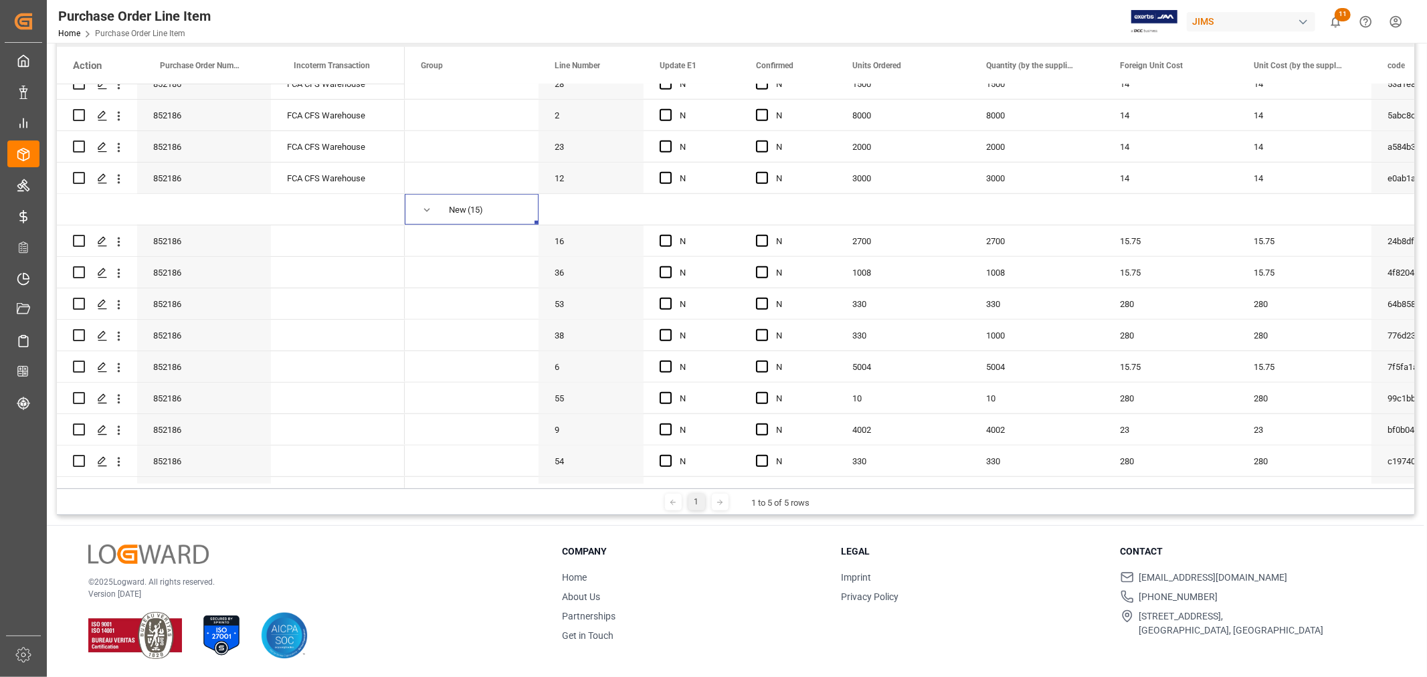
scroll to position [928, 0]
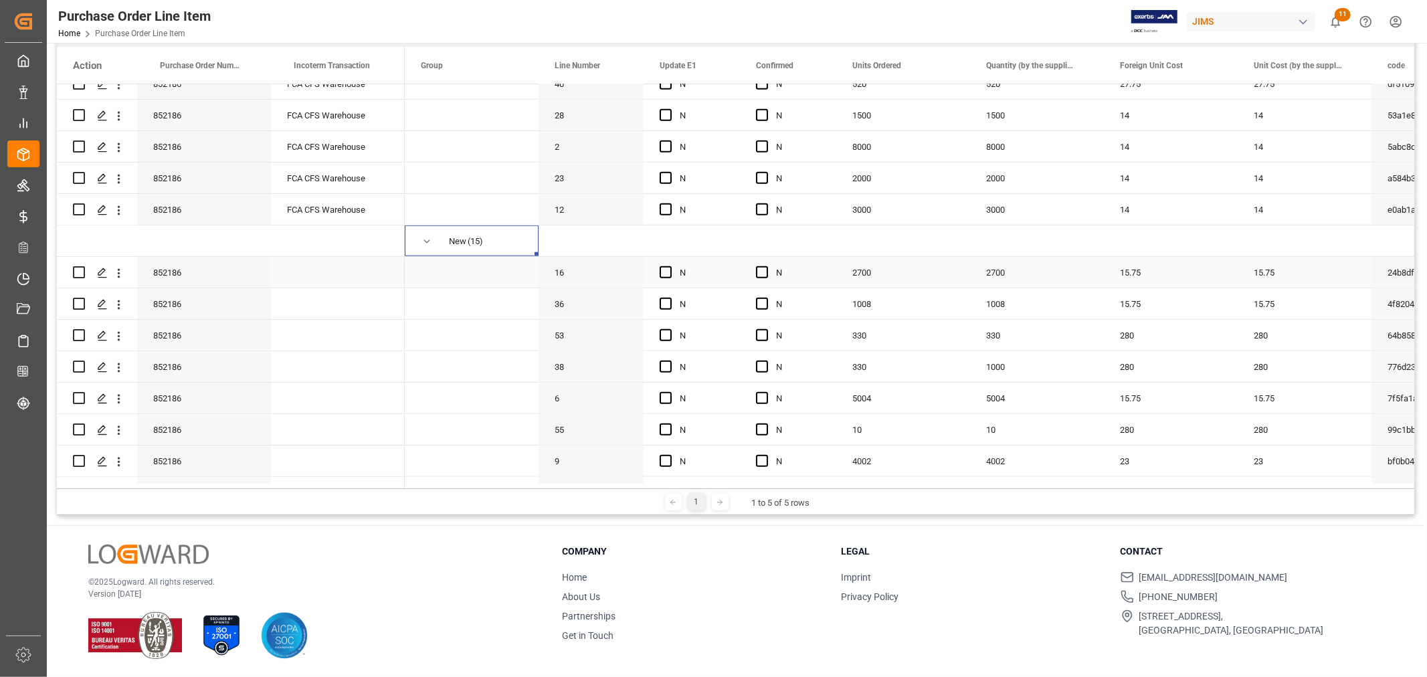
click at [304, 274] on div "Press SPACE to select this row." at bounding box center [338, 272] width 134 height 31
click at [340, 314] on div "Press SPACE to select this row." at bounding box center [338, 303] width 134 height 31
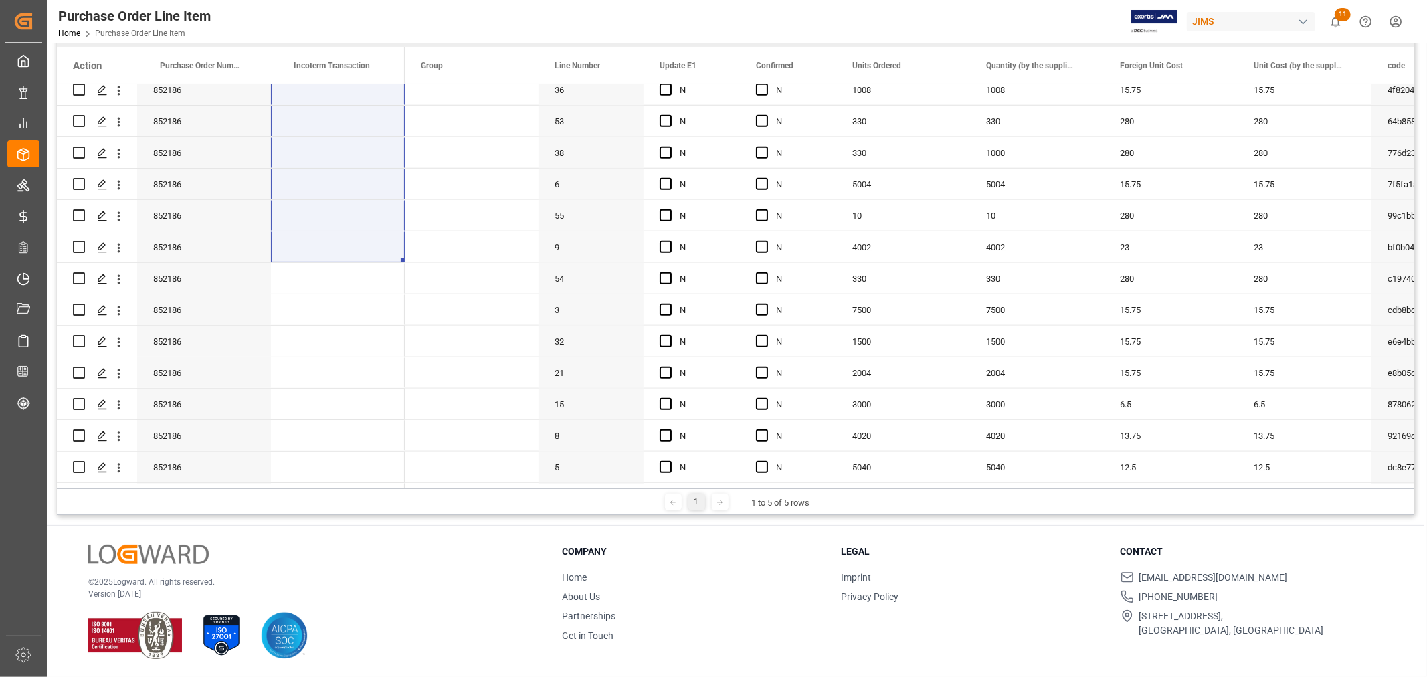
scroll to position [1176, 0]
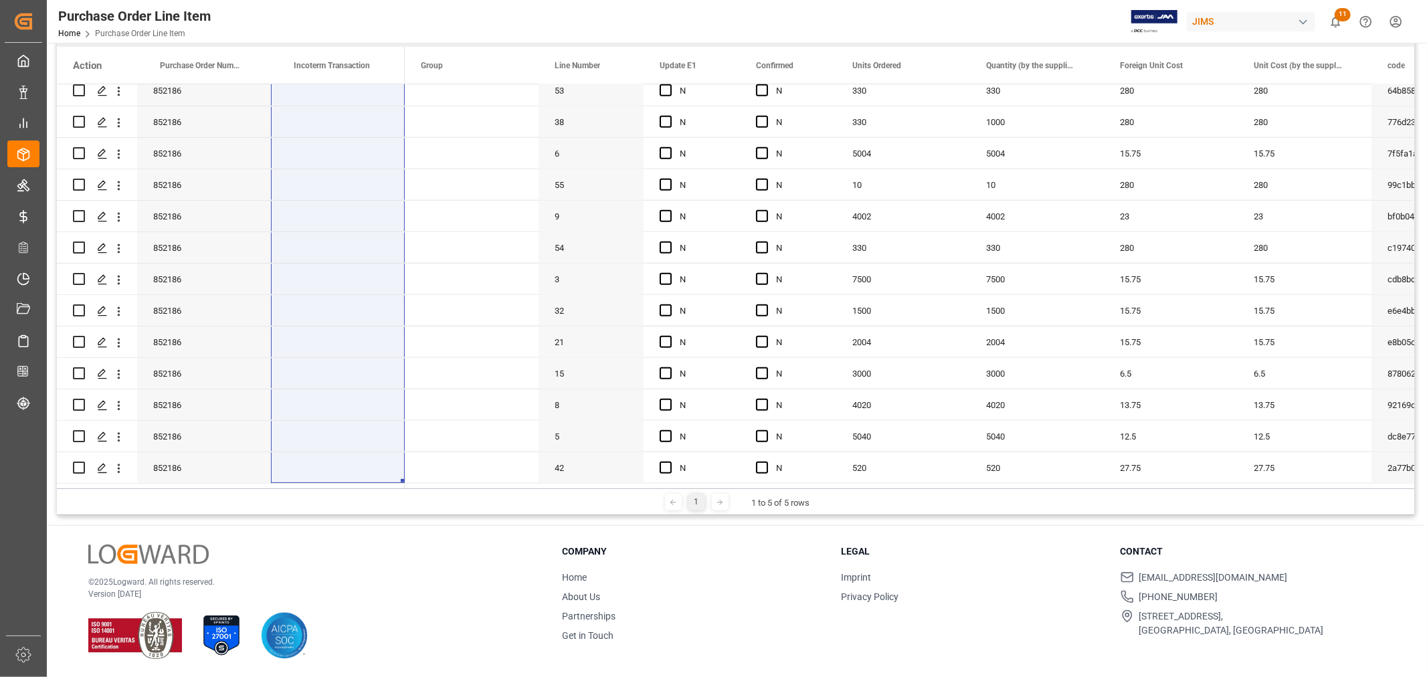
drag, startPoint x: 337, startPoint y: 272, endPoint x: 342, endPoint y: 493, distance: 221.5
click at [342, 493] on div "Status Drag here to set column labels Action Purchase Order Number Incoterm Tra…" at bounding box center [735, 265] width 1357 height 500
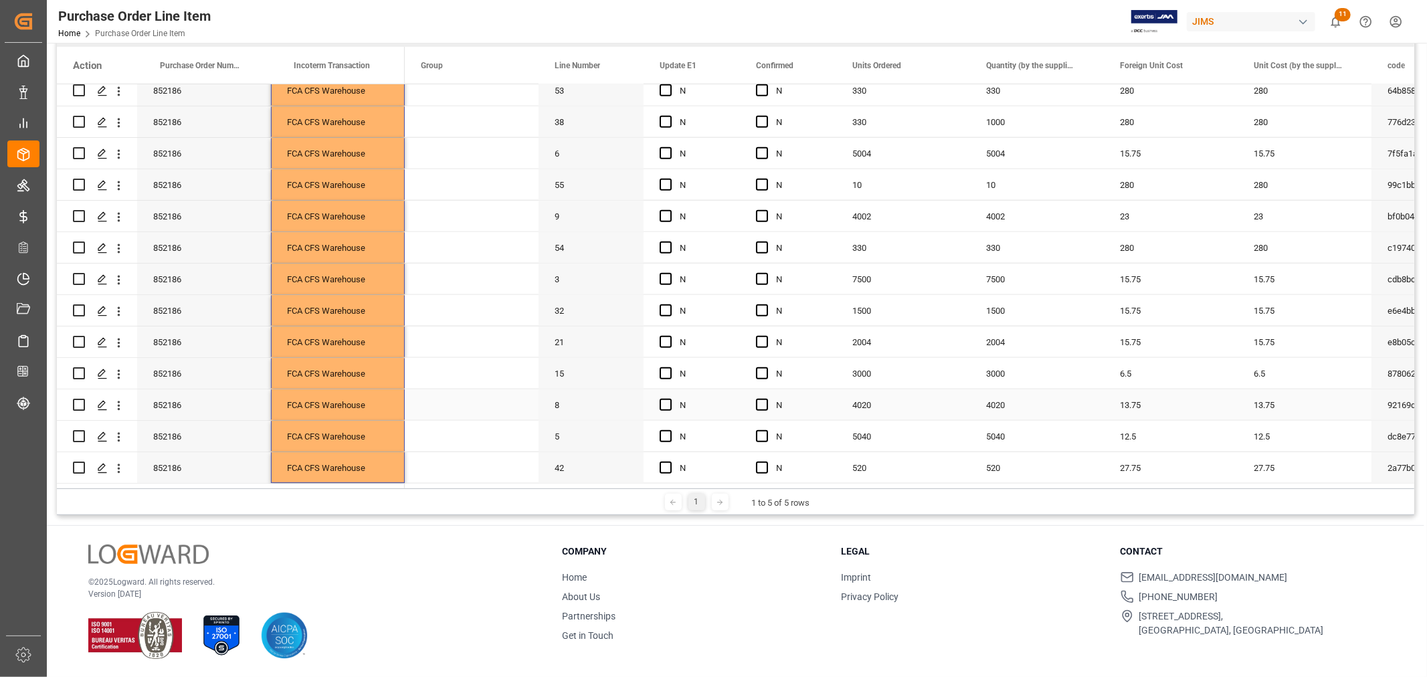
click at [425, 411] on span "Press SPACE to select this row." at bounding box center [472, 404] width 102 height 29
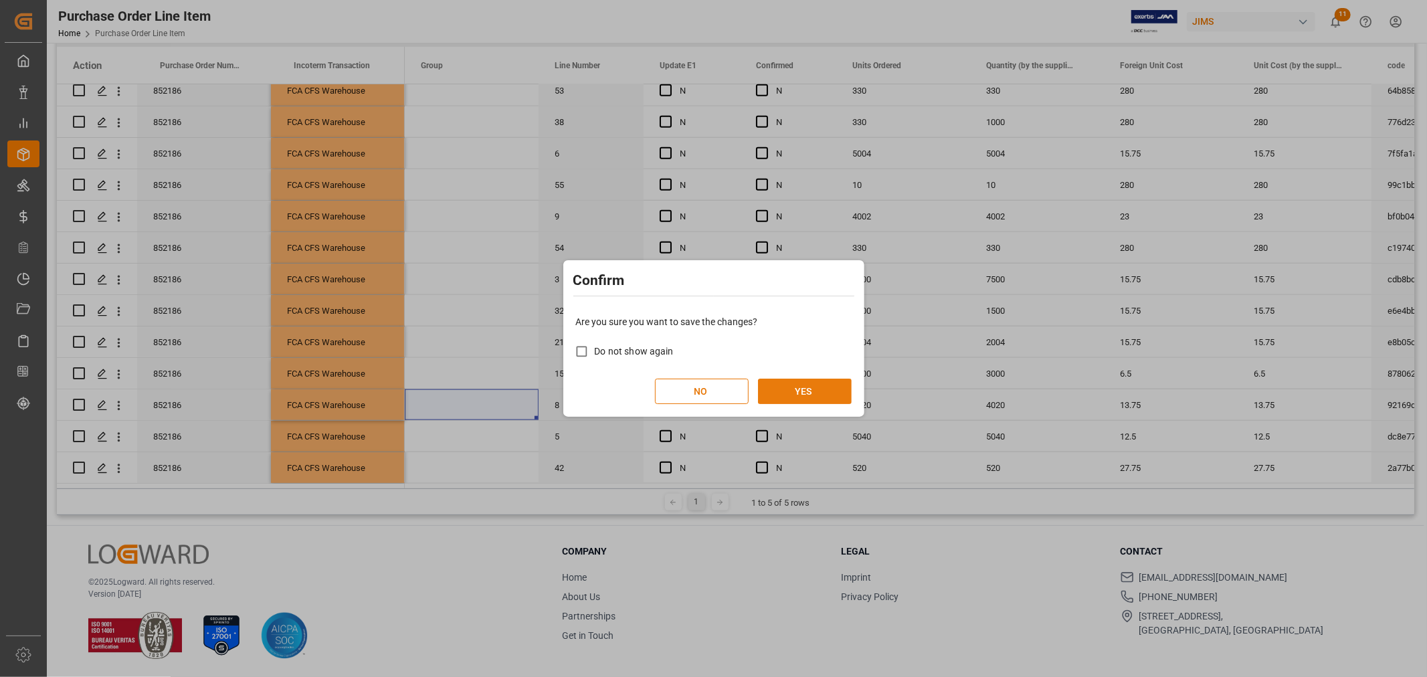
click at [800, 393] on button "YES" at bounding box center [805, 391] width 94 height 25
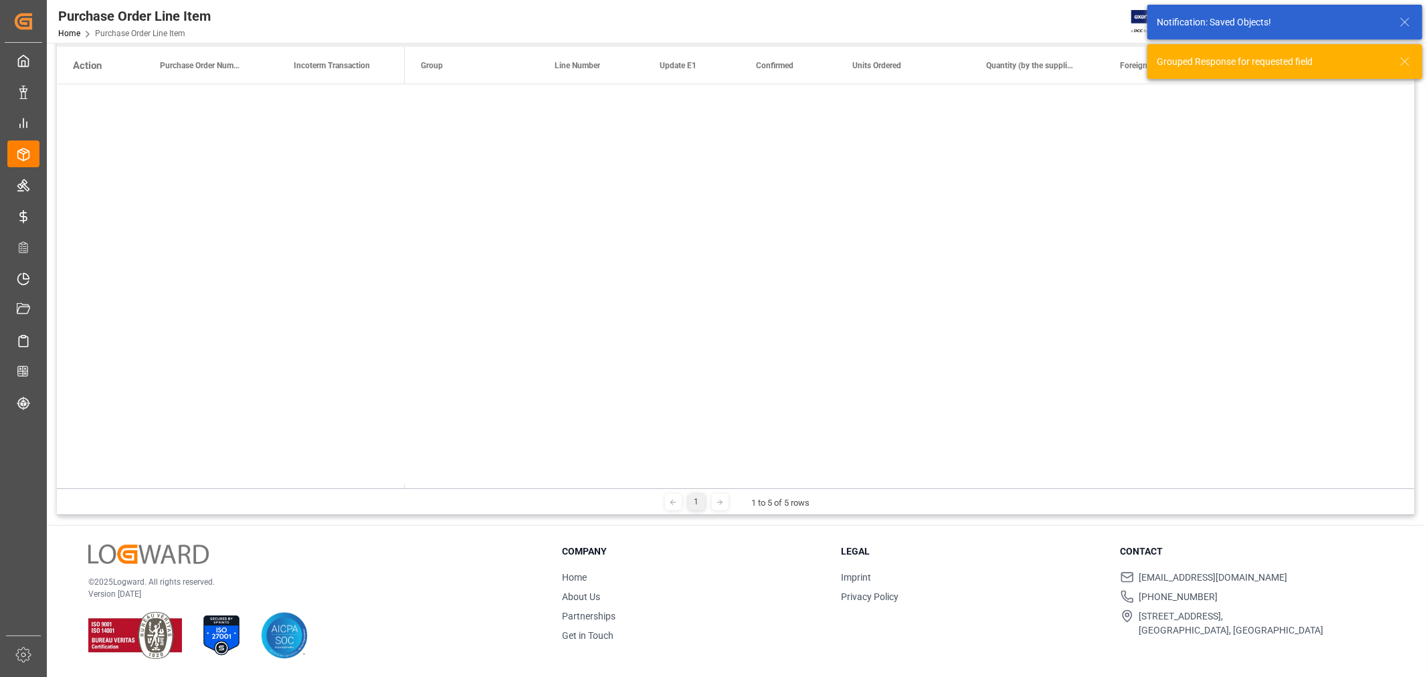
scroll to position [0, 0]
click at [423, 97] on span "Press SPACE to select this row." at bounding box center [427, 100] width 12 height 12
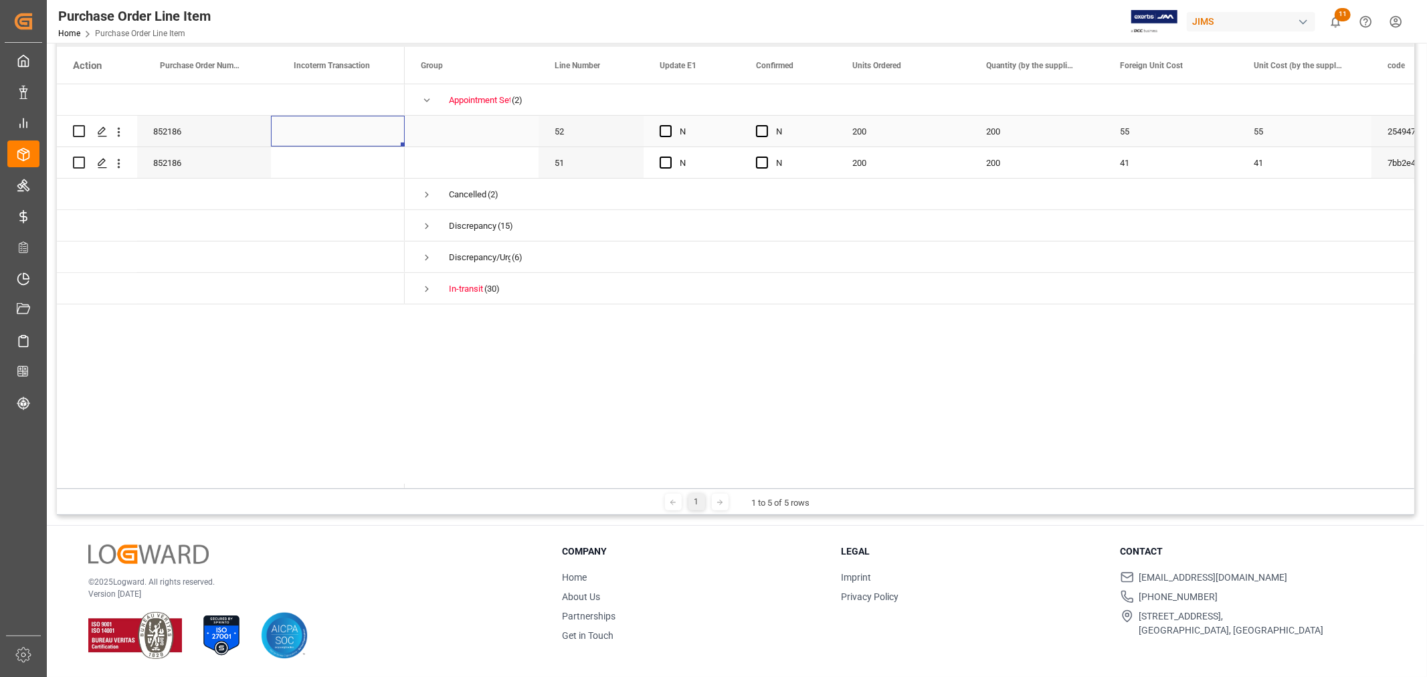
click at [332, 124] on div "Press SPACE to select this row." at bounding box center [338, 131] width 134 height 31
click at [332, 124] on div "Press SPACE to select this row." at bounding box center [338, 139] width 134 height 47
click at [333, 139] on input "Press SPACE to select this row." at bounding box center [338, 138] width 112 height 25
paste input "FCA CFS Warehouse"
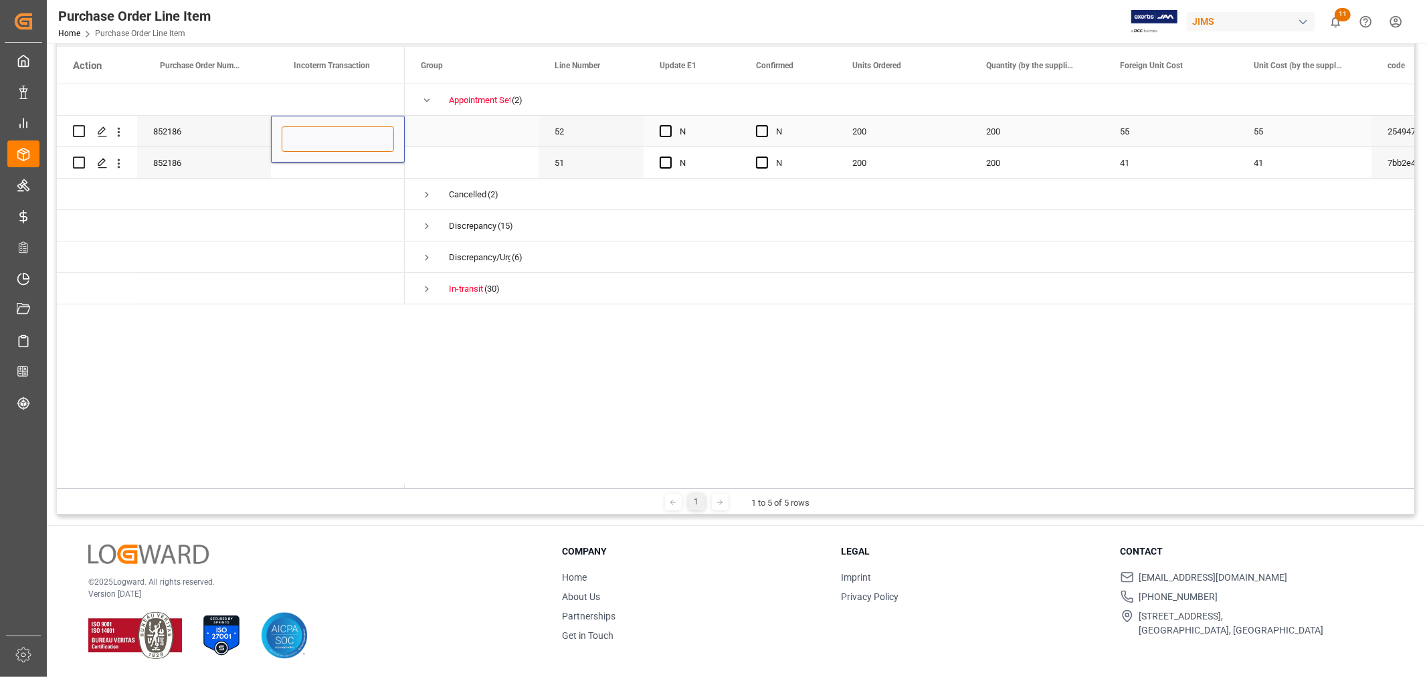
type input "FCA CFS Warehouse"
click at [348, 216] on div "Press SPACE to select this row." at bounding box center [338, 225] width 134 height 31
drag, startPoint x: 326, startPoint y: 118, endPoint x: 332, endPoint y: 164, distance: 46.6
click at [332, 164] on div at bounding box center [231, 194] width 348 height 220
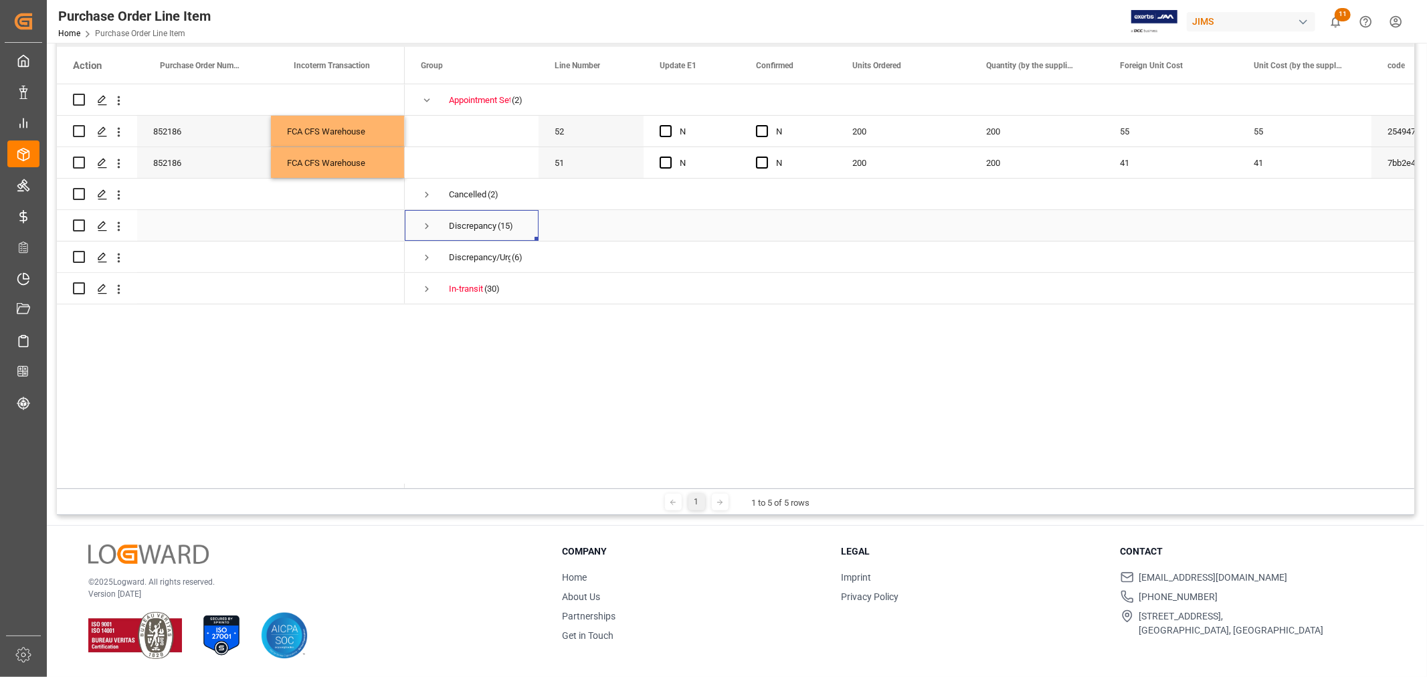
click at [424, 221] on span "Press SPACE to select this row." at bounding box center [427, 226] width 12 height 12
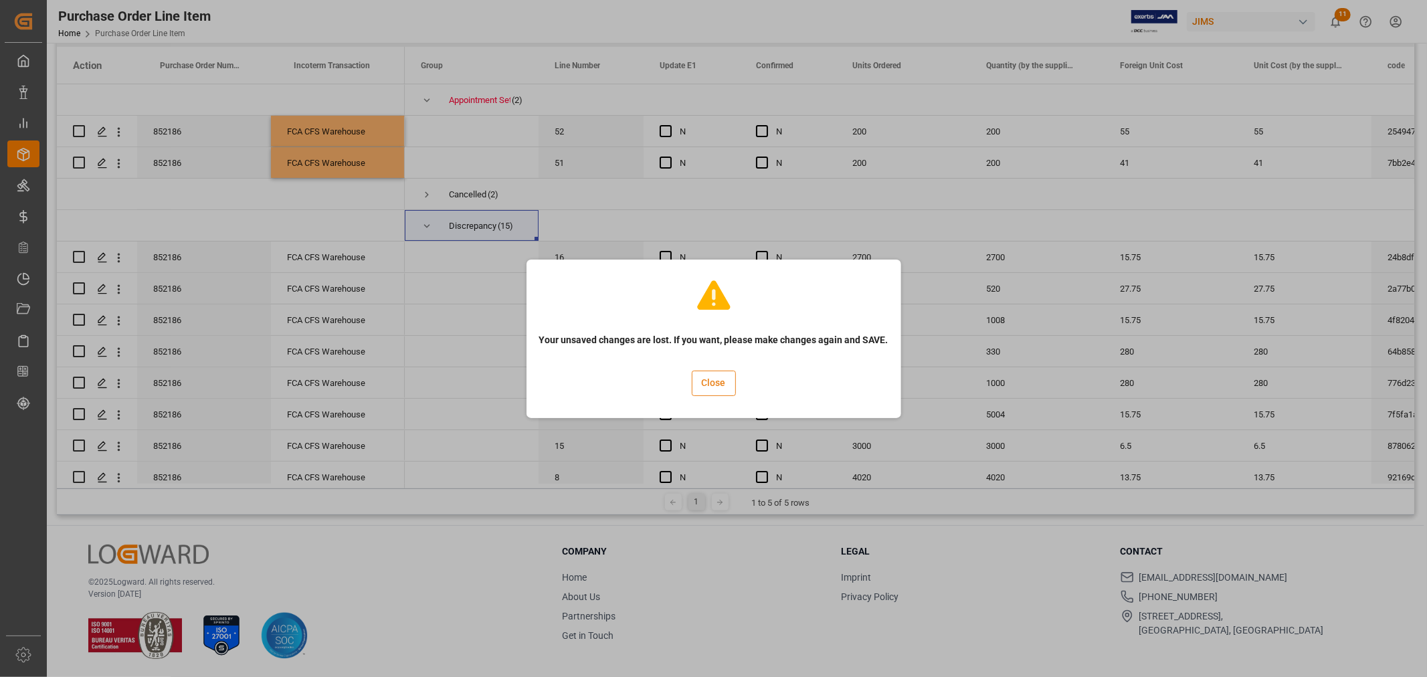
click at [712, 385] on button "Close" at bounding box center [714, 383] width 44 height 25
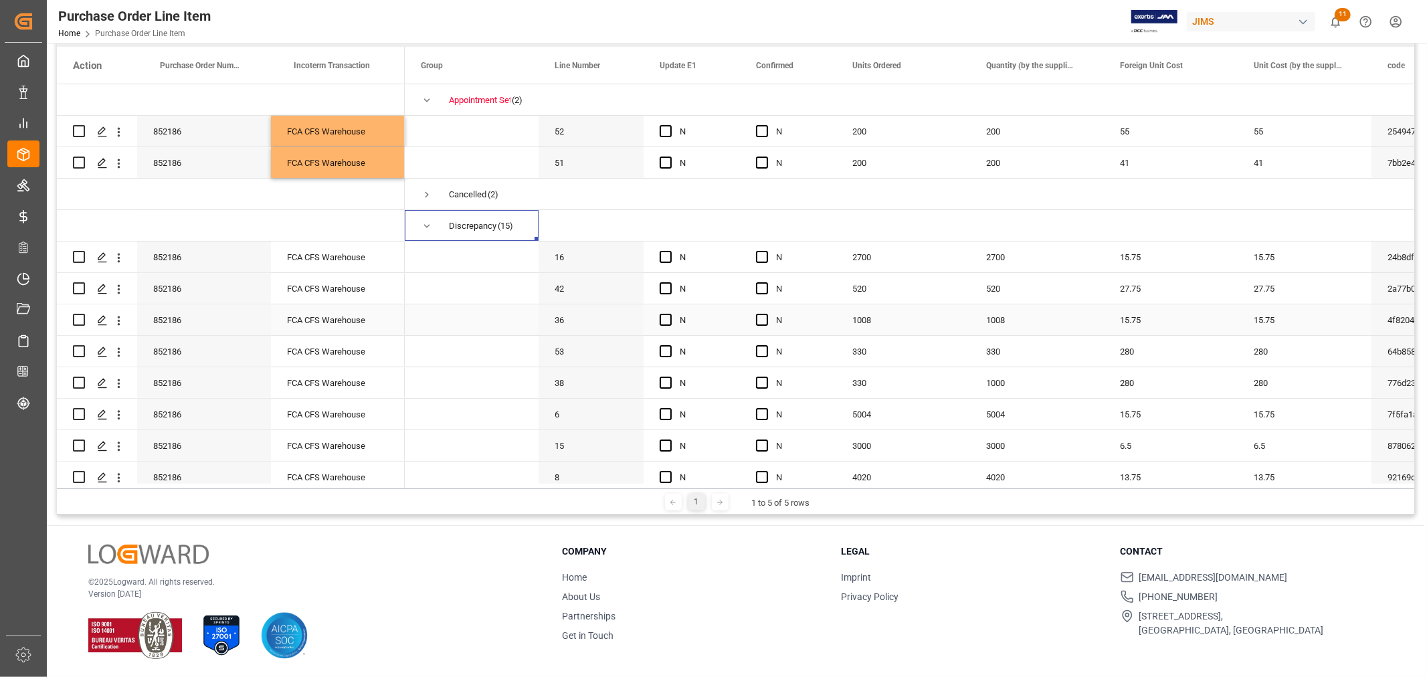
click at [502, 318] on span "Press SPACE to select this row." at bounding box center [472, 319] width 102 height 29
click at [476, 310] on span "Press SPACE to select this row." at bounding box center [472, 319] width 102 height 29
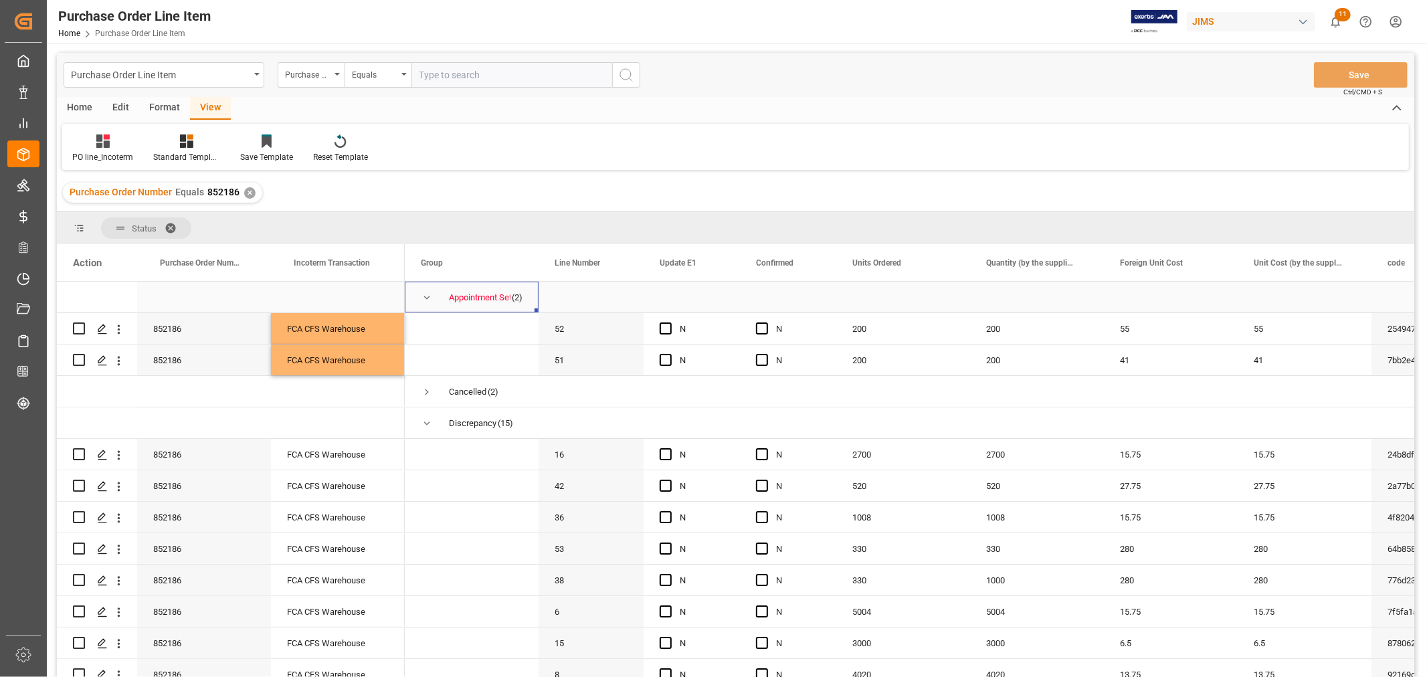
click at [429, 297] on span "Press SPACE to select this row." at bounding box center [427, 298] width 12 height 12
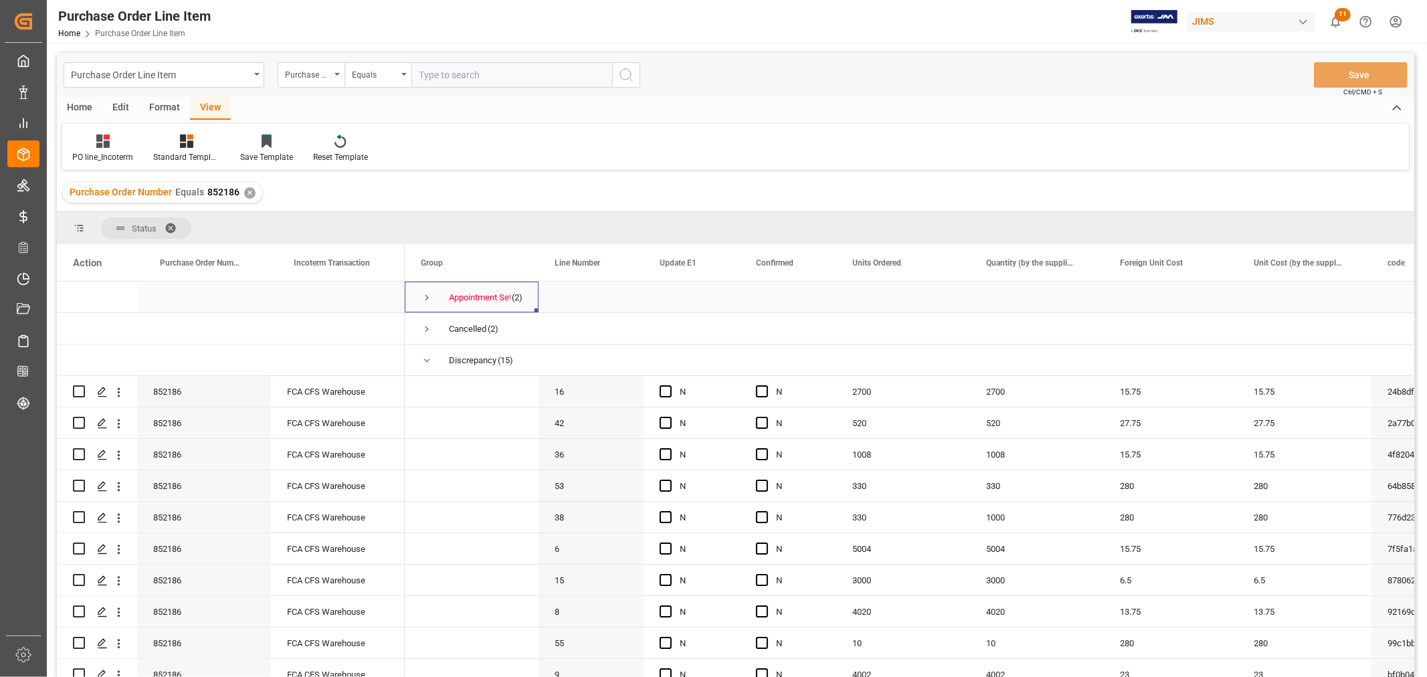
click at [428, 298] on span "Press SPACE to select this row." at bounding box center [427, 298] width 12 height 12
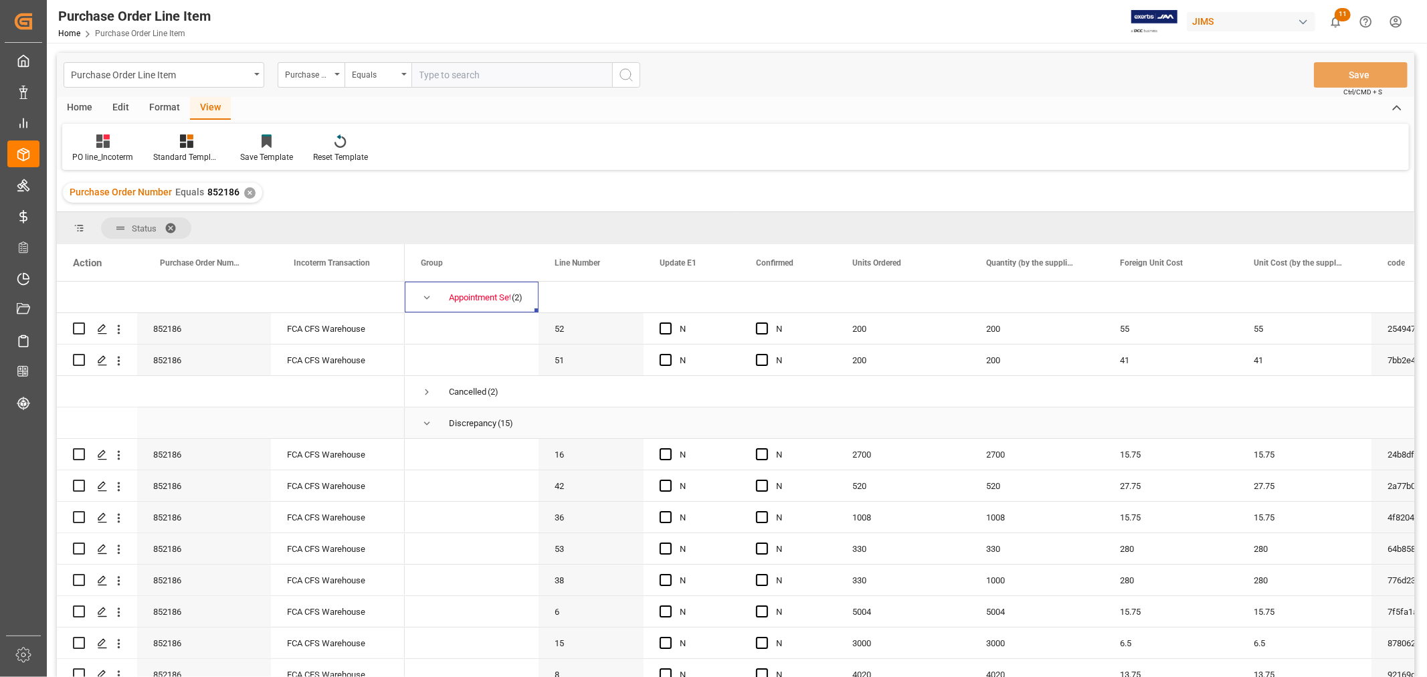
click at [429, 423] on span "Press SPACE to select this row." at bounding box center [427, 423] width 12 height 12
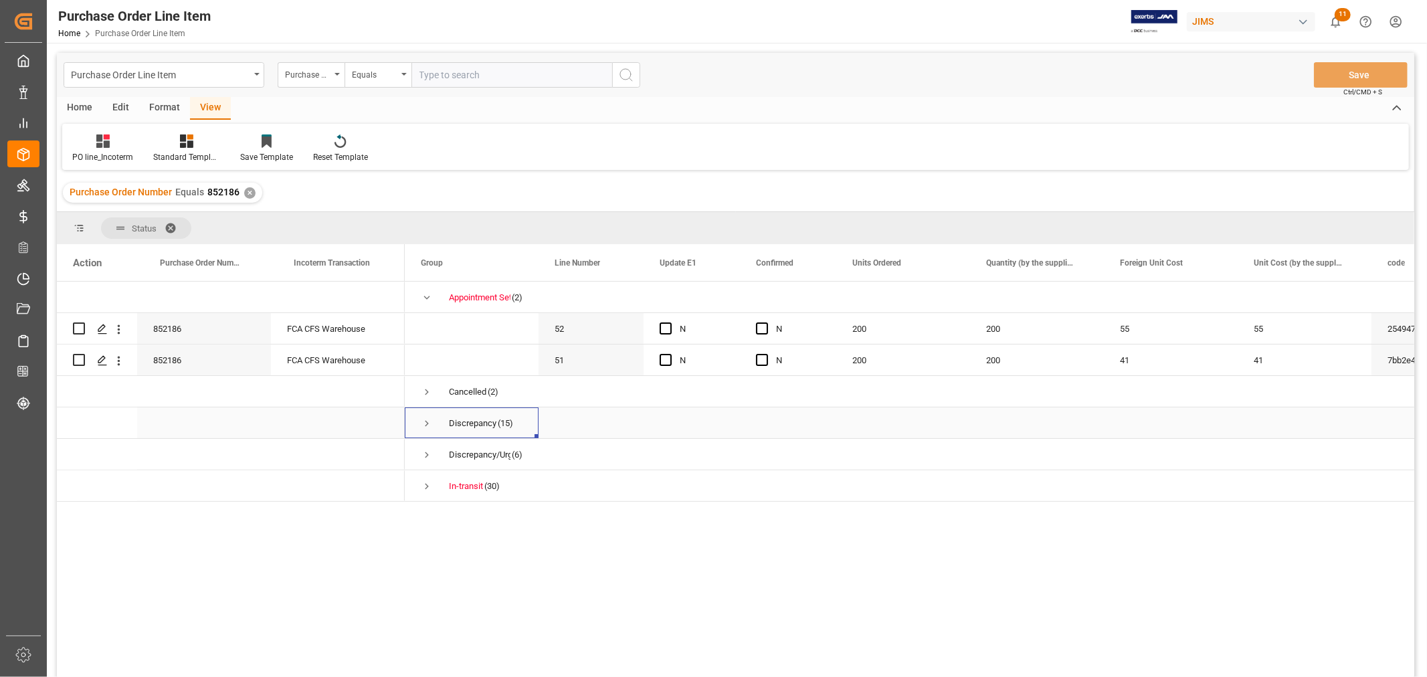
click at [429, 423] on span "Press SPACE to select this row." at bounding box center [427, 423] width 12 height 12
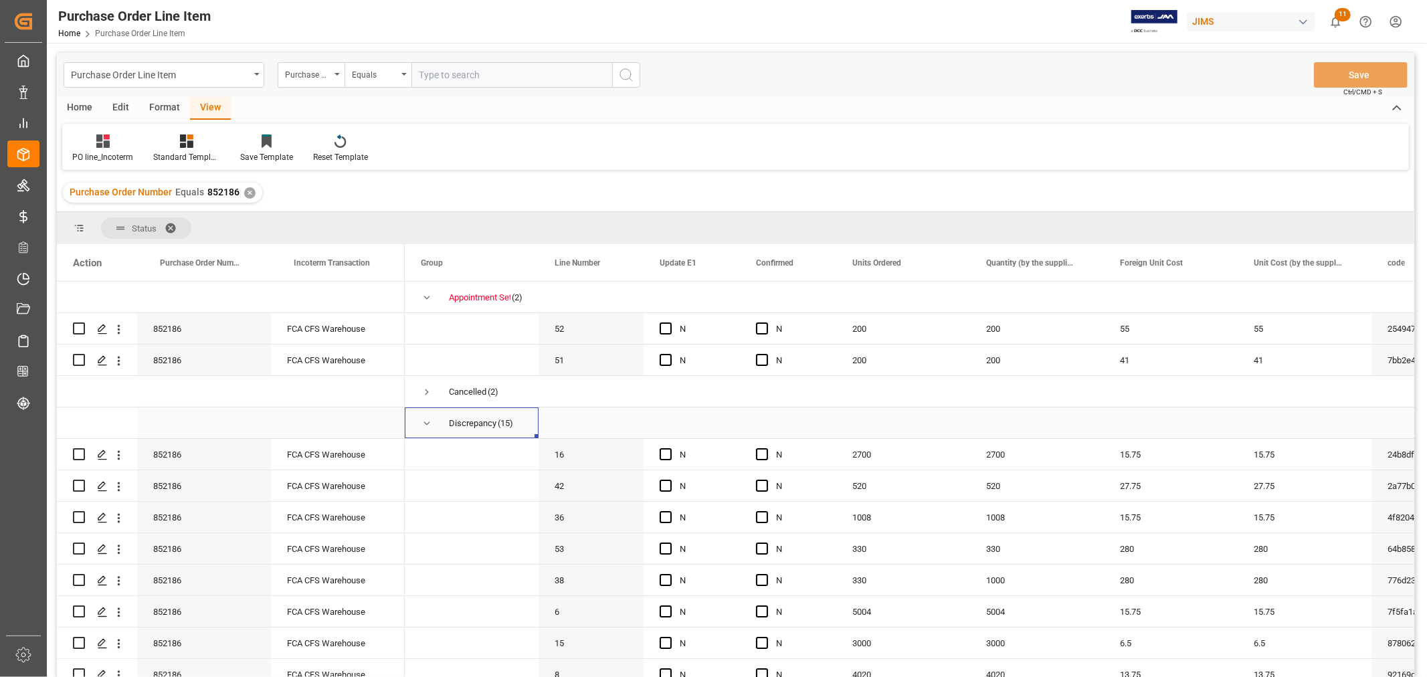
click at [429, 423] on span "Press SPACE to select this row." at bounding box center [427, 423] width 12 height 12
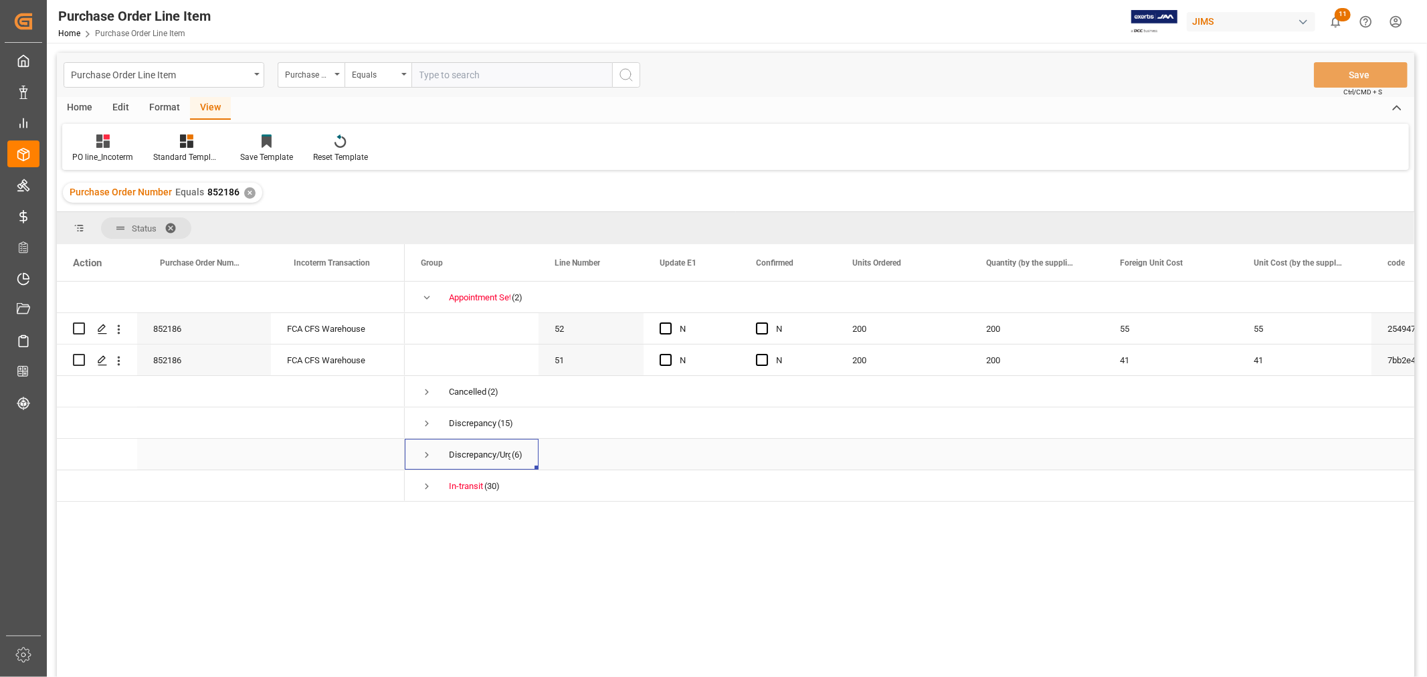
click at [429, 455] on span "Press SPACE to select this row." at bounding box center [427, 455] width 12 height 12
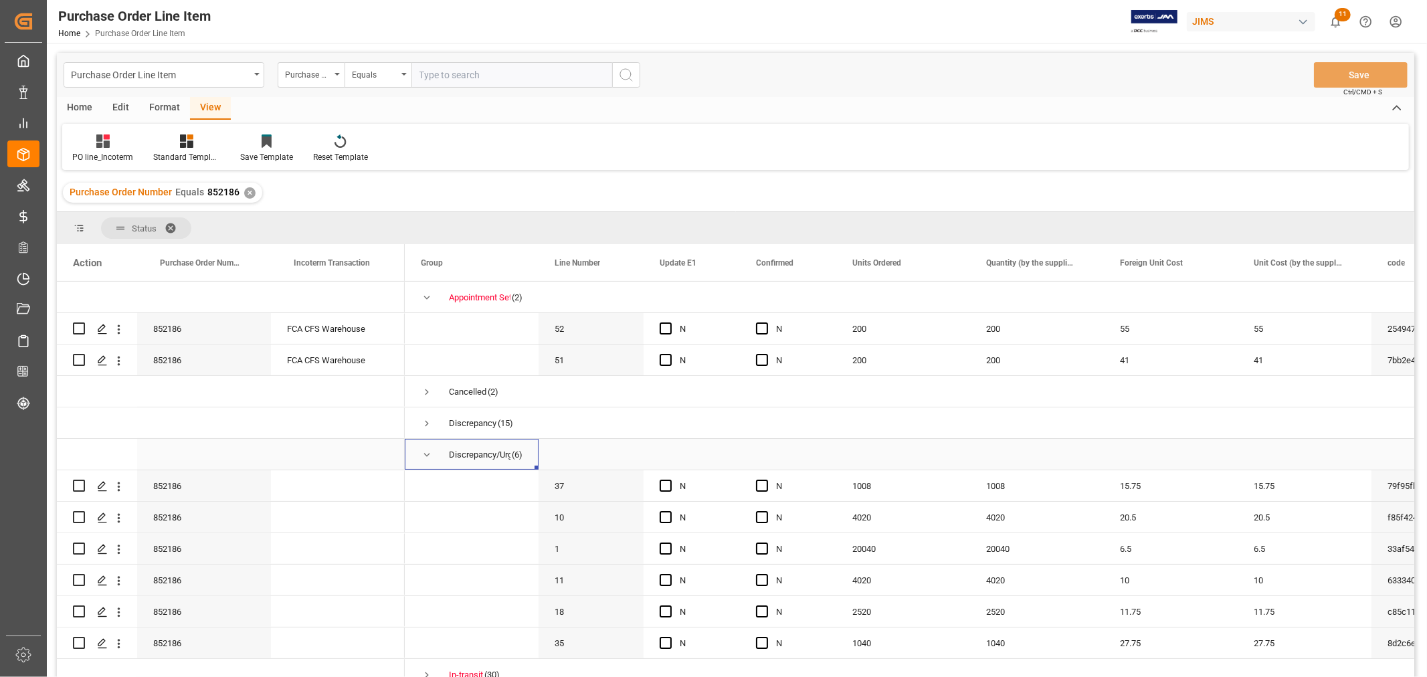
scroll to position [13, 0]
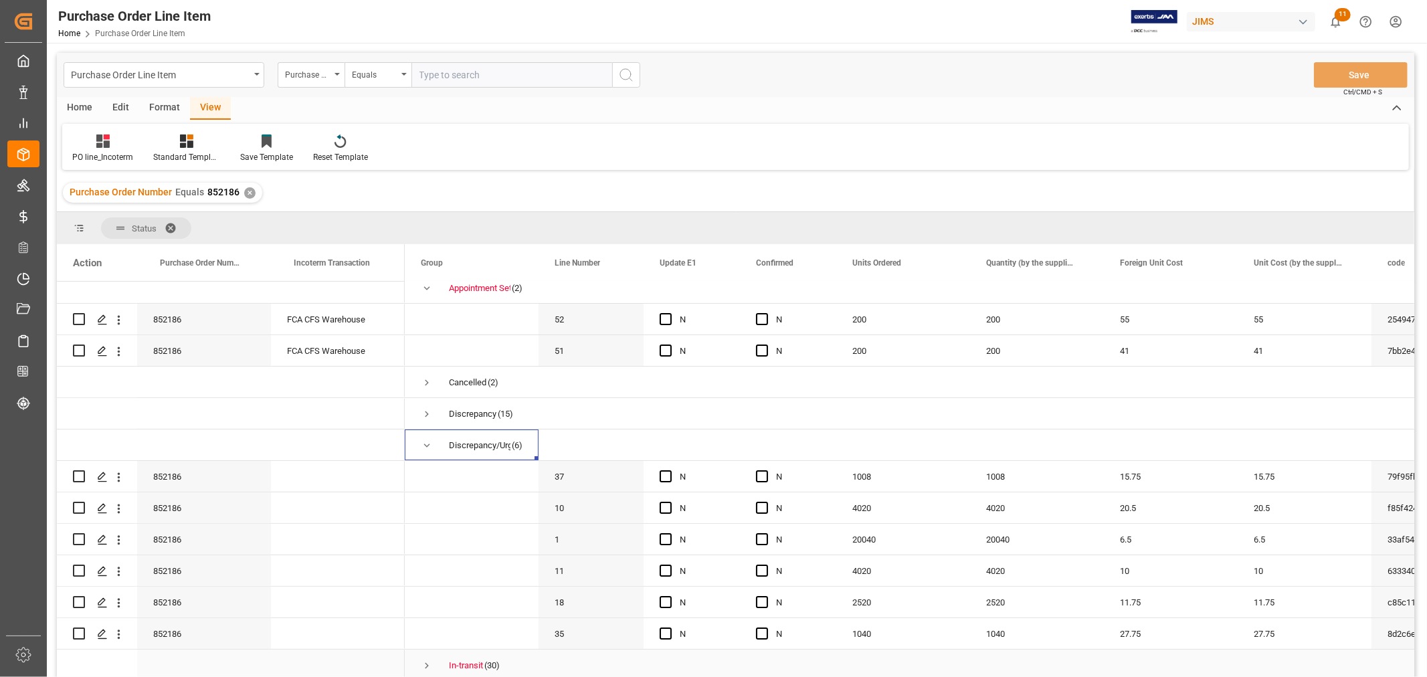
click at [429, 664] on span "Press SPACE to select this row." at bounding box center [427, 666] width 12 height 12
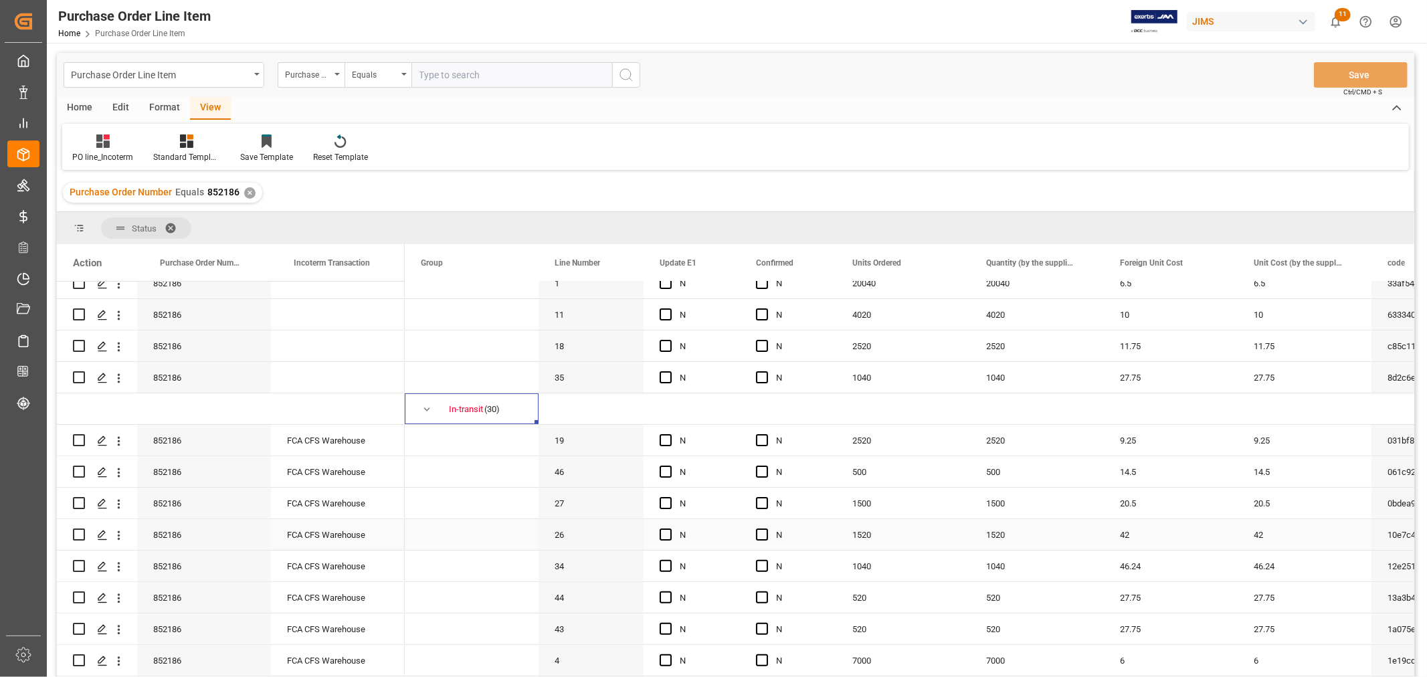
scroll to position [310, 0]
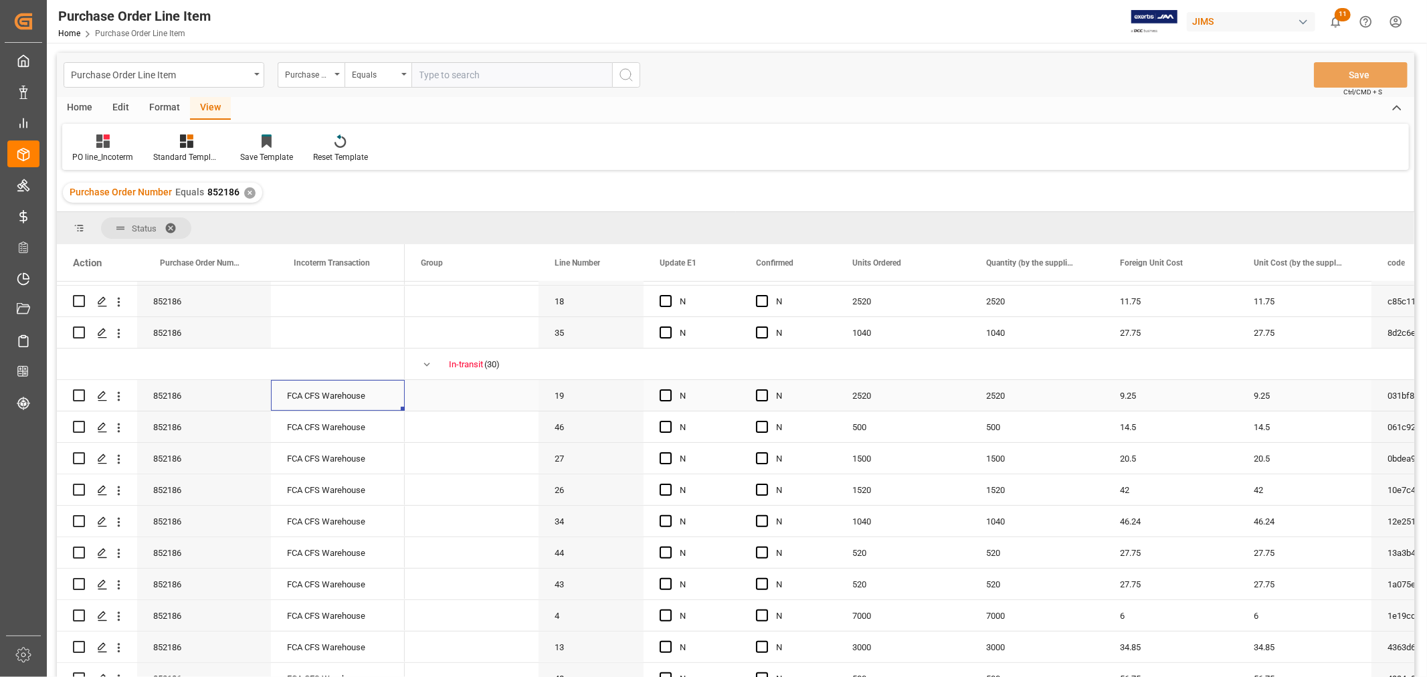
click at [322, 397] on div "FCA CFS Warehouse" at bounding box center [338, 395] width 134 height 31
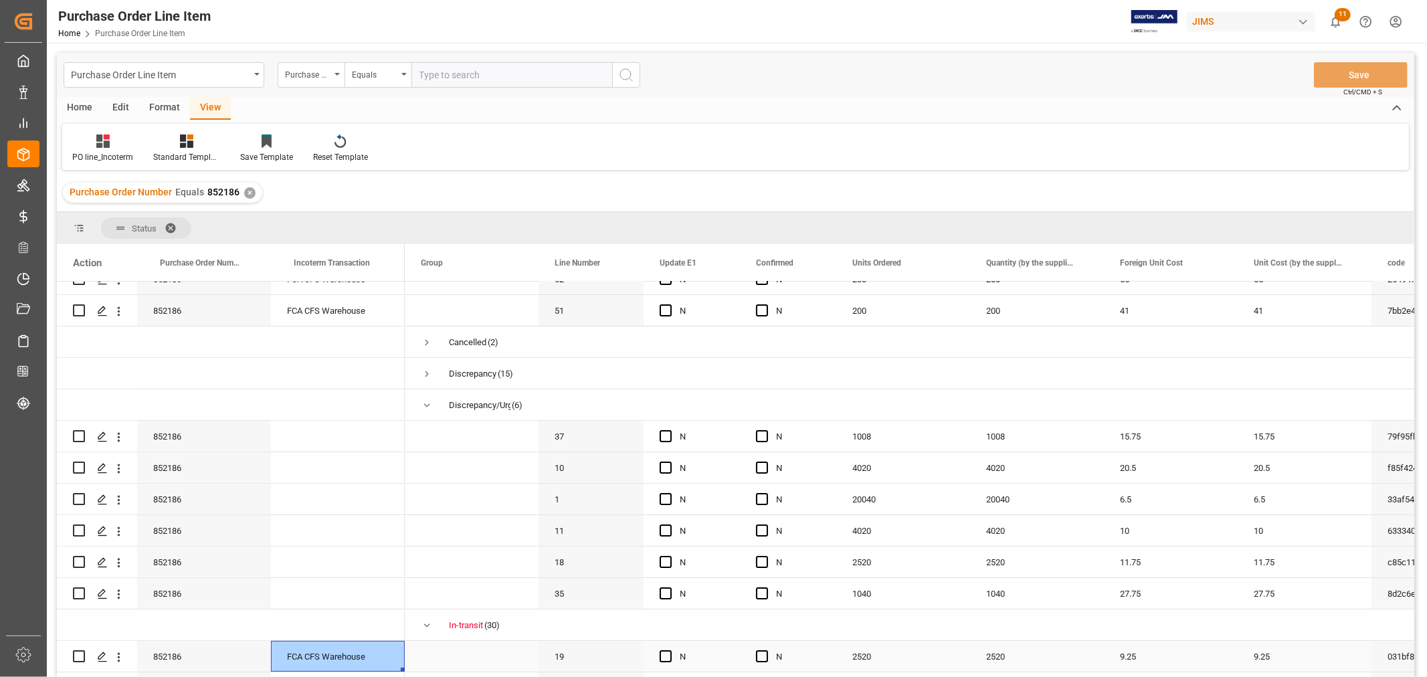
scroll to position [13, 0]
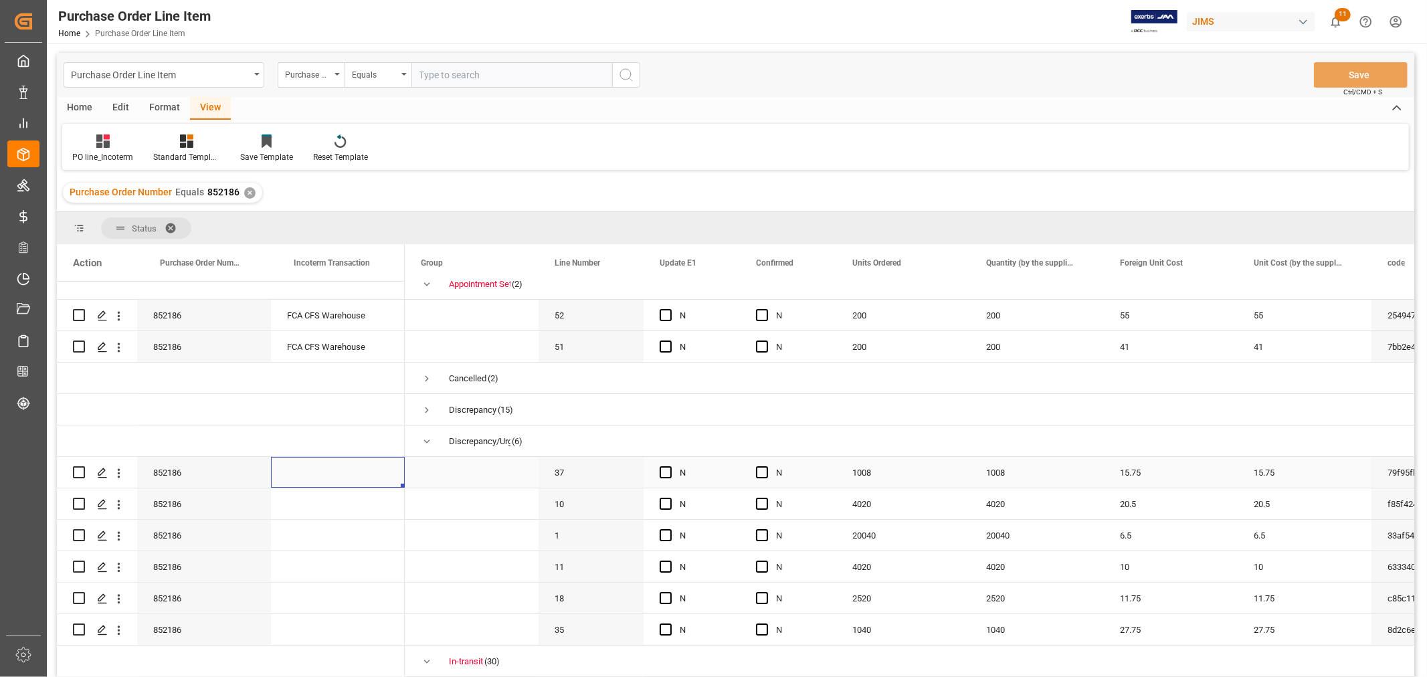
click at [325, 464] on div "Press SPACE to select this row." at bounding box center [338, 472] width 134 height 31
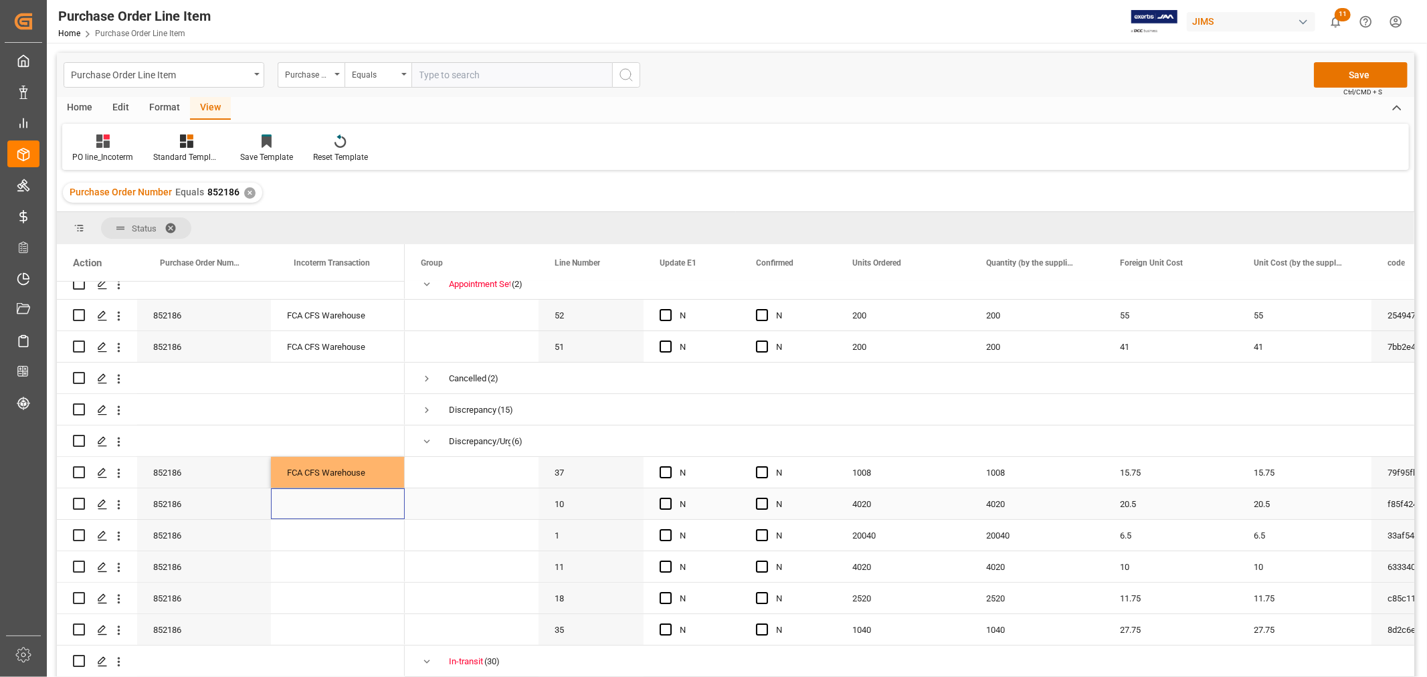
click at [330, 515] on div "Press SPACE to select this row." at bounding box center [338, 503] width 134 height 31
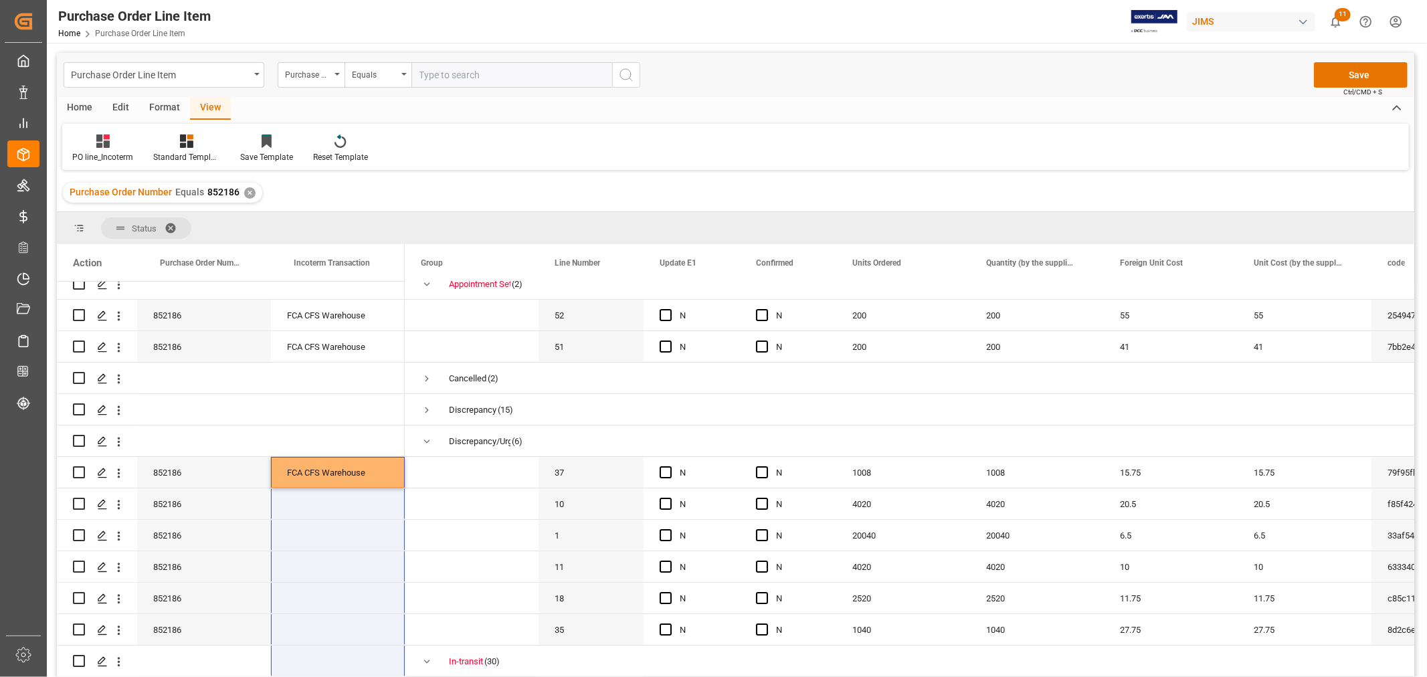
scroll to position [67, 0]
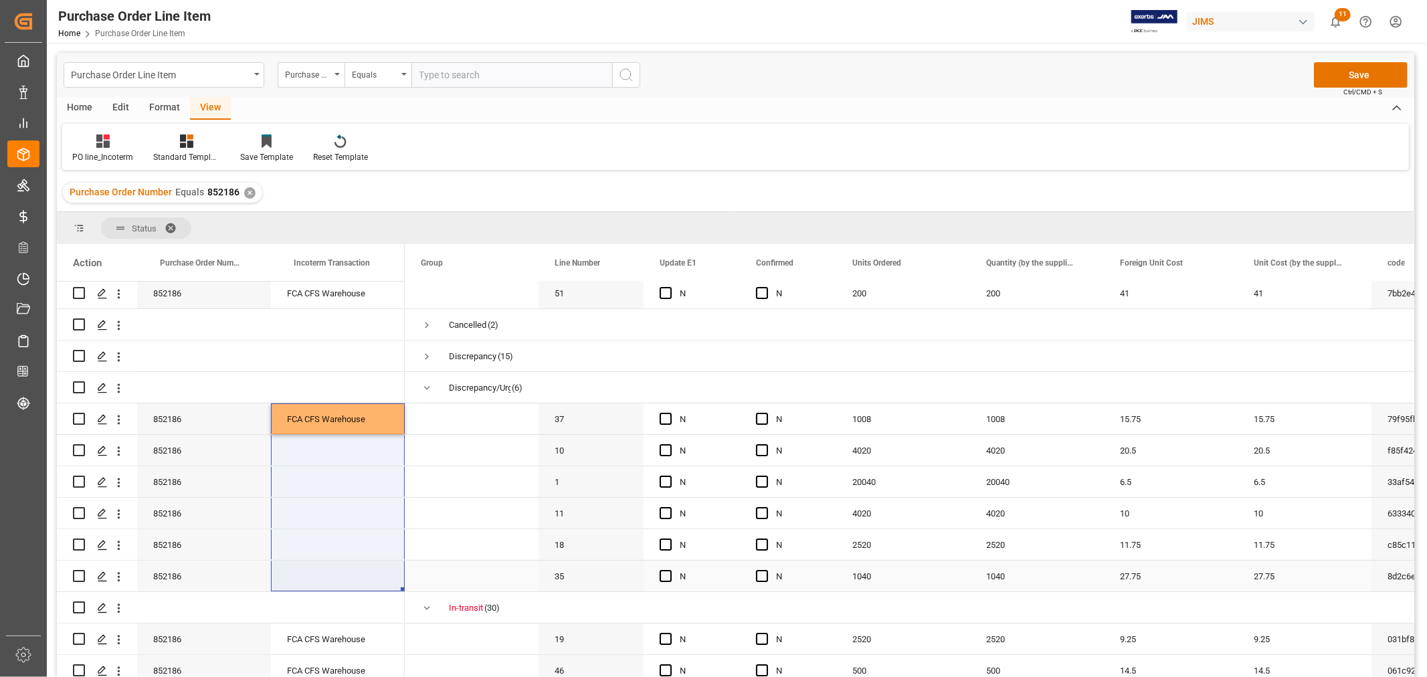
drag, startPoint x: 323, startPoint y: 466, endPoint x: 329, endPoint y: 573, distance: 106.5
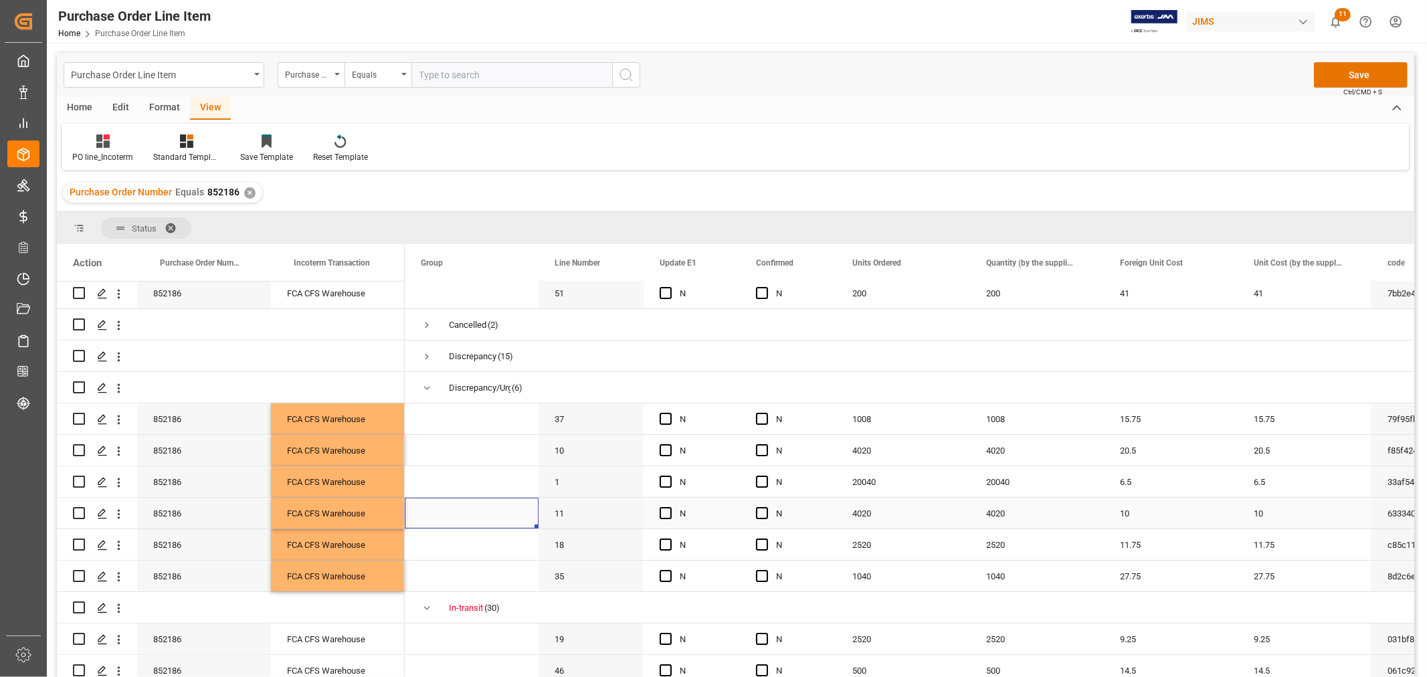
click at [407, 522] on div "Press SPACE to select this row." at bounding box center [472, 513] width 134 height 31
click at [433, 510] on span "Press SPACE to select this row." at bounding box center [472, 512] width 102 height 29
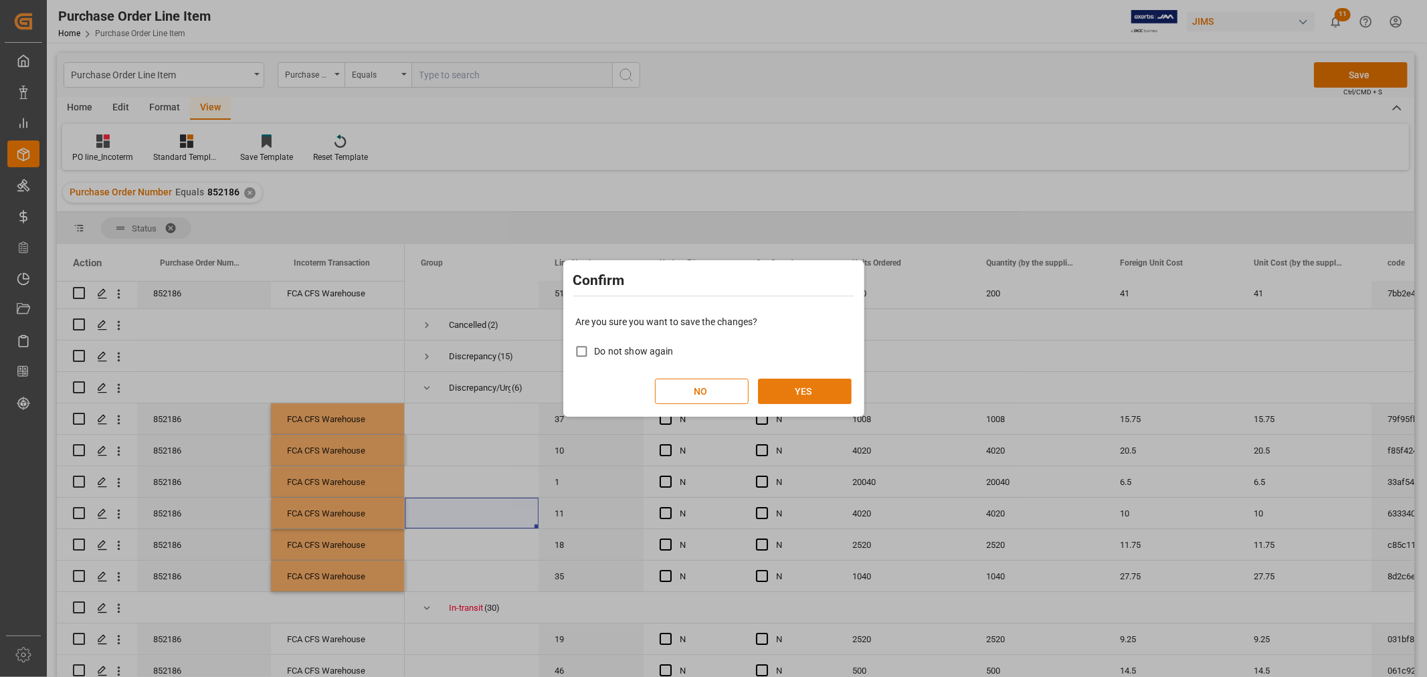
click at [801, 388] on button "YES" at bounding box center [805, 391] width 94 height 25
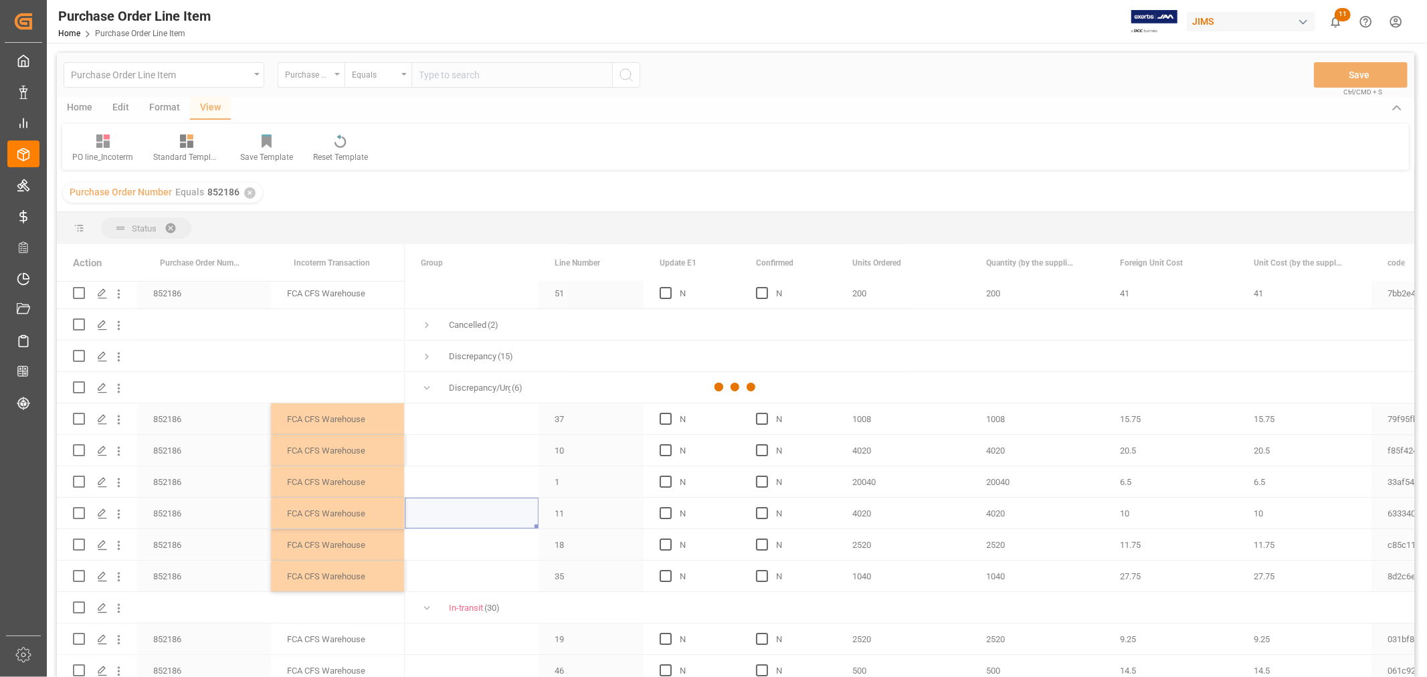
click at [484, 471] on div at bounding box center [735, 387] width 1357 height 669
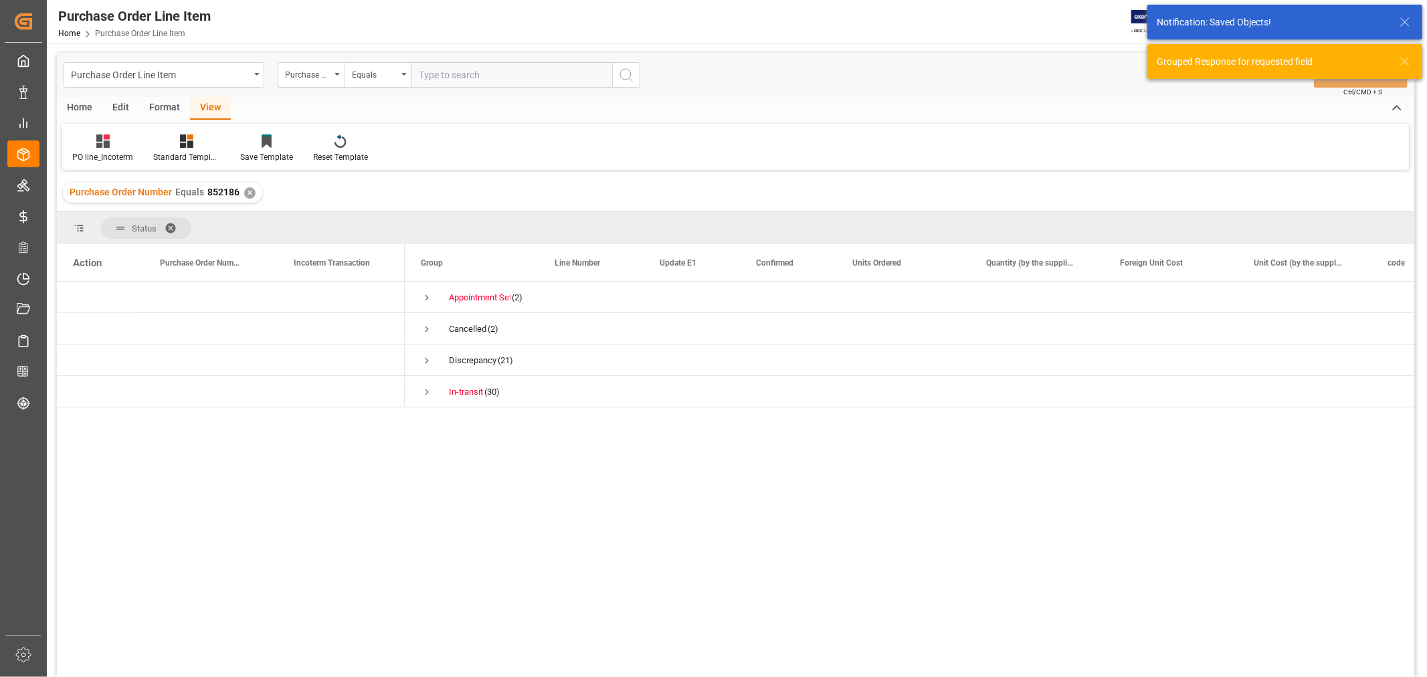
scroll to position [0, 0]
click at [425, 365] on span "Press SPACE to select this row." at bounding box center [427, 361] width 12 height 12
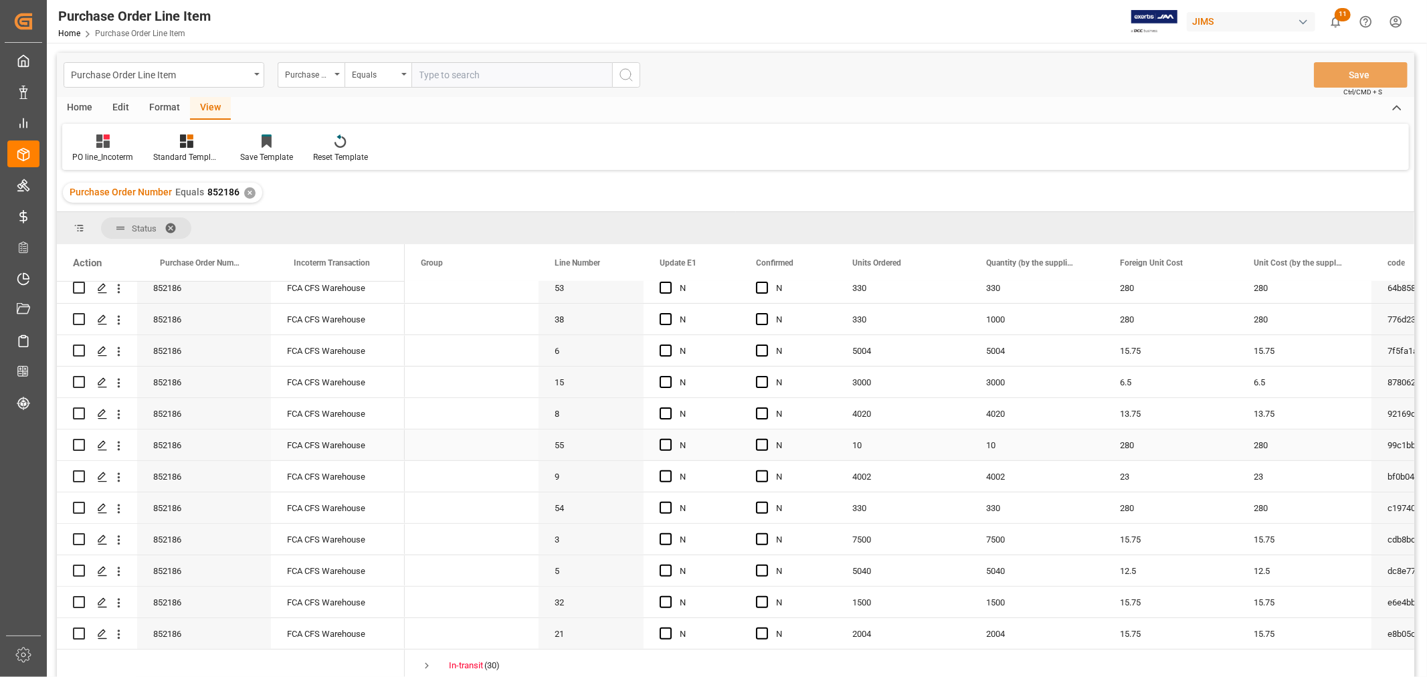
scroll to position [197, 0]
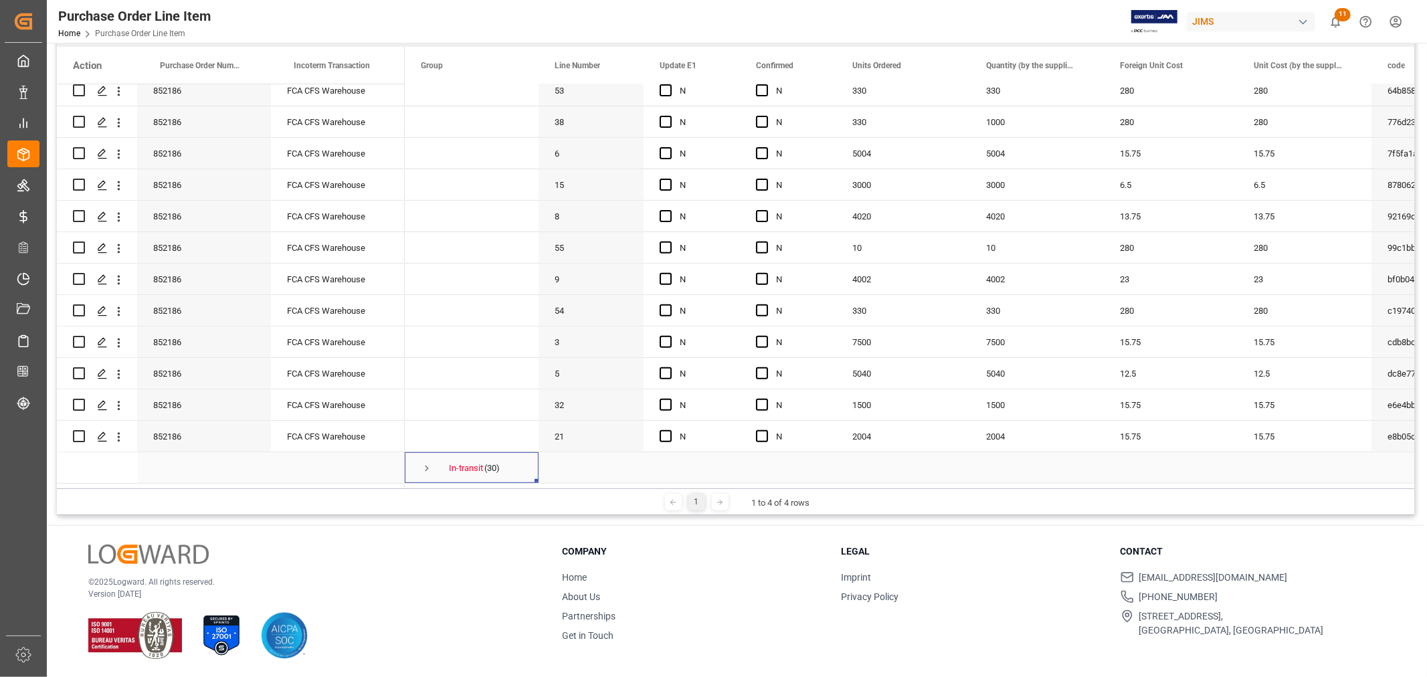
click at [426, 466] on span "Press SPACE to select this row." at bounding box center [427, 468] width 12 height 12
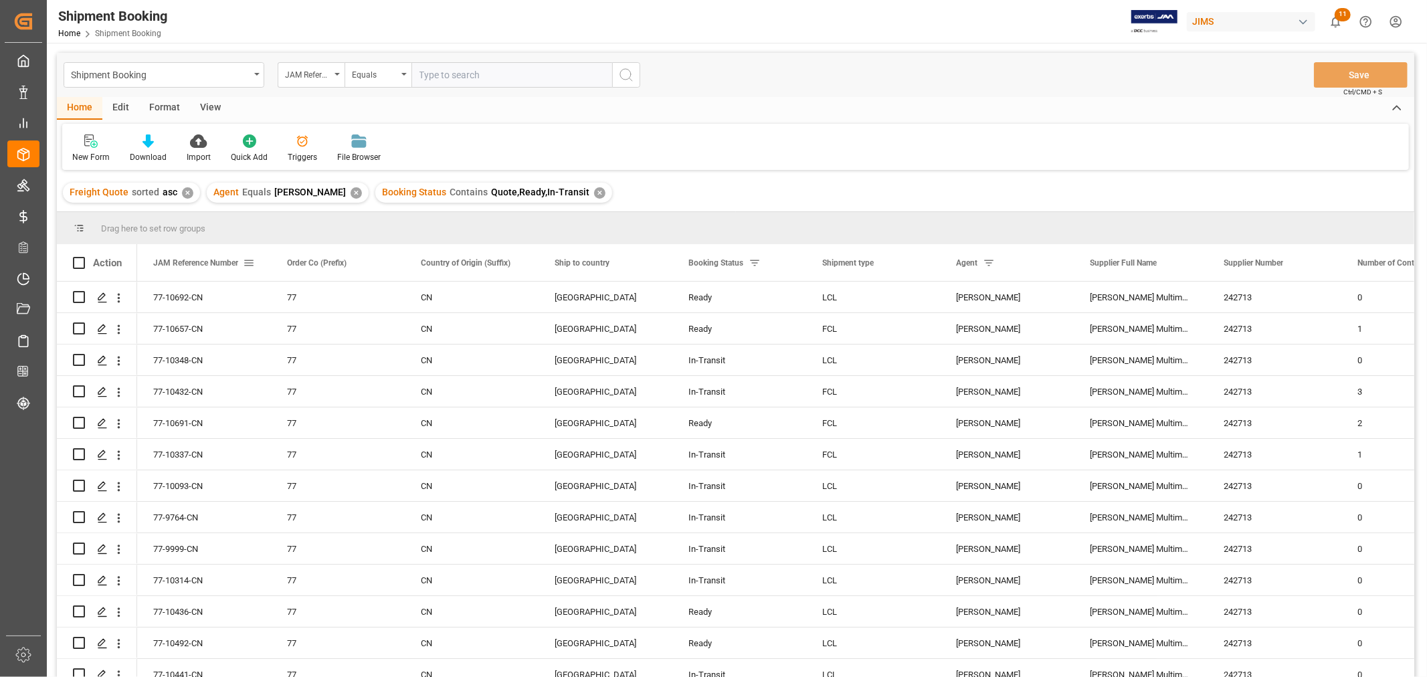
drag, startPoint x: 249, startPoint y: 263, endPoint x: 245, endPoint y: 255, distance: 9.0
click at [245, 255] on div "JAM Reference Number" at bounding box center [204, 262] width 102 height 37
click at [248, 261] on span at bounding box center [249, 263] width 12 height 12
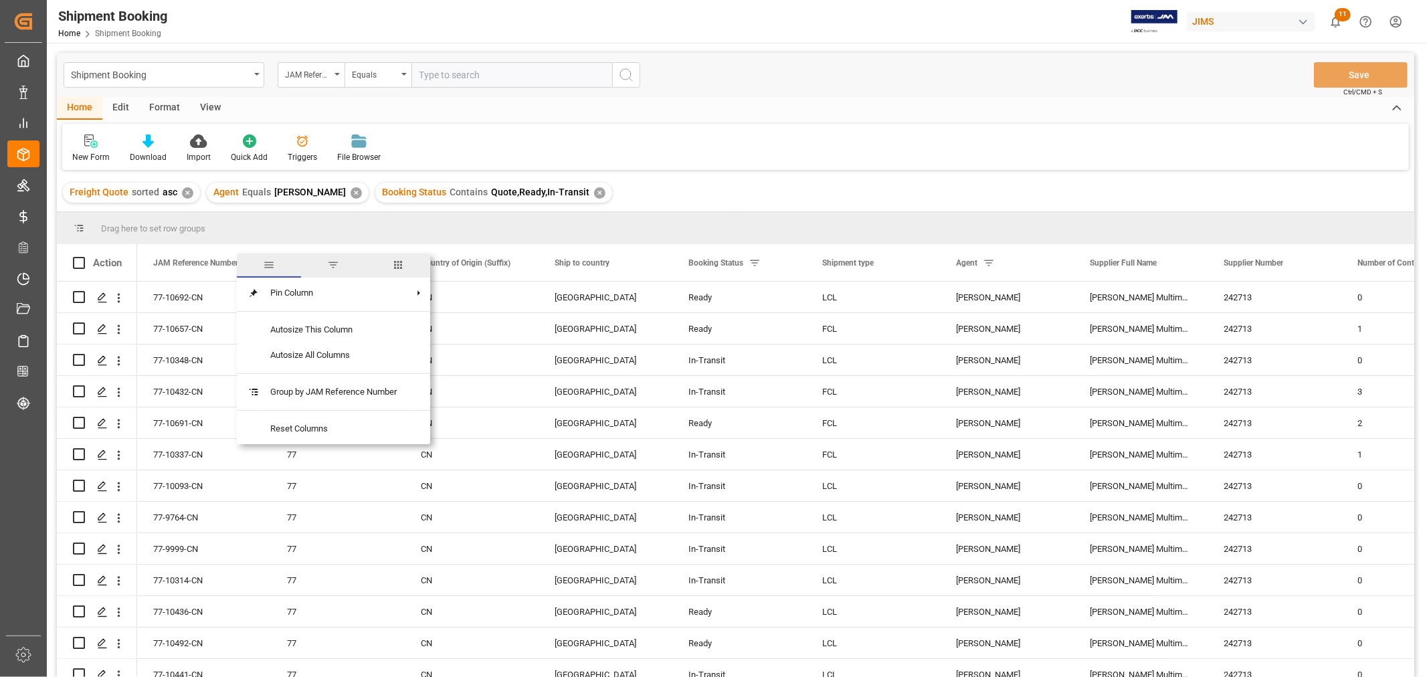
click at [402, 265] on span "columns" at bounding box center [398, 265] width 12 height 12
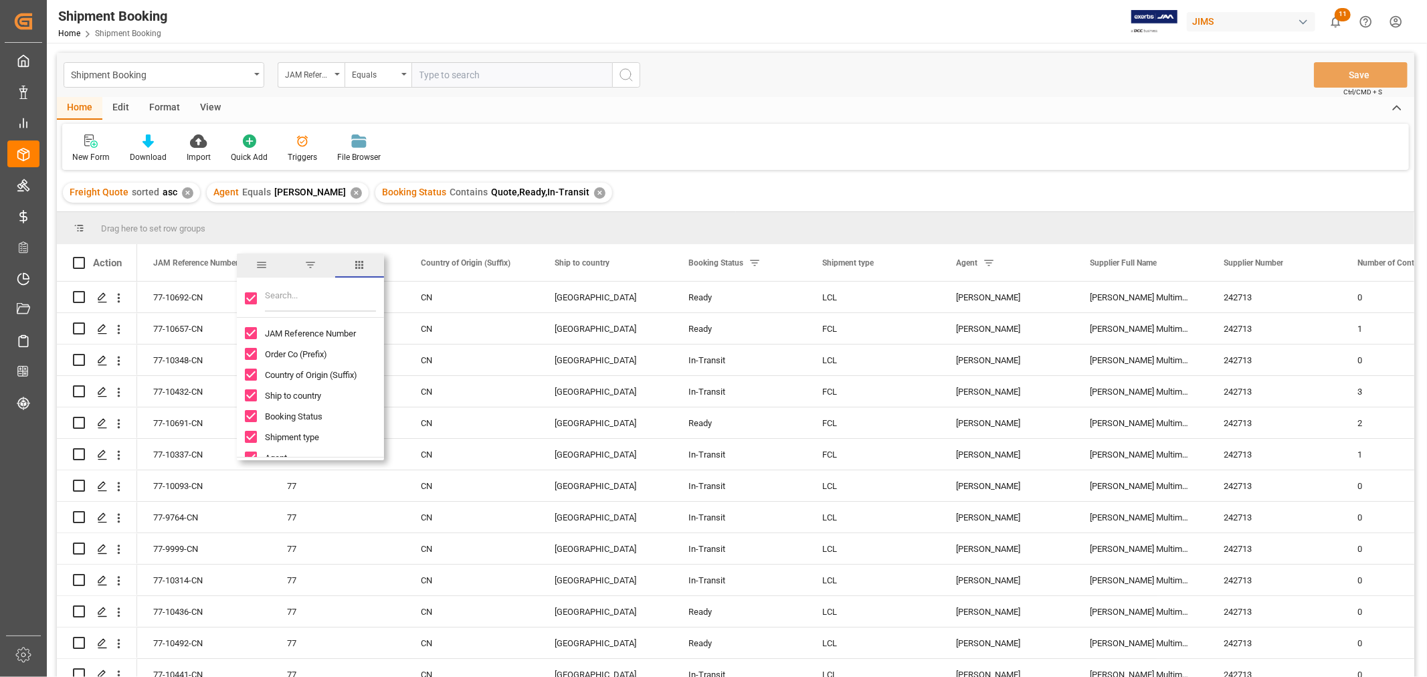
click at [250, 299] on input "Toggle Select All Columns" at bounding box center [251, 298] width 12 height 12
checkbox input "false"
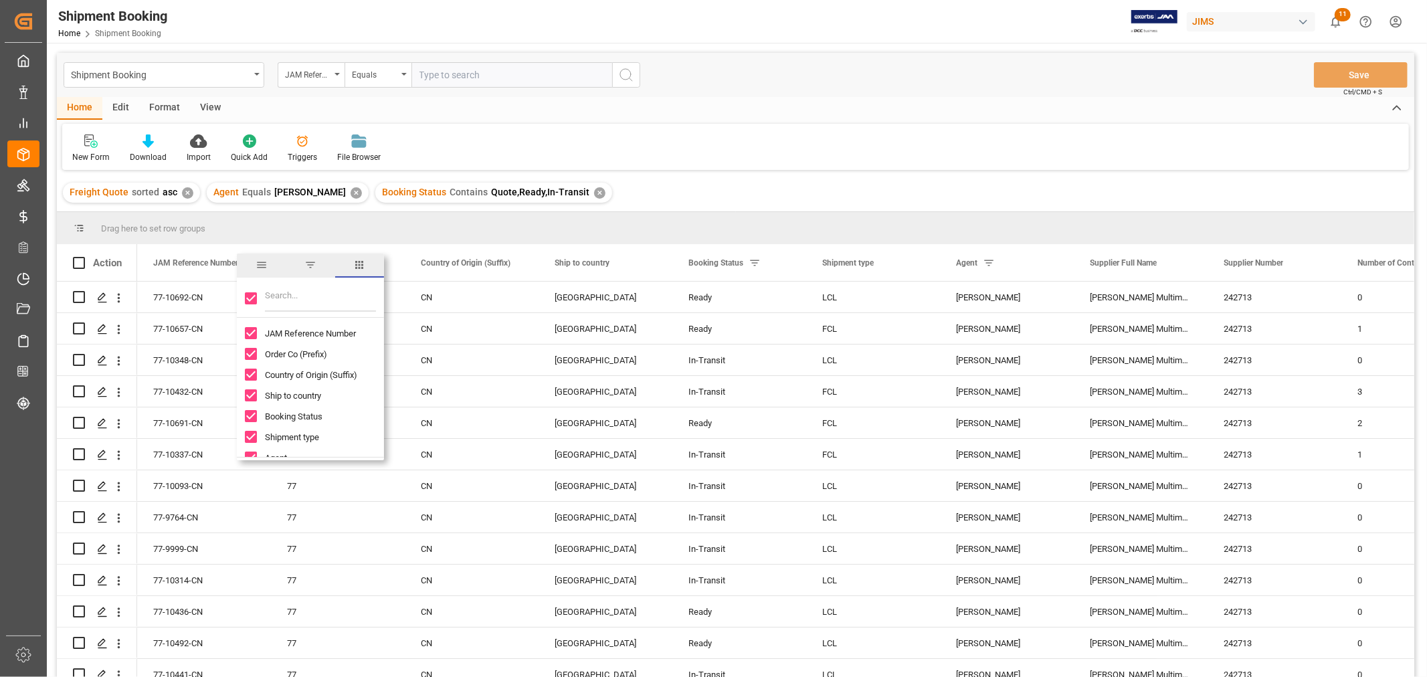
checkbox input "false"
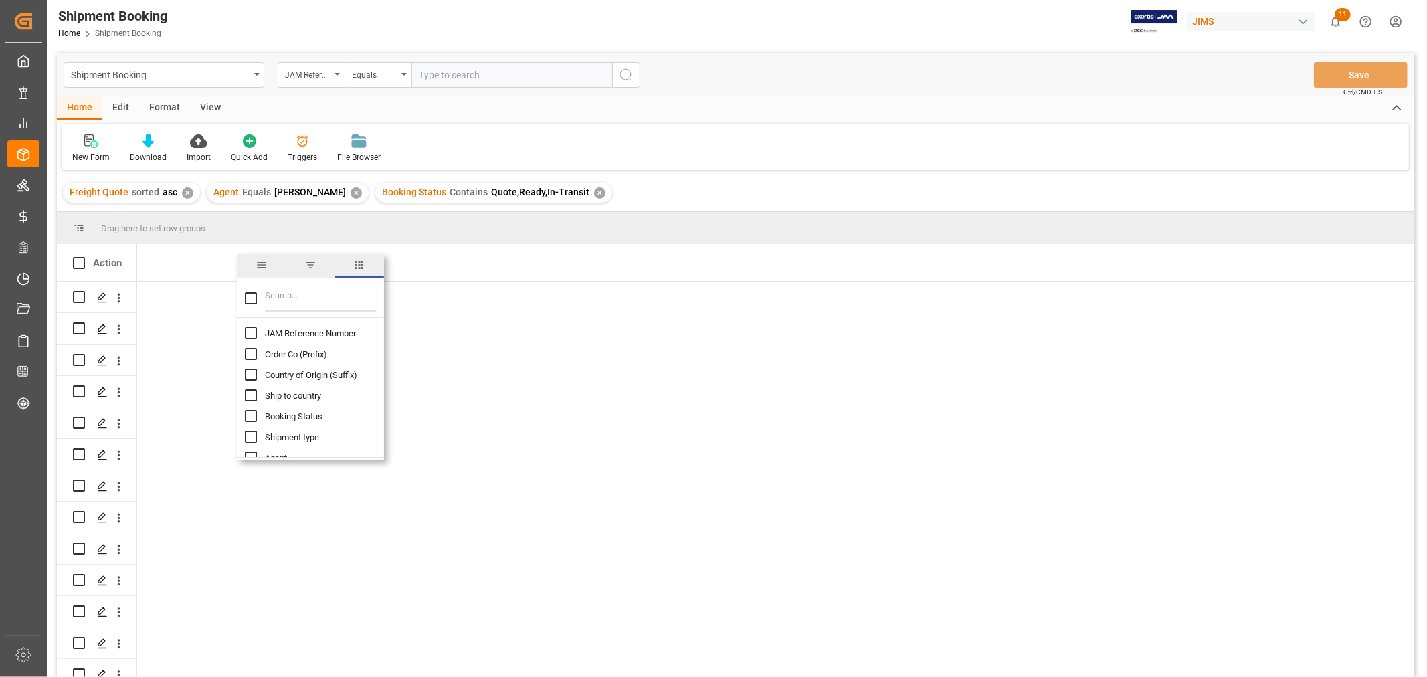
click at [246, 334] on input "JAM Reference Number column toggle visibility (hidden)" at bounding box center [251, 333] width 12 height 12
checkbox input "true"
checkbox input "false"
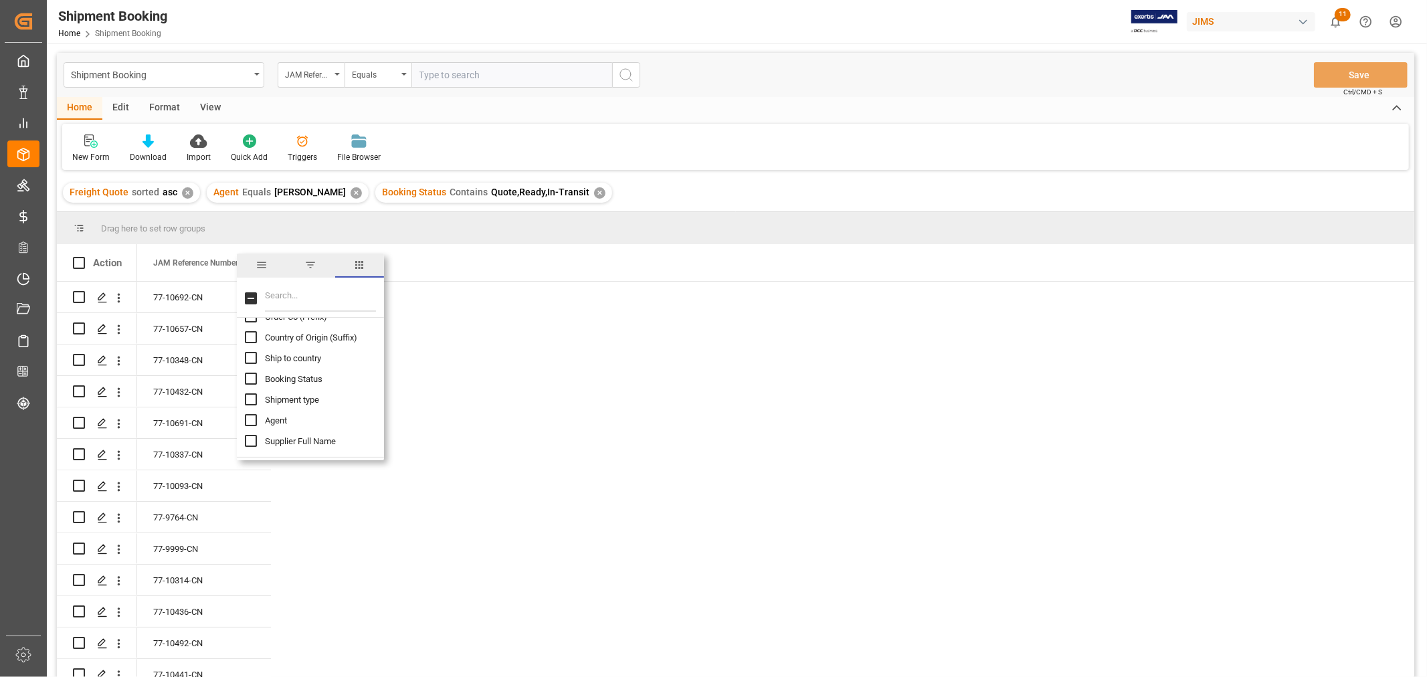
scroll to position [74, 0]
click at [295, 400] on span "Supplier Full Name" at bounding box center [300, 404] width 71 height 10
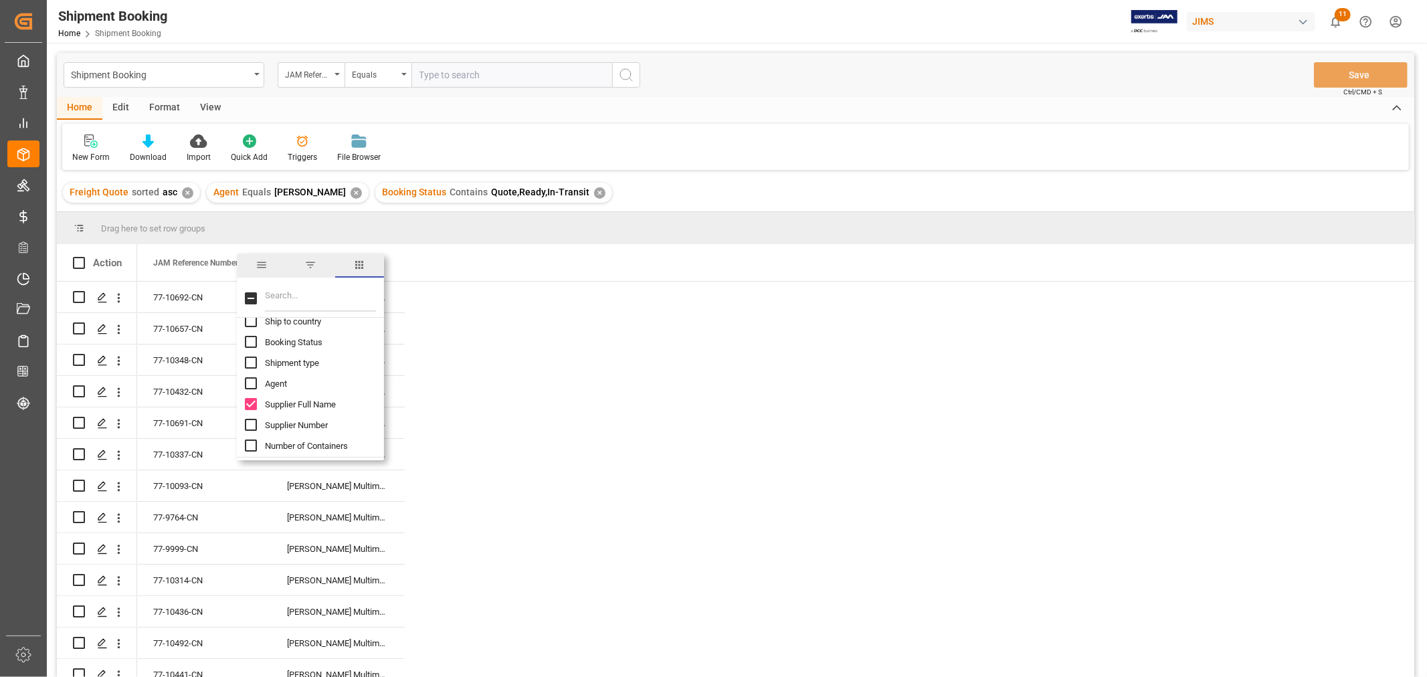
checkbox input "true"
click at [276, 299] on input "Filter Columns Input" at bounding box center [320, 298] width 111 height 27
type input "INCO"
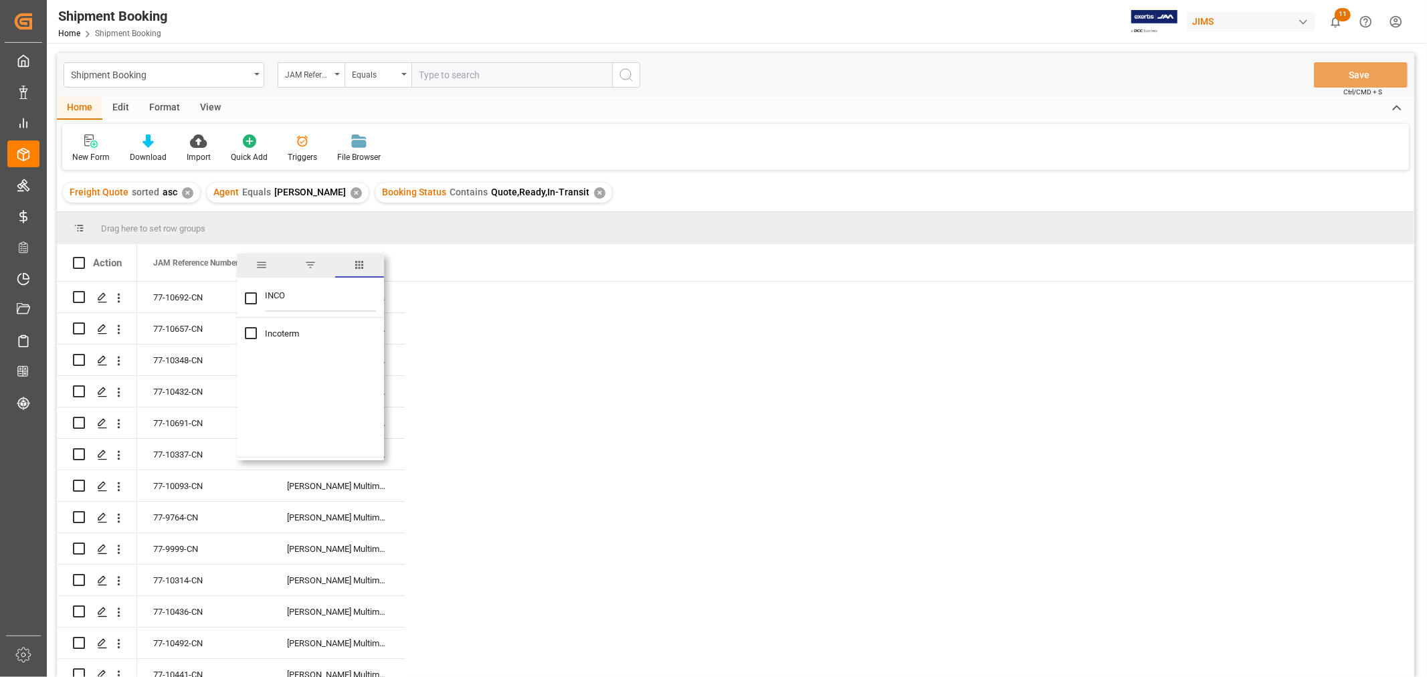
click at [248, 331] on input "Incoterm column toggle visibility (hidden)" at bounding box center [251, 333] width 12 height 12
checkbox input "true"
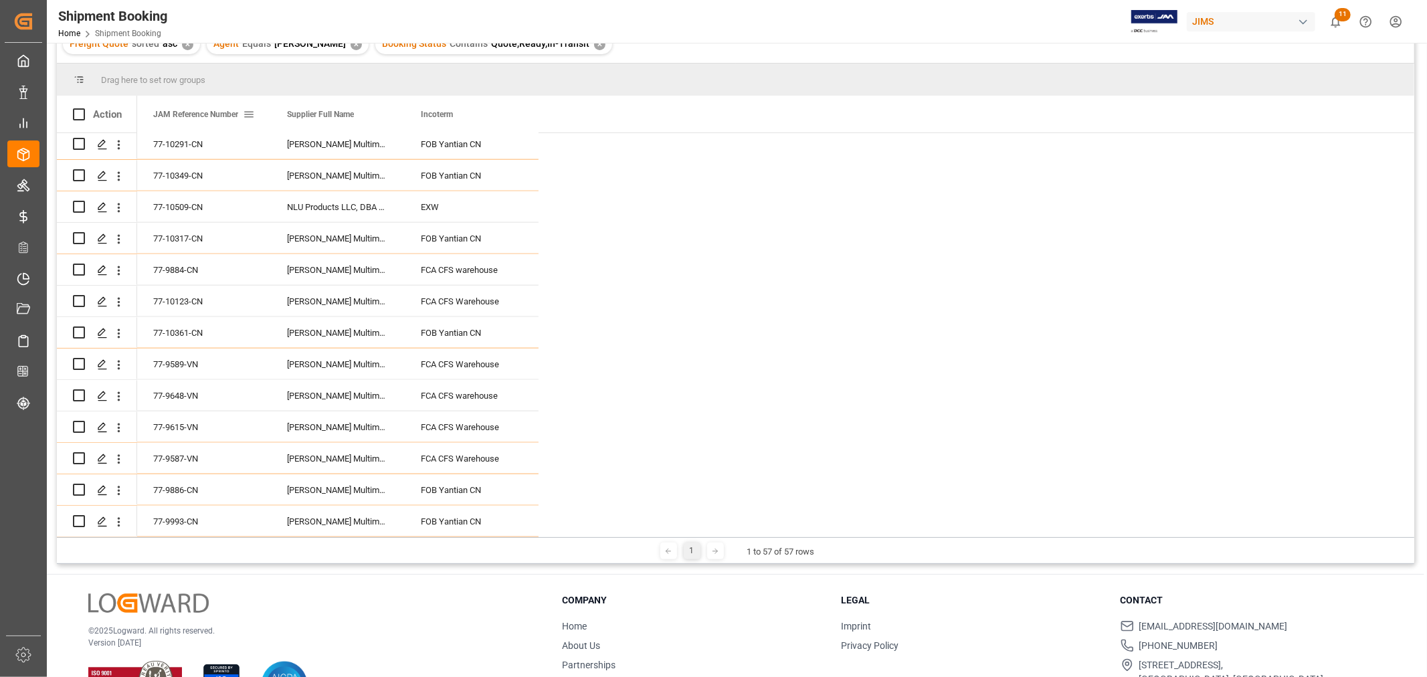
click at [211, 118] on span "JAM Reference Number" at bounding box center [195, 114] width 85 height 9
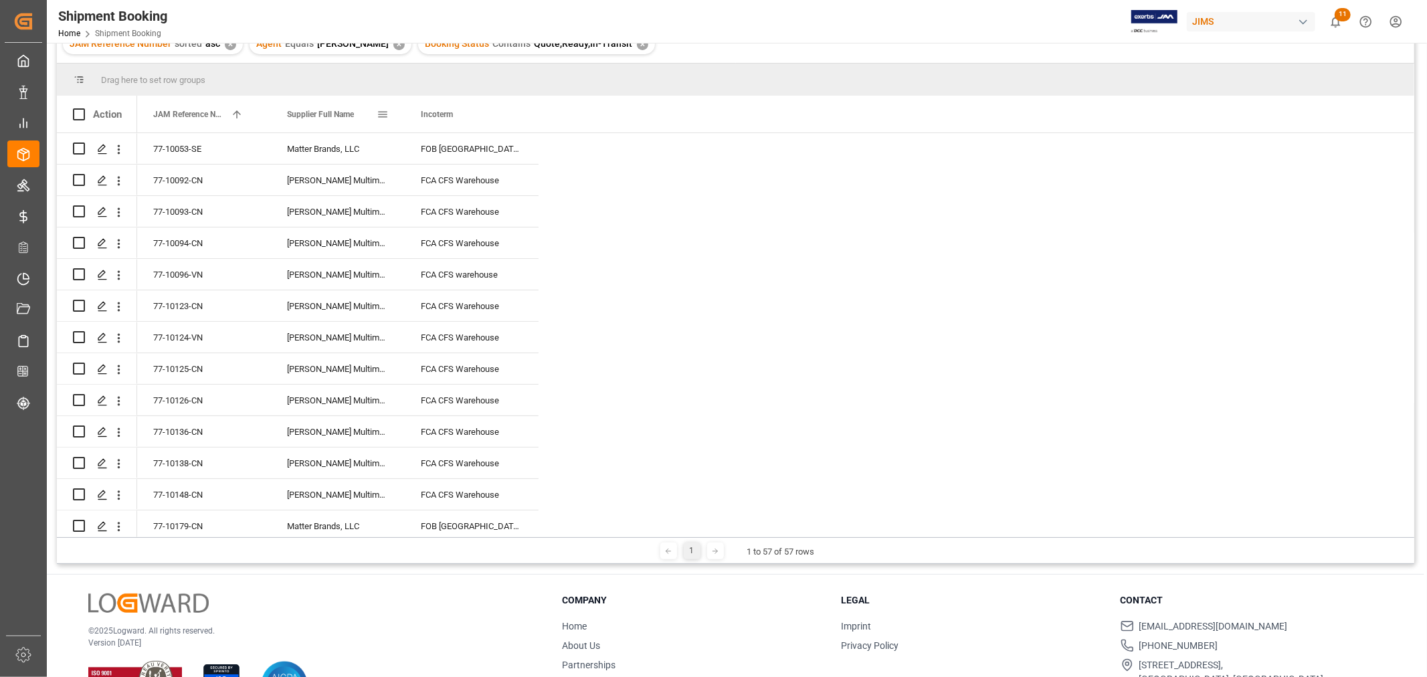
click at [326, 118] on span "Supplier Full Name" at bounding box center [320, 114] width 67 height 9
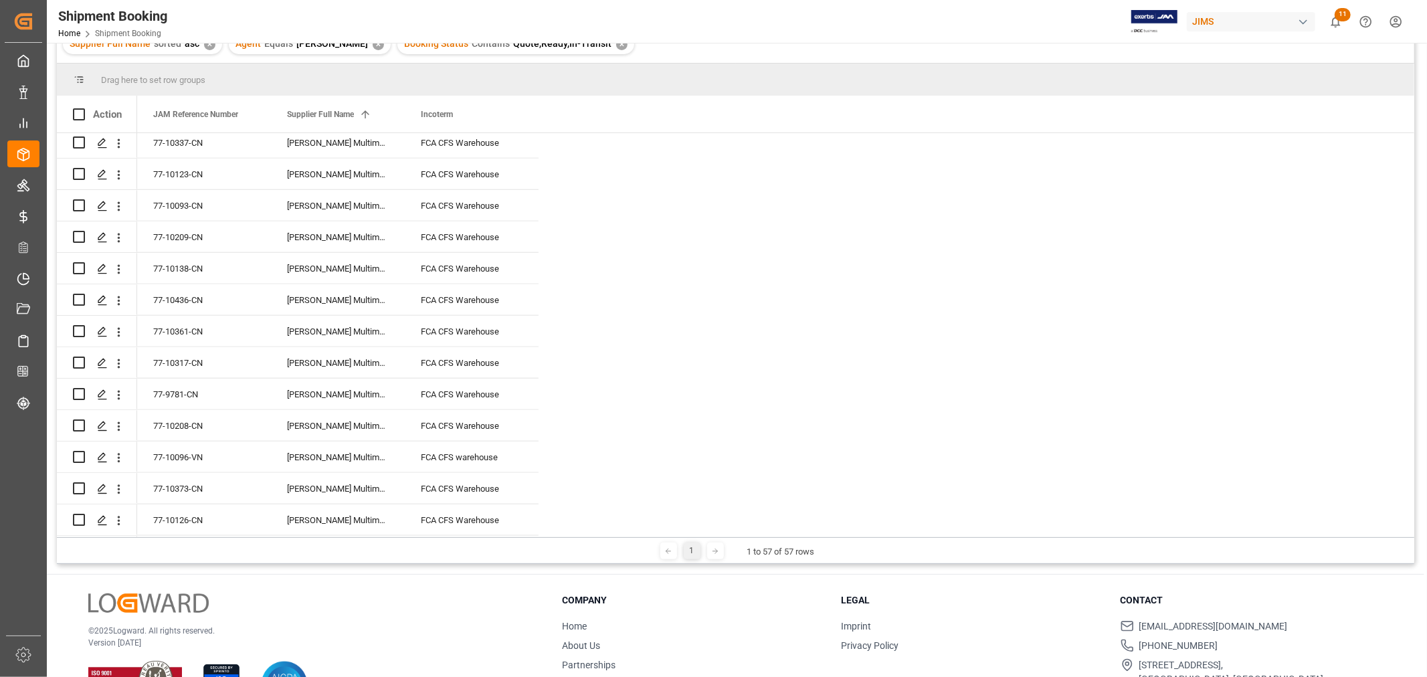
scroll to position [1169, 0]
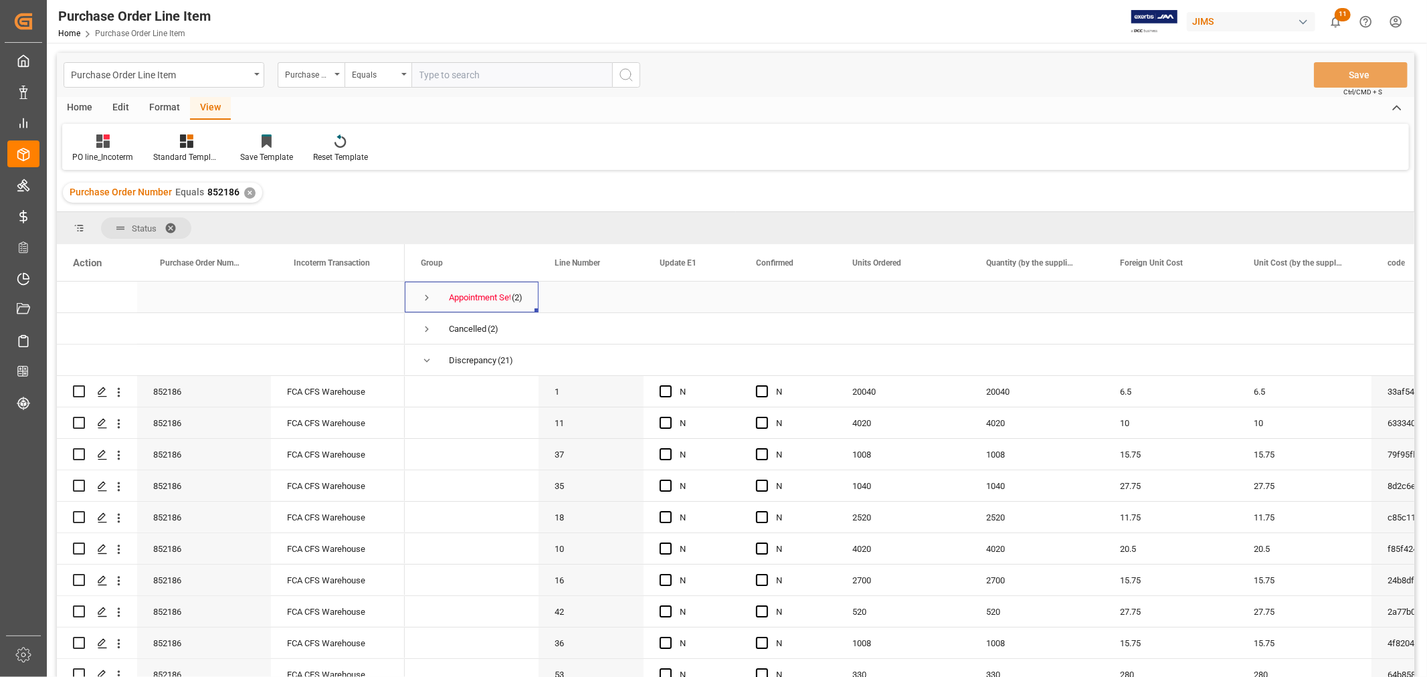
click at [427, 299] on span "Press SPACE to select this row." at bounding box center [427, 298] width 12 height 12
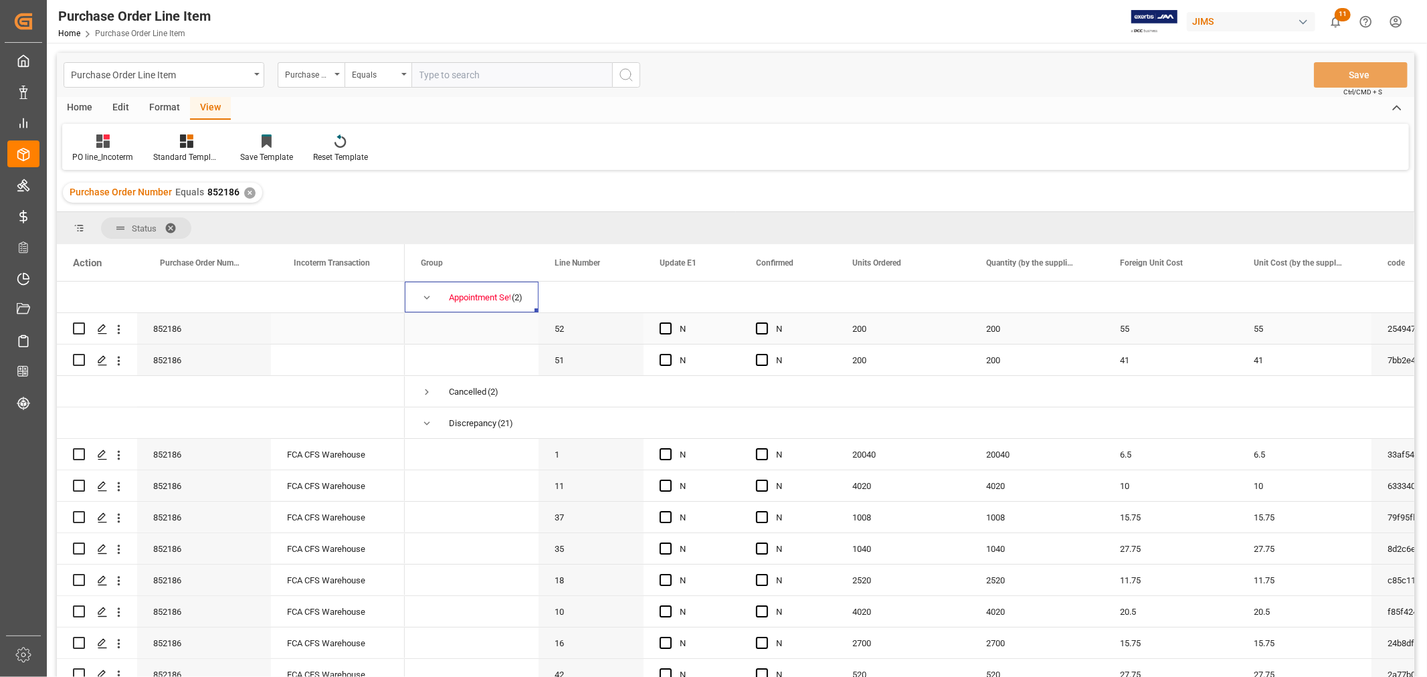
click at [322, 326] on div "Press SPACE to select this row." at bounding box center [338, 328] width 134 height 31
click at [322, 326] on input "Press SPACE to select this row." at bounding box center [338, 336] width 112 height 25
paste input "FCA CFS Warehouse"
type input "FCA CFS Warehouse"
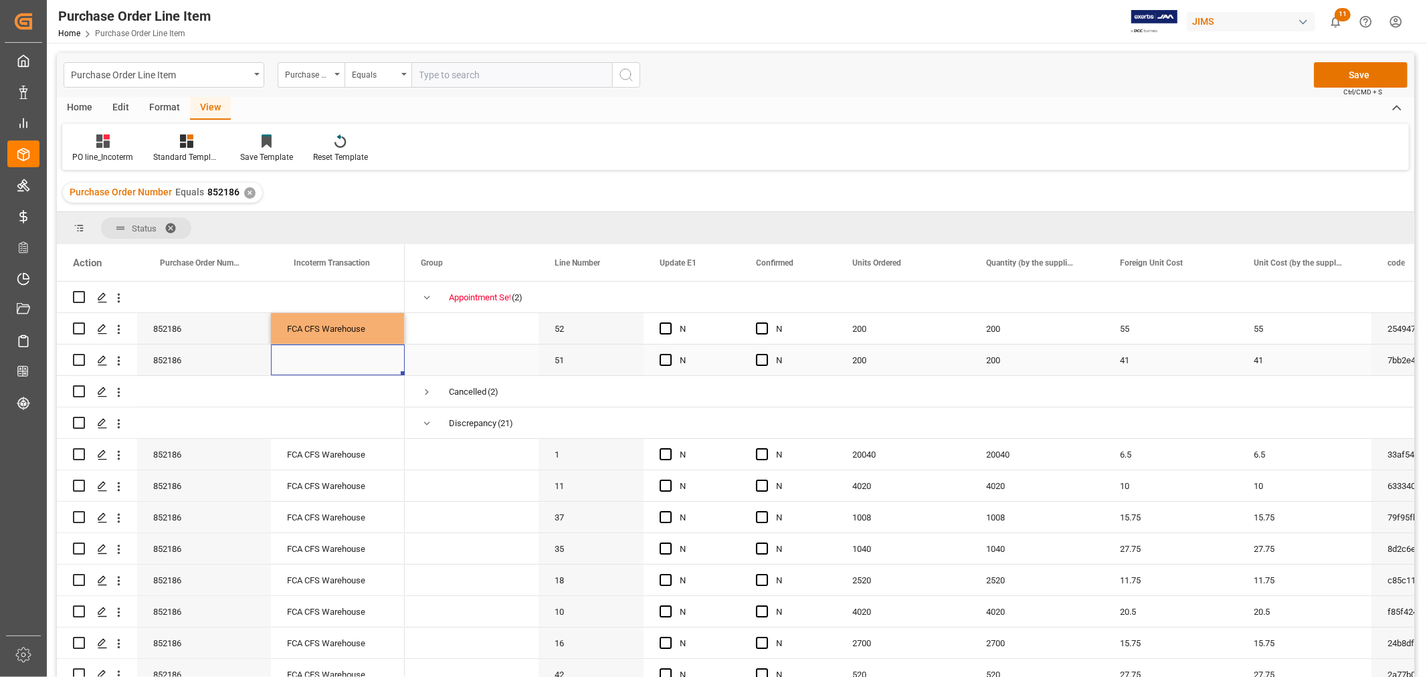
click at [333, 360] on div "Press SPACE to select this row." at bounding box center [338, 360] width 134 height 31
click at [466, 361] on span "Press SPACE to select this row." at bounding box center [472, 359] width 102 height 29
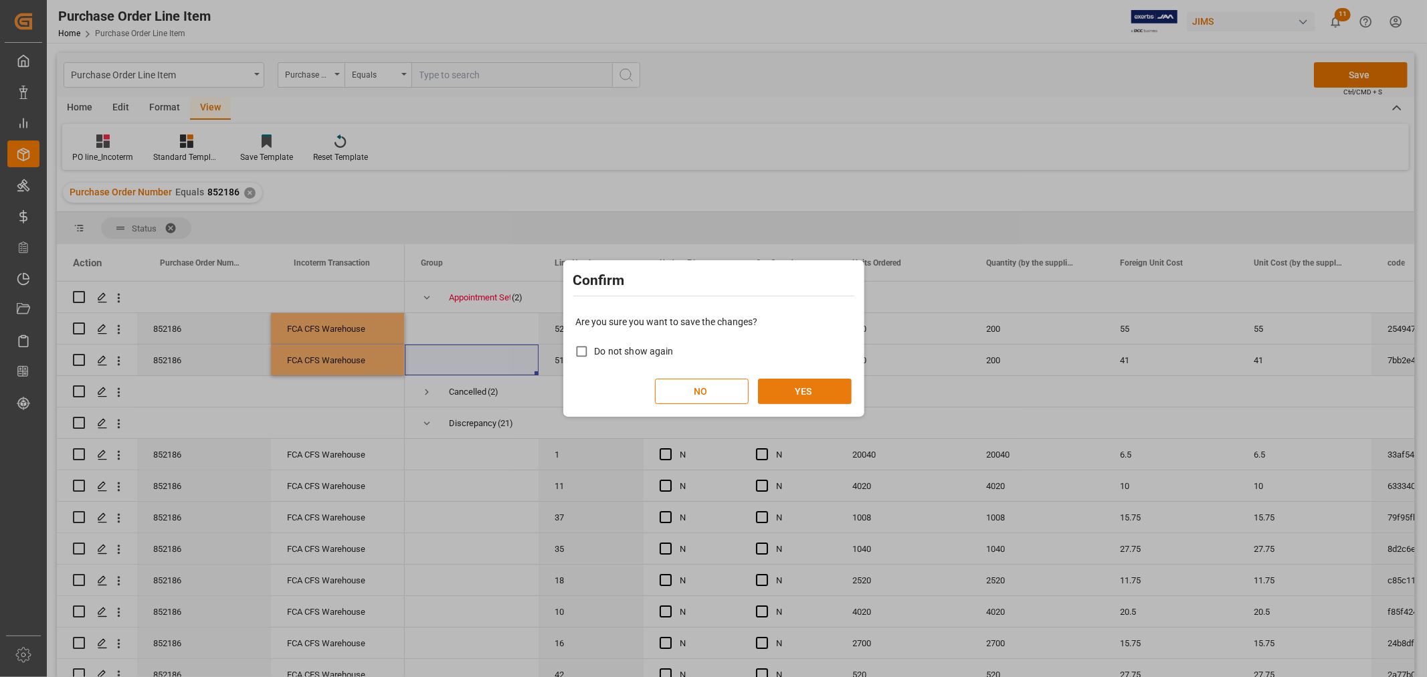
click at [792, 388] on button "YES" at bounding box center [805, 391] width 94 height 25
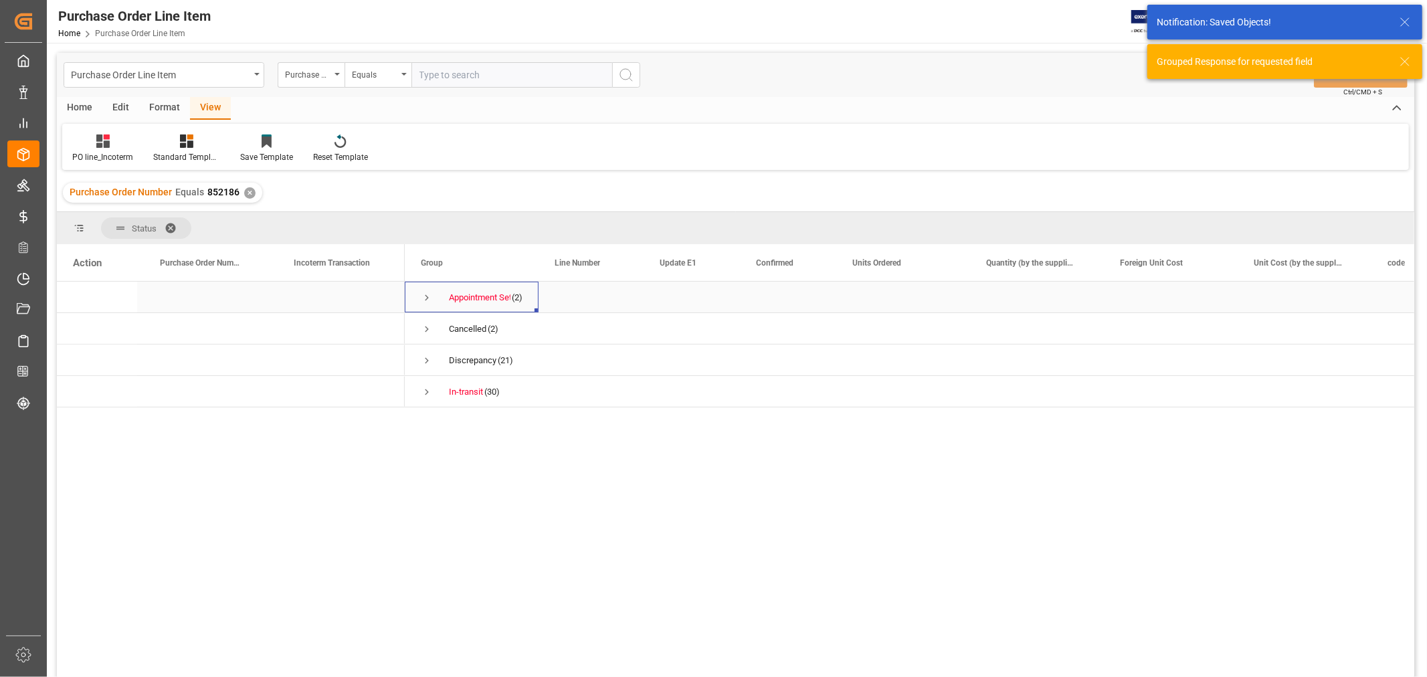
click at [424, 297] on span "Press SPACE to select this row." at bounding box center [427, 298] width 12 height 12
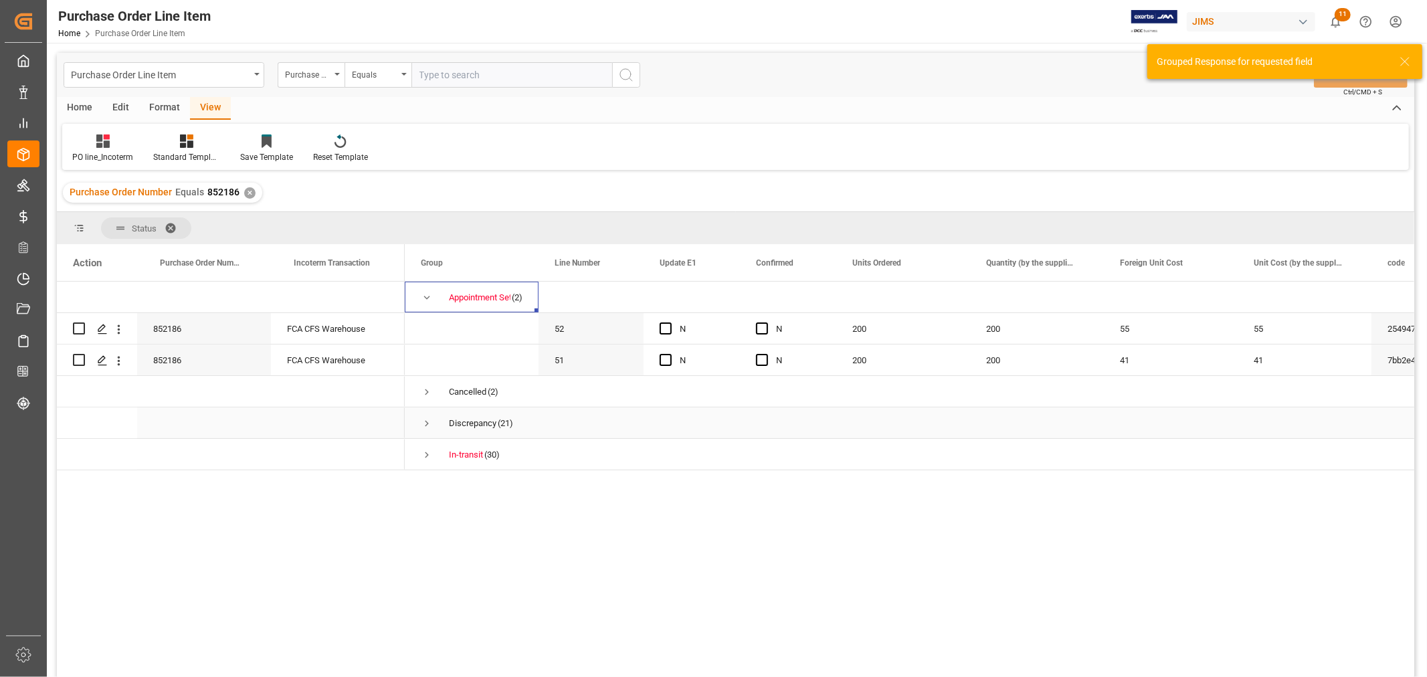
click at [423, 428] on span "Press SPACE to select this row." at bounding box center [427, 423] width 12 height 12
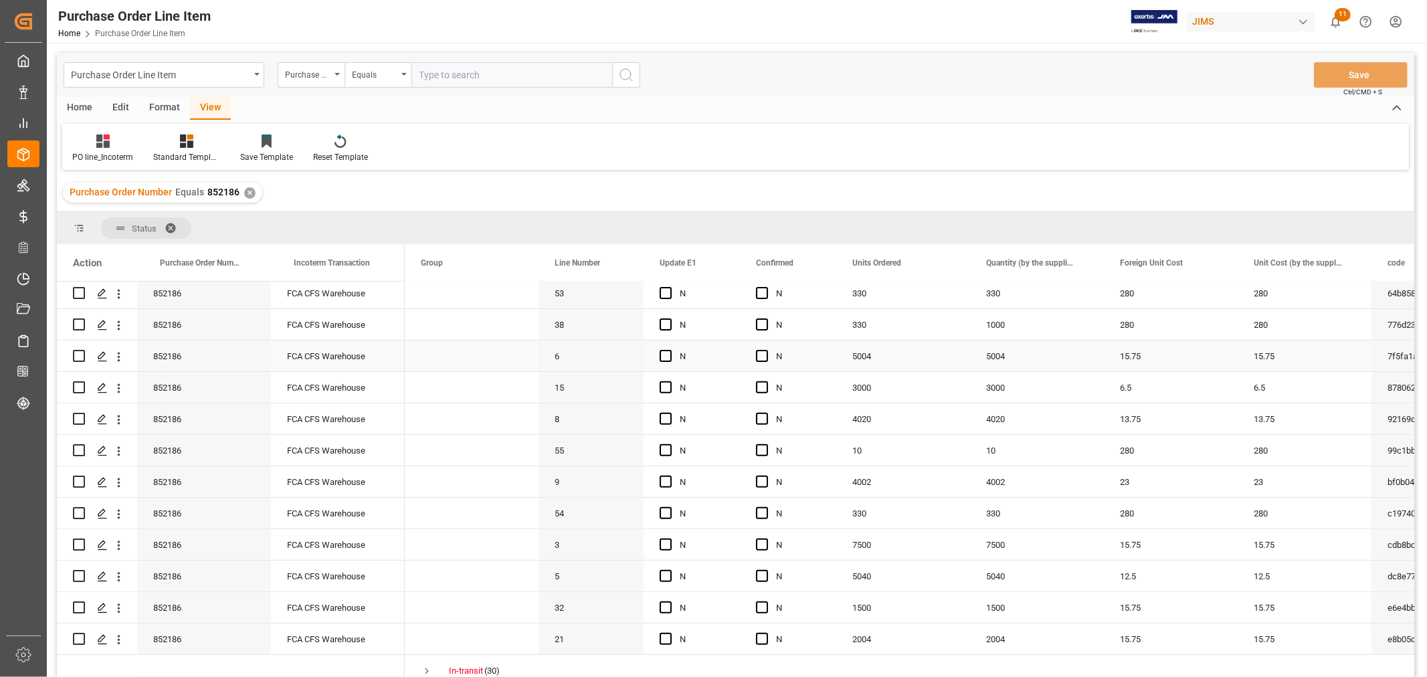
scroll to position [453, 0]
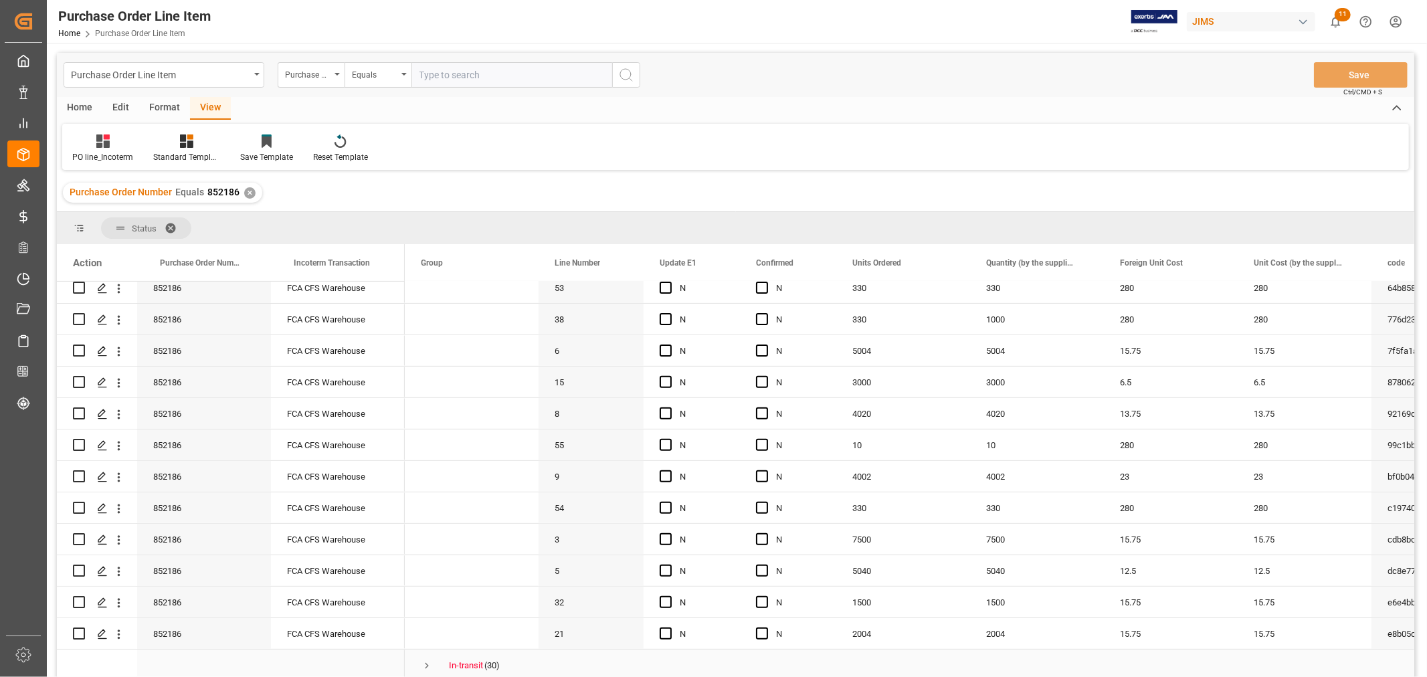
click at [427, 663] on span "Press SPACE to select this row." at bounding box center [427, 666] width 12 height 12
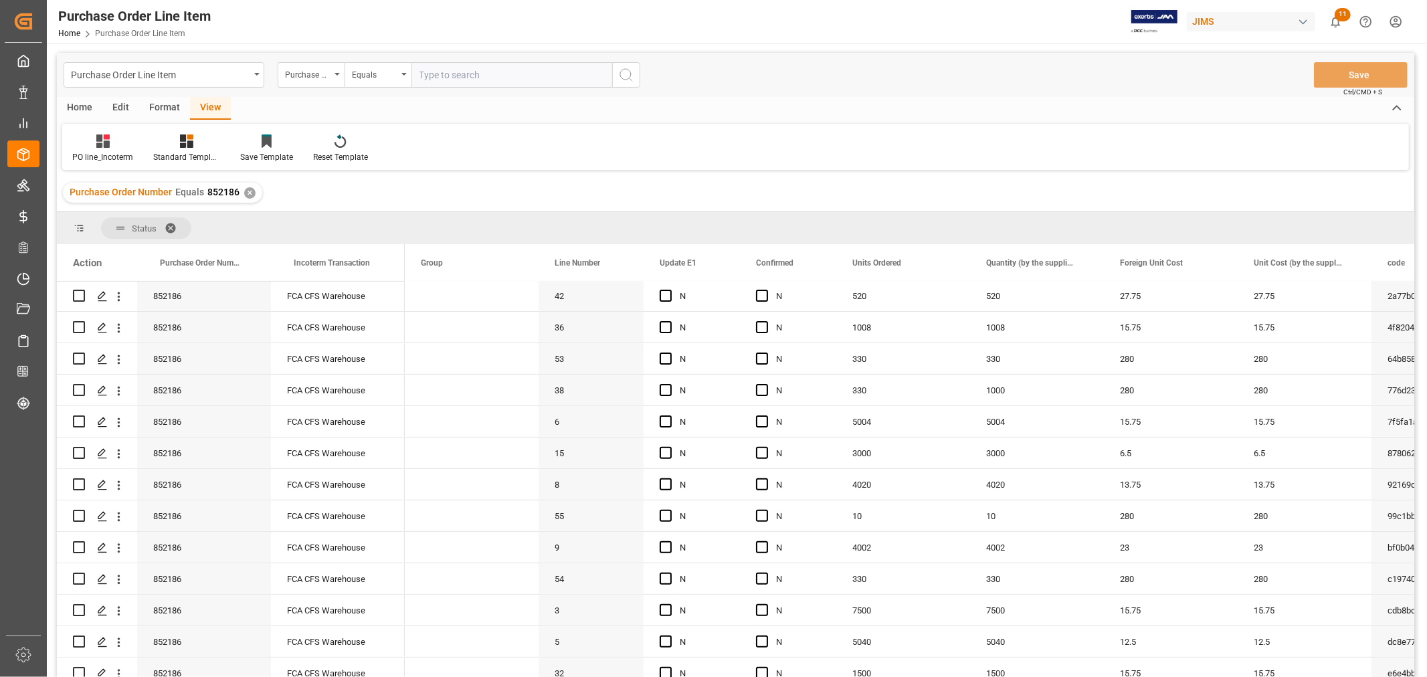
click at [249, 188] on div "✕" at bounding box center [249, 192] width 11 height 11
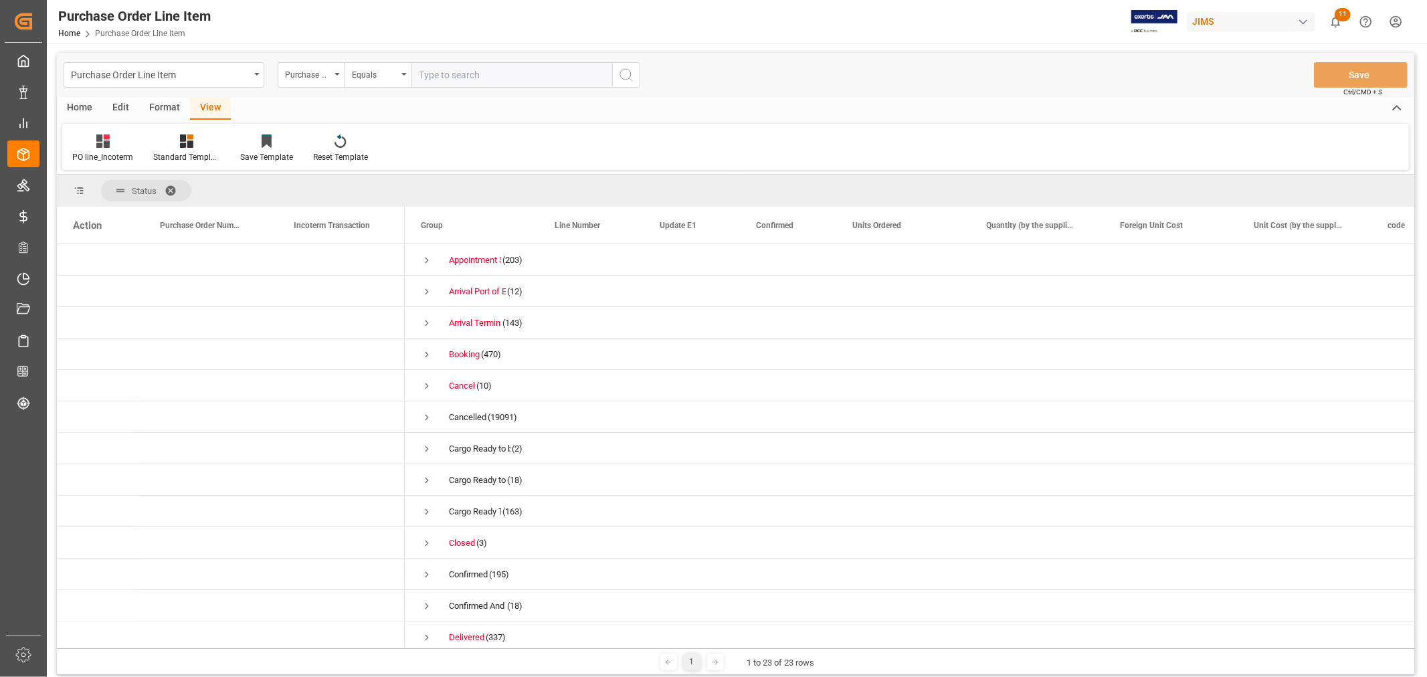
click at [434, 77] on input "text" at bounding box center [511, 74] width 201 height 25
paste input "852798"
type input "852798"
click at [633, 67] on icon "search button" at bounding box center [626, 75] width 16 height 16
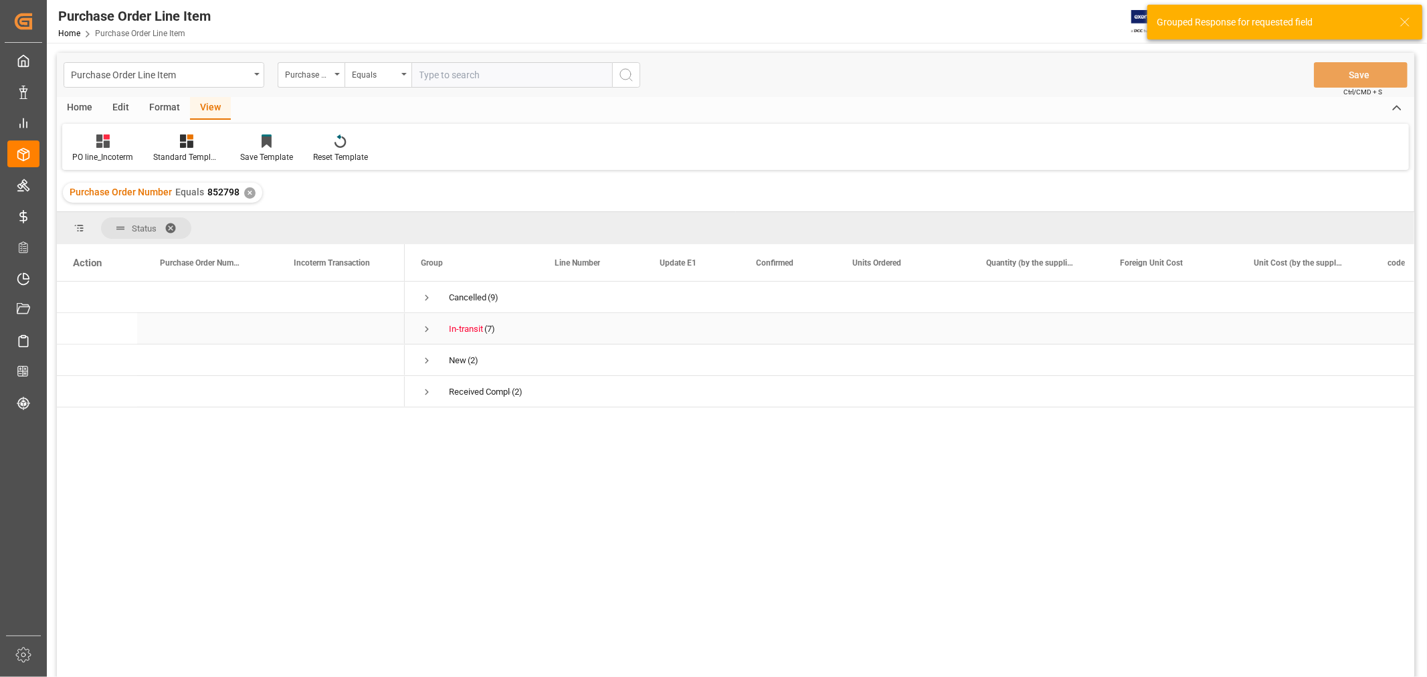
click at [430, 329] on span "Press SPACE to select this row." at bounding box center [427, 329] width 12 height 12
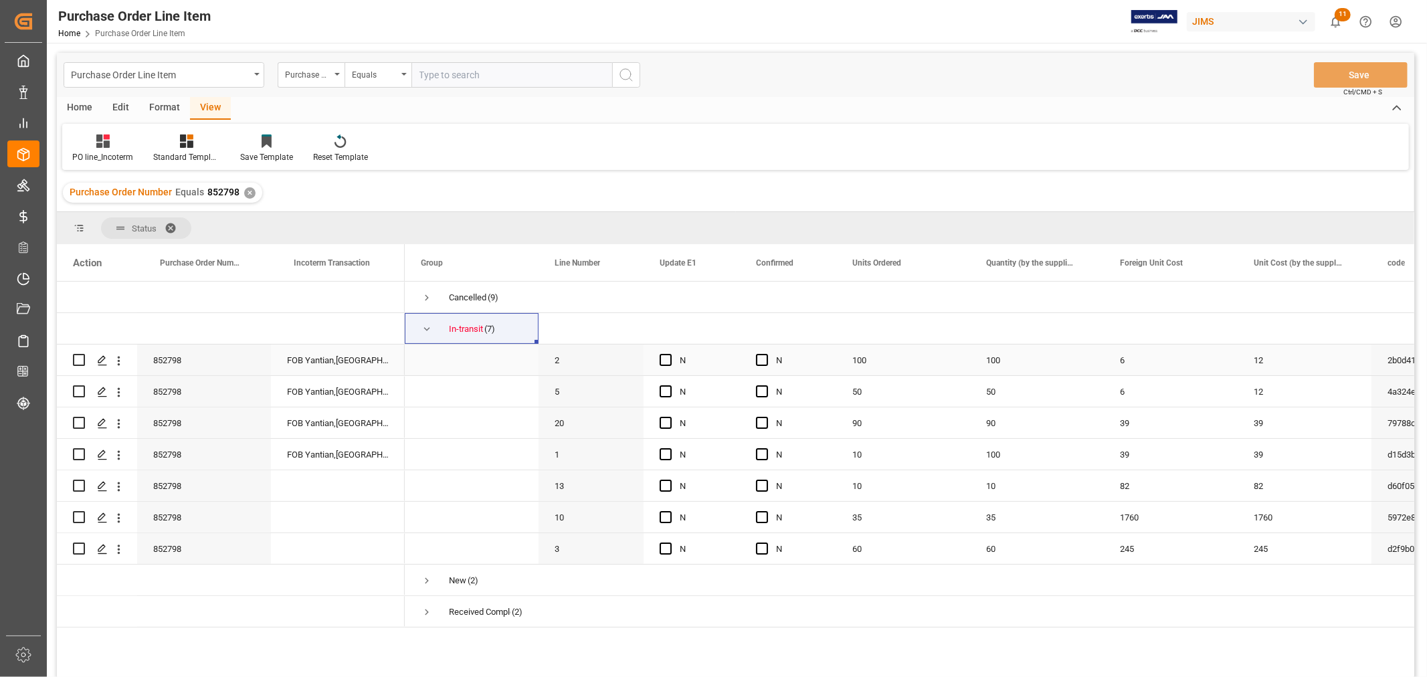
click at [322, 362] on div "FOB Yantian,[GEOGRAPHIC_DATA]" at bounding box center [338, 360] width 134 height 31
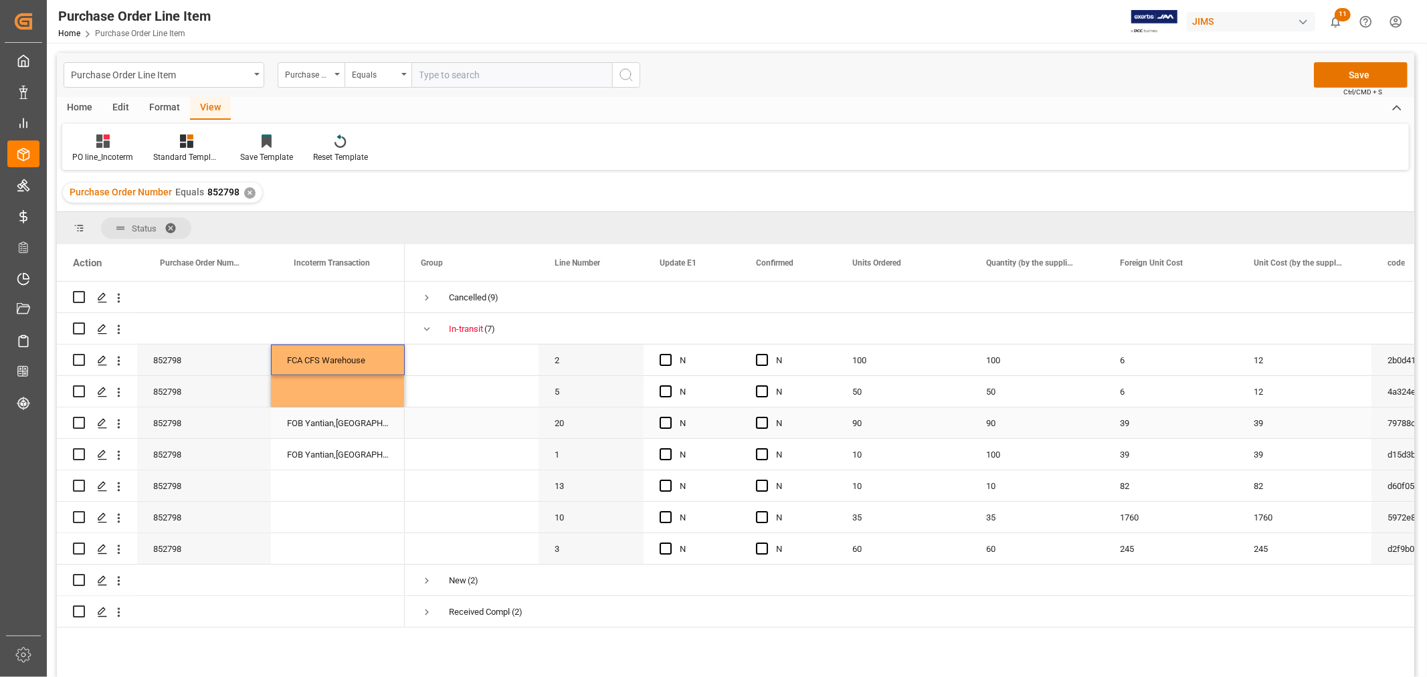
click at [342, 413] on div "FOB Yantian,[GEOGRAPHIC_DATA]" at bounding box center [338, 422] width 134 height 31
drag, startPoint x: 330, startPoint y: 351, endPoint x: 358, endPoint y: 473, distance: 124.8
click at [358, 473] on div "852798 FCA CFS Warehouse 852798" at bounding box center [231, 455] width 348 height 346
click at [358, 473] on div "Press SPACE to select this row." at bounding box center [338, 485] width 134 height 31
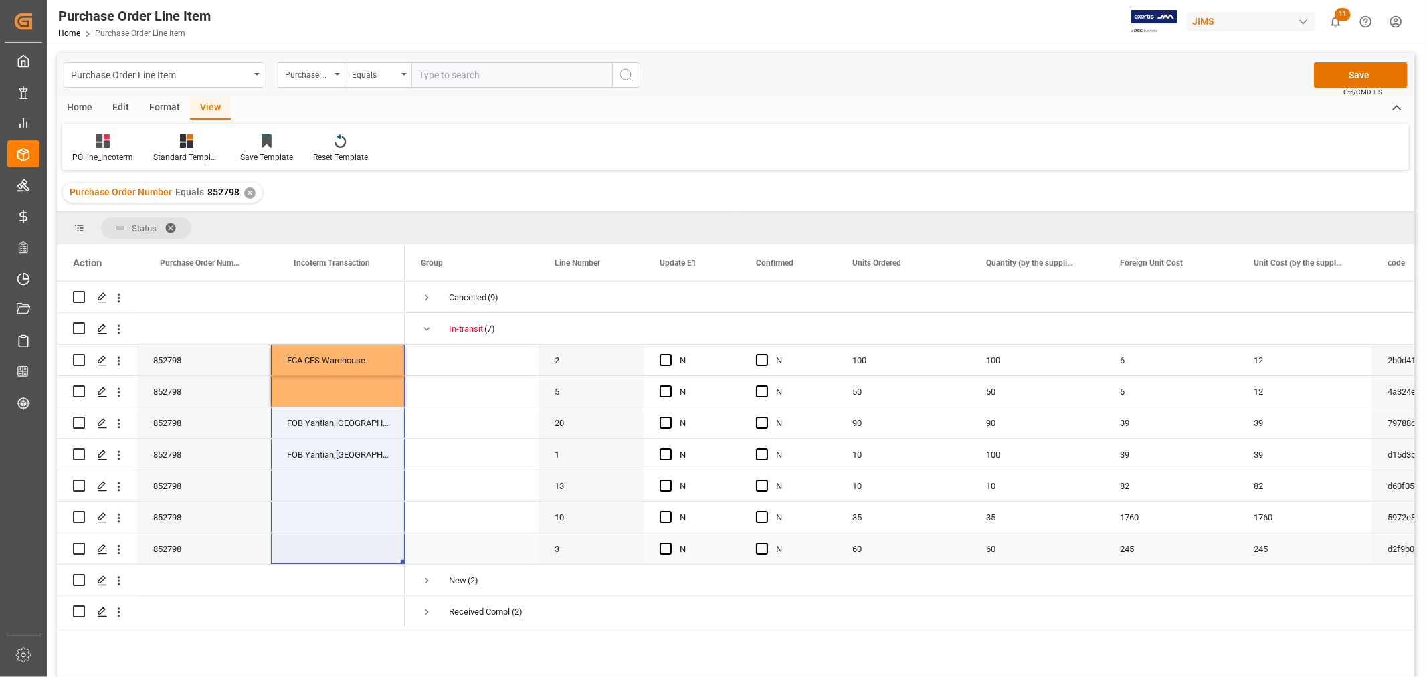
drag, startPoint x: 330, startPoint y: 355, endPoint x: 357, endPoint y: 541, distance: 187.8
click at [357, 541] on div "852798 FCA CFS Warehouse 852798" at bounding box center [231, 455] width 348 height 346
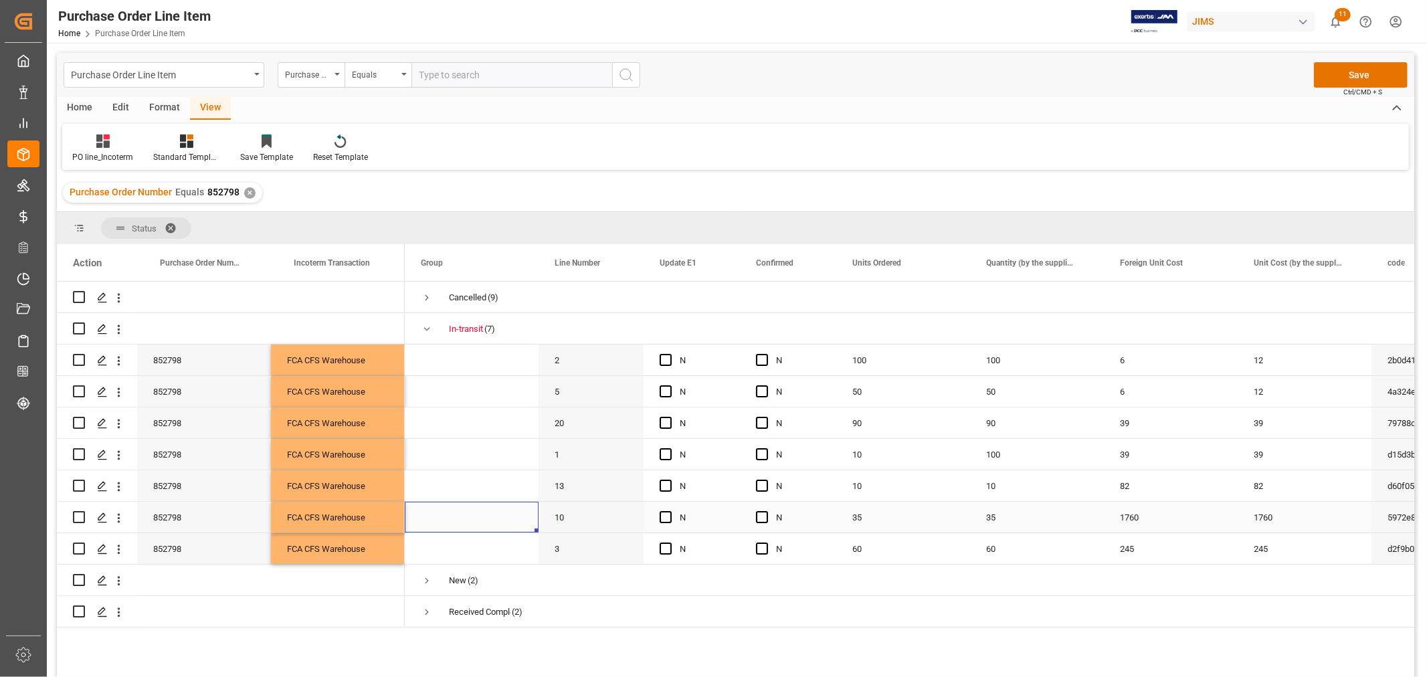
click at [422, 514] on span "Press SPACE to select this row." at bounding box center [472, 516] width 102 height 29
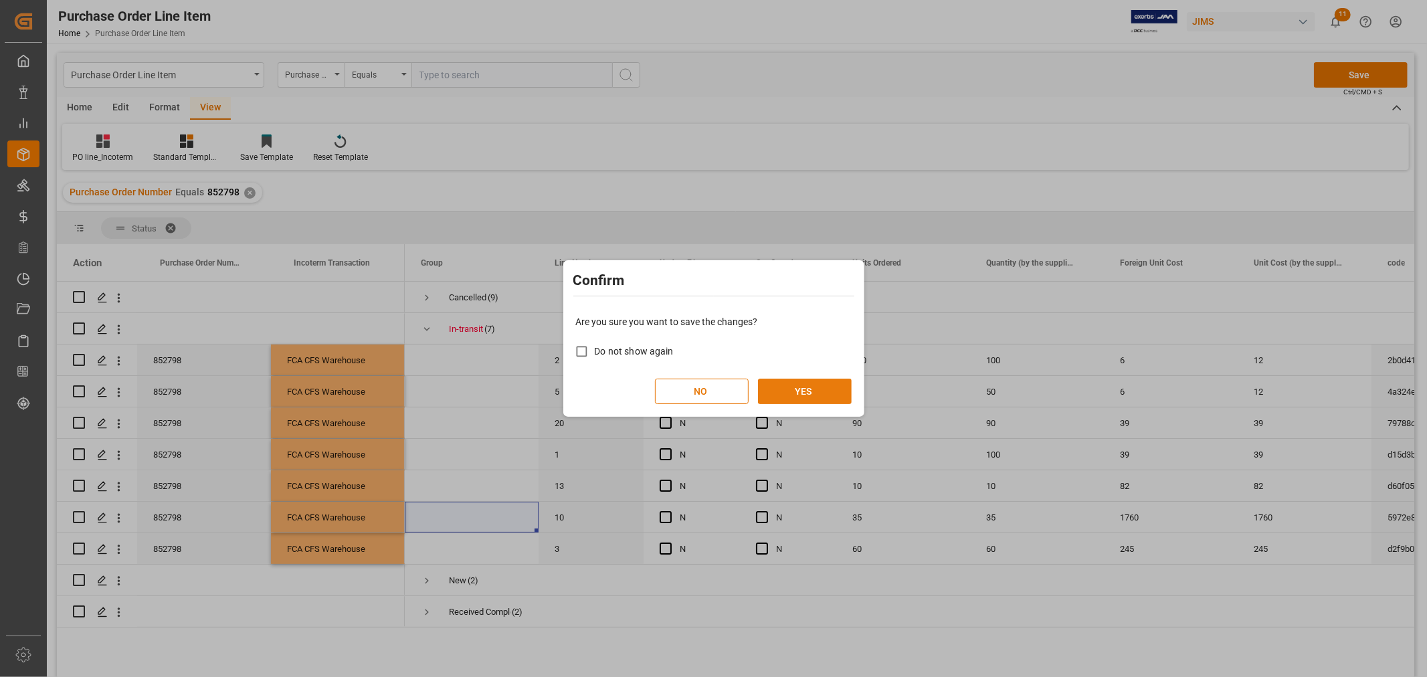
click at [817, 381] on button "YES" at bounding box center [805, 391] width 94 height 25
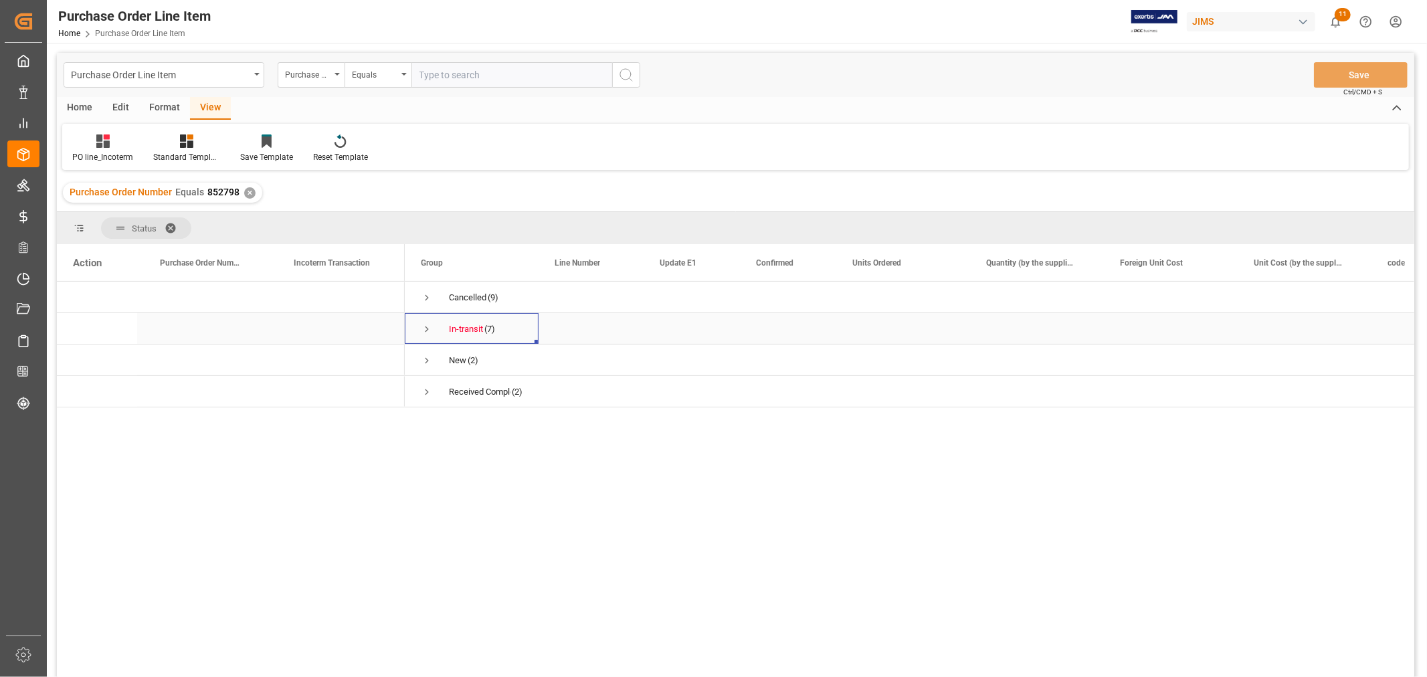
click at [424, 330] on span "Press SPACE to select this row." at bounding box center [427, 329] width 12 height 12
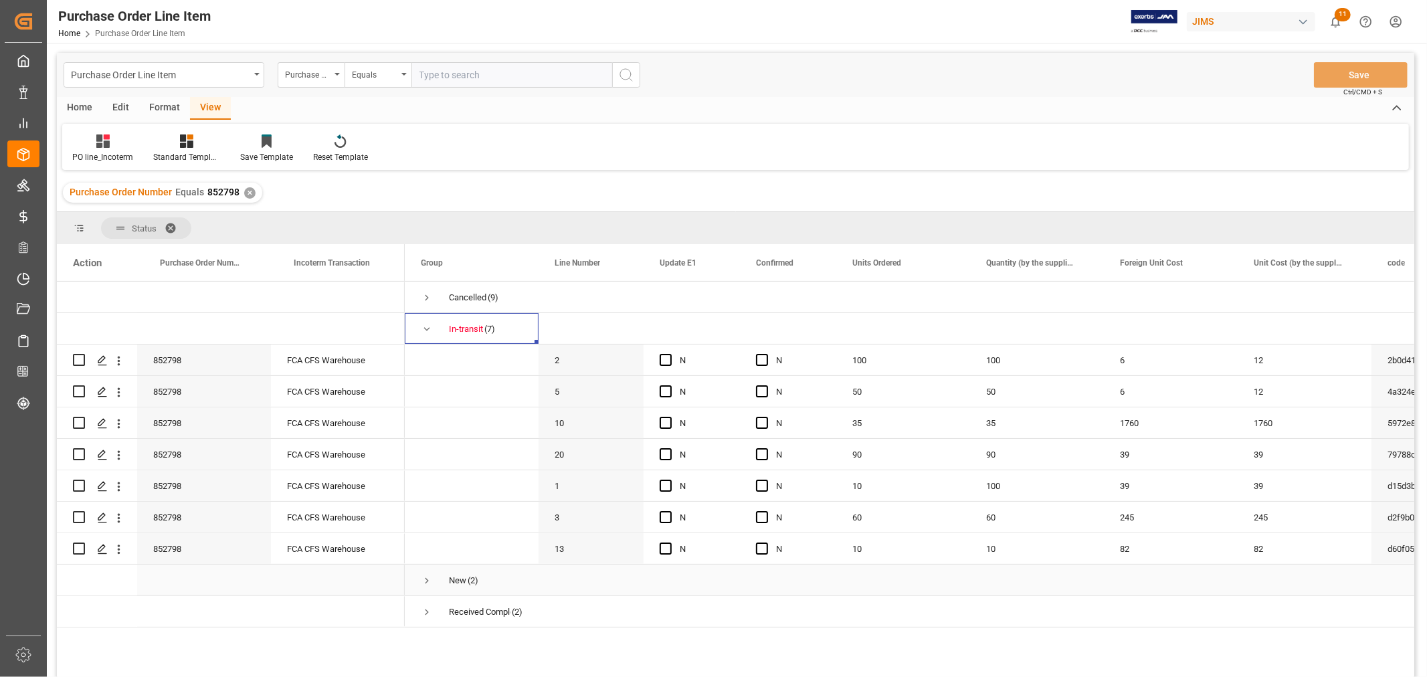
click at [421, 579] on span "Press SPACE to select this row." at bounding box center [427, 581] width 12 height 12
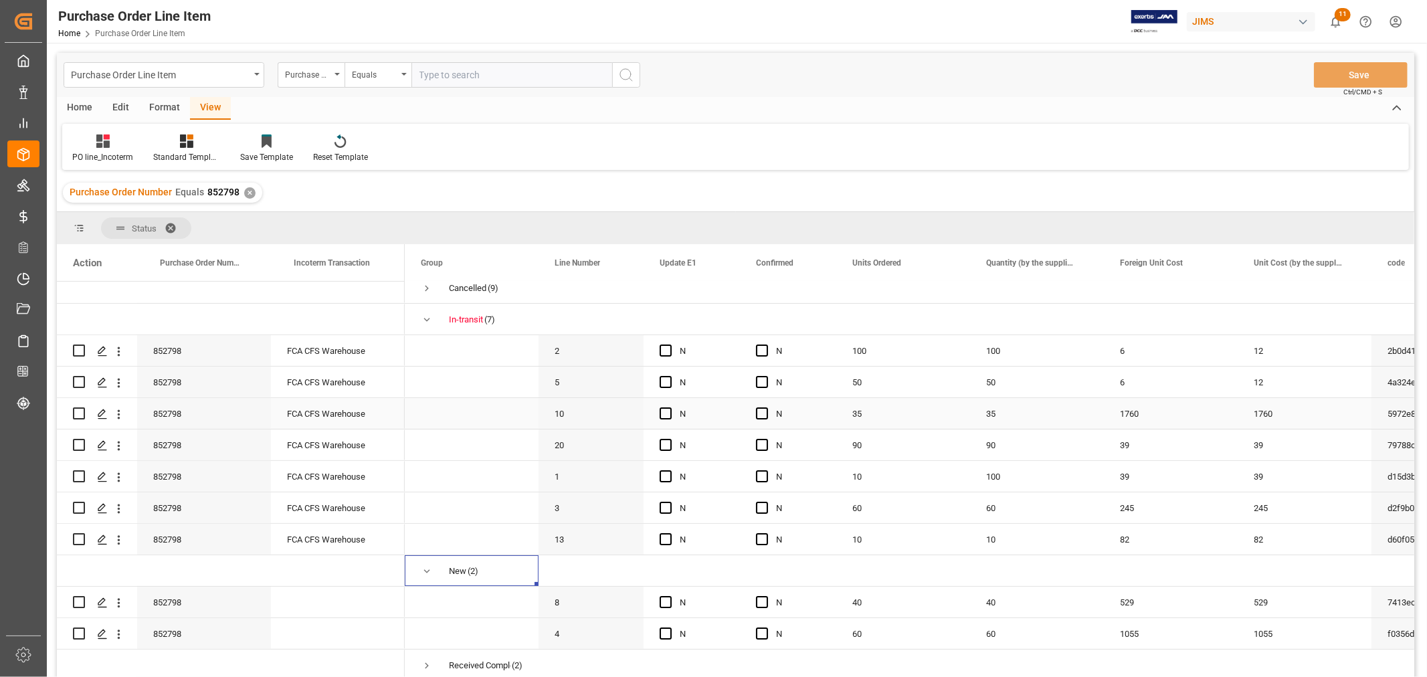
scroll to position [13, 0]
click at [343, 539] on div "FCA CFS Warehouse" at bounding box center [338, 539] width 134 height 31
click at [339, 598] on div "Press SPACE to select this row." at bounding box center [338, 602] width 134 height 31
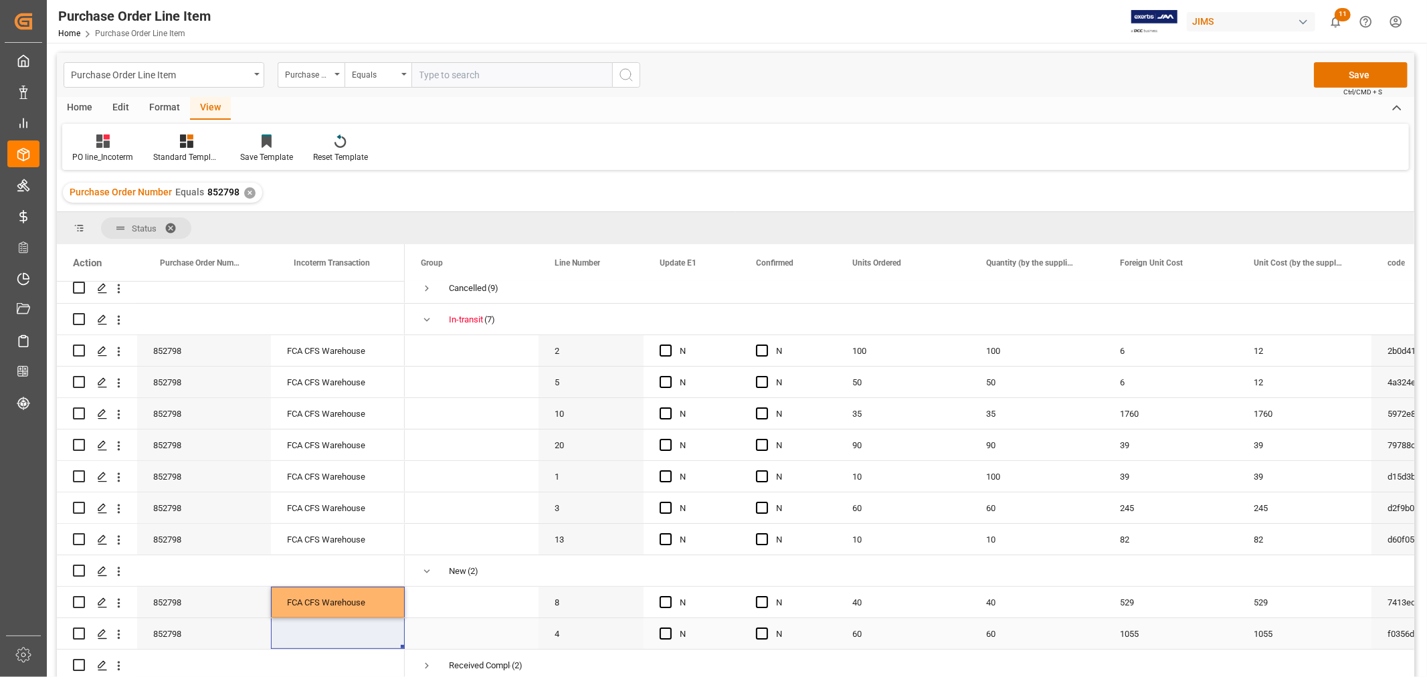
drag, startPoint x: 338, startPoint y: 598, endPoint x: 338, endPoint y: 619, distance: 21.4
click at [338, 619] on div "852798 FCA CFS Warehouse 852798" at bounding box center [231, 476] width 348 height 409
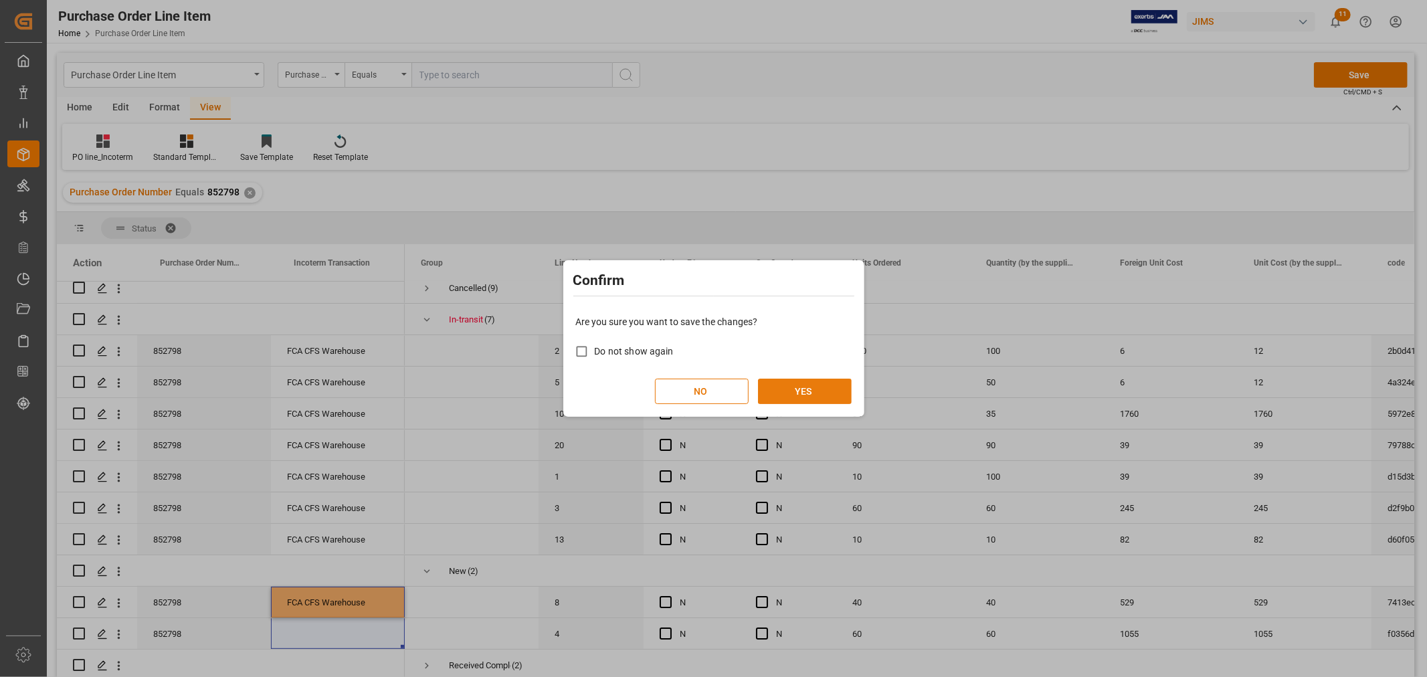
click at [793, 389] on button "YES" at bounding box center [805, 391] width 94 height 25
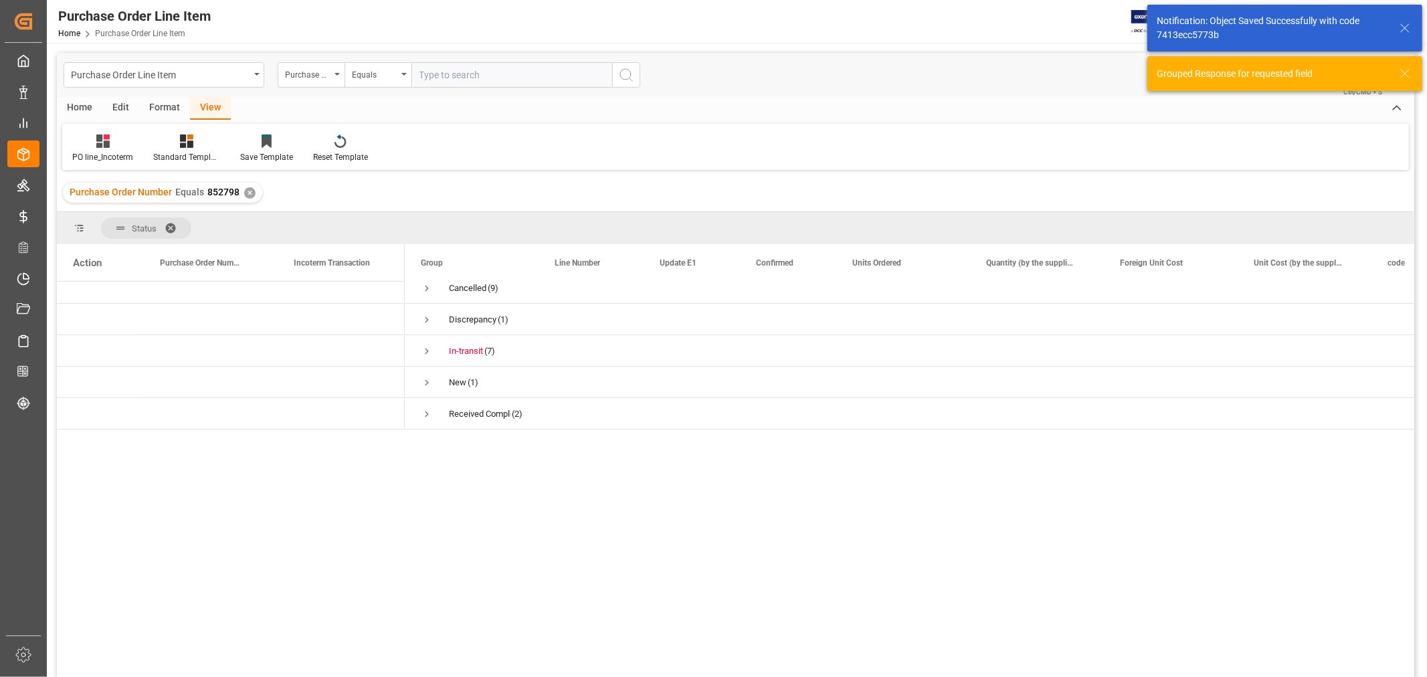
scroll to position [0, 0]
click at [419, 330] on div "Discrepancy (1)" at bounding box center [472, 328] width 134 height 31
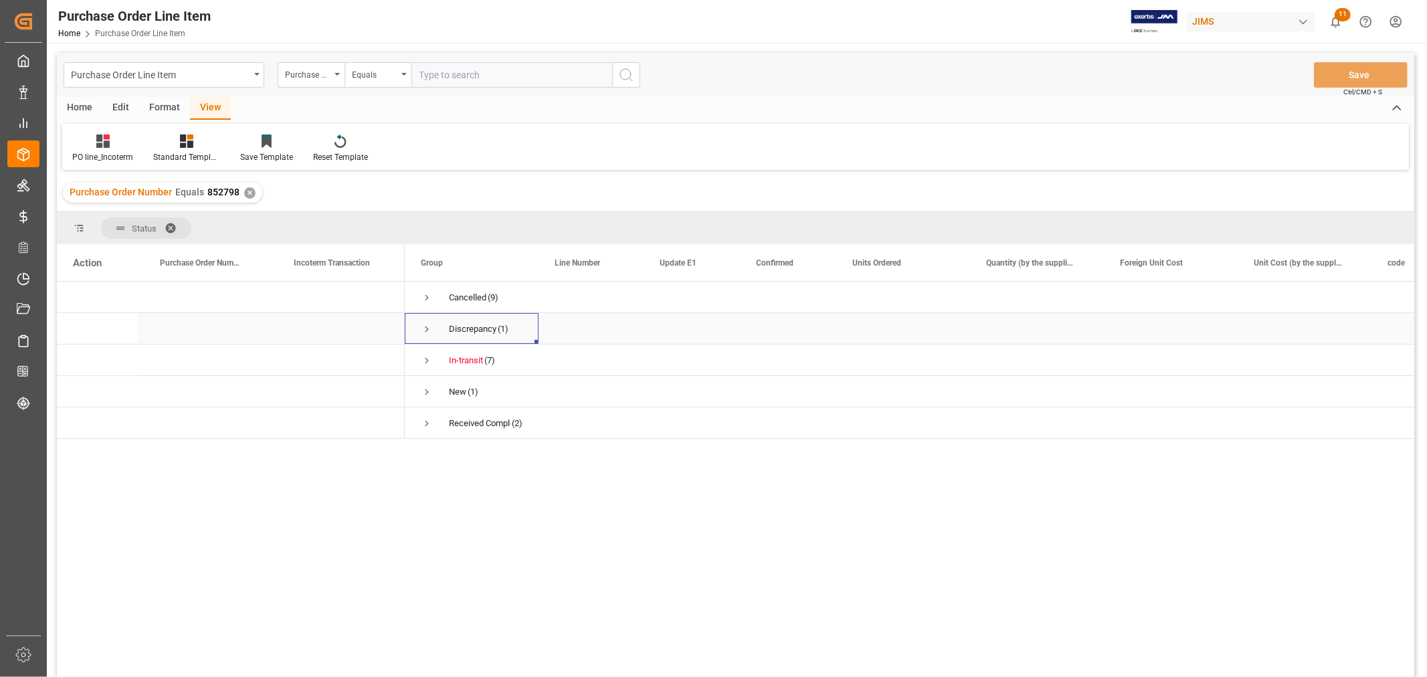
click at [422, 330] on span "Press SPACE to select this row." at bounding box center [427, 329] width 12 height 12
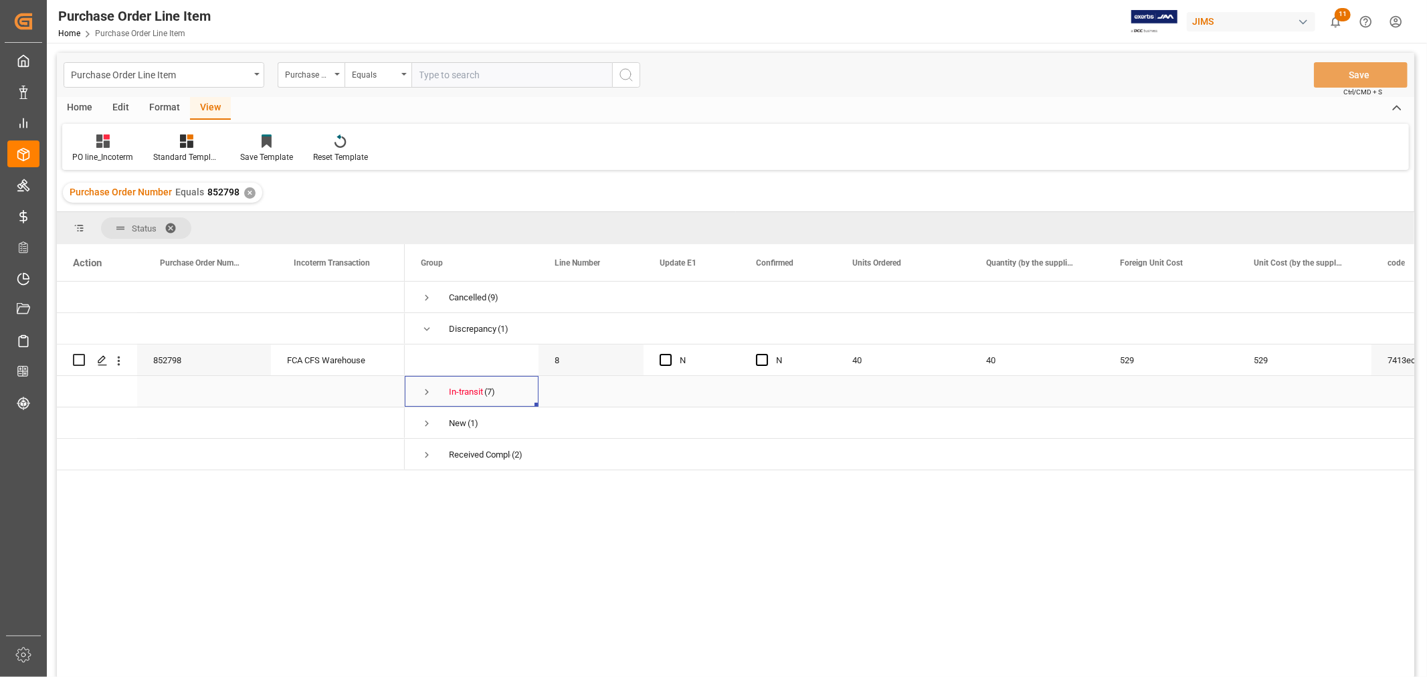
click at [424, 391] on span "Press SPACE to select this row." at bounding box center [427, 392] width 12 height 12
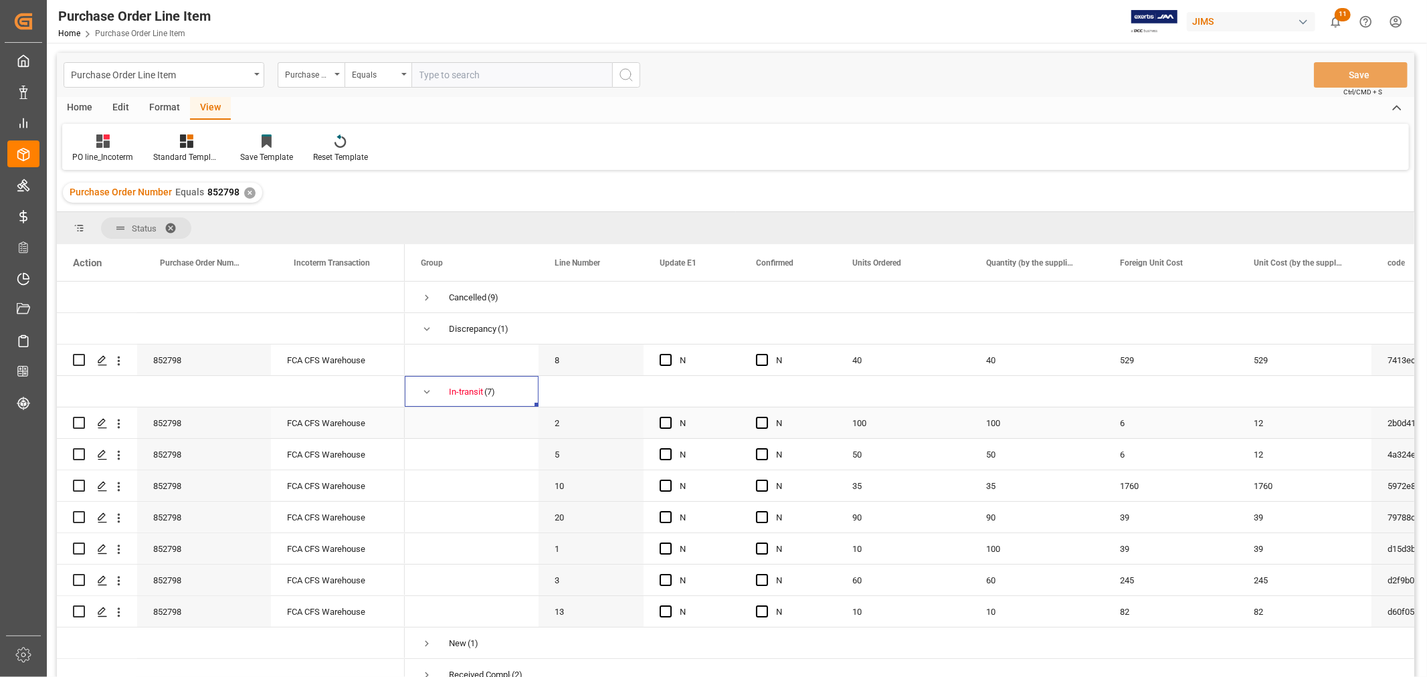
scroll to position [13, 0]
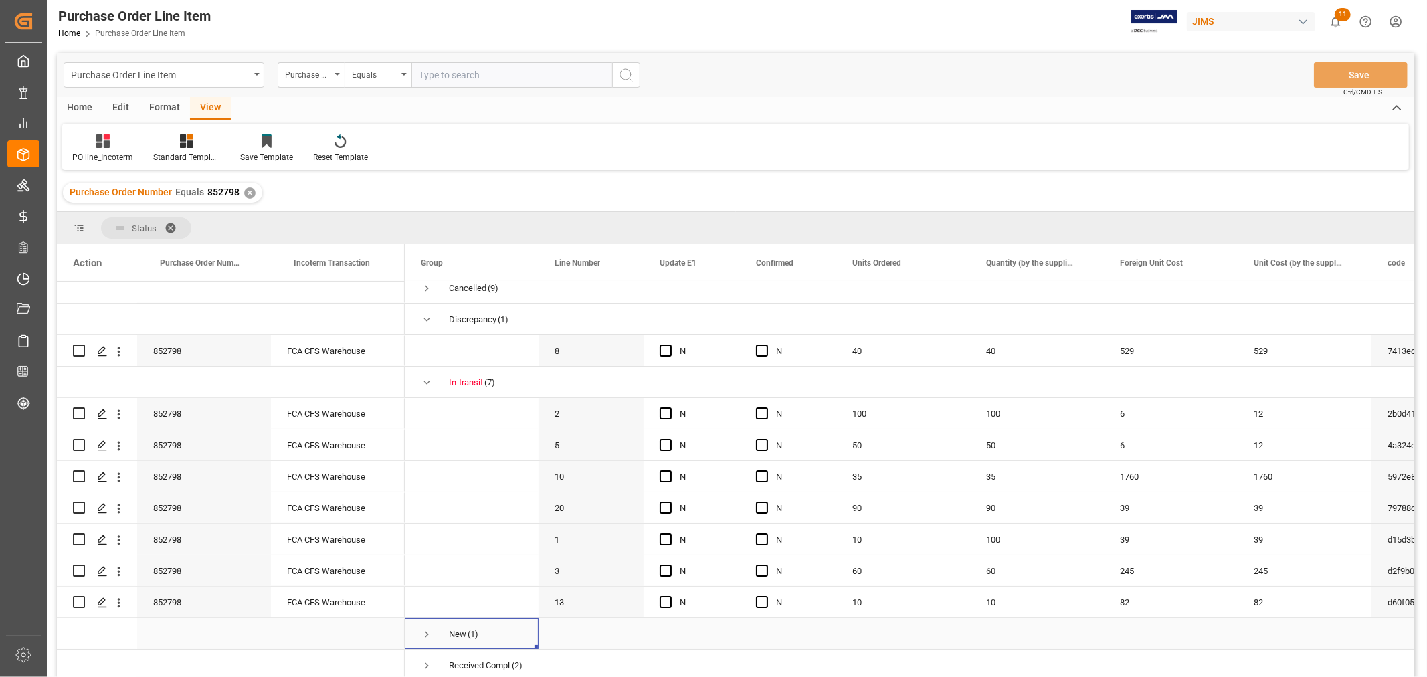
click at [431, 631] on span "Press SPACE to select this row." at bounding box center [427, 634] width 12 height 12
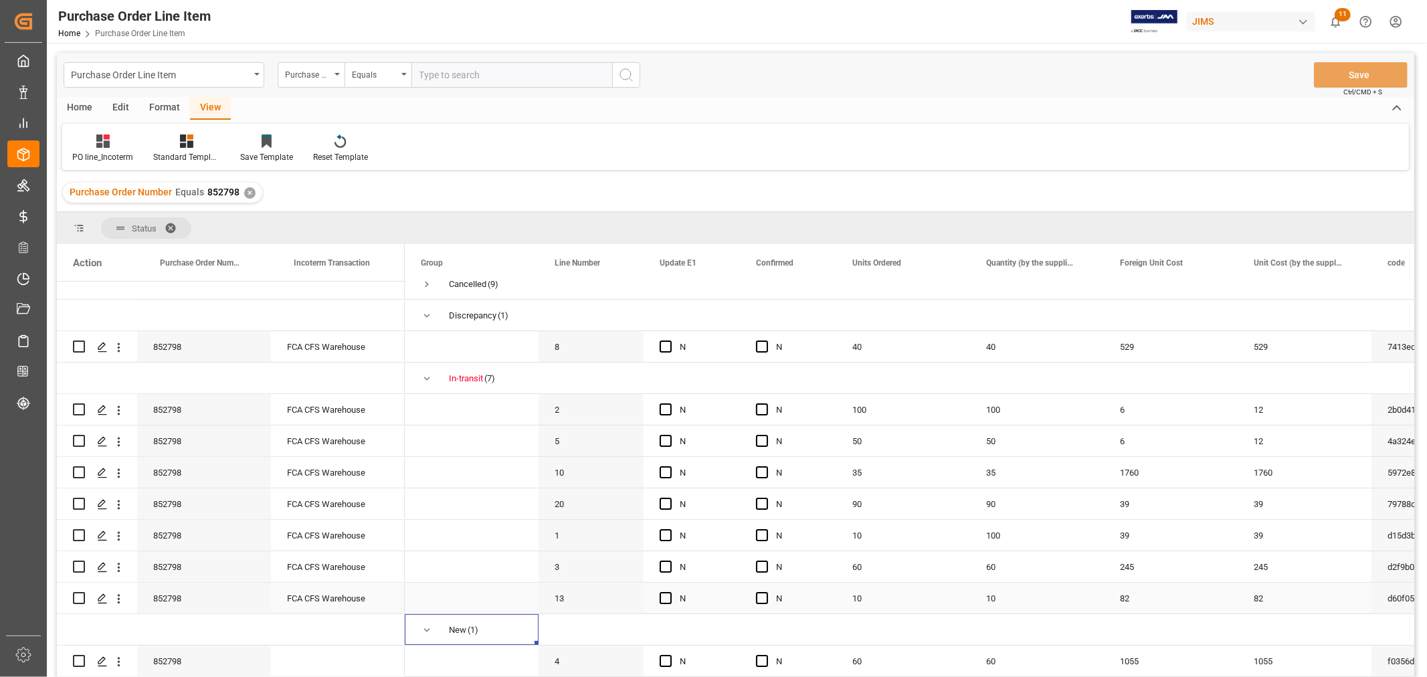
scroll to position [44, 0]
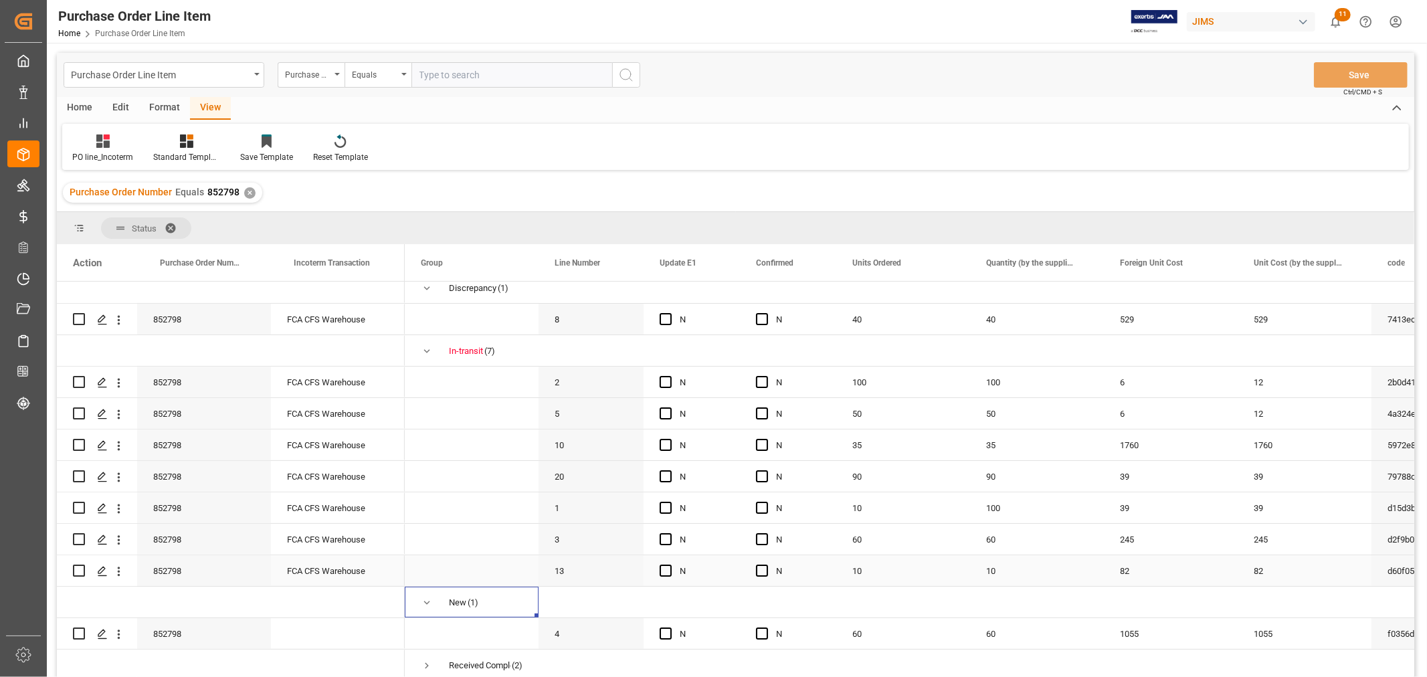
click at [315, 556] on div "FCA CFS Warehouse" at bounding box center [338, 570] width 134 height 31
click at [330, 626] on div "Press SPACE to select this row." at bounding box center [338, 633] width 134 height 31
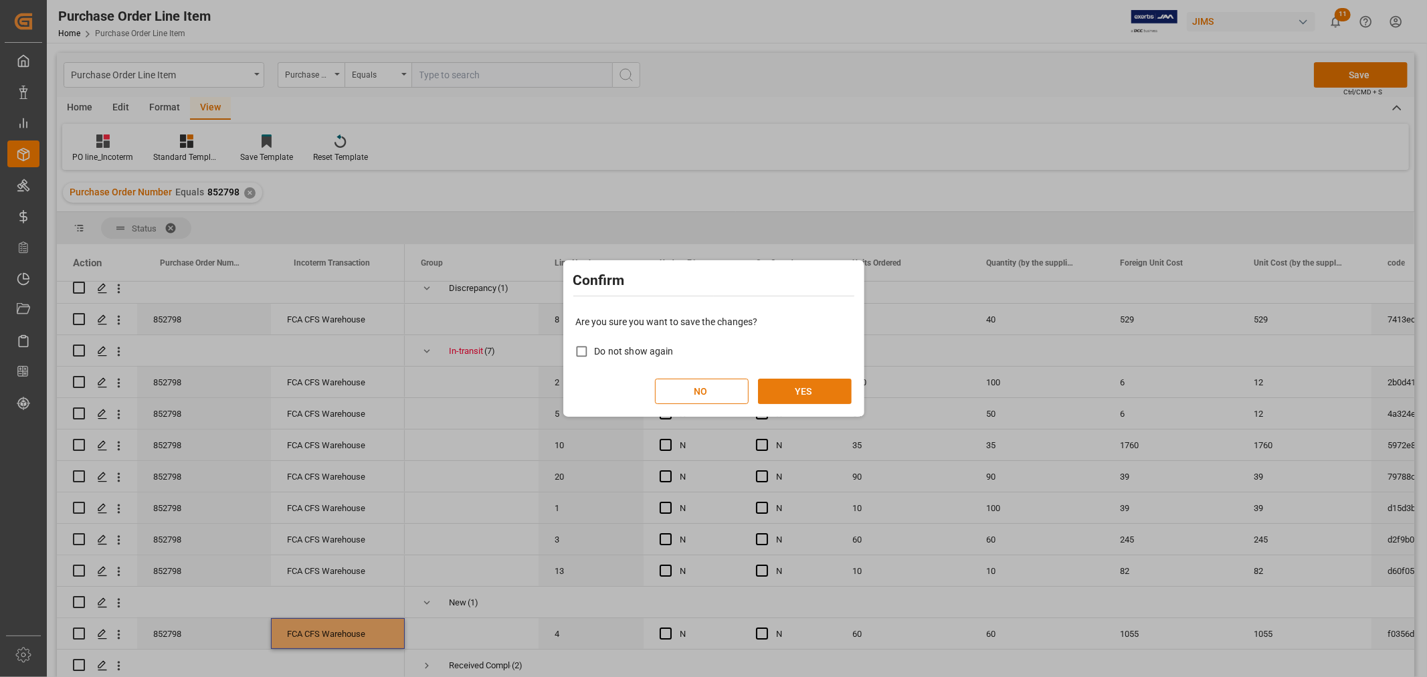
click at [791, 383] on button "YES" at bounding box center [805, 391] width 94 height 25
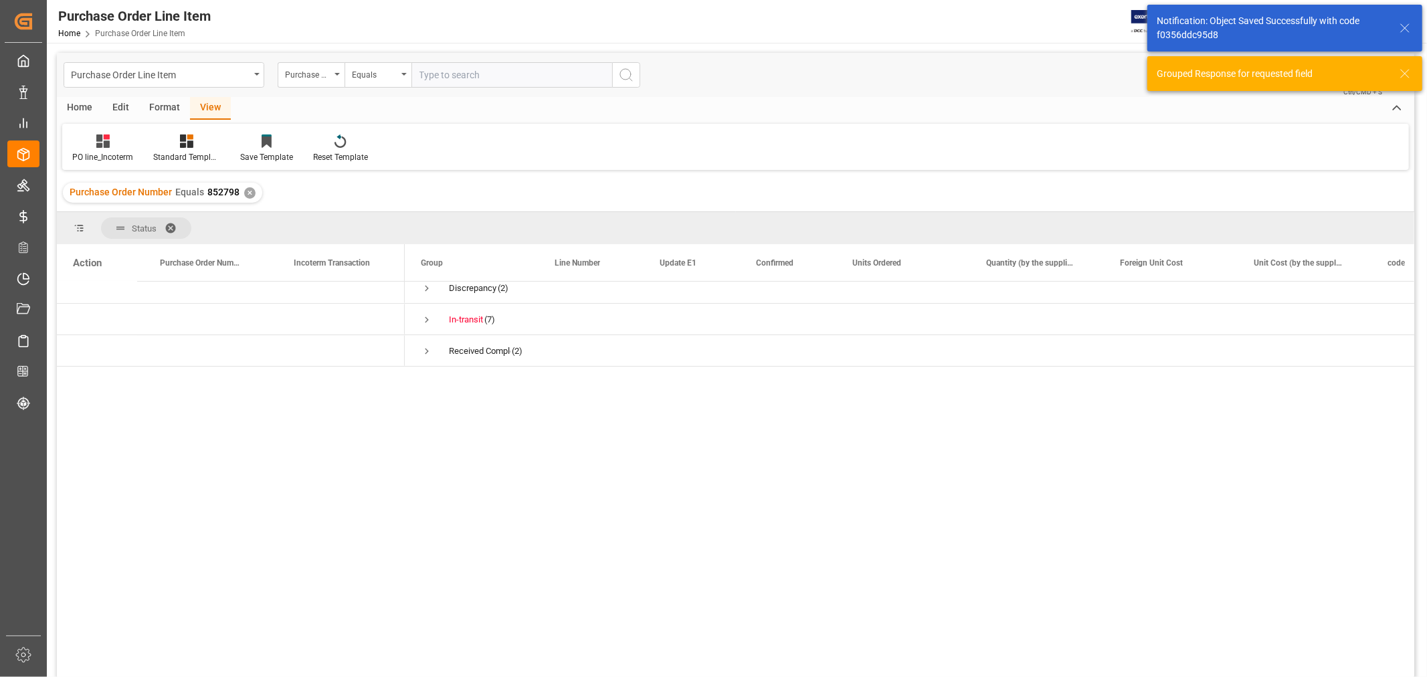
scroll to position [0, 0]
click at [428, 363] on span "Press SPACE to select this row." at bounding box center [427, 361] width 12 height 12
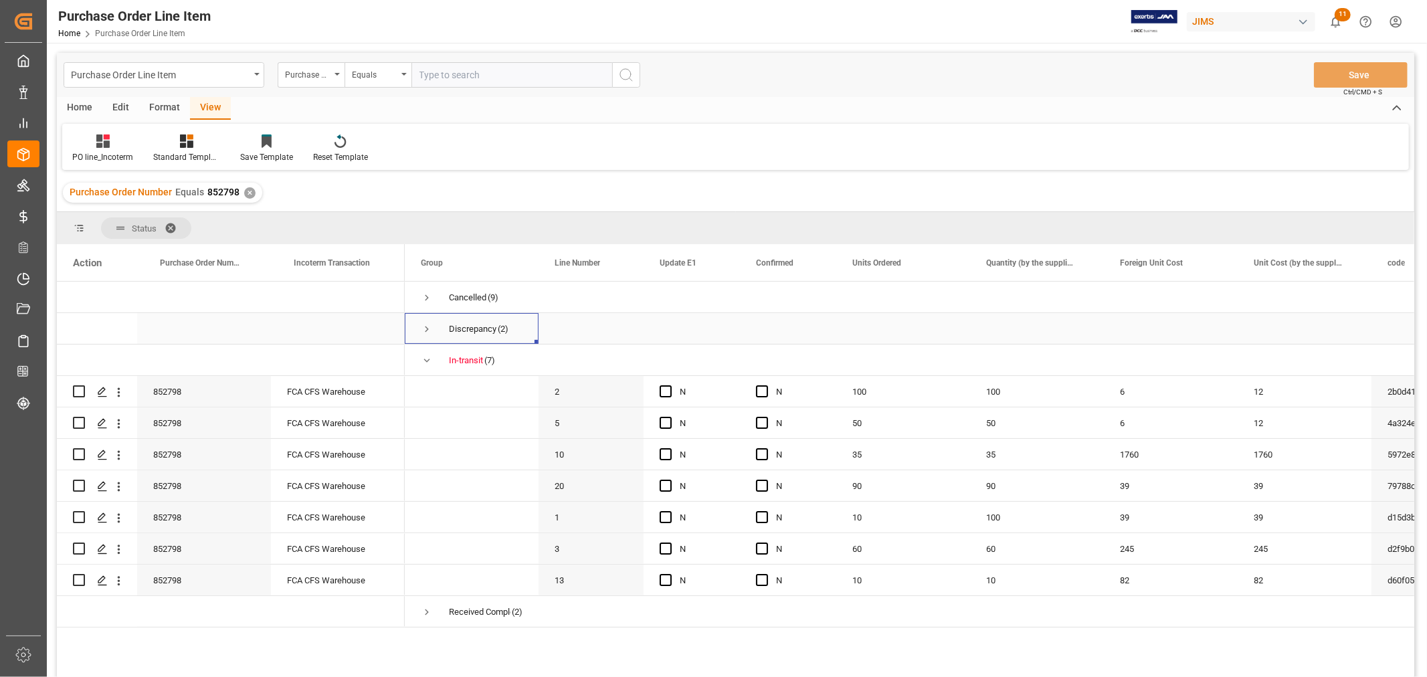
click at [430, 330] on span "Press SPACE to select this row." at bounding box center [427, 329] width 12 height 12
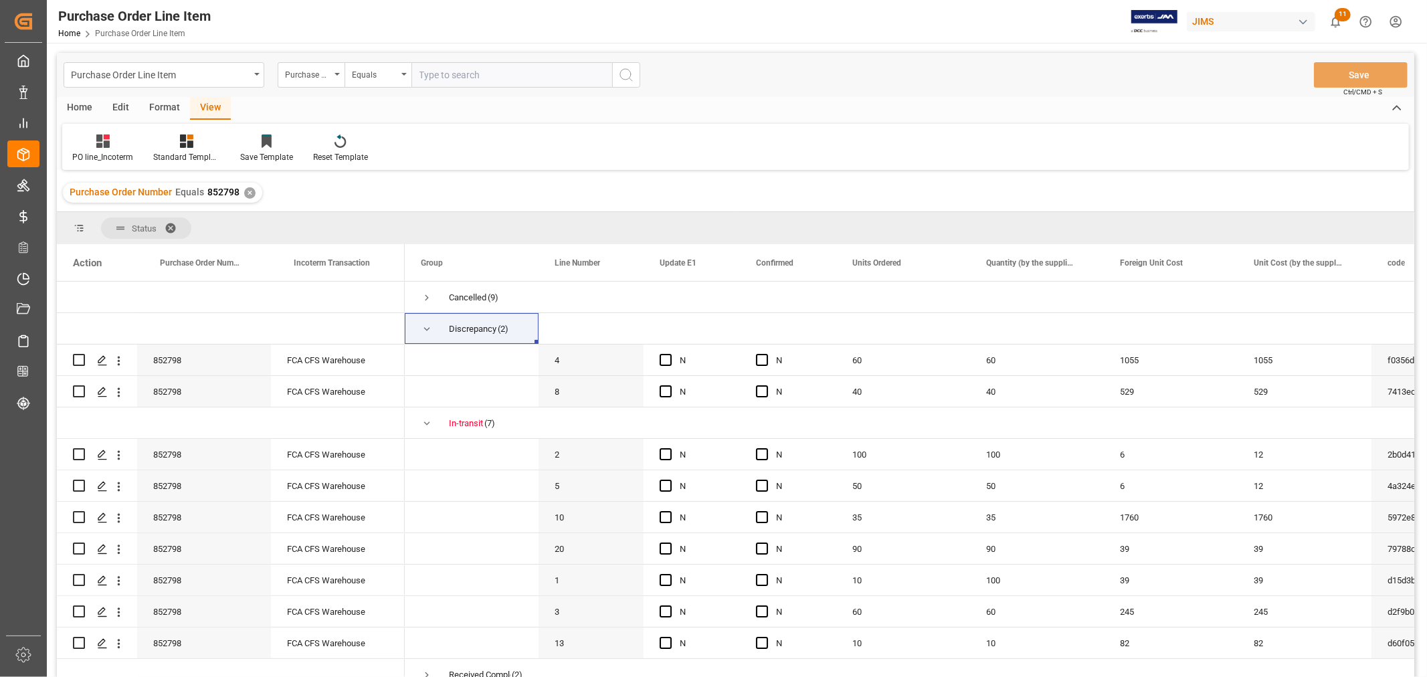
click at [252, 188] on div "Purchase Order Number Equals 852798 ✕" at bounding box center [162, 193] width 199 height 20
click at [250, 194] on div "✕" at bounding box center [249, 192] width 11 height 11
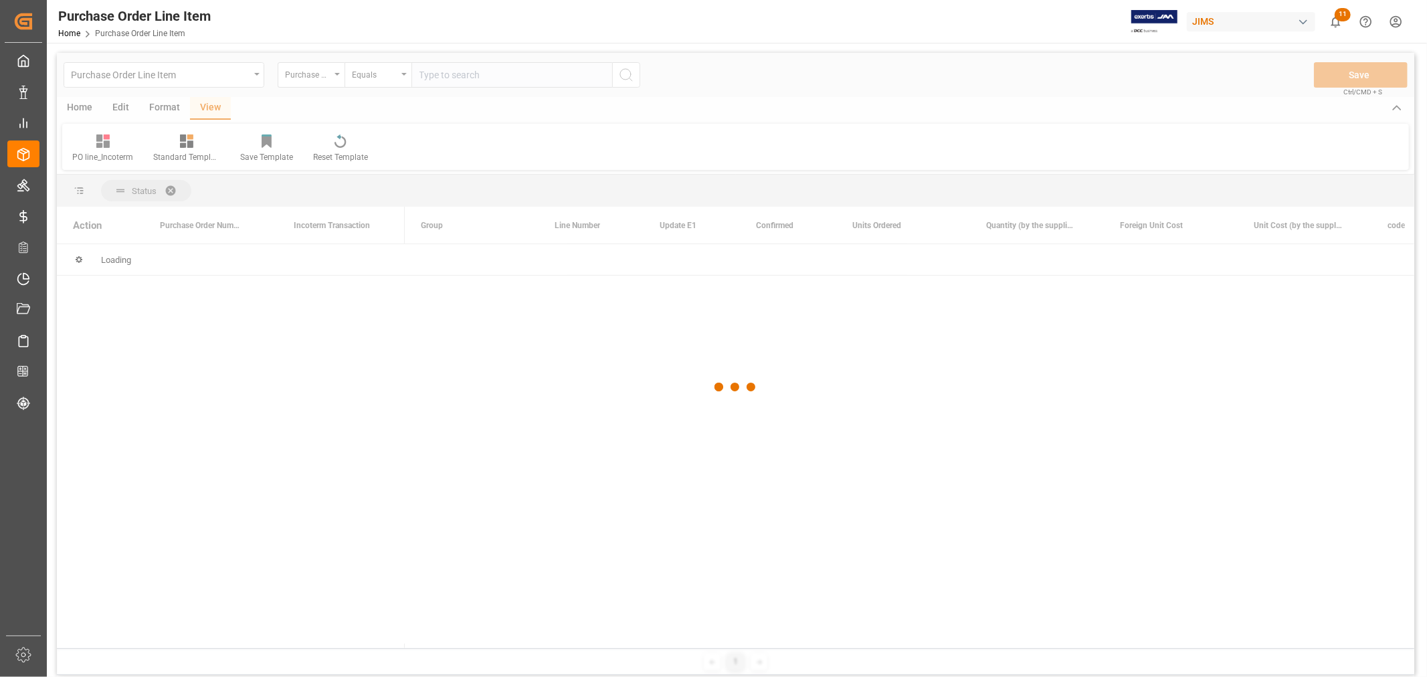
click at [459, 78] on div at bounding box center [735, 387] width 1357 height 669
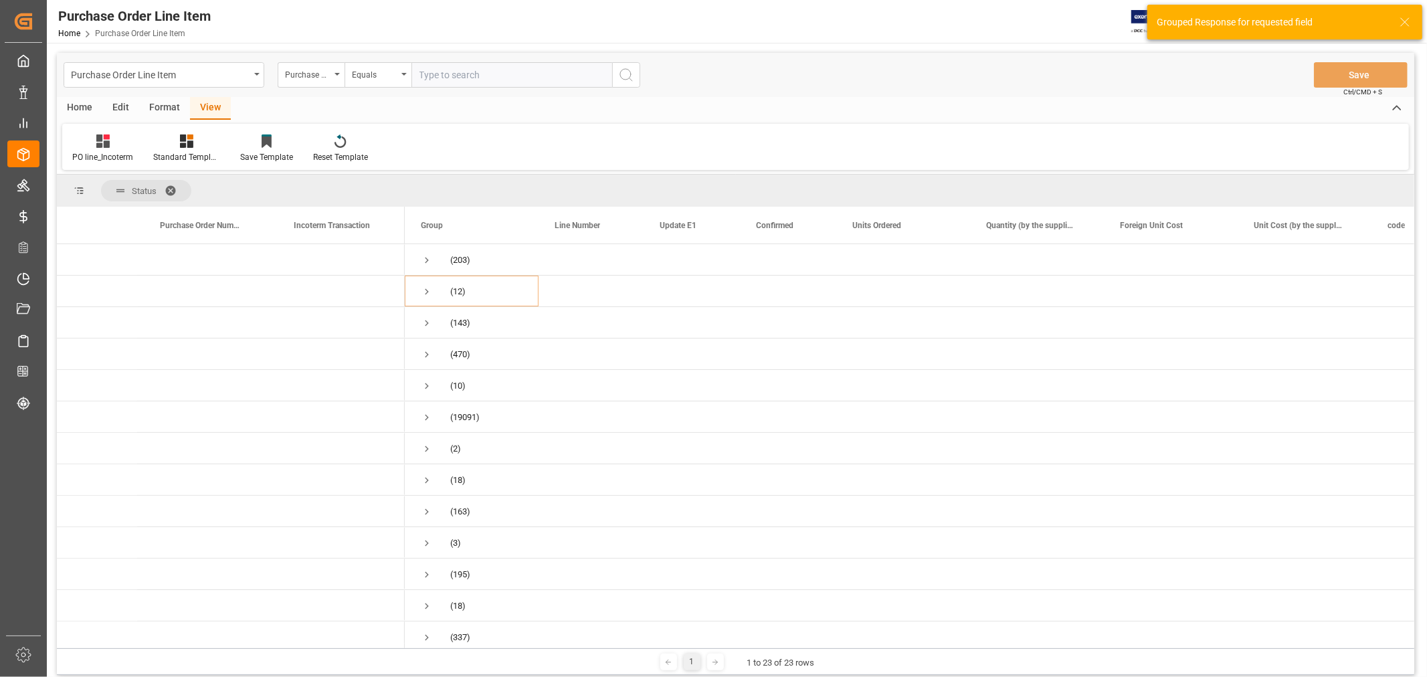
click at [460, 76] on input "text" at bounding box center [511, 74] width 201 height 25
paste input "854641"
type input "854641"
click at [620, 75] on circle "search button" at bounding box center [625, 74] width 11 height 11
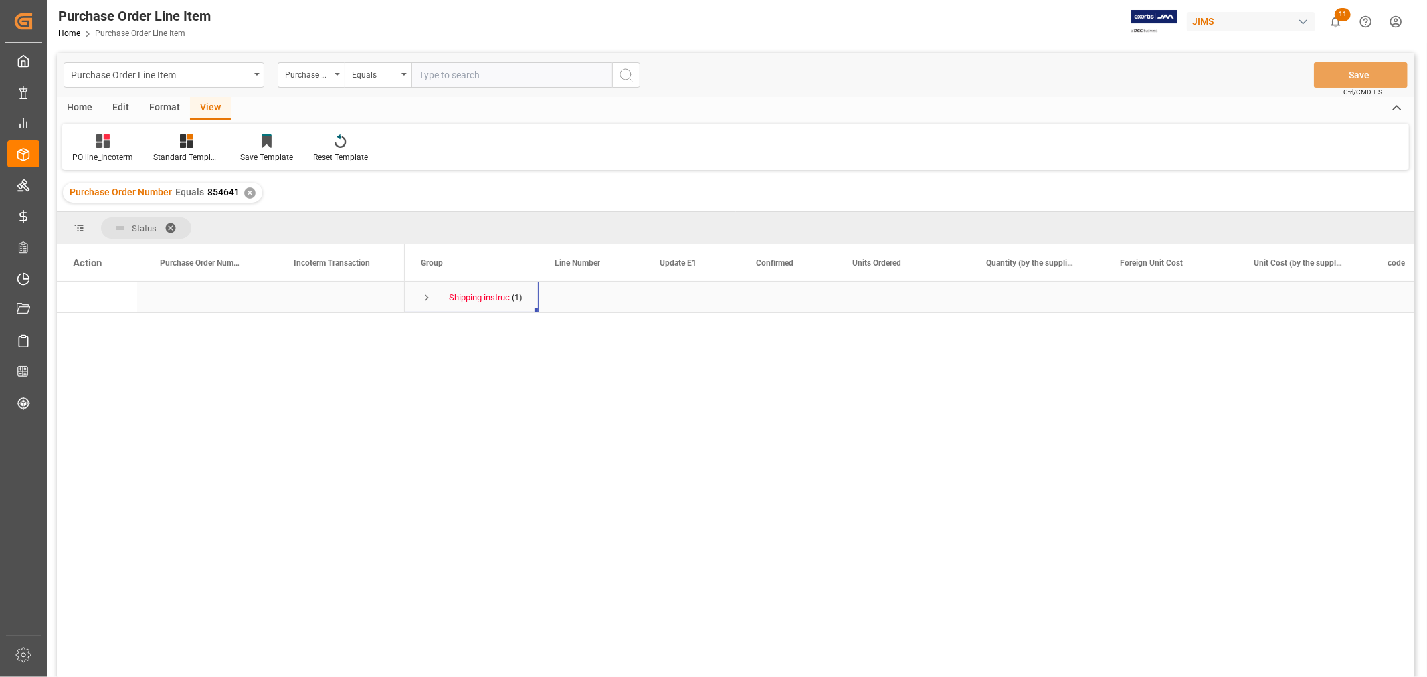
click at [421, 298] on span "Press SPACE to select this row." at bounding box center [427, 298] width 12 height 12
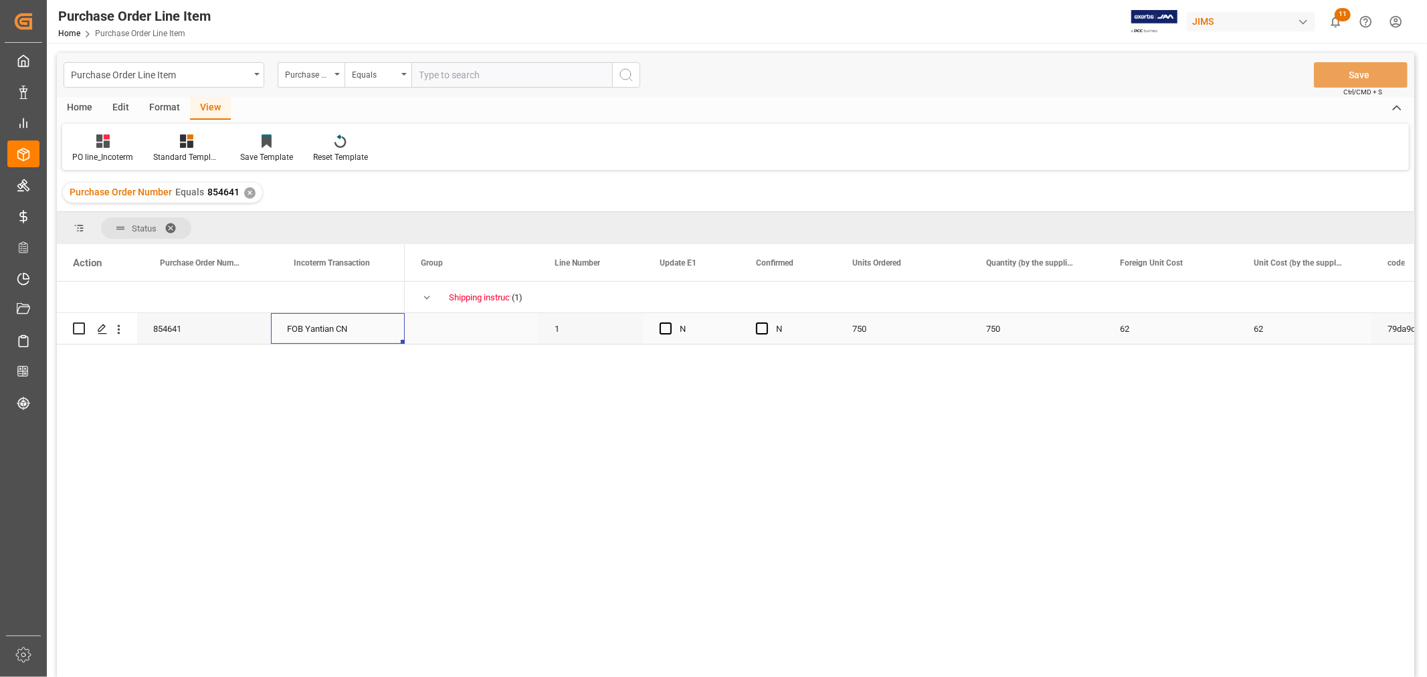
click at [322, 336] on div "FOB Yantian CN" at bounding box center [338, 328] width 134 height 31
click at [449, 330] on span "Press SPACE to select this row." at bounding box center [472, 328] width 102 height 29
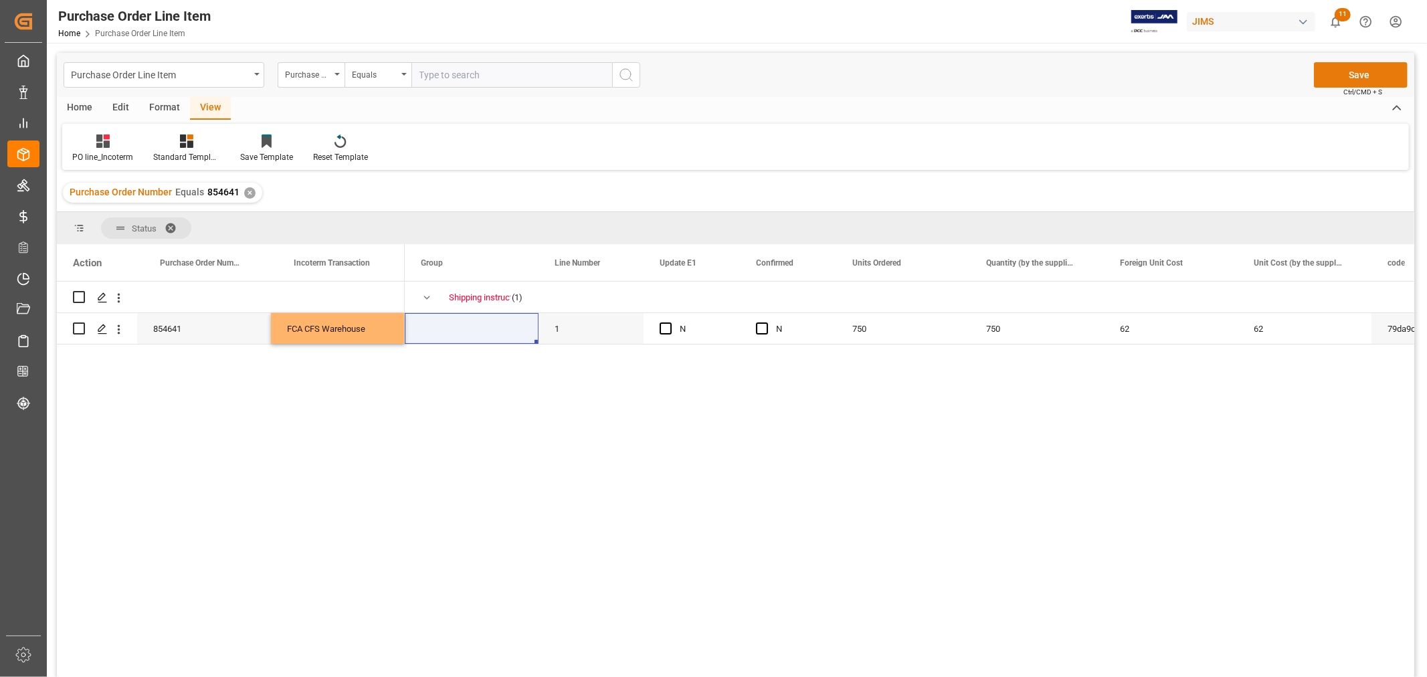
click at [1333, 74] on button "Save" at bounding box center [1361, 74] width 94 height 25
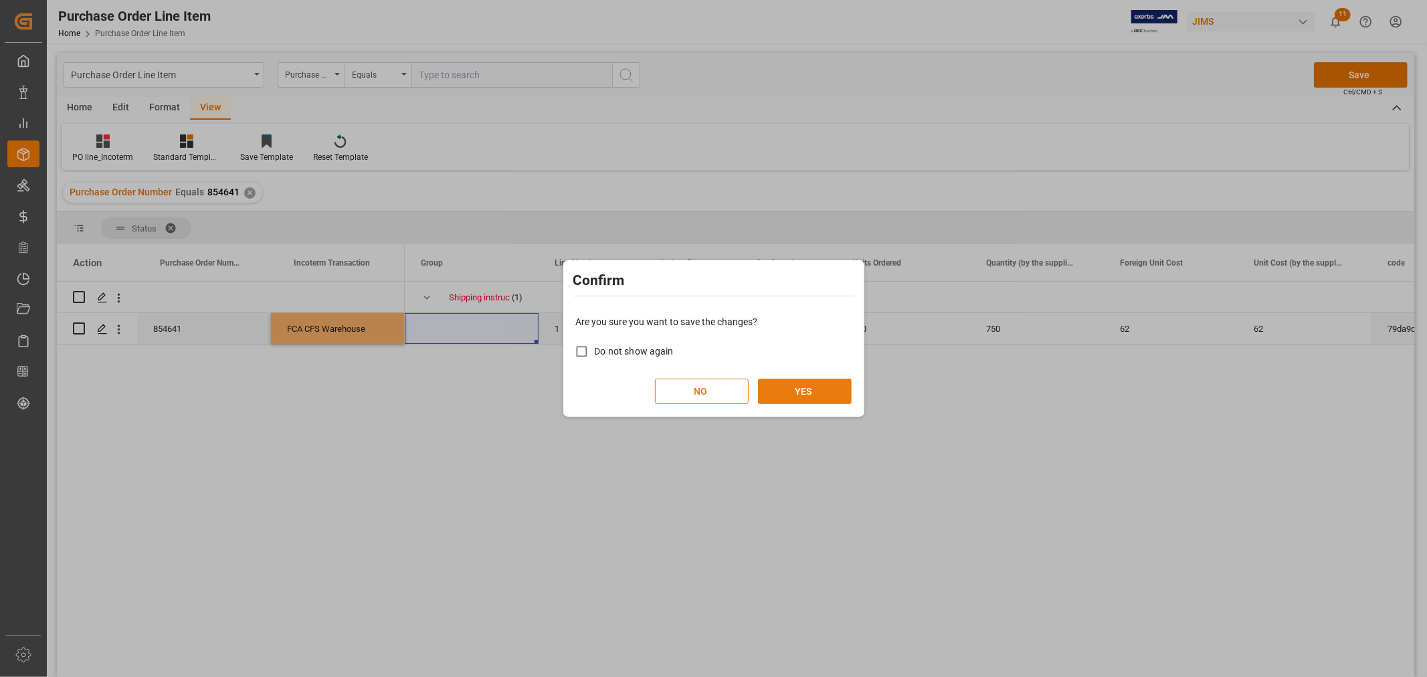
click at [803, 385] on button "YES" at bounding box center [805, 391] width 94 height 25
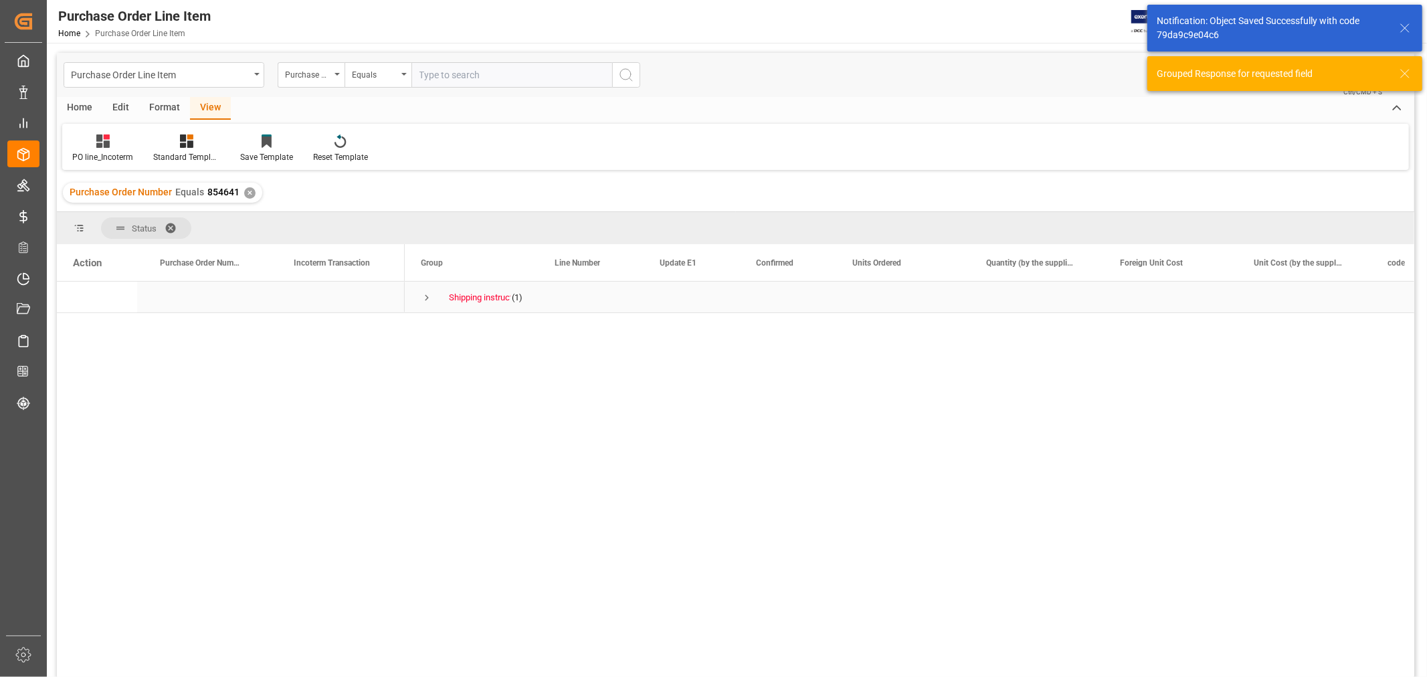
click at [427, 298] on span "Press SPACE to select this row." at bounding box center [427, 298] width 12 height 12
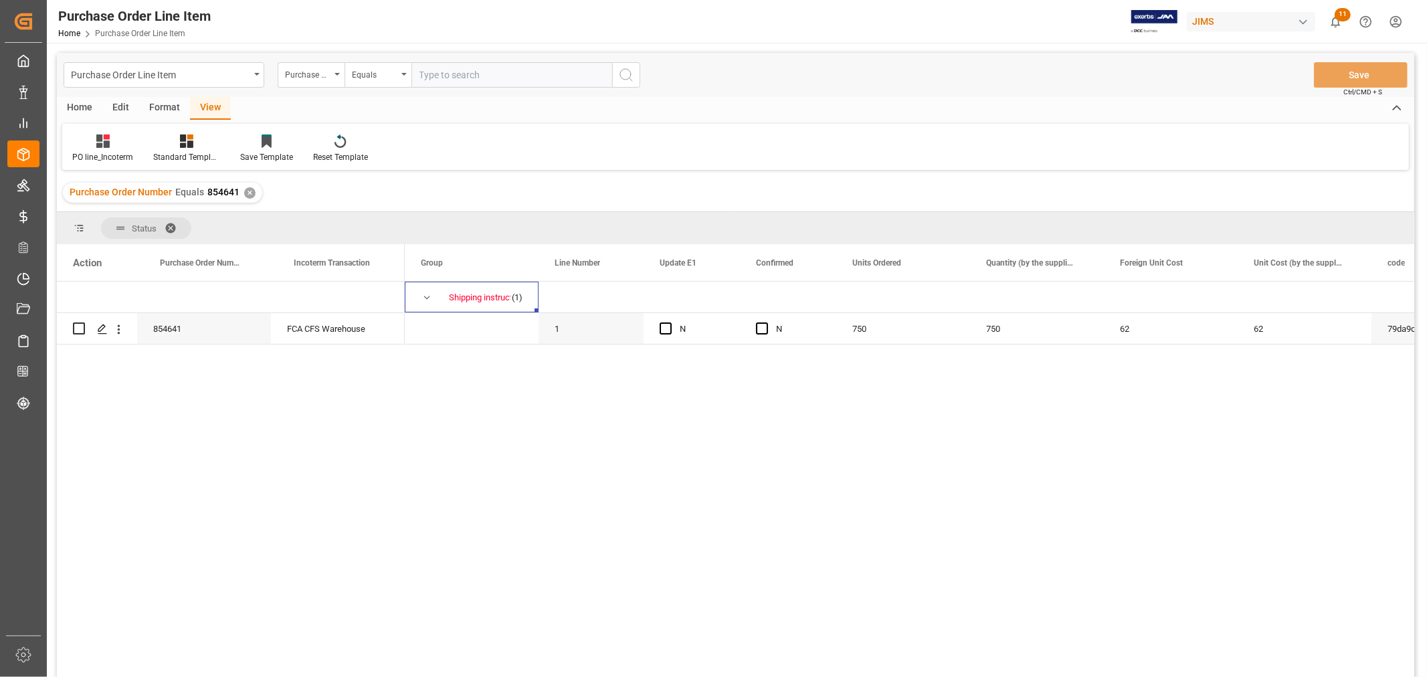
click at [249, 191] on div "✕" at bounding box center [249, 192] width 11 height 11
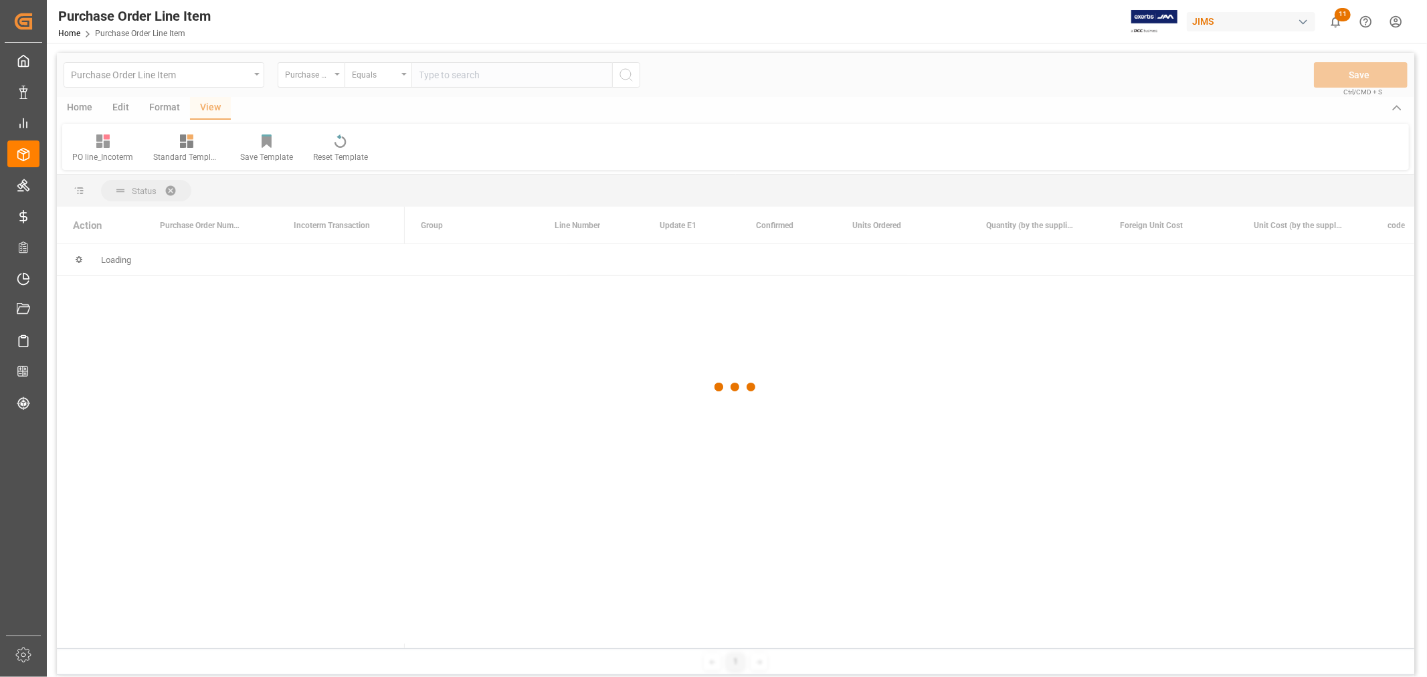
click at [432, 78] on div at bounding box center [735, 387] width 1357 height 669
click at [432, 74] on div at bounding box center [735, 387] width 1357 height 669
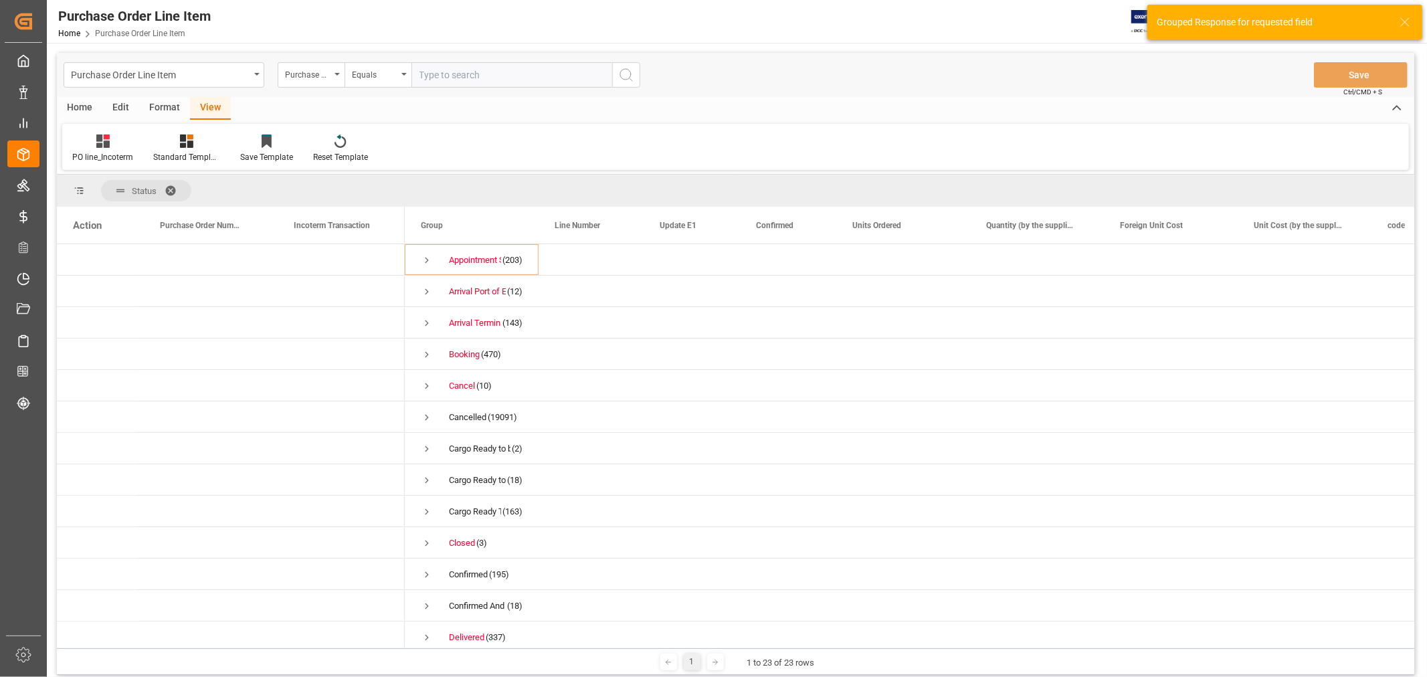
click at [432, 74] on input "text" at bounding box center [511, 74] width 201 height 25
paste input "855757"
type input "855757"
click at [625, 78] on icon "search button" at bounding box center [626, 75] width 16 height 16
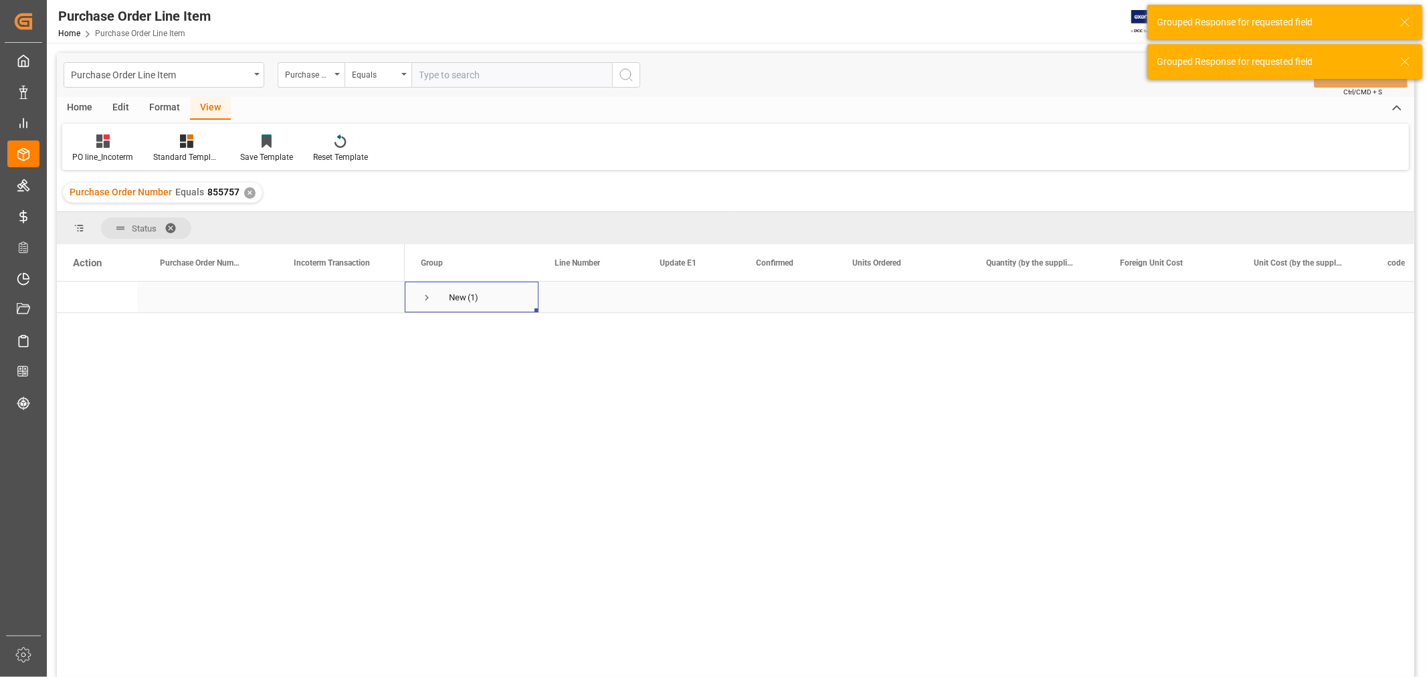
click at [422, 292] on span "Press SPACE to select this row." at bounding box center [427, 298] width 12 height 12
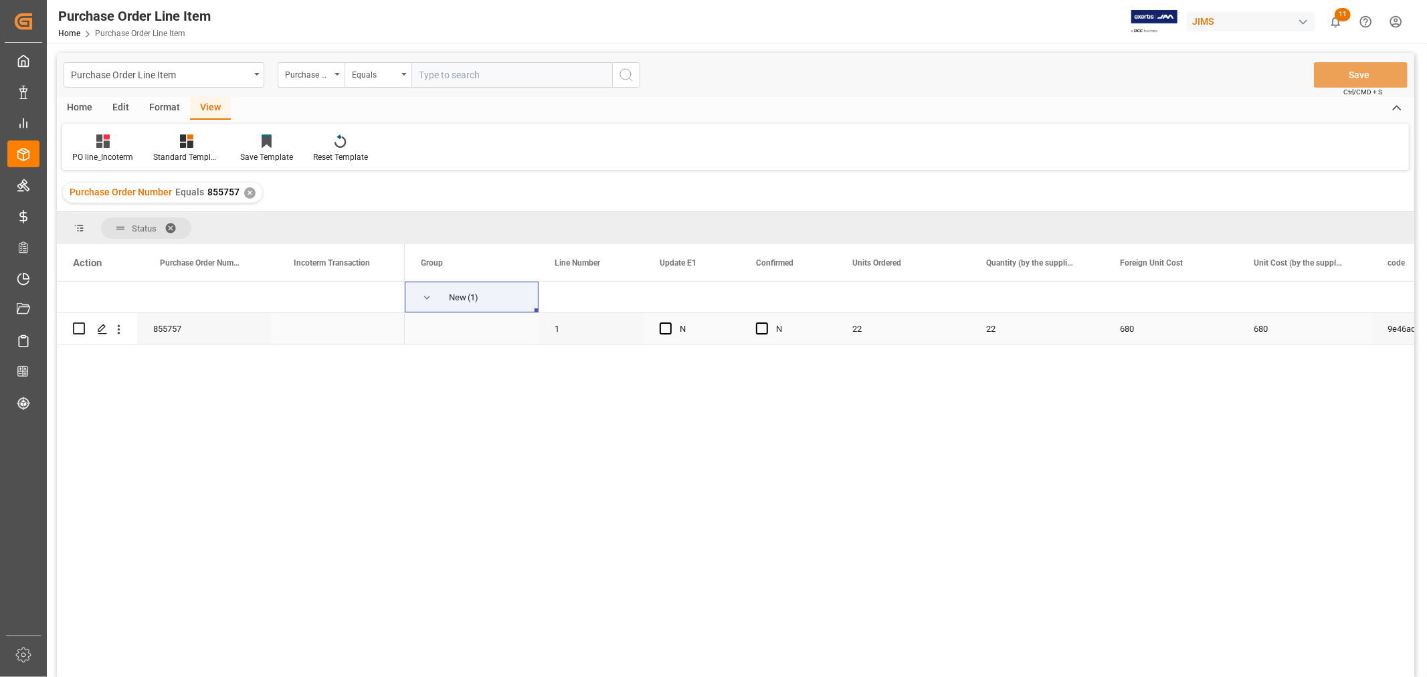
click at [324, 315] on div "Press SPACE to select this row." at bounding box center [338, 328] width 134 height 31
click at [324, 315] on input "Press SPACE to select this row." at bounding box center [338, 320] width 112 height 25
type input "FCA CFS Warehouse"
click at [482, 337] on span "Press SPACE to select this row." at bounding box center [472, 328] width 102 height 29
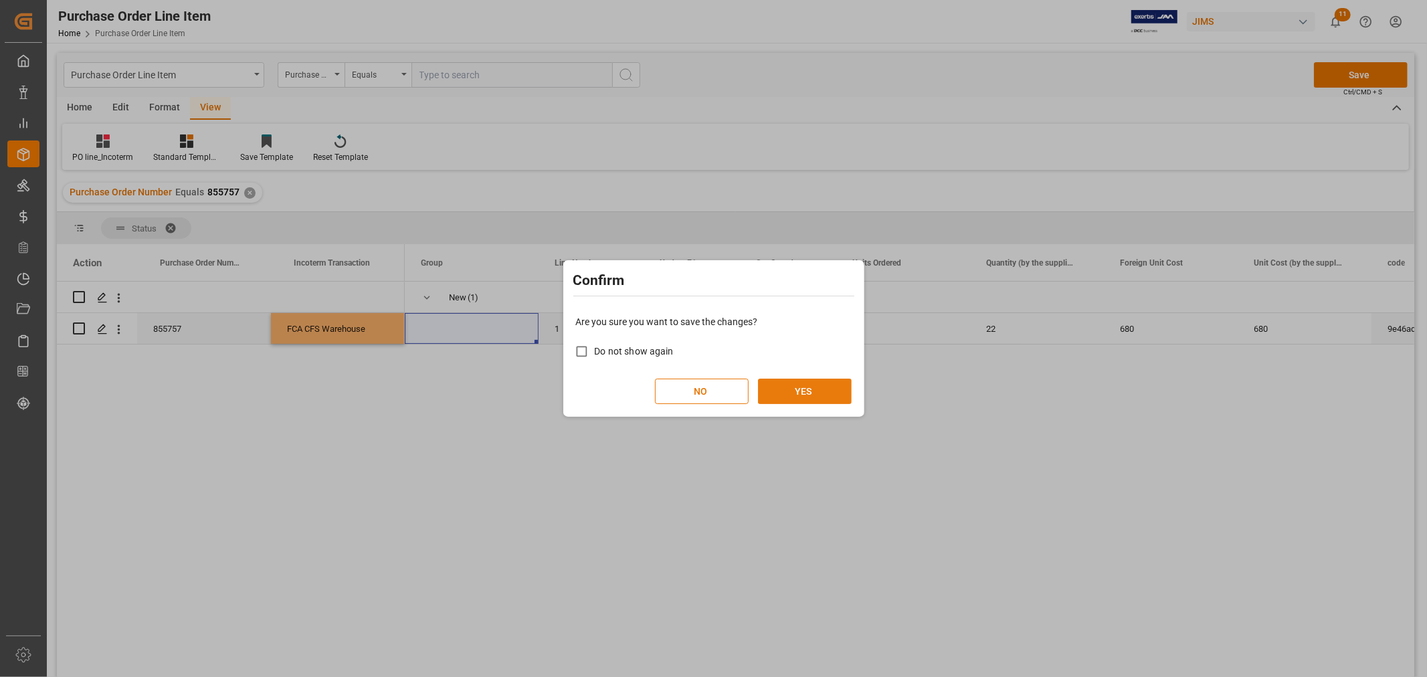
click at [779, 391] on button "YES" at bounding box center [805, 391] width 94 height 25
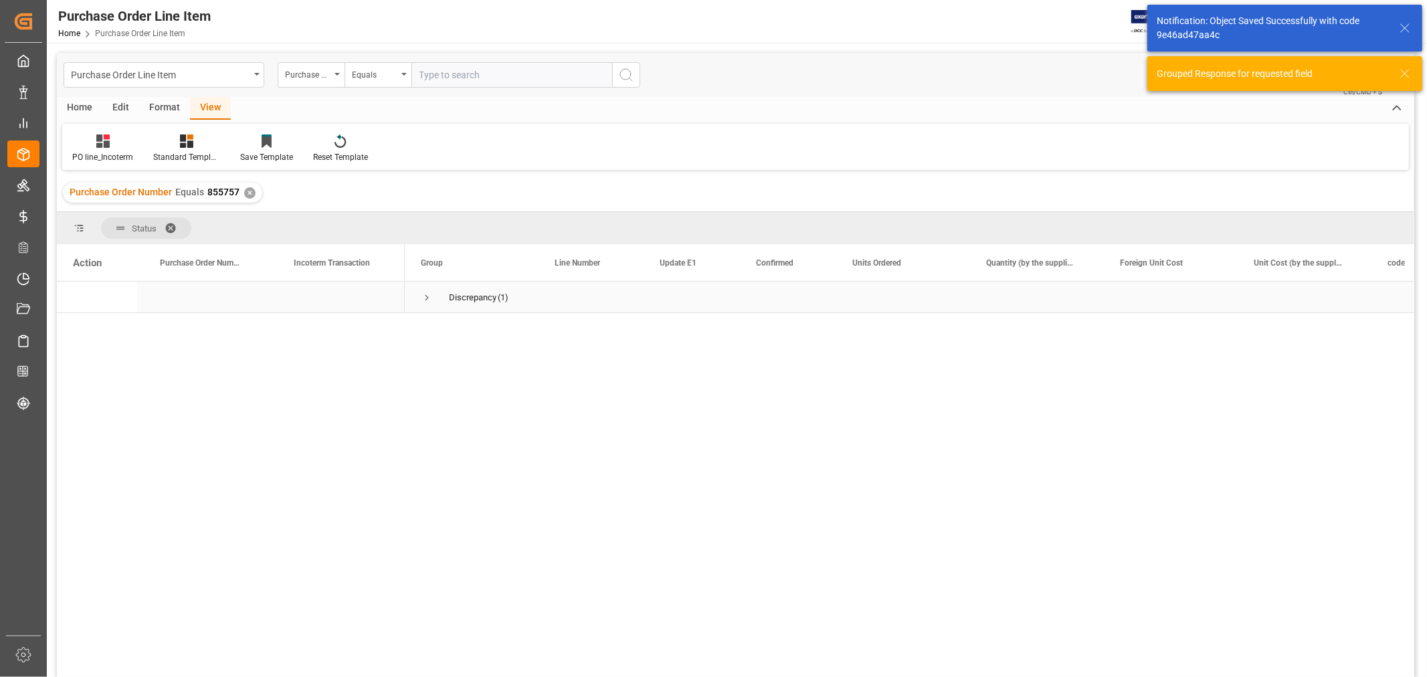
click at [423, 299] on span "Press SPACE to select this row." at bounding box center [427, 298] width 12 height 12
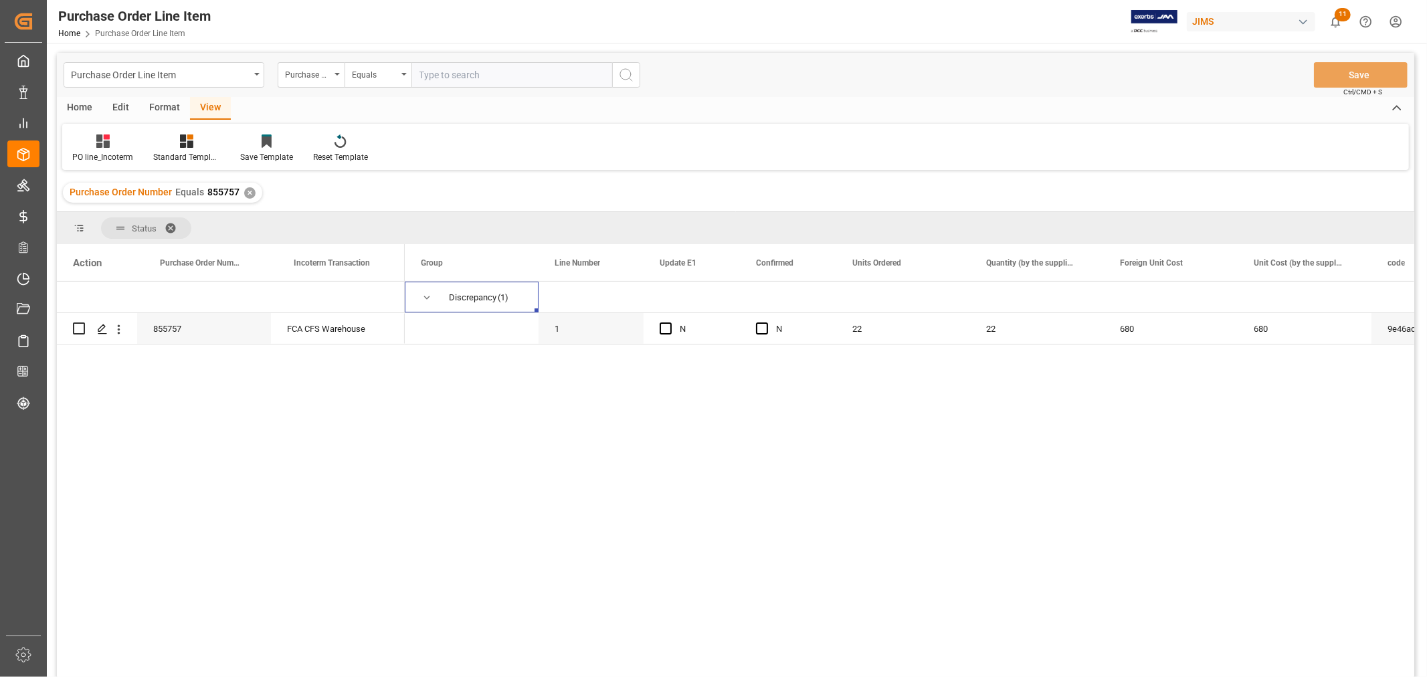
click at [244, 193] on div "✕" at bounding box center [249, 192] width 11 height 11
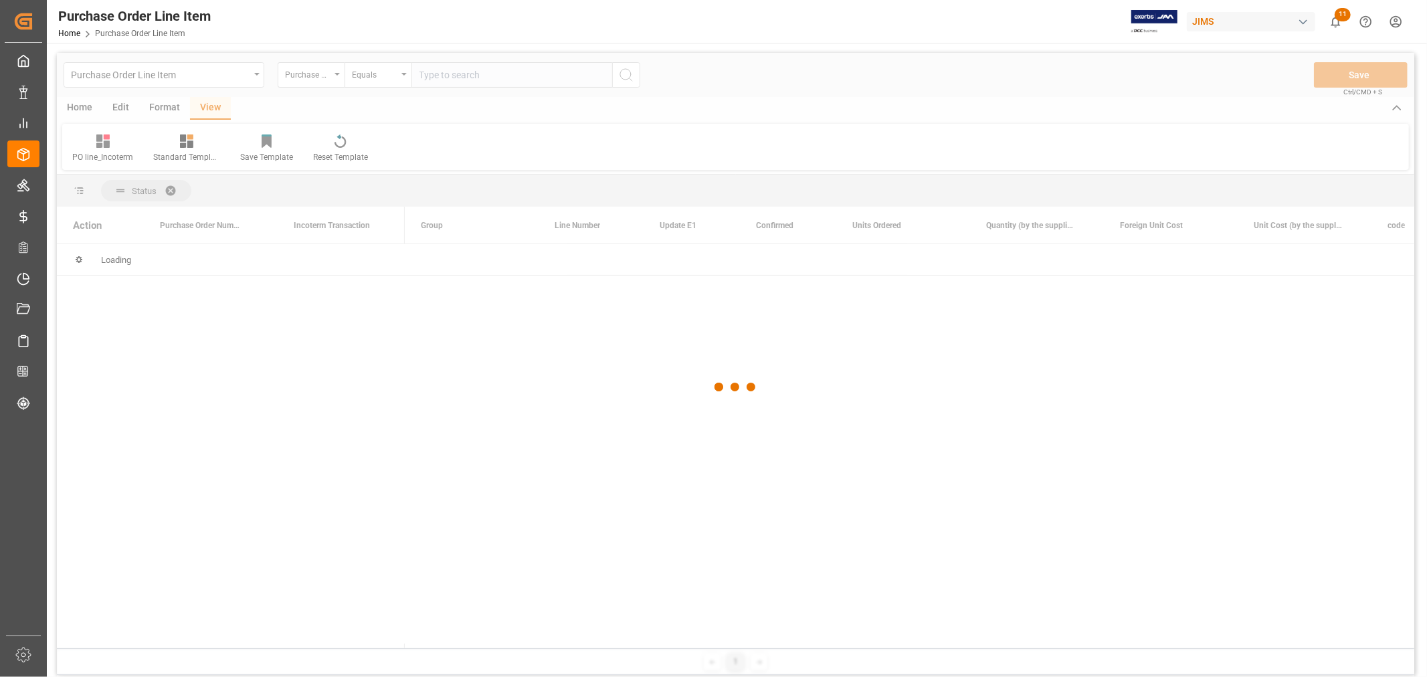
click at [458, 75] on div at bounding box center [735, 387] width 1357 height 669
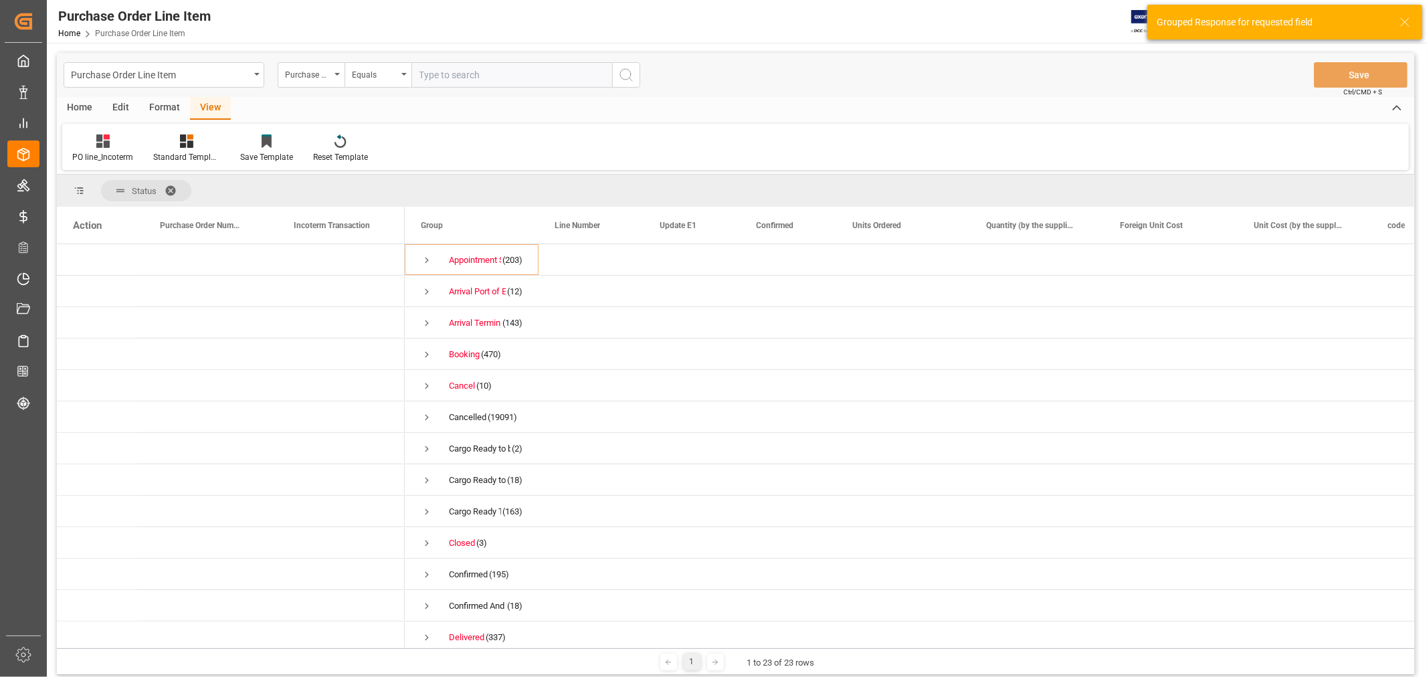
click at [458, 75] on input "text" at bounding box center [511, 74] width 201 height 25
paste input "855792"
type input "855792"
click at [628, 74] on icon "search button" at bounding box center [626, 75] width 16 height 16
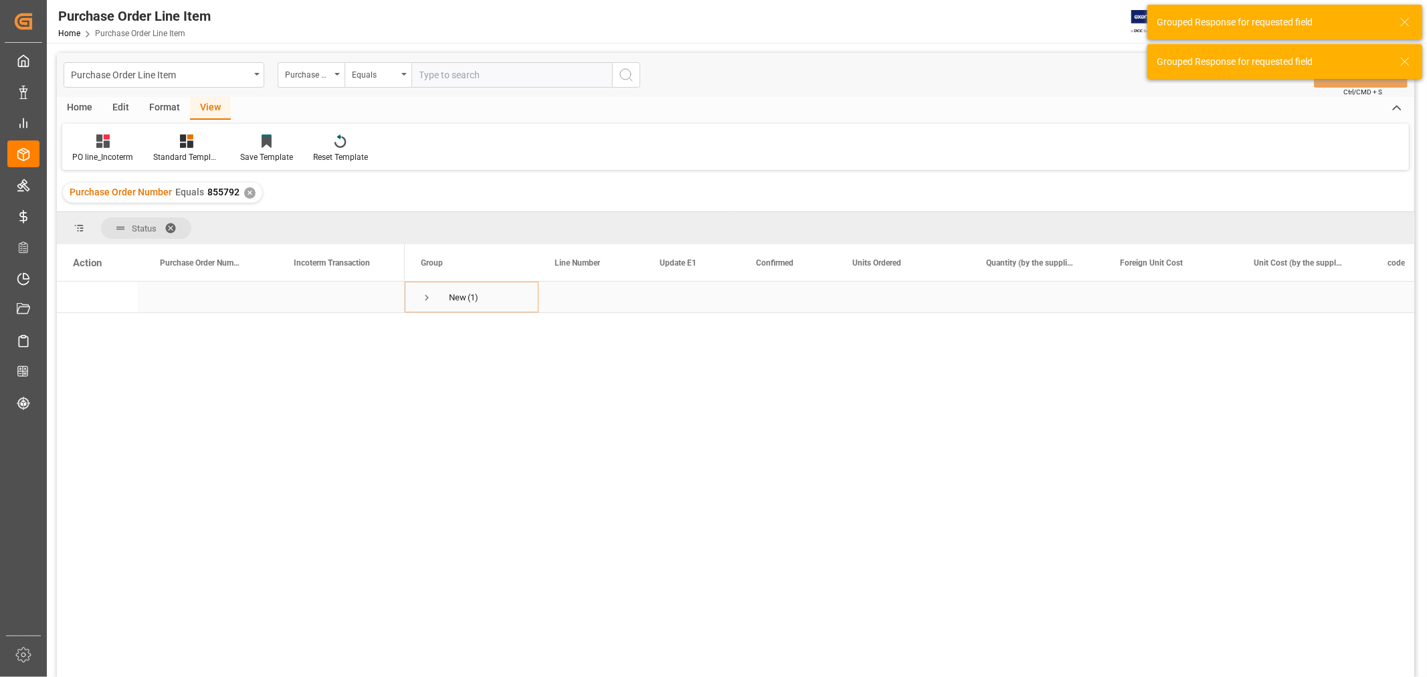
click at [423, 296] on span "Press SPACE to select this row." at bounding box center [427, 298] width 12 height 12
click at [353, 331] on div "Press SPACE to select this row." at bounding box center [338, 328] width 134 height 31
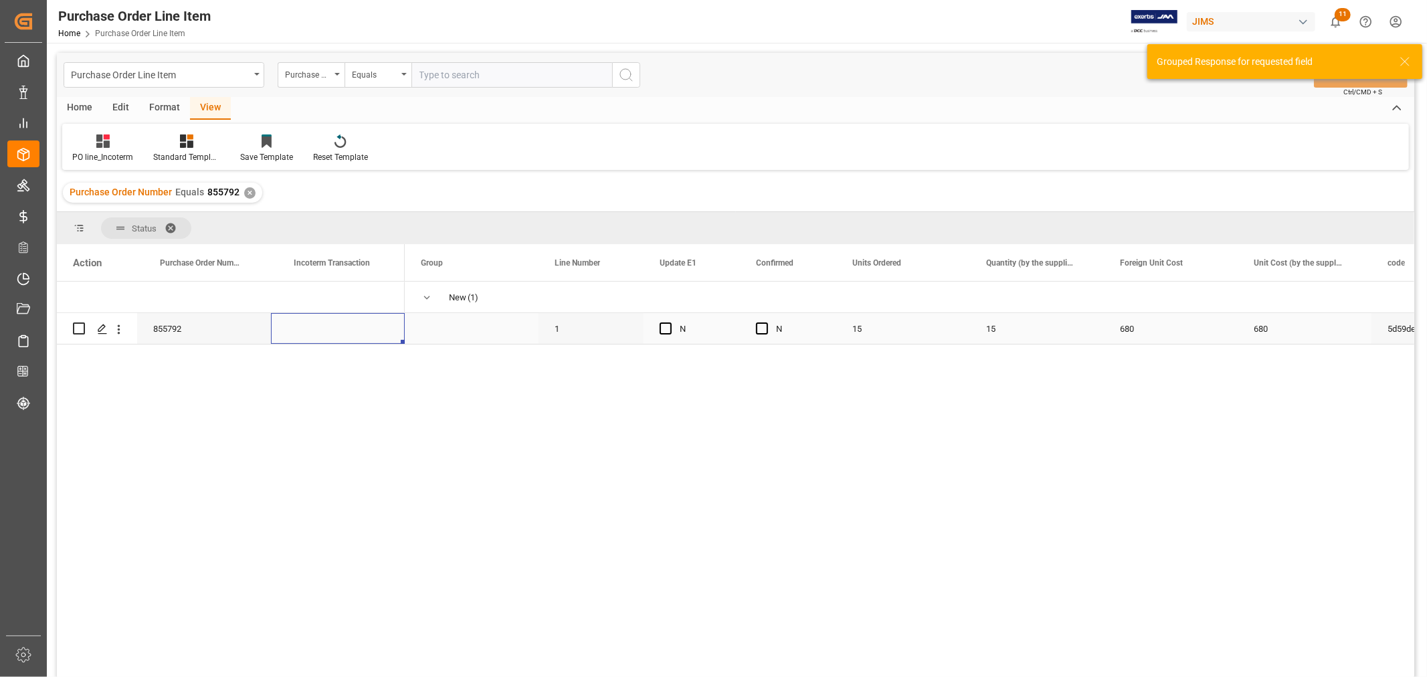
click at [353, 331] on div "Press SPACE to select this row." at bounding box center [338, 328] width 134 height 31
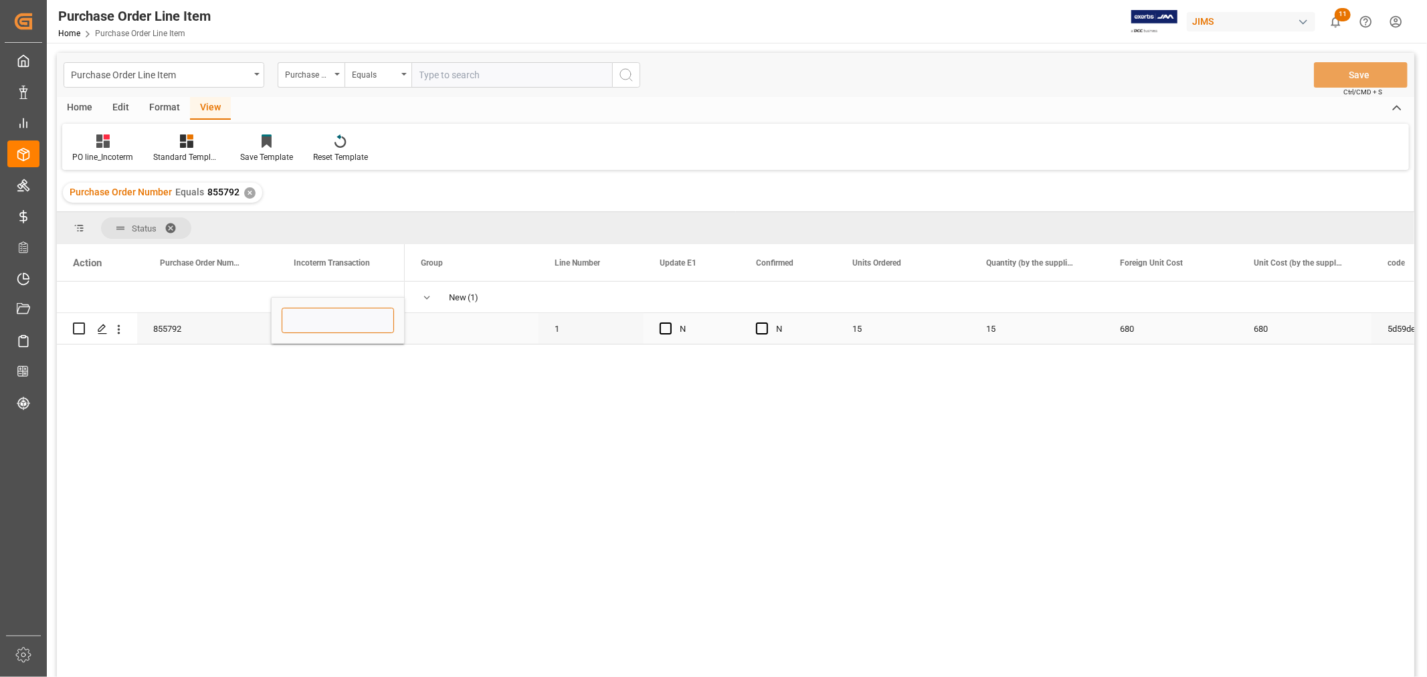
click at [312, 322] on input "Press SPACE to select this row." at bounding box center [338, 320] width 112 height 25
paste input "FCA CFS Warehouse"
type input "FCA CFS Warehouse"
click at [448, 322] on span "Press SPACE to select this row." at bounding box center [472, 328] width 102 height 29
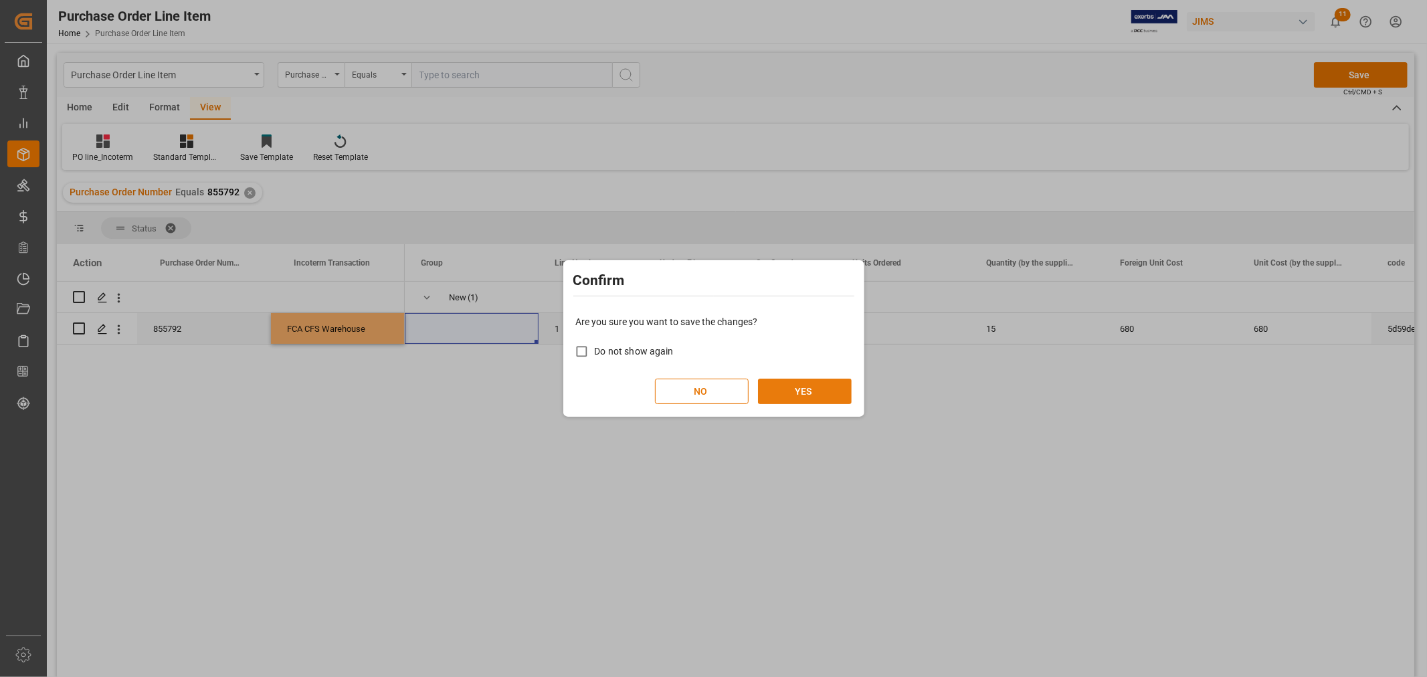
click at [817, 391] on button "YES" at bounding box center [805, 391] width 94 height 25
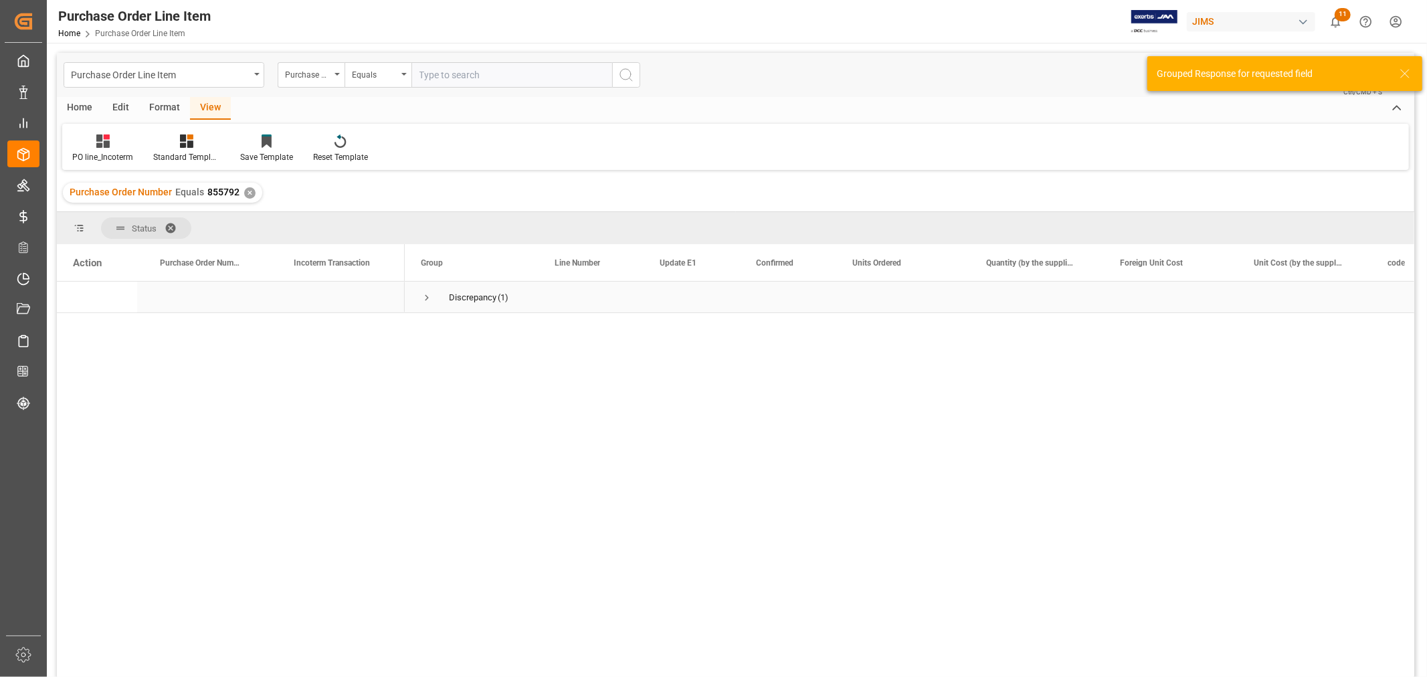
click at [424, 297] on span "Press SPACE to select this row." at bounding box center [427, 298] width 12 height 12
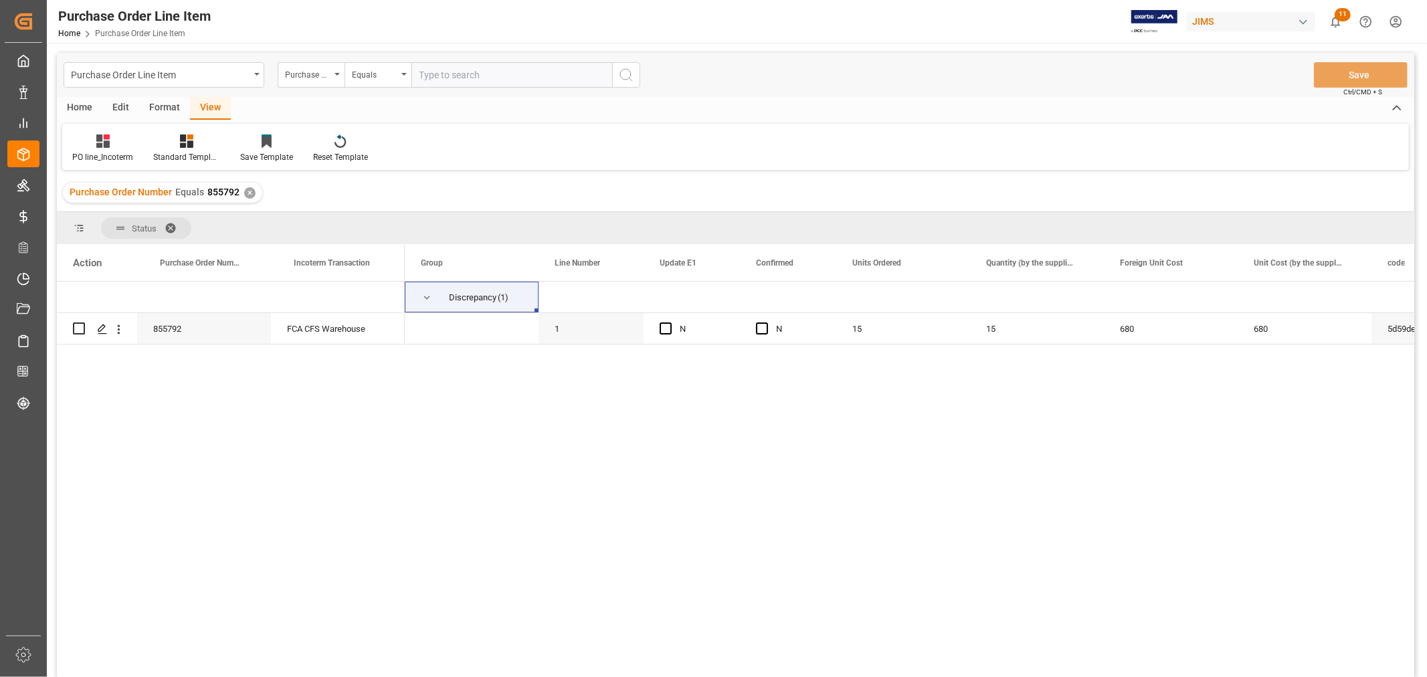
click at [246, 190] on div "✕" at bounding box center [249, 192] width 11 height 11
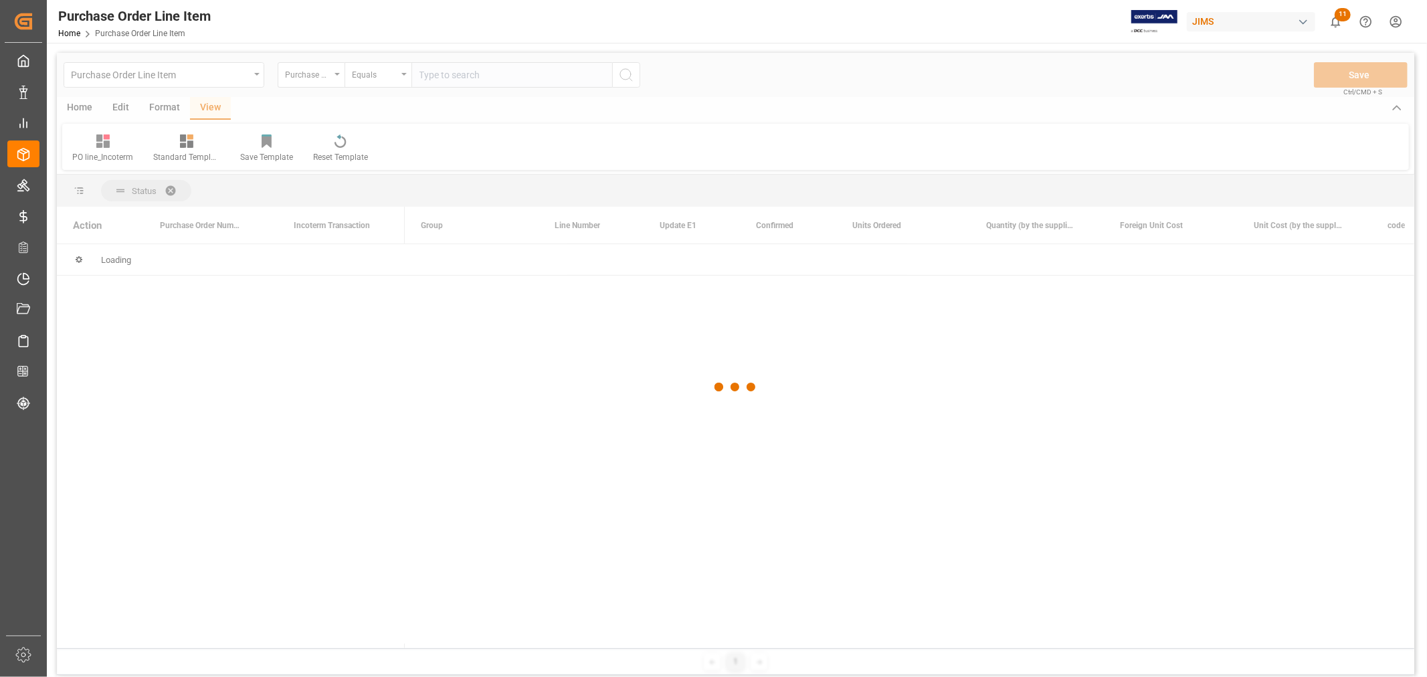
click at [438, 76] on div at bounding box center [735, 387] width 1357 height 669
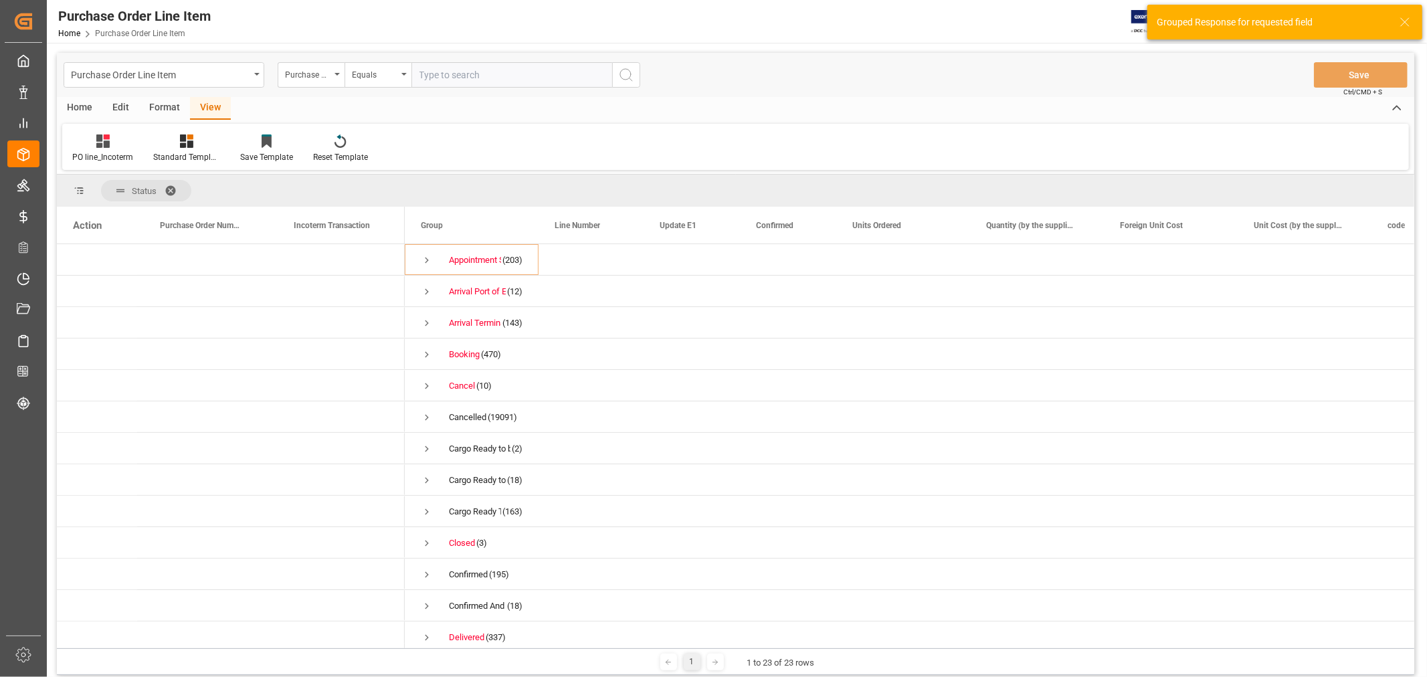
click at [440, 71] on input "text" at bounding box center [511, 74] width 201 height 25
paste input "857019"
type input "857019"
click at [627, 74] on icon "search button" at bounding box center [626, 75] width 16 height 16
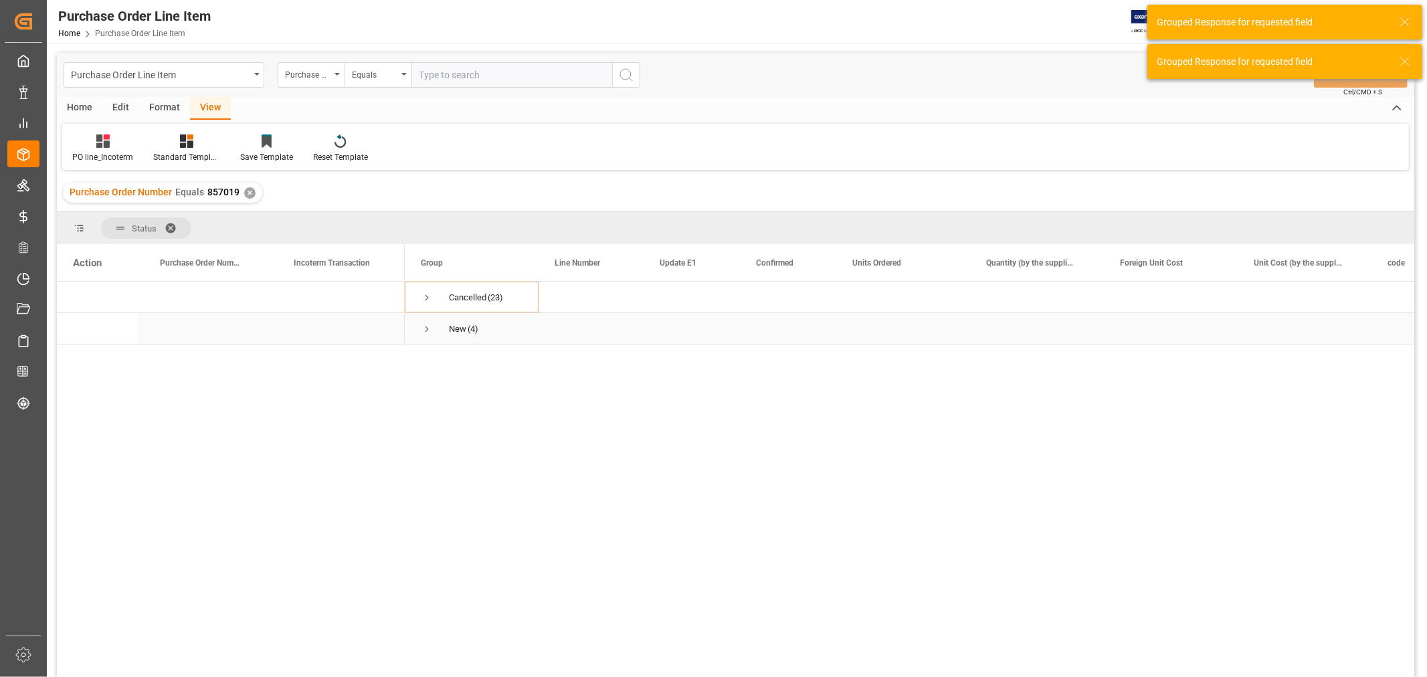
click at [422, 331] on span "Press SPACE to select this row." at bounding box center [427, 329] width 12 height 12
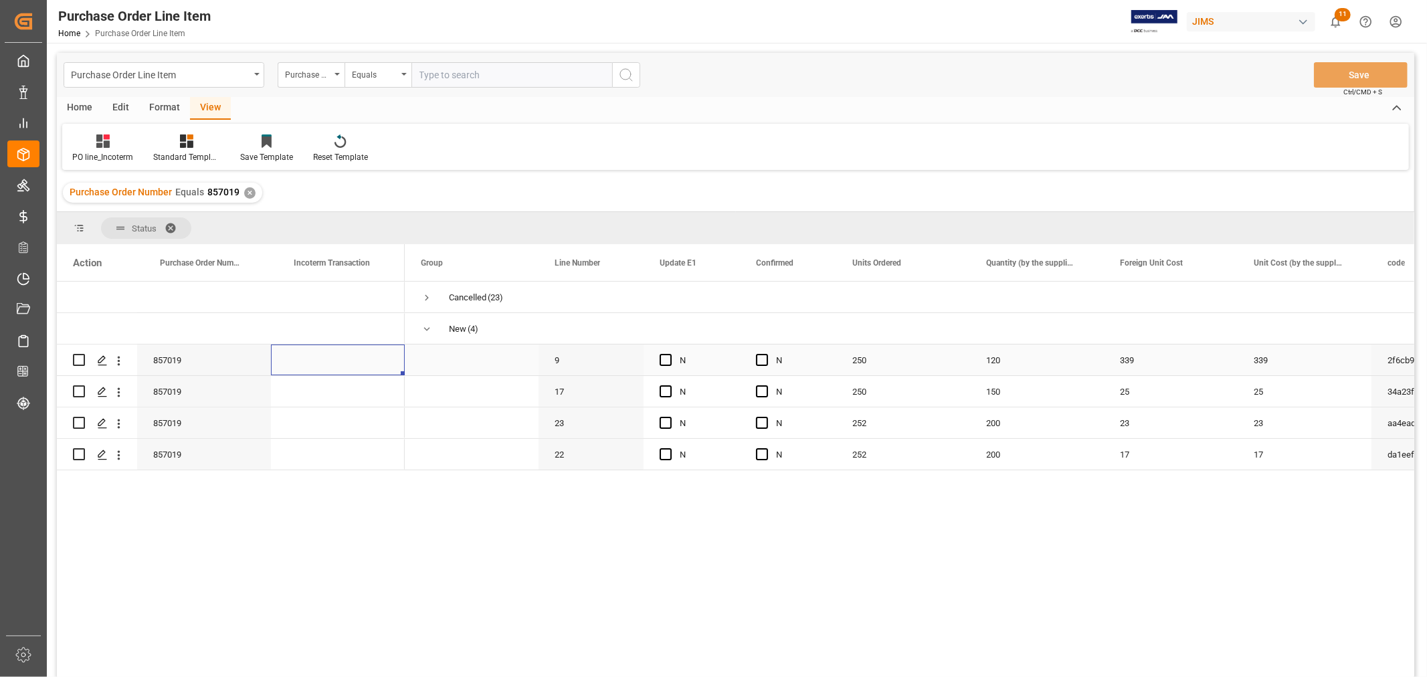
click at [341, 358] on div "Press SPACE to select this row." at bounding box center [338, 360] width 134 height 31
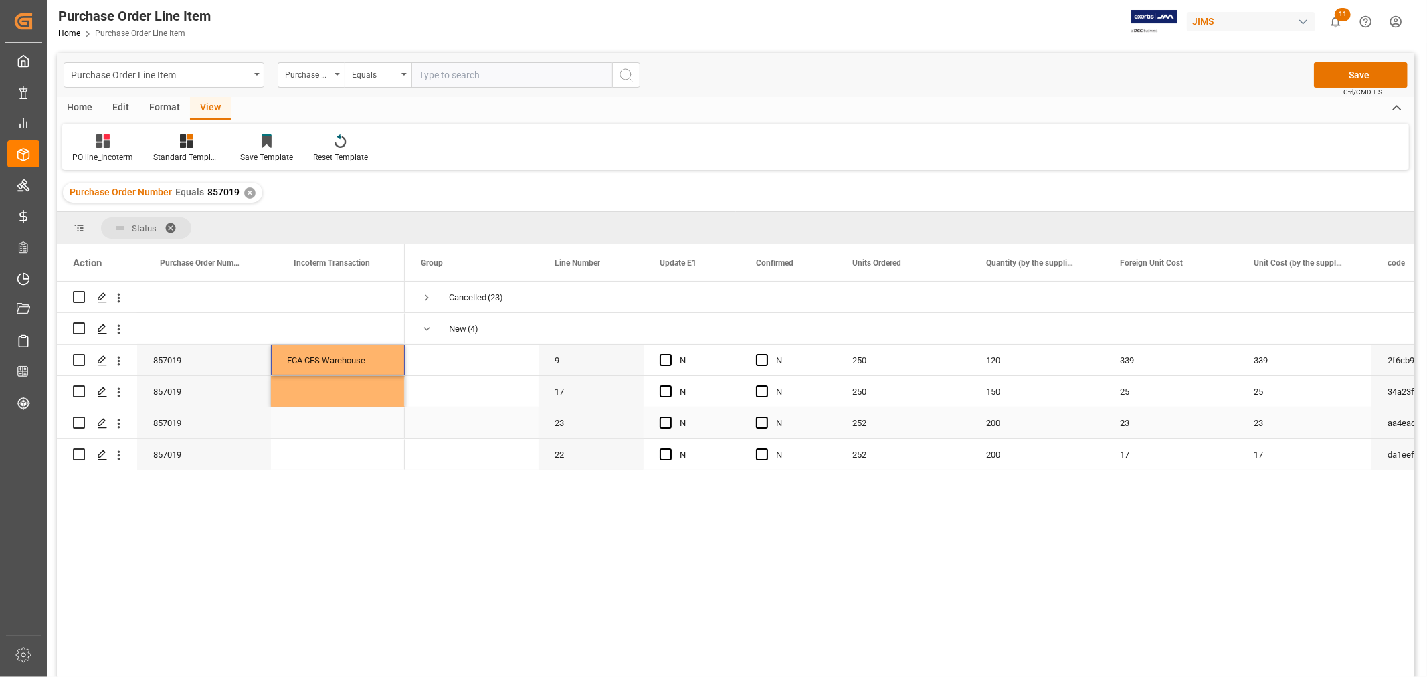
click at [331, 425] on div "Press SPACE to select this row." at bounding box center [338, 422] width 134 height 31
drag, startPoint x: 316, startPoint y: 351, endPoint x: 314, endPoint y: 452, distance: 101.0
click at [314, 452] on div "857019 FCA CFS Warehouse 857019 857019" at bounding box center [231, 376] width 348 height 189
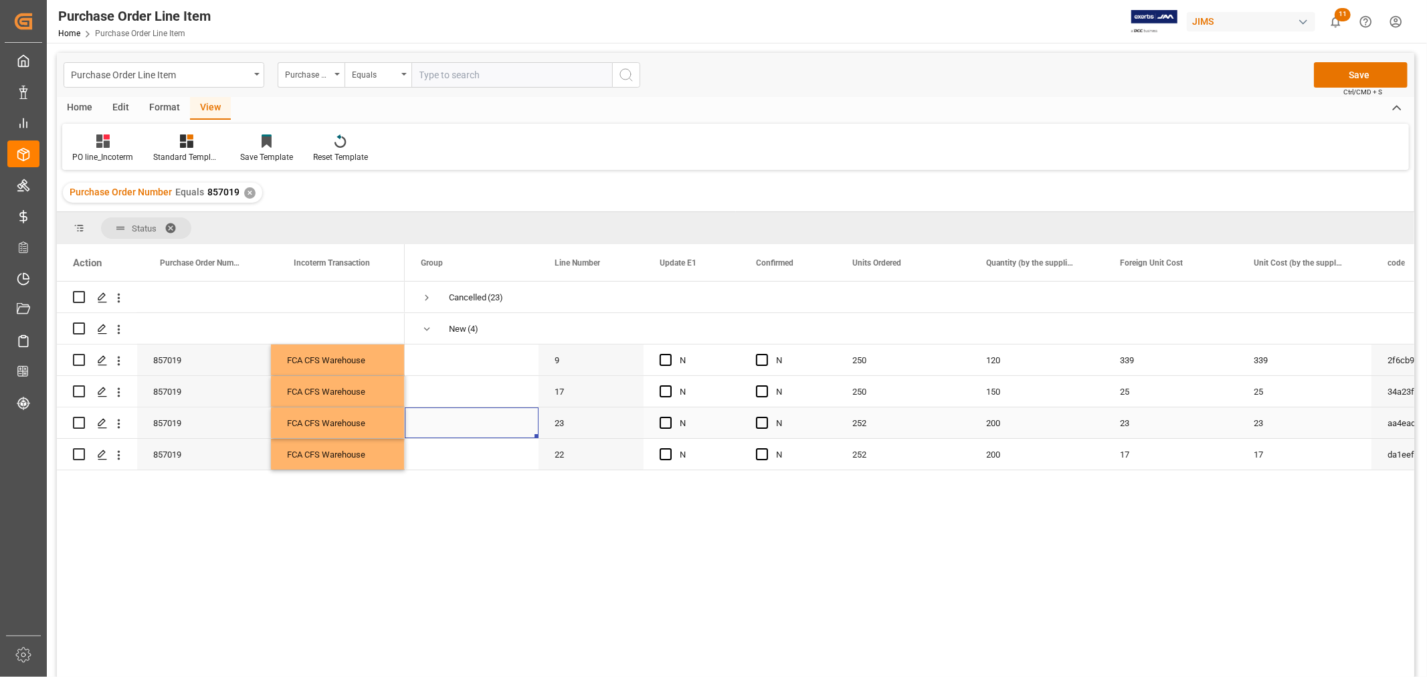
click at [427, 426] on span "Press SPACE to select this row." at bounding box center [472, 422] width 102 height 29
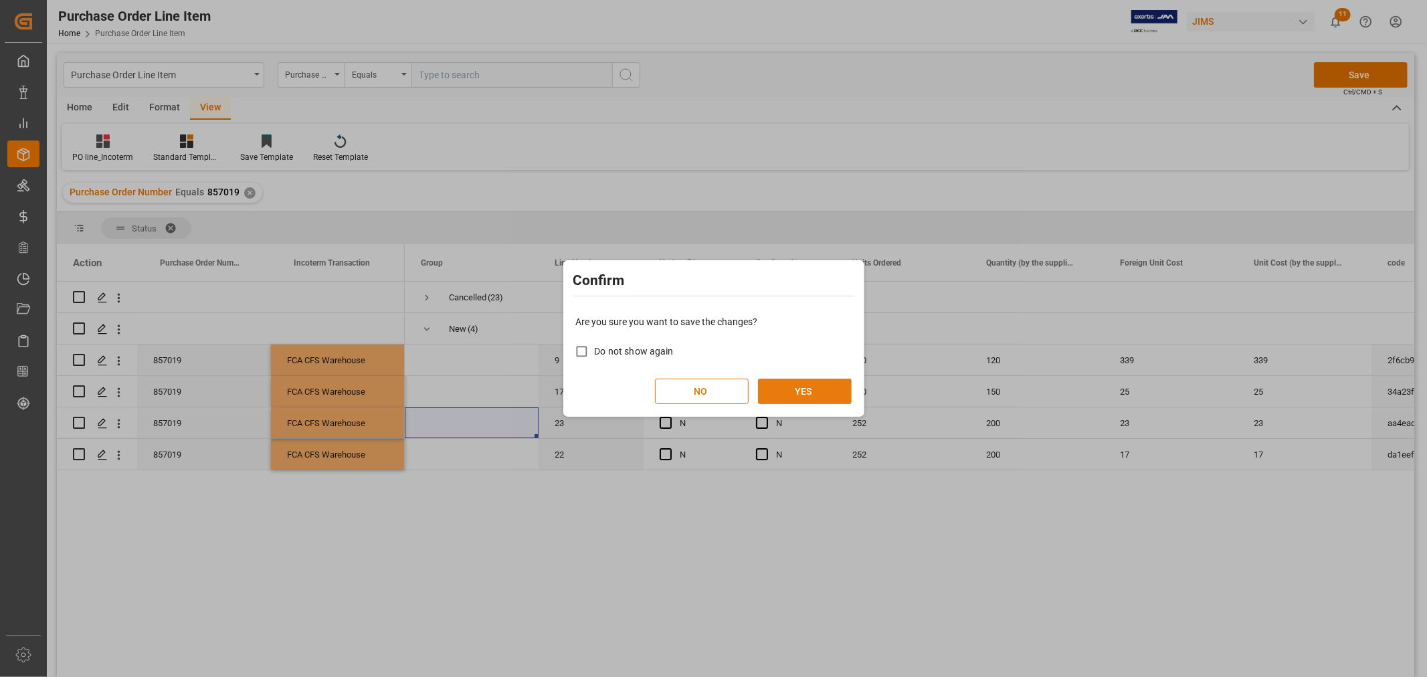
click at [818, 390] on button "YES" at bounding box center [805, 391] width 94 height 25
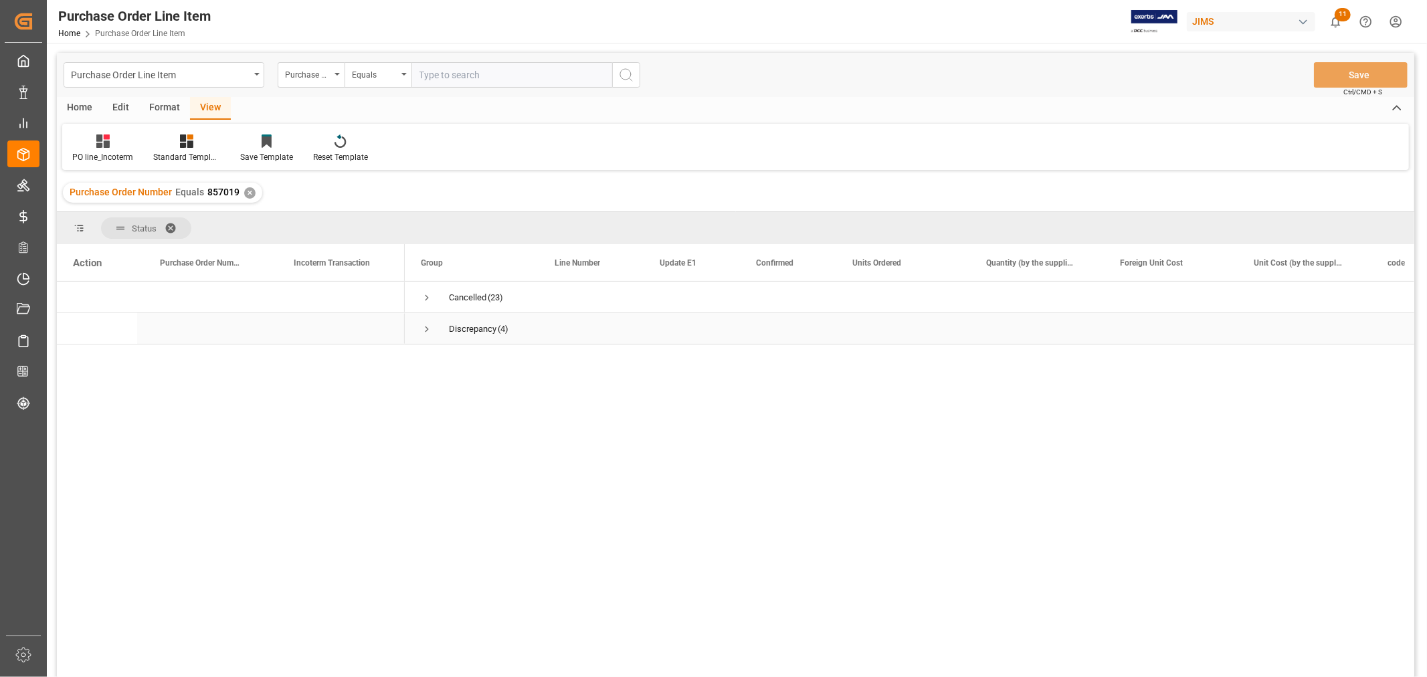
click at [427, 330] on span "Press SPACE to select this row." at bounding box center [427, 329] width 12 height 12
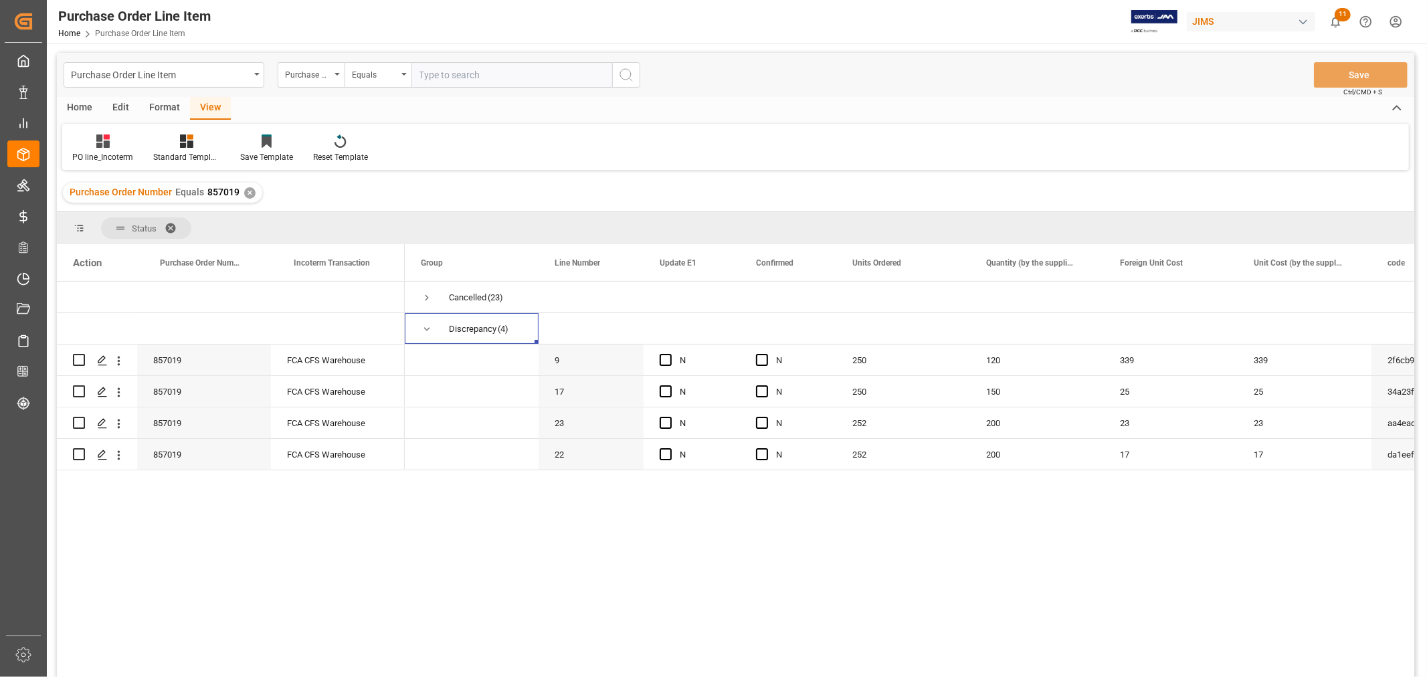
click at [244, 191] on div "✕" at bounding box center [249, 192] width 11 height 11
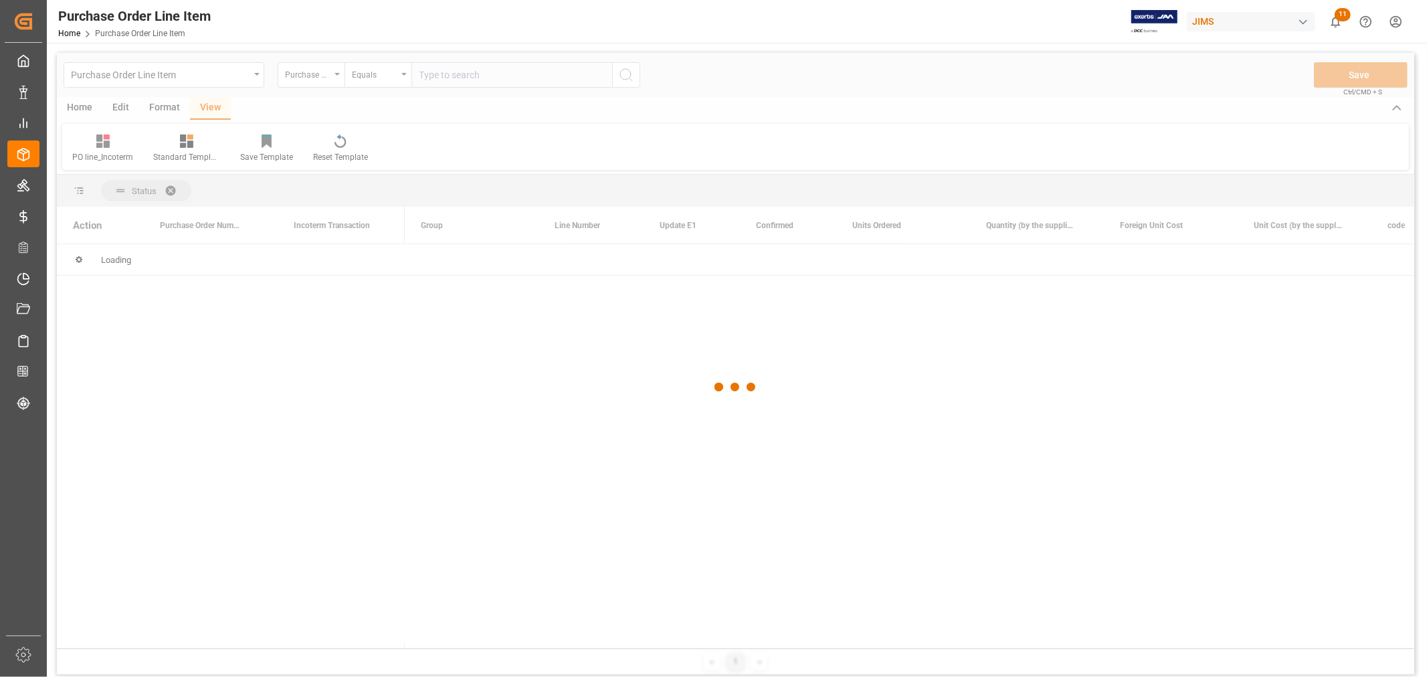
click at [518, 78] on div at bounding box center [735, 387] width 1357 height 669
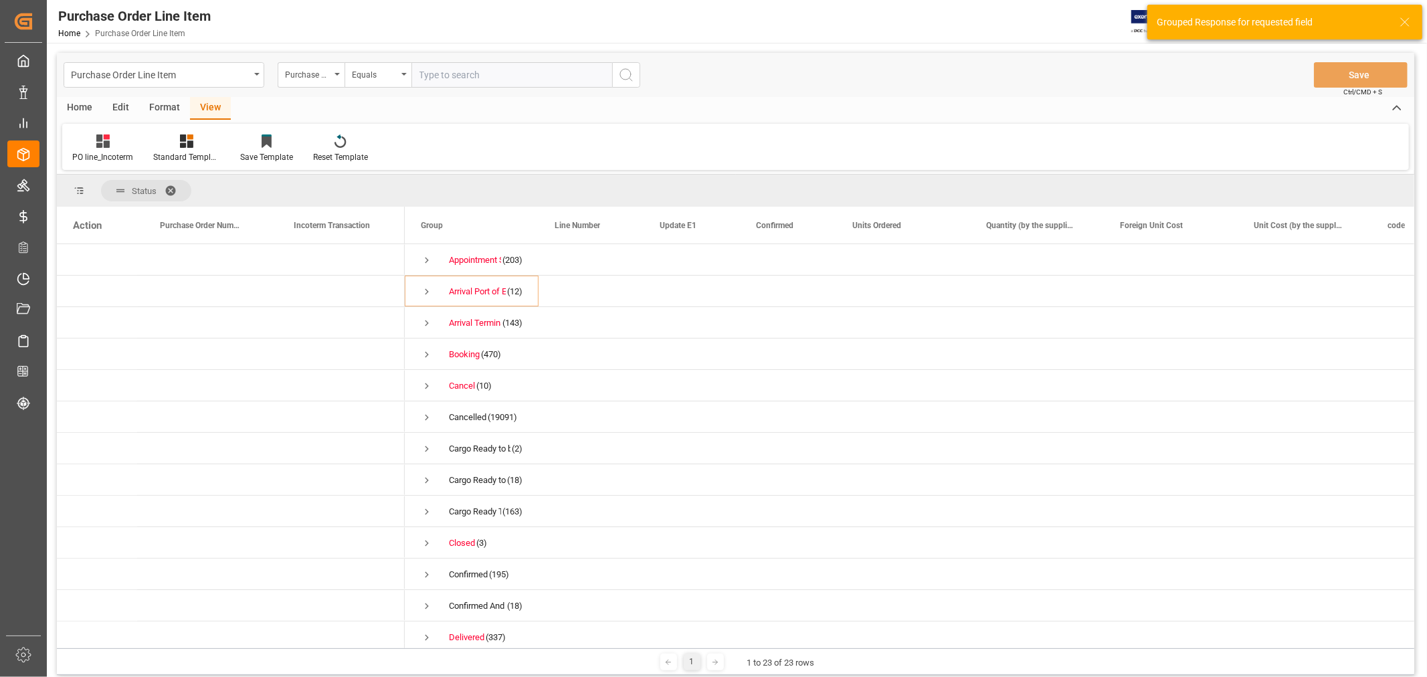
click at [517, 77] on input "text" at bounding box center [511, 74] width 201 height 25
paste input "FCA CFS Warehouse"
type input "F"
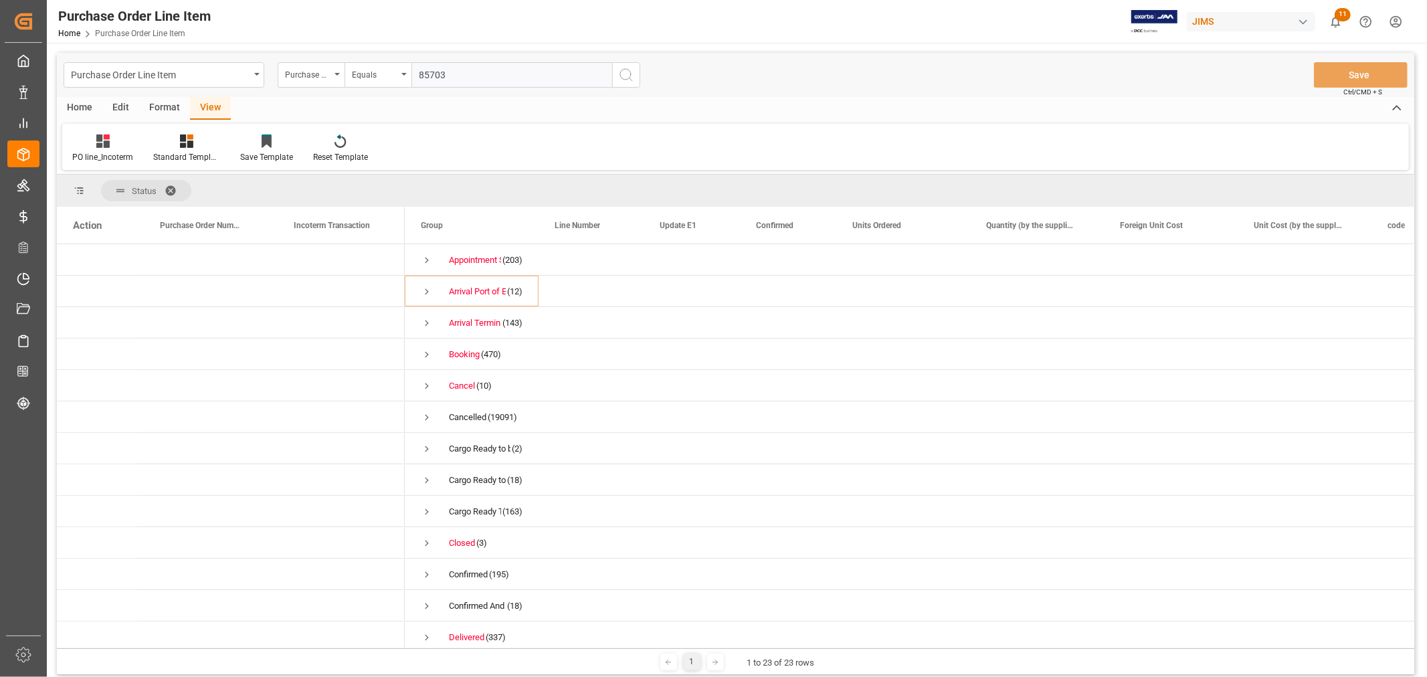
type input "857033"
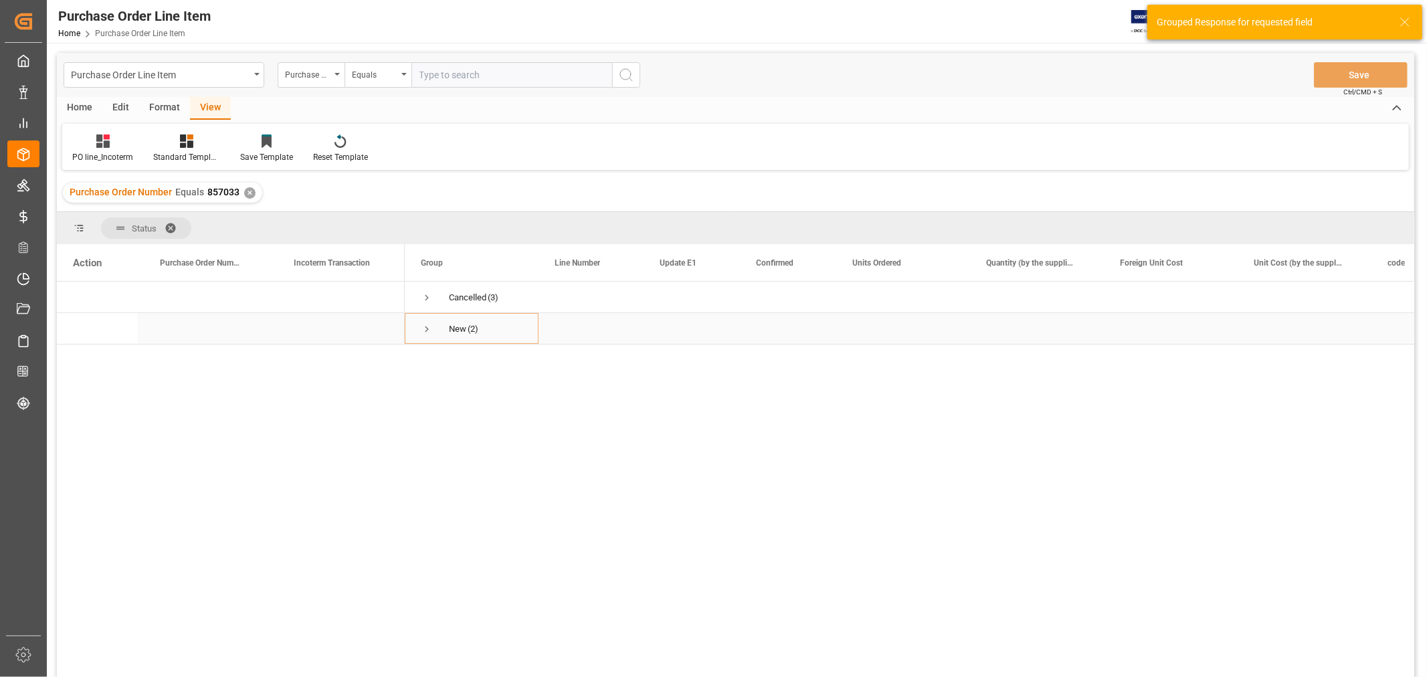
click at [428, 334] on span "Press SPACE to select this row." at bounding box center [427, 329] width 12 height 12
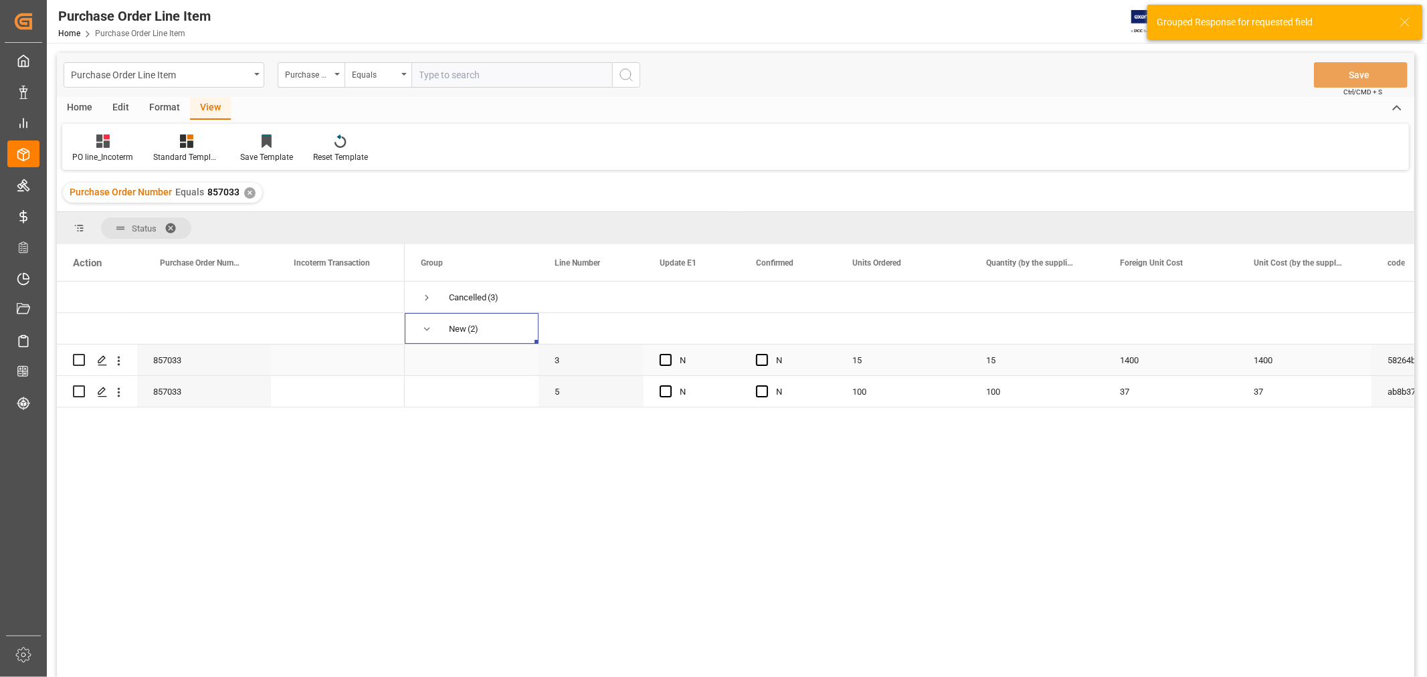
click at [349, 356] on div "Press SPACE to select this row." at bounding box center [338, 360] width 134 height 31
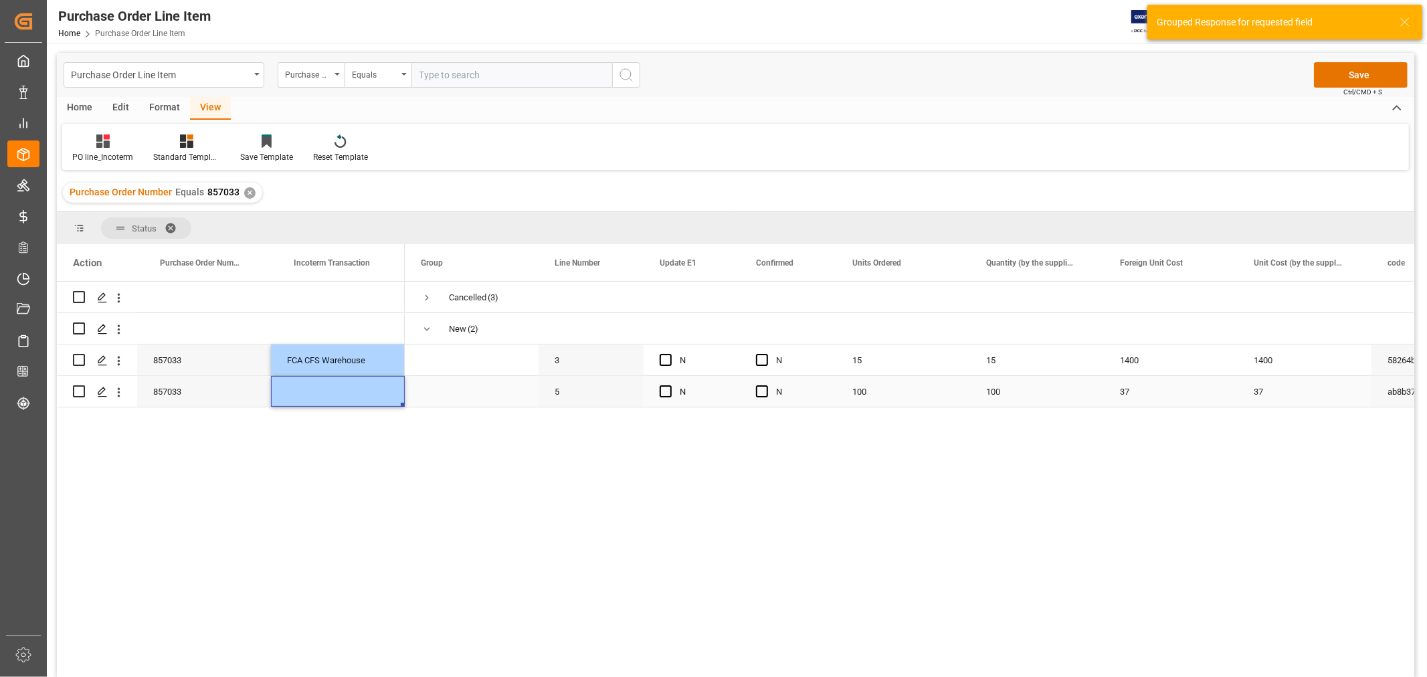
click at [346, 393] on div "Press SPACE to select this row." at bounding box center [338, 391] width 134 height 31
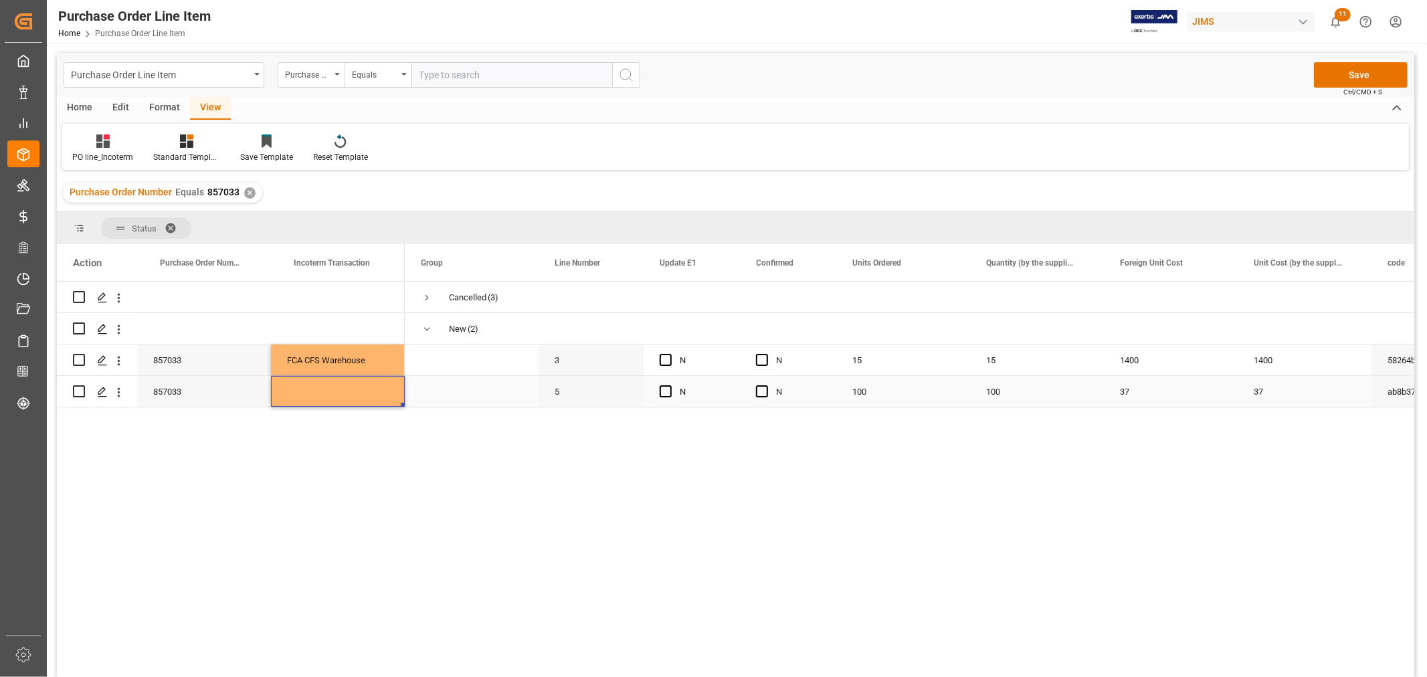
click at [346, 393] on div "Press SPACE to select this row." at bounding box center [338, 391] width 134 height 31
click at [349, 342] on div "Press SPACE to select this row." at bounding box center [338, 328] width 134 height 31
drag, startPoint x: 339, startPoint y: 353, endPoint x: 336, endPoint y: 383, distance: 30.2
click at [336, 383] on div "857033 FCA CFS Warehouse 857033" at bounding box center [231, 345] width 348 height 126
click at [478, 362] on span "Press SPACE to select this row." at bounding box center [472, 359] width 102 height 29
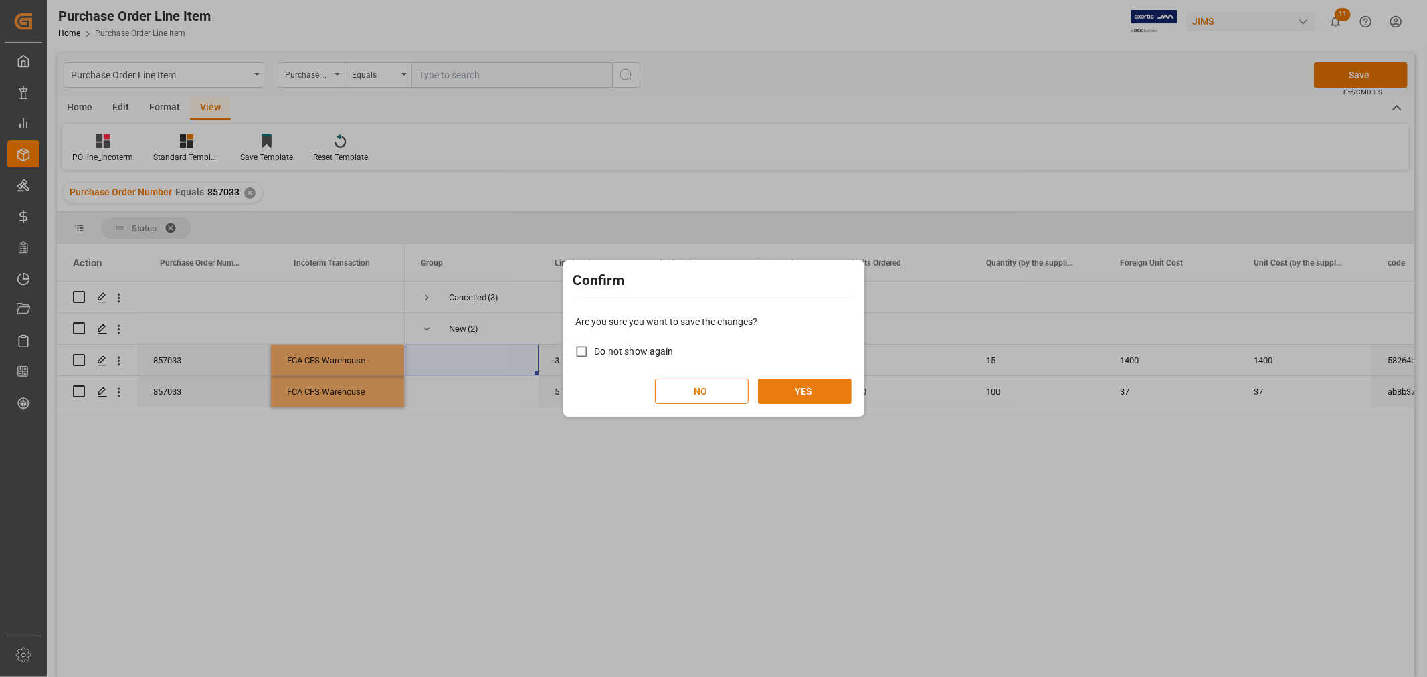
click at [832, 397] on button "YES" at bounding box center [805, 391] width 94 height 25
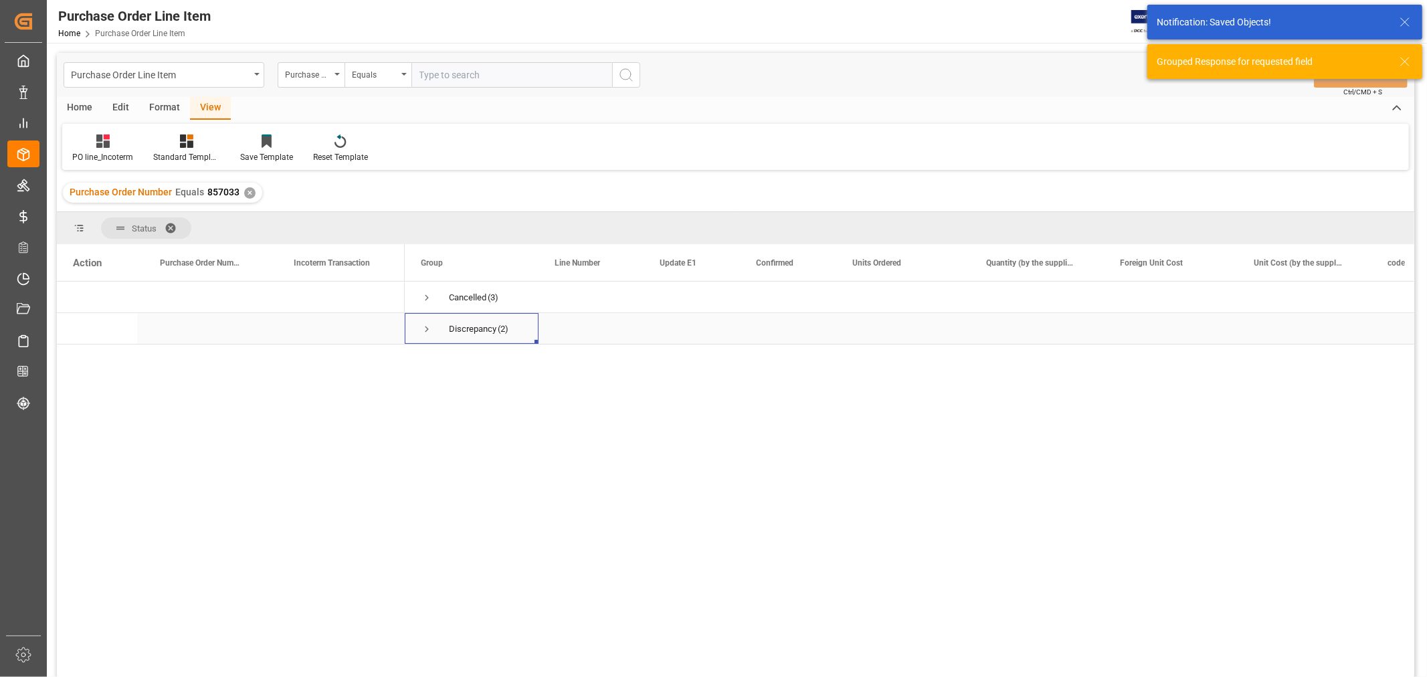
click at [428, 328] on span "Press SPACE to select this row." at bounding box center [427, 329] width 12 height 12
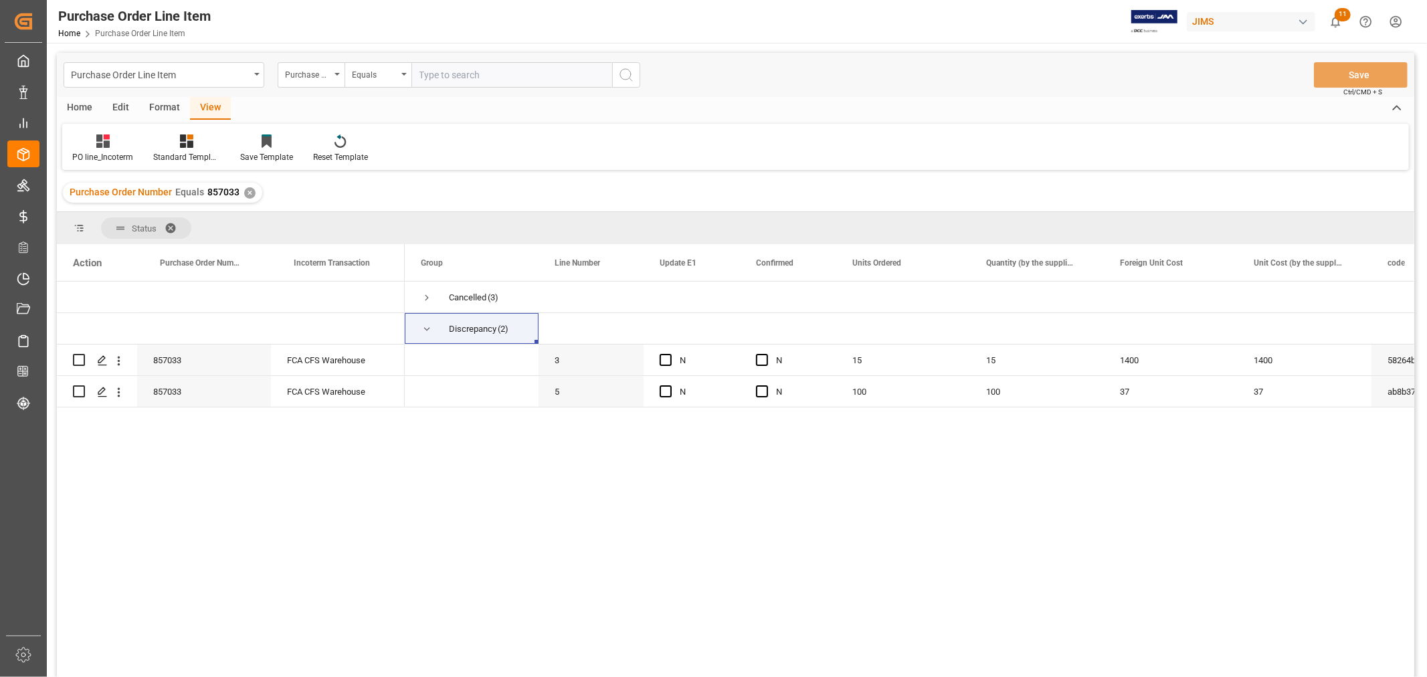
click at [244, 195] on div "✕" at bounding box center [249, 192] width 11 height 11
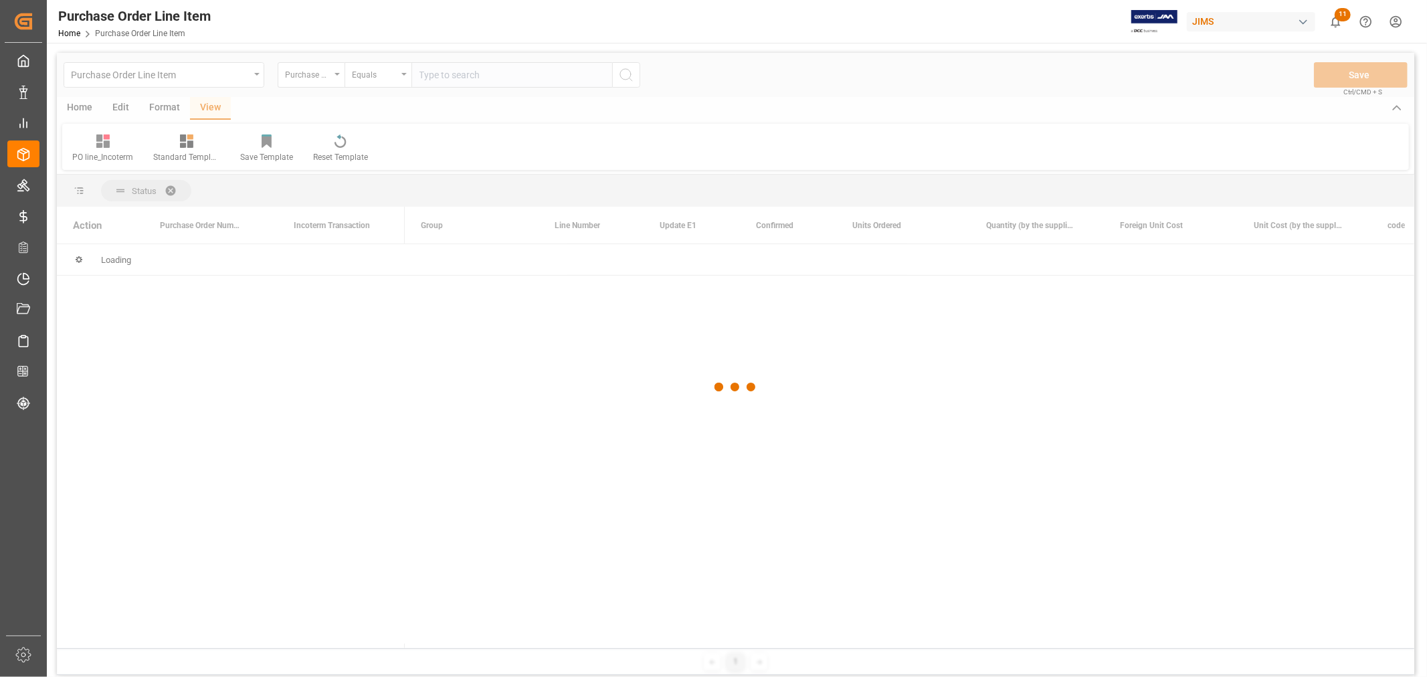
click at [490, 76] on div at bounding box center [735, 387] width 1357 height 669
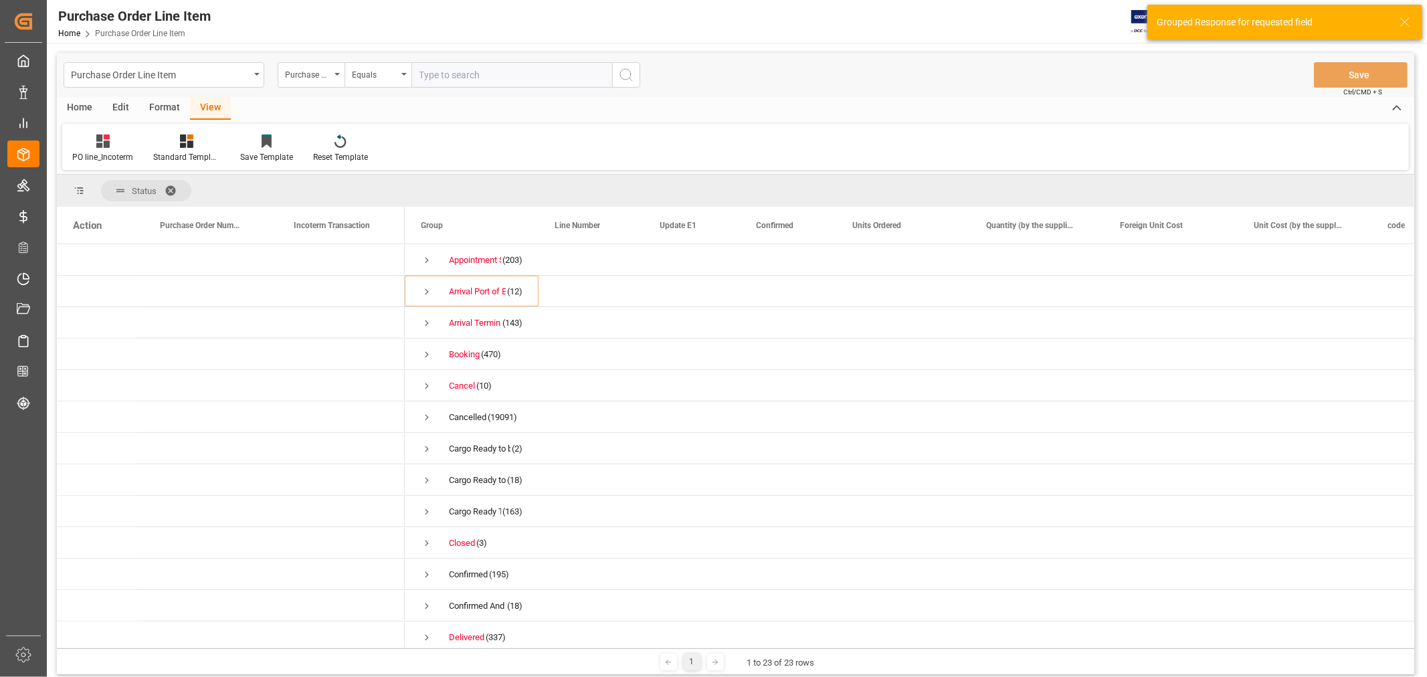
click at [490, 72] on input "text" at bounding box center [511, 74] width 201 height 25
type input "857101"
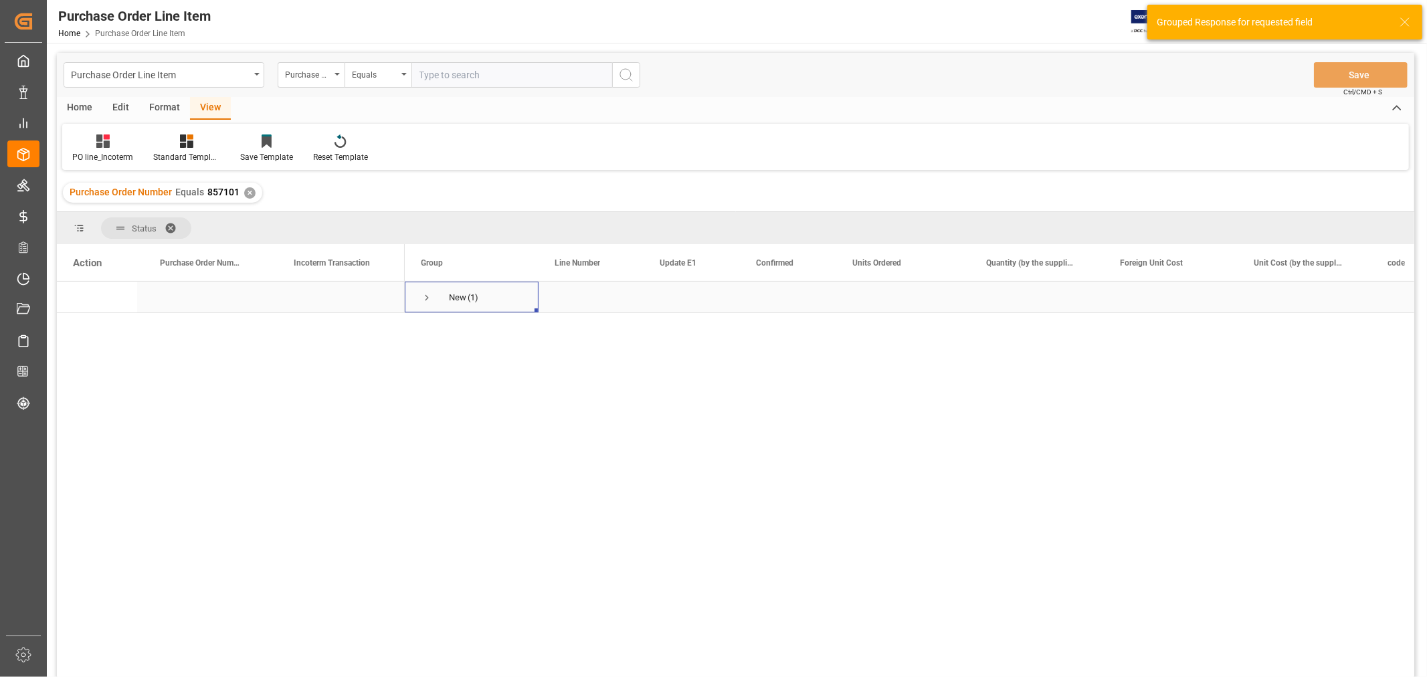
click at [431, 299] on span "Press SPACE to select this row." at bounding box center [427, 298] width 12 height 12
click at [341, 332] on div "Press SPACE to select this row." at bounding box center [338, 328] width 134 height 31
click at [341, 332] on div "Press SPACE to select this row." at bounding box center [338, 320] width 134 height 47
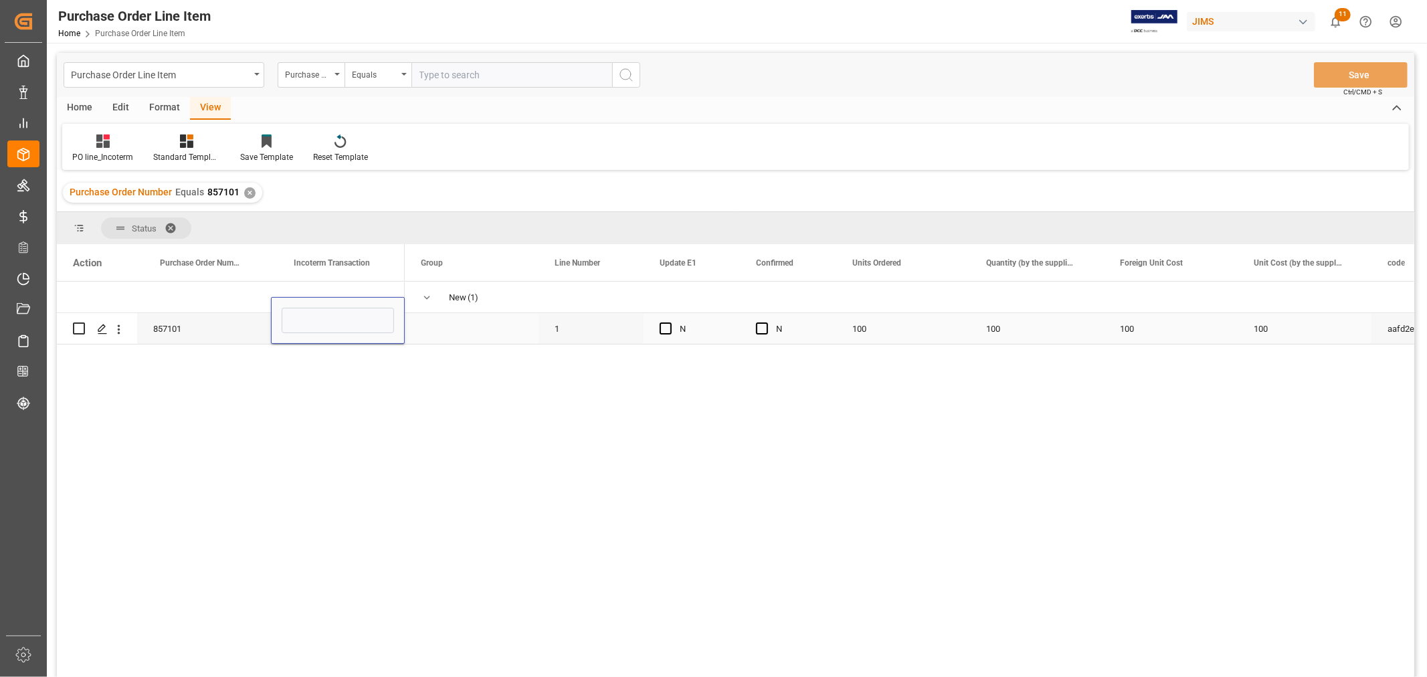
click at [341, 332] on div "Press SPACE to select this row." at bounding box center [338, 320] width 134 height 47
click at [343, 316] on input "Press SPACE to select this row." at bounding box center [338, 320] width 112 height 25
paste input "FCA CFS Warehouse"
type input "FCA CFS Warehouse"
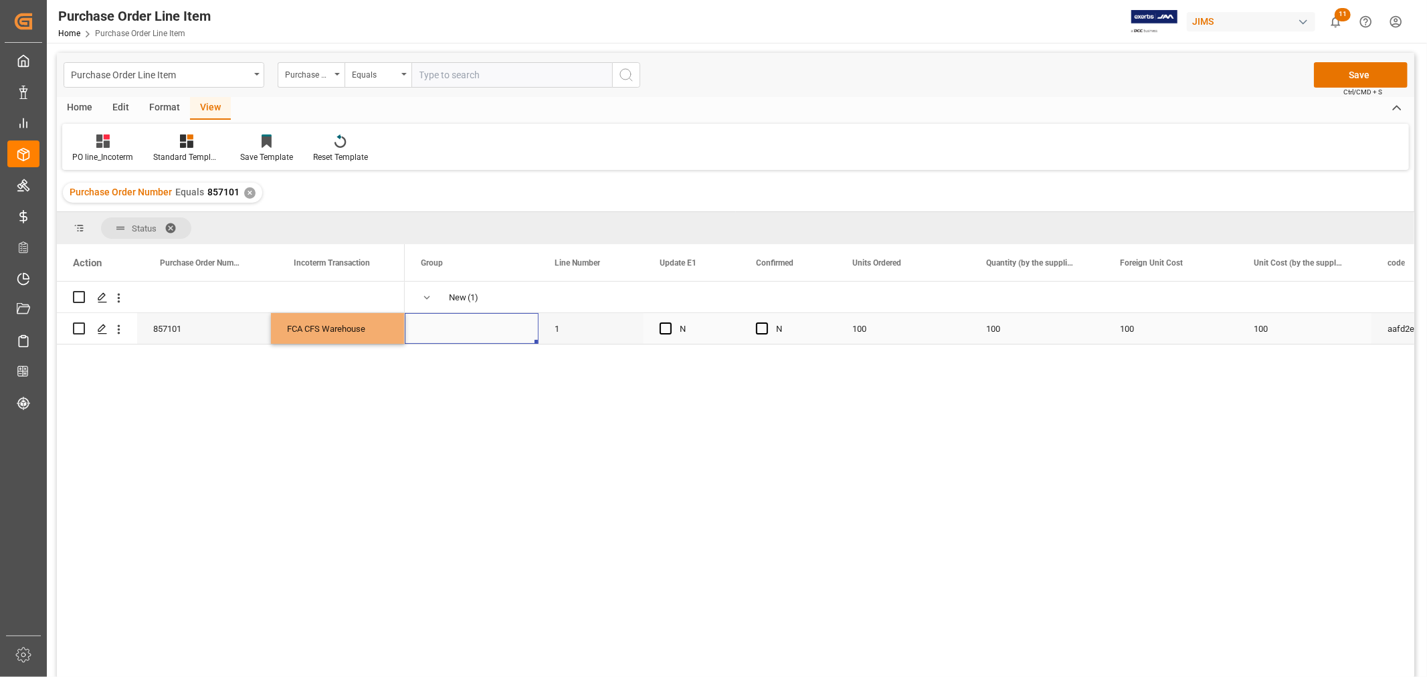
click at [468, 320] on span "Press SPACE to select this row." at bounding box center [472, 328] width 102 height 29
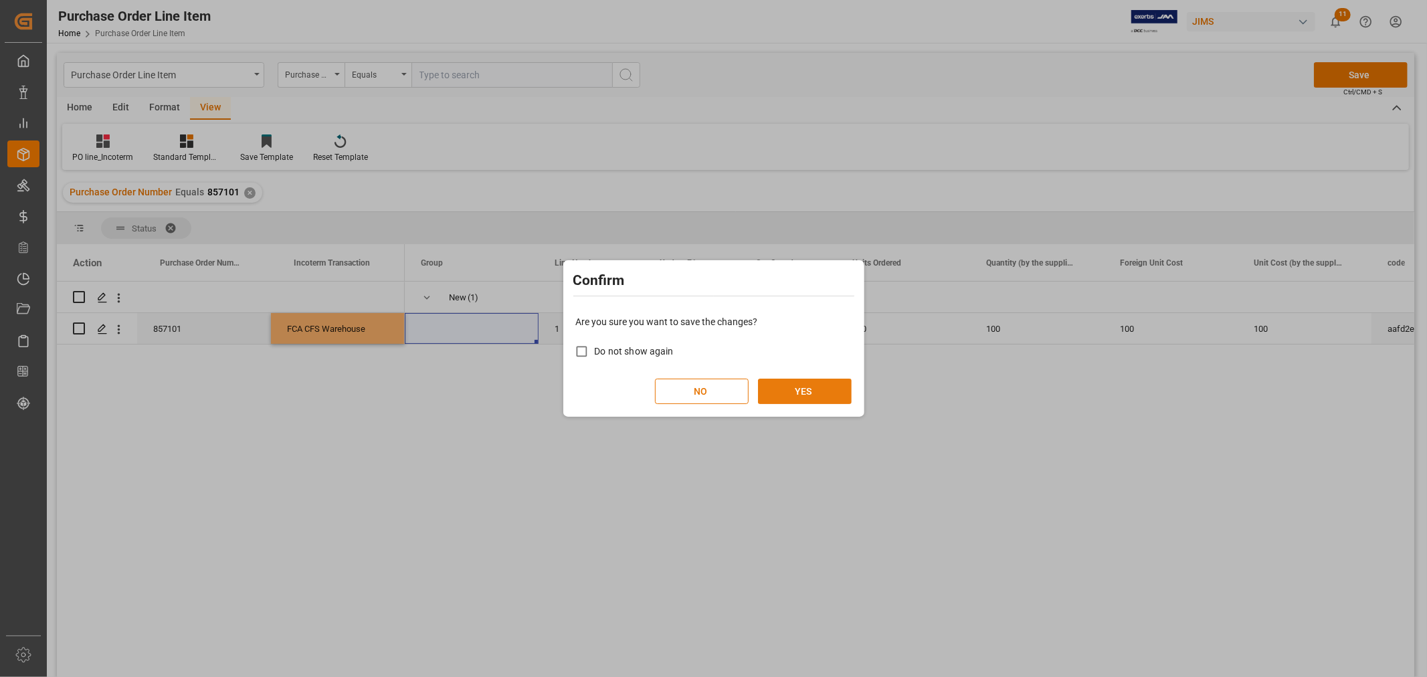
click at [792, 383] on button "YES" at bounding box center [805, 391] width 94 height 25
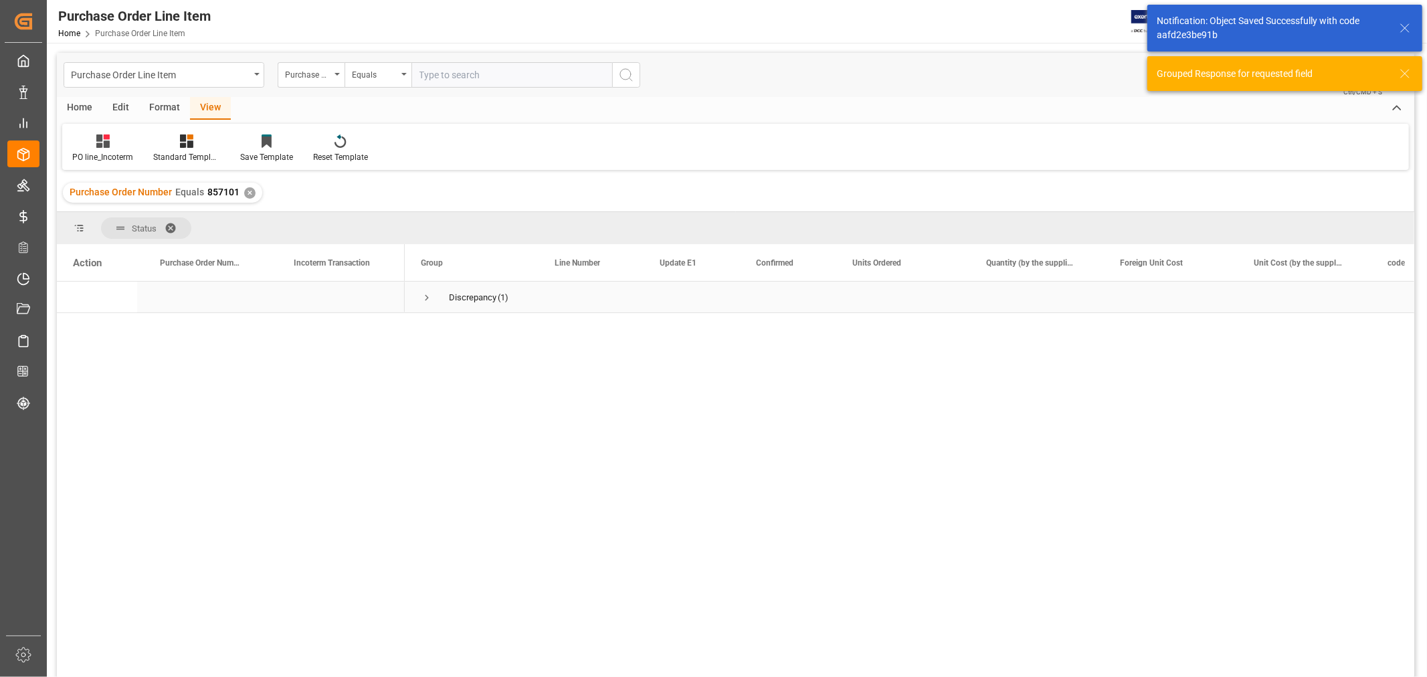
click at [427, 295] on span "Press SPACE to select this row." at bounding box center [427, 298] width 12 height 12
click at [507, 76] on input "text" at bounding box center [511, 74] width 201 height 25
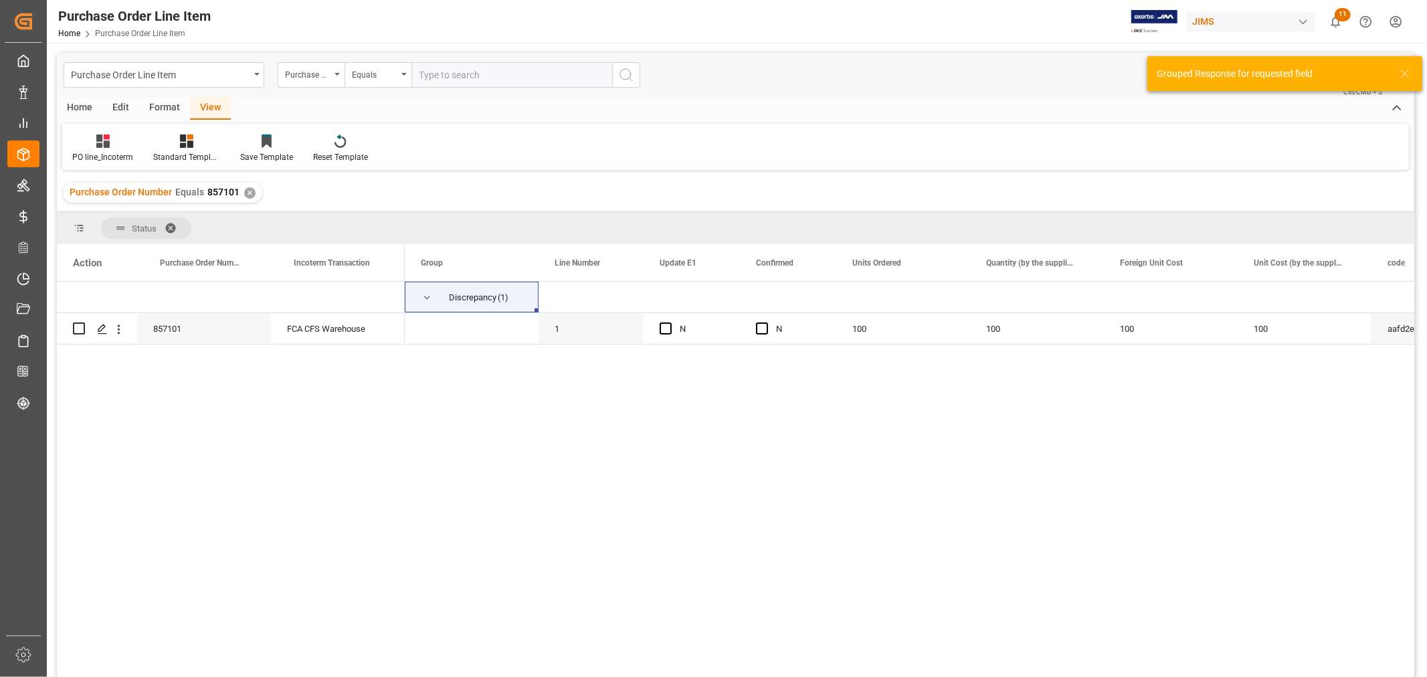
click at [248, 197] on div "✕" at bounding box center [249, 192] width 11 height 11
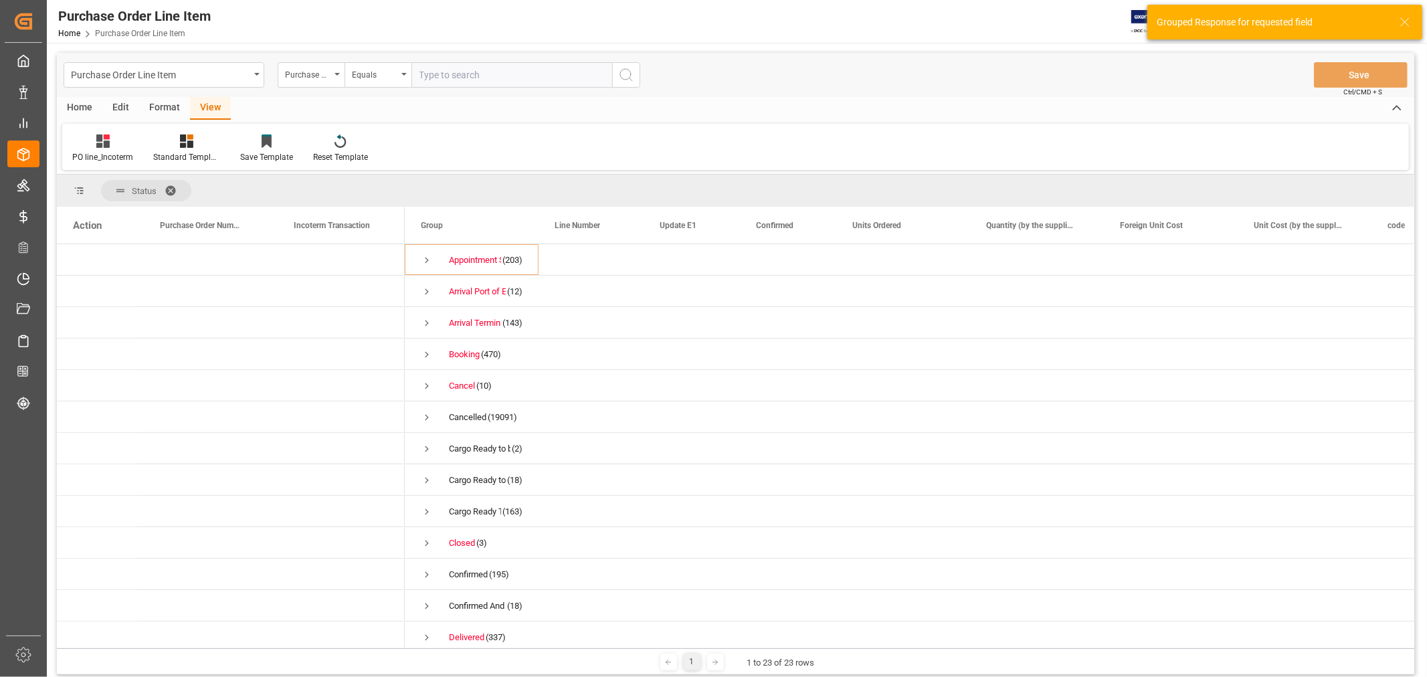
click at [488, 79] on input "text" at bounding box center [511, 74] width 201 height 25
type input "857380"
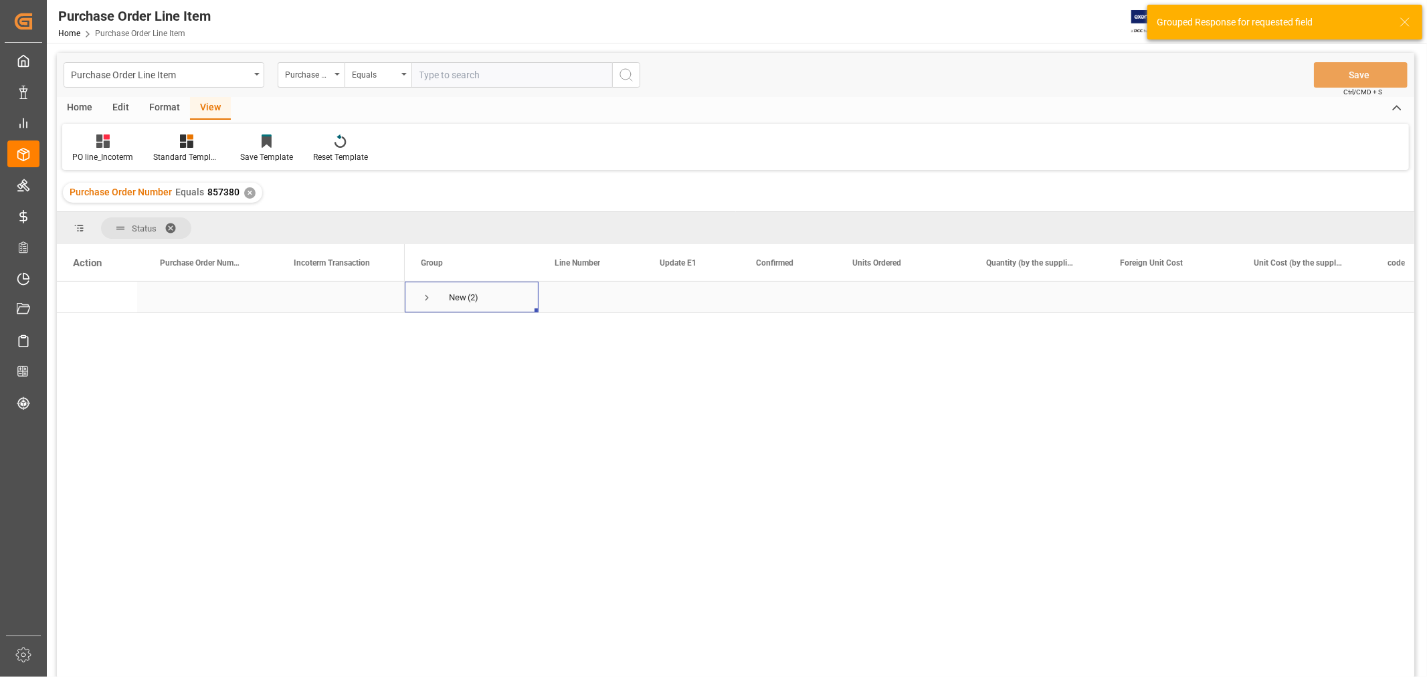
click at [429, 296] on span "Press SPACE to select this row." at bounding box center [427, 298] width 12 height 12
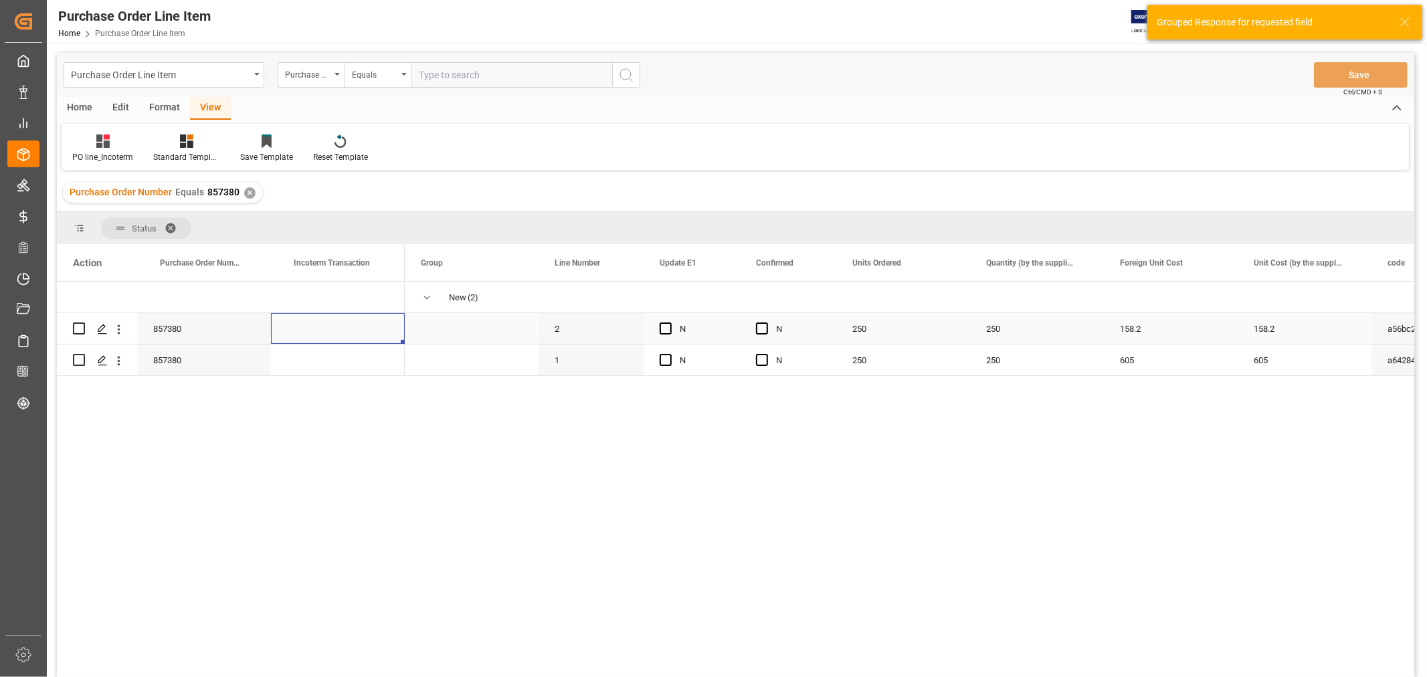
click at [351, 328] on div "Press SPACE to select this row." at bounding box center [338, 328] width 134 height 31
click at [351, 326] on input "Press SPACE to select this row." at bounding box center [338, 336] width 112 height 25
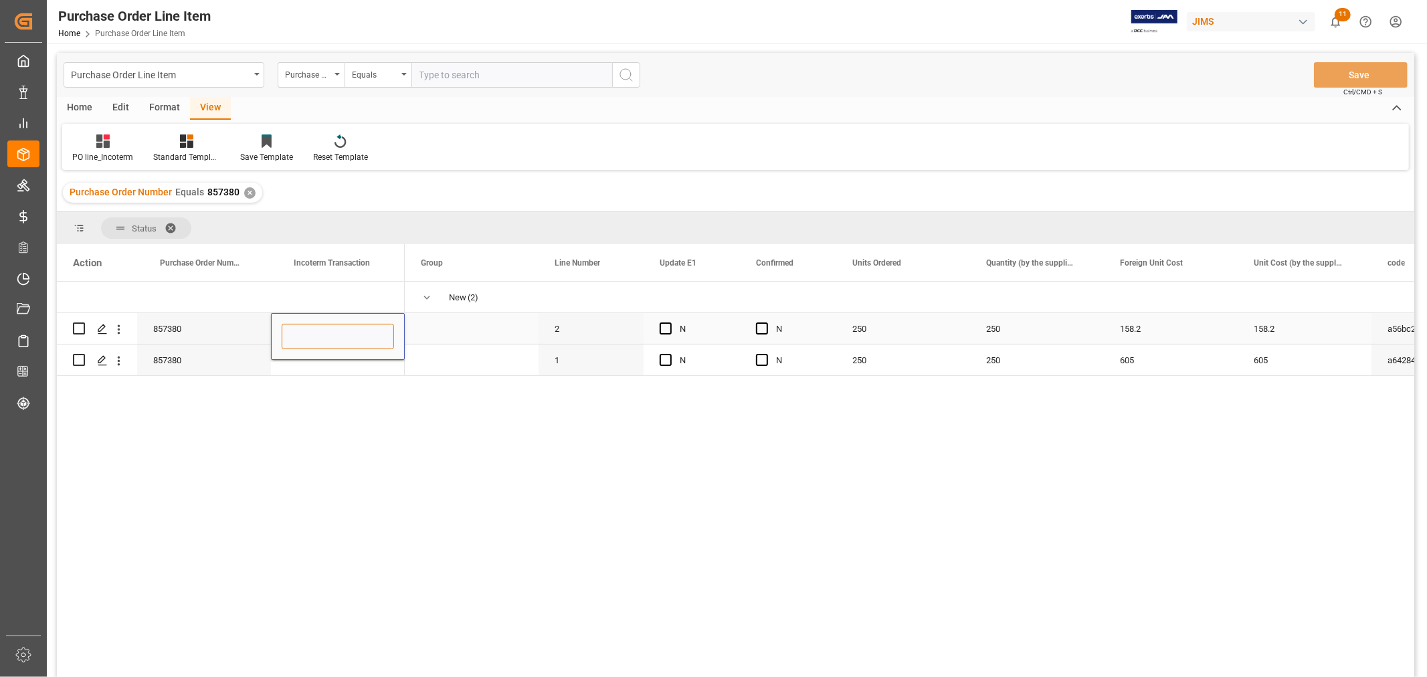
paste input "FCA CFS Warehouse"
type input "FCA CFS Warehouse"
click at [328, 363] on div "Press SPACE to select this row." at bounding box center [338, 360] width 134 height 31
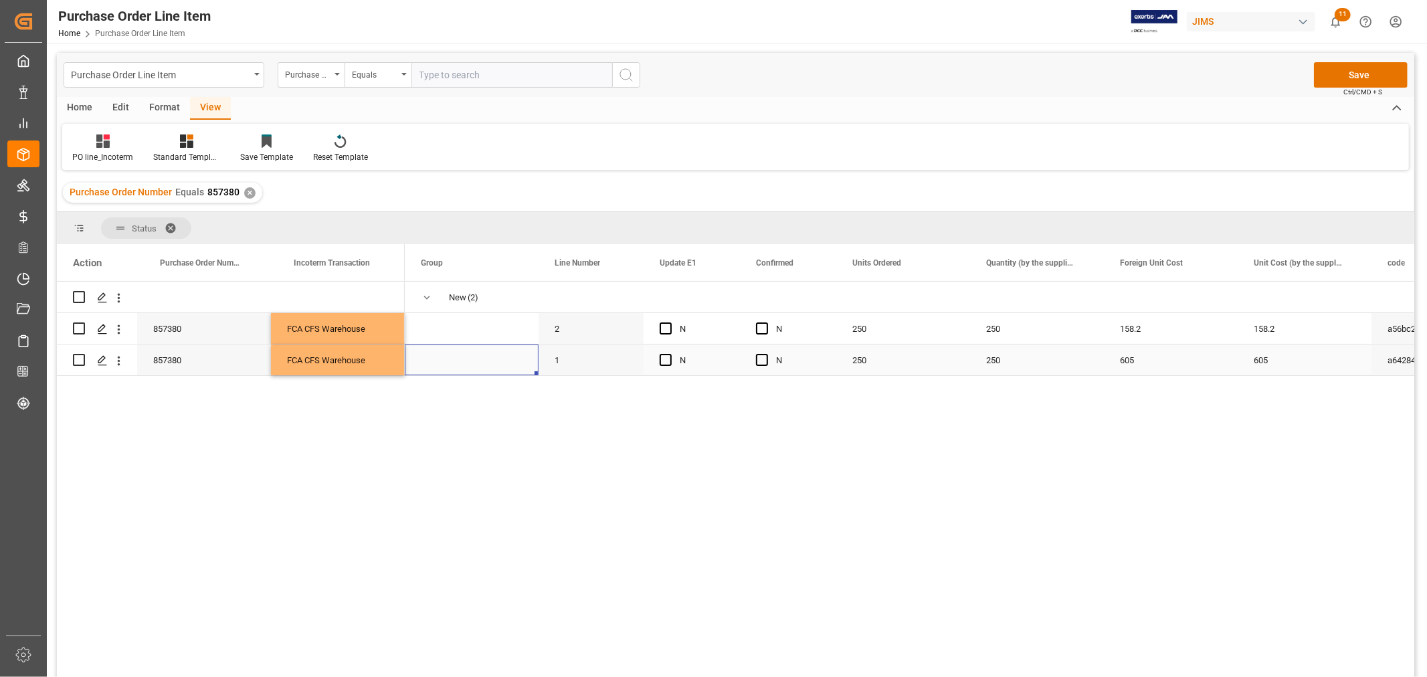
click at [493, 353] on span "Press SPACE to select this row." at bounding box center [472, 359] width 102 height 29
click at [1321, 72] on button "Save" at bounding box center [1361, 74] width 94 height 25
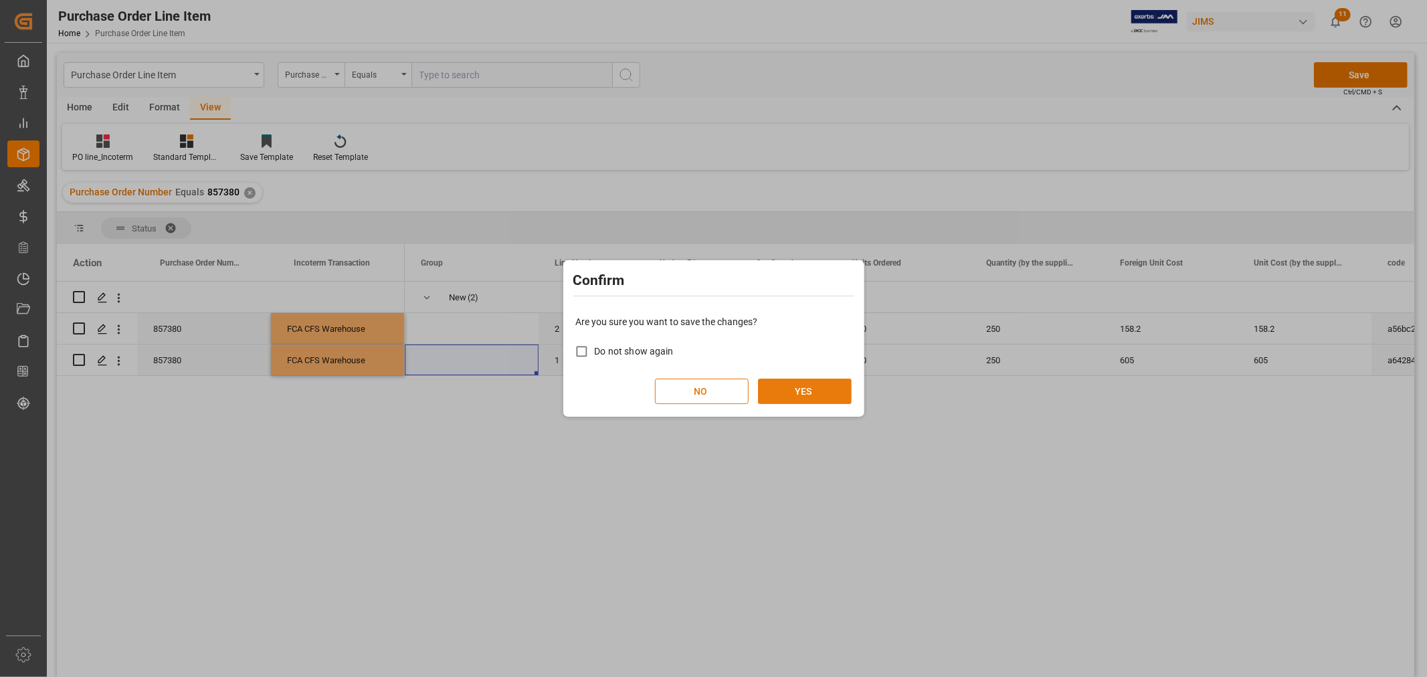
click at [797, 388] on button "YES" at bounding box center [805, 391] width 94 height 25
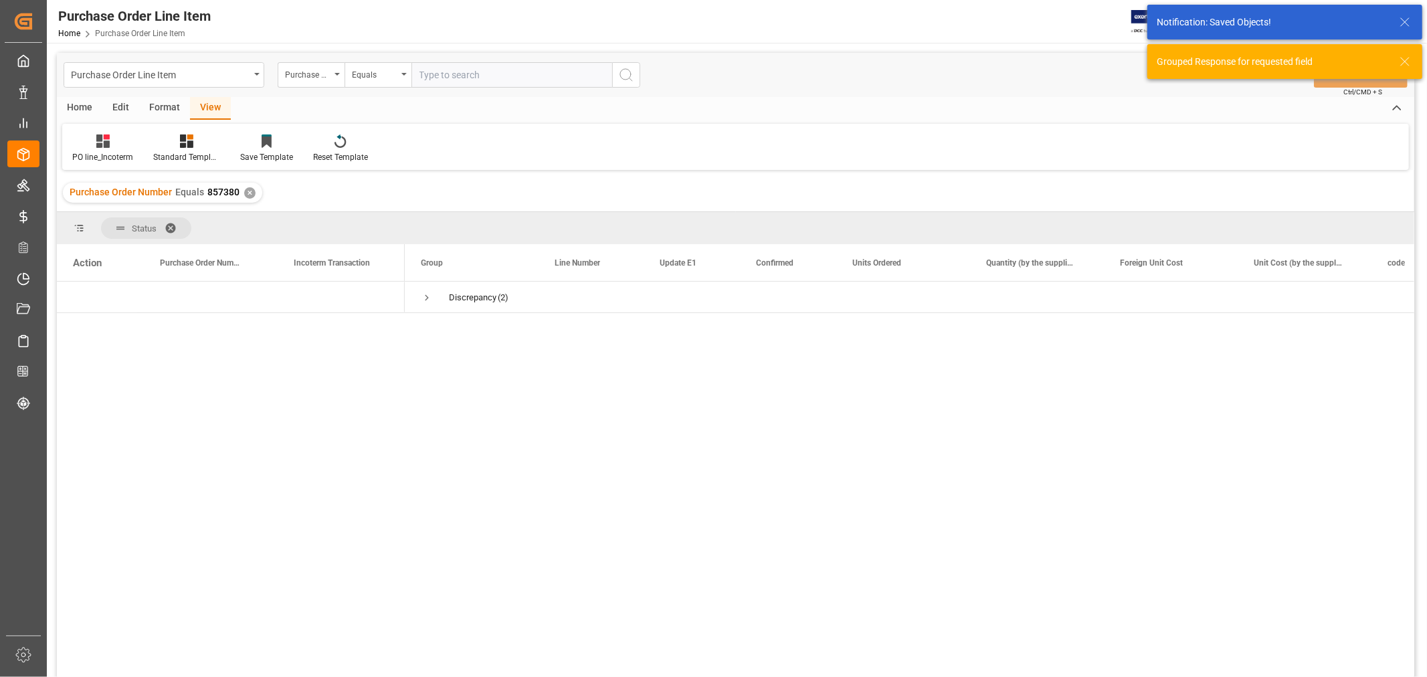
click at [244, 191] on div "✕" at bounding box center [249, 192] width 11 height 11
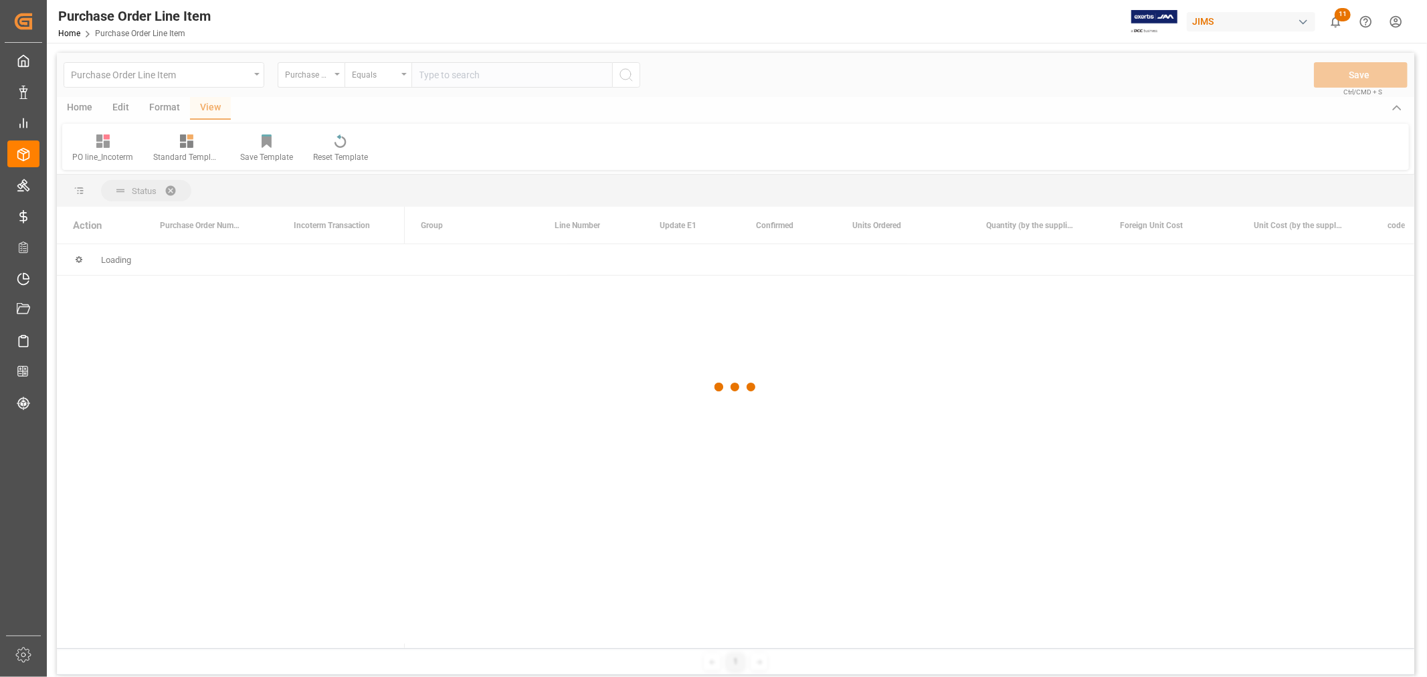
click at [486, 72] on div at bounding box center [735, 387] width 1357 height 669
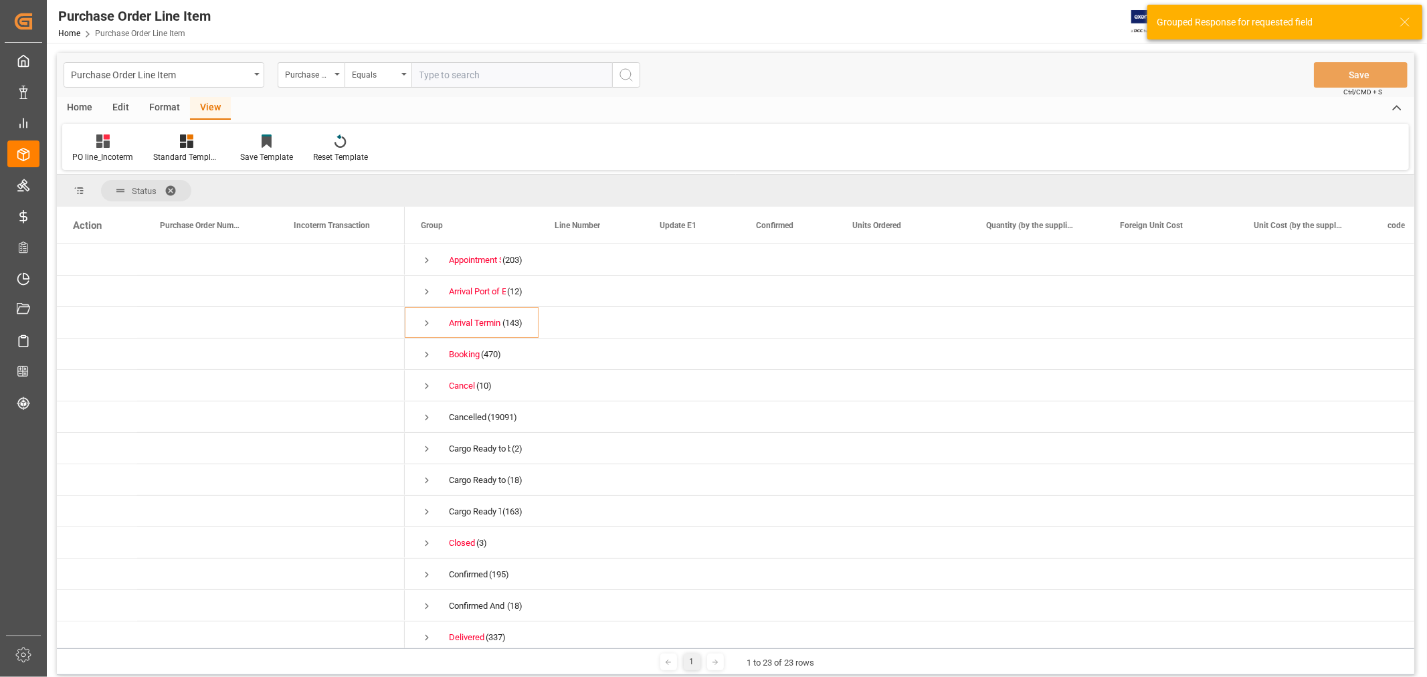
click at [486, 72] on input "text" at bounding box center [511, 74] width 201 height 25
type input "857523"
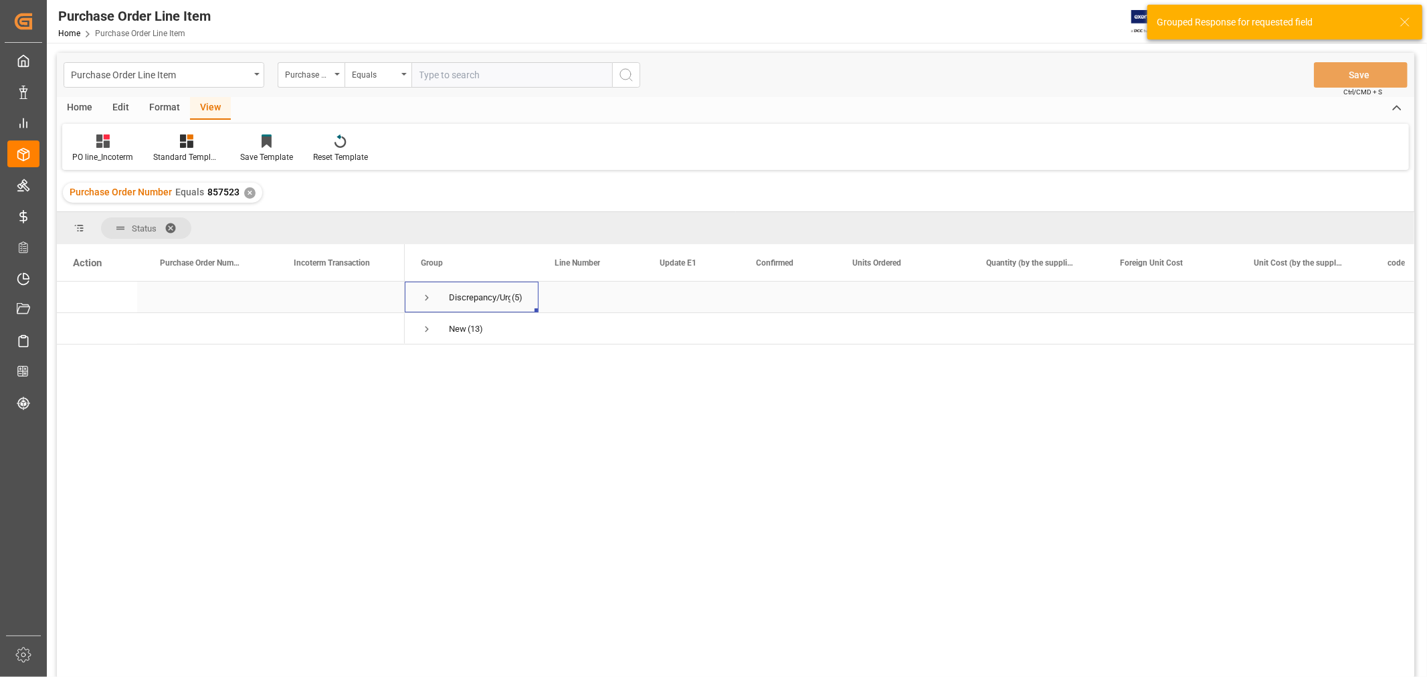
click at [423, 296] on span "Press SPACE to select this row." at bounding box center [427, 298] width 12 height 12
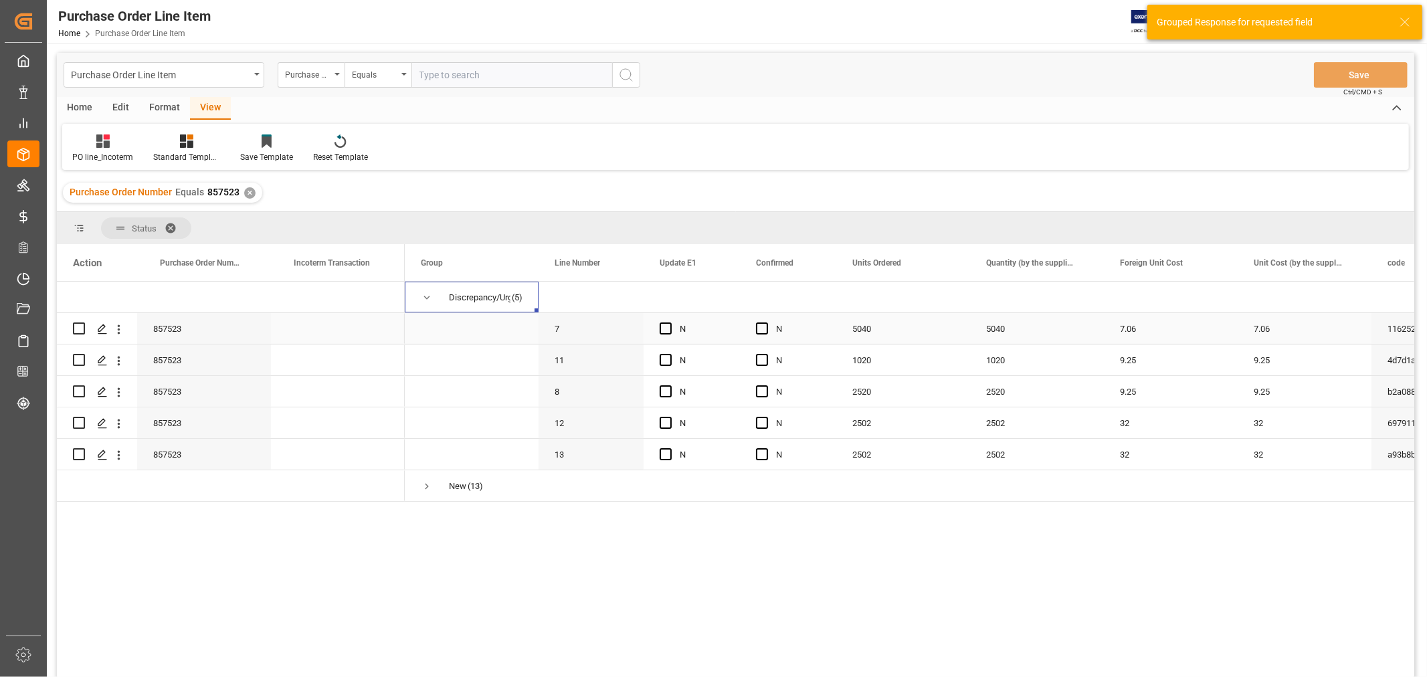
click at [360, 332] on div "Press SPACE to select this row." at bounding box center [338, 328] width 134 height 31
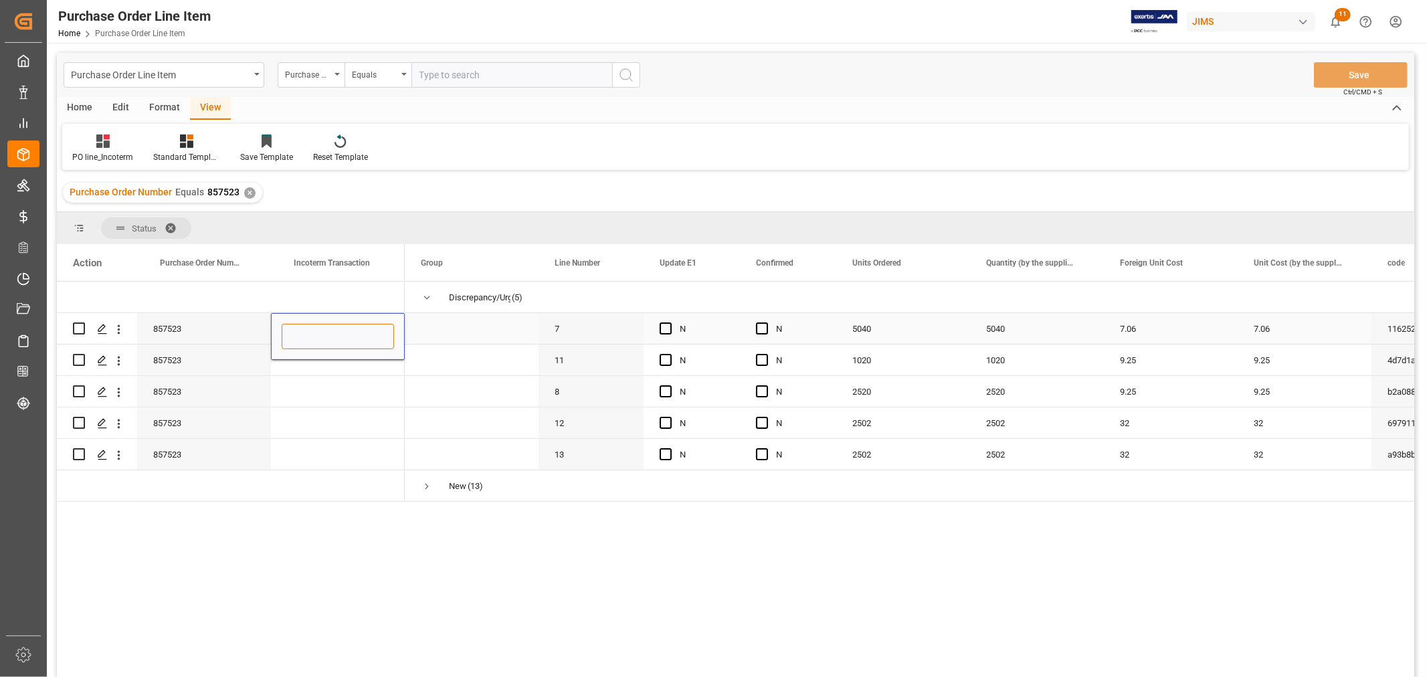
click at [360, 332] on input "Press SPACE to select this row." at bounding box center [338, 336] width 112 height 25
paste input "FCA CFS Warehouse"
type input "FCA CFS Warehouse"
click at [347, 400] on div "Press SPACE to select this row." at bounding box center [338, 391] width 134 height 31
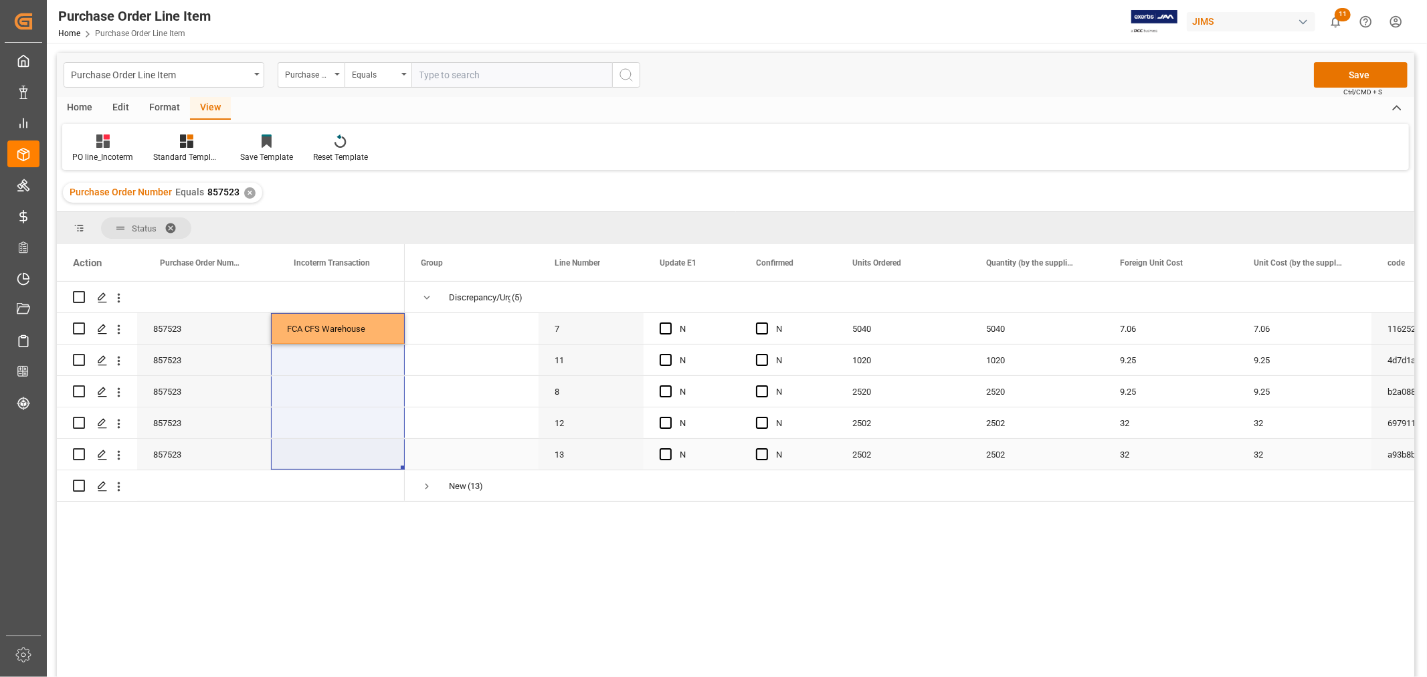
drag, startPoint x: 338, startPoint y: 328, endPoint x: 335, endPoint y: 460, distance: 131.8
click at [335, 460] on div "857523 FCA CFS Warehouse 857523 857523" at bounding box center [231, 392] width 348 height 220
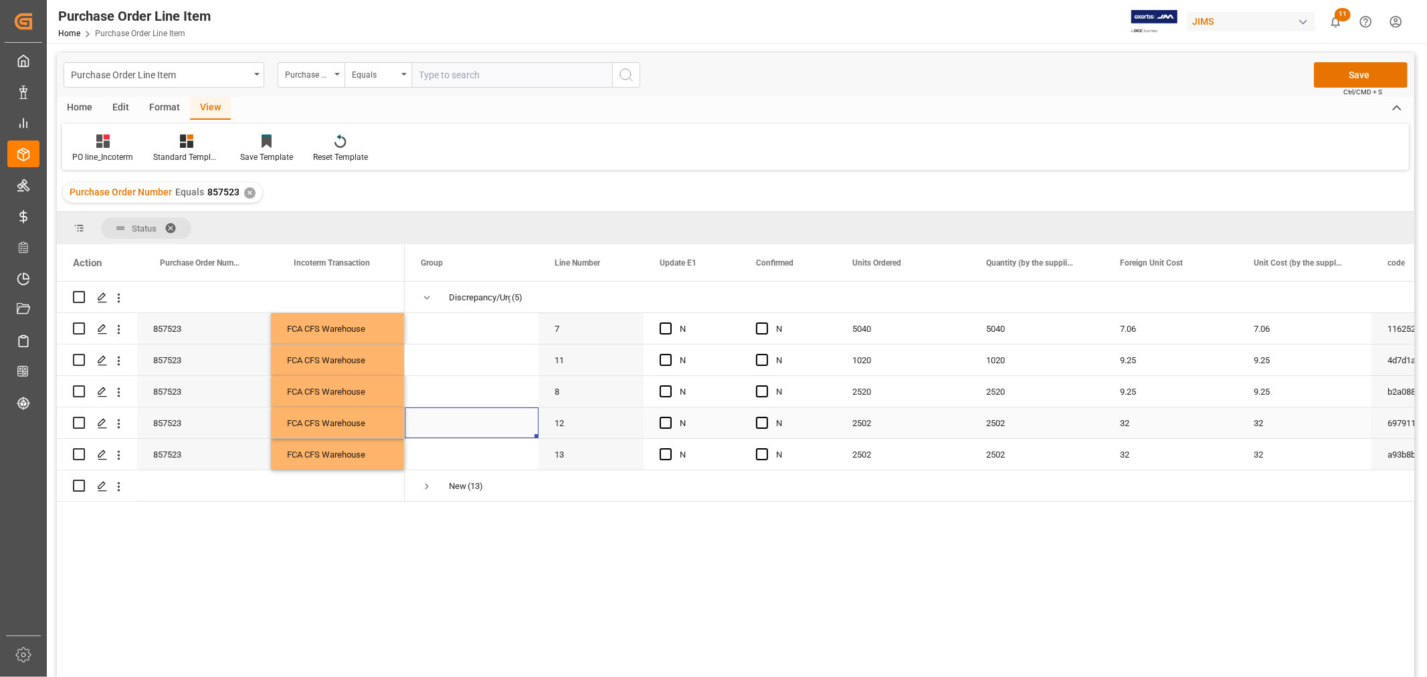
click at [458, 415] on span "Press SPACE to select this row." at bounding box center [472, 422] width 102 height 29
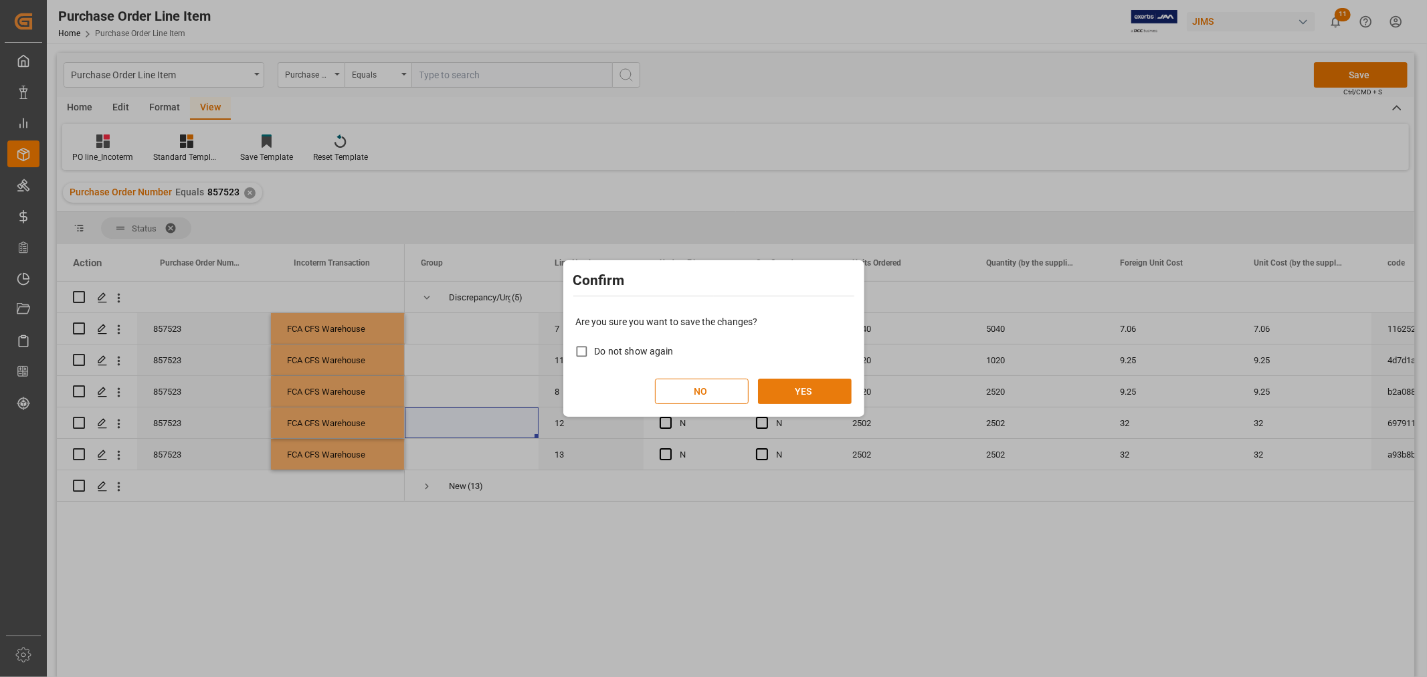
click at [789, 383] on button "YES" at bounding box center [805, 391] width 94 height 25
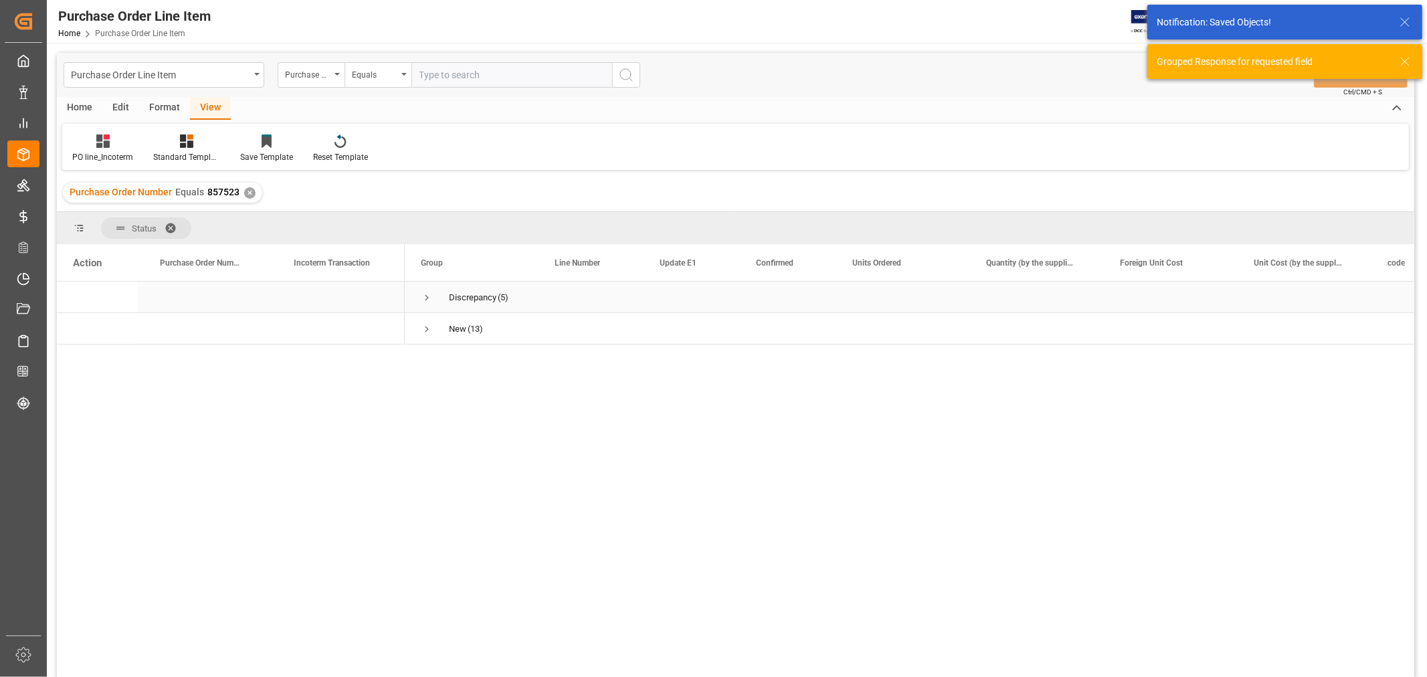
click at [430, 296] on span "Press SPACE to select this row." at bounding box center [427, 298] width 12 height 12
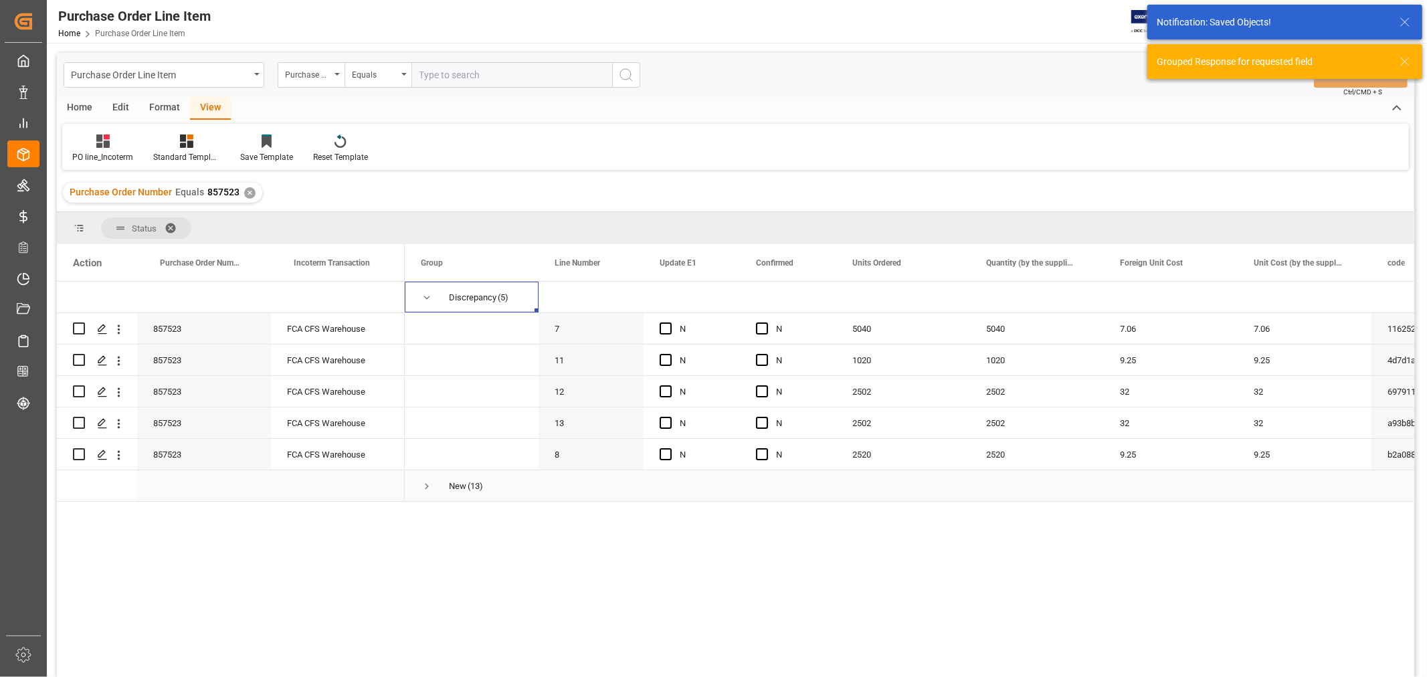
click at [428, 483] on span "Press SPACE to select this row." at bounding box center [427, 486] width 12 height 12
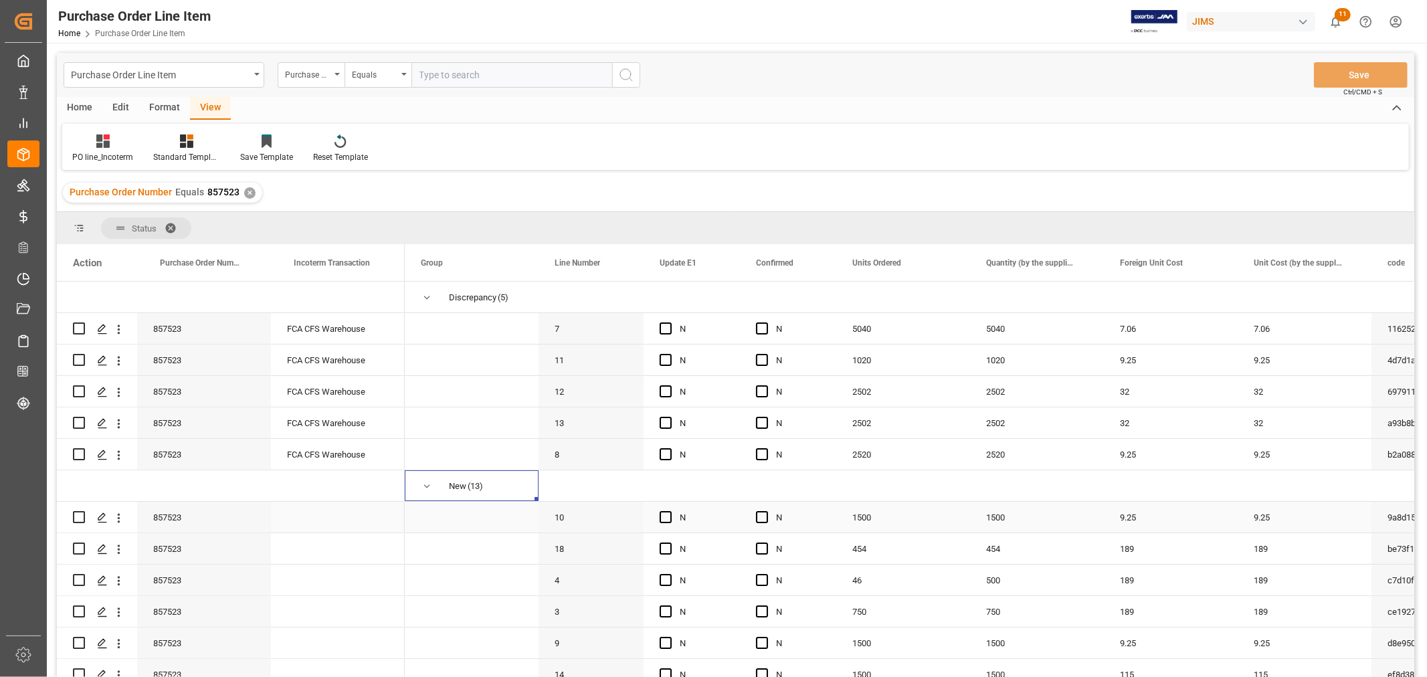
click at [349, 506] on div "Press SPACE to select this row." at bounding box center [338, 517] width 134 height 31
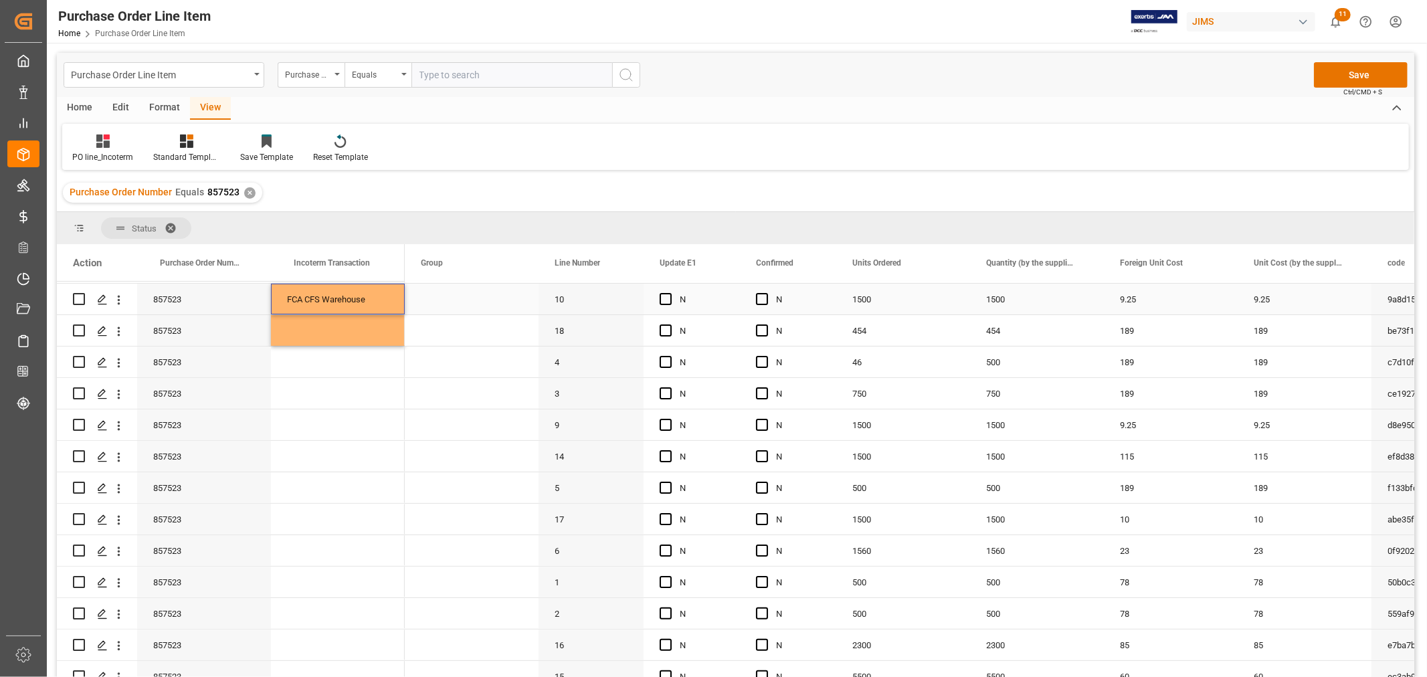
scroll to position [223, 0]
click at [379, 361] on div "Press SPACE to select this row." at bounding box center [338, 357] width 134 height 31
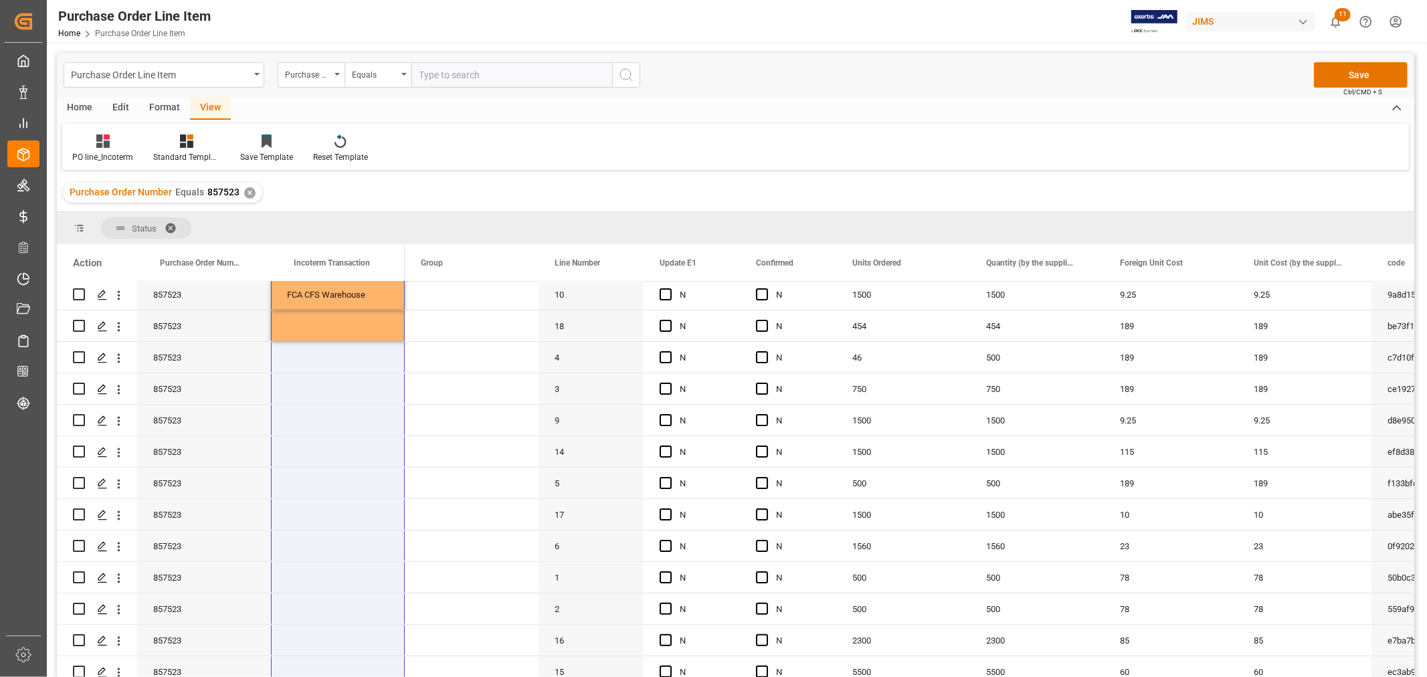
scroll to position [233, 0]
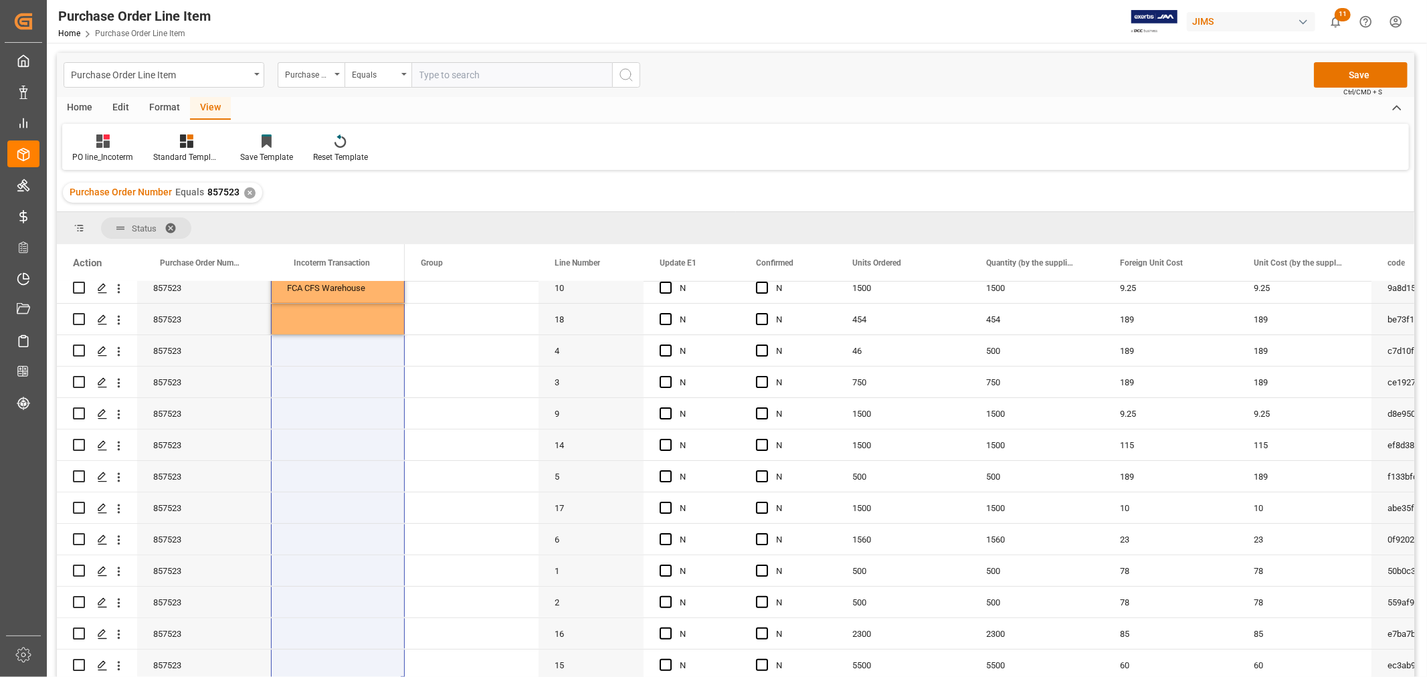
drag, startPoint x: 338, startPoint y: 291, endPoint x: 333, endPoint y: 694, distance: 402.8
click at [333, 676] on html "Created by potrace 1.15, written by Peter Selinger 2001-2017 Created by potrace…" at bounding box center [713, 338] width 1427 height 677
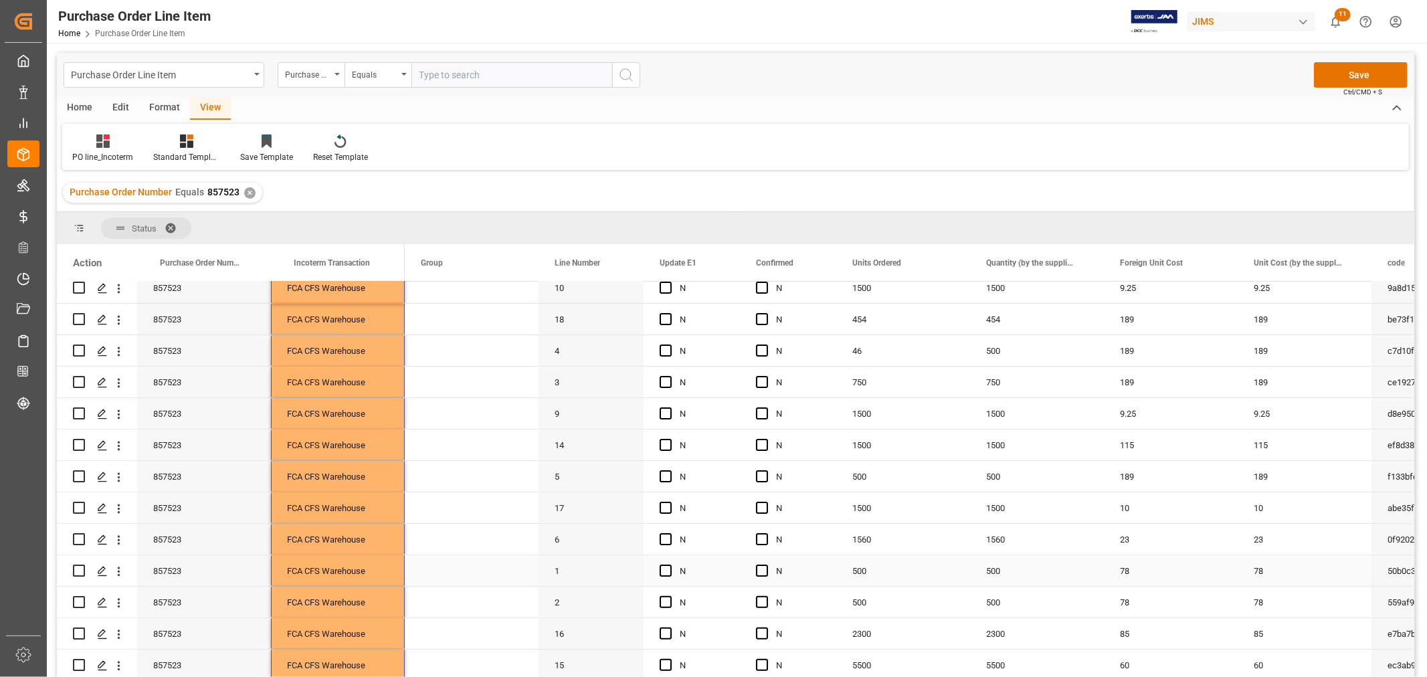
click at [447, 561] on span "Press SPACE to select this row." at bounding box center [472, 570] width 102 height 29
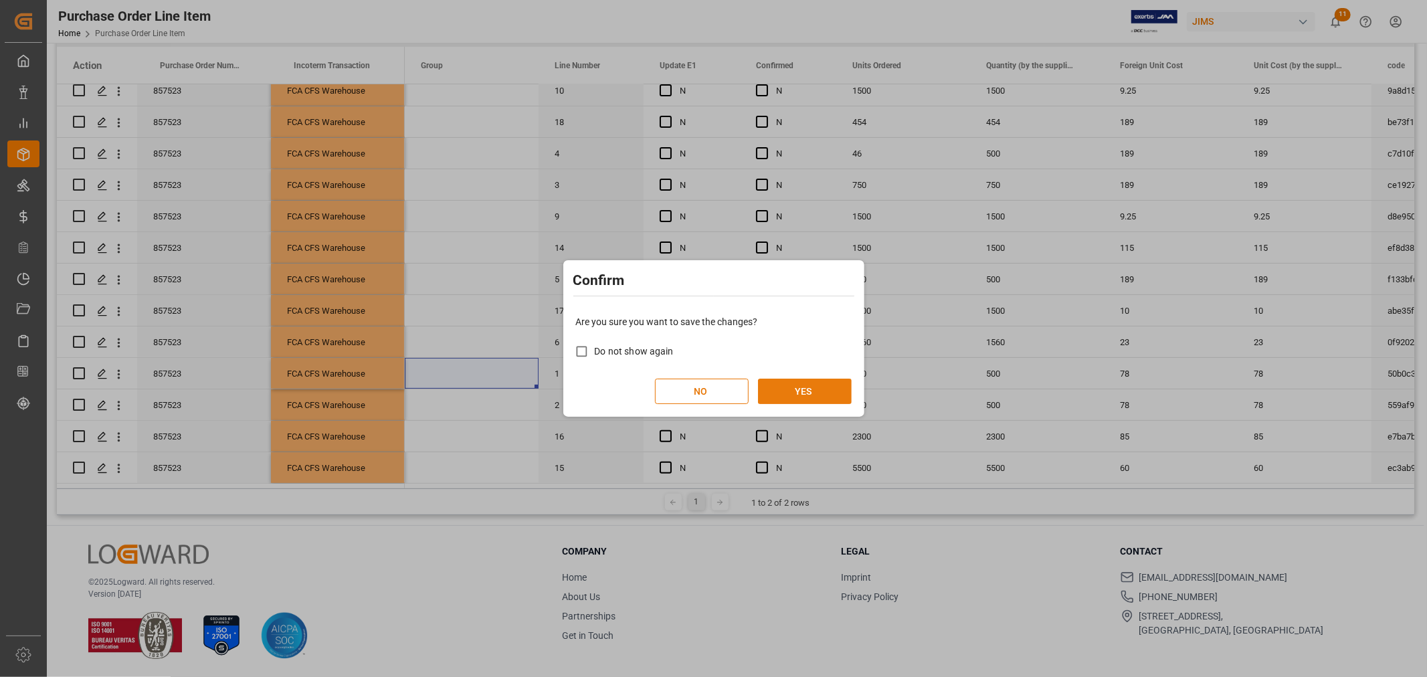
click at [801, 389] on button "YES" at bounding box center [805, 391] width 94 height 25
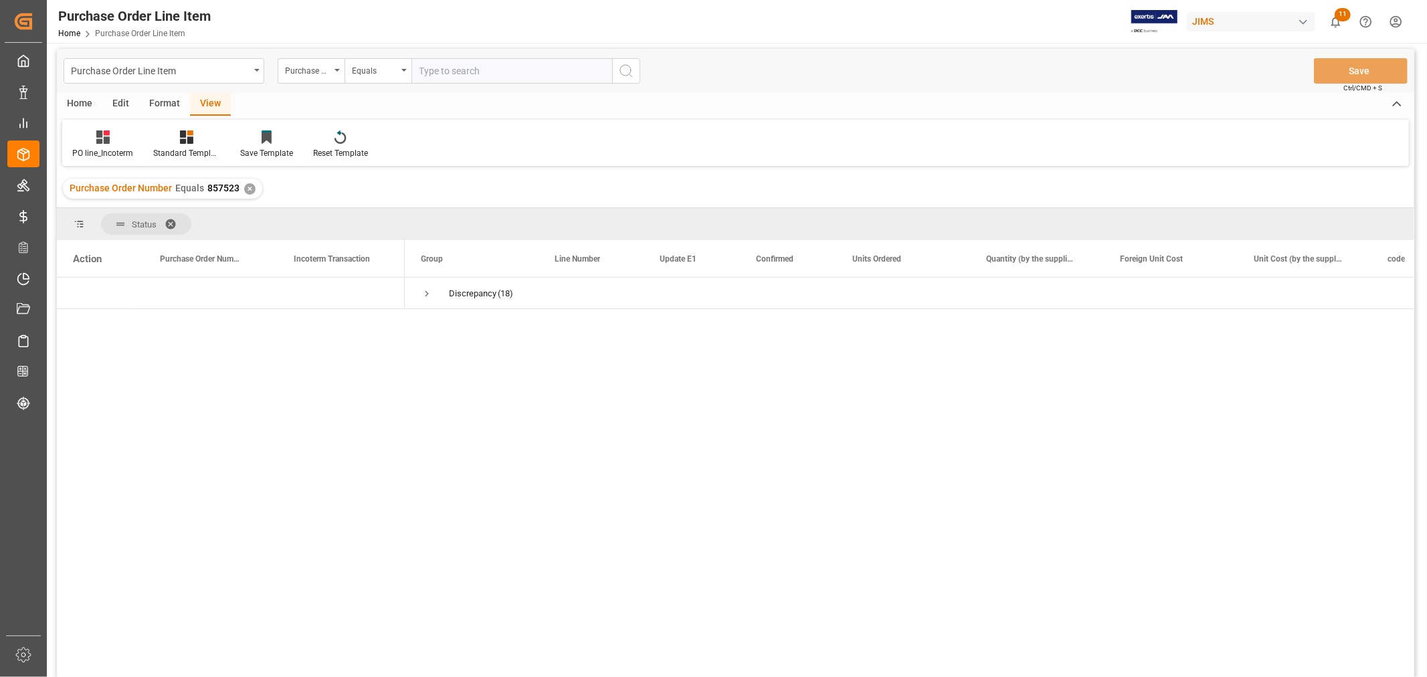
scroll to position [0, 0]
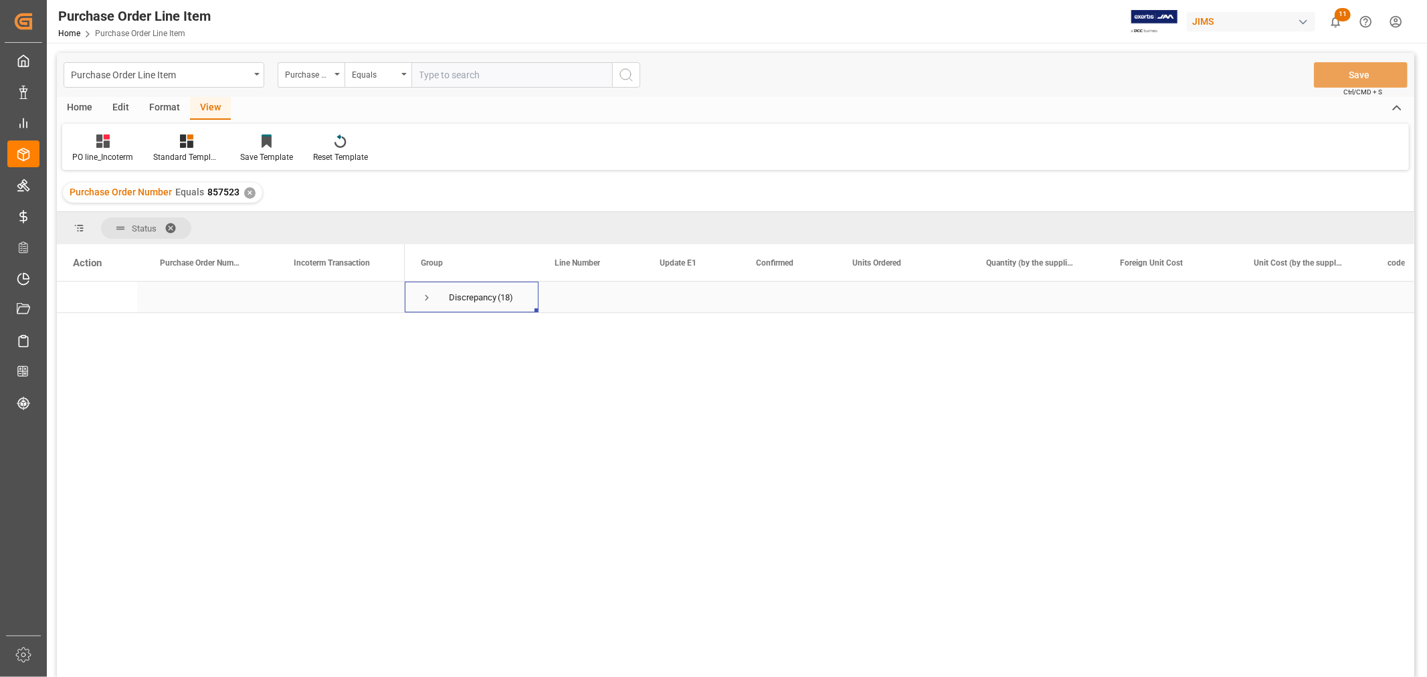
click at [428, 297] on span "Press SPACE to select this row." at bounding box center [427, 298] width 12 height 12
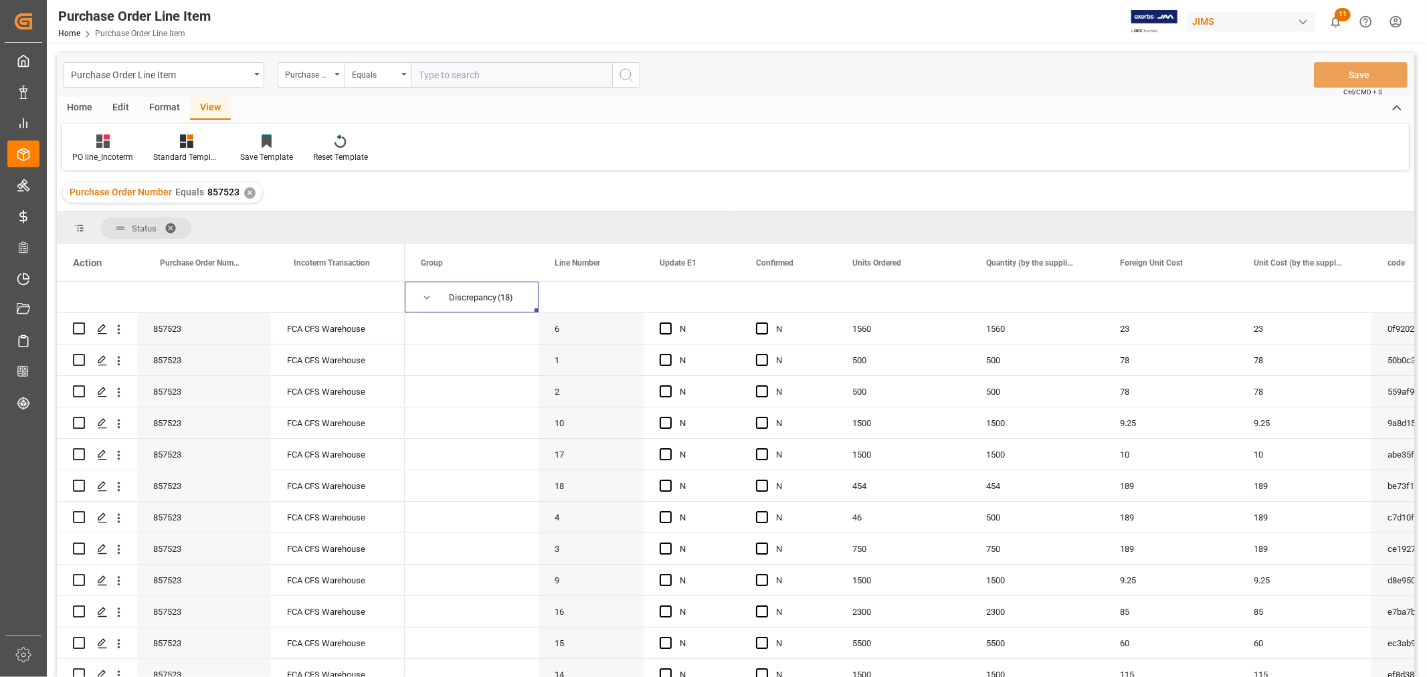
click at [253, 186] on div "Purchase Order Number Equals 857523 ✕" at bounding box center [162, 193] width 199 height 20
click at [242, 189] on div "Purchase Order Number Equals 857523 ✕" at bounding box center [162, 193] width 199 height 20
click at [250, 193] on div "✕" at bounding box center [249, 192] width 11 height 11
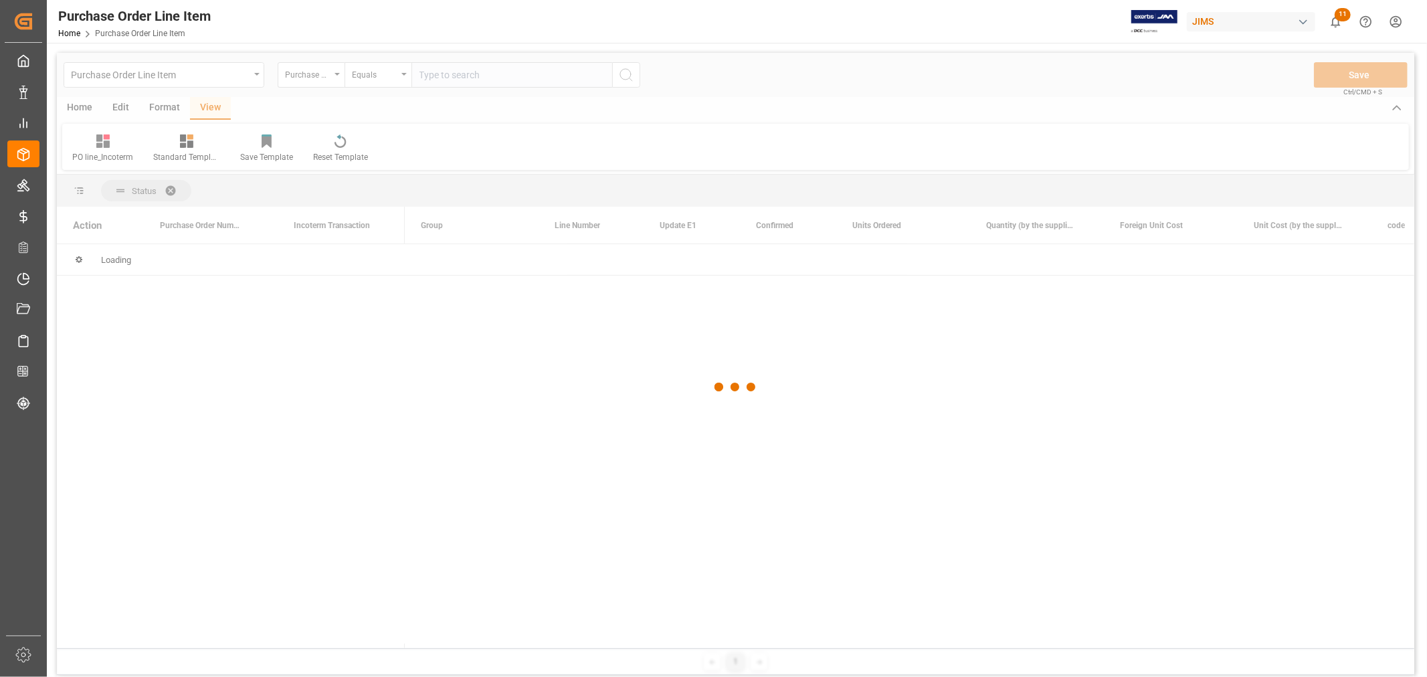
click at [423, 72] on div at bounding box center [735, 387] width 1357 height 669
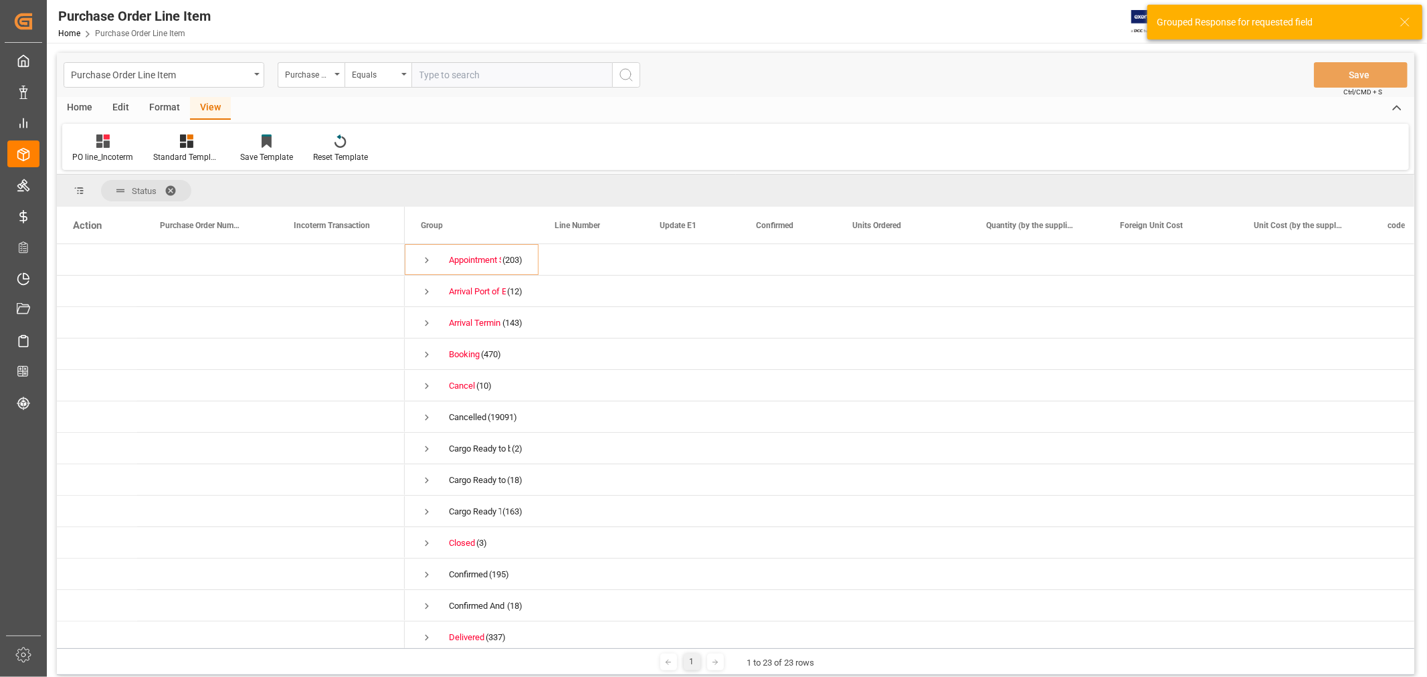
click at [440, 76] on input "text" at bounding box center [511, 74] width 201 height 25
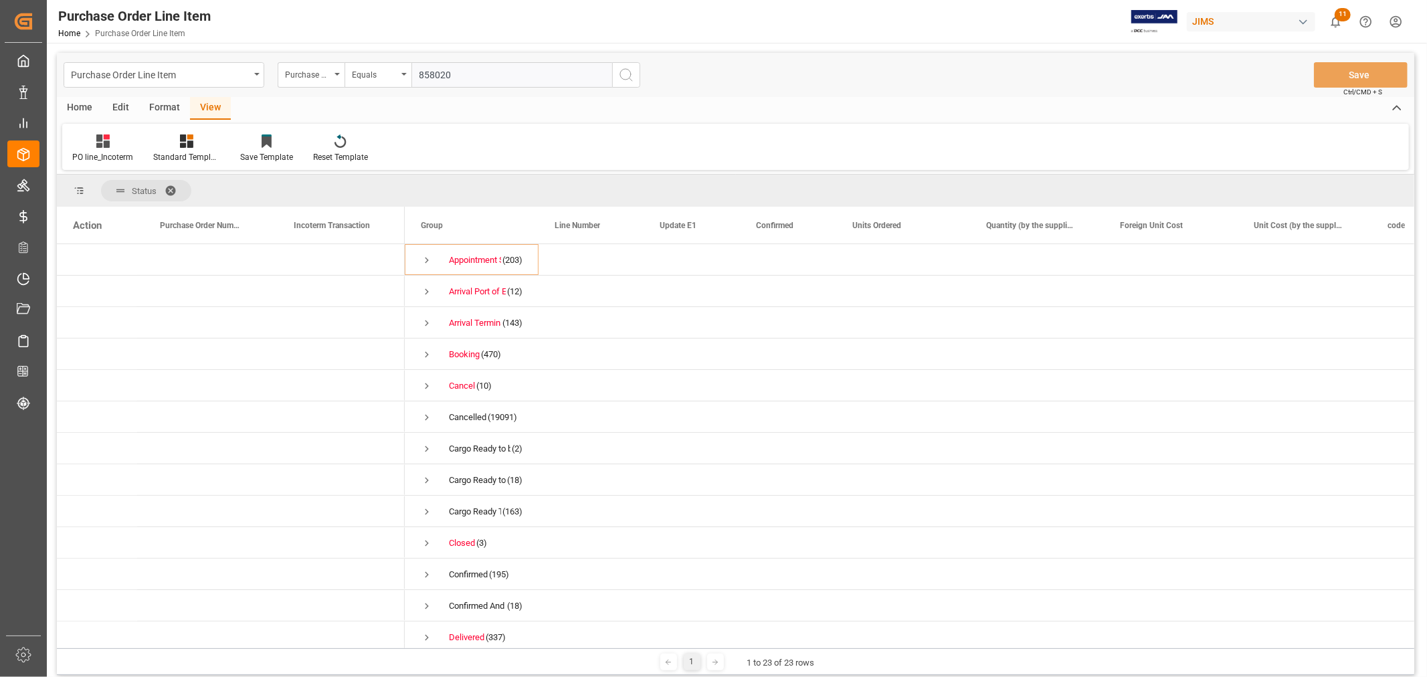
type input "858020"
click at [616, 72] on button "search button" at bounding box center [626, 74] width 28 height 25
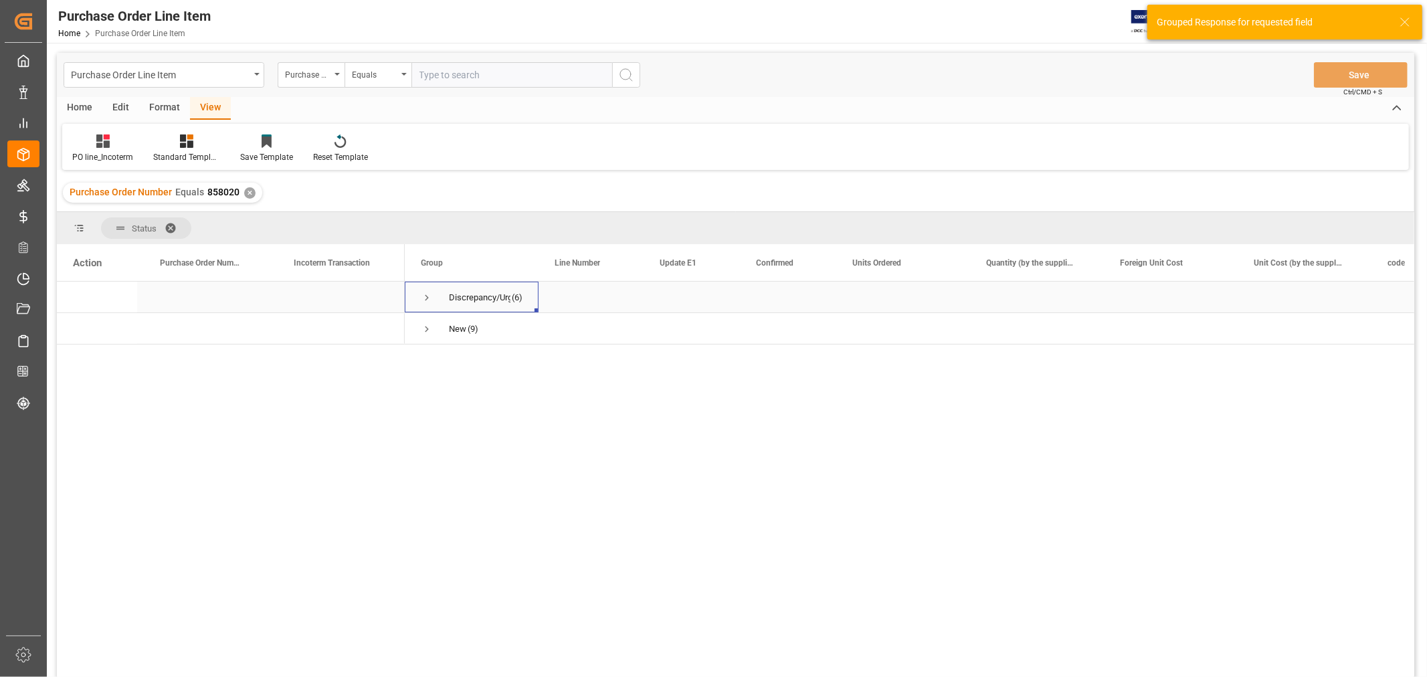
click at [418, 297] on div "Discrepancy/Urgent (6)" at bounding box center [472, 297] width 134 height 31
click at [429, 295] on span "Press SPACE to select this row." at bounding box center [427, 298] width 12 height 12
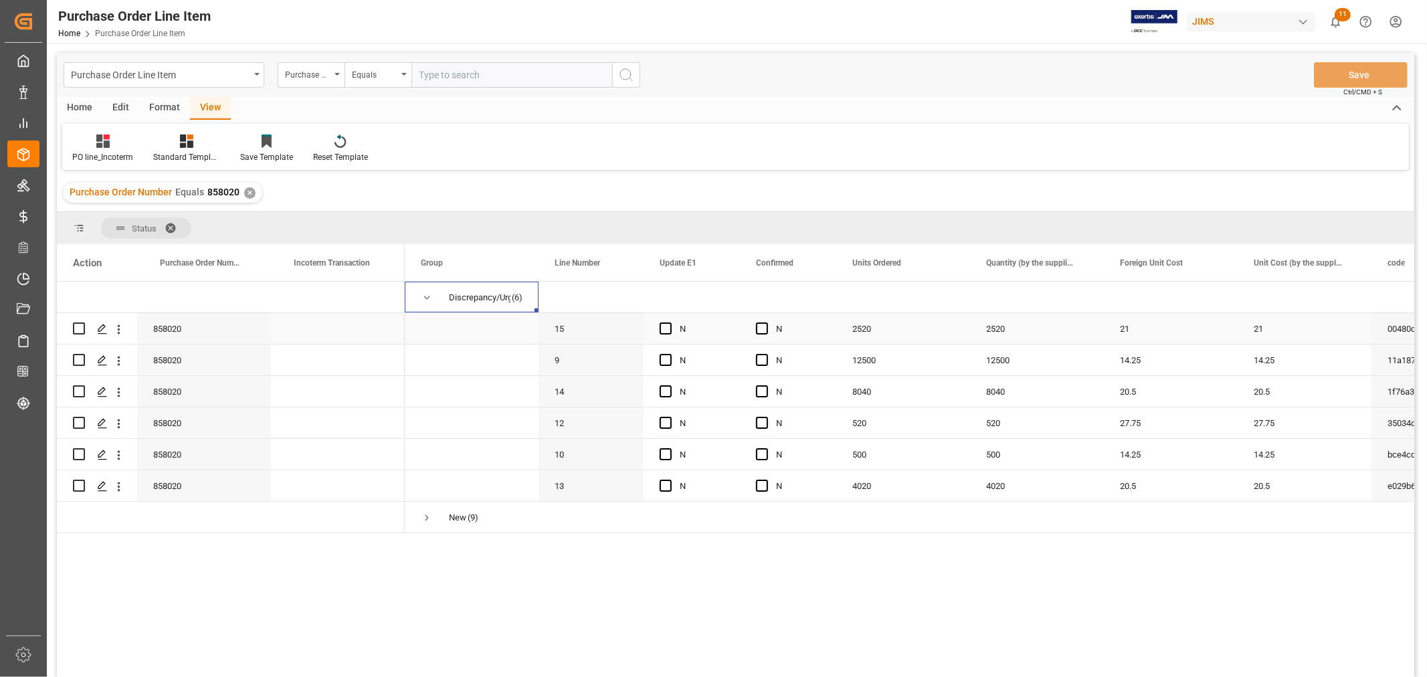
click at [340, 330] on div "Press SPACE to select this row." at bounding box center [338, 328] width 134 height 31
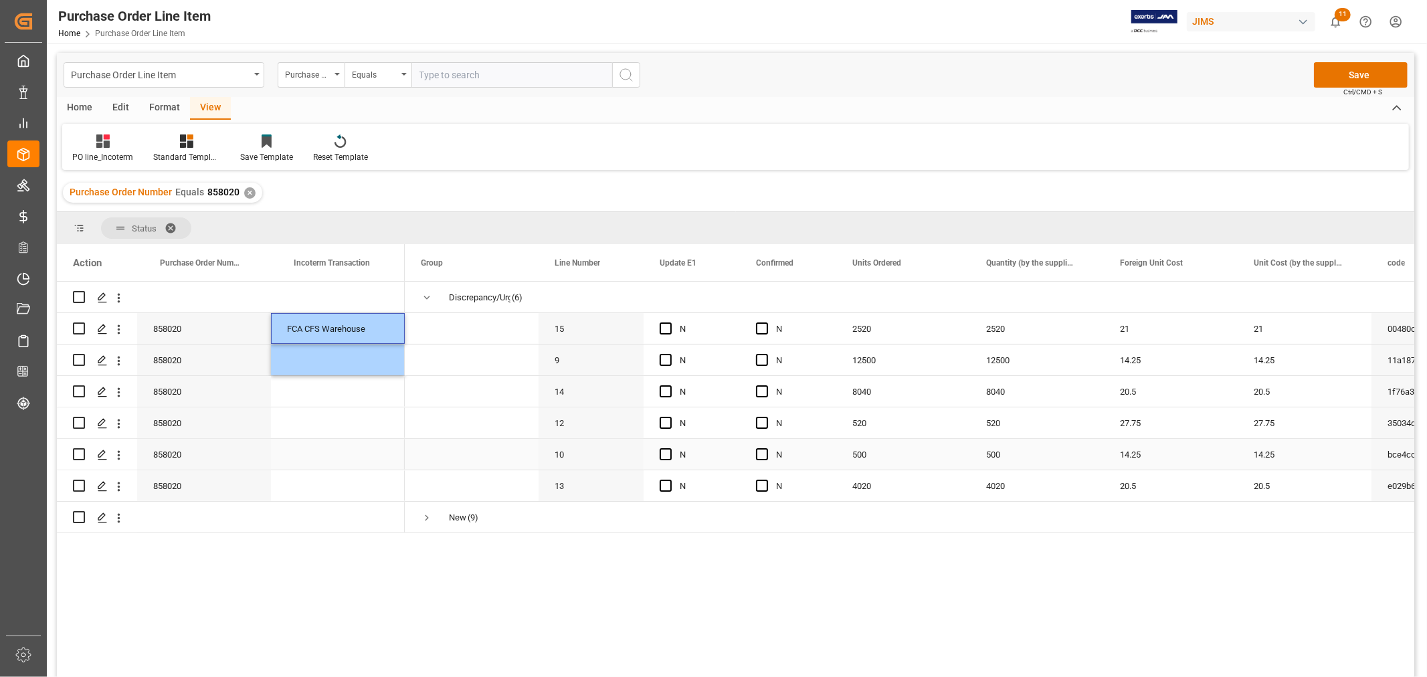
click at [328, 444] on div "Press SPACE to select this row." at bounding box center [338, 454] width 134 height 31
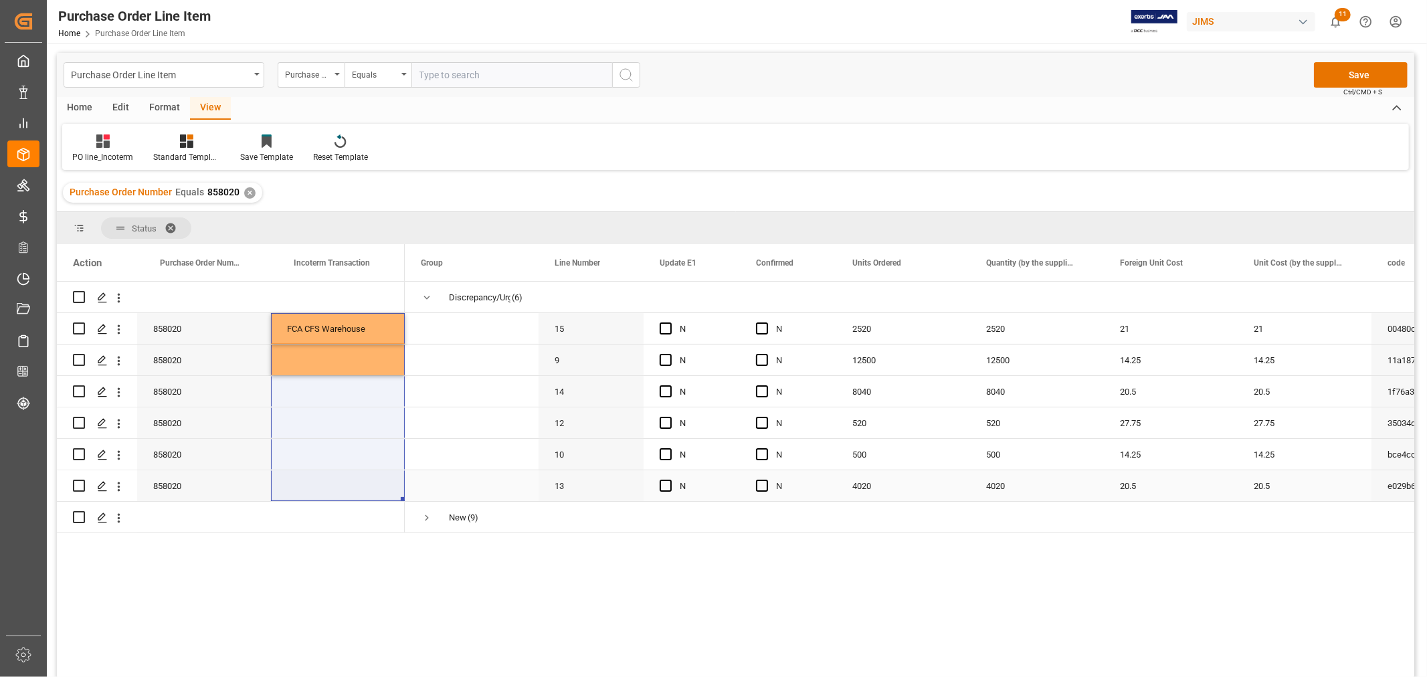
drag, startPoint x: 338, startPoint y: 373, endPoint x: 333, endPoint y: 485, distance: 112.5
click at [334, 485] on div "858020 FCA CFS Warehouse 858020 858020" at bounding box center [231, 408] width 348 height 252
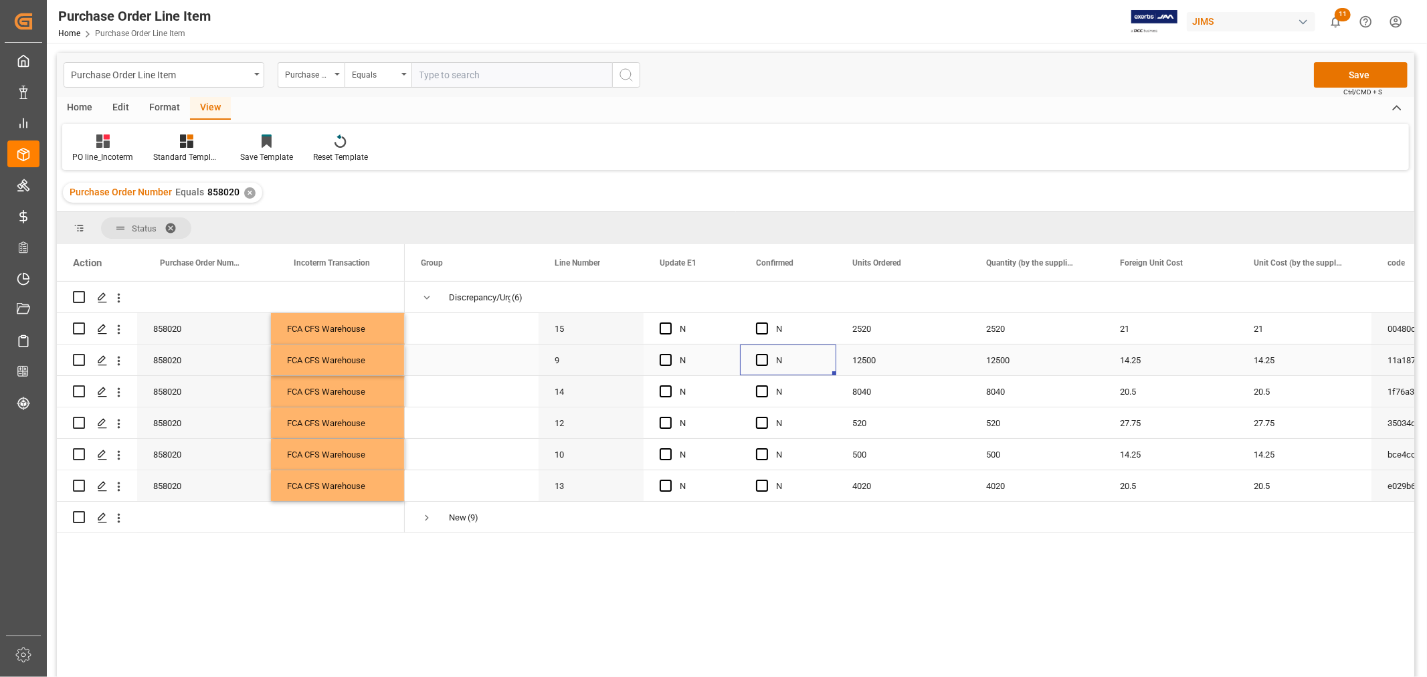
click at [751, 363] on div "N" at bounding box center [788, 360] width 96 height 31
click at [1329, 75] on button "Save" at bounding box center [1361, 74] width 94 height 25
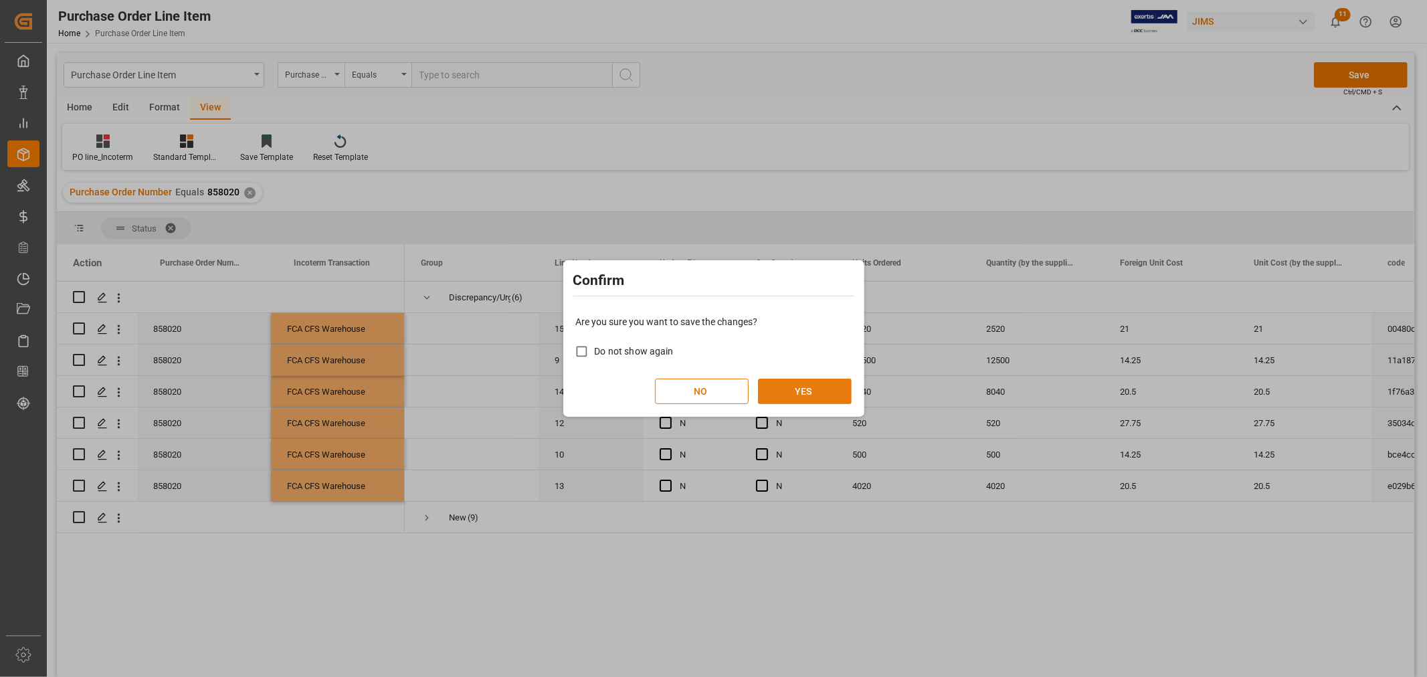
click at [827, 397] on button "YES" at bounding box center [805, 391] width 94 height 25
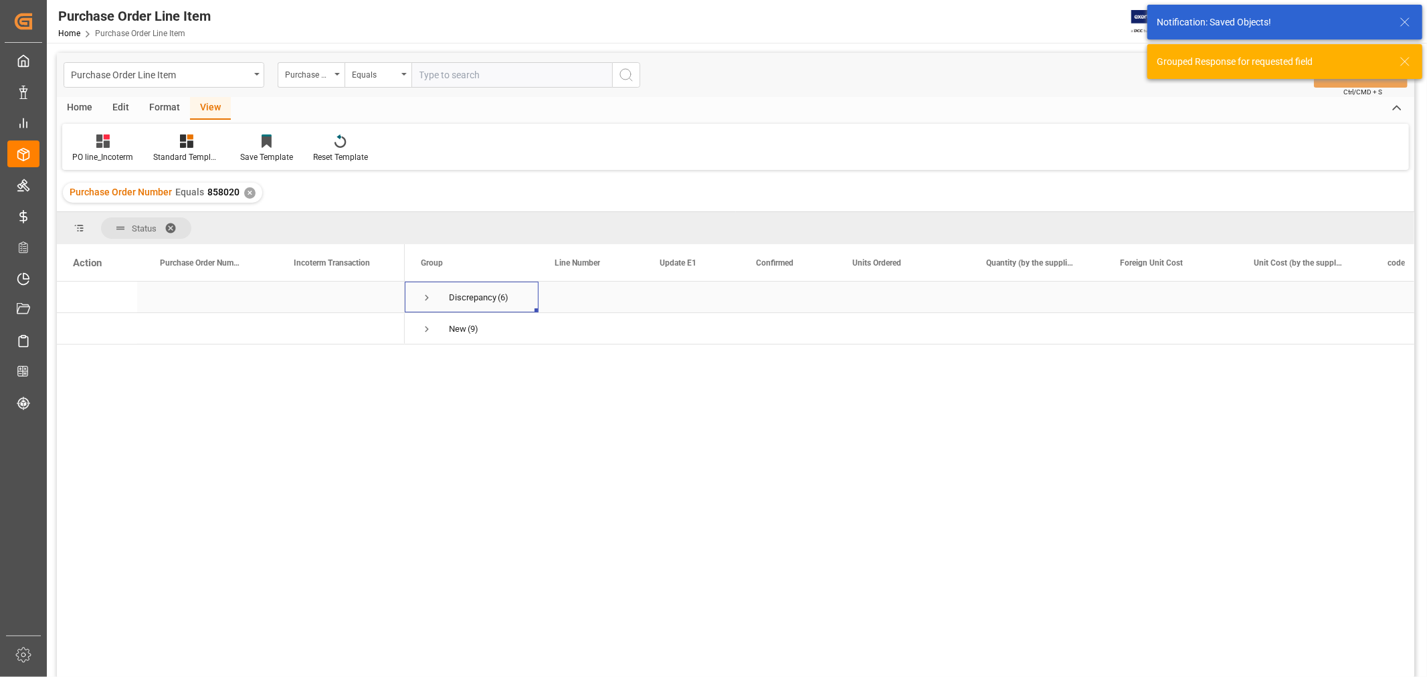
click at [425, 300] on span "Press SPACE to select this row." at bounding box center [427, 298] width 12 height 12
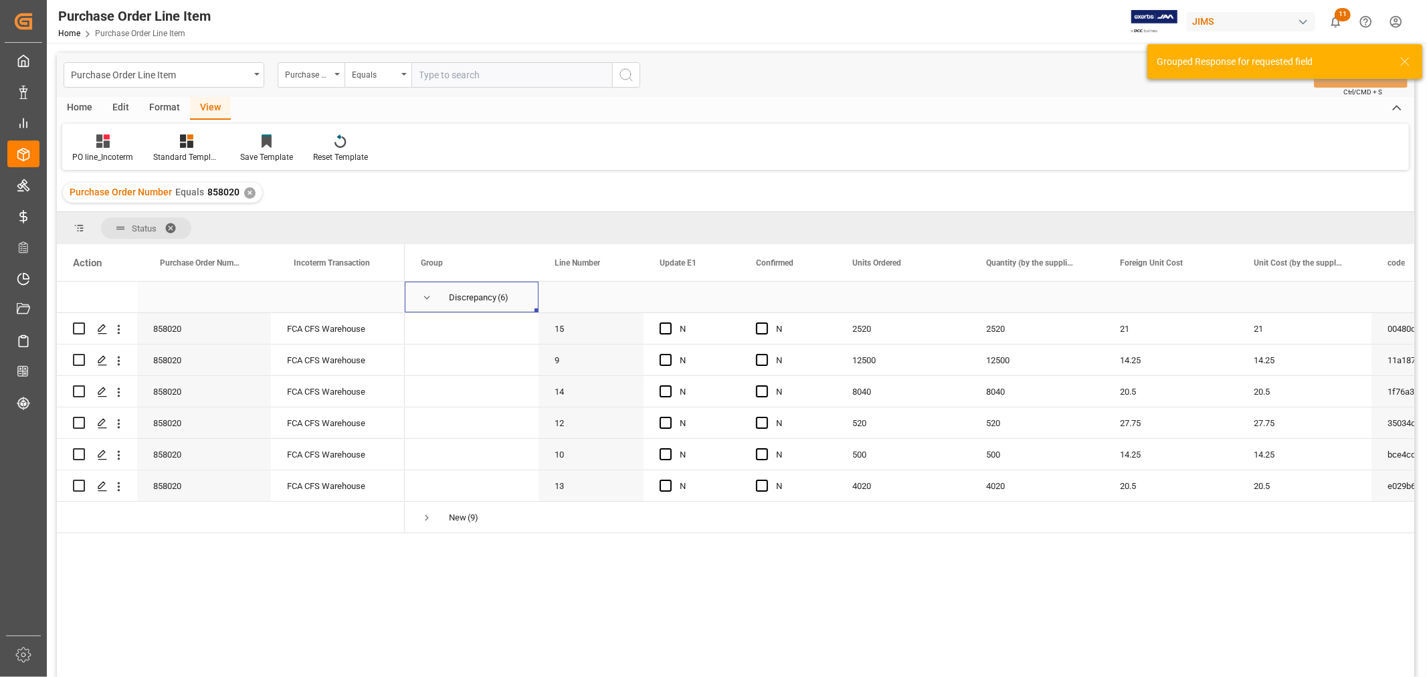
click at [425, 300] on span "Press SPACE to select this row." at bounding box center [427, 298] width 12 height 12
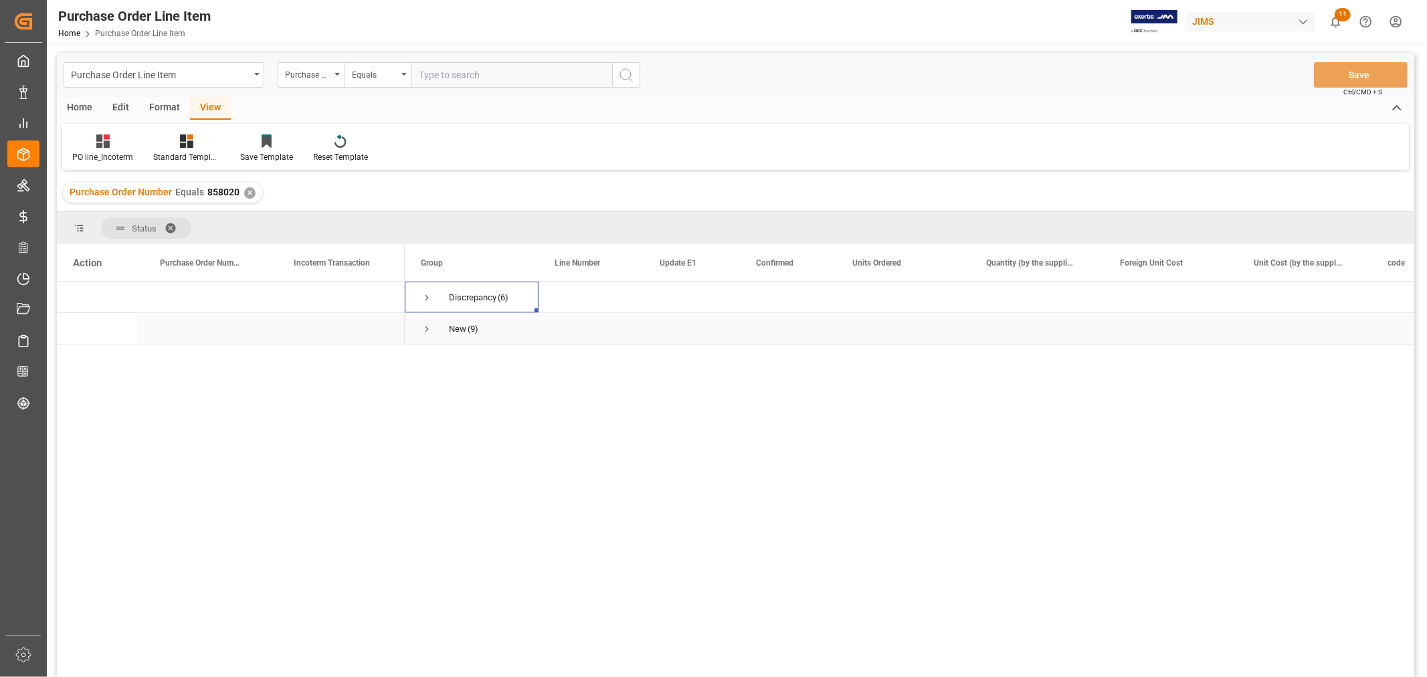
click at [425, 332] on span "Press SPACE to select this row." at bounding box center [427, 329] width 12 height 12
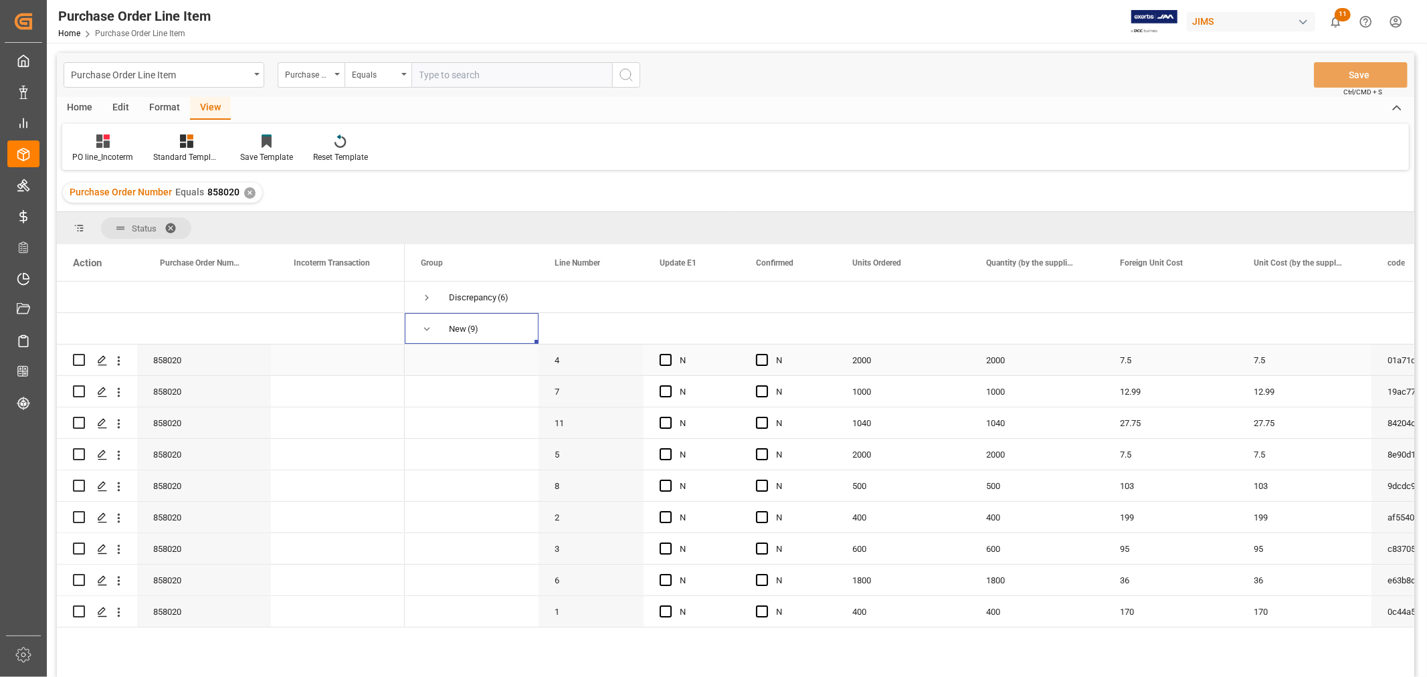
click at [343, 363] on div "Press SPACE to select this row." at bounding box center [338, 360] width 134 height 31
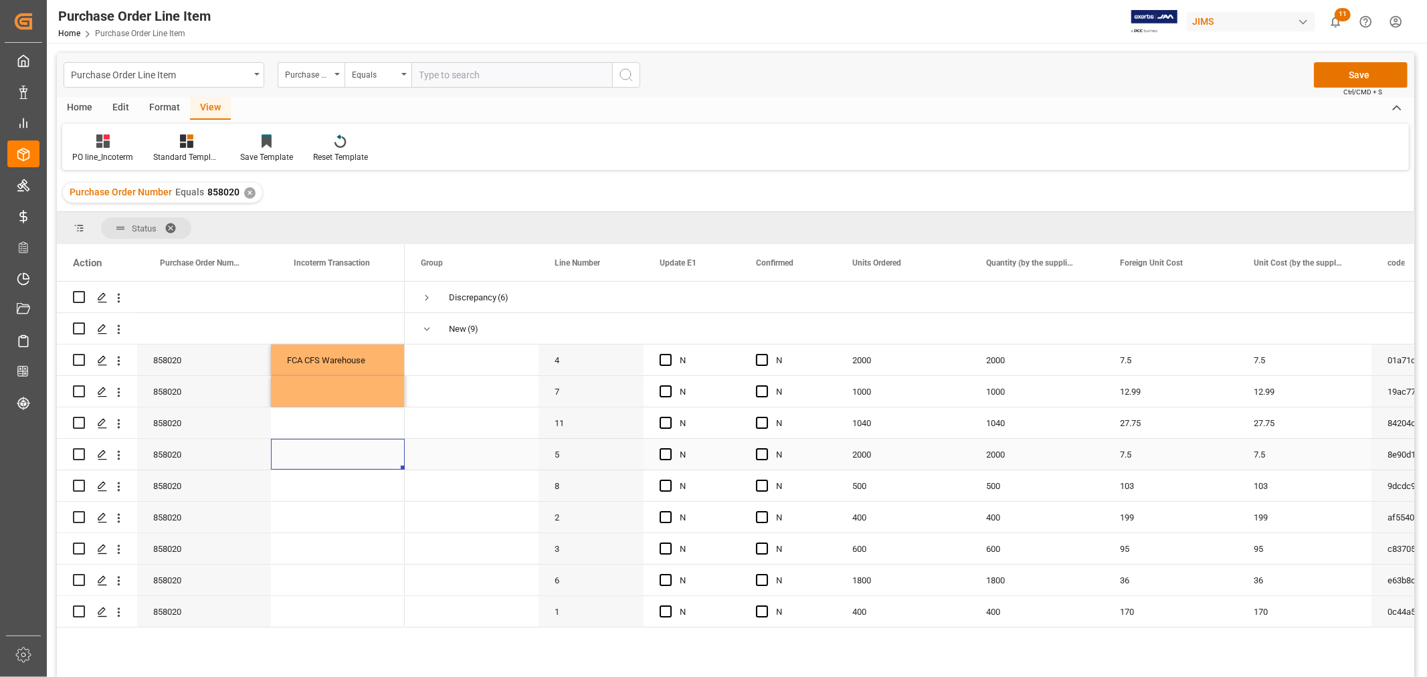
click at [369, 447] on div "Press SPACE to select this row." at bounding box center [338, 454] width 134 height 31
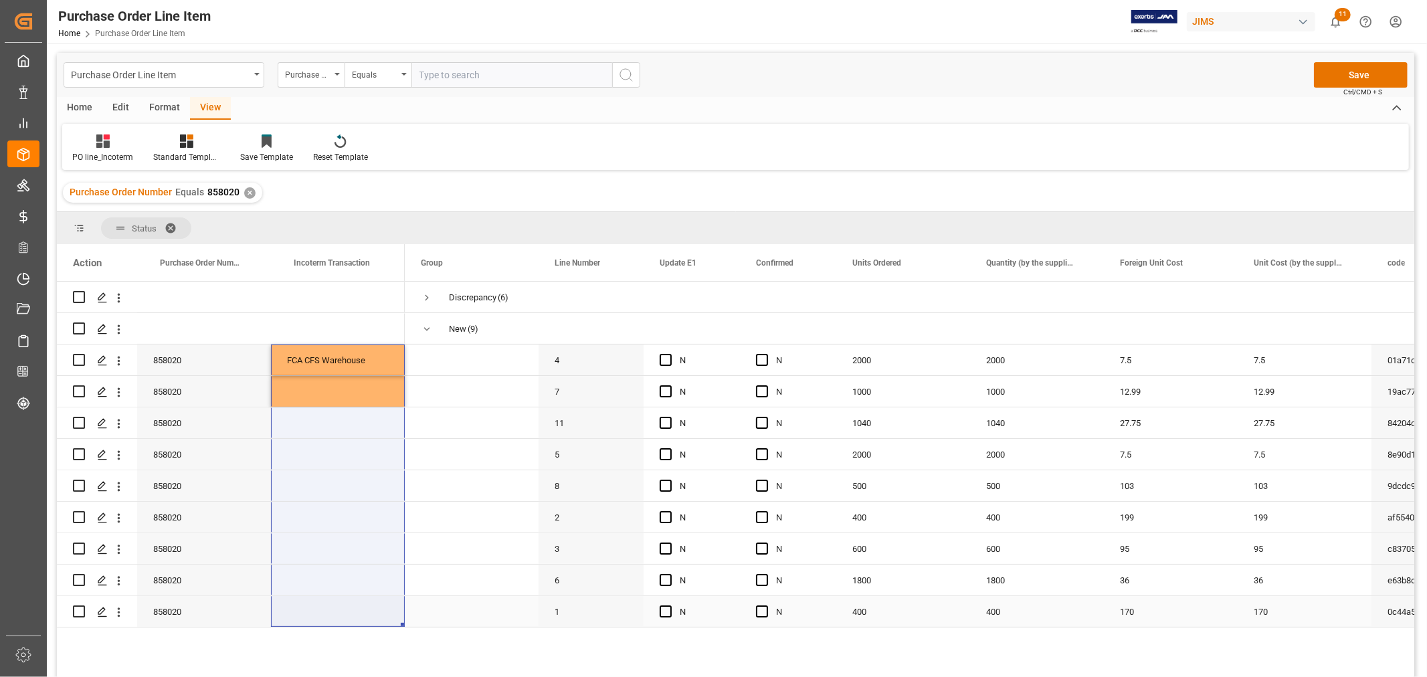
drag, startPoint x: 360, startPoint y: 361, endPoint x: 329, endPoint y: 603, distance: 244.1
click at [329, 603] on div "858020 FCA CFS Warehouse 858020 858020" at bounding box center [231, 455] width 348 height 346
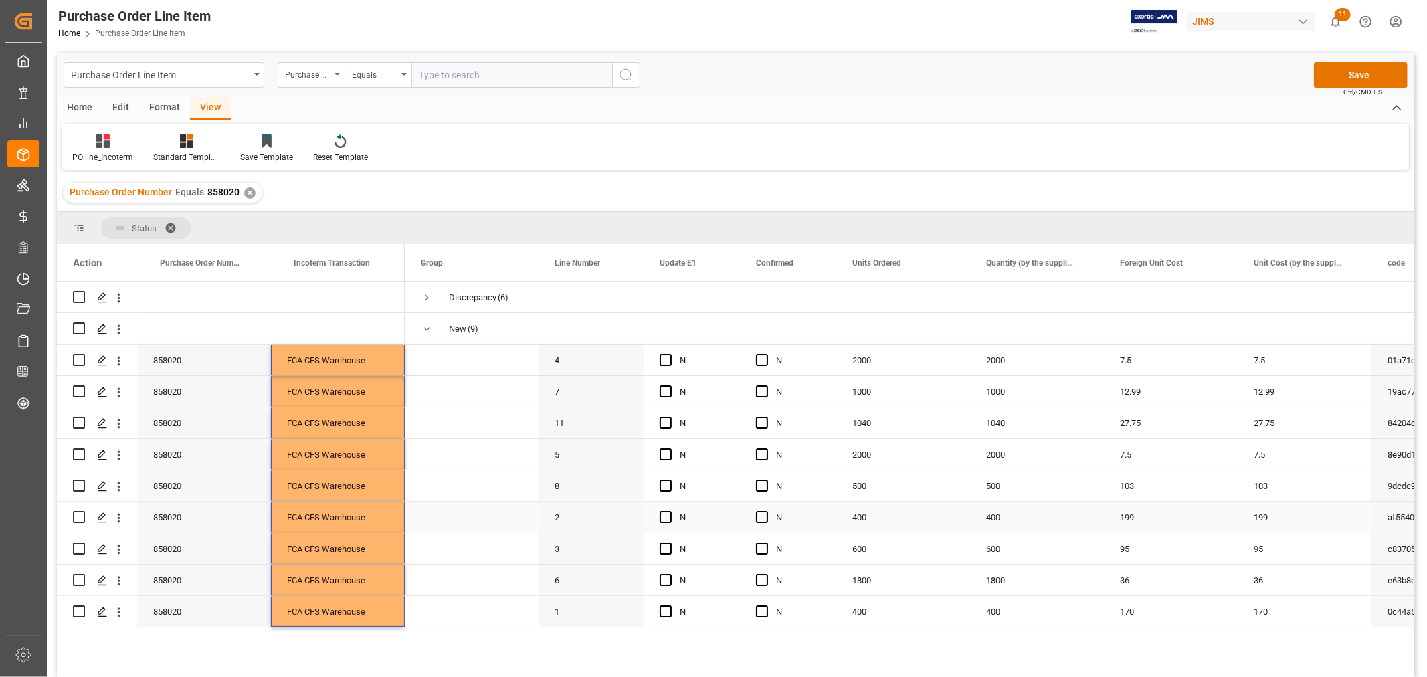
click at [452, 503] on span "Press SPACE to select this row." at bounding box center [472, 516] width 102 height 29
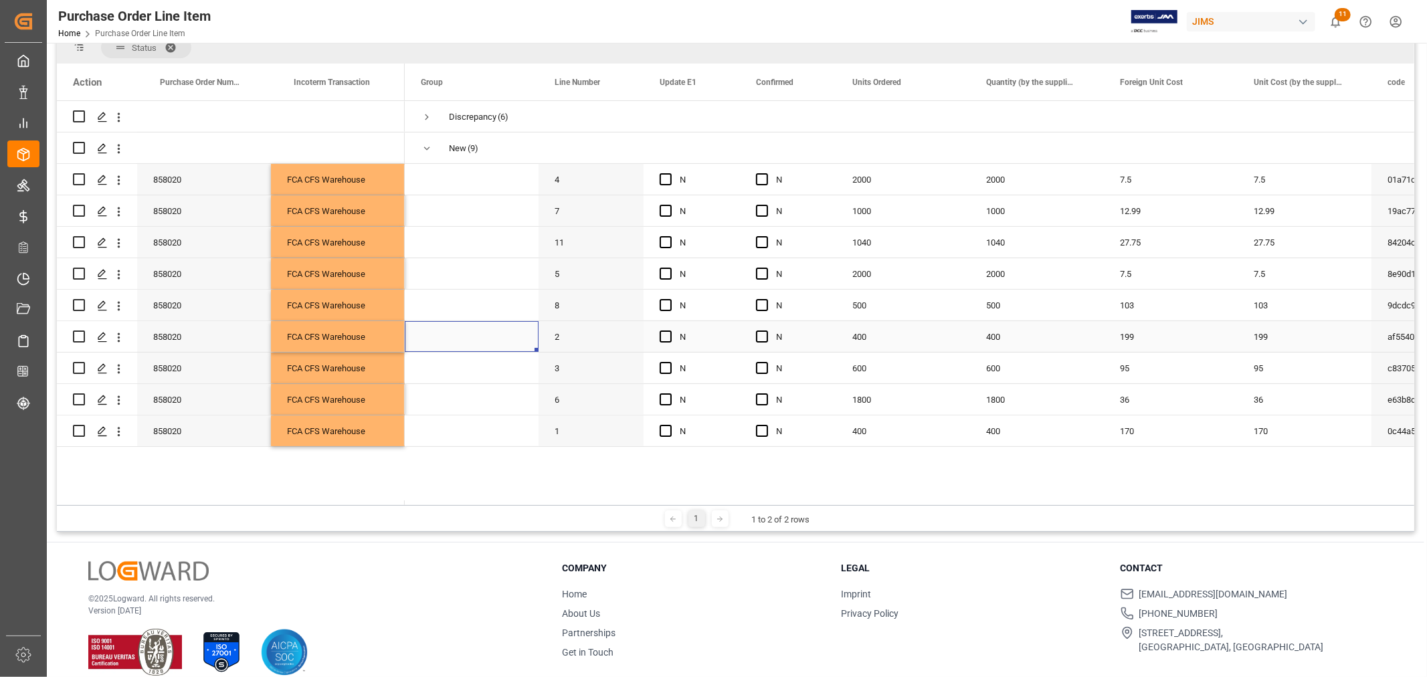
scroll to position [197, 0]
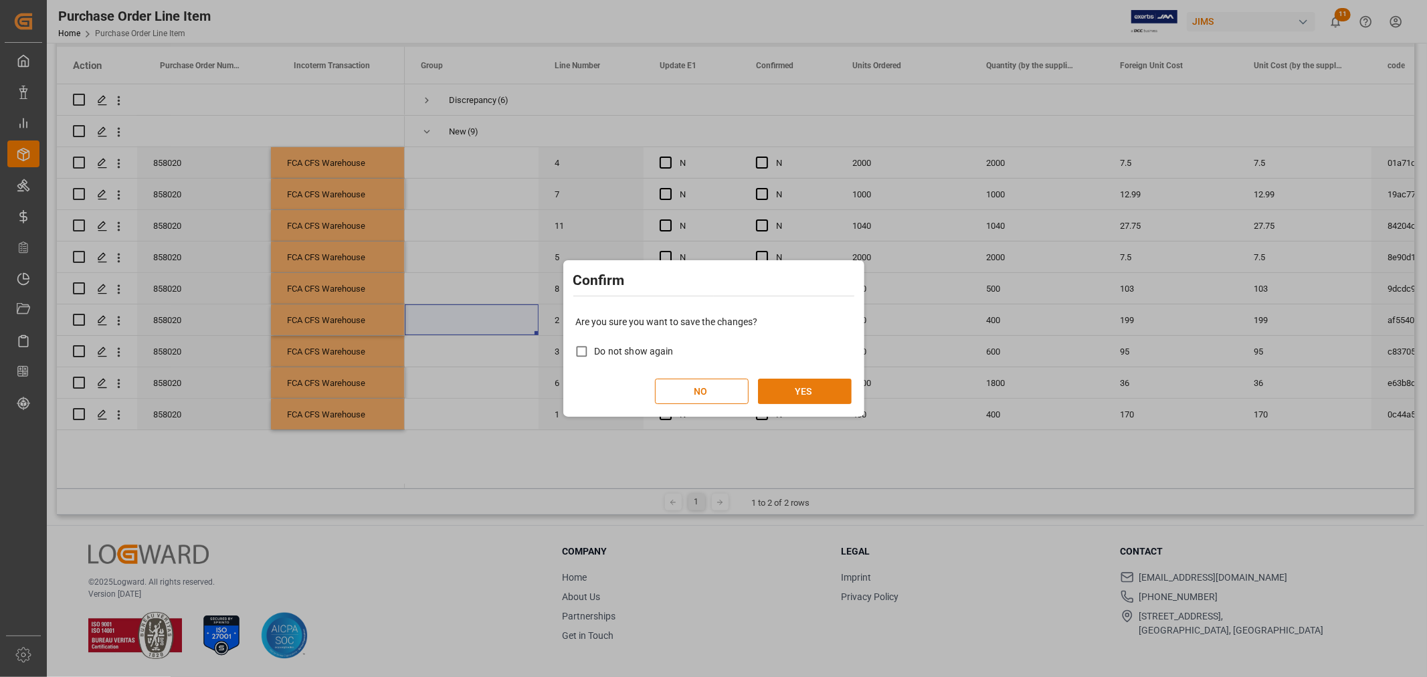
click at [804, 379] on button "YES" at bounding box center [805, 391] width 94 height 25
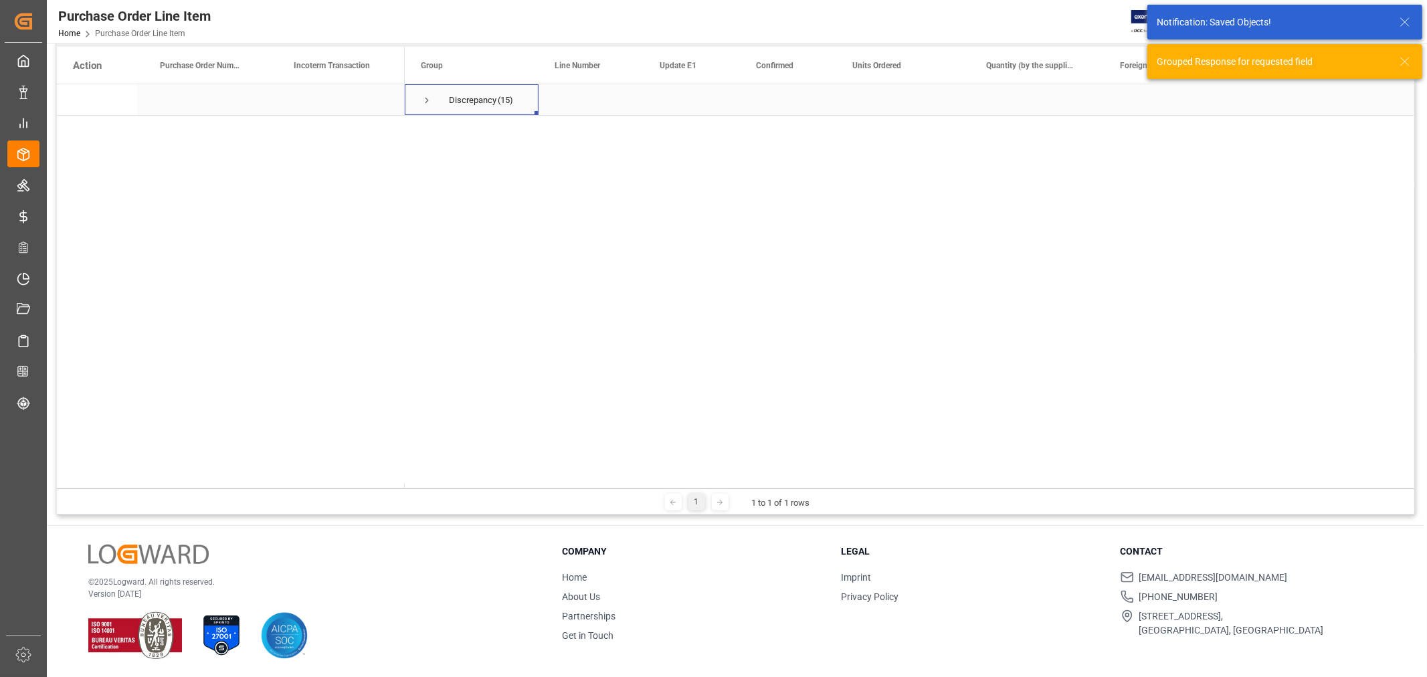
click at [433, 104] on span "Discrepancy (15)" at bounding box center [472, 99] width 102 height 29
click at [427, 98] on span "Press SPACE to select this row." at bounding box center [427, 100] width 12 height 12
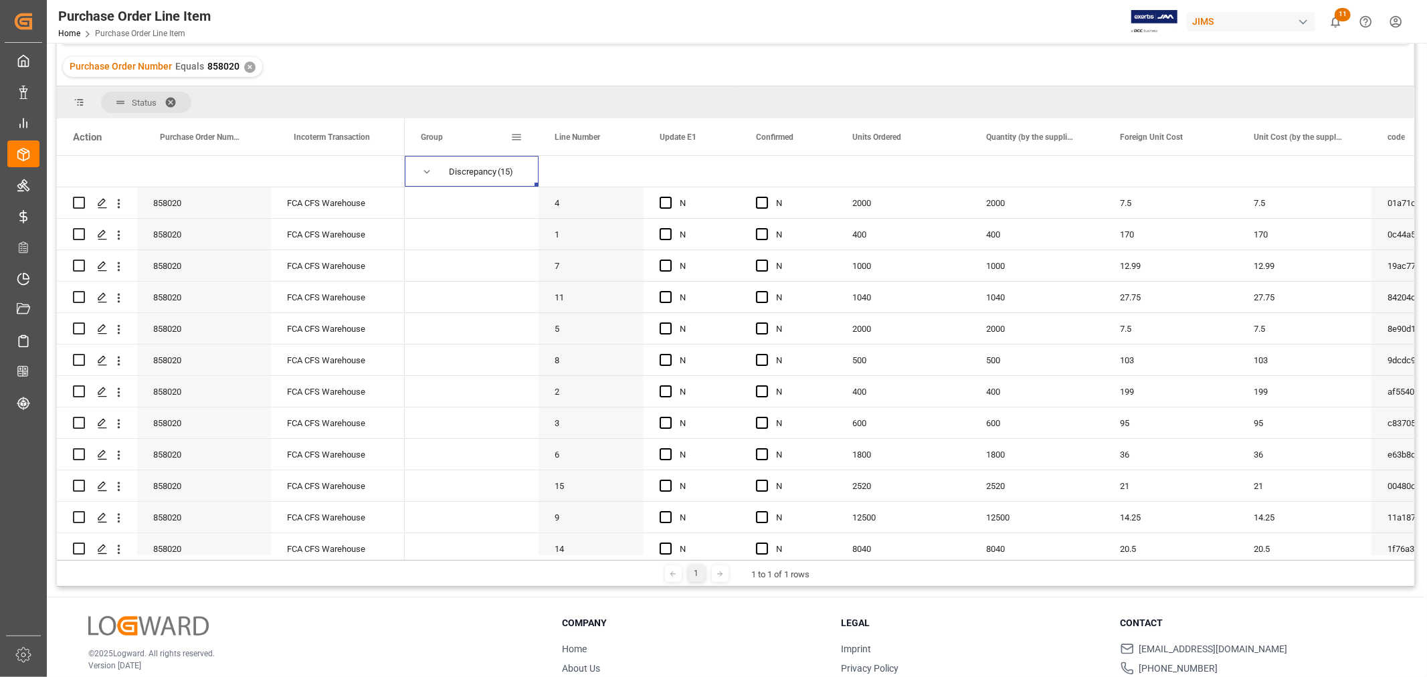
scroll to position [0, 0]
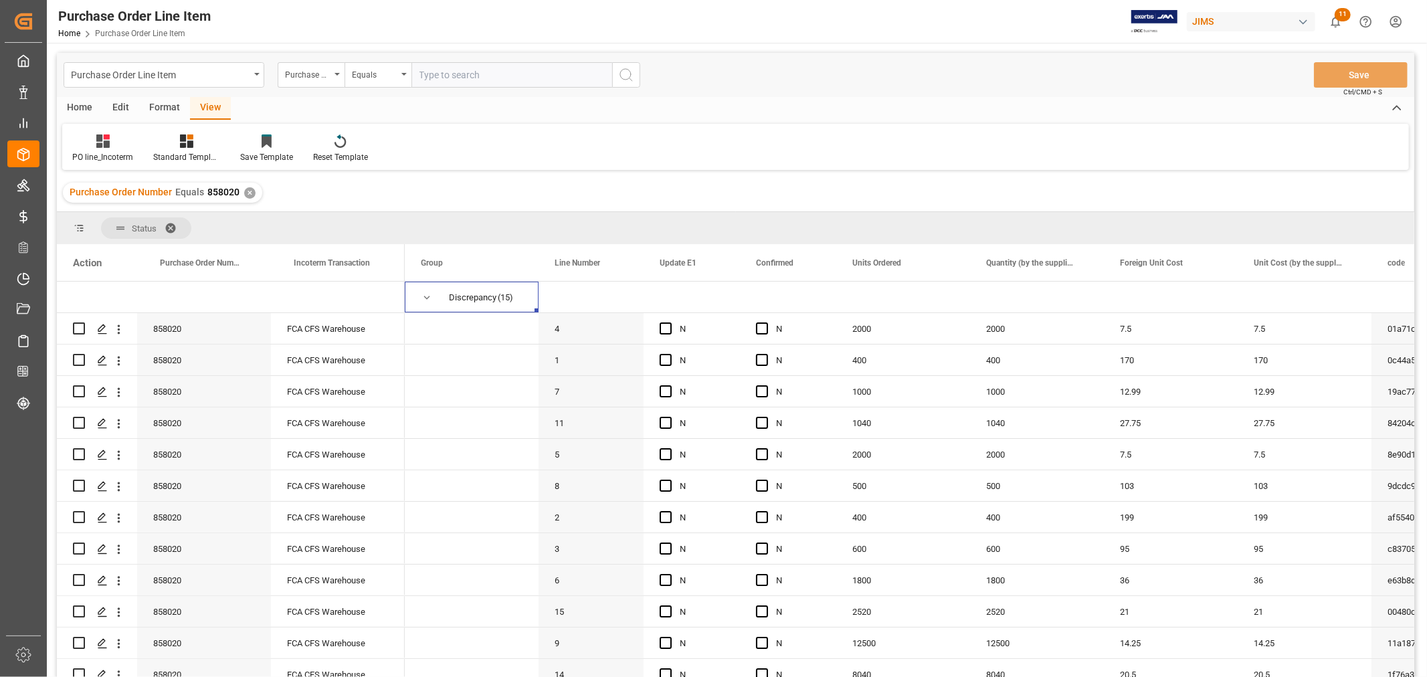
click at [240, 191] on div "Purchase Order Number Equals 858020 ✕" at bounding box center [162, 193] width 199 height 20
click at [244, 191] on div "✕" at bounding box center [249, 192] width 11 height 11
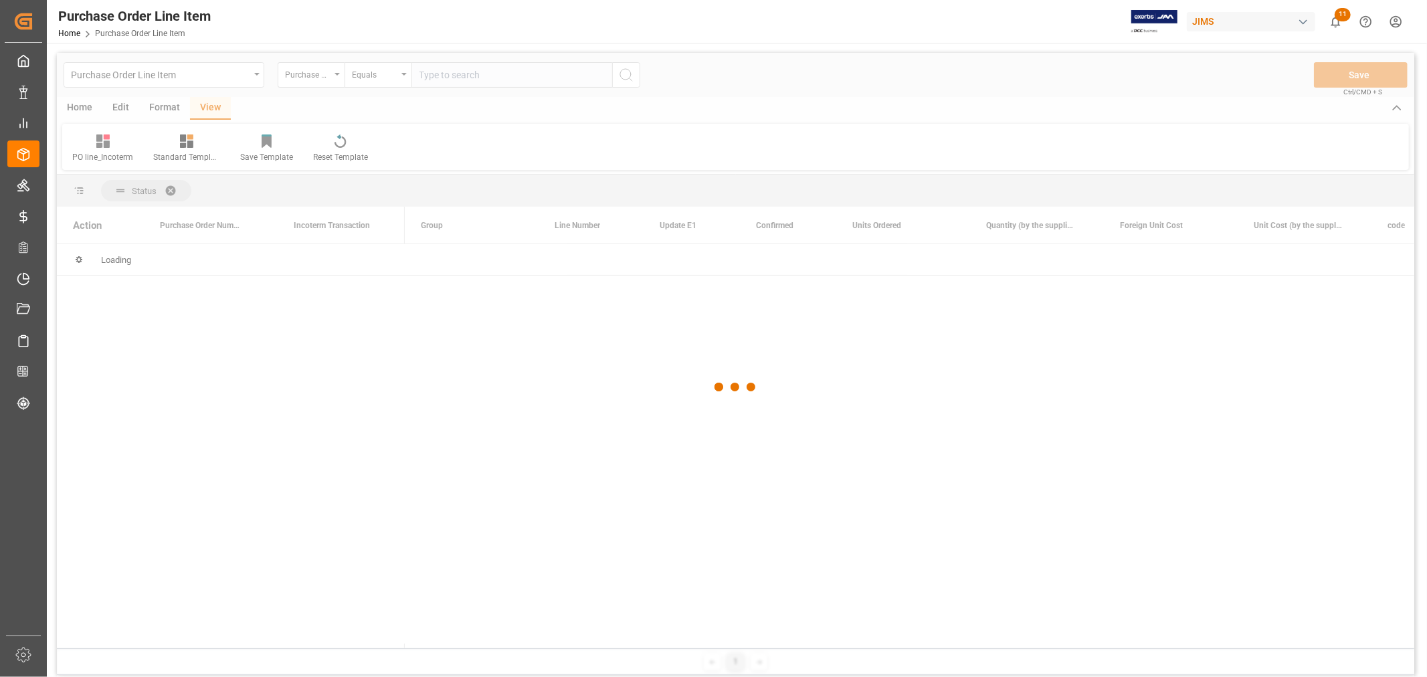
click at [442, 75] on div at bounding box center [735, 387] width 1357 height 669
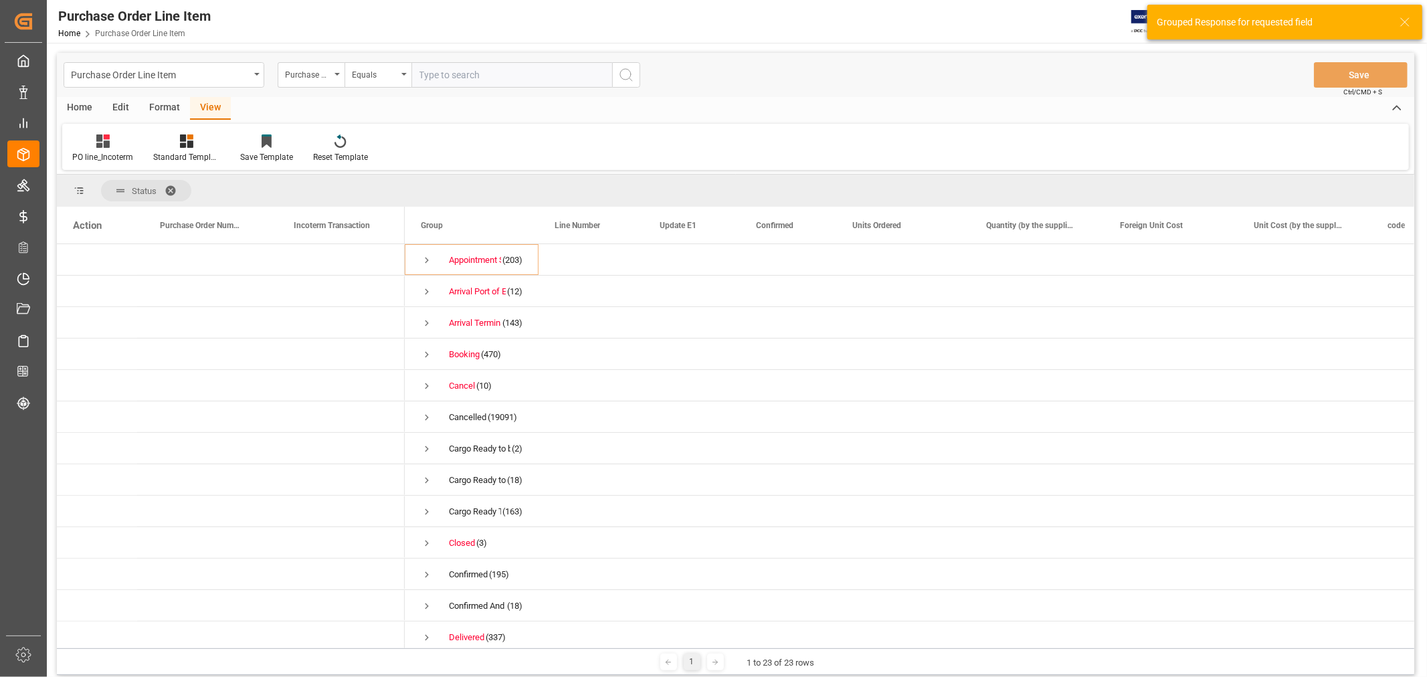
click at [442, 75] on input "text" at bounding box center [511, 74] width 201 height 25
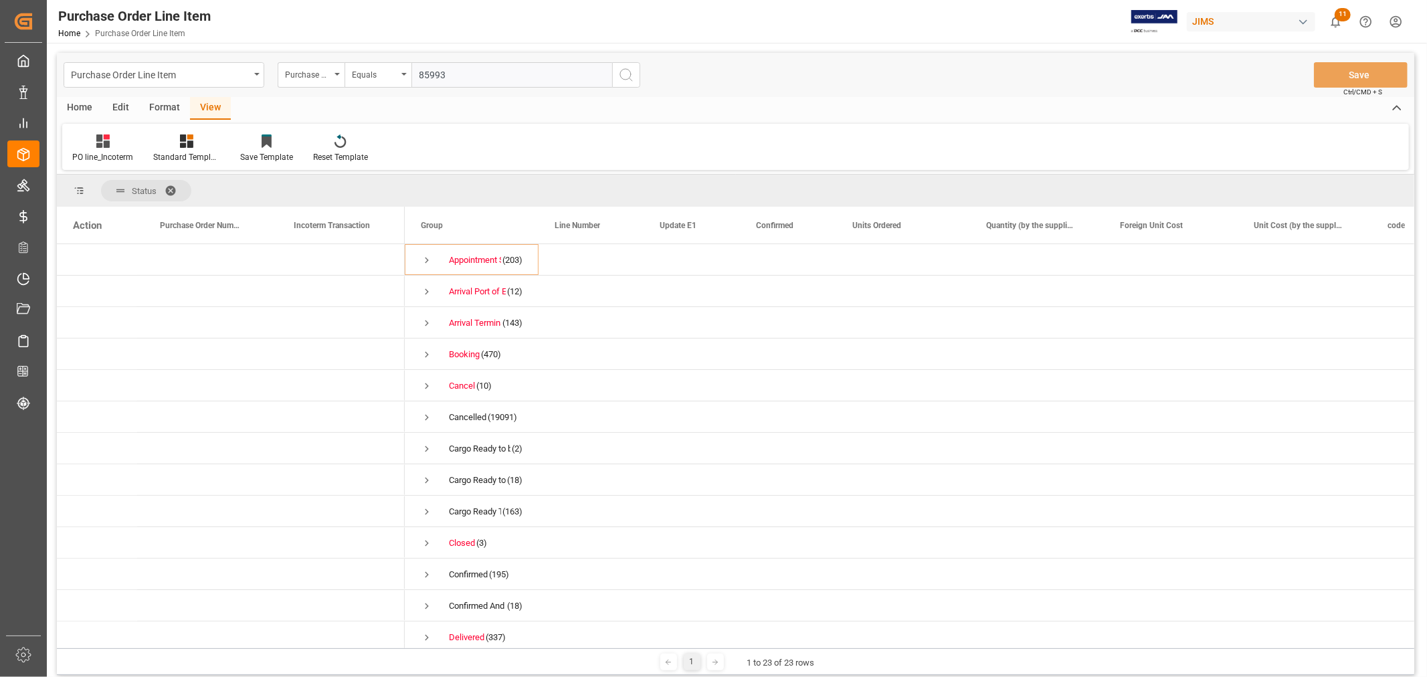
type input "859930"
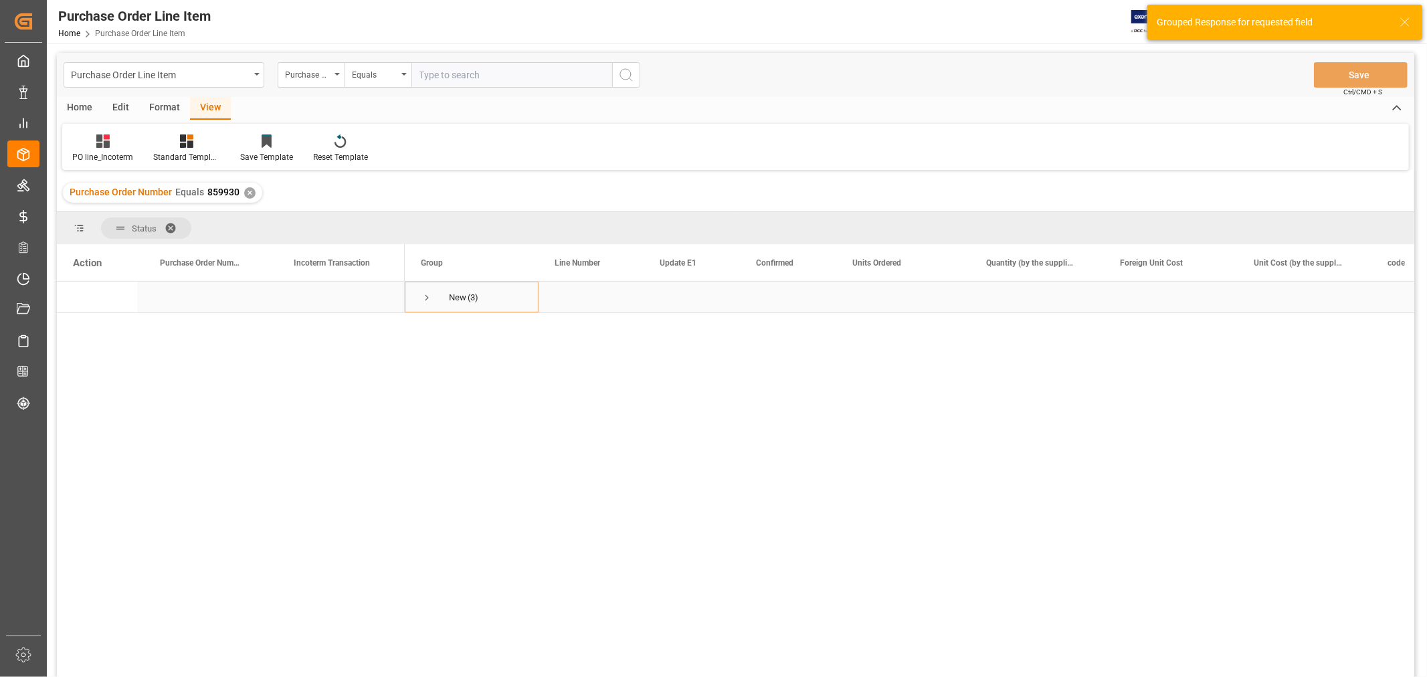
click at [424, 290] on span "Press SPACE to select this row." at bounding box center [427, 297] width 12 height 31
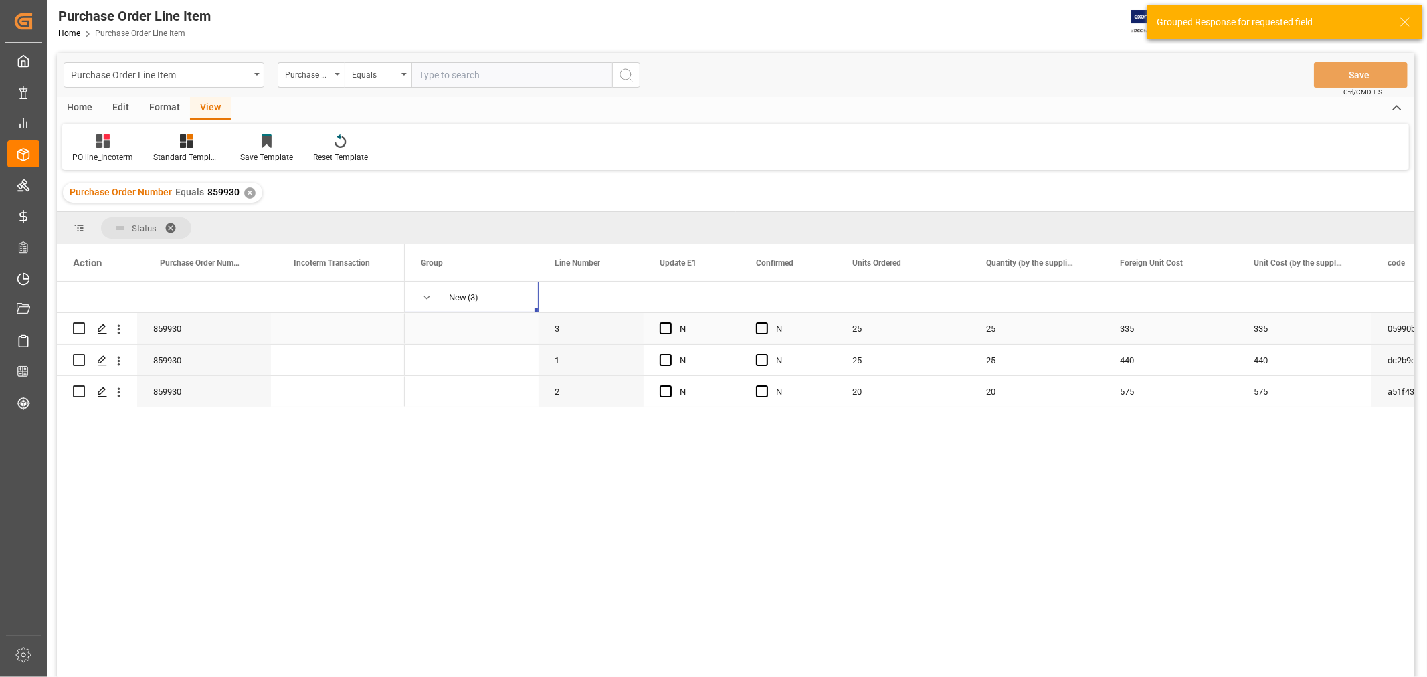
click at [338, 335] on div "Press SPACE to select this row." at bounding box center [338, 328] width 134 height 31
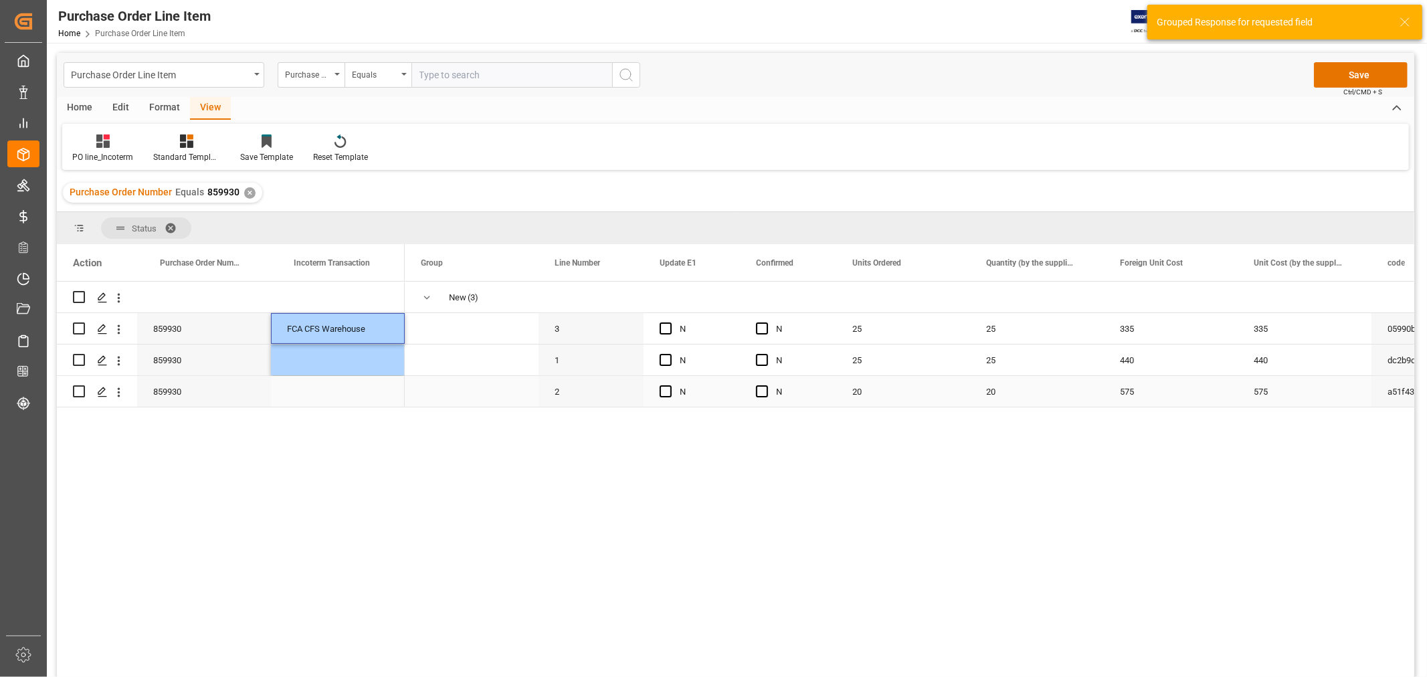
click at [355, 379] on div "Press SPACE to select this row." at bounding box center [338, 391] width 134 height 31
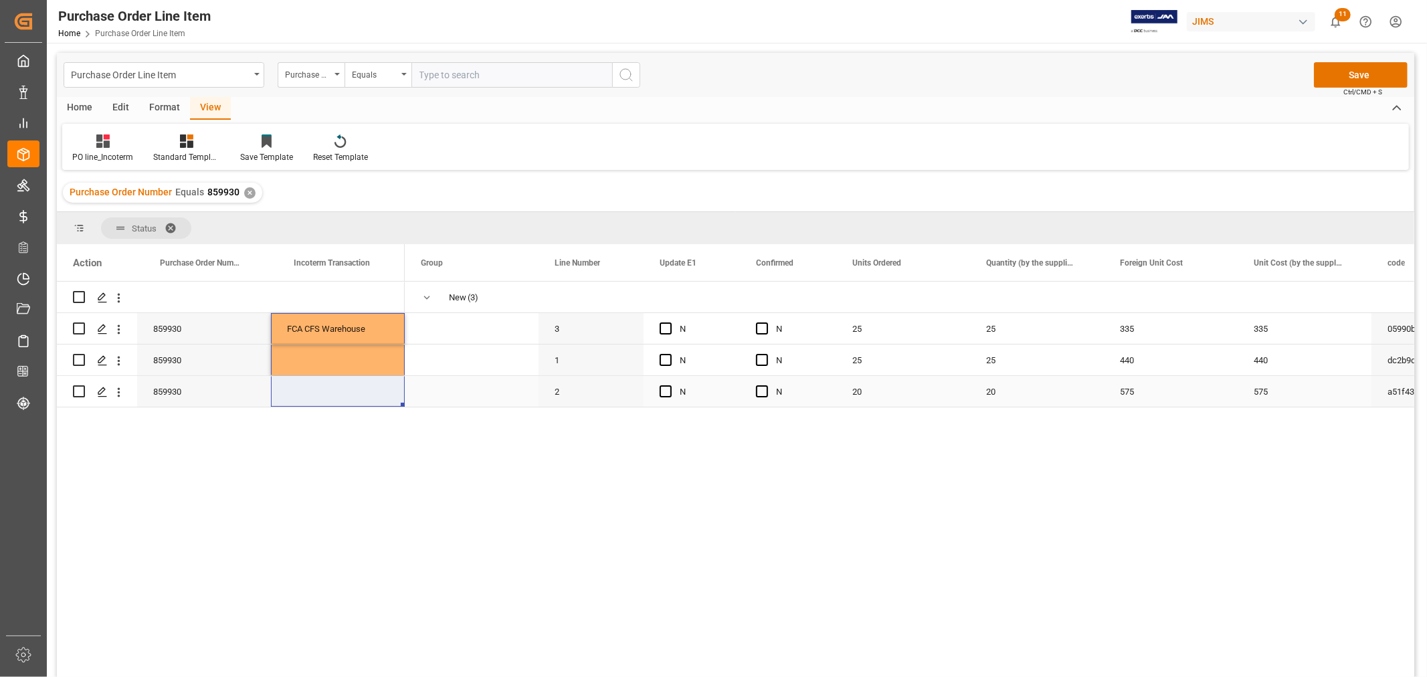
drag, startPoint x: 355, startPoint y: 322, endPoint x: 356, endPoint y: 389, distance: 66.9
click at [356, 389] on div "859930 FCA CFS Warehouse 859930 859930" at bounding box center [231, 345] width 348 height 126
click at [431, 371] on span "Press SPACE to select this row." at bounding box center [472, 359] width 102 height 29
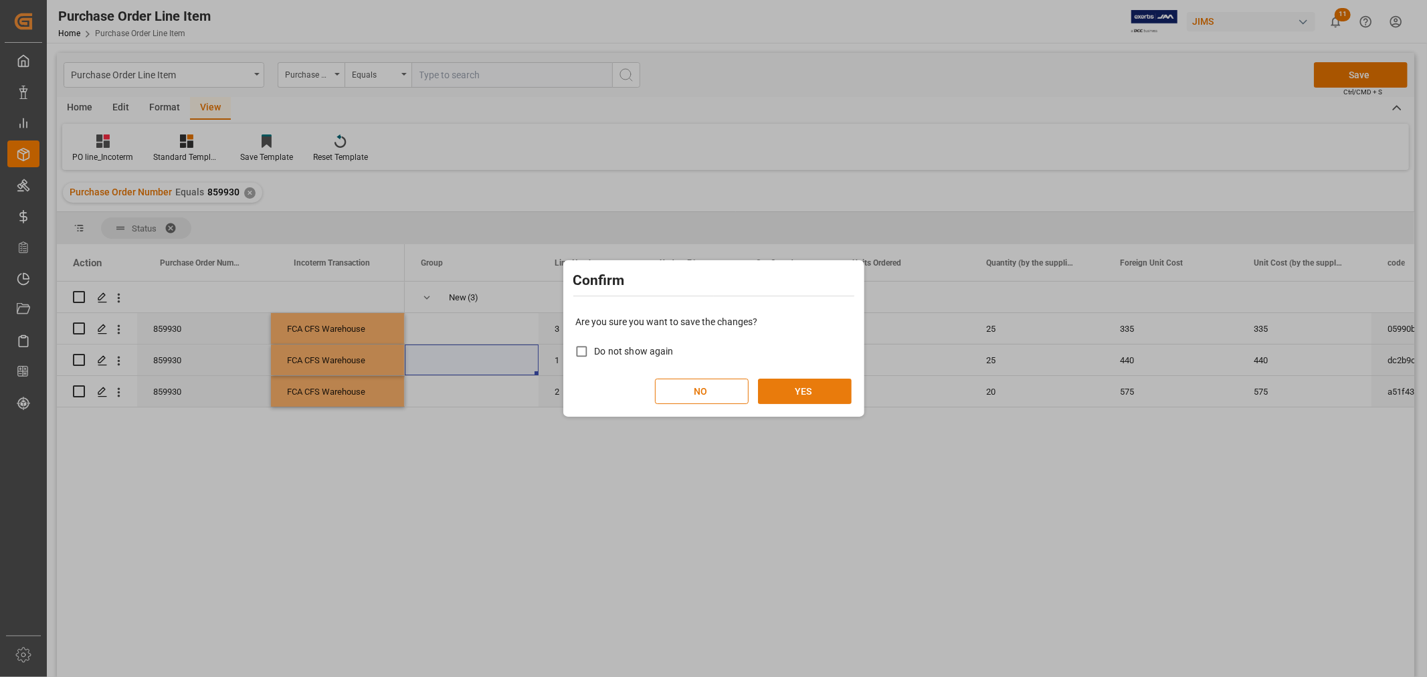
click at [797, 396] on button "YES" at bounding box center [805, 391] width 94 height 25
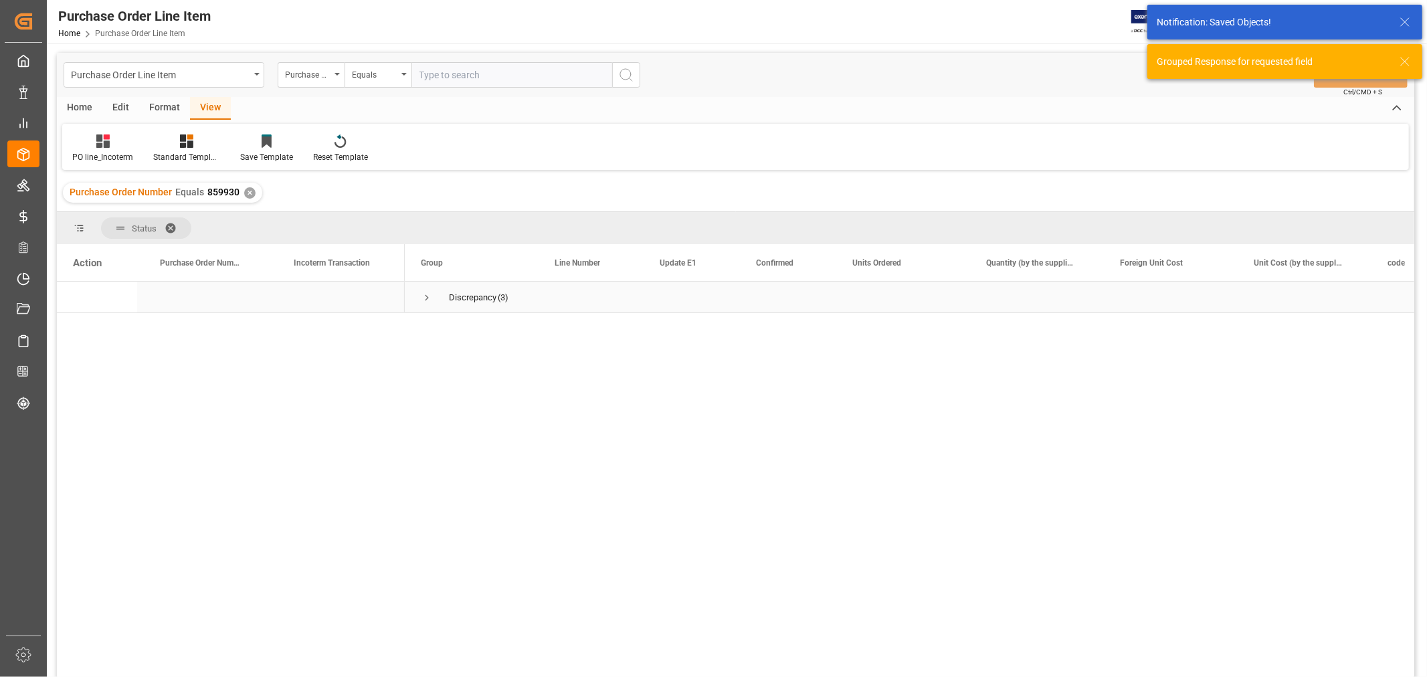
click at [424, 300] on span "Press SPACE to select this row." at bounding box center [427, 298] width 12 height 12
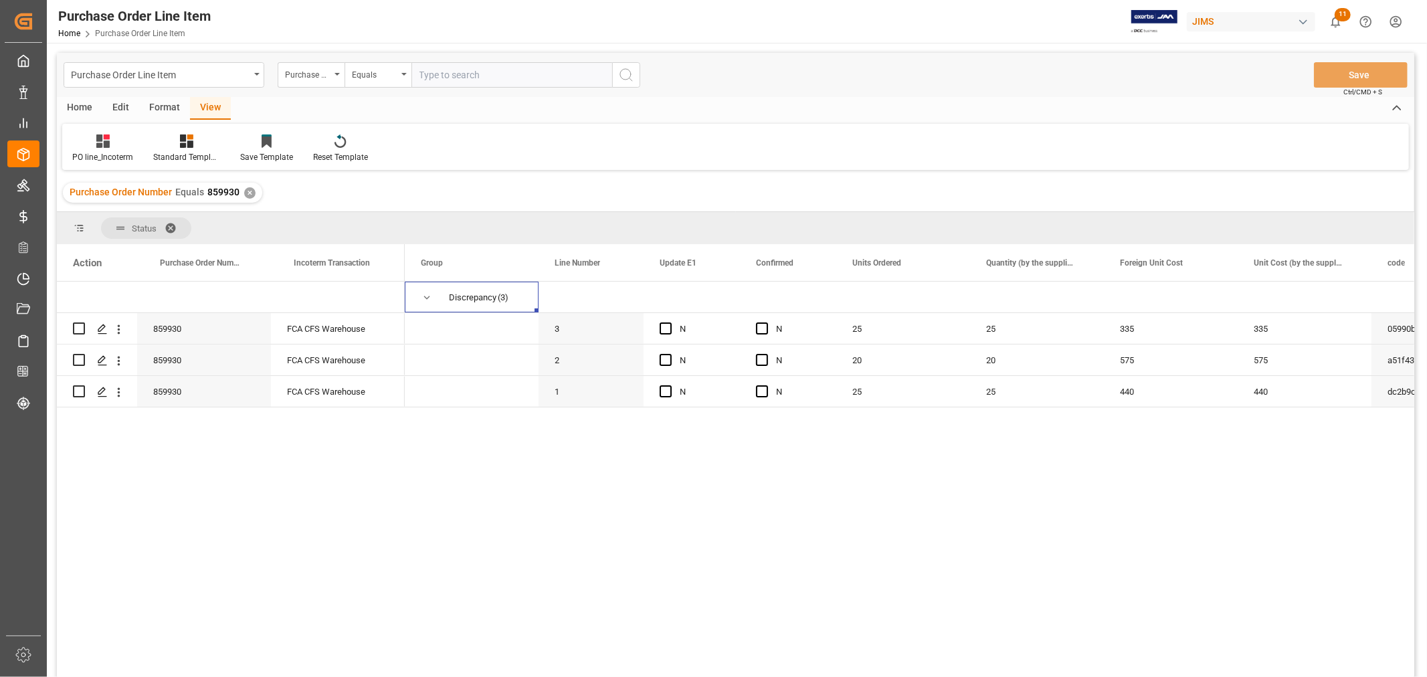
click at [248, 196] on div "✕" at bounding box center [249, 192] width 11 height 11
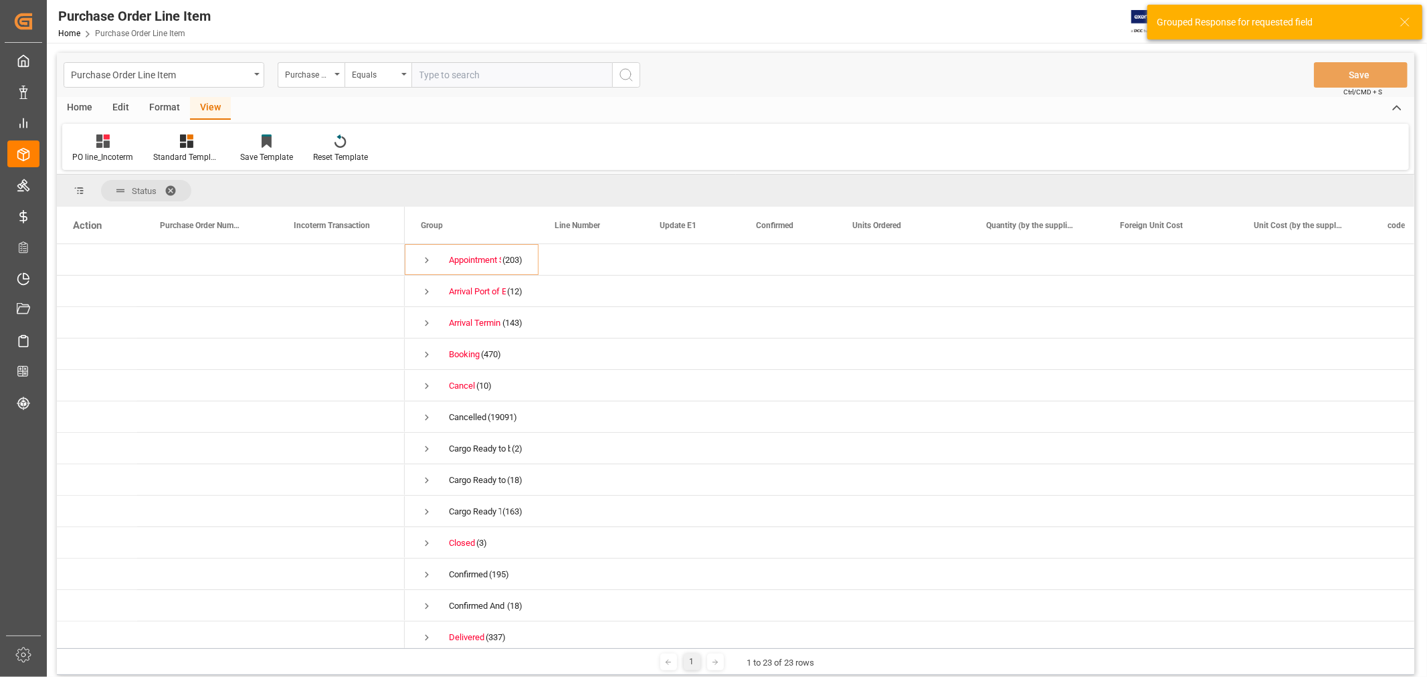
click at [463, 78] on input "text" at bounding box center [511, 74] width 201 height 25
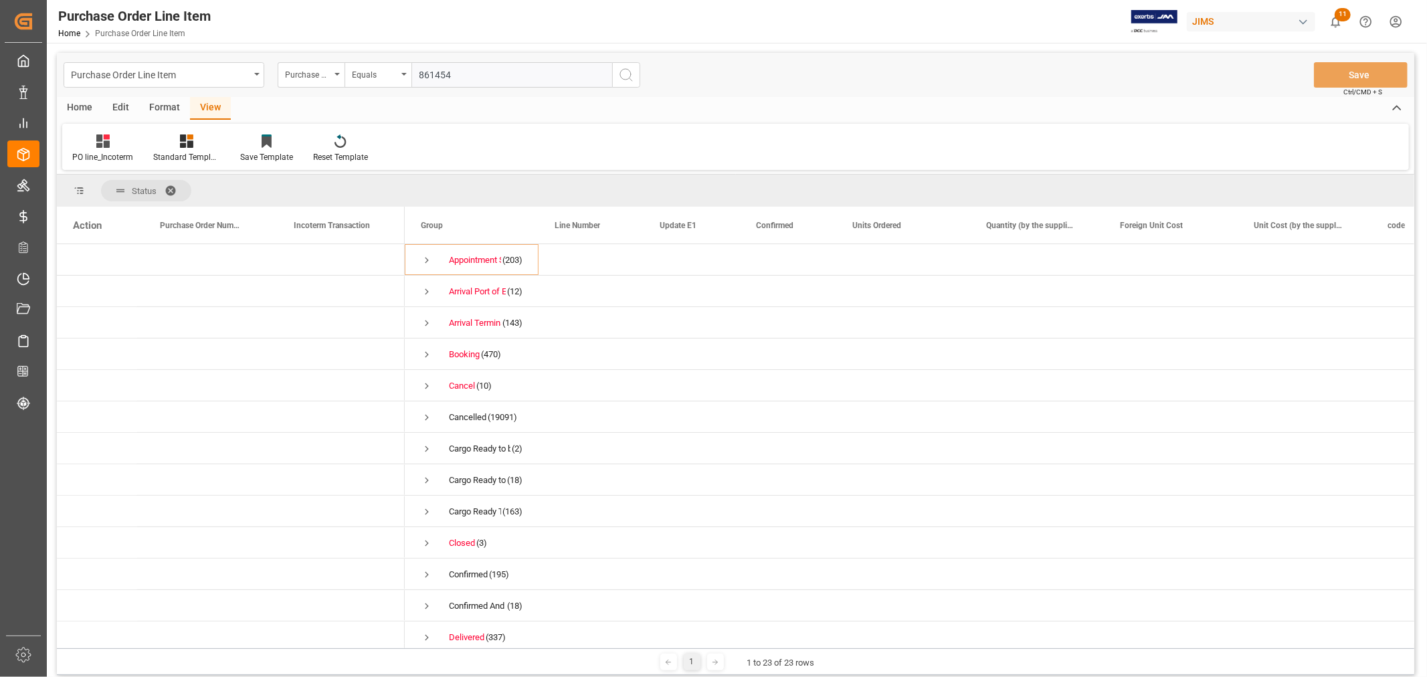
type input "861454"
click at [620, 75] on circle "search button" at bounding box center [625, 74] width 11 height 11
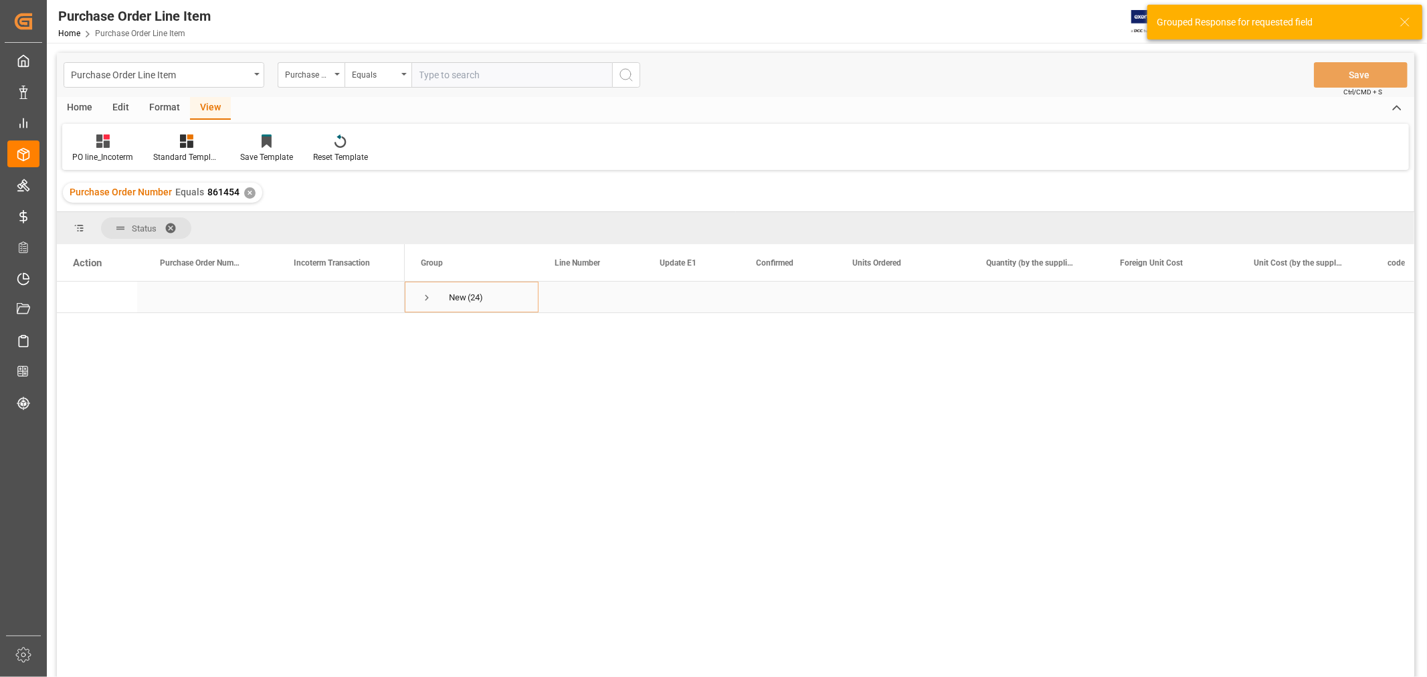
click at [424, 298] on span "Press SPACE to select this row." at bounding box center [427, 298] width 12 height 12
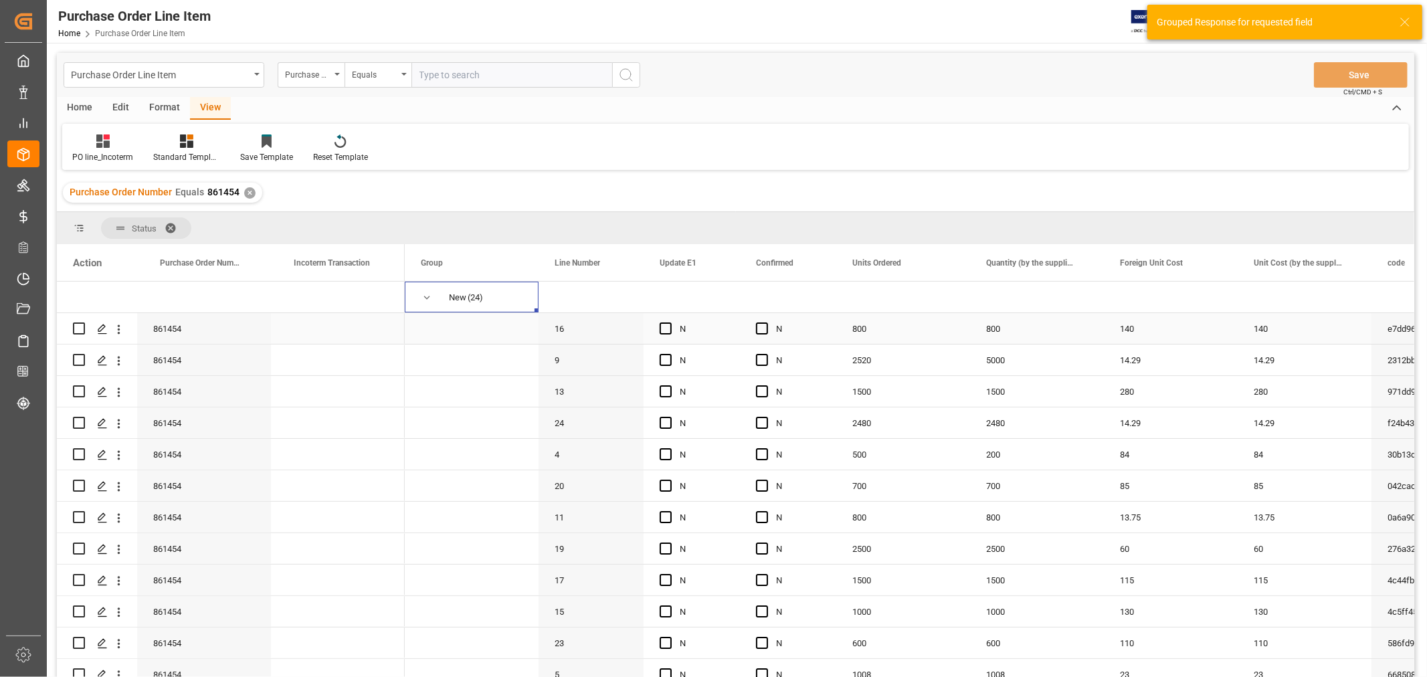
click at [303, 326] on div "Press SPACE to select this row." at bounding box center [338, 328] width 134 height 31
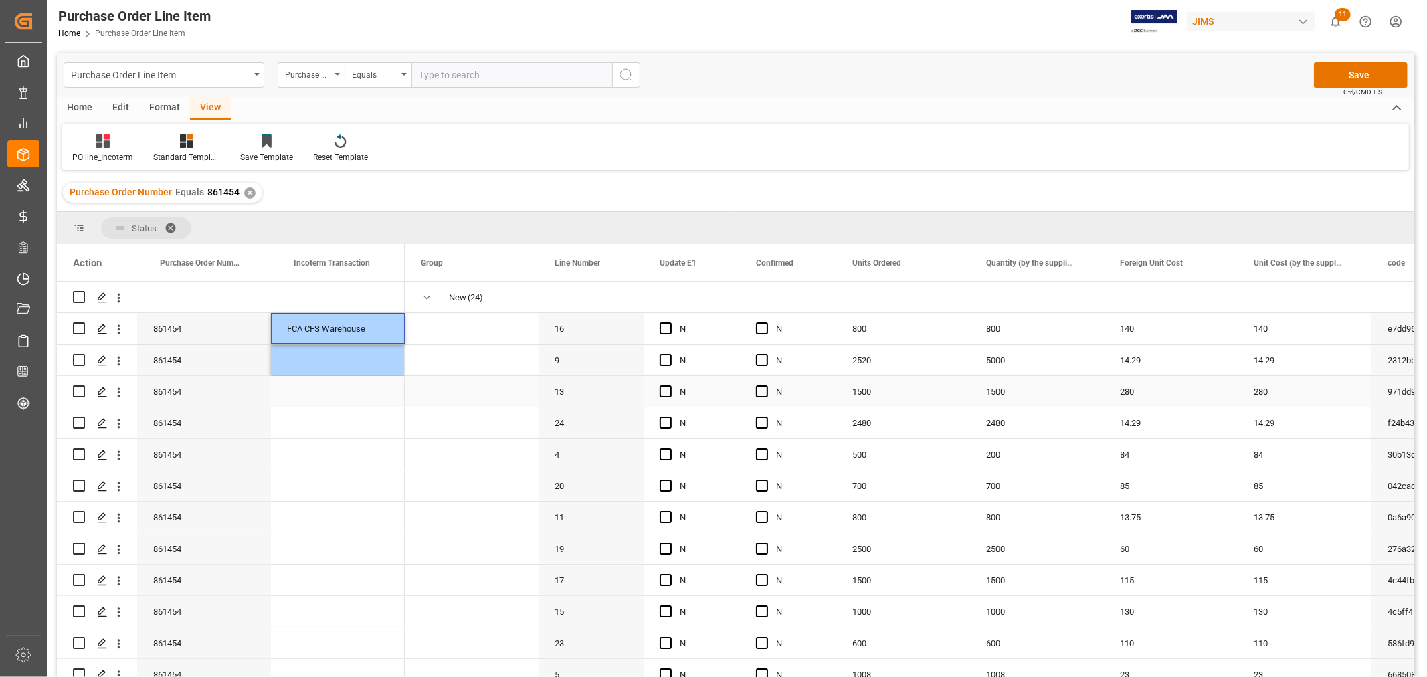
click at [334, 386] on div "Press SPACE to select this row." at bounding box center [338, 391] width 134 height 31
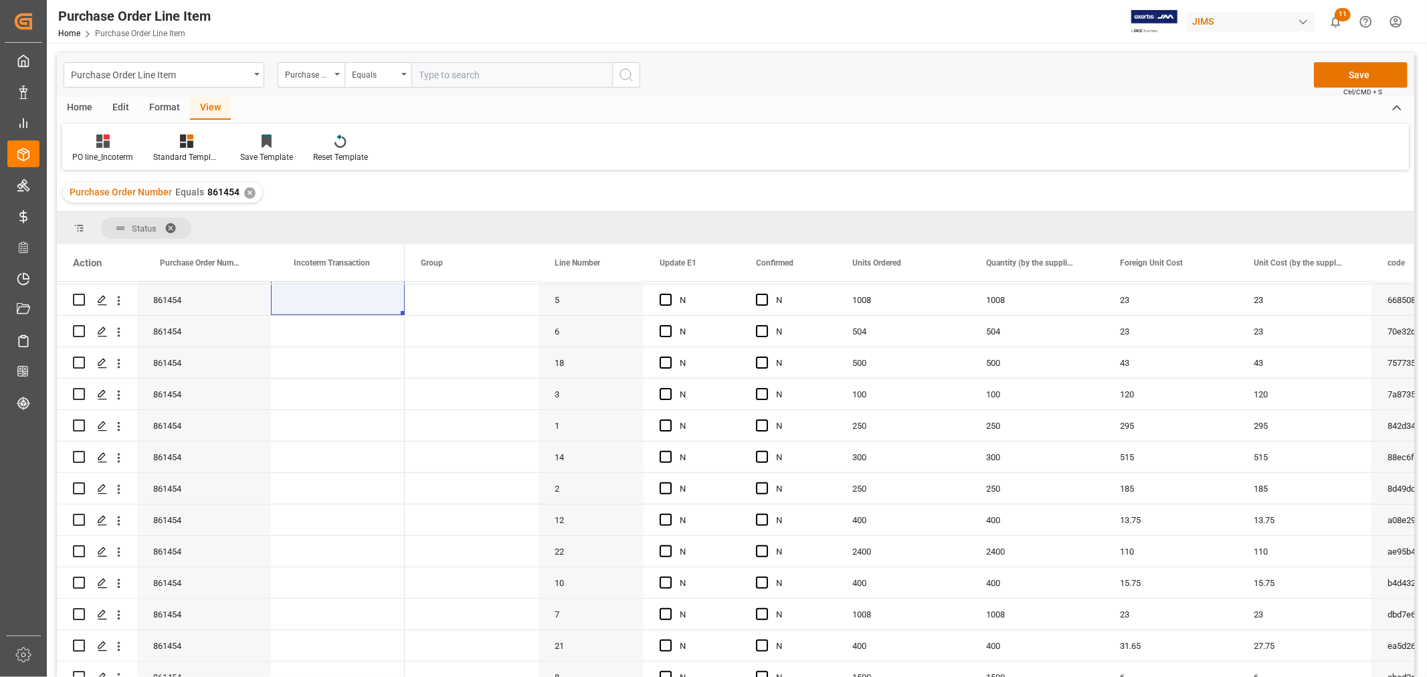
scroll to position [391, 0]
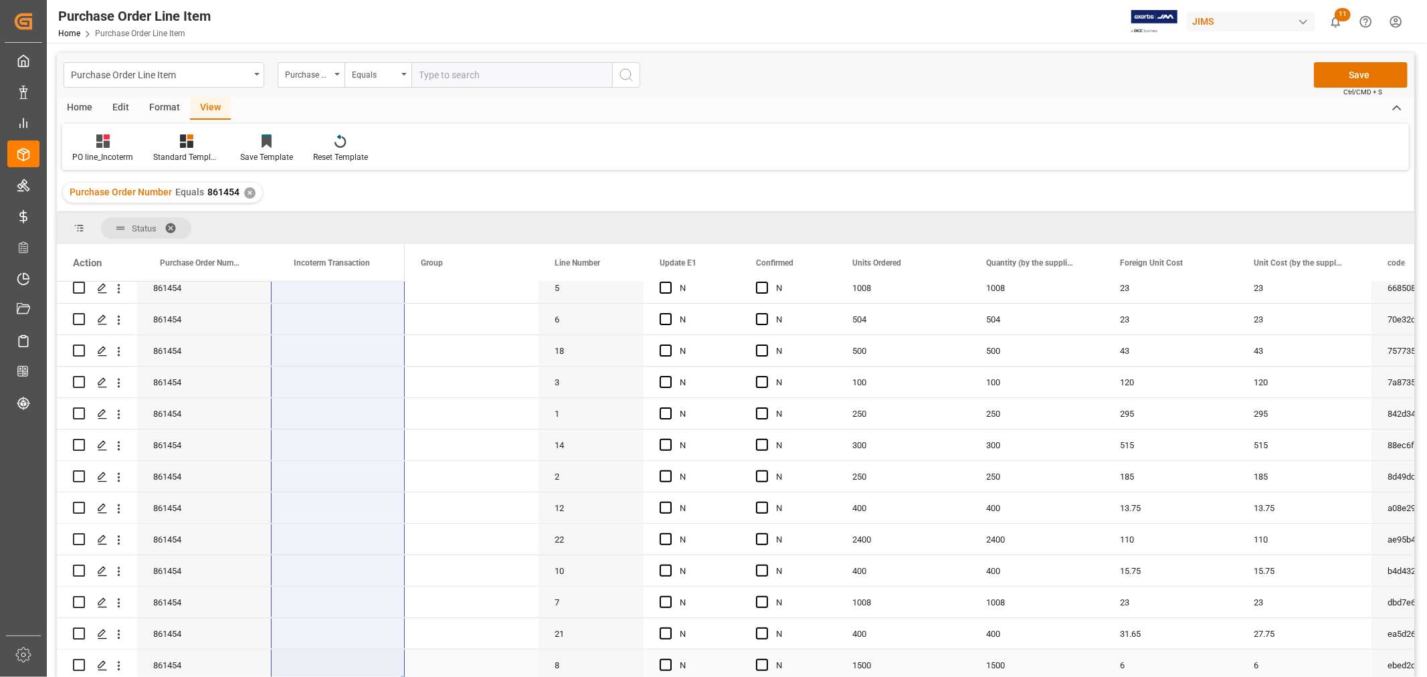
drag, startPoint x: 330, startPoint y: 322, endPoint x: 331, endPoint y: 658, distance: 335.2
click at [331, 658] on div "861454 FCA CFS Warehouse 861454 861454 861454" at bounding box center [231, 288] width 348 height 786
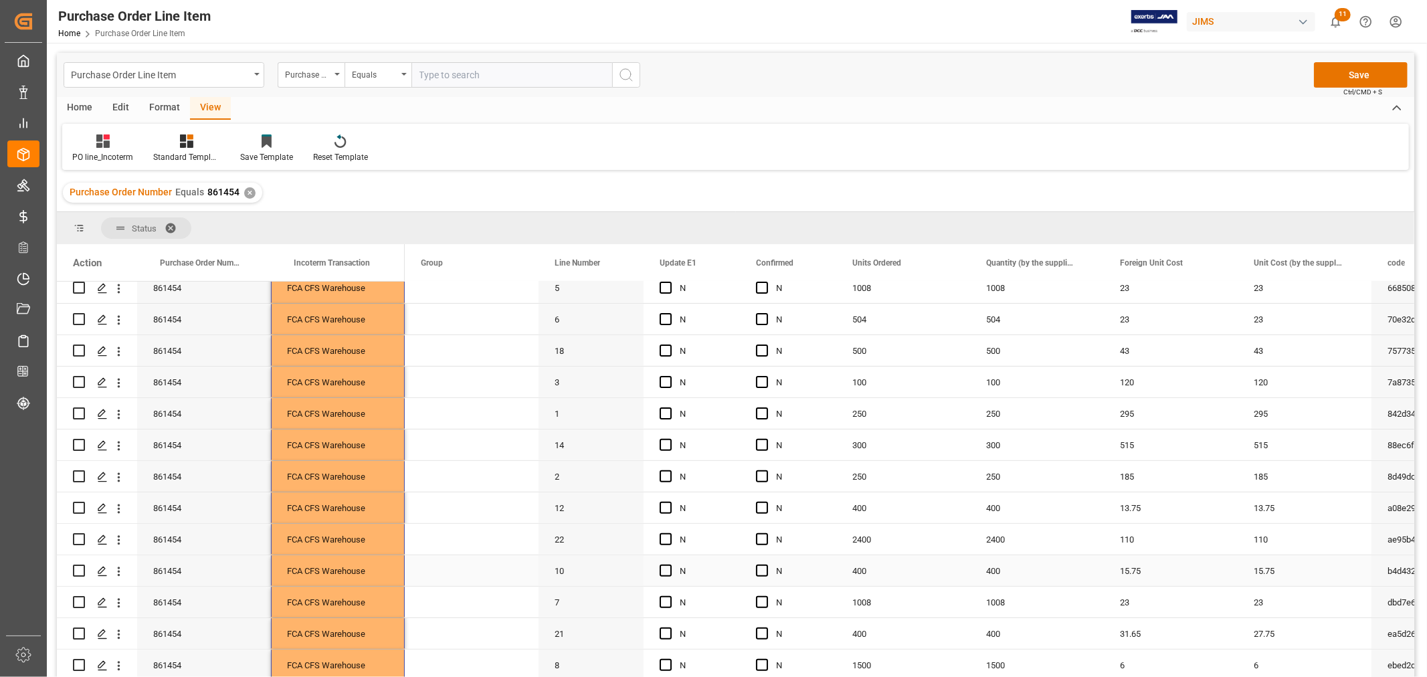
scroll to position [197, 0]
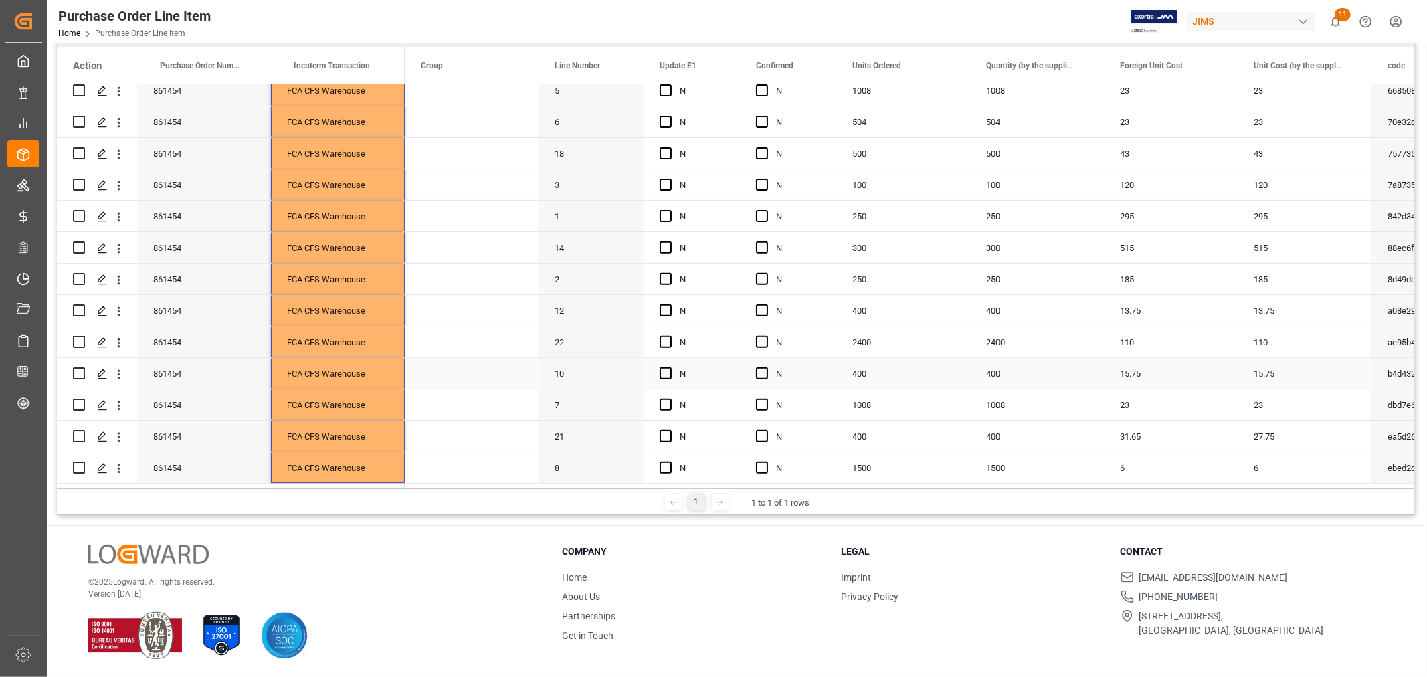
click at [452, 364] on span "Press SPACE to select this row." at bounding box center [472, 373] width 102 height 29
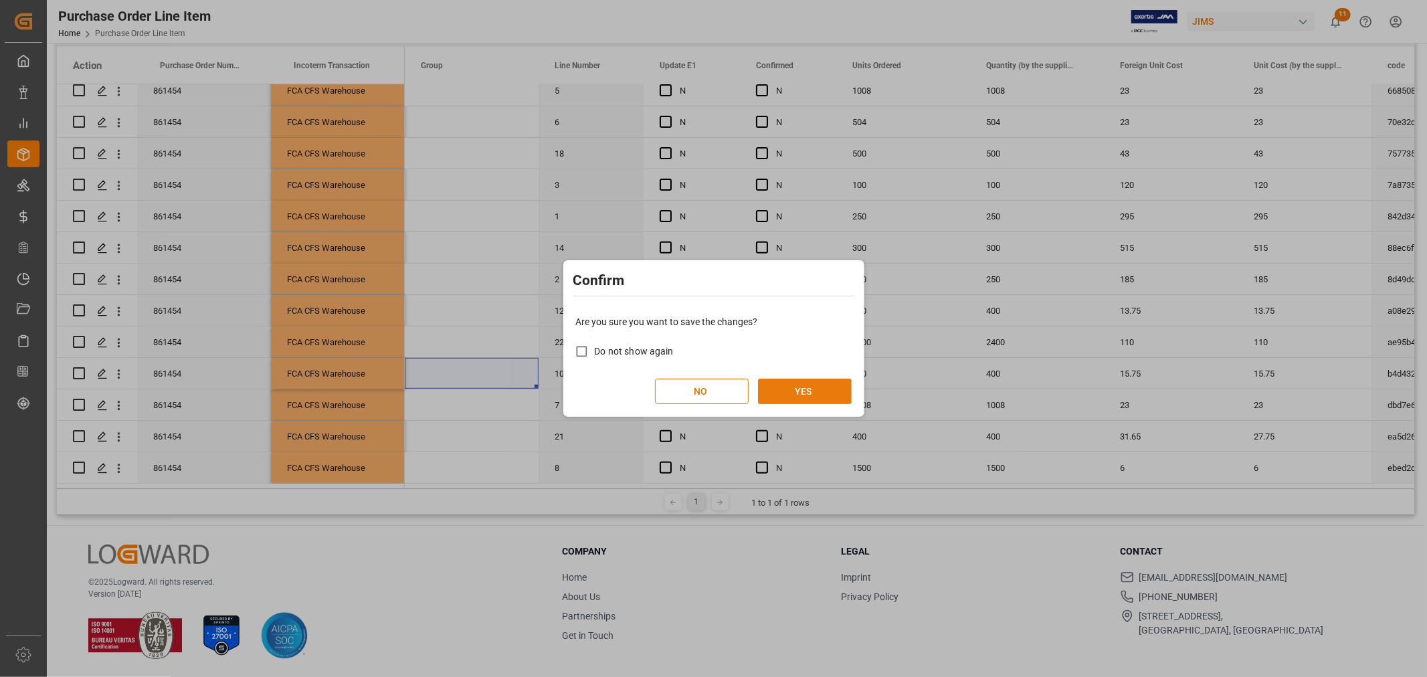
click at [824, 391] on button "YES" at bounding box center [805, 391] width 94 height 25
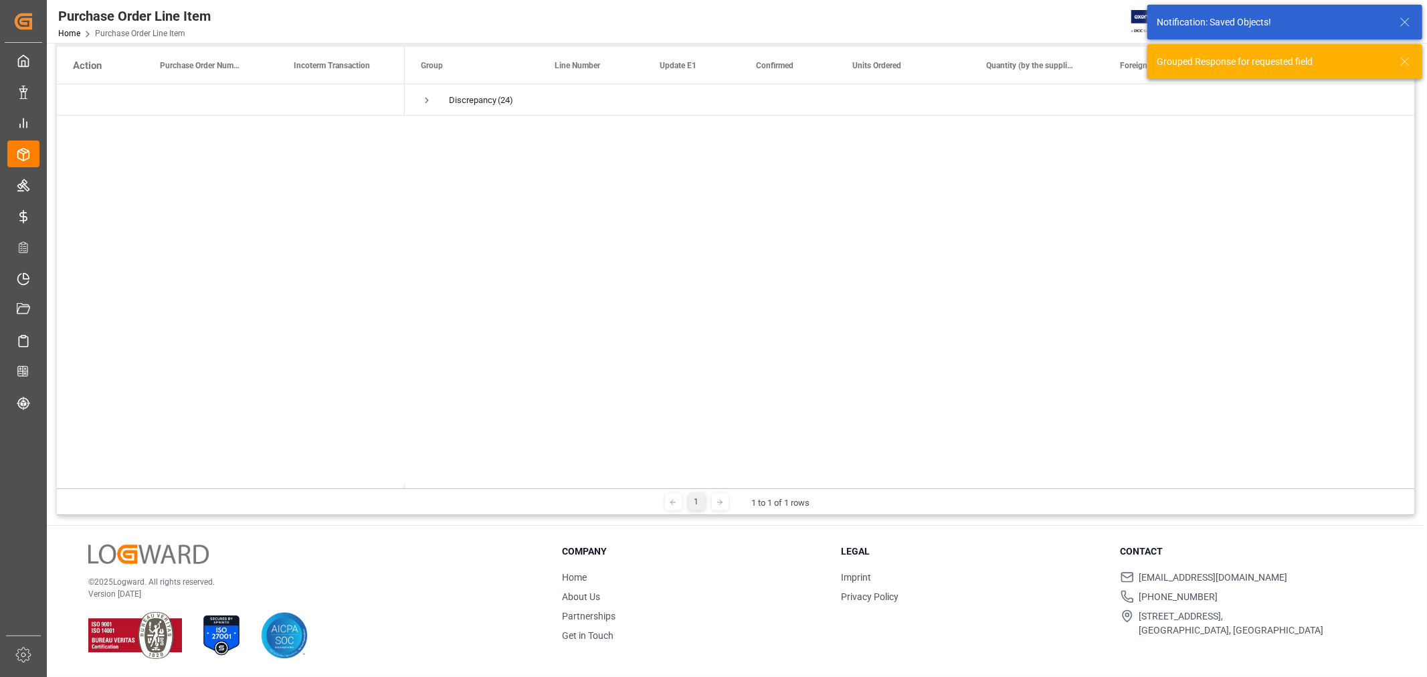
scroll to position [0, 0]
click at [425, 96] on span "Press SPACE to select this row." at bounding box center [427, 100] width 12 height 12
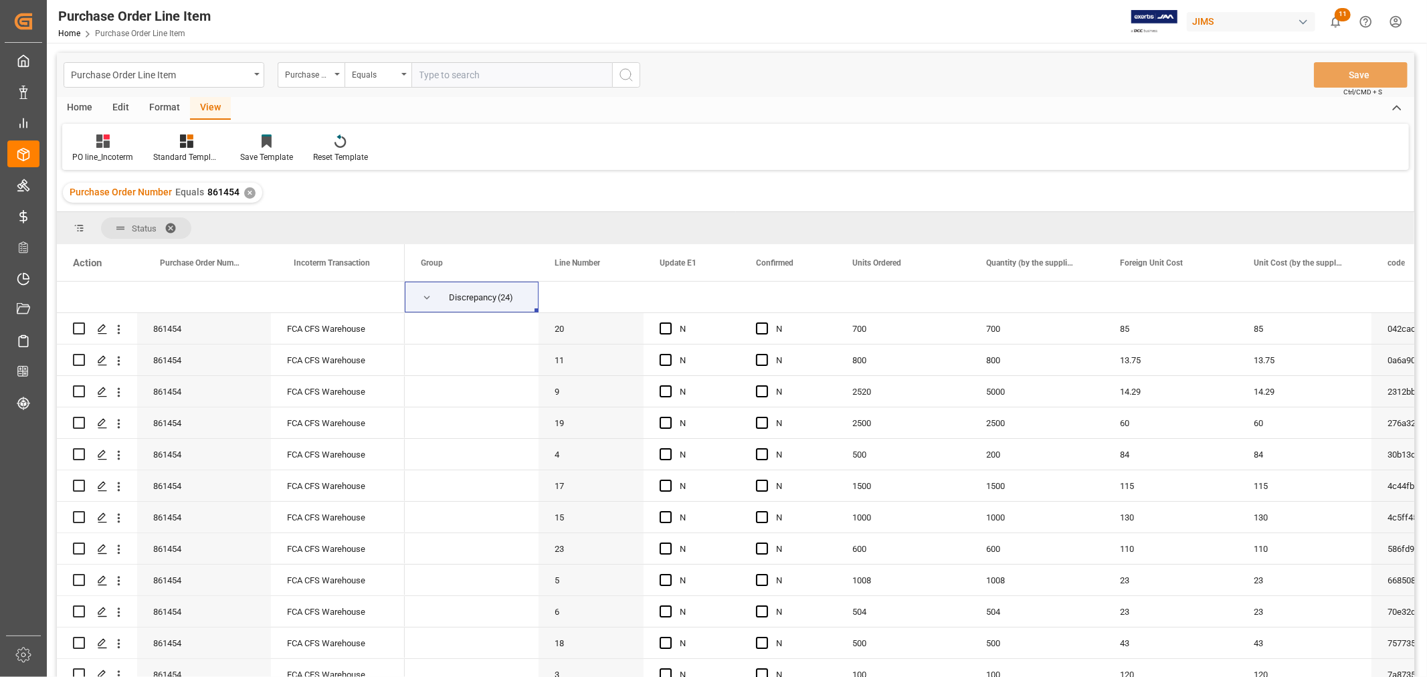
drag, startPoint x: 246, startPoint y: 195, endPoint x: 263, endPoint y: 181, distance: 21.8
click at [246, 195] on div "✕" at bounding box center [249, 192] width 11 height 11
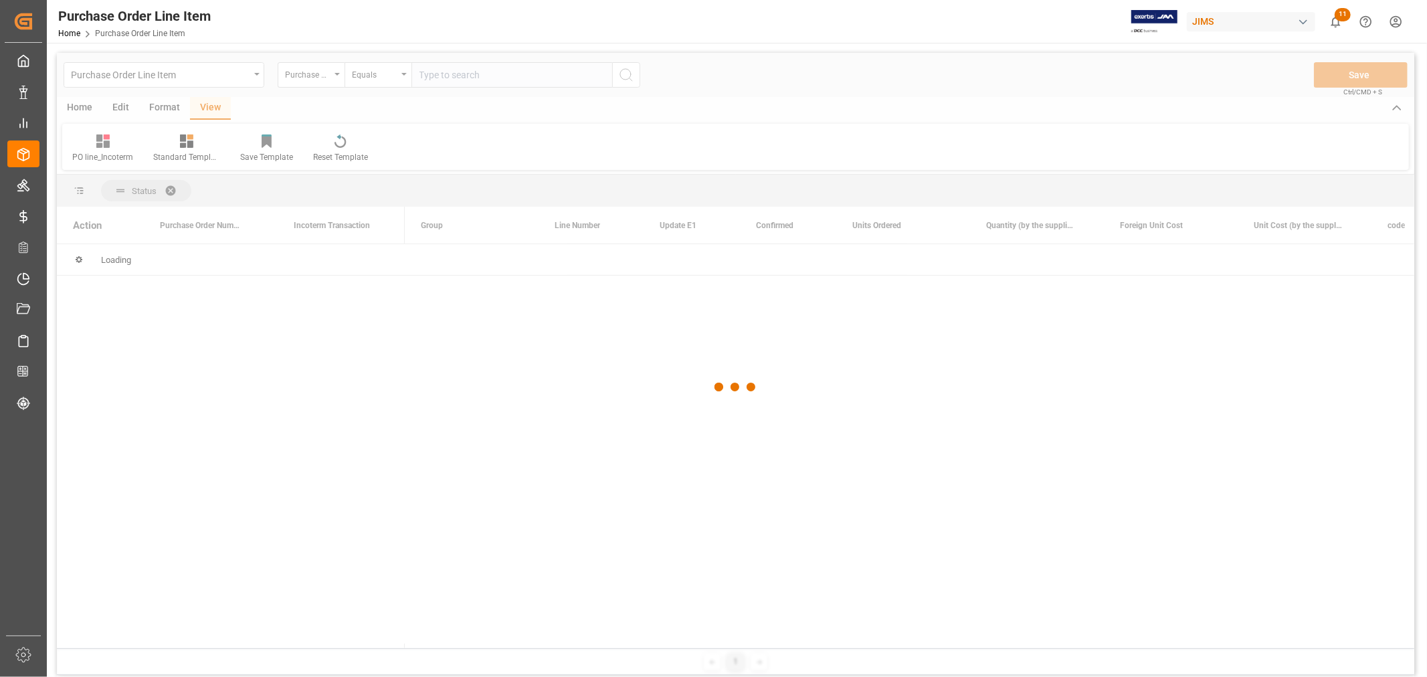
click at [471, 82] on div at bounding box center [735, 387] width 1357 height 669
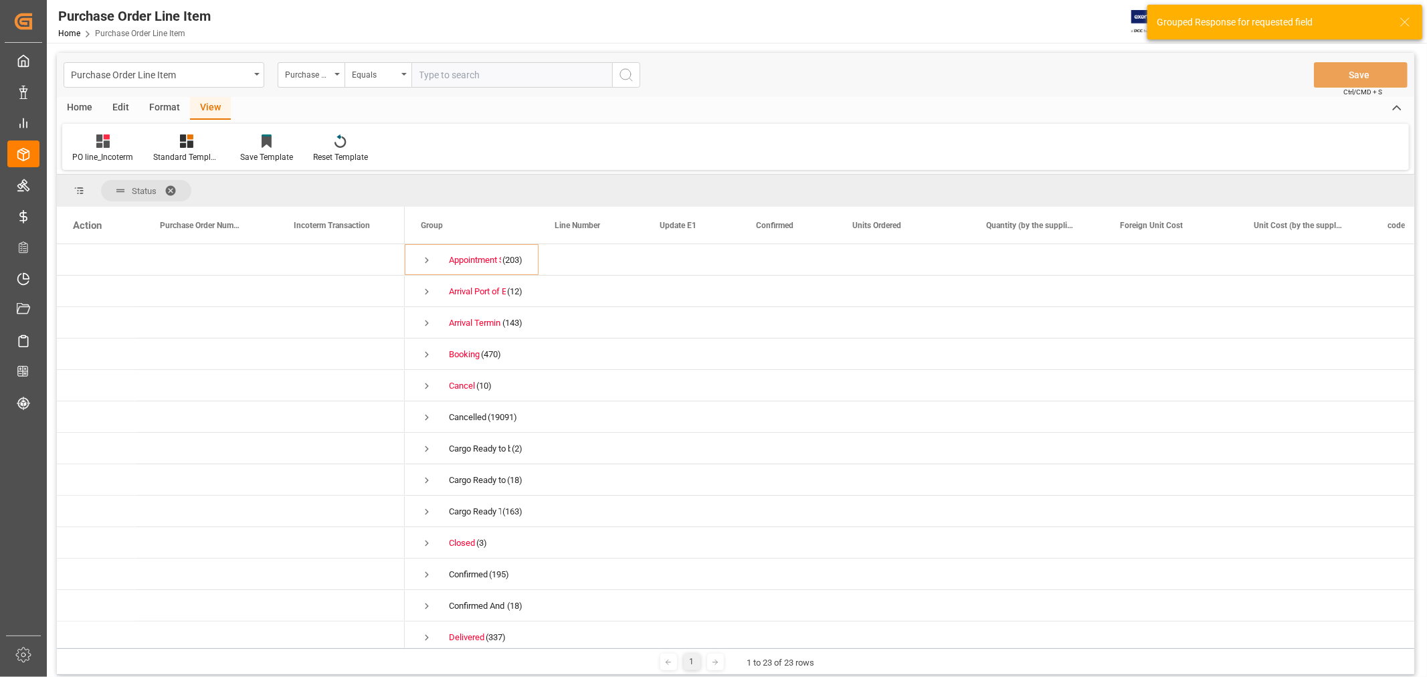
click at [472, 78] on input "text" at bounding box center [511, 74] width 201 height 25
type input "862827"
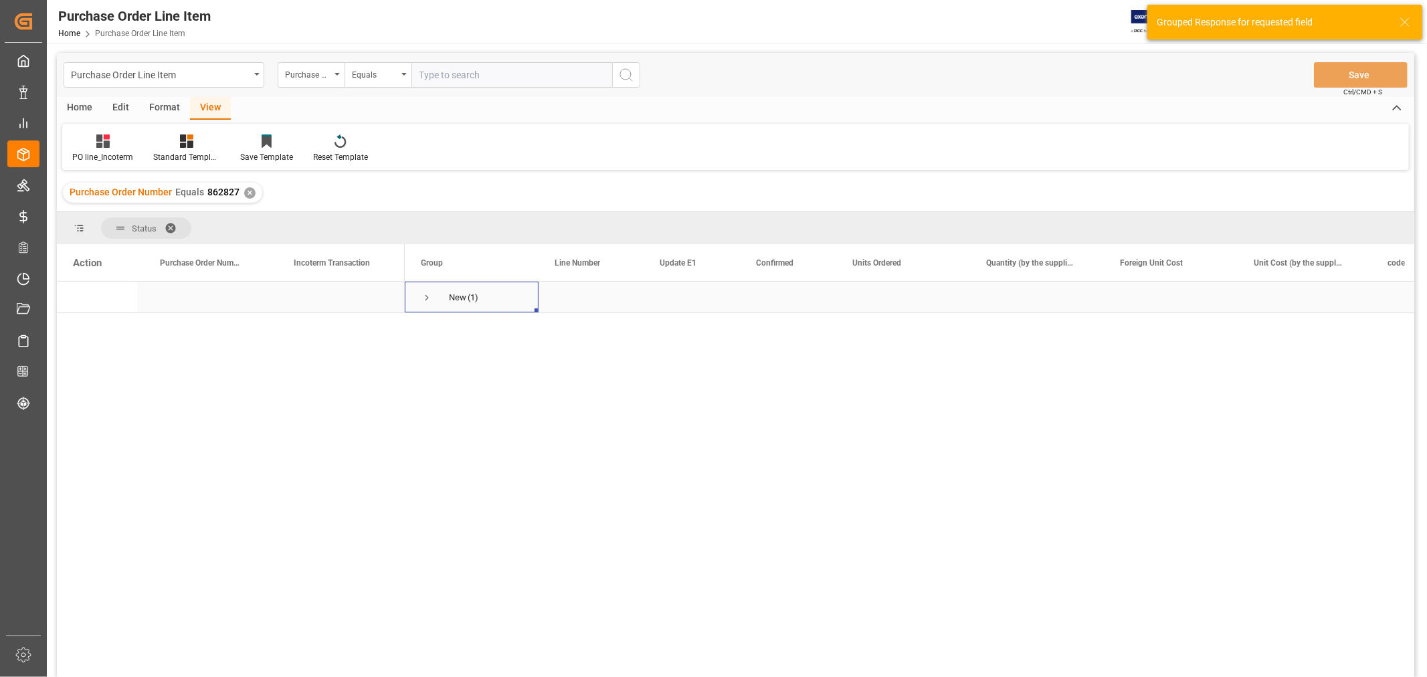
click at [424, 298] on span "Press SPACE to select this row." at bounding box center [427, 298] width 12 height 12
click at [349, 337] on div "Press SPACE to select this row." at bounding box center [338, 328] width 134 height 31
click at [349, 337] on div "Press SPACE to select this row." at bounding box center [338, 320] width 134 height 47
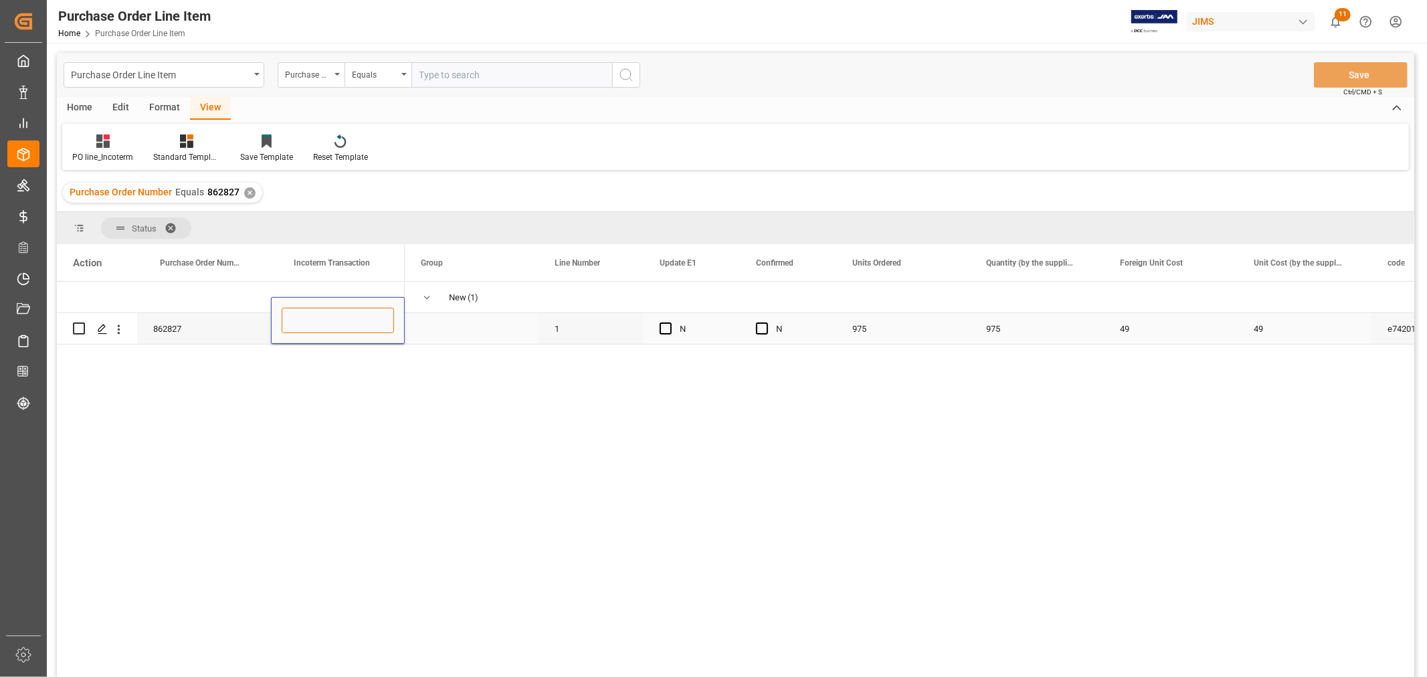
click at [353, 330] on input "Press SPACE to select this row." at bounding box center [338, 320] width 112 height 25
paste input "FCA CFS Warehouse"
type input "FCA CFS Warehouse"
click at [487, 316] on span "Press SPACE to select this row." at bounding box center [472, 328] width 102 height 29
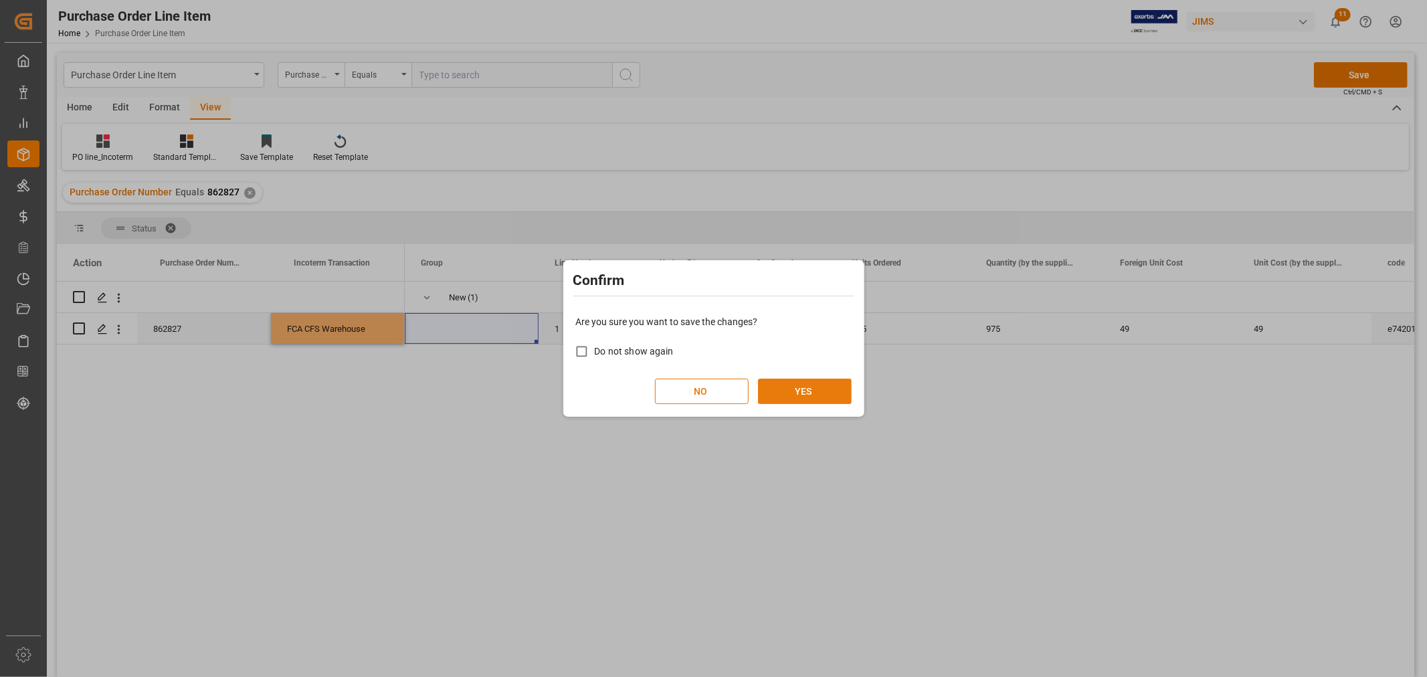
click at [793, 388] on button "YES" at bounding box center [805, 391] width 94 height 25
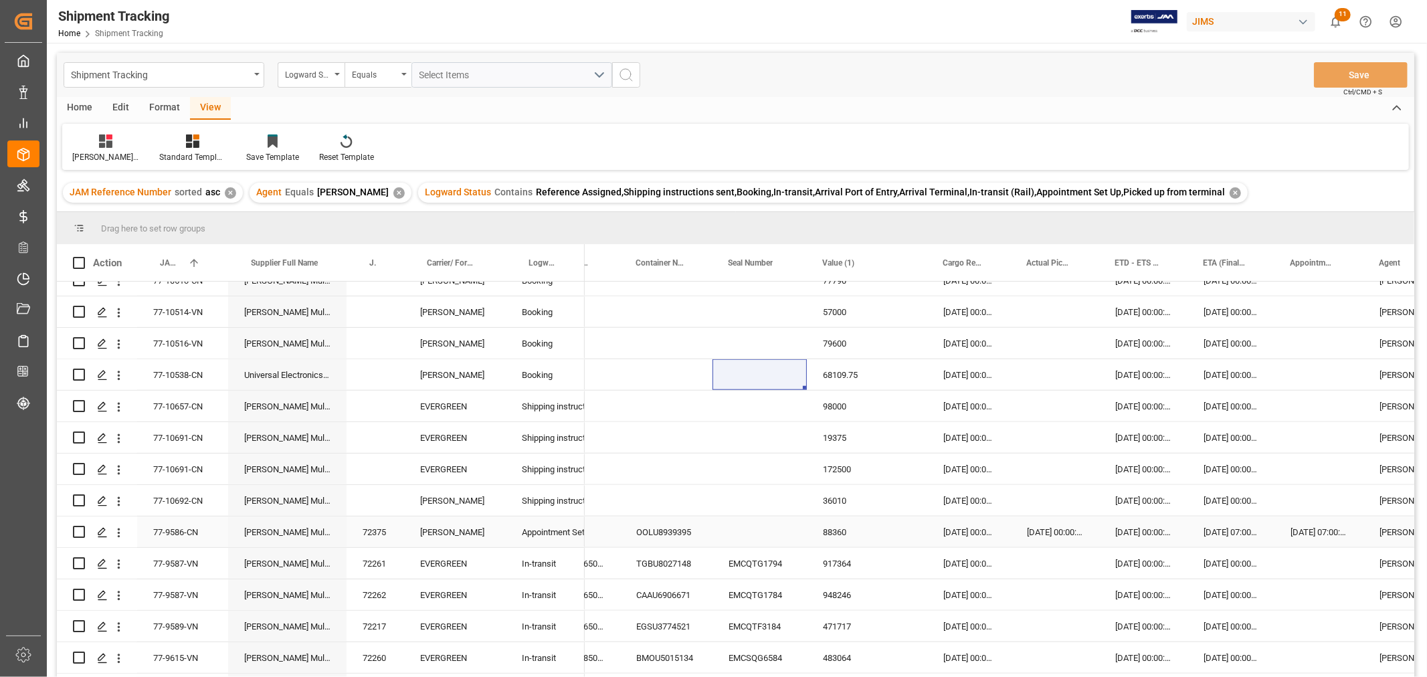
scroll to position [1106, 0]
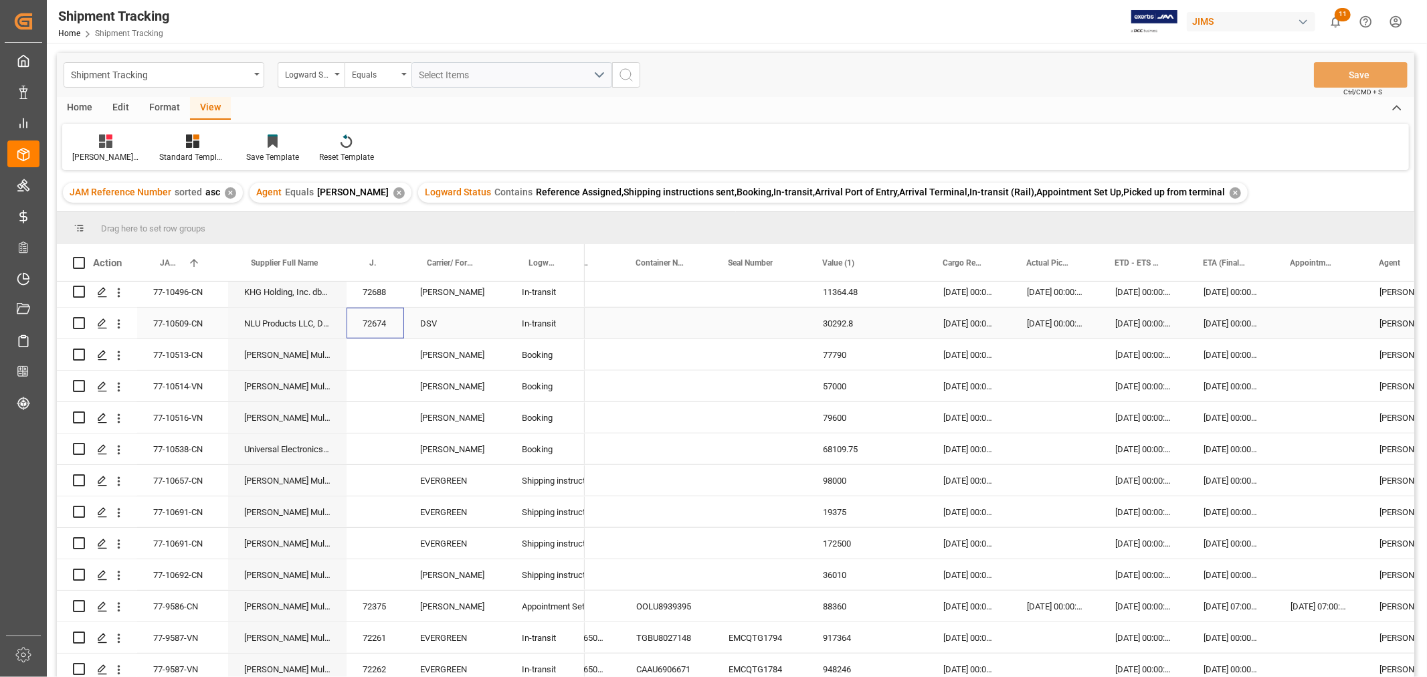
click at [357, 324] on div "72674" at bounding box center [376, 323] width 58 height 31
click at [658, 322] on div "Press SPACE to select this row." at bounding box center [666, 323] width 92 height 31
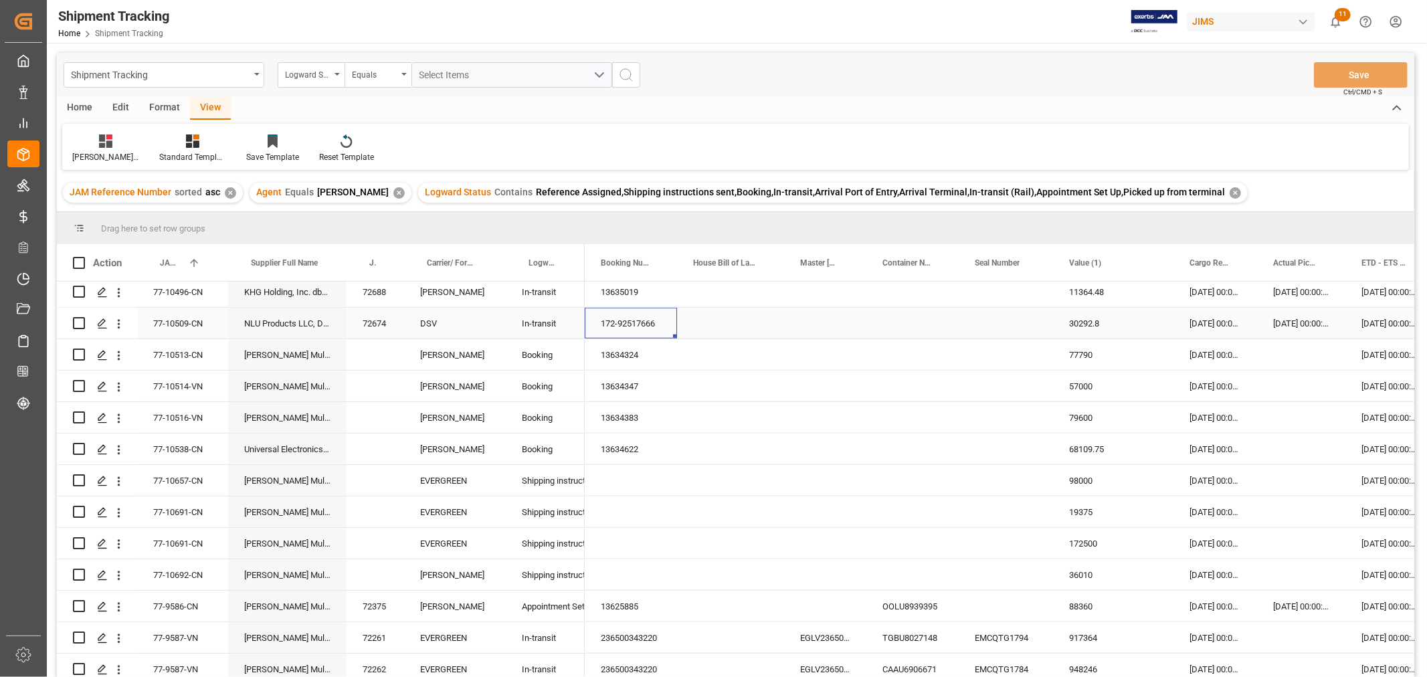
scroll to position [0, 0]
click at [654, 324] on div "172-92517666" at bounding box center [631, 323] width 92 height 31
click at [1294, 323] on div "[DATE] 00:00:00" at bounding box center [1301, 323] width 88 height 31
click at [1380, 330] on div "[DATE] 00:00:00" at bounding box center [1389, 323] width 88 height 31
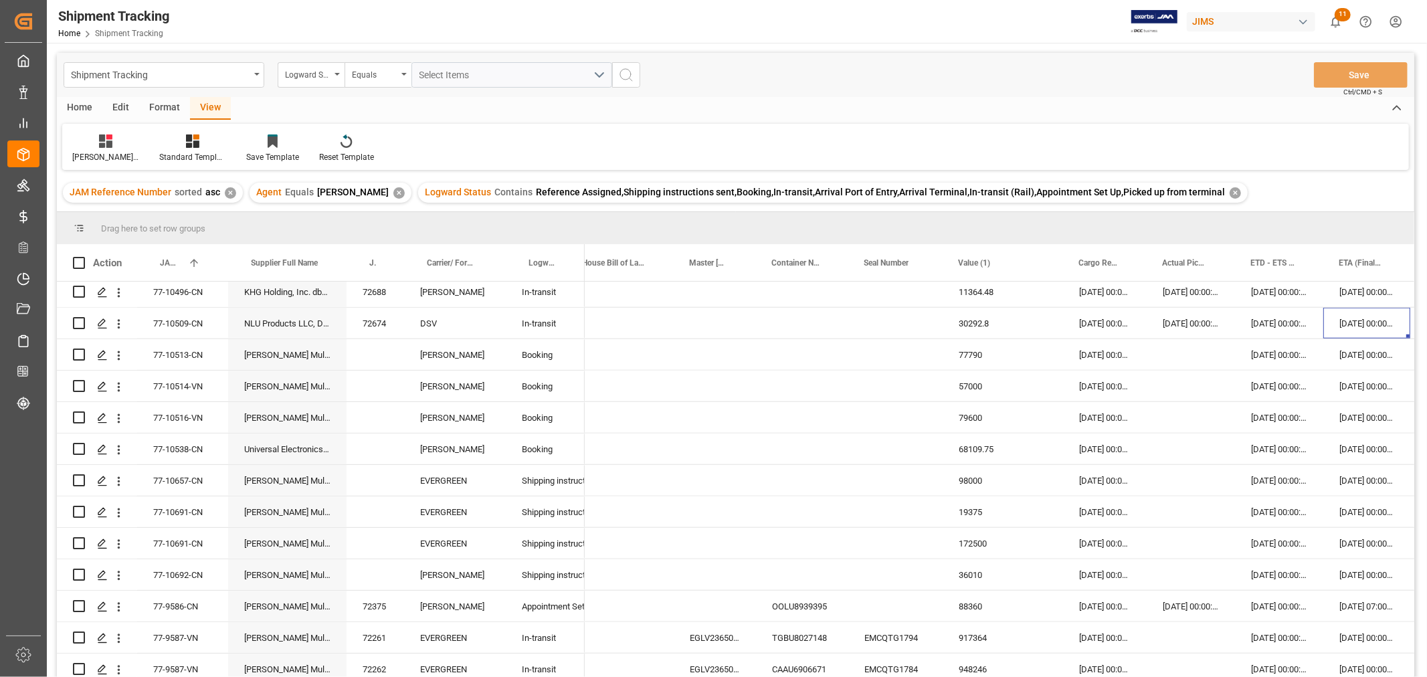
scroll to position [0, 199]
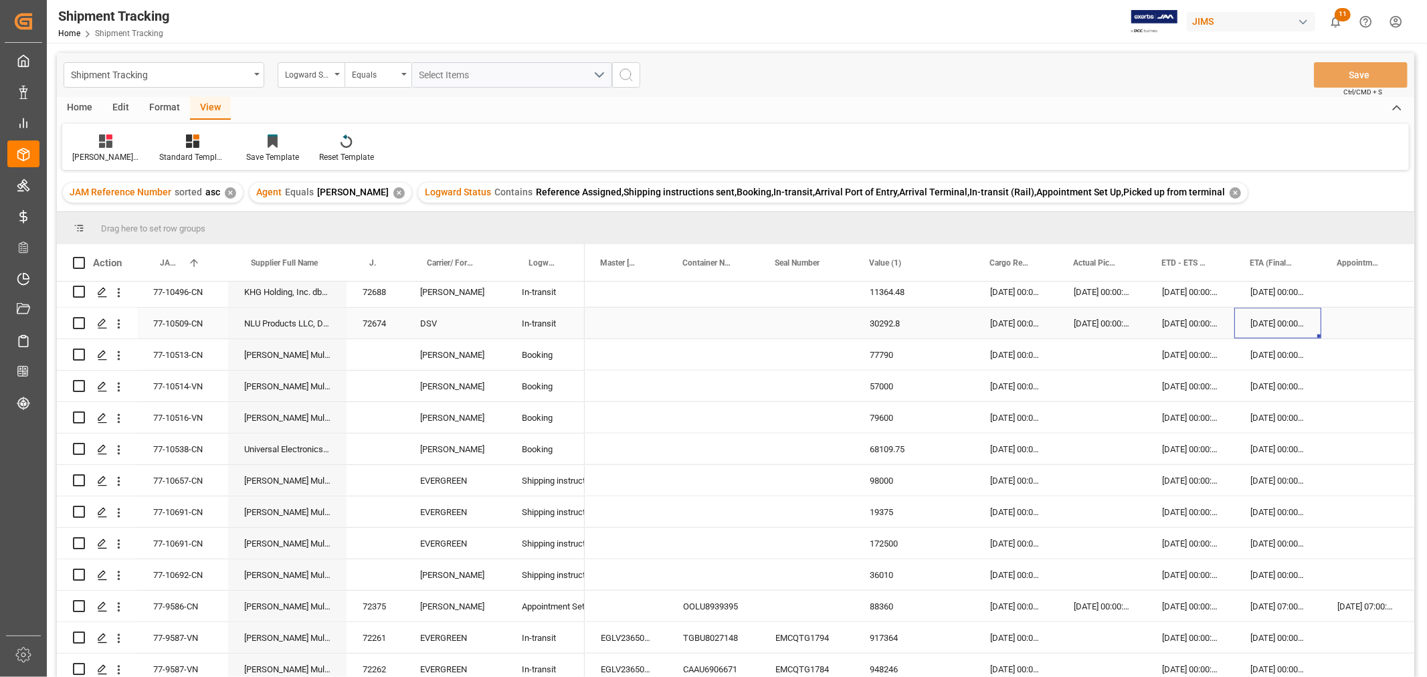
click at [1286, 324] on div "[DATE] 00:00:00" at bounding box center [1277, 323] width 87 height 31
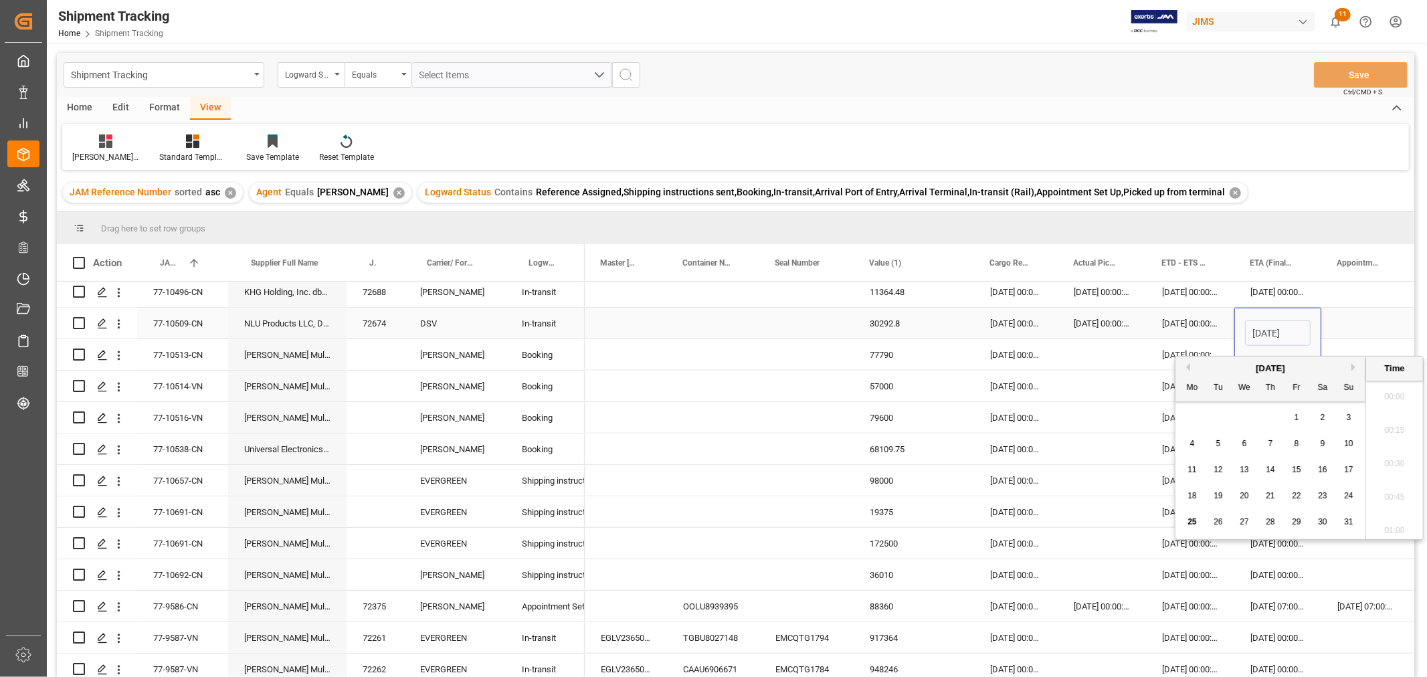
scroll to position [1275, 0]
click at [1295, 520] on span "29" at bounding box center [1296, 521] width 9 height 9
type input "[DATE] 00:00"
click at [1347, 324] on div "Press SPACE to select this row." at bounding box center [1365, 323] width 89 height 31
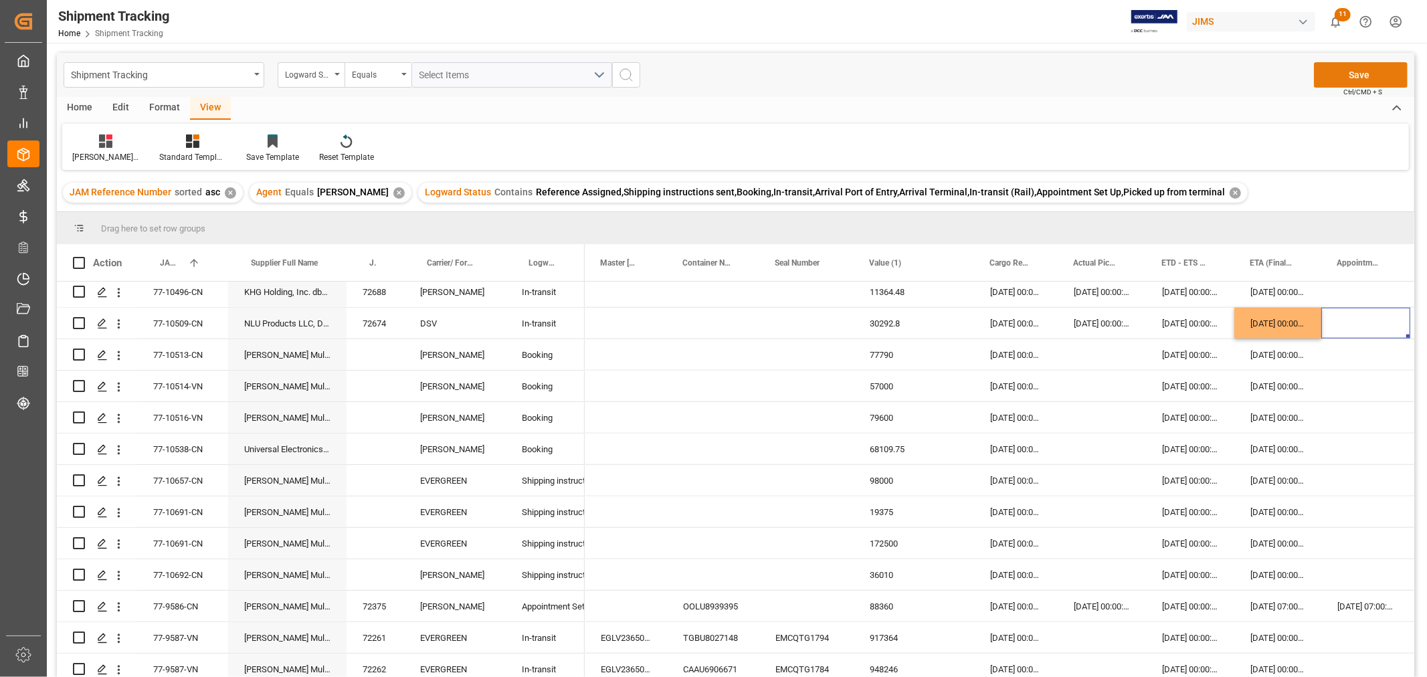
click at [1322, 74] on button "Save" at bounding box center [1361, 74] width 94 height 25
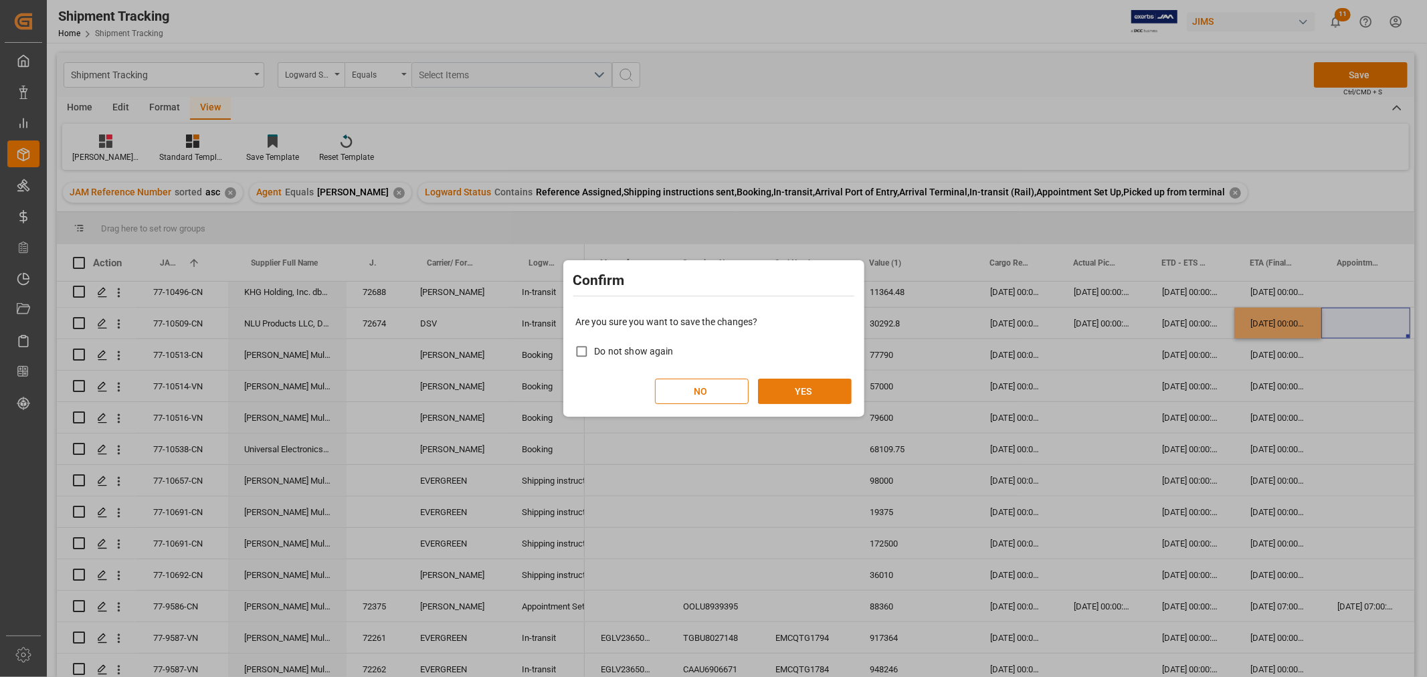
click at [831, 397] on button "YES" at bounding box center [805, 391] width 94 height 25
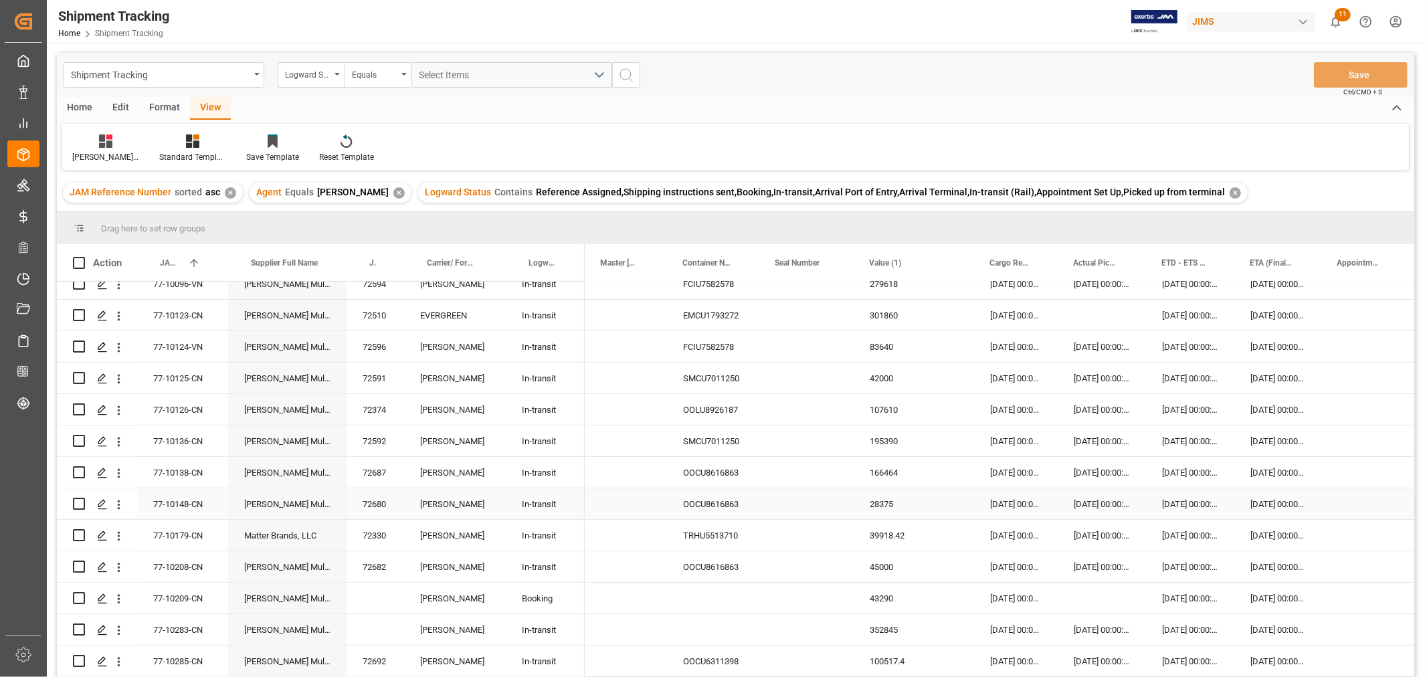
scroll to position [0, 0]
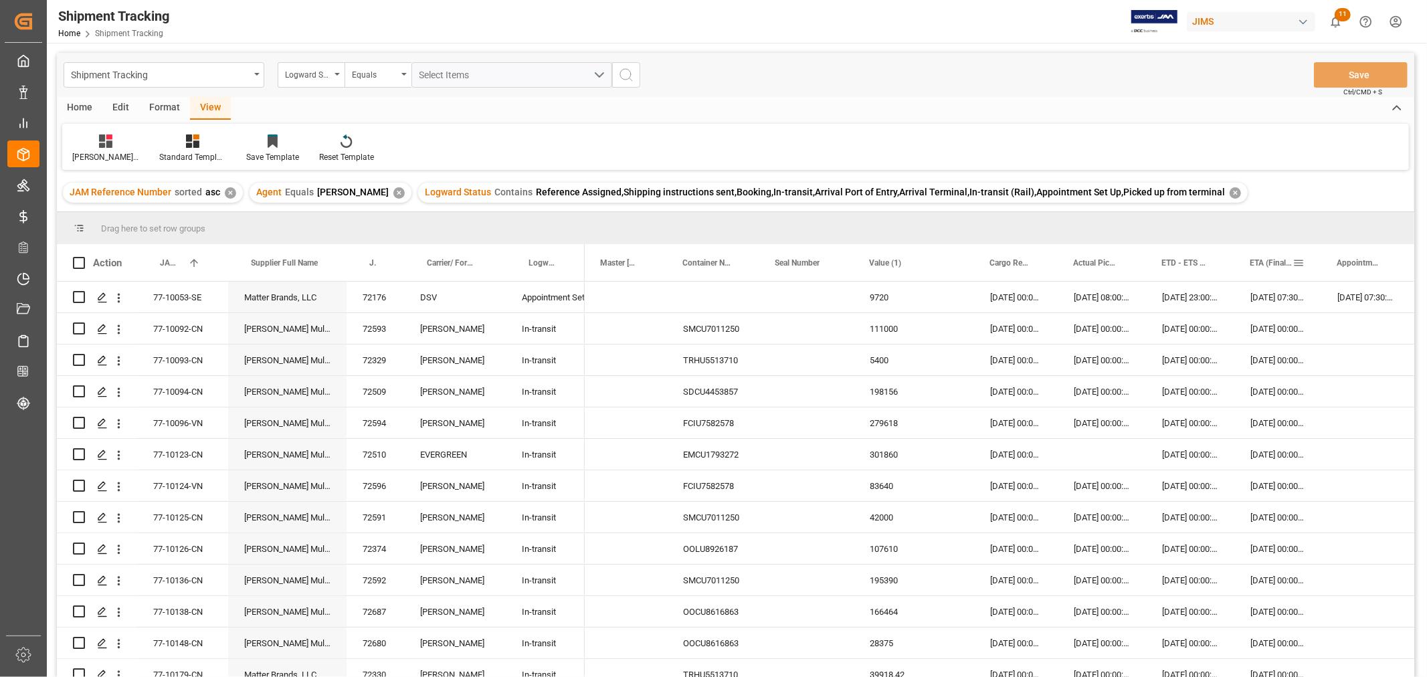
click at [1262, 264] on span "ETA (Final Delivery Location)" at bounding box center [1271, 262] width 43 height 9
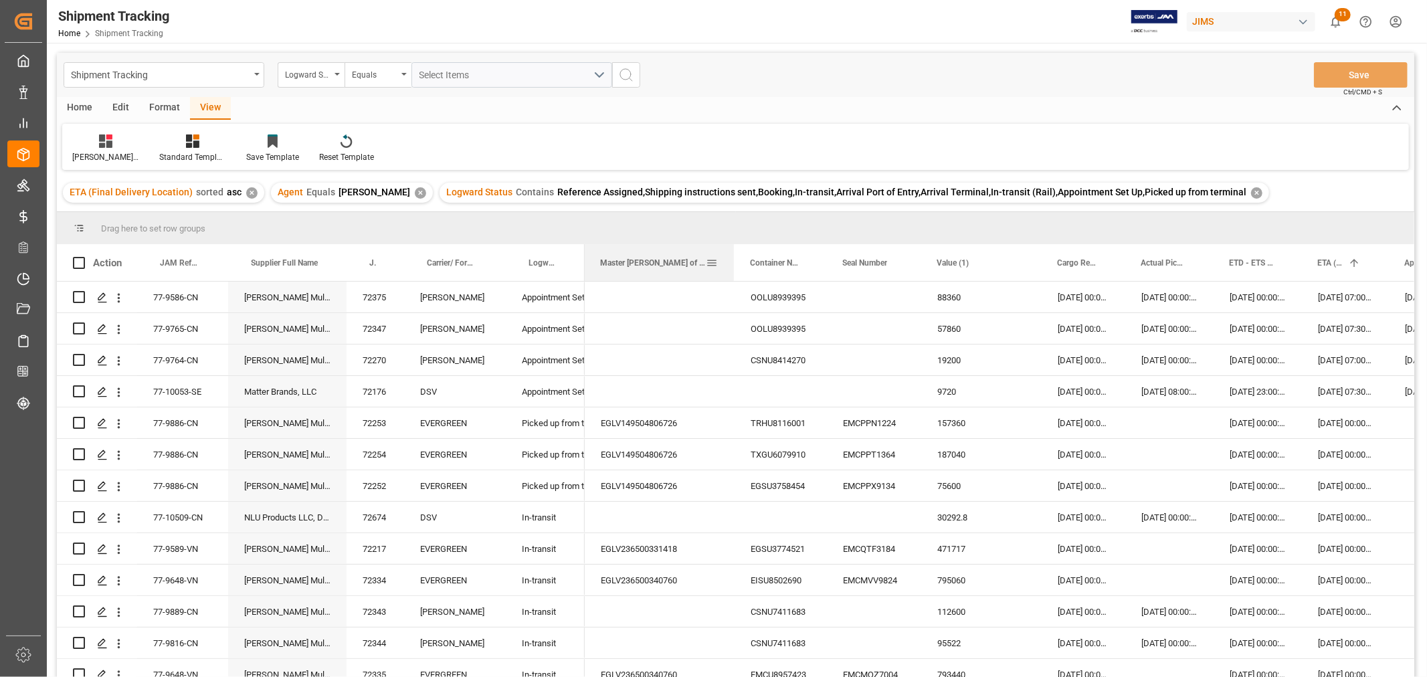
drag, startPoint x: 664, startPoint y: 252, endPoint x: 733, endPoint y: 259, distance: 69.2
click at [733, 259] on div at bounding box center [733, 262] width 5 height 37
click at [672, 416] on div "EGLV149504806726" at bounding box center [660, 422] width 151 height 31
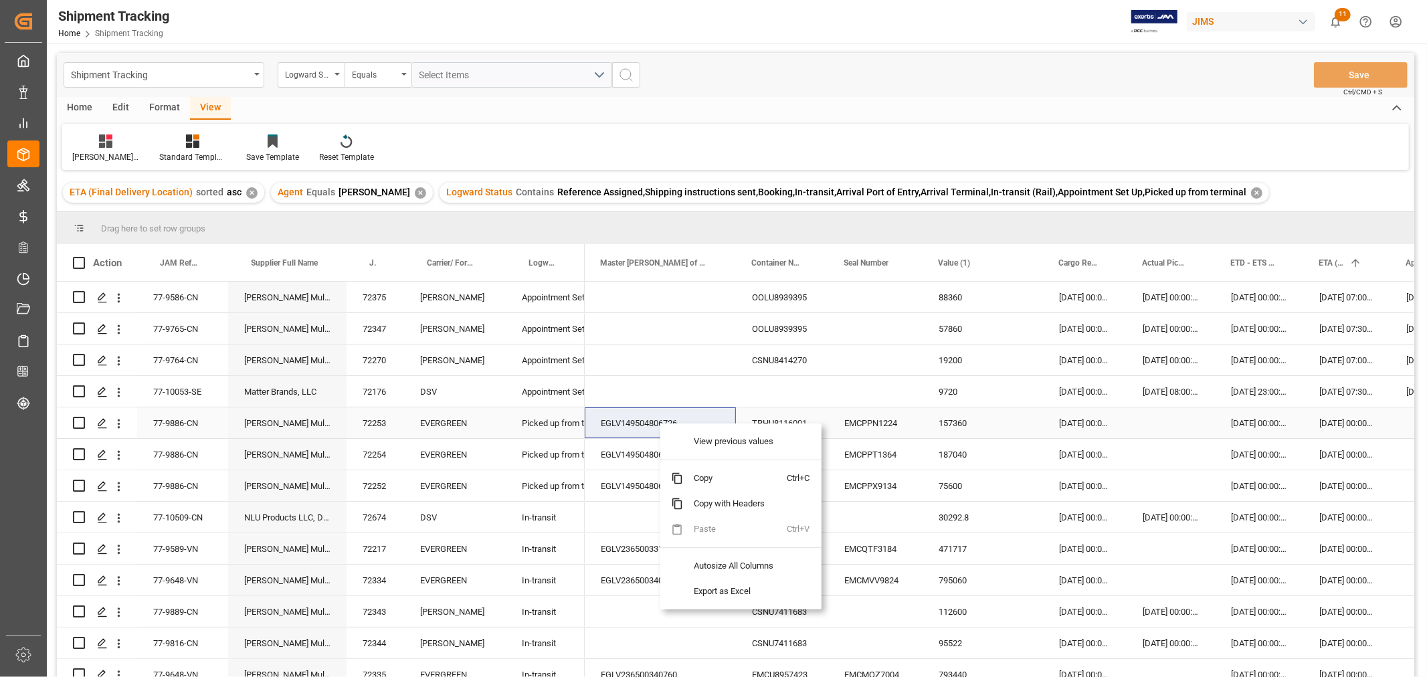
click at [757, 415] on div "TRHU8116001" at bounding box center [782, 422] width 92 height 31
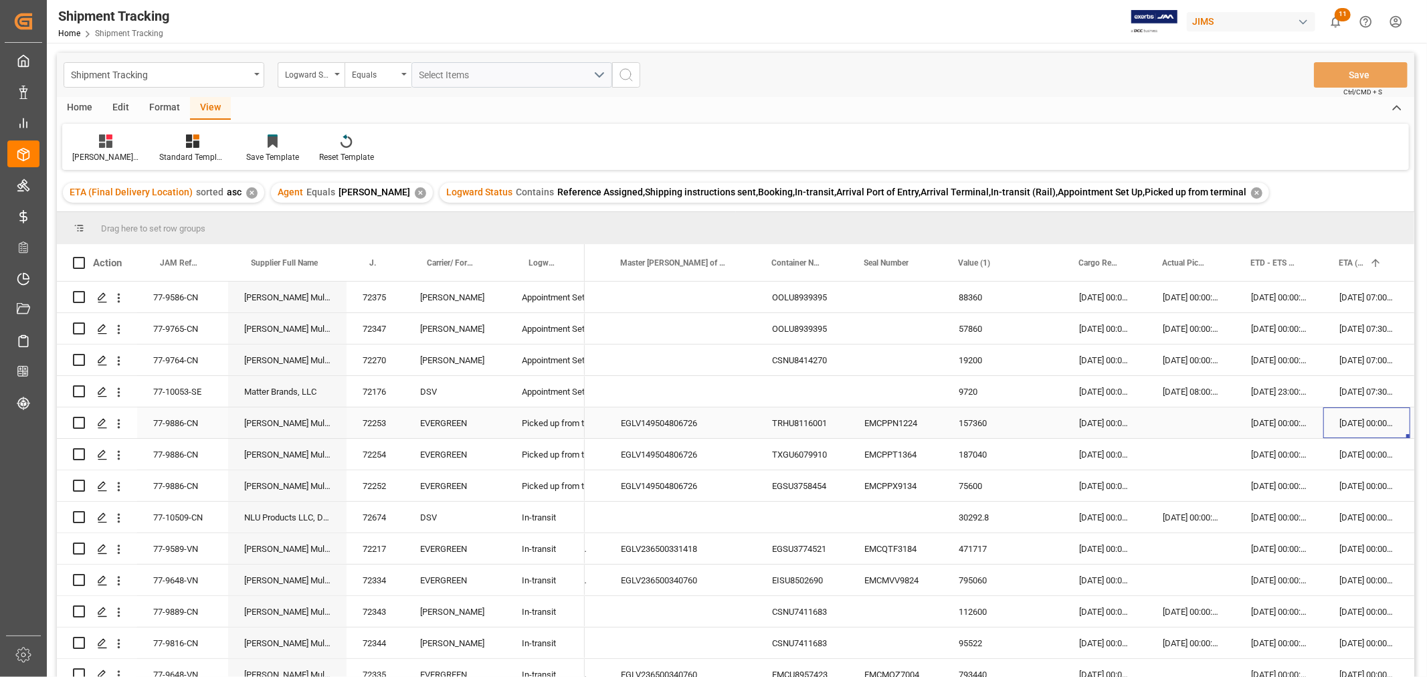
scroll to position [0, 268]
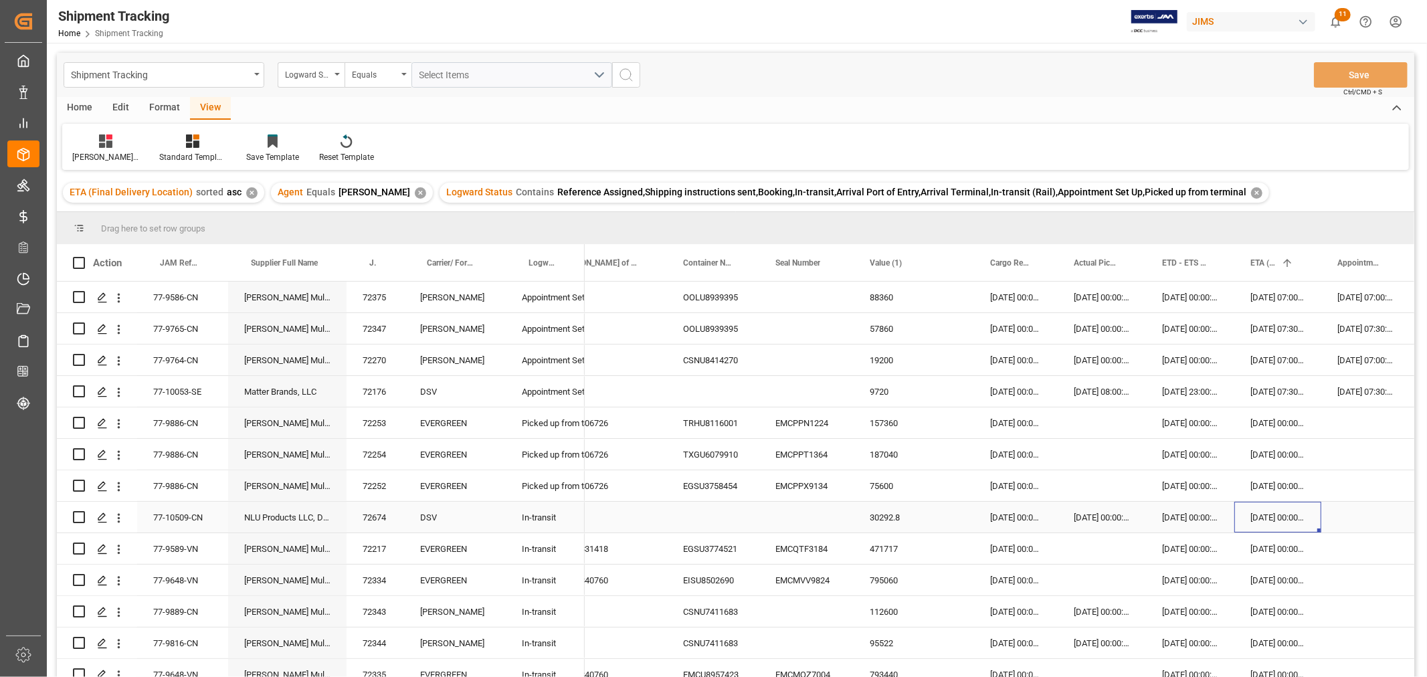
click at [1284, 525] on div "[DATE] 00:00:00" at bounding box center [1277, 517] width 87 height 31
click at [1286, 547] on div "[DATE] 00:00:00" at bounding box center [1277, 548] width 87 height 31
click at [818, 551] on div "EMCQTF3184" at bounding box center [806, 548] width 94 height 31
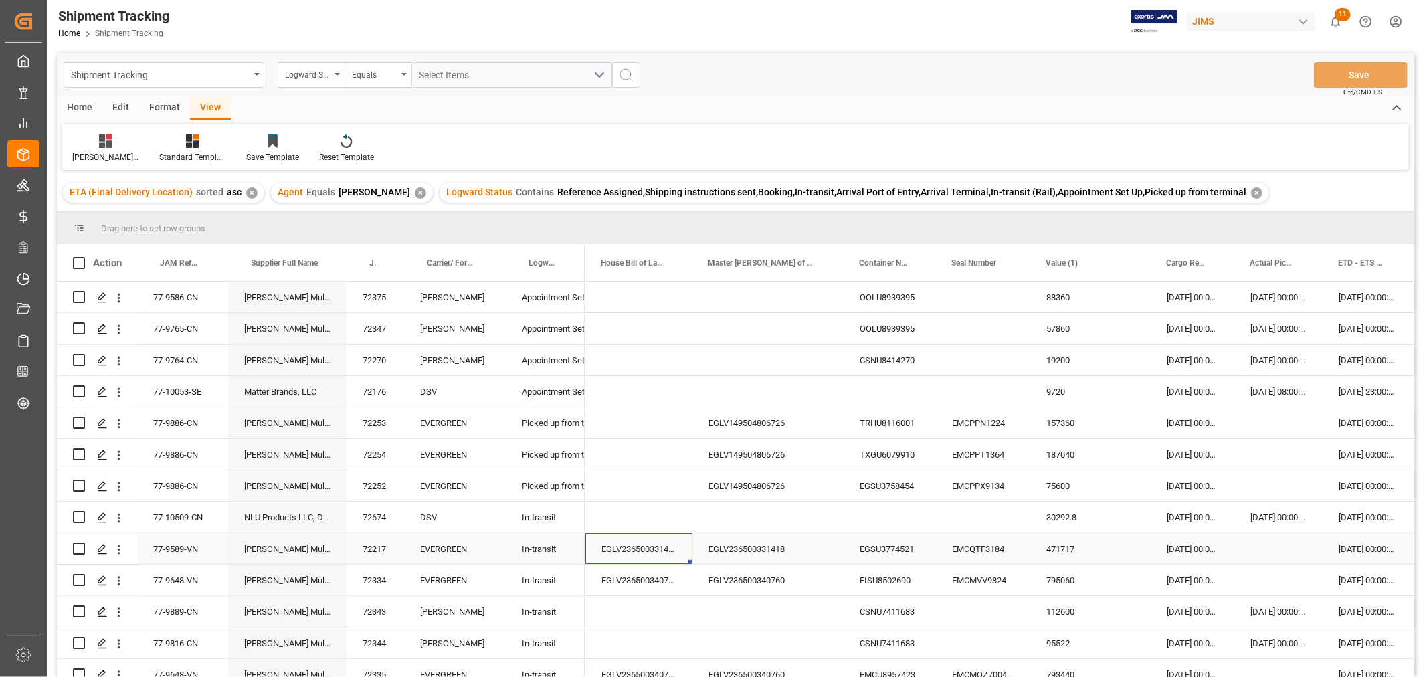
scroll to position [0, 0]
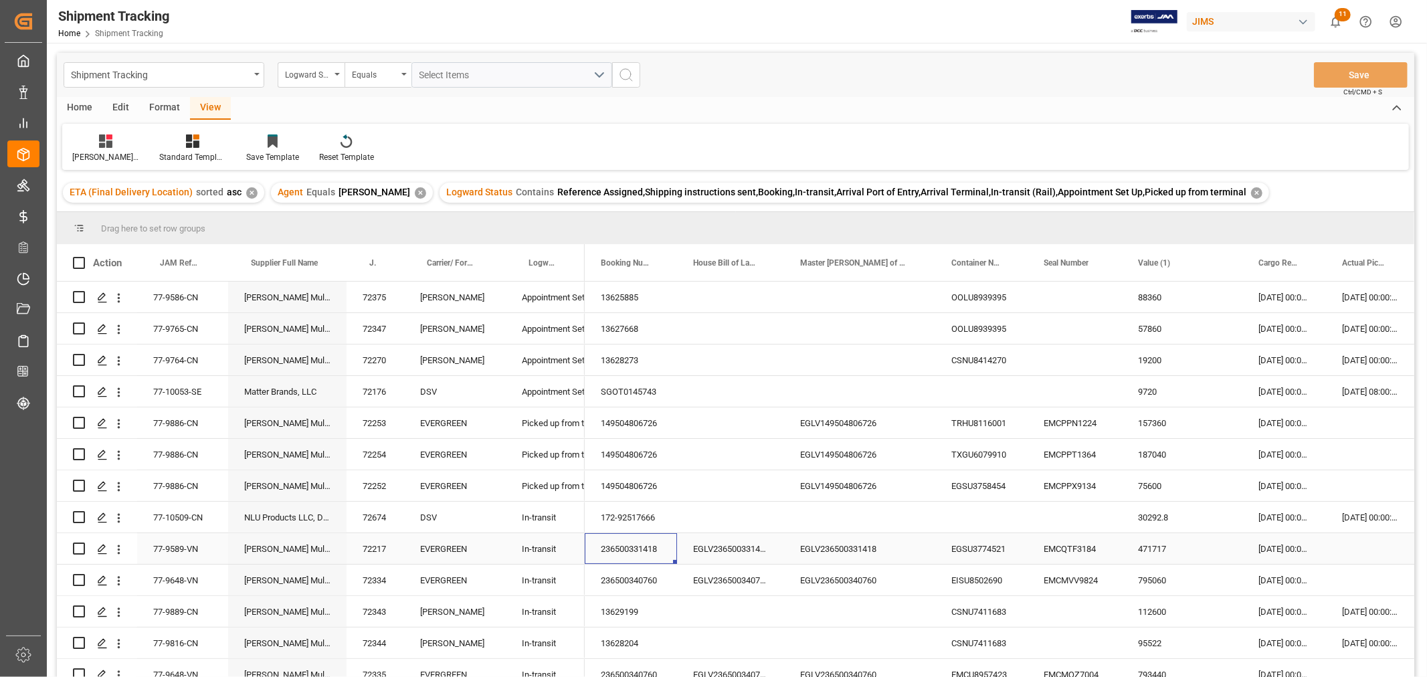
click at [639, 545] on div "236500331418" at bounding box center [631, 548] width 92 height 31
click at [1347, 543] on div "Press SPACE to select this row." at bounding box center [1370, 548] width 88 height 31
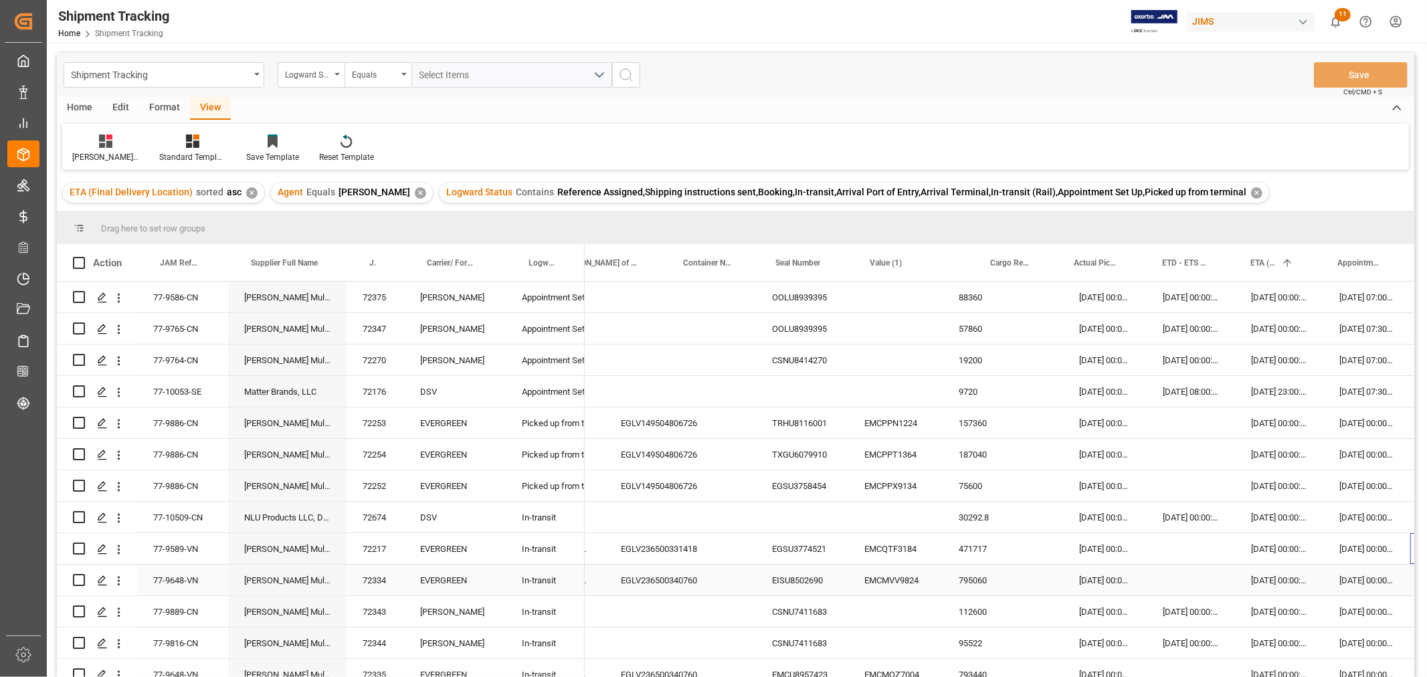
scroll to position [0, 268]
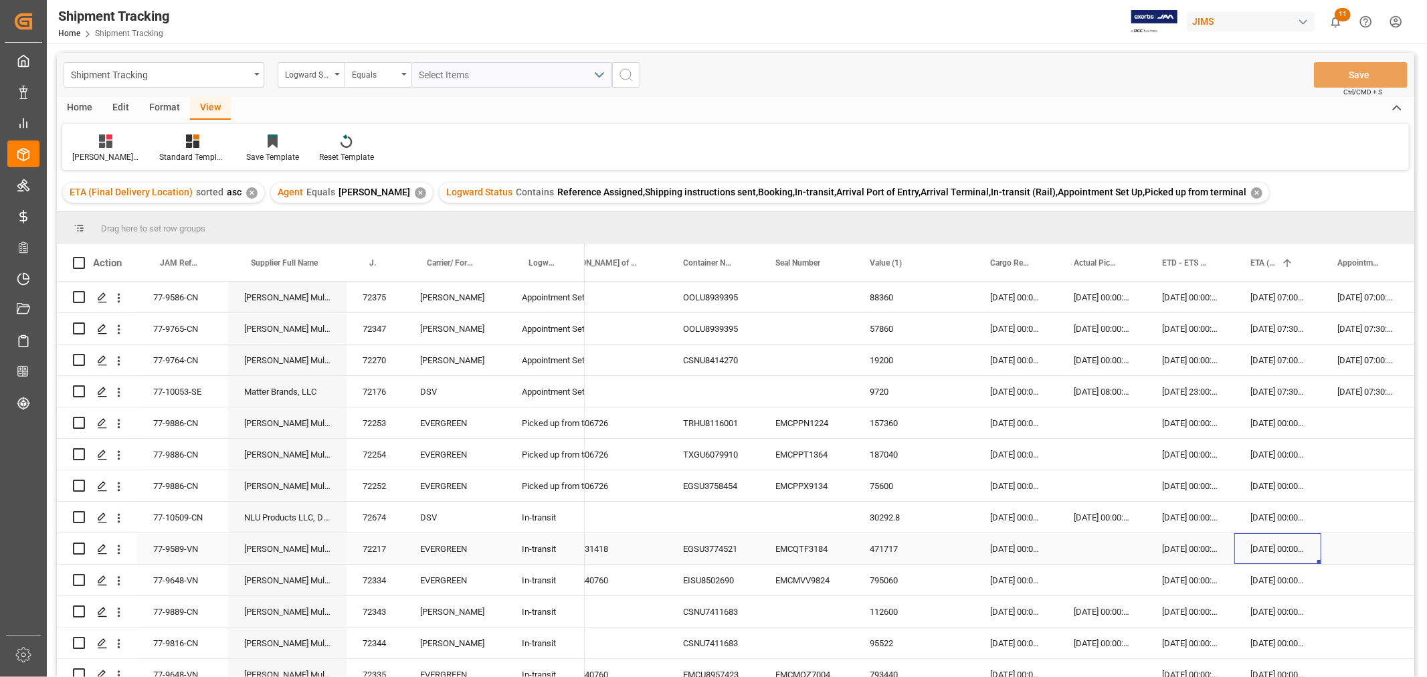
click at [1278, 549] on div "[DATE] 00:00:00" at bounding box center [1277, 548] width 87 height 31
click at [1256, 550] on div "[DATE] 00:00:00" at bounding box center [1277, 548] width 87 height 31
click at [1256, 549] on div "[DATE] 00:00:00" at bounding box center [1277, 548] width 87 height 31
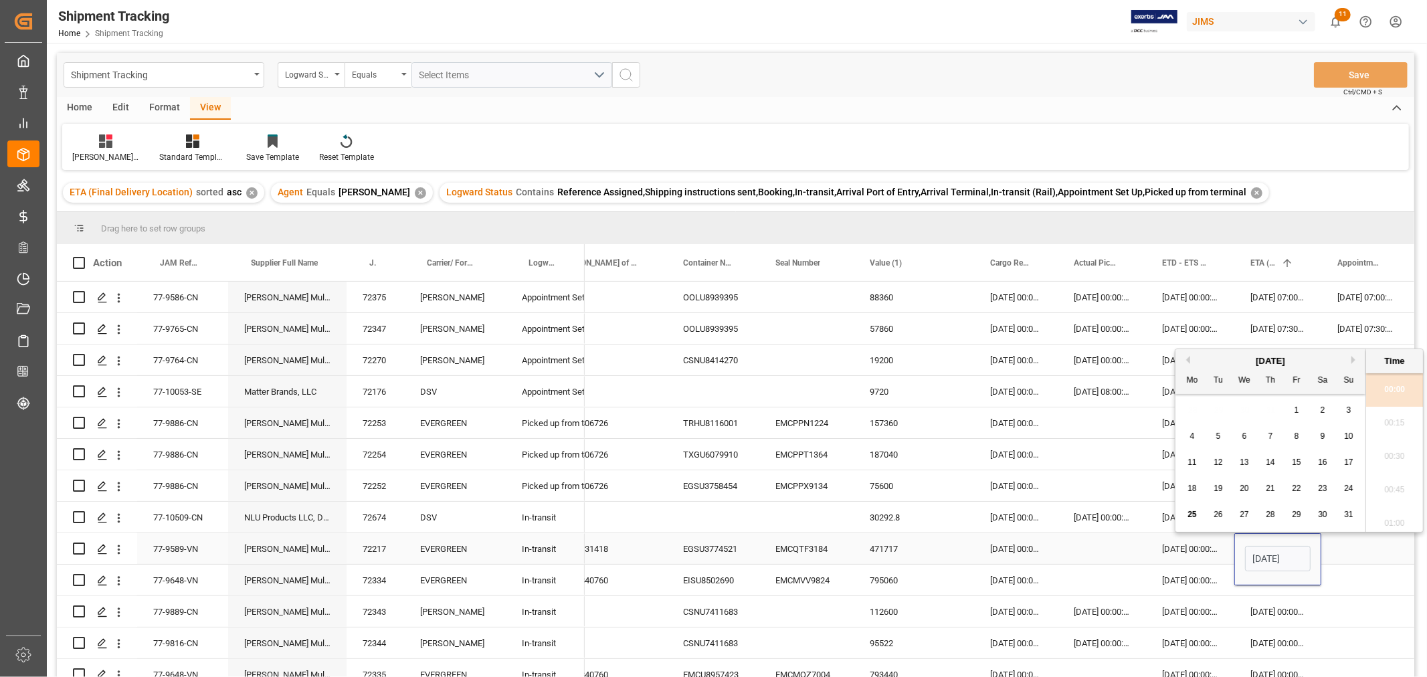
scroll to position [1309, 0]
click at [1355, 363] on button "Next Month" at bounding box center [1355, 360] width 8 height 8
click at [1187, 361] on button "Previous Month" at bounding box center [1186, 360] width 8 height 8
click at [1353, 363] on button "Next Month" at bounding box center [1355, 360] width 8 height 8
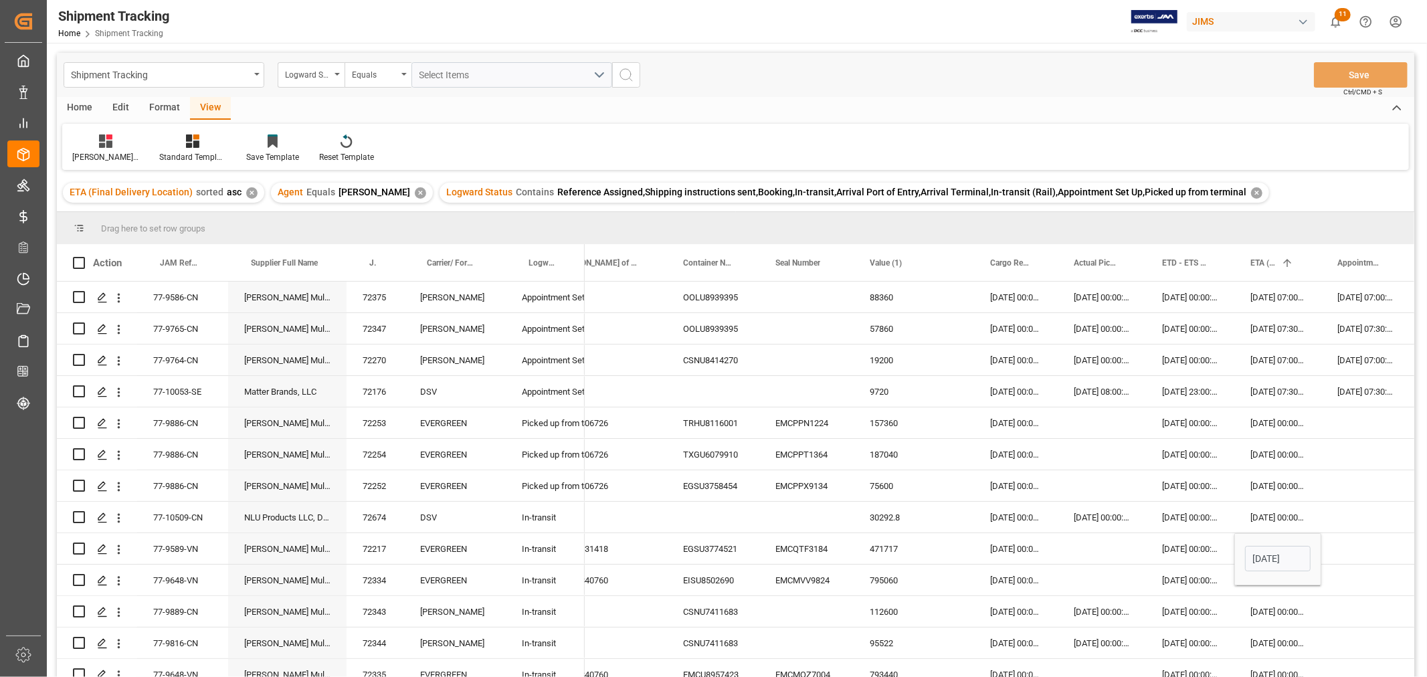
click at [1171, 117] on div "Home Edit Format View" at bounding box center [735, 108] width 1357 height 23
click at [1272, 567] on input "[DATE] 00:00" at bounding box center [1278, 558] width 66 height 25
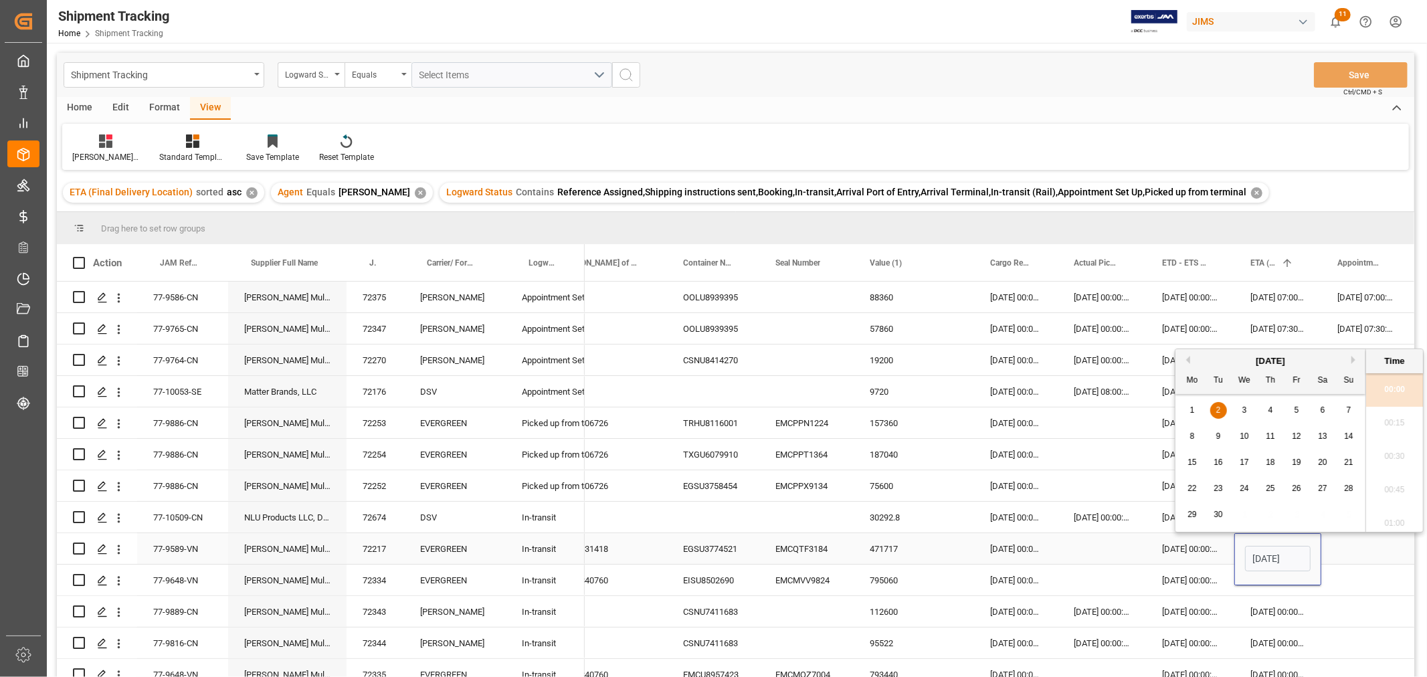
click at [1272, 567] on input "[DATE] 00:00" at bounding box center [1278, 558] width 66 height 25
click at [1216, 440] on span "9" at bounding box center [1218, 436] width 5 height 9
type input "[DATE] 00:00"
click at [1194, 589] on div "[DATE] 00:00:00" at bounding box center [1190, 580] width 88 height 31
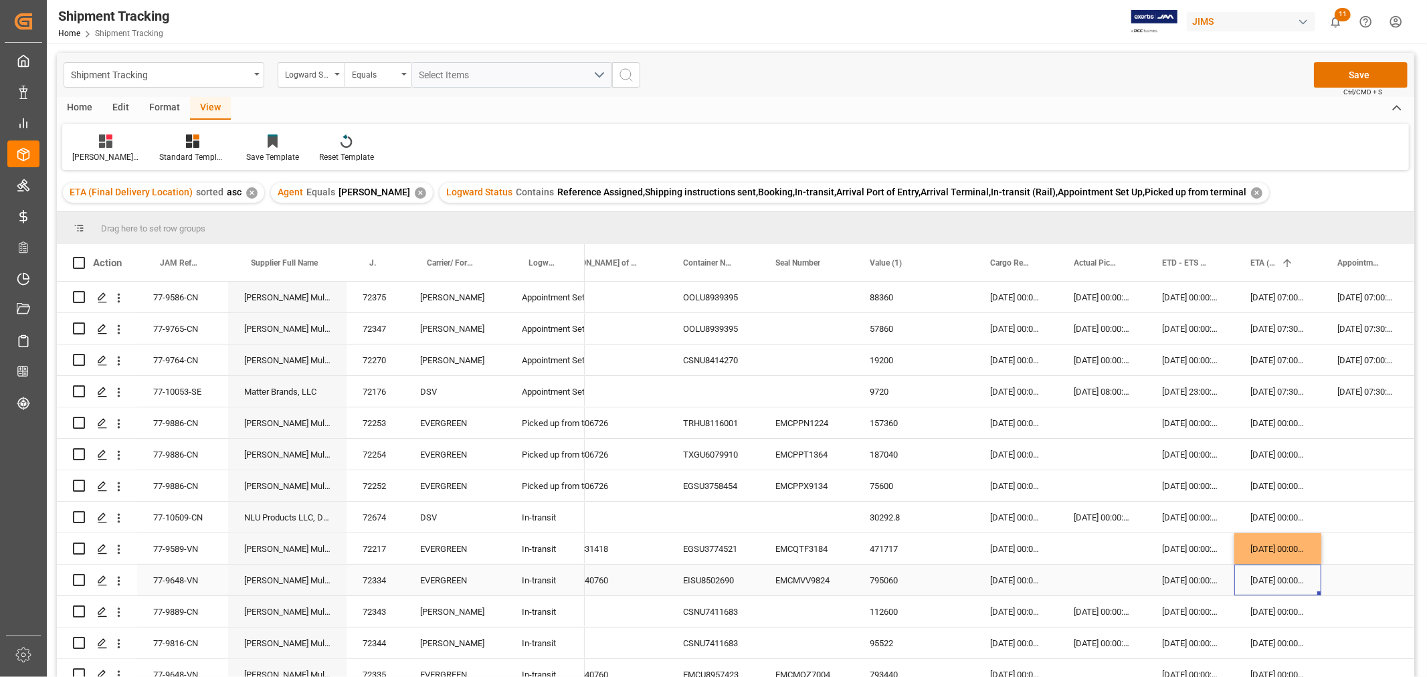
click at [1273, 590] on div "[DATE] 00:00:00" at bounding box center [1277, 580] width 87 height 31
click at [712, 583] on div "EISU8502690" at bounding box center [713, 580] width 92 height 31
drag, startPoint x: 1268, startPoint y: 551, endPoint x: 1278, endPoint y: 583, distance: 32.8
click at [699, 613] on div "CSNU7411683" at bounding box center [713, 611] width 92 height 31
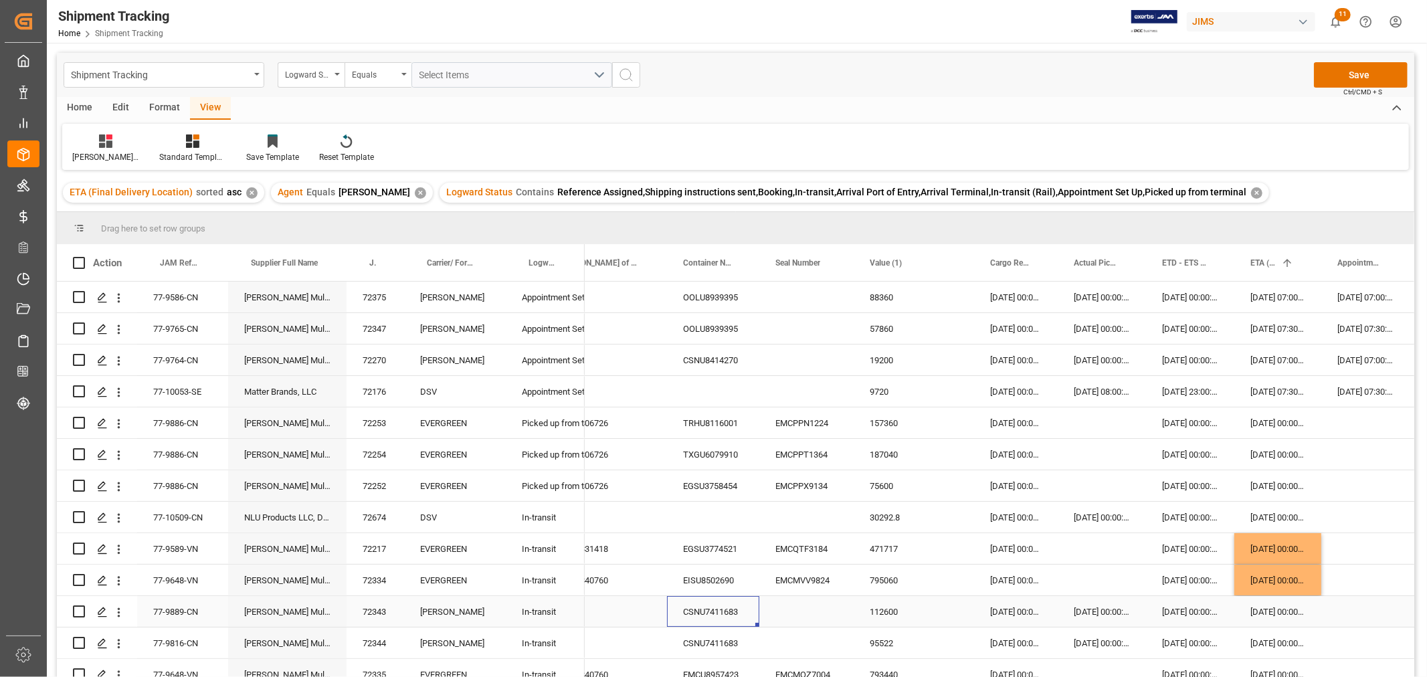
scroll to position [74, 0]
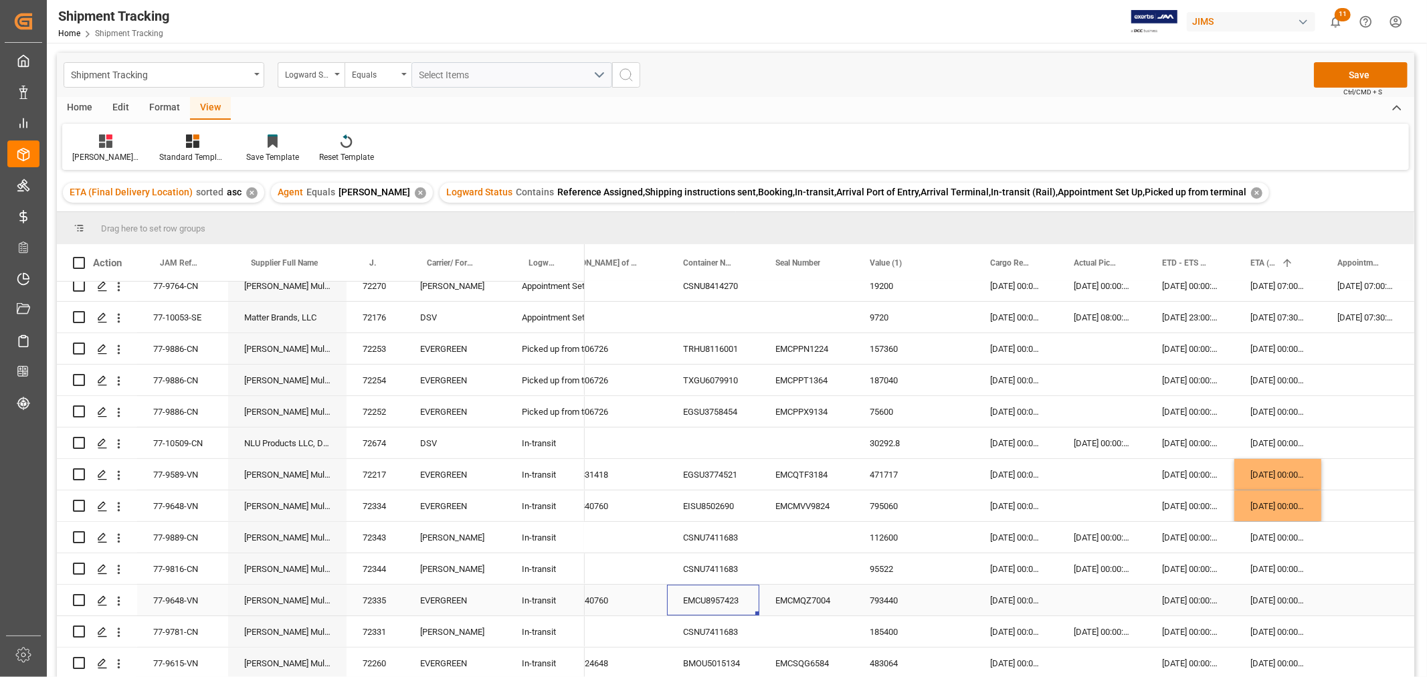
click at [723, 601] on div "EMCU8957423" at bounding box center [713, 600] width 92 height 31
click at [1282, 597] on div "[DATE] 00:00:00" at bounding box center [1277, 600] width 87 height 31
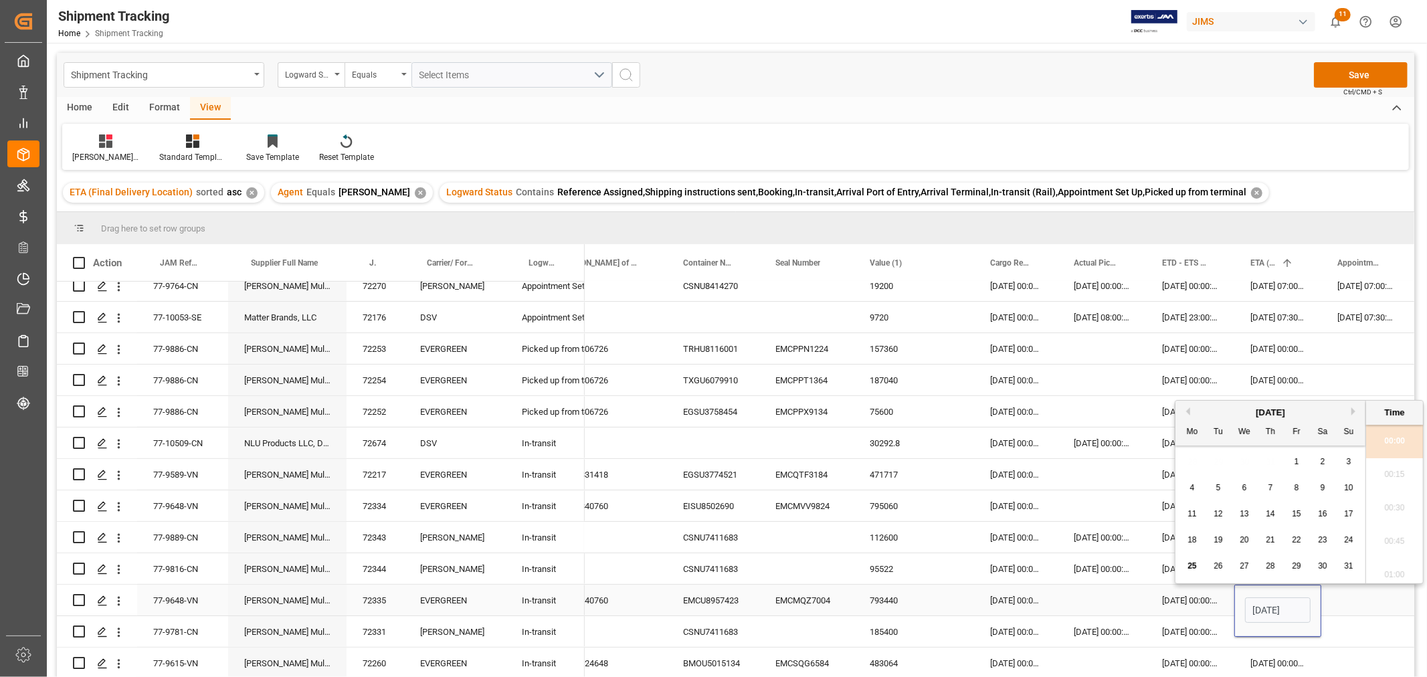
scroll to position [1309, 0]
click at [1353, 409] on button "Next Month" at bounding box center [1355, 411] width 8 height 8
click at [1219, 490] on span "9" at bounding box center [1218, 487] width 5 height 9
type input "[DATE] 00:00"
click at [1207, 605] on div "[DATE] 00:00:00" at bounding box center [1190, 600] width 88 height 31
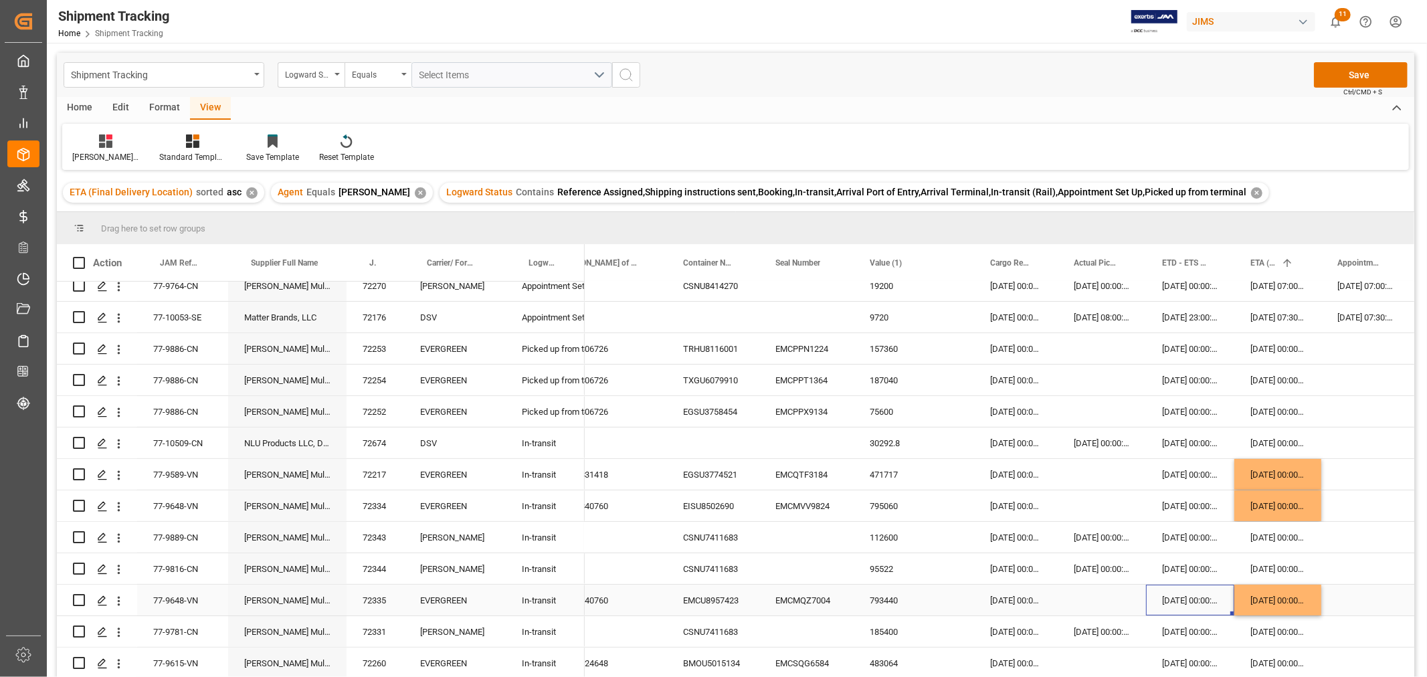
scroll to position [149, 0]
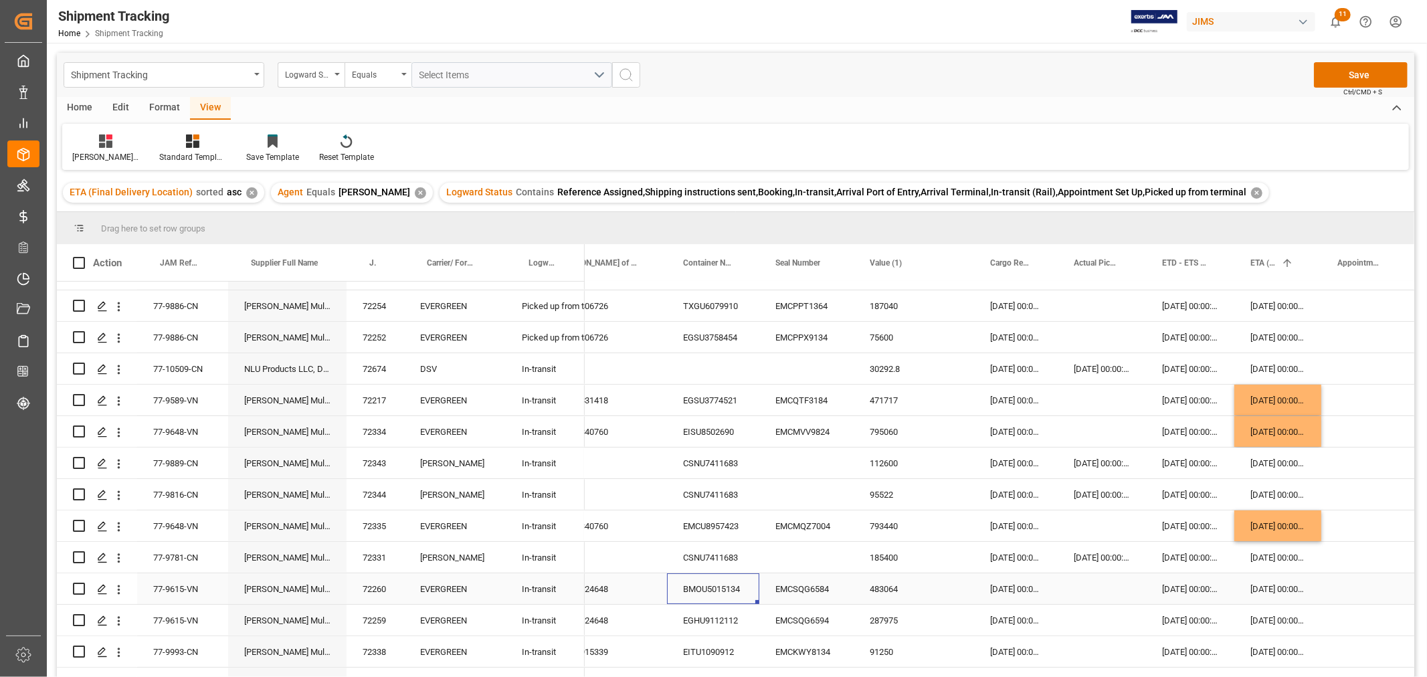
click at [721, 587] on div "BMOU5015134" at bounding box center [713, 588] width 92 height 31
click at [1251, 587] on div "[DATE] 00:00:00" at bounding box center [1277, 588] width 87 height 31
click at [1254, 587] on div "[DATE] 00:00:00" at bounding box center [1277, 588] width 87 height 31
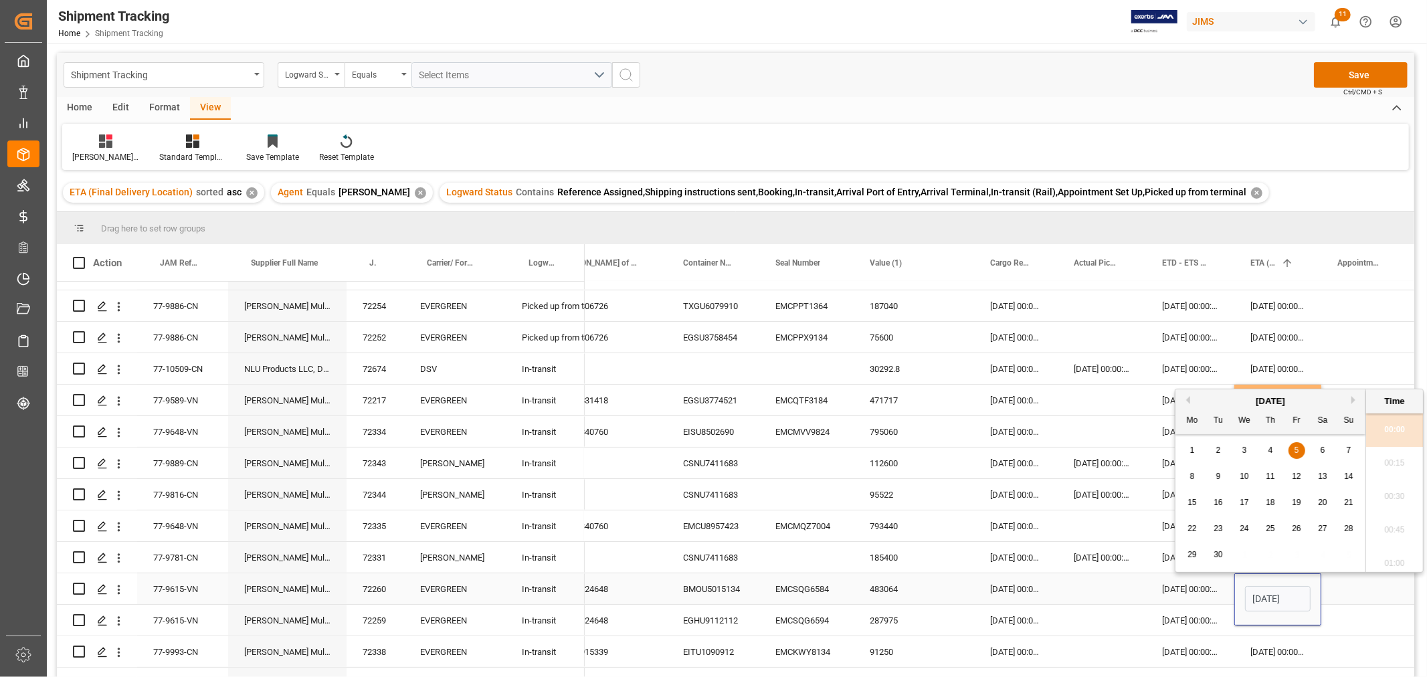
scroll to position [0, 43]
click at [1218, 476] on span "9" at bounding box center [1218, 476] width 5 height 9
type input "[DATE] 00:00"
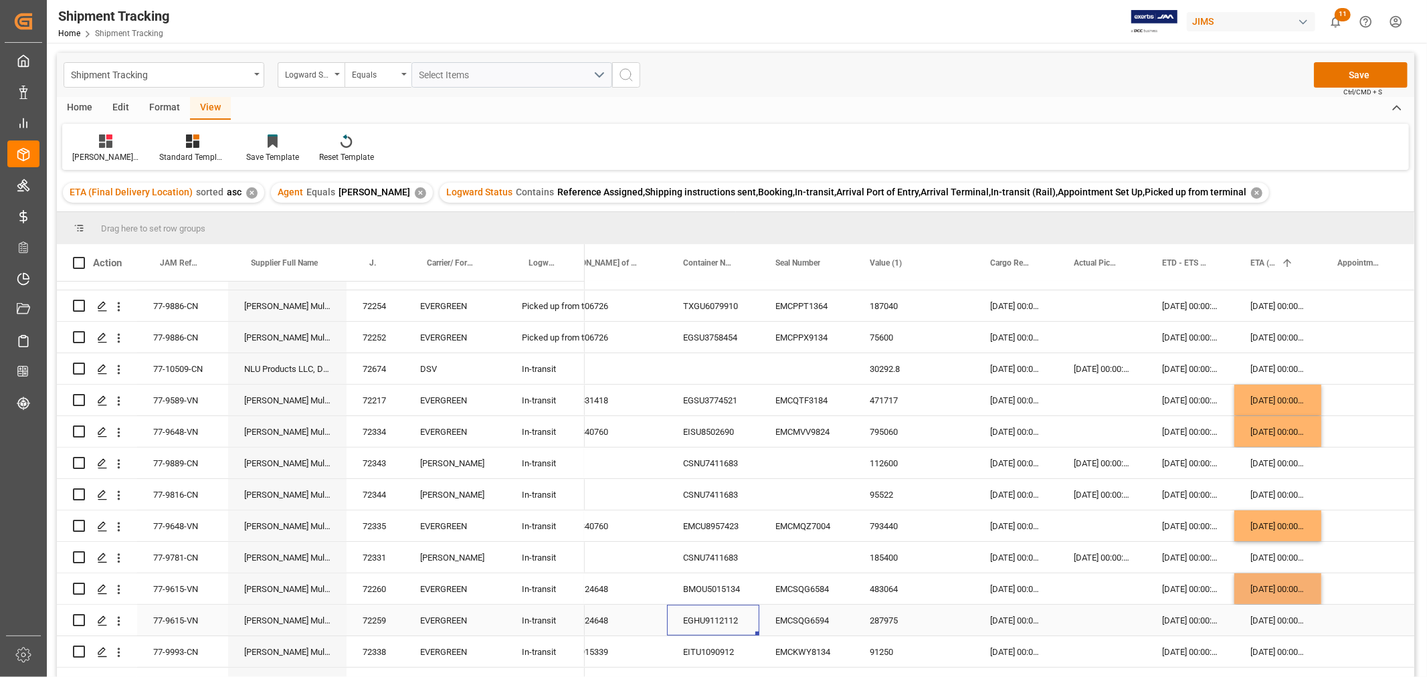
click at [749, 618] on div "EGHU9112112" at bounding box center [713, 620] width 92 height 31
drag, startPoint x: 1282, startPoint y: 593, endPoint x: 1282, endPoint y: 627, distance: 34.1
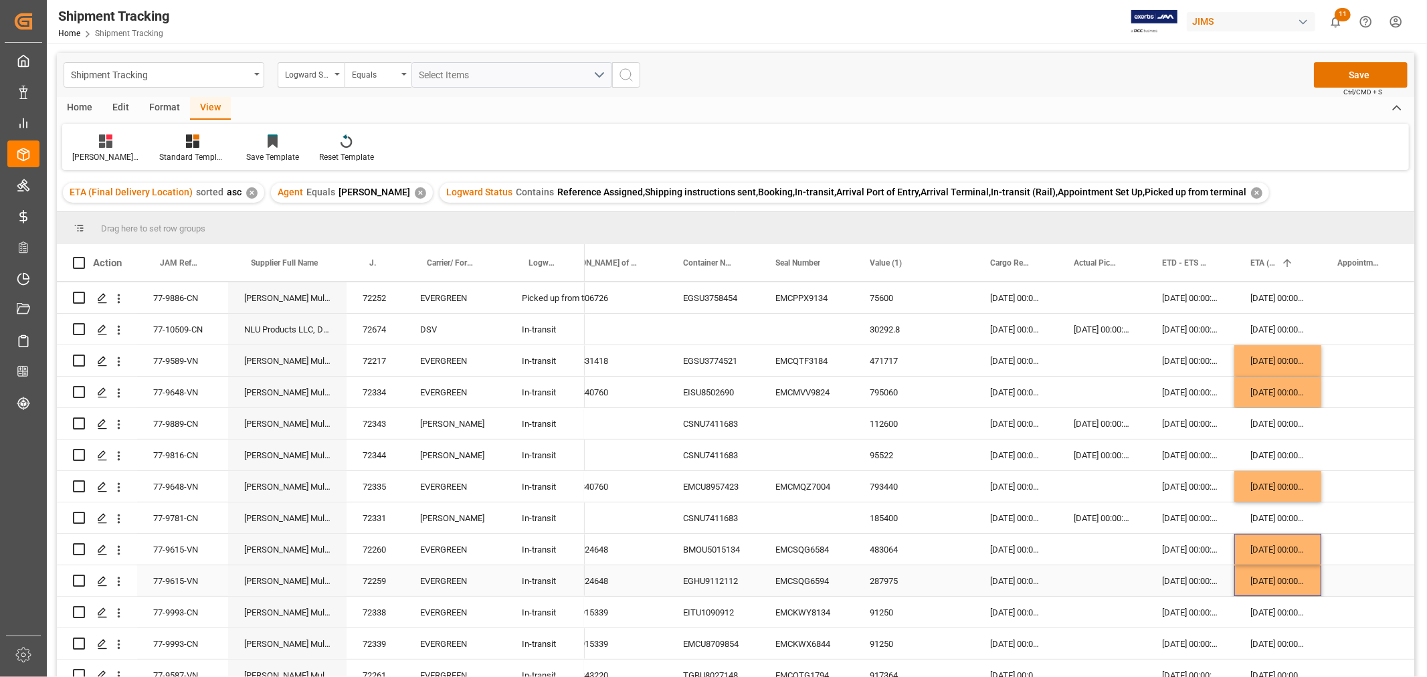
scroll to position [297, 0]
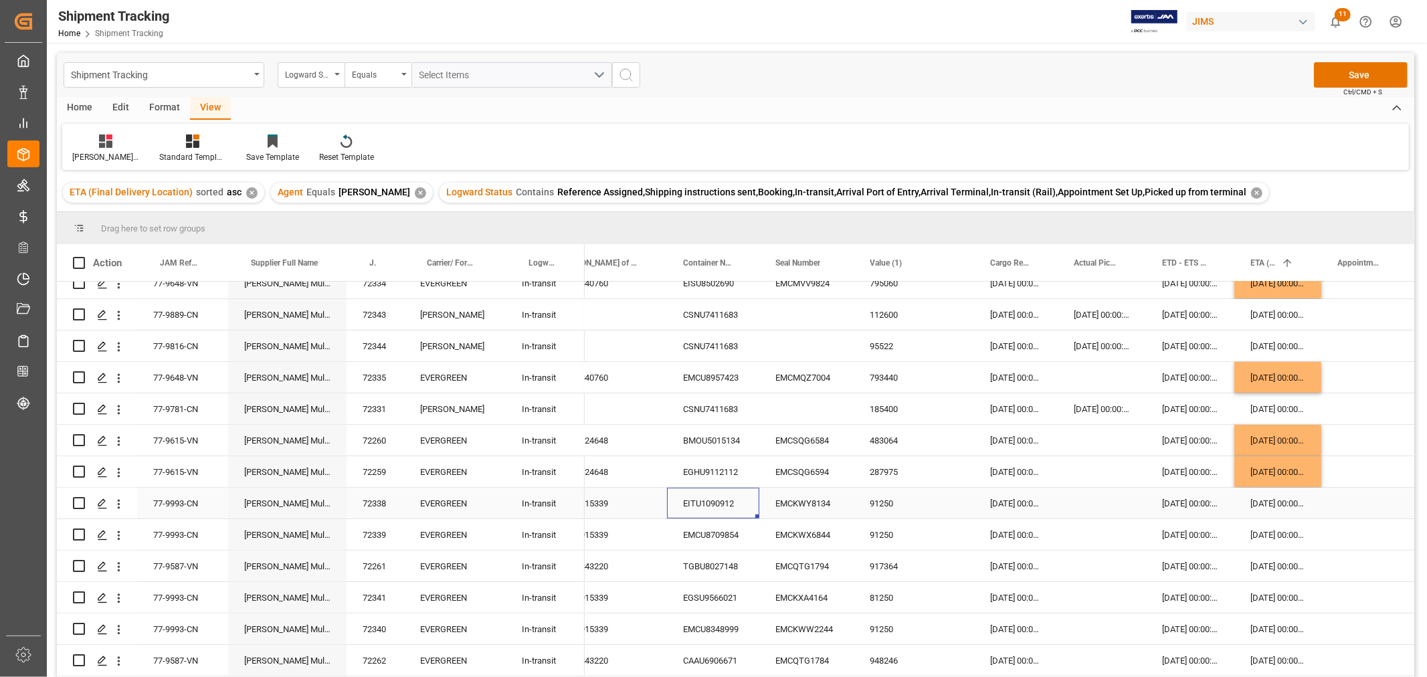
click at [728, 506] on div "EITU1090912" at bounding box center [713, 503] width 92 height 31
click at [746, 491] on div "EITU1090912" at bounding box center [713, 503] width 92 height 31
click at [721, 504] on div "EITU1090912" at bounding box center [713, 503] width 92 height 31
drag, startPoint x: 1270, startPoint y: 474, endPoint x: 1270, endPoint y: 491, distance: 17.4
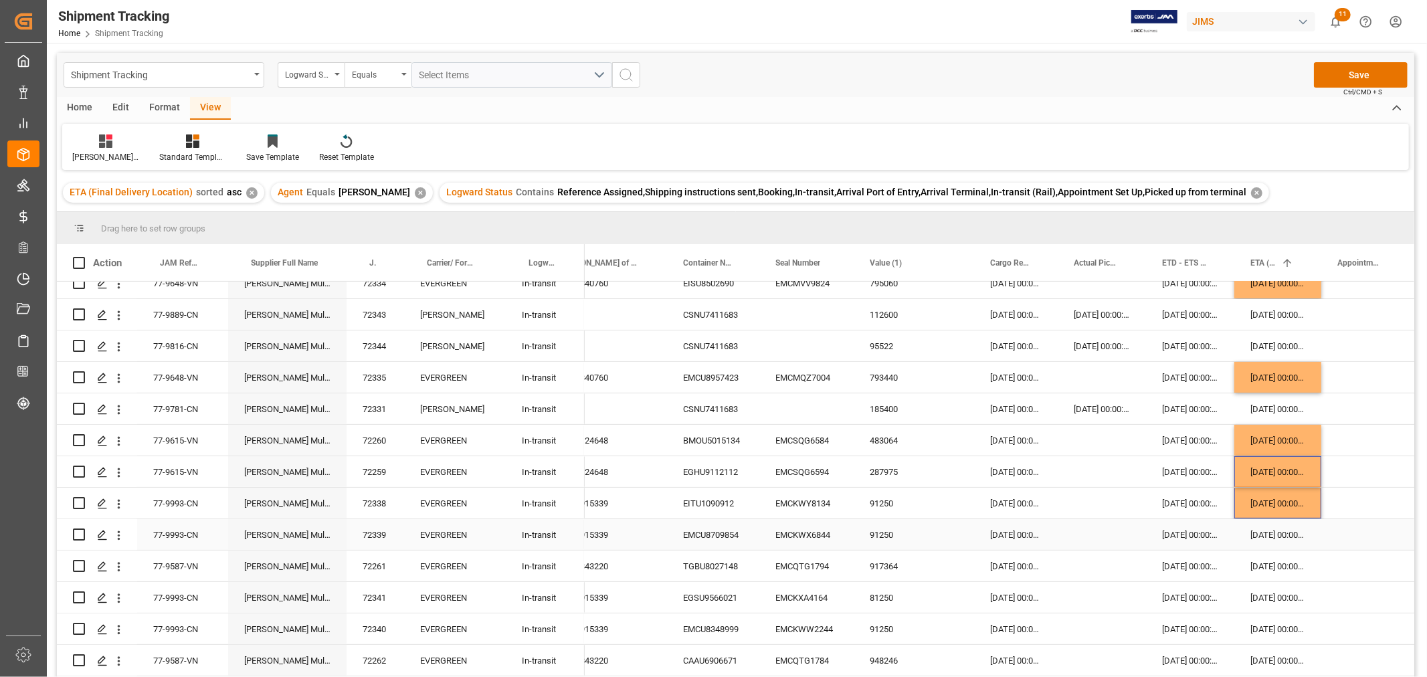
click at [726, 531] on div "EMCU8709854" at bounding box center [713, 534] width 92 height 31
drag, startPoint x: 1263, startPoint y: 504, endPoint x: 1263, endPoint y: 526, distance: 22.1
click at [725, 565] on div "TGBU8027148" at bounding box center [713, 566] width 92 height 31
drag, startPoint x: 1278, startPoint y: 539, endPoint x: 1281, endPoint y: 560, distance: 21.7
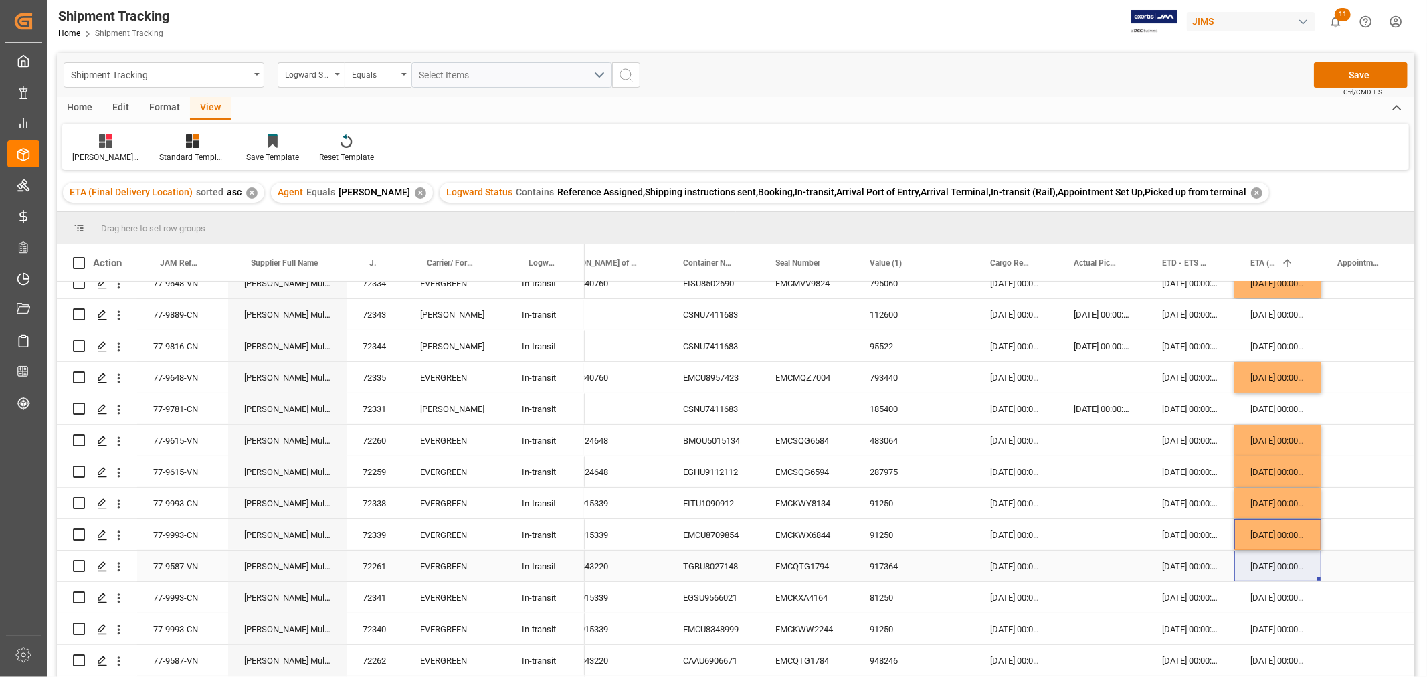
click at [717, 597] on div "EGSU9566021" at bounding box center [713, 597] width 92 height 31
click at [1278, 604] on div "[DATE] 00:00:00" at bounding box center [1277, 597] width 87 height 31
drag, startPoint x: 1275, startPoint y: 565, endPoint x: 1274, endPoint y: 587, distance: 22.8
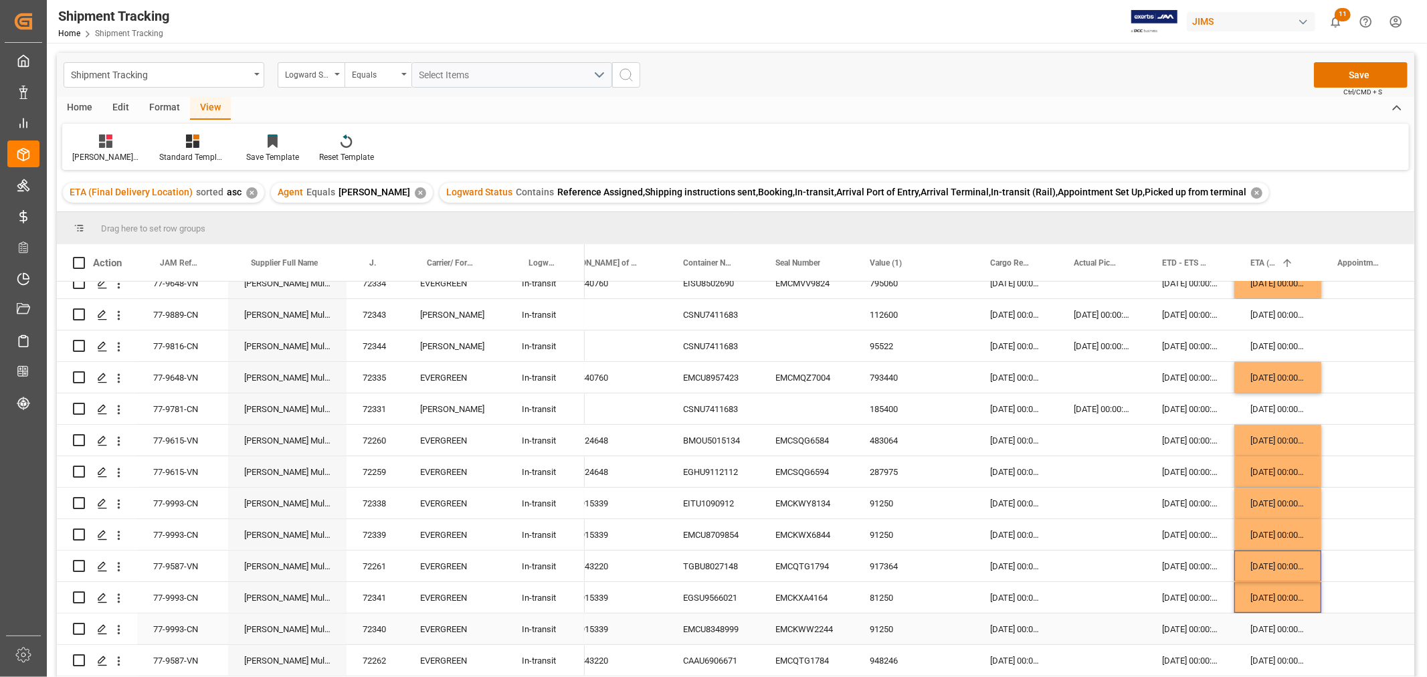
click at [714, 630] on div "EMCU8348999" at bounding box center [713, 628] width 92 height 31
drag, startPoint x: 1288, startPoint y: 600, endPoint x: 1291, endPoint y: 626, distance: 26.3
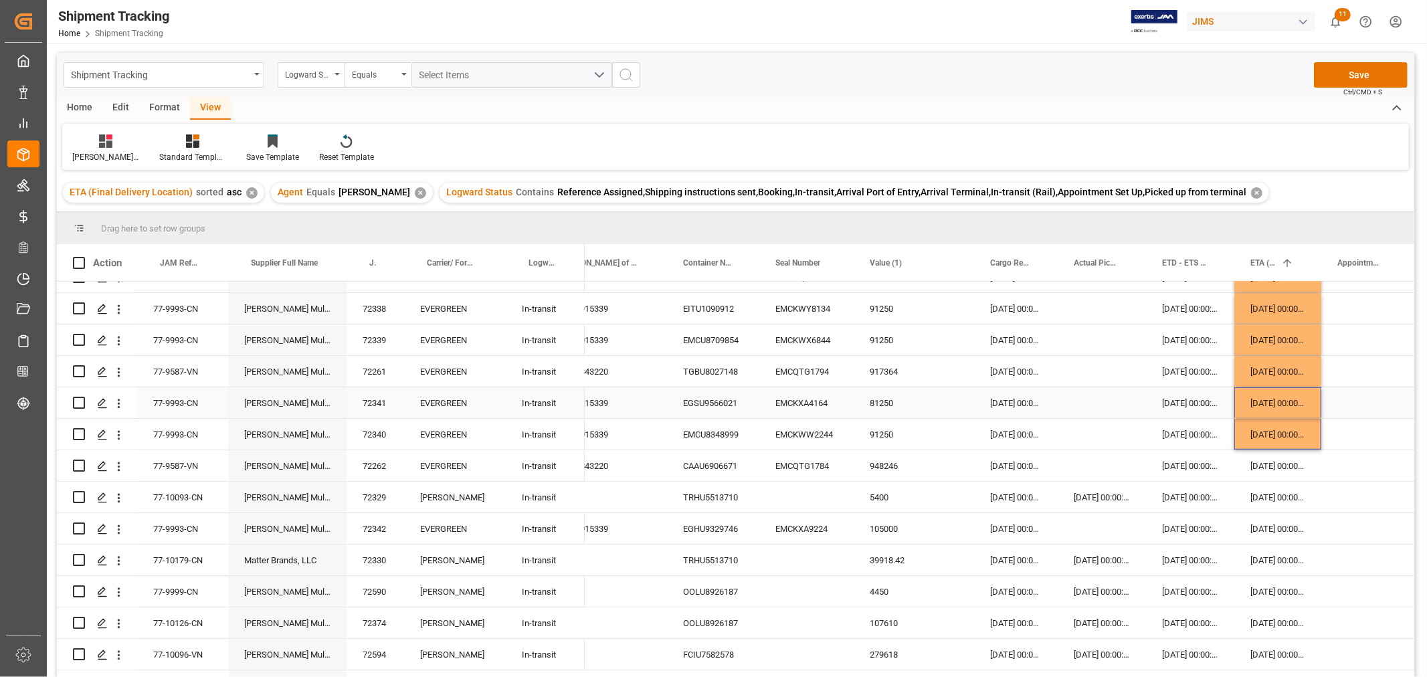
scroll to position [520, 0]
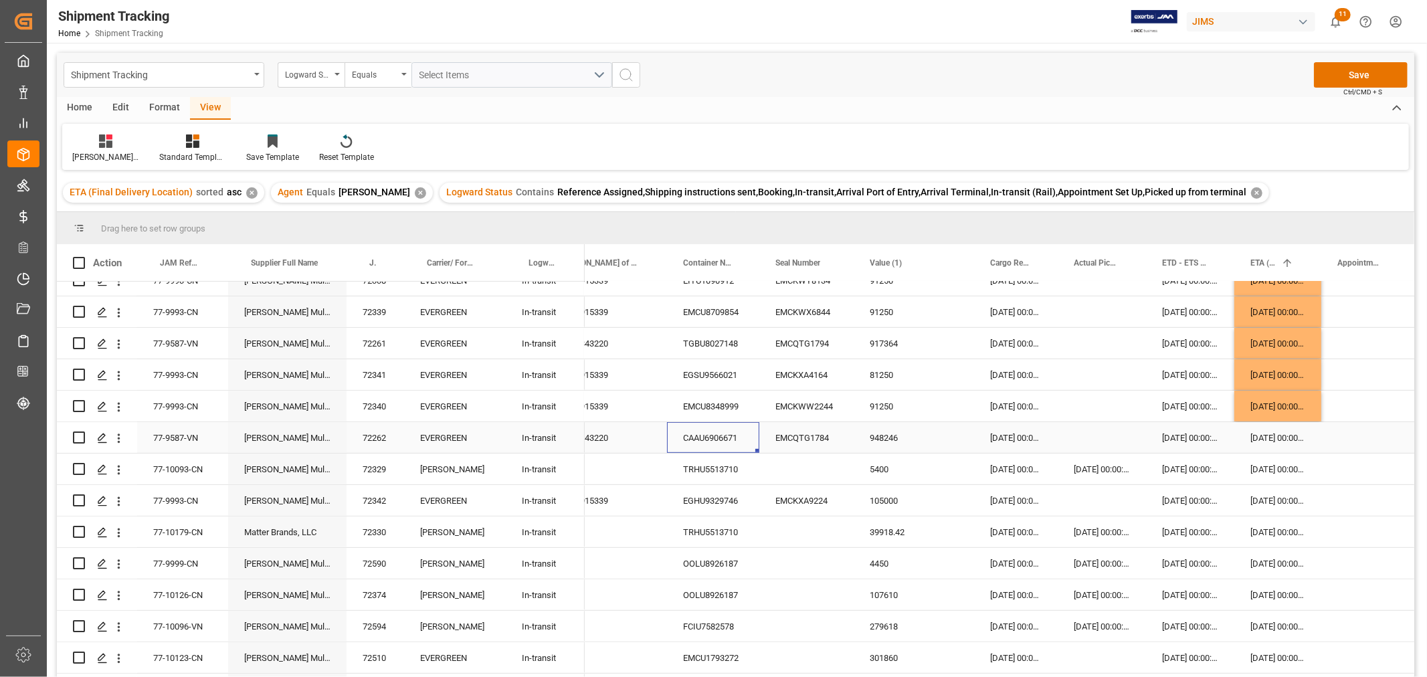
click at [711, 435] on div "CAAU6906671" at bounding box center [713, 437] width 92 height 31
drag, startPoint x: 1278, startPoint y: 405, endPoint x: 1281, endPoint y: 429, distance: 23.6
click at [1286, 463] on div "[DATE] 00:00:00" at bounding box center [1277, 469] width 87 height 31
click at [710, 499] on div "EGHU9329746" at bounding box center [713, 500] width 92 height 31
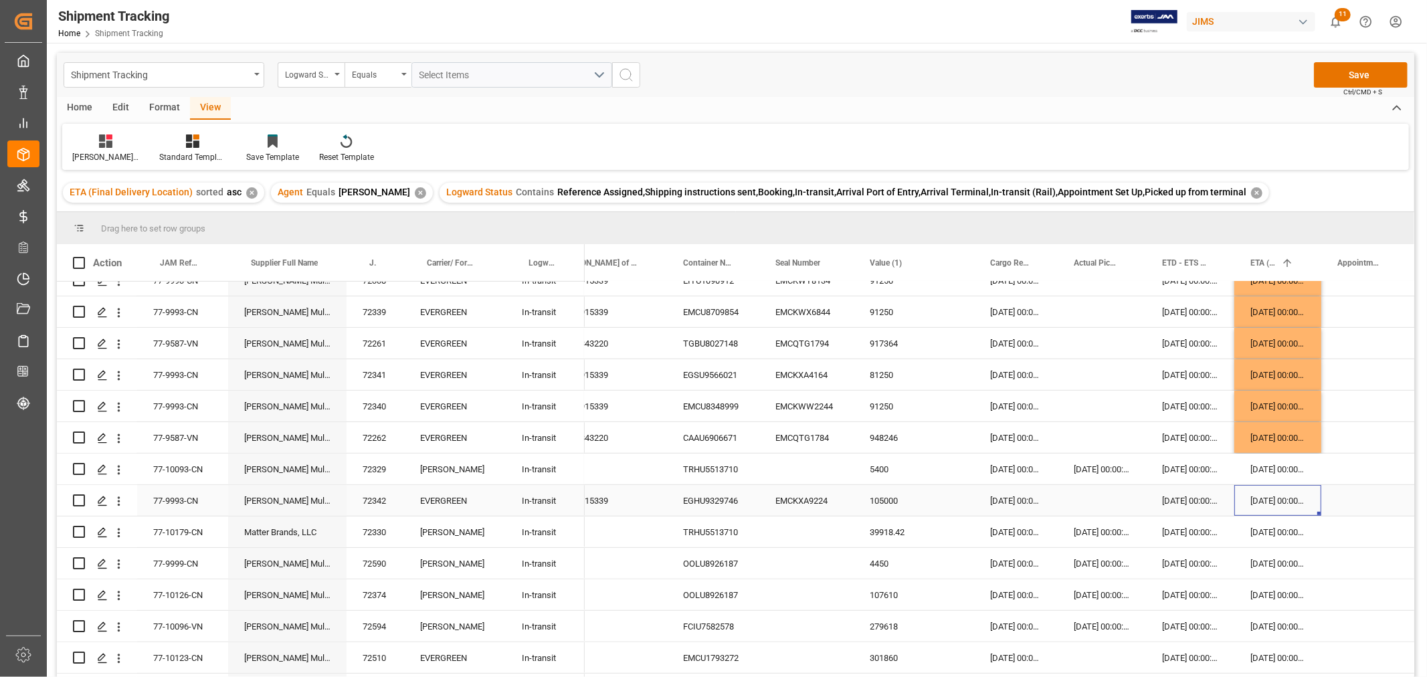
click at [1258, 497] on div "[DATE] 00:00:00" at bounding box center [1277, 500] width 87 height 31
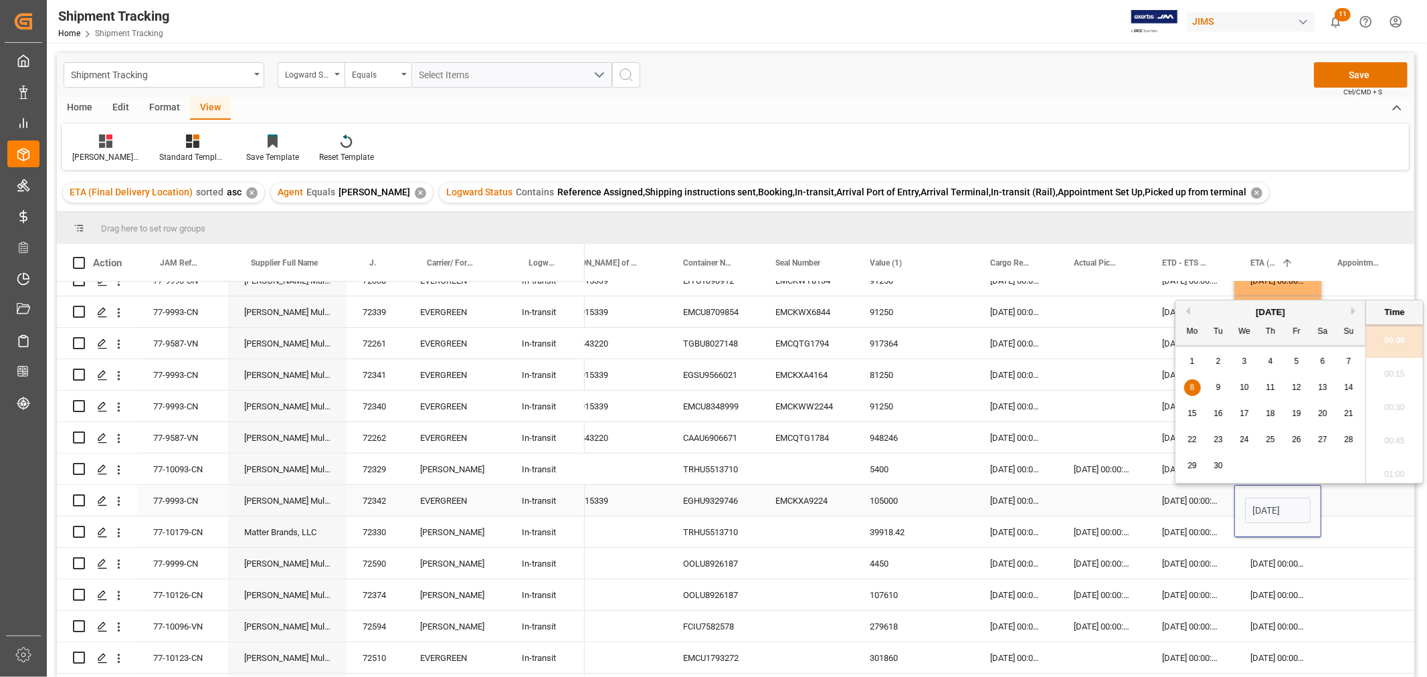
scroll to position [0, 43]
click at [1225, 393] on div "9" at bounding box center [1218, 388] width 17 height 16
type input "[DATE] 00:00"
click at [1266, 545] on div "[DATE] 00:00:00" at bounding box center [1277, 531] width 87 height 31
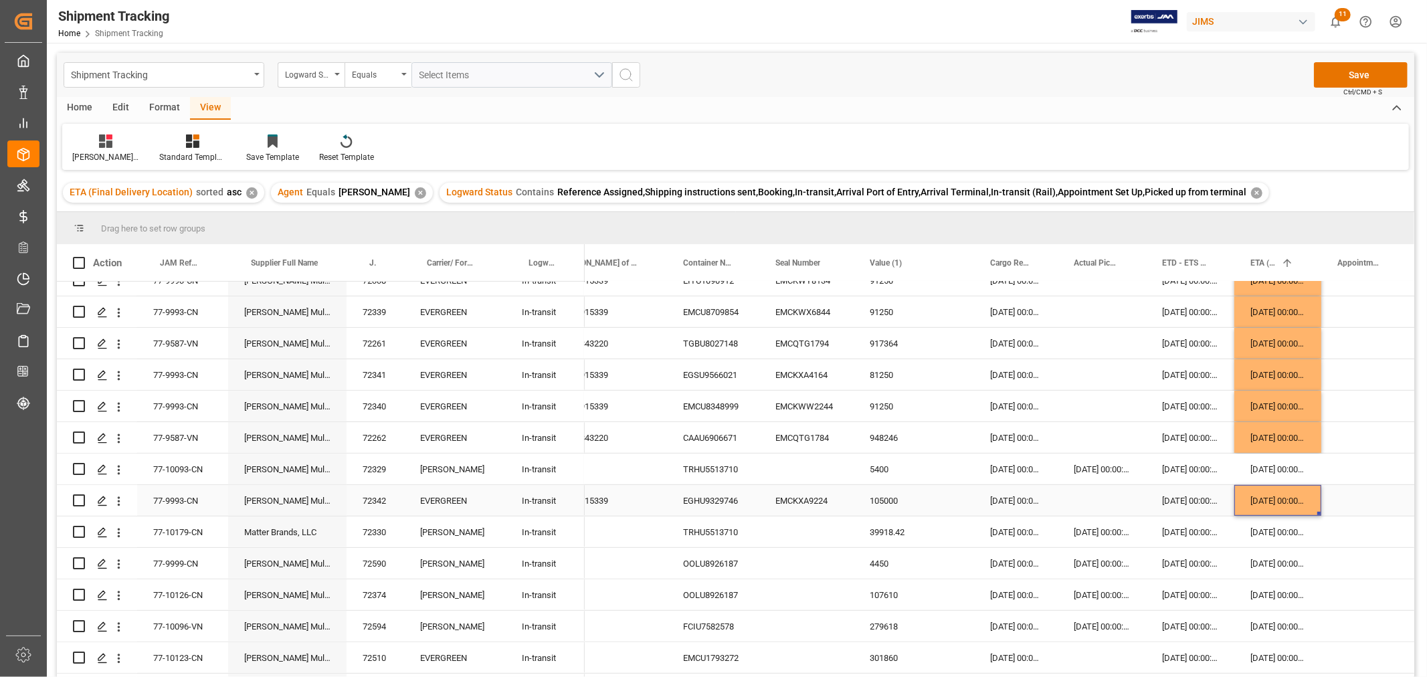
click at [1272, 503] on div "[DATE] 00:00:00" at bounding box center [1277, 500] width 87 height 31
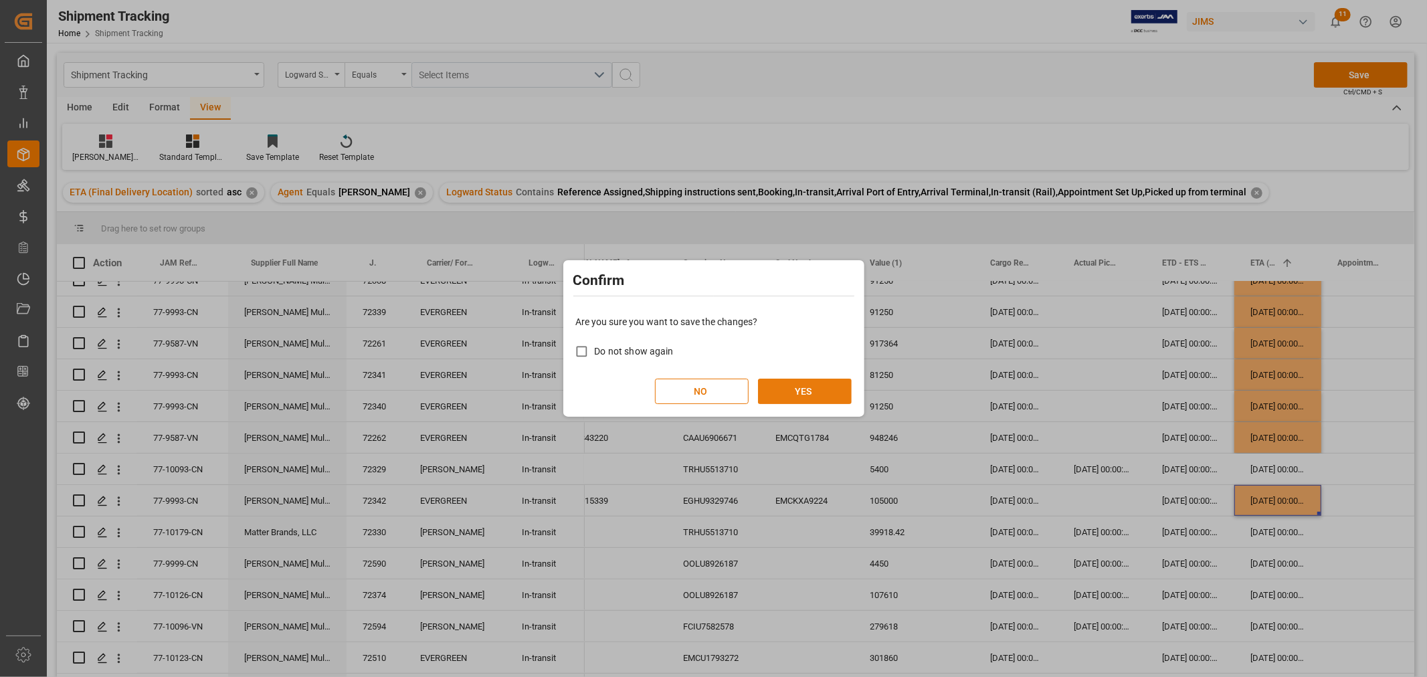
drag, startPoint x: 828, startPoint y: 390, endPoint x: 840, endPoint y: 391, distance: 12.8
click at [828, 391] on button "YES" at bounding box center [805, 391] width 94 height 25
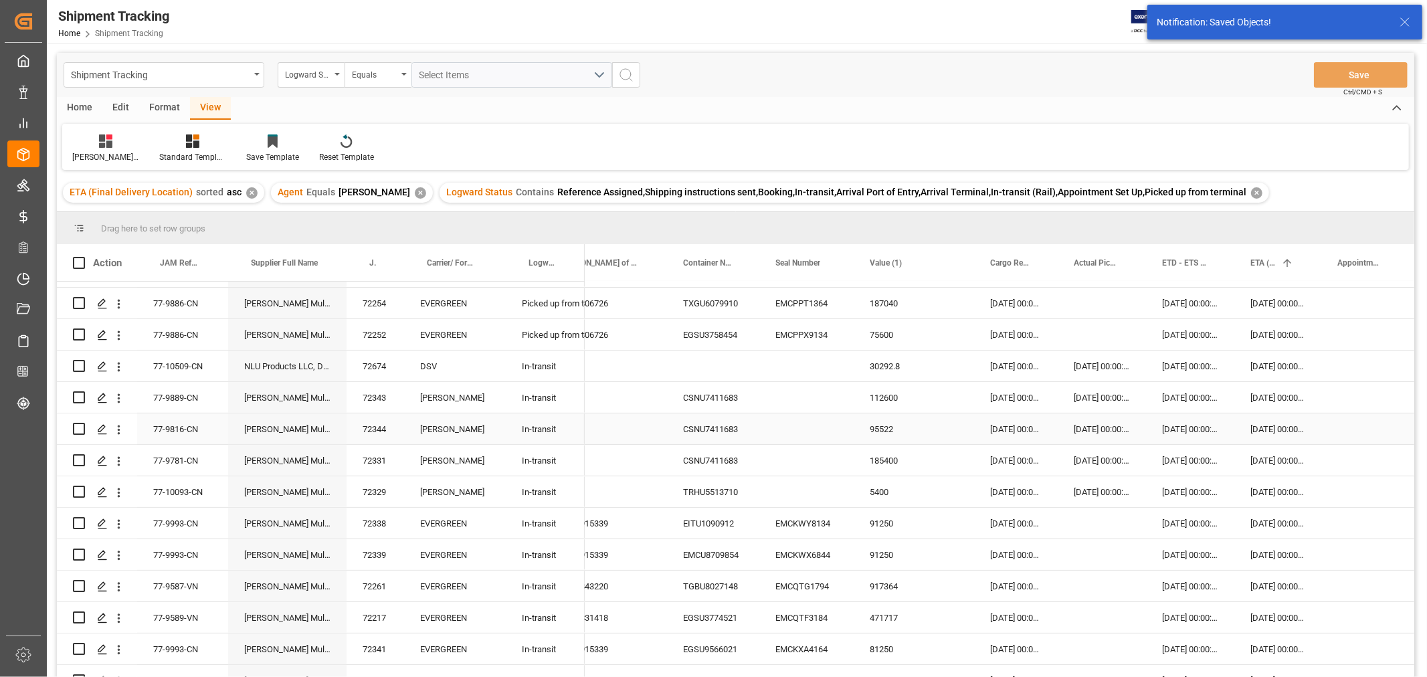
scroll to position [149, 0]
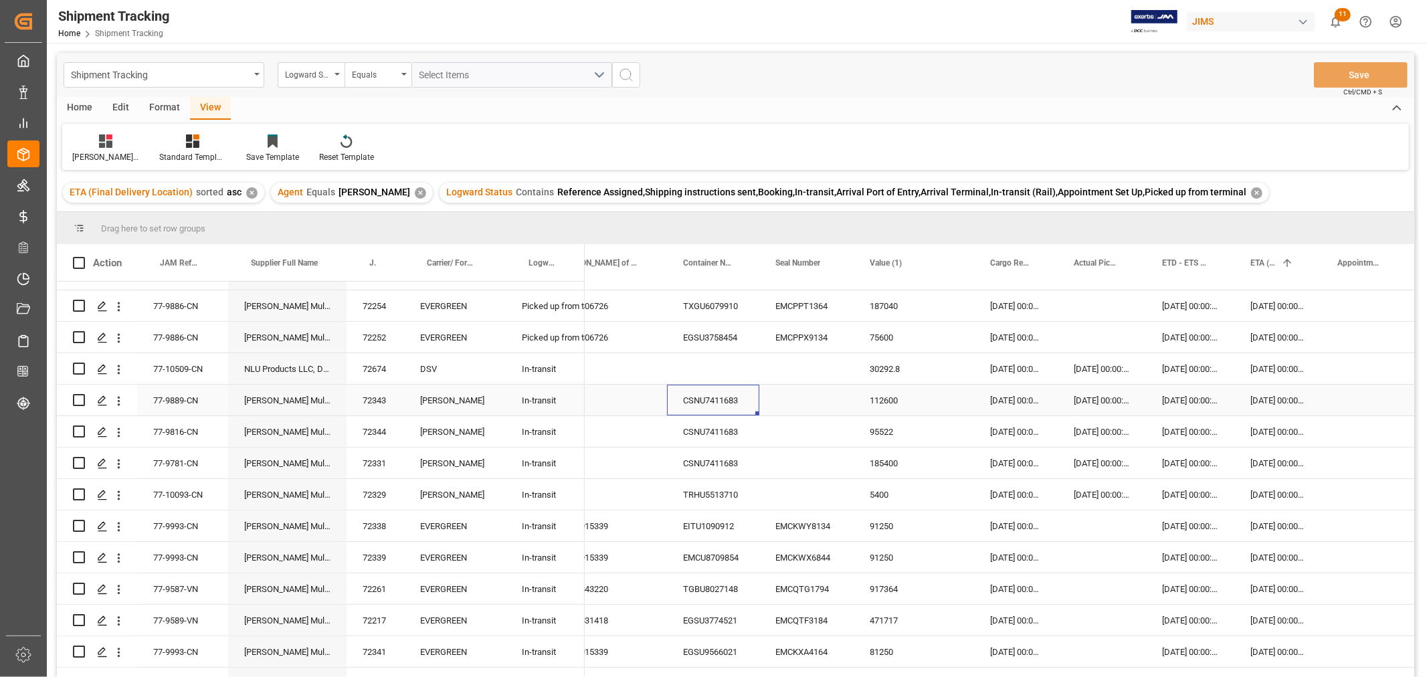
click at [696, 399] on div "CSNU7411683" at bounding box center [713, 400] width 92 height 31
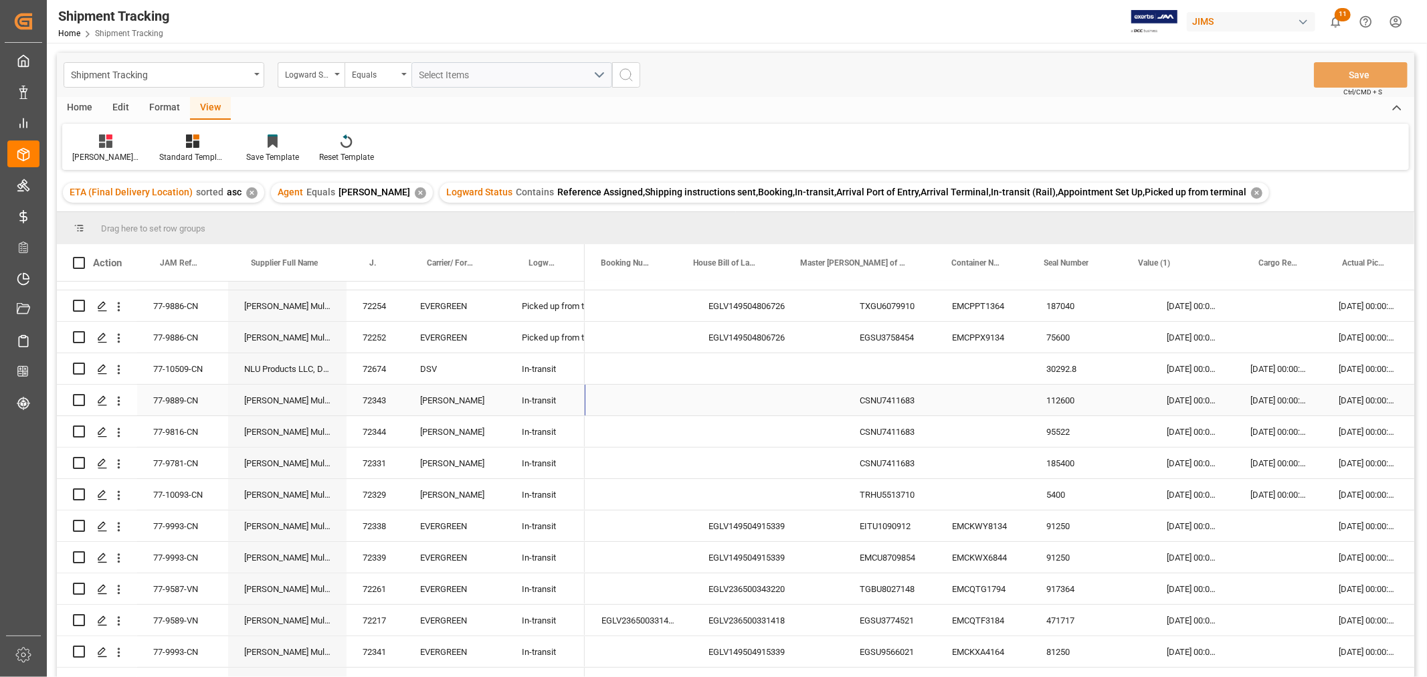
scroll to position [0, 0]
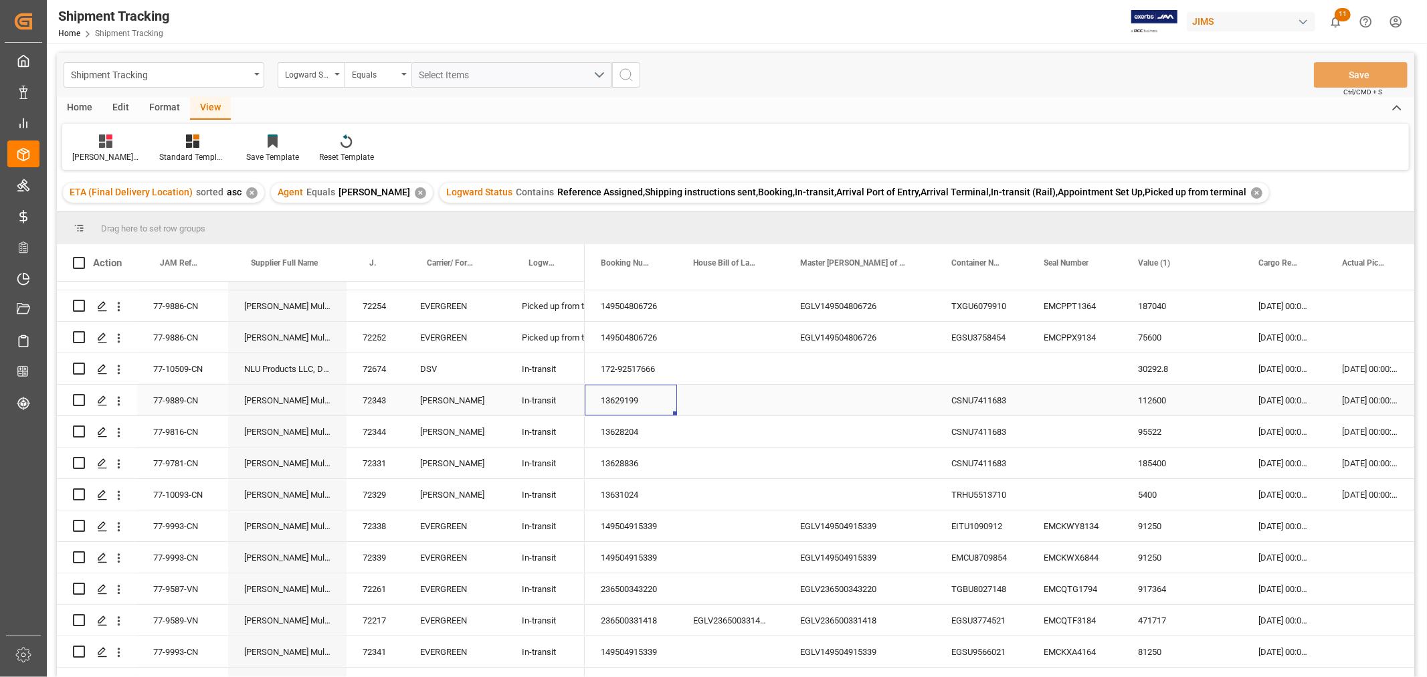
click at [973, 397] on div "CSNU7411683" at bounding box center [981, 400] width 92 height 31
click at [1335, 391] on div "[DATE] 00:00:00" at bounding box center [1370, 400] width 88 height 31
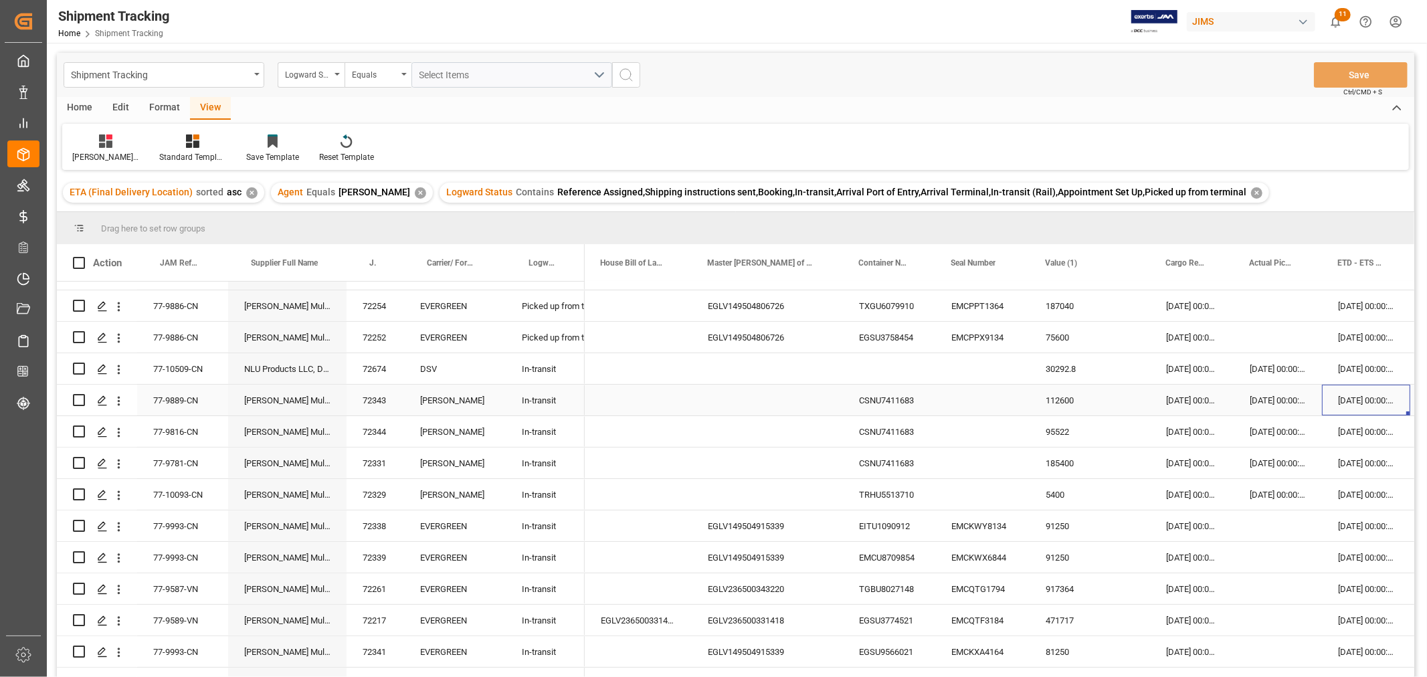
scroll to position [0, 179]
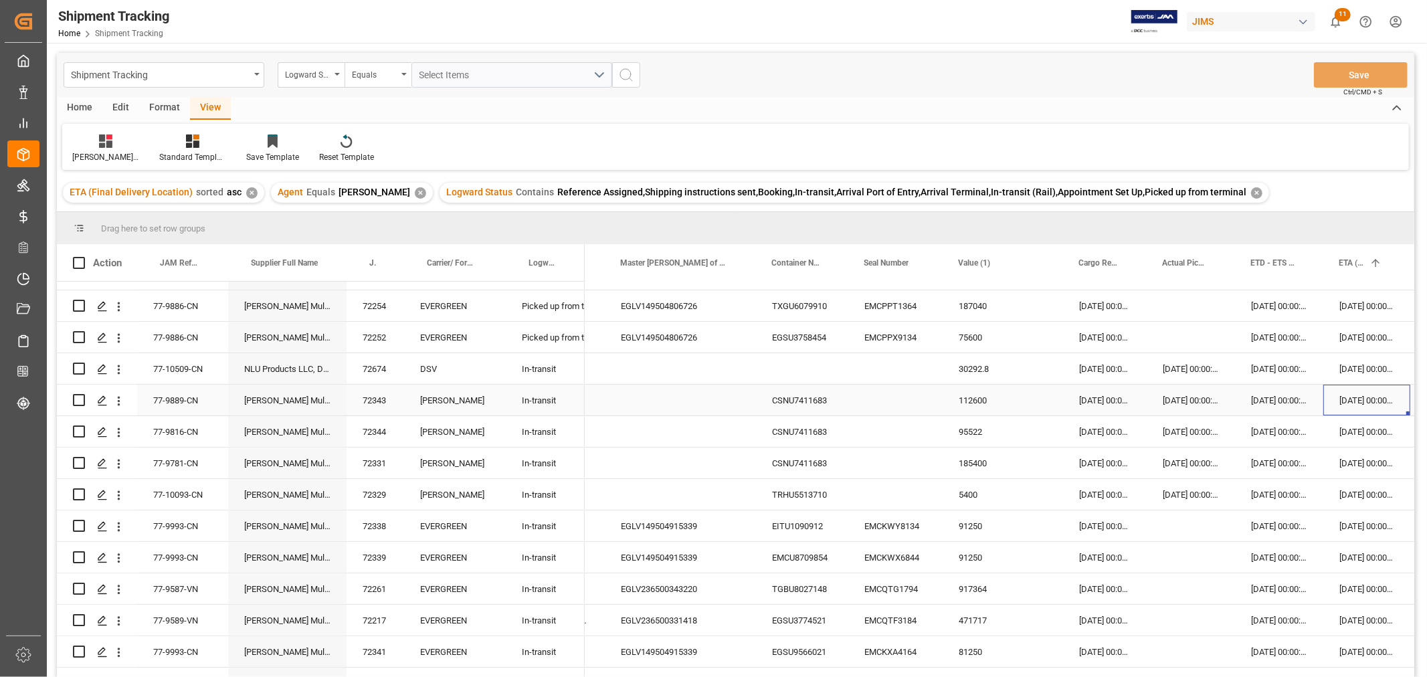
click at [1349, 404] on div "02-09-2025 00:00:00" at bounding box center [1366, 400] width 87 height 31
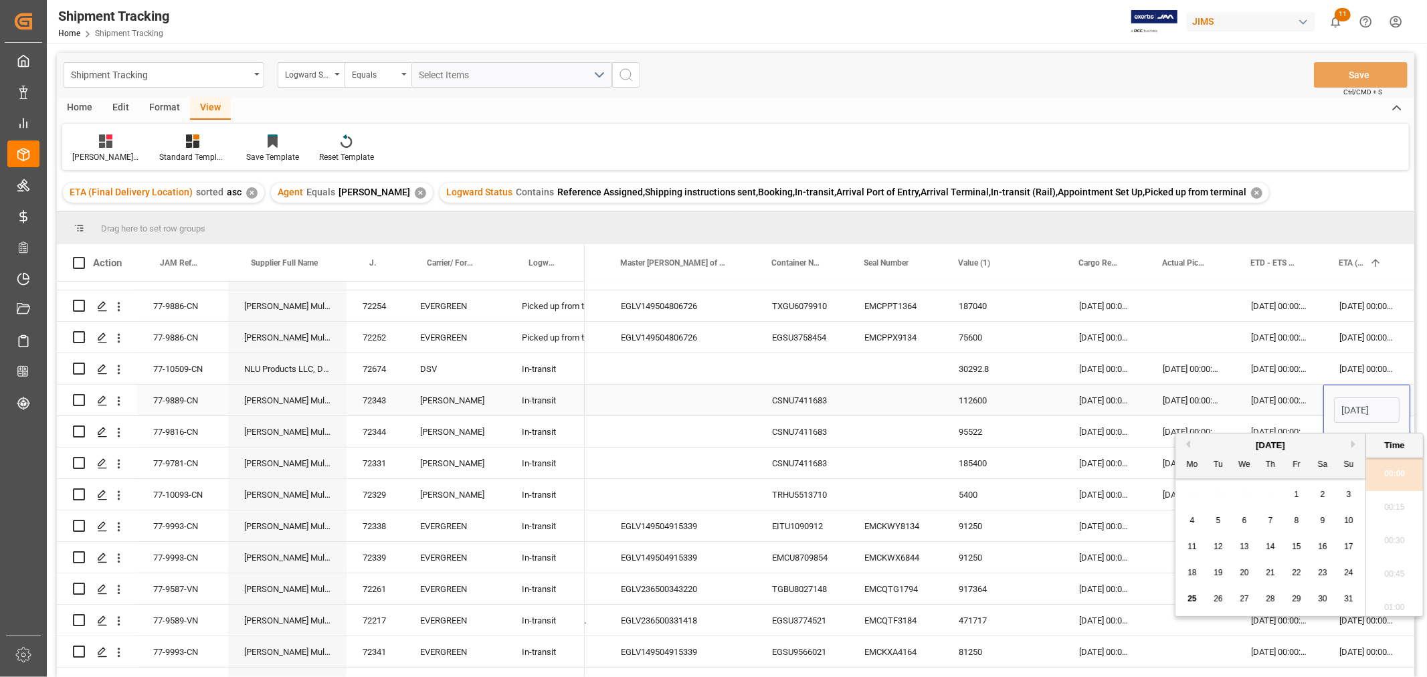
scroll to position [1342, 0]
click at [1349, 413] on input "02-09-2025 00:00" at bounding box center [1367, 409] width 66 height 25
type input "09-09-2025 00:00"
click at [1305, 436] on div "[DATE] 00:00:00" at bounding box center [1279, 431] width 88 height 31
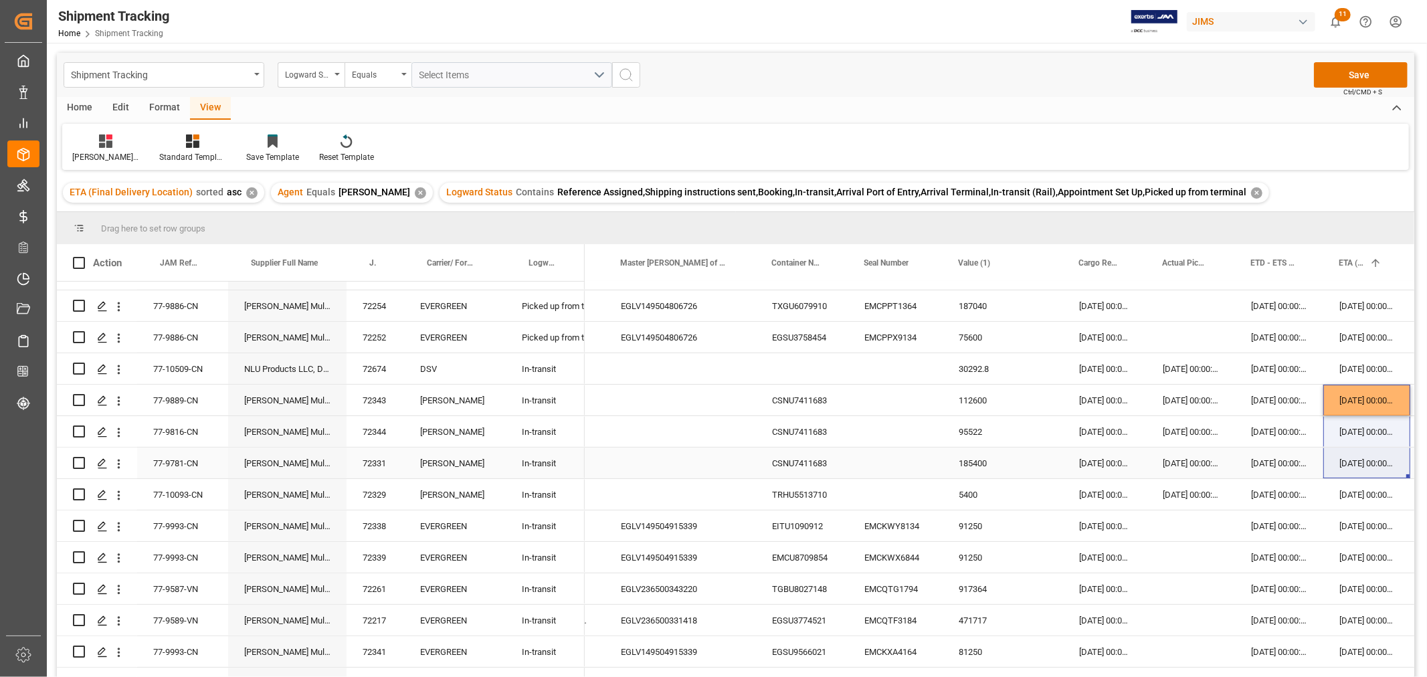
drag, startPoint x: 1347, startPoint y: 403, endPoint x: 1375, endPoint y: 455, distance: 59.6
click at [1343, 496] on div "08-09-2025 00:00:00" at bounding box center [1366, 494] width 87 height 31
click at [811, 489] on div "TRHU5513710" at bounding box center [802, 494] width 92 height 31
click at [708, 476] on div "Press SPACE to select this row." at bounding box center [680, 463] width 151 height 31
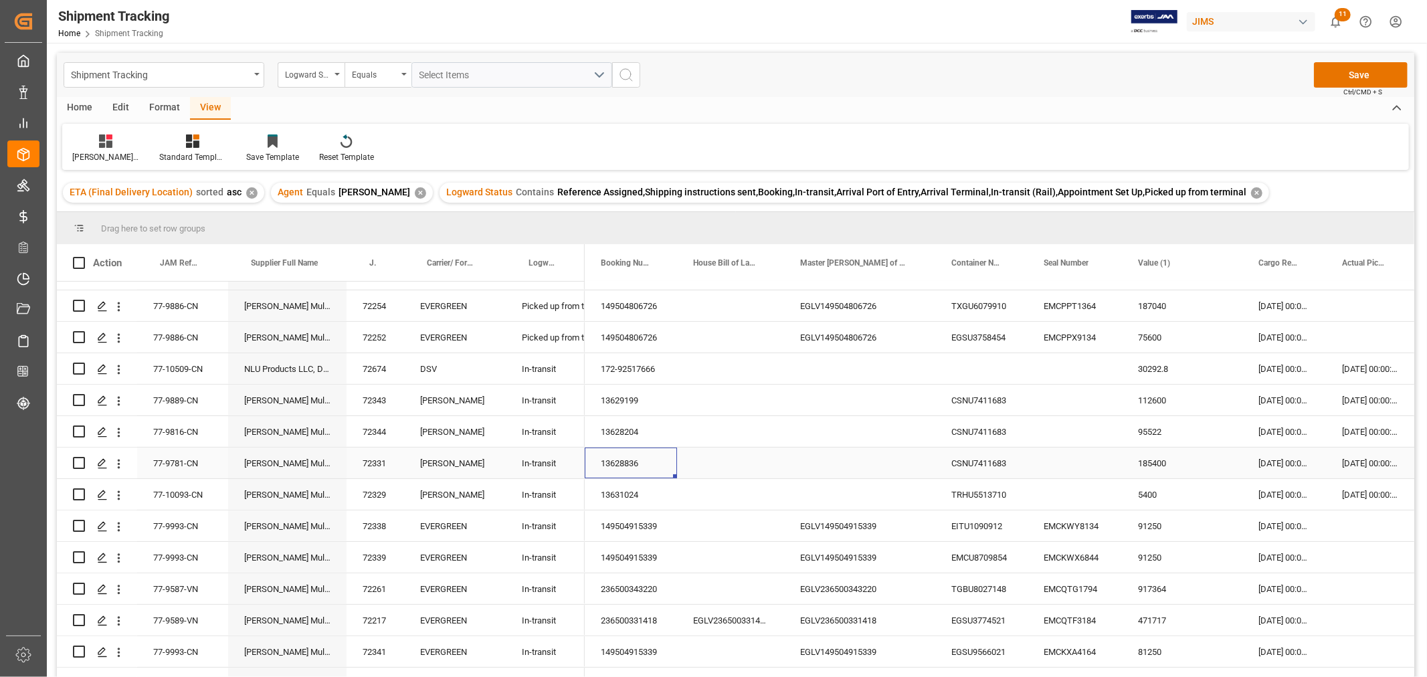
scroll to position [0, 0]
click at [634, 457] on div "13628836" at bounding box center [631, 463] width 92 height 31
click at [1350, 460] on div "[DATE] 00:00:00" at bounding box center [1370, 463] width 88 height 31
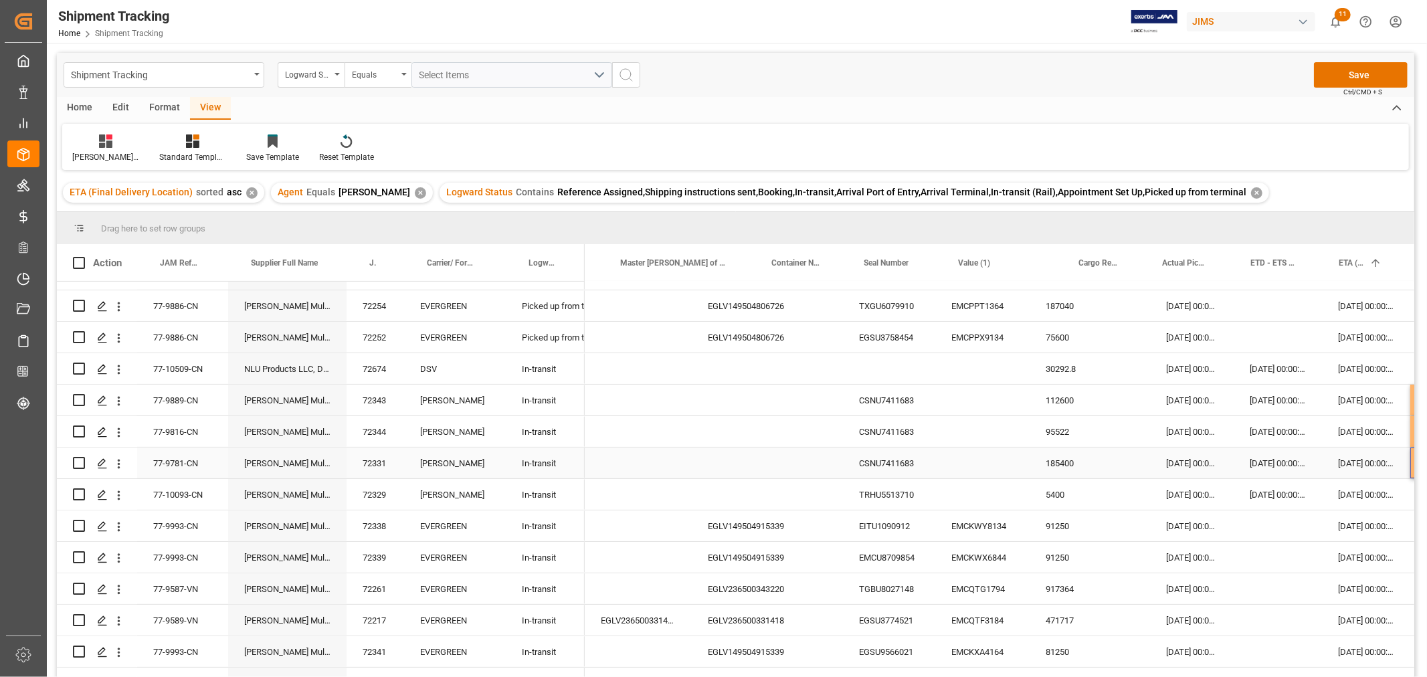
scroll to position [0, 179]
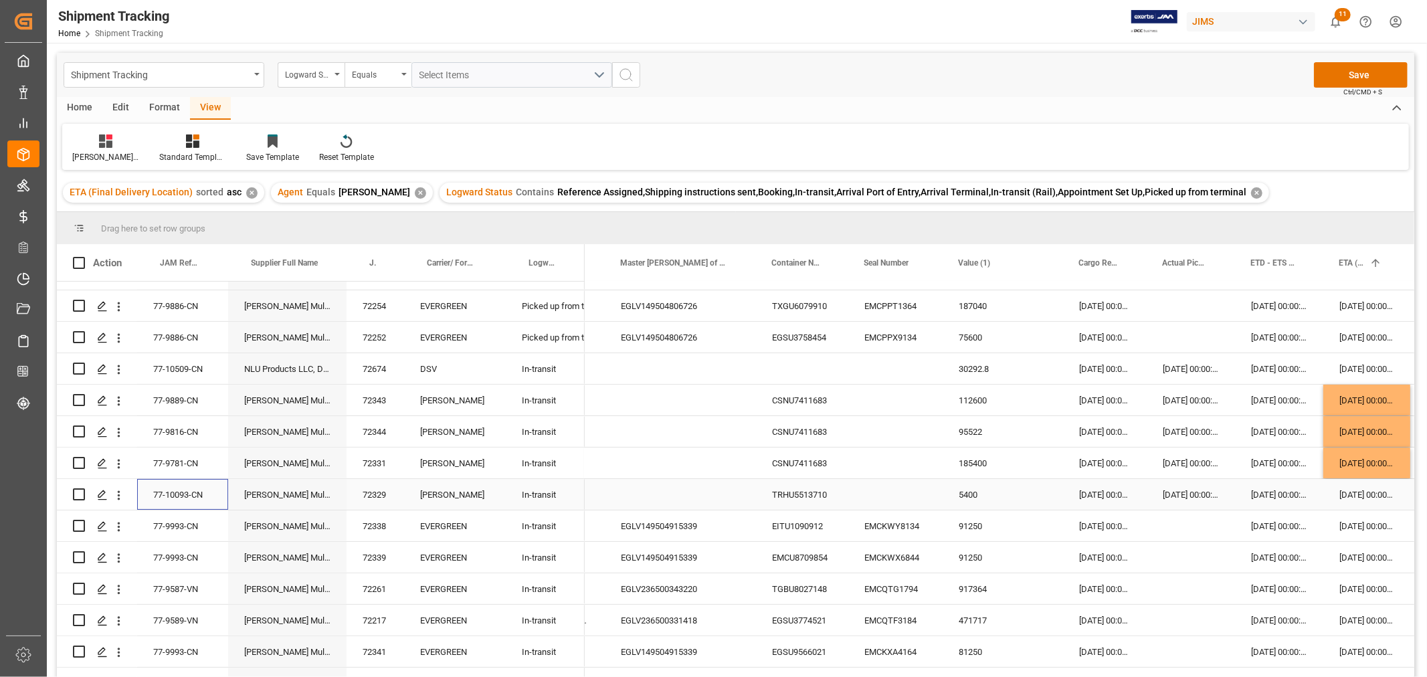
click at [183, 497] on div "77-10093-CN" at bounding box center [182, 494] width 91 height 31
drag, startPoint x: 1343, startPoint y: 464, endPoint x: 1357, endPoint y: 500, distance: 39.4
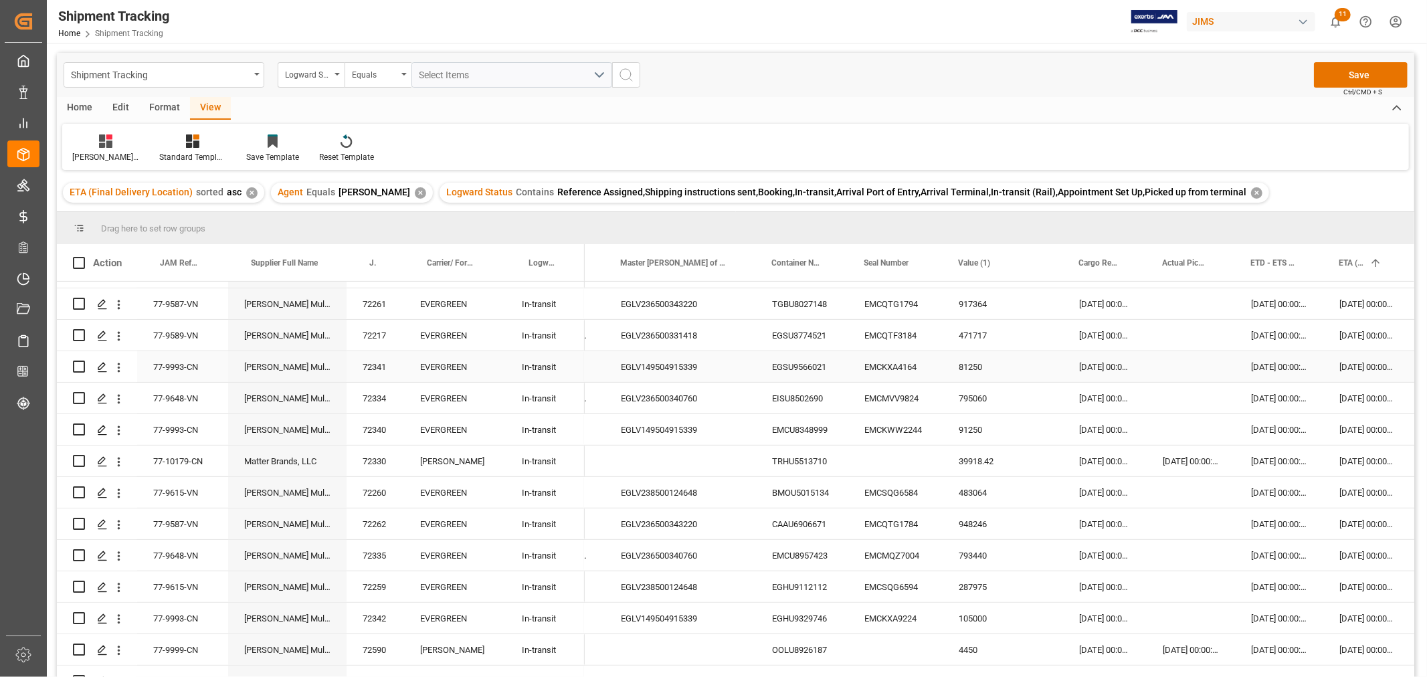
scroll to position [446, 0]
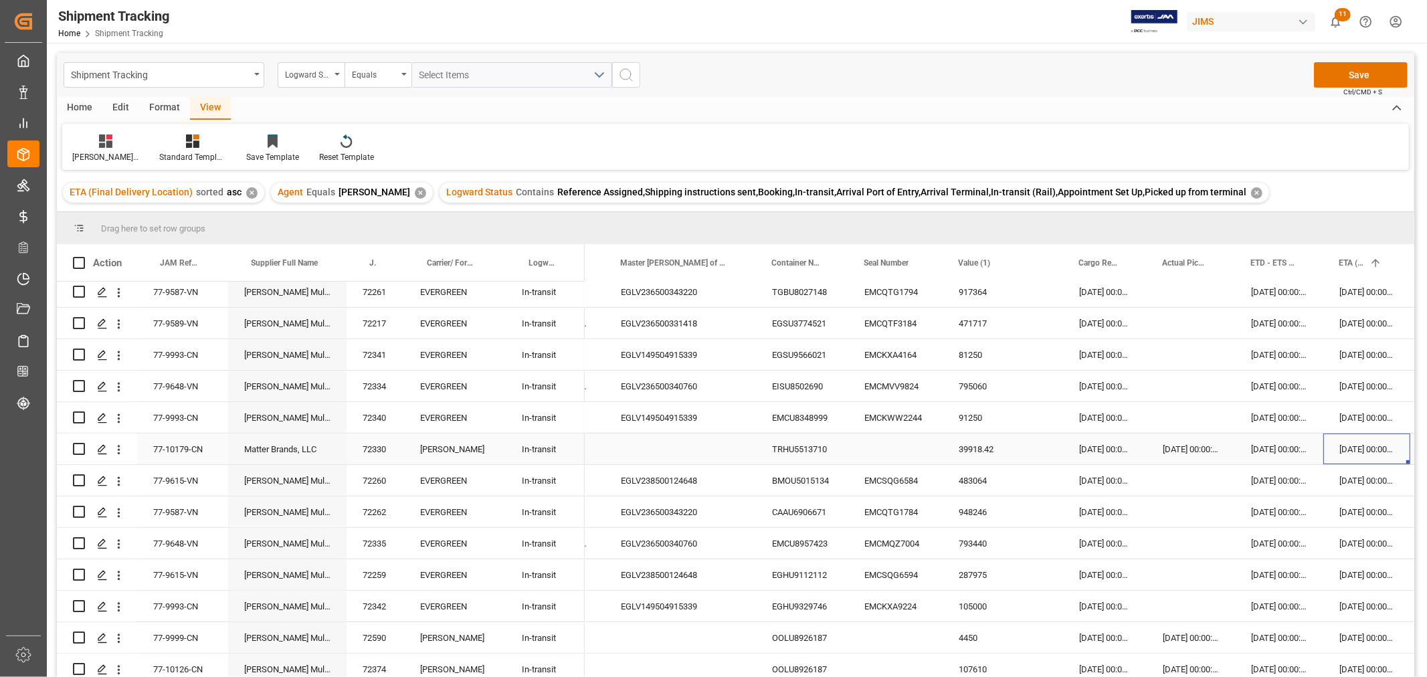
click at [1347, 445] on div "[DATE] 00:00:00" at bounding box center [1366, 449] width 87 height 31
click at [627, 442] on div "Press SPACE to select this row." at bounding box center [680, 449] width 151 height 31
click at [165, 447] on div "77-10179-CN" at bounding box center [182, 449] width 91 height 31
click at [714, 627] on div "Press SPACE to select this row." at bounding box center [680, 637] width 151 height 31
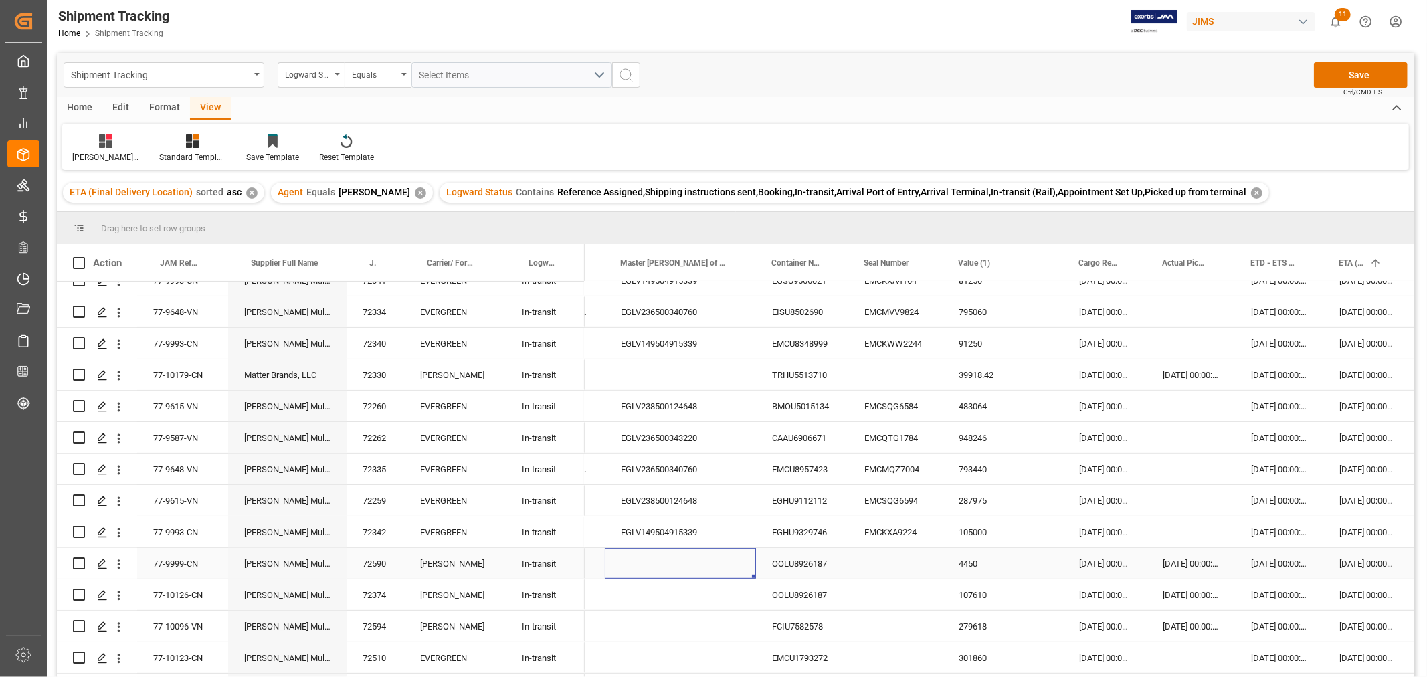
scroll to position [669, 0]
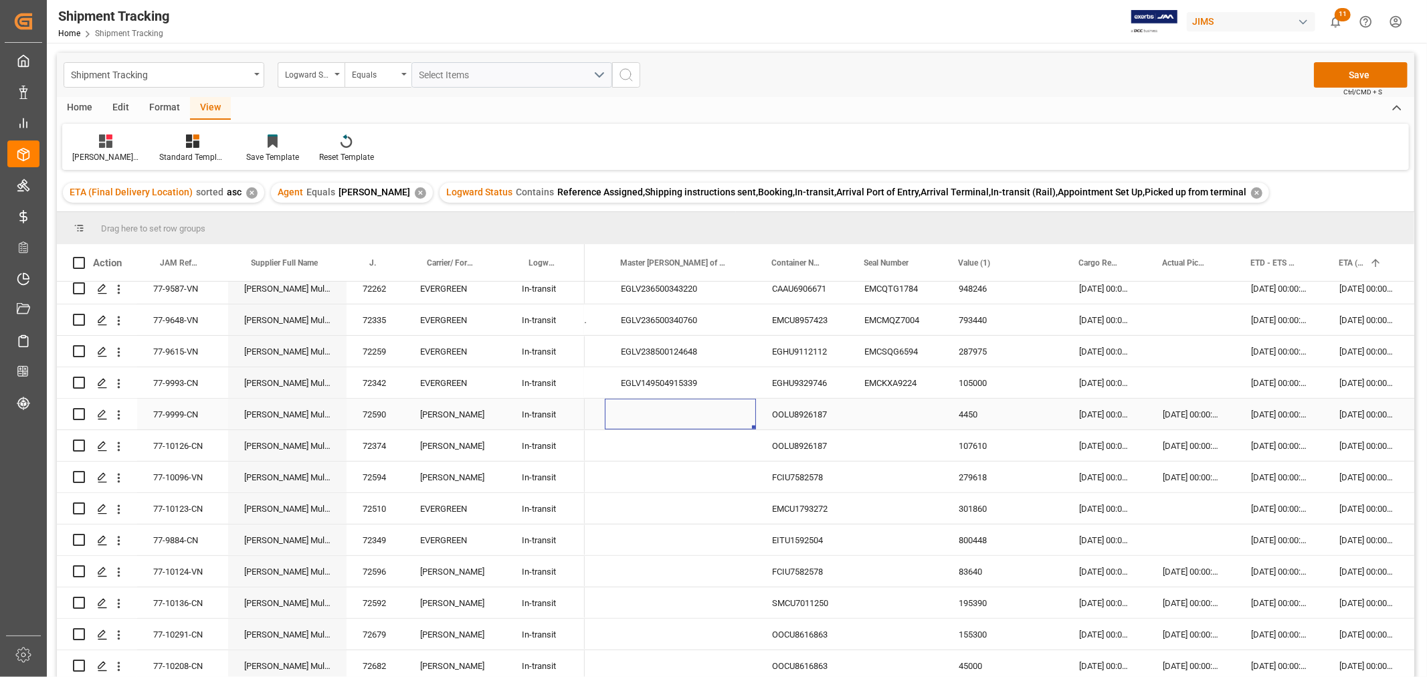
click at [658, 412] on div "Press SPACE to select this row." at bounding box center [680, 414] width 151 height 31
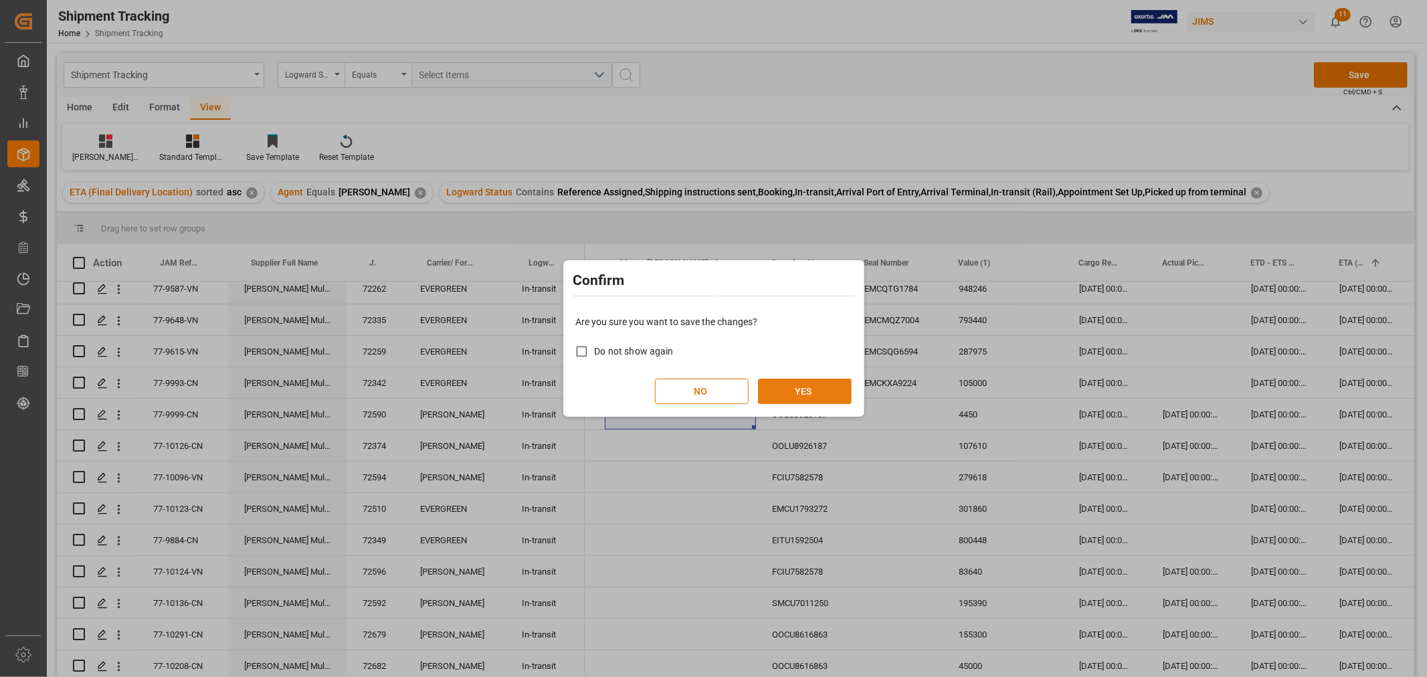
click at [786, 388] on button "YES" at bounding box center [805, 391] width 94 height 25
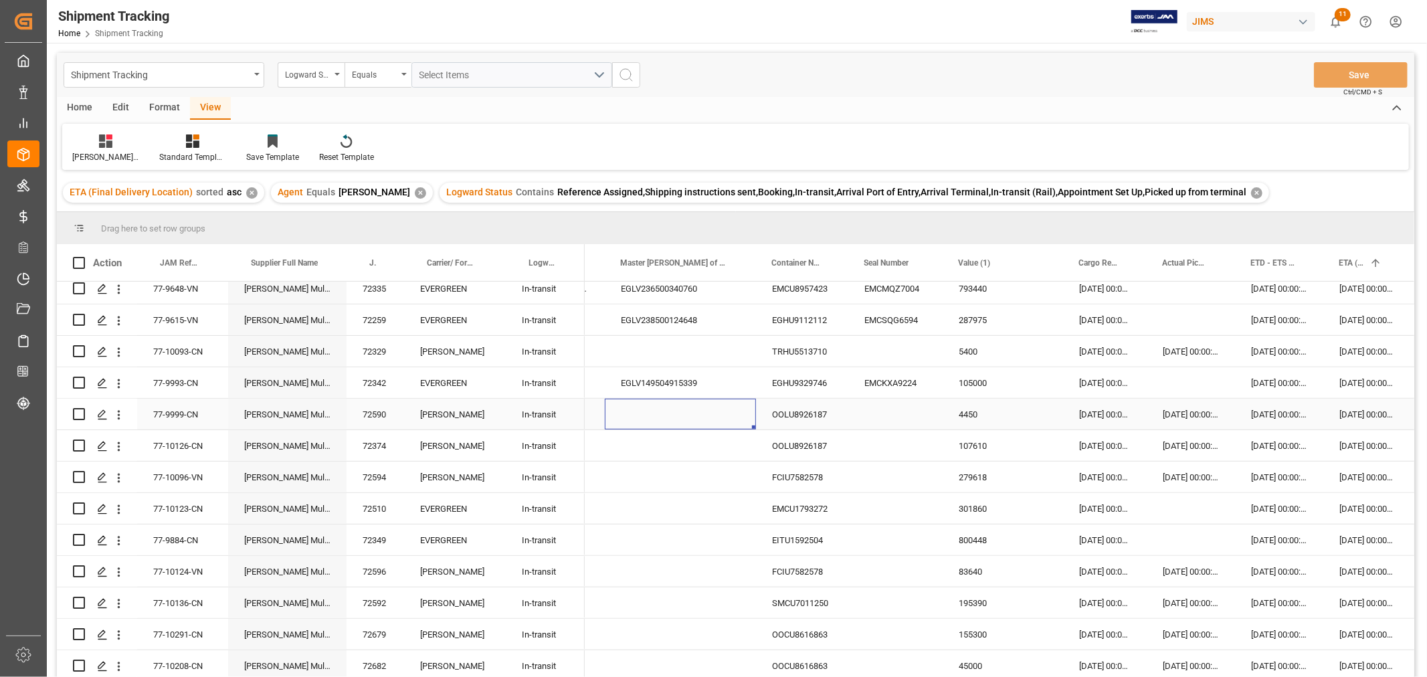
click at [683, 420] on div "Press SPACE to select this row." at bounding box center [680, 414] width 151 height 31
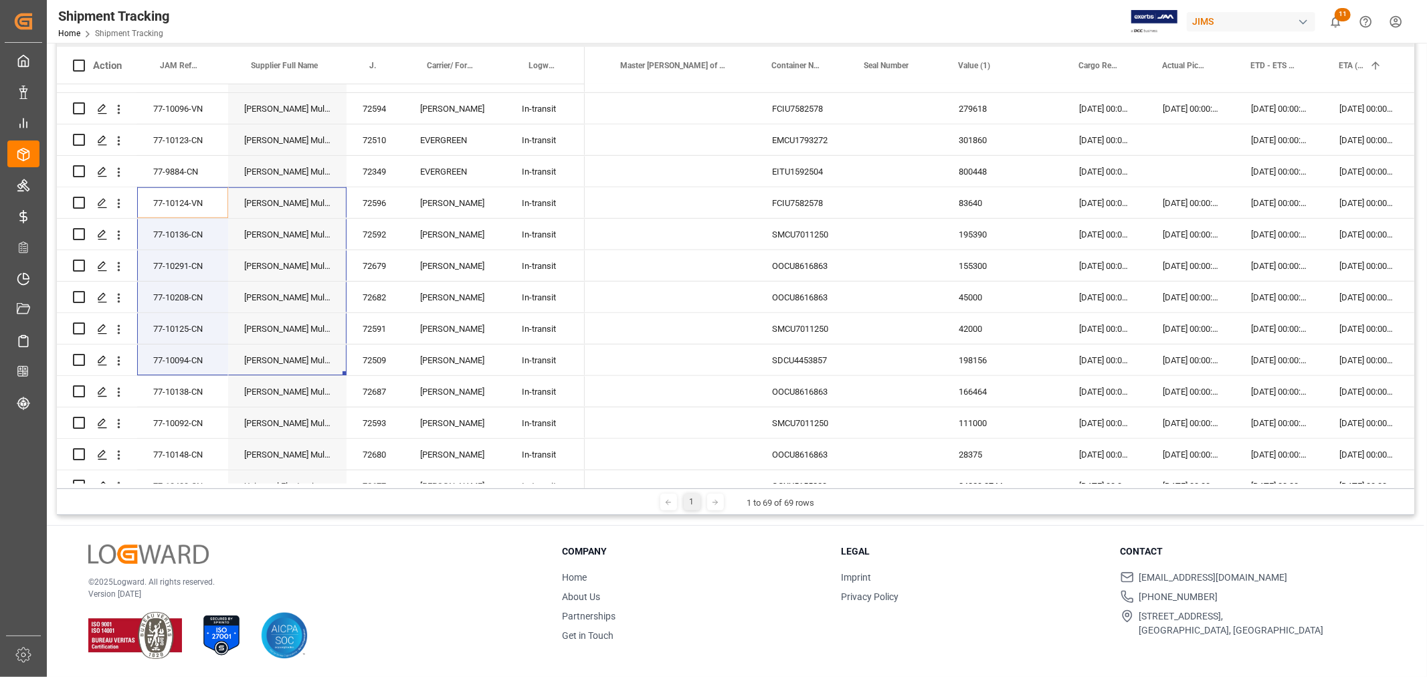
scroll to position [894, 0]
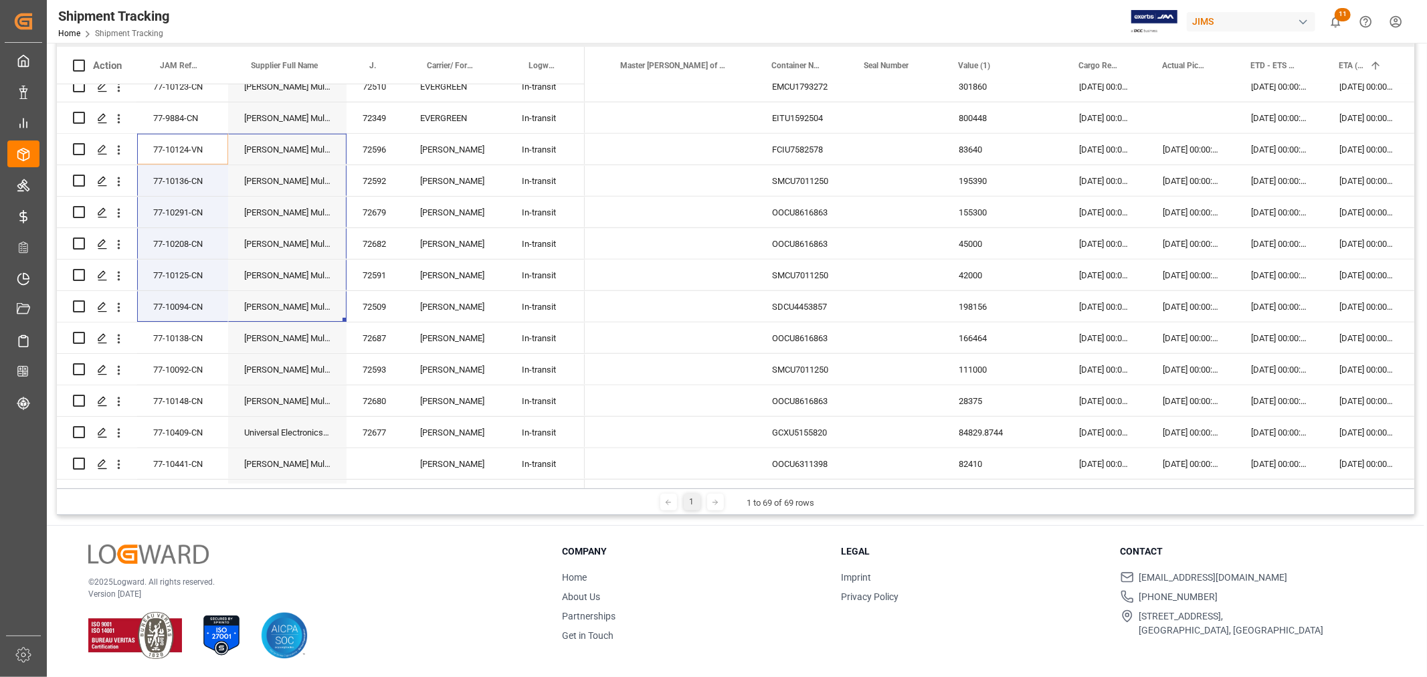
drag, startPoint x: 185, startPoint y: 311, endPoint x: 804, endPoint y: 411, distance: 627.6
click at [913, 464] on div "77-9586-CN Harman Multimedia China 72375 DELMAR Appointment Set Up 77-9765-CN H…" at bounding box center [735, 283] width 1357 height 399
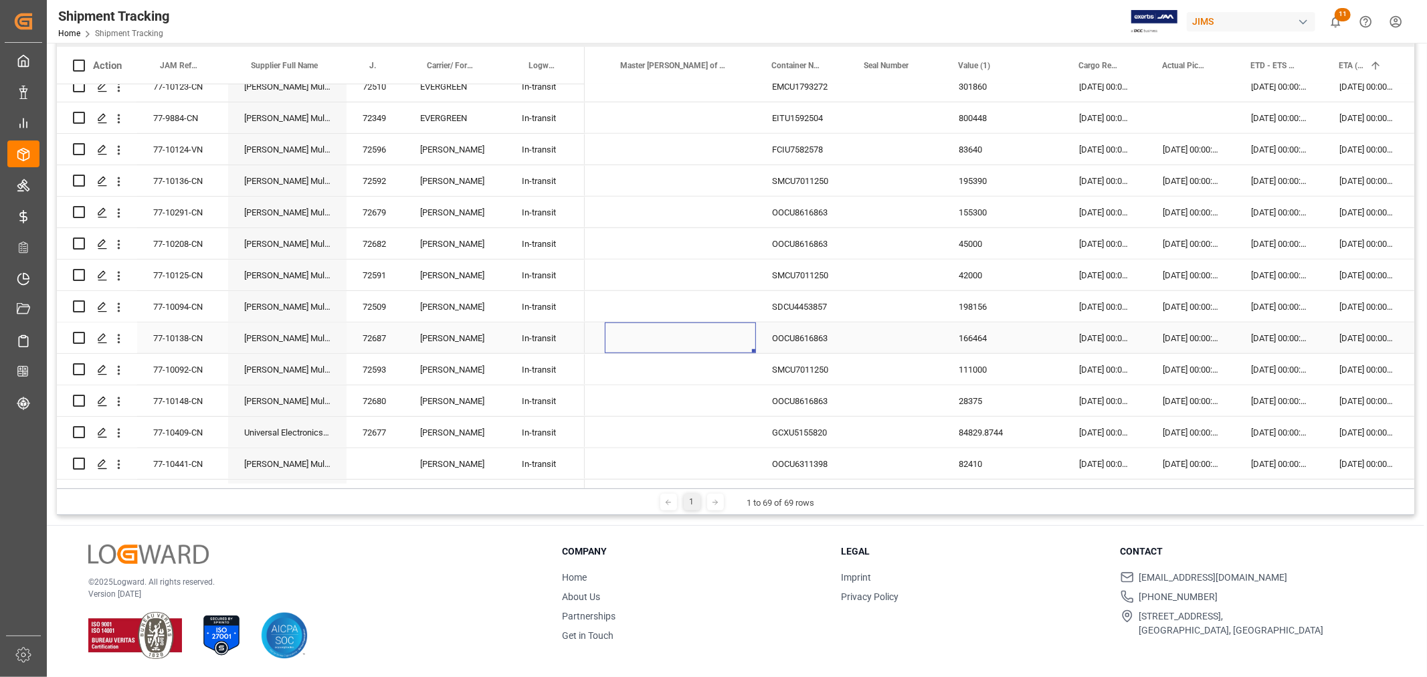
click at [704, 324] on div "Press SPACE to select this row." at bounding box center [680, 337] width 151 height 31
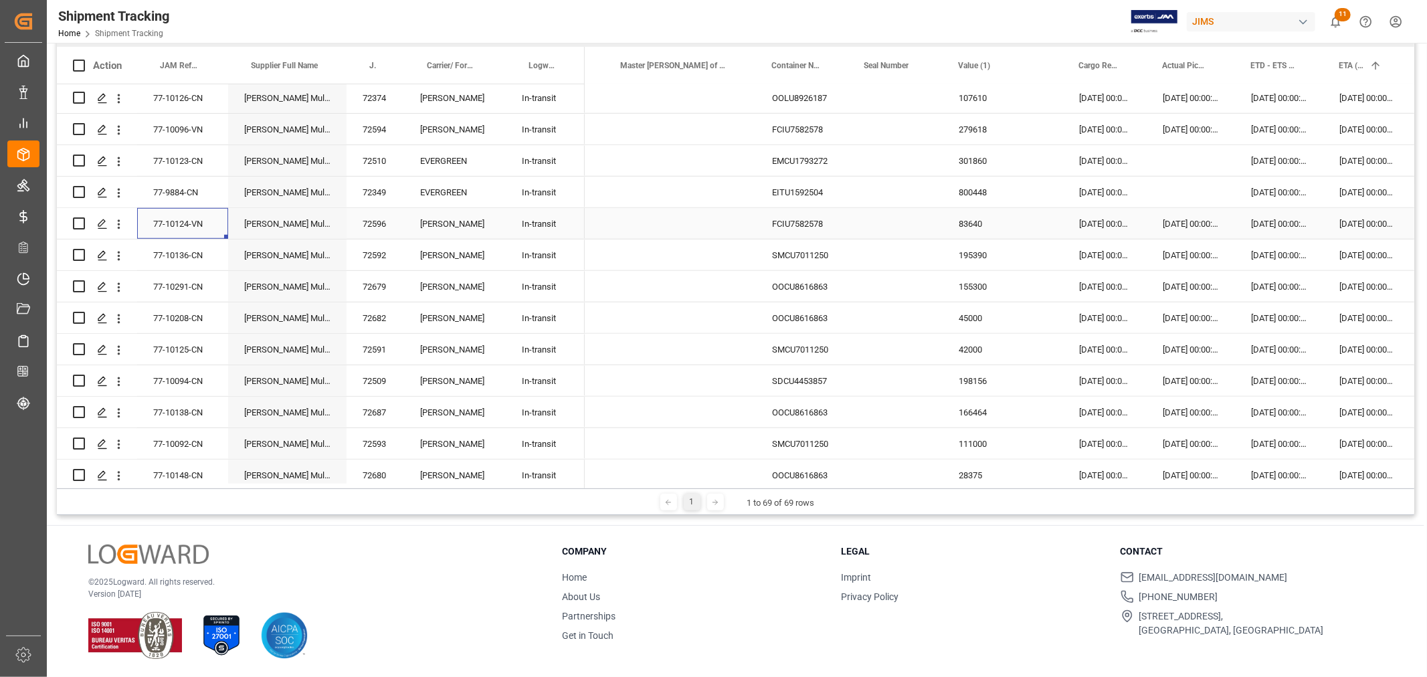
click at [205, 226] on div "77-10124-VN" at bounding box center [182, 223] width 91 height 31
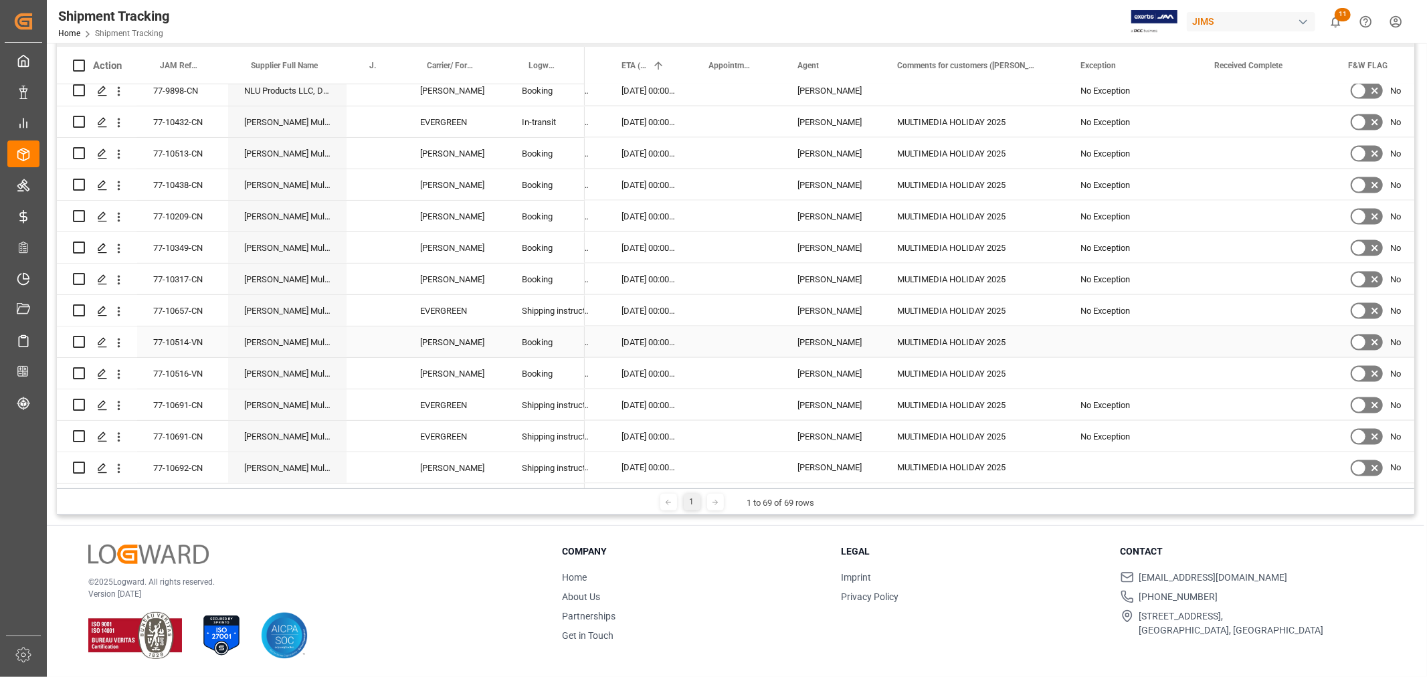
scroll to position [1774, 0]
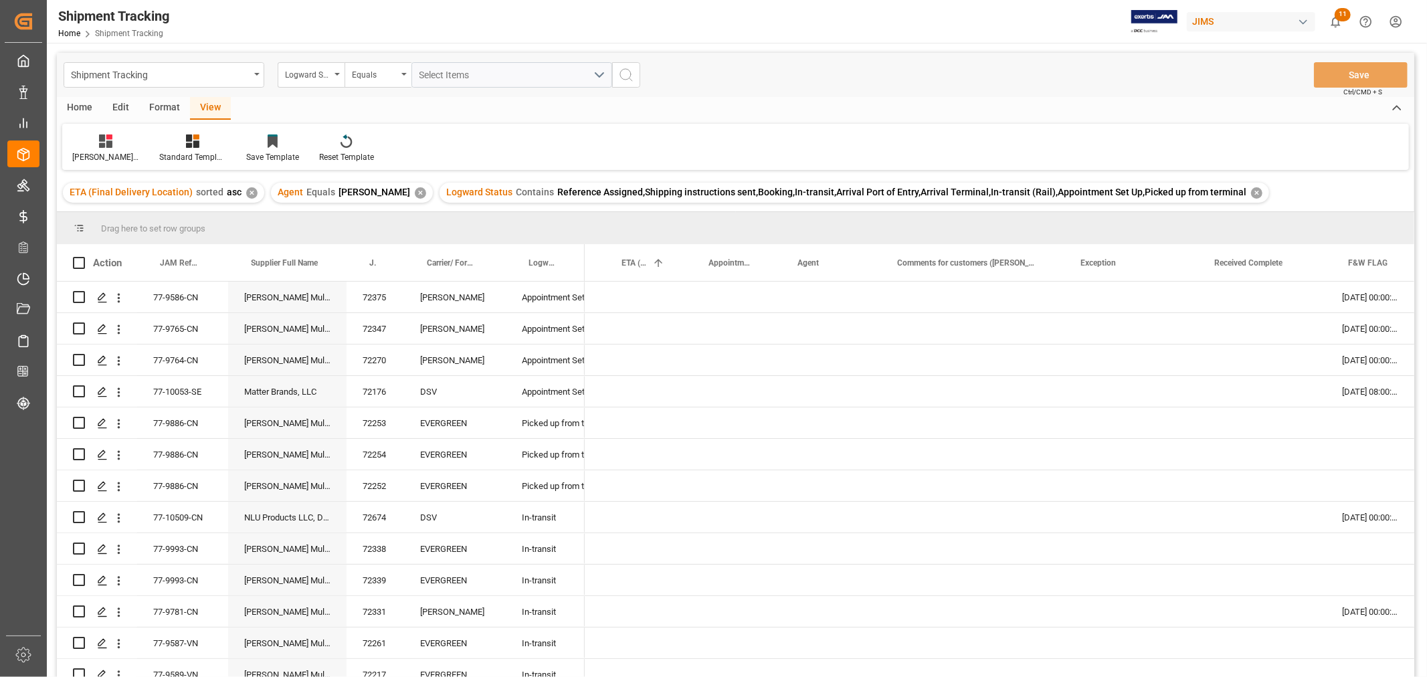
scroll to position [0, 897]
